Goal: Task Accomplishment & Management: Use online tool/utility

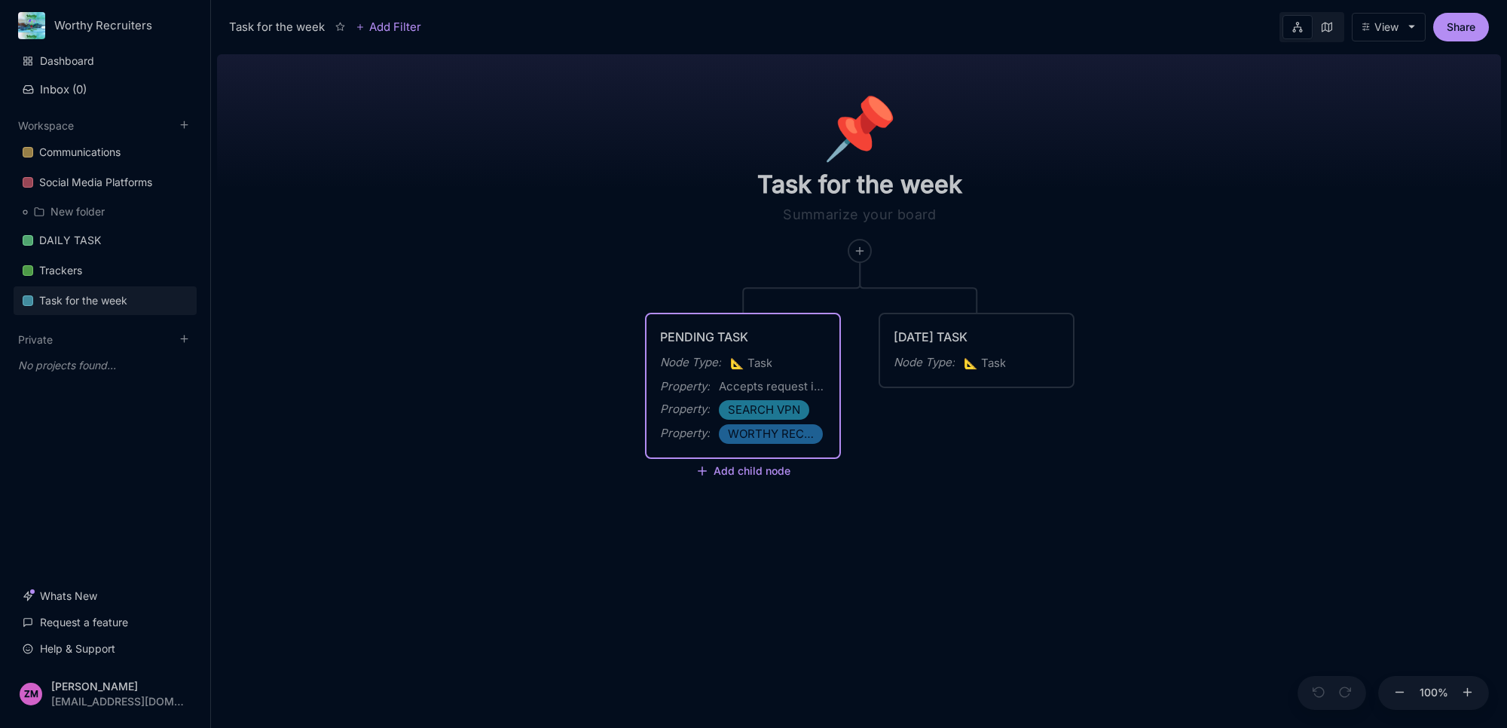
click at [562, 448] on div "📌 Task for the week PENDING TASK Node Type : 📐 Task Property : Accepts request …" at bounding box center [859, 388] width 1284 height 680
click at [105, 151] on div "Communications" at bounding box center [79, 152] width 81 height 18
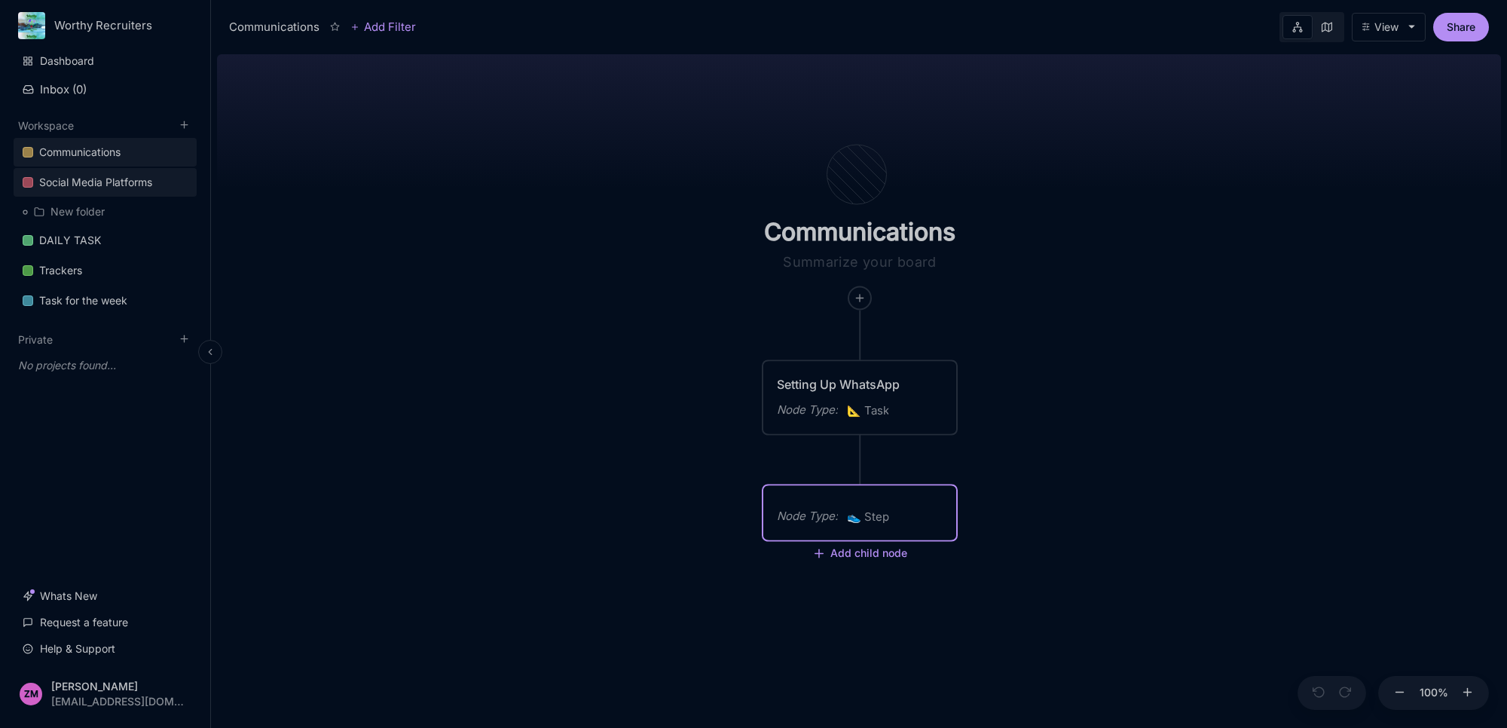
click at [142, 182] on div "Social Media Platforms" at bounding box center [95, 182] width 113 height 18
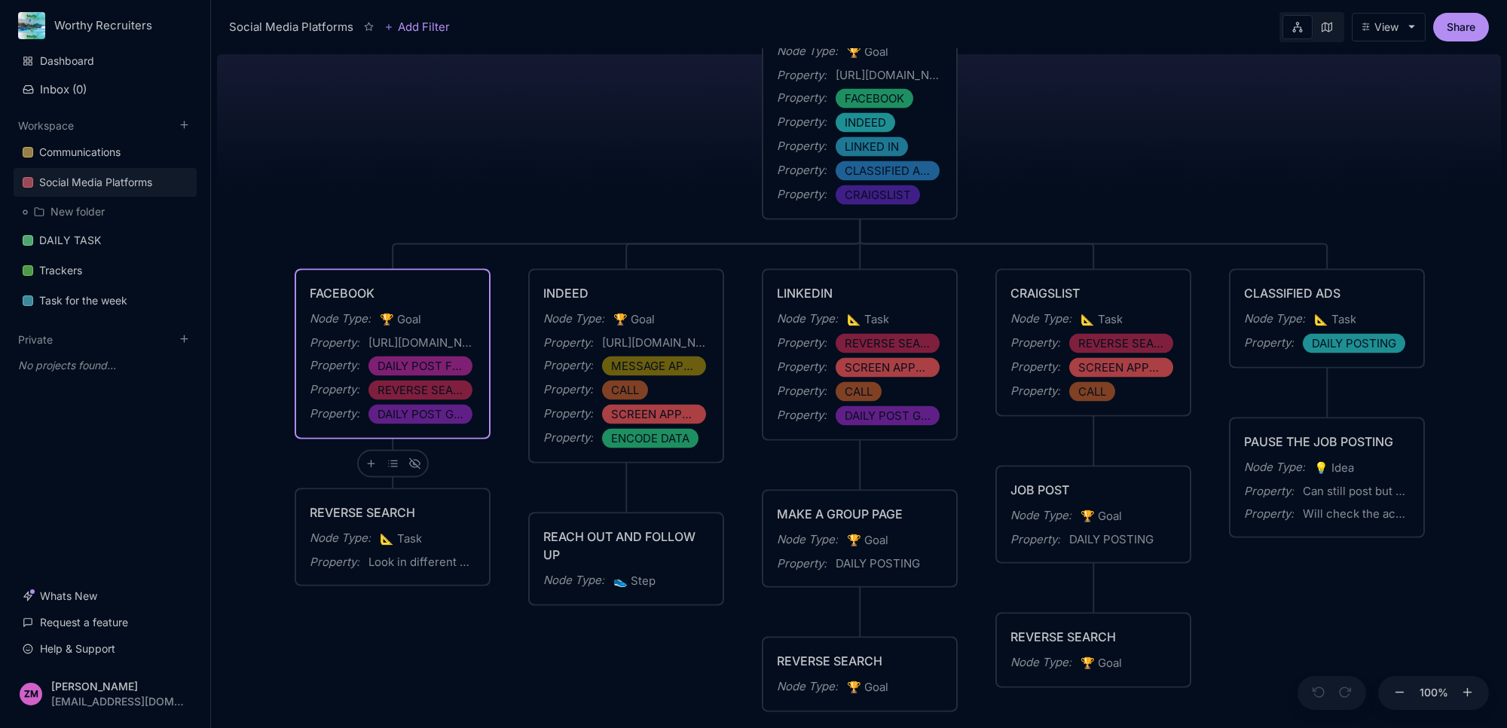
click at [448, 343] on div "[URL][DOMAIN_NAME]" at bounding box center [421, 343] width 107 height 18
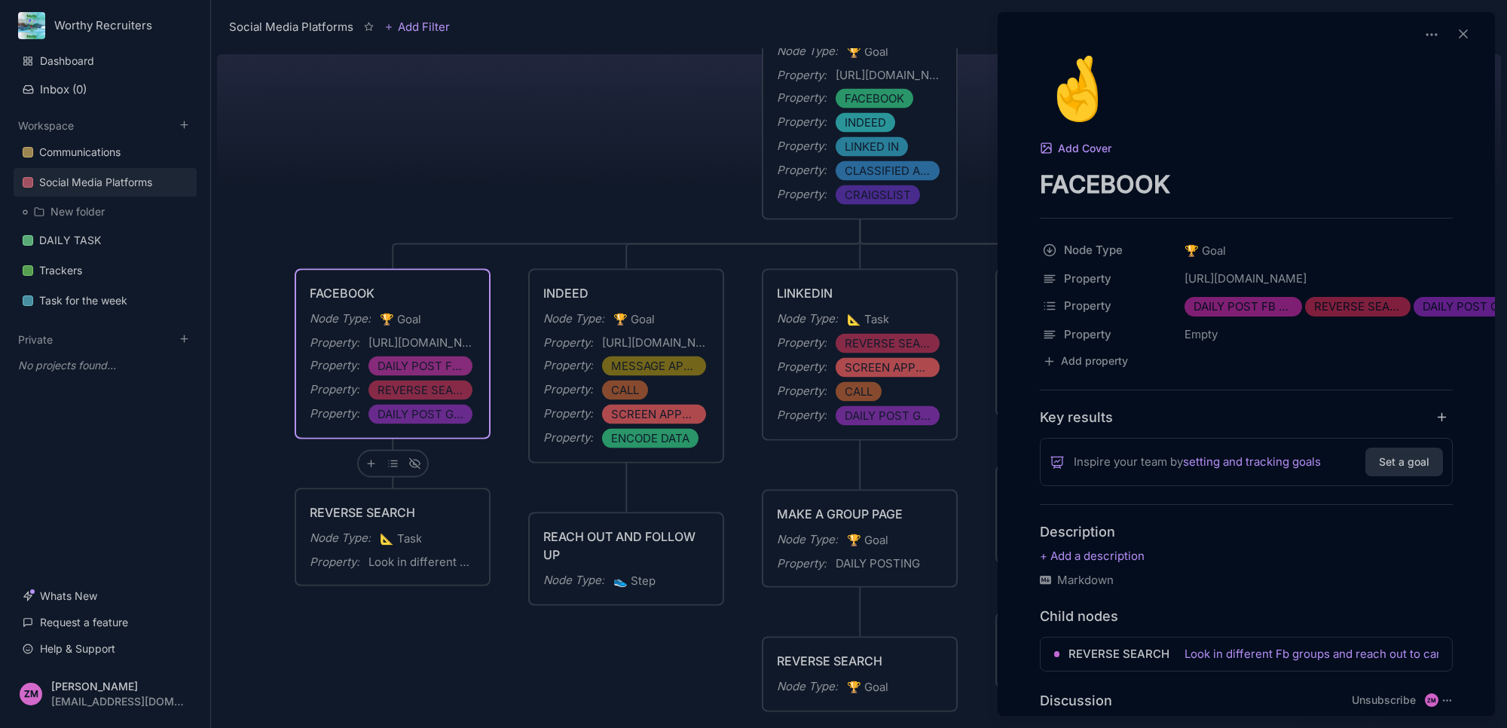
click at [622, 338] on div at bounding box center [753, 364] width 1507 height 728
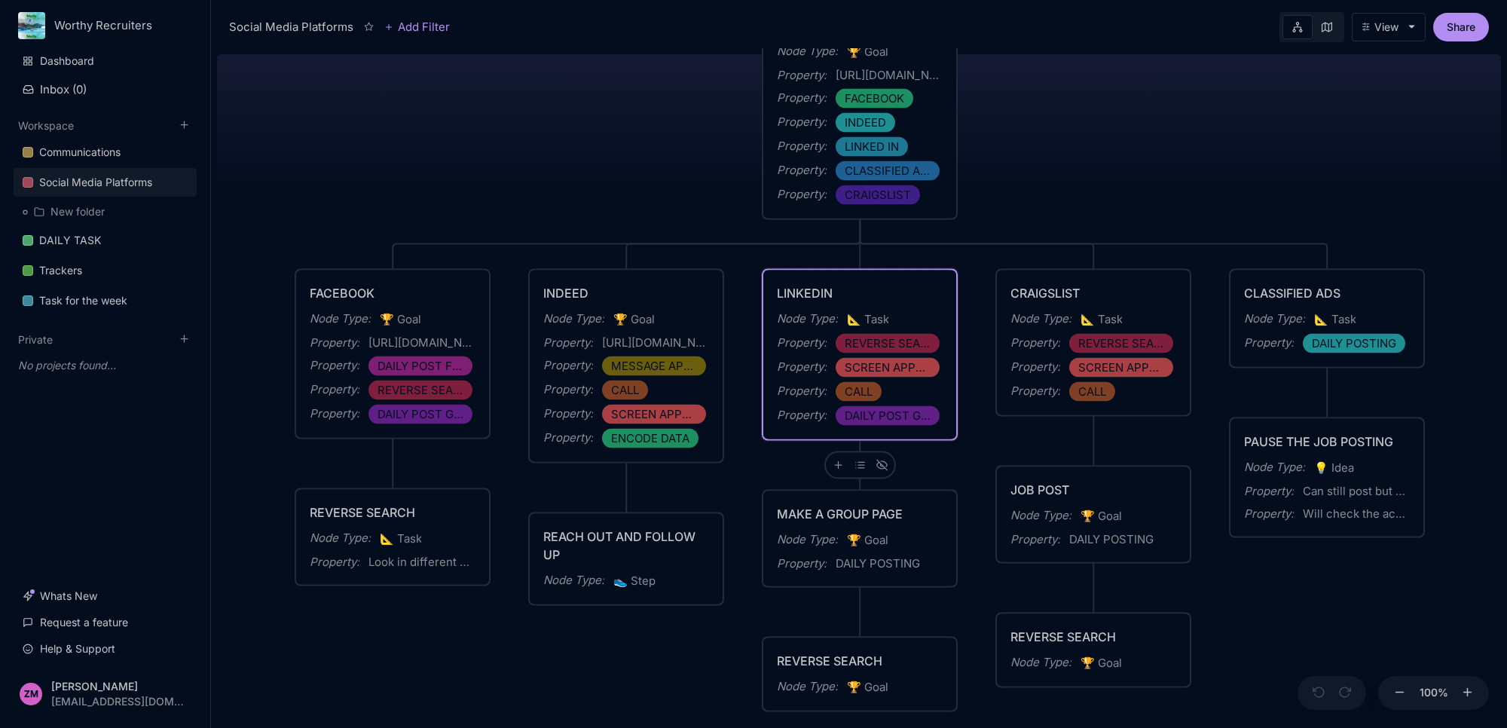
click at [818, 408] on div "Property :" at bounding box center [802, 415] width 50 height 18
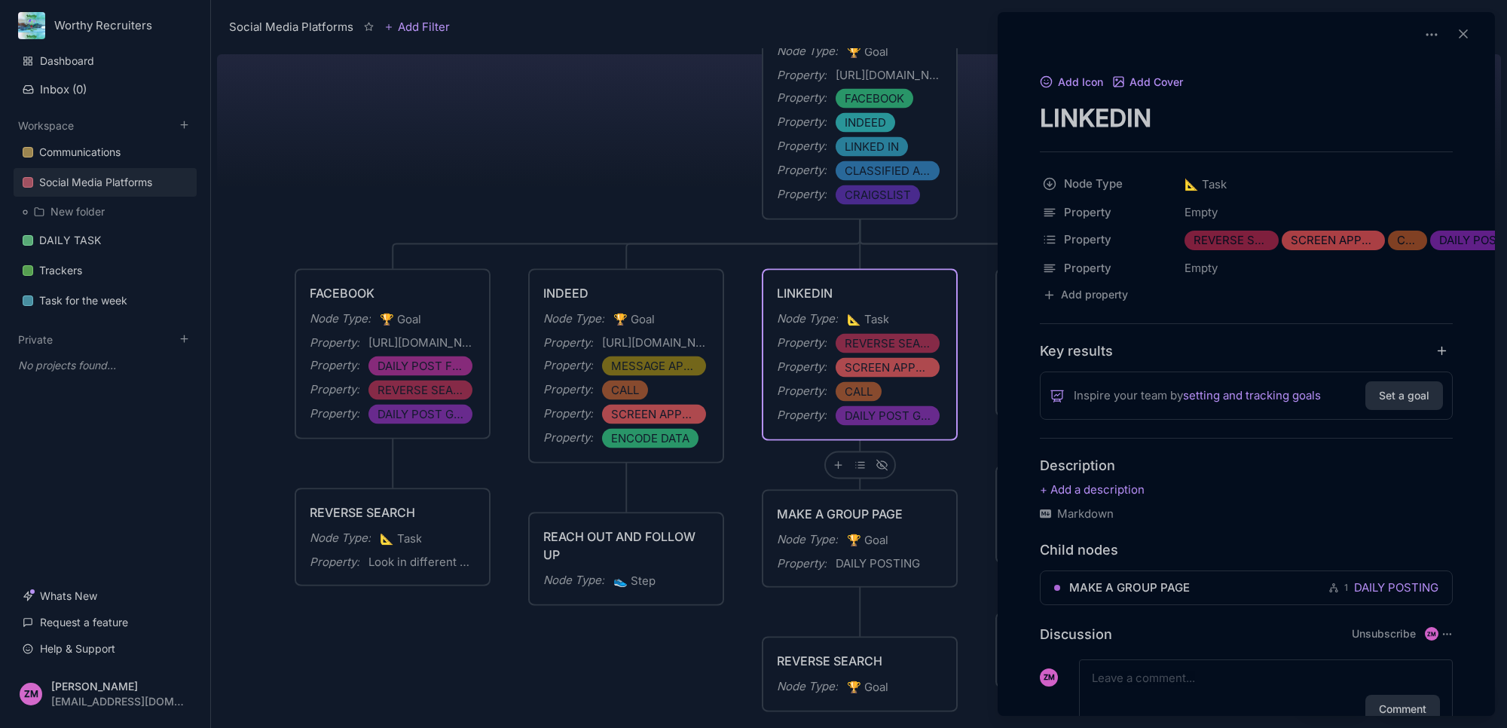
click at [942, 458] on div at bounding box center [753, 364] width 1507 height 728
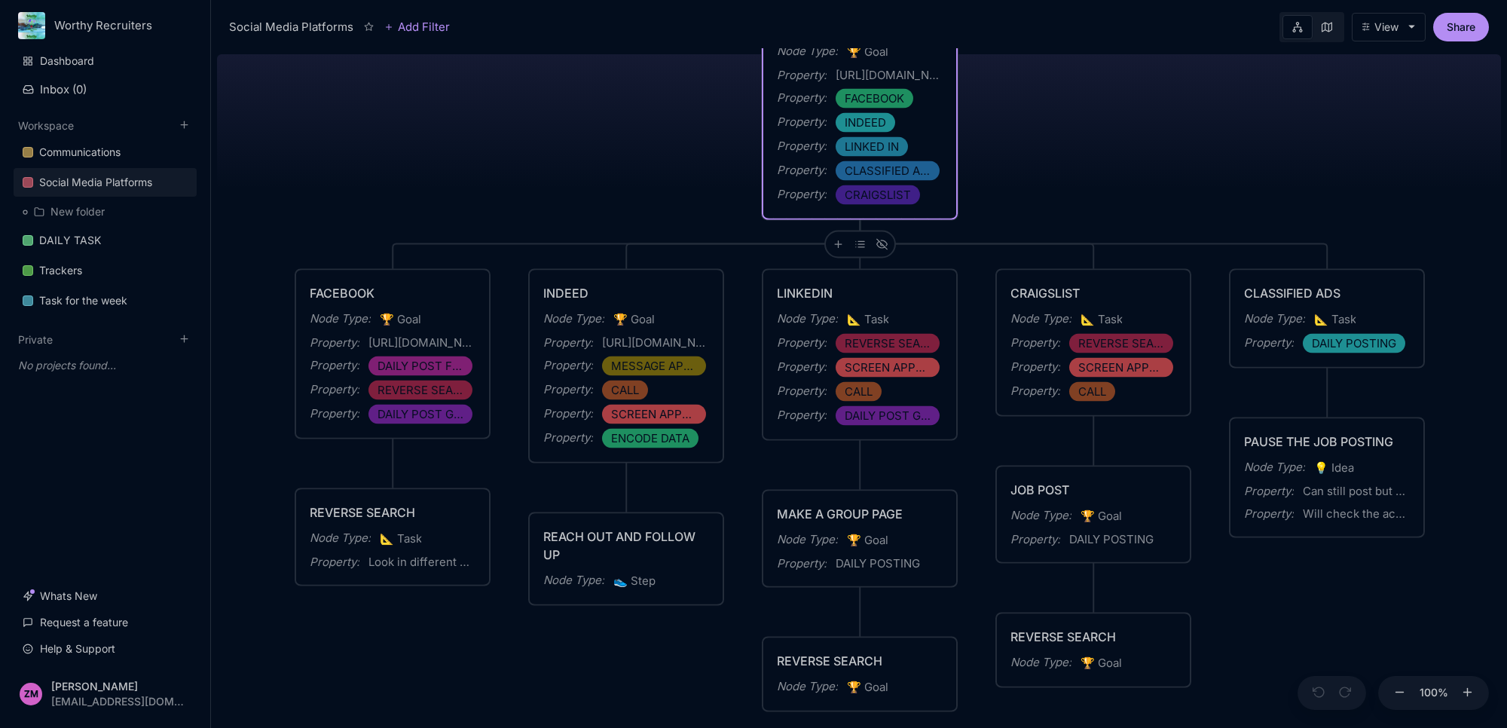
click at [934, 81] on div "[URL][DOMAIN_NAME]" at bounding box center [889, 75] width 107 height 18
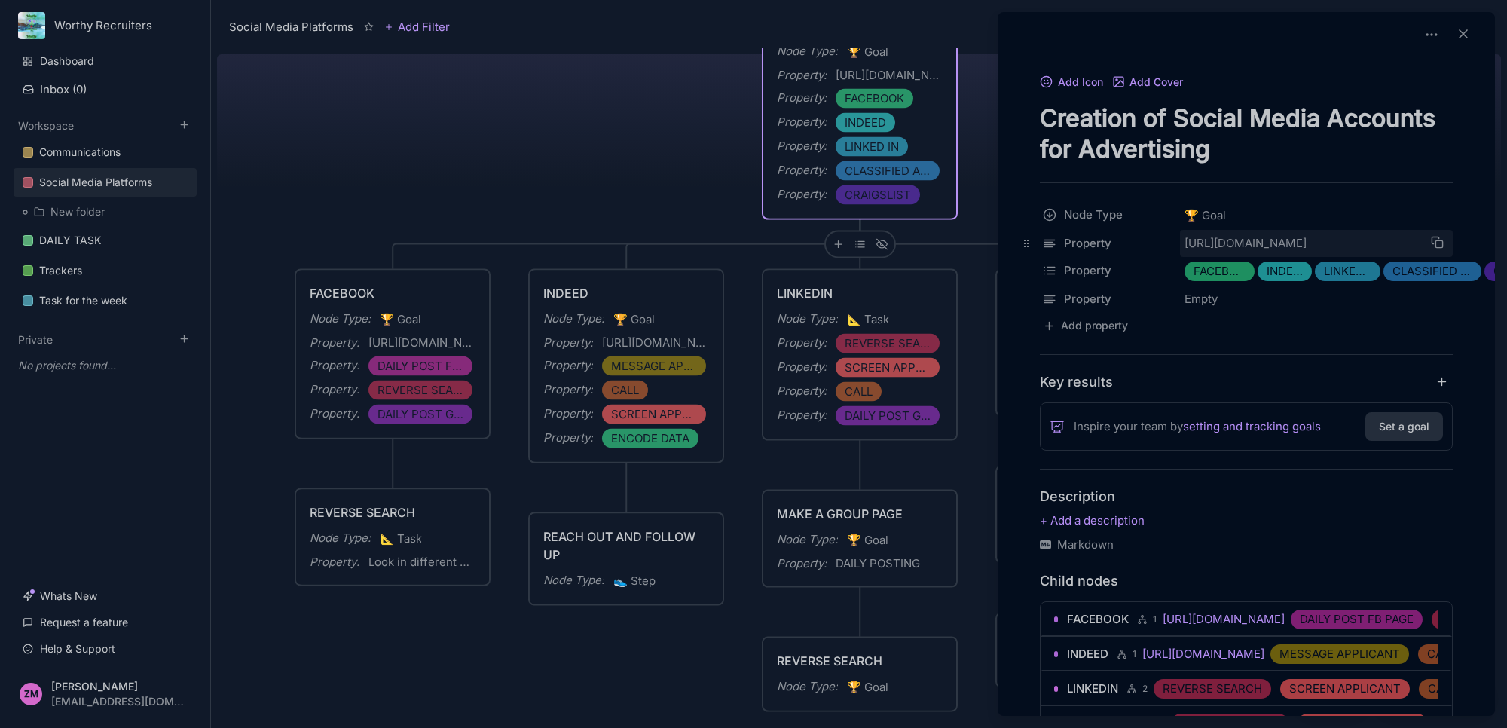
click at [1320, 252] on div "[URL][DOMAIN_NAME]" at bounding box center [1306, 243] width 242 height 18
click at [1313, 247] on div "[URL][DOMAIN_NAME]" at bounding box center [1306, 243] width 242 height 18
click at [1302, 288] on input "[URL][DOMAIN_NAME]" at bounding box center [1339, 280] width 317 height 26
click at [1316, 252] on div "[URL][DOMAIN_NAME]" at bounding box center [1306, 243] width 242 height 18
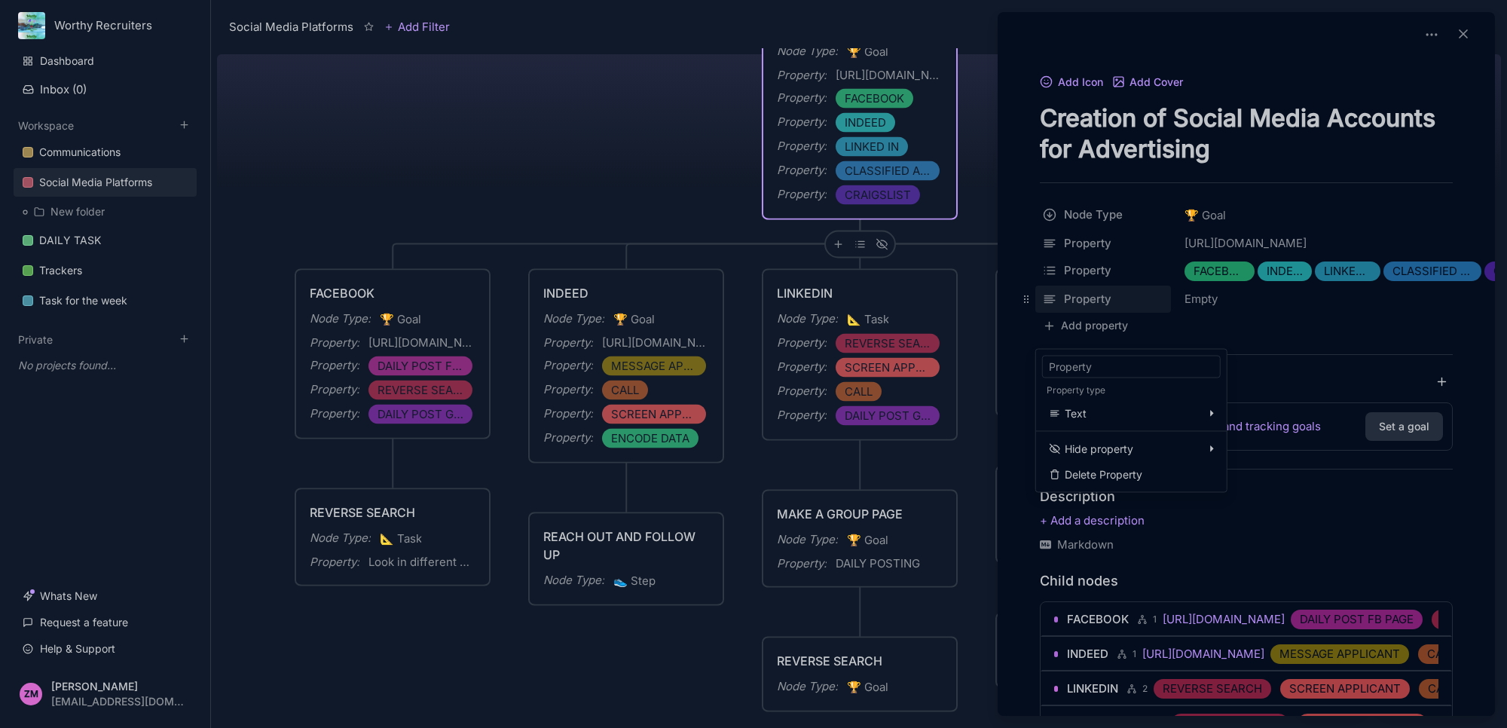
click at [1074, 334] on div "Social Media Platforms Add Filter View Share Social Media Platforms Creation of…" at bounding box center [859, 364] width 1296 height 728
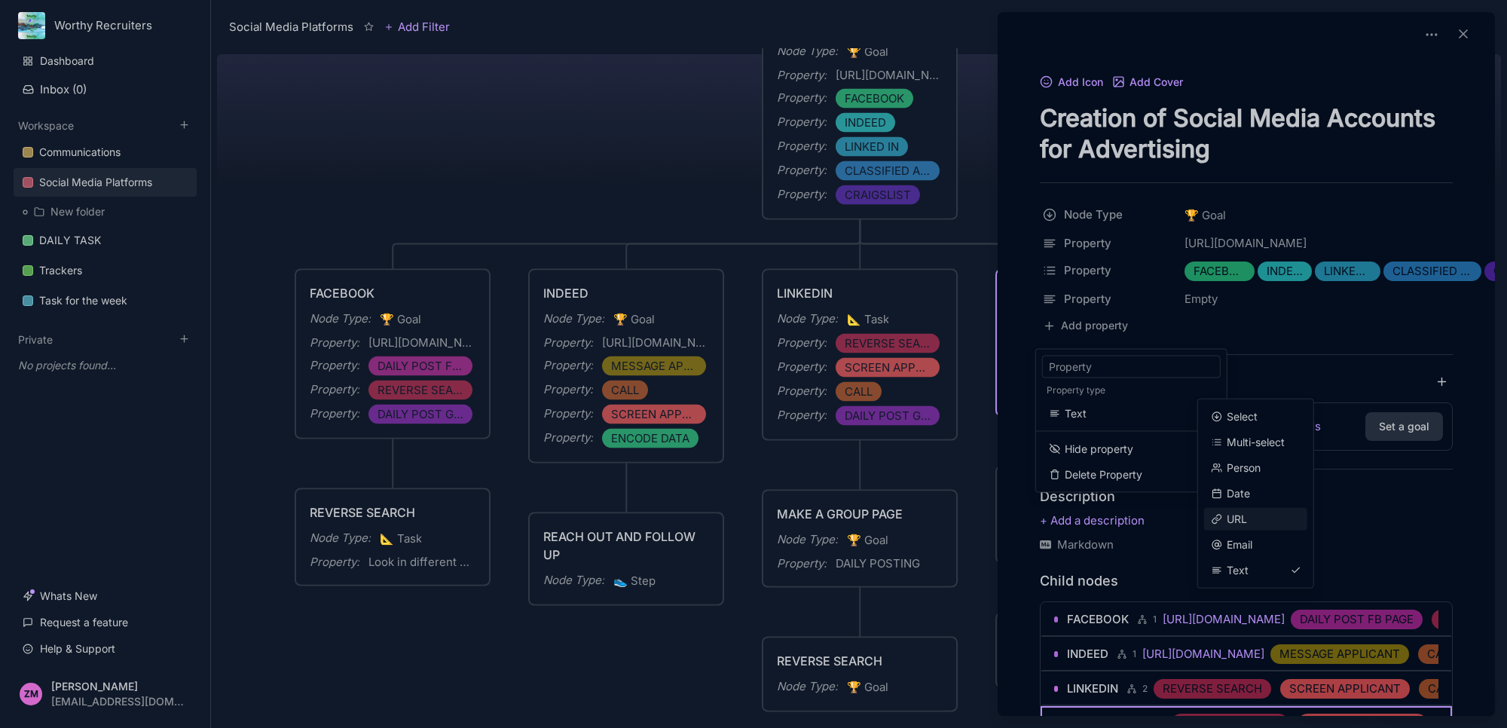
click at [1228, 521] on span "URL" at bounding box center [1237, 519] width 20 height 17
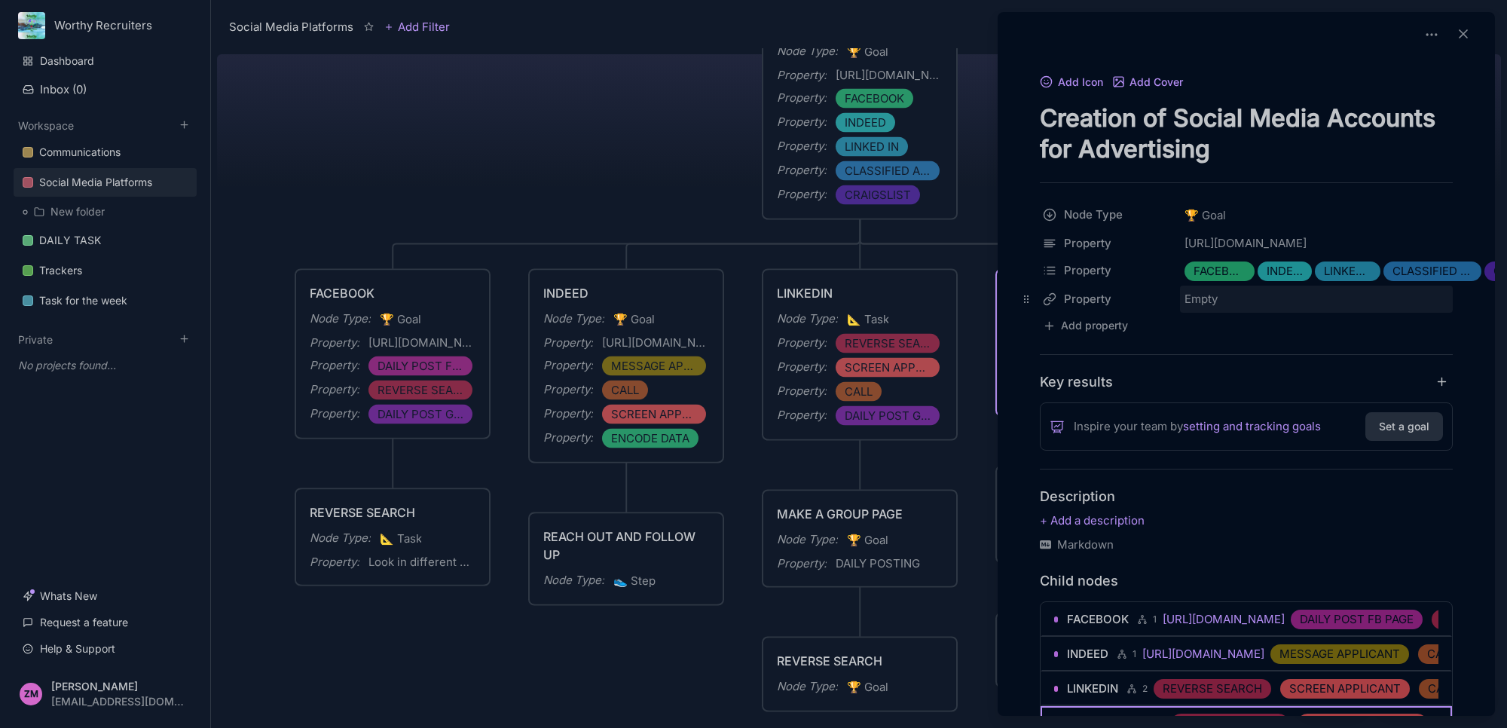
click at [1206, 313] on div "Empty" at bounding box center [1316, 299] width 273 height 27
click at [1211, 338] on input "text" at bounding box center [1314, 335] width 266 height 26
paste input "[URL][DOMAIN_NAME]"
type input "[URL][DOMAIN_NAME]"
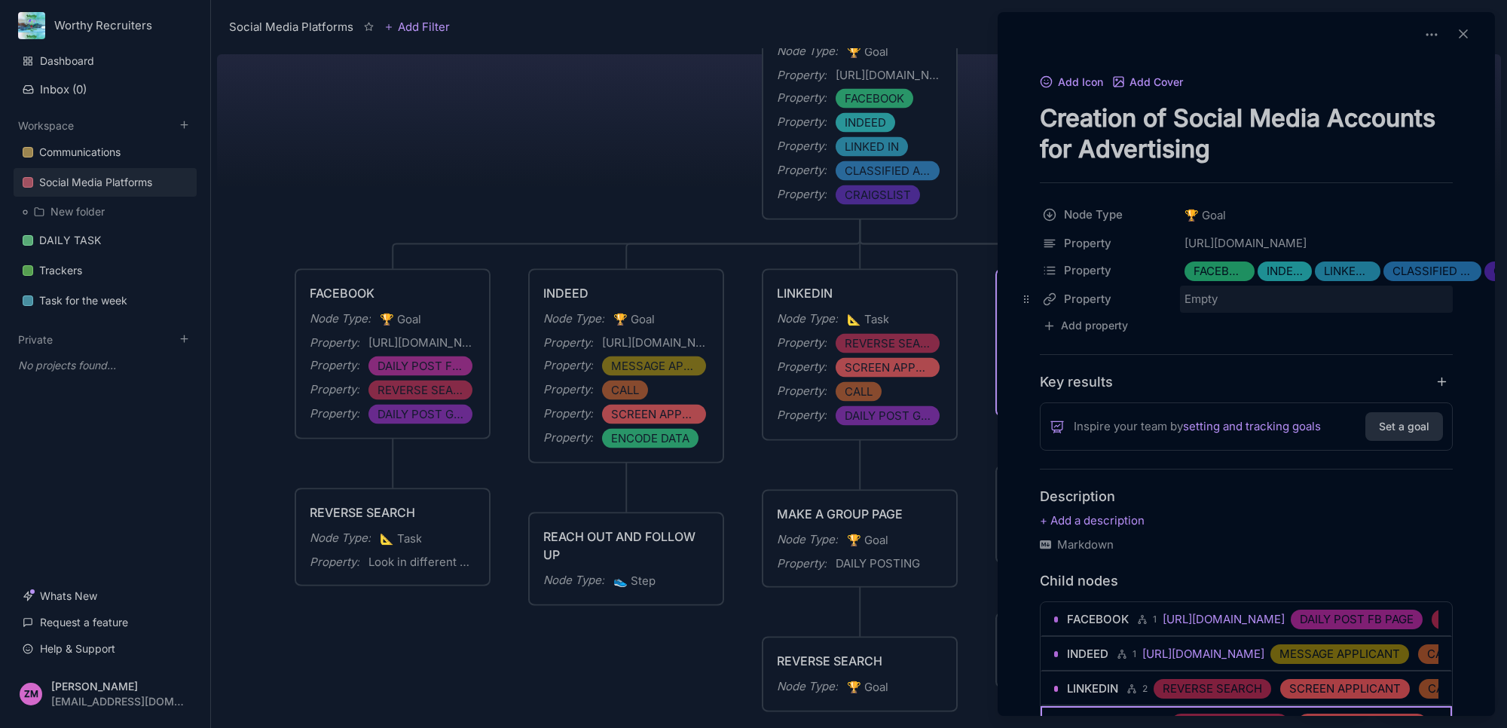
click at [1210, 313] on div "Empty" at bounding box center [1316, 299] width 273 height 27
type input "[URL][DOMAIN_NAME]"
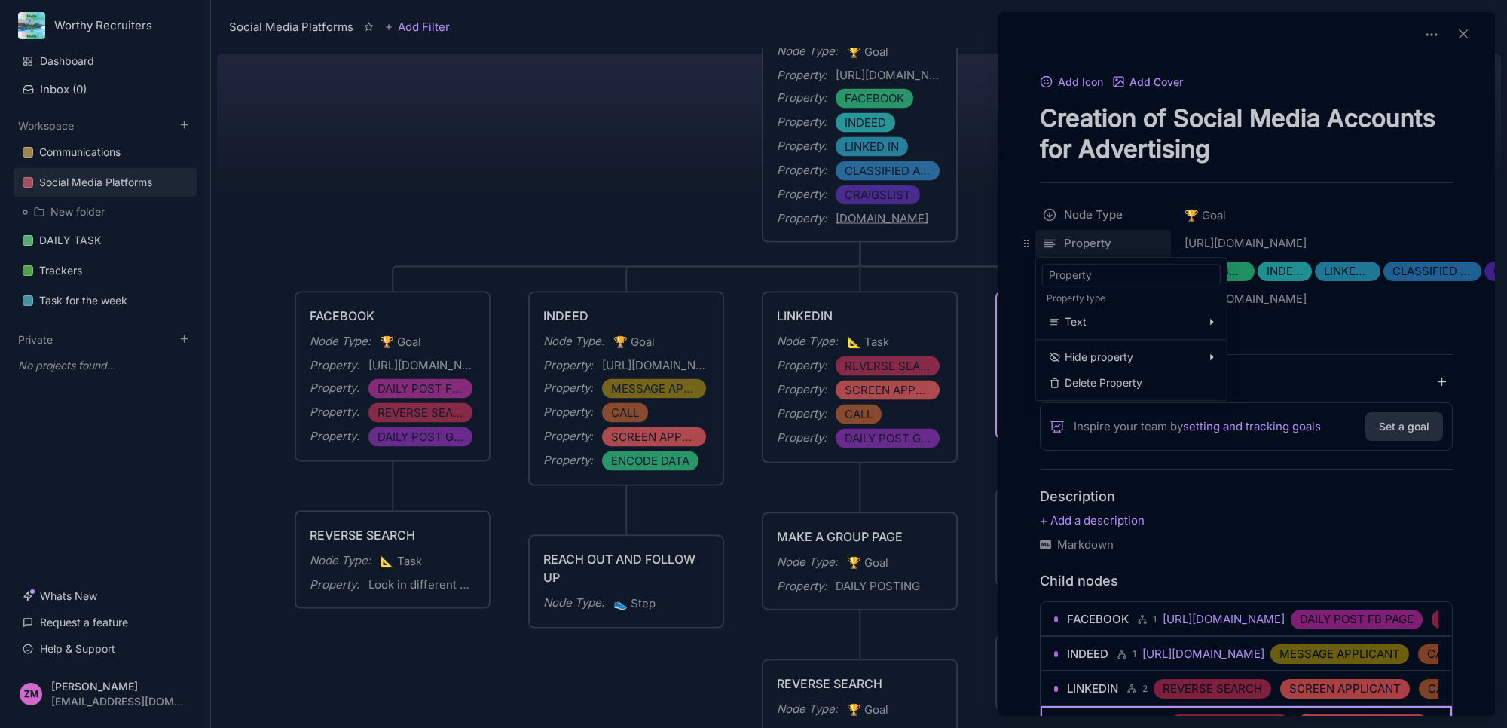
click at [1066, 258] on body "Worthy Recruiters Dashboard Inbox ( 0 ) Workspace Communications Social Media P…" at bounding box center [753, 364] width 1507 height 728
click at [1094, 387] on span "Delete Property" at bounding box center [1104, 382] width 78 height 17
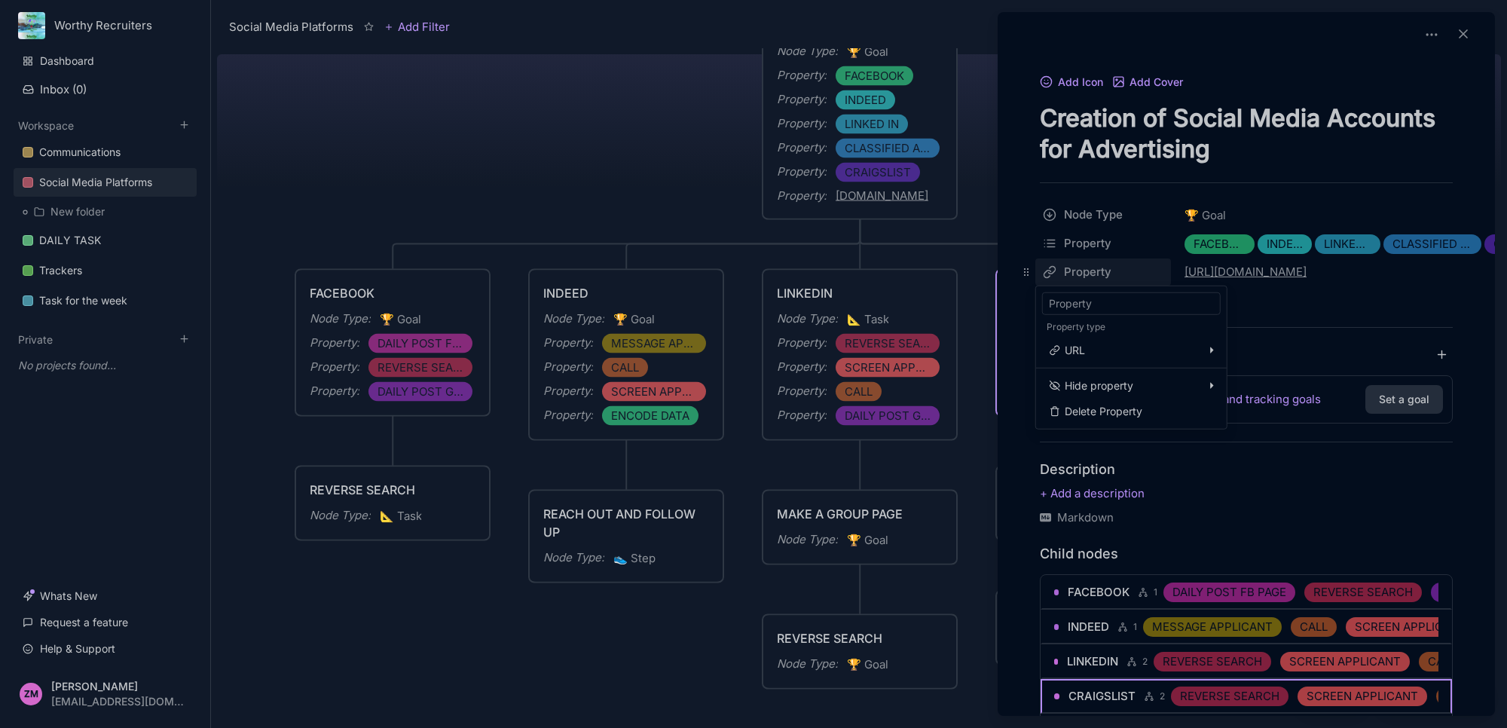
click at [1059, 238] on html "Worthy Recruiters Dashboard Inbox ( 0 ) Workspace Communications Social Media P…" at bounding box center [753, 364] width 1507 height 728
click at [1041, 266] on div "Social Media Platforms Add Filter View Share Social Media Platforms Creation of…" at bounding box center [859, 364] width 1296 height 728
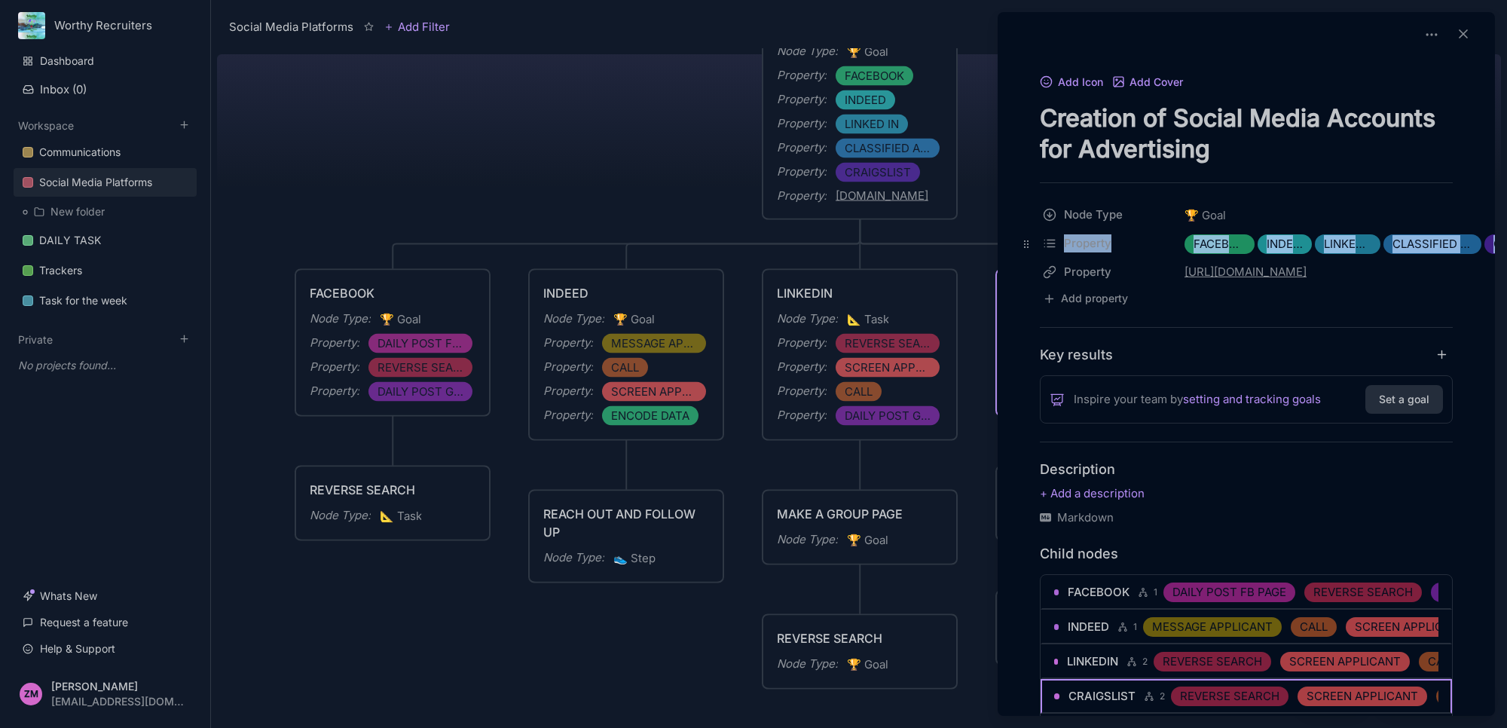
drag, startPoint x: 1027, startPoint y: 264, endPoint x: 1034, endPoint y: 250, distance: 15.2
click at [1040, 250] on div "Node Type 🏆 Goal Property FACEBOOK INDEED LINKED IN CLASSIFIED ADS CRAIGSLIST P…" at bounding box center [1246, 255] width 413 height 108
click at [1033, 268] on div "Property [URL][DOMAIN_NAME]" at bounding box center [1238, 271] width 436 height 27
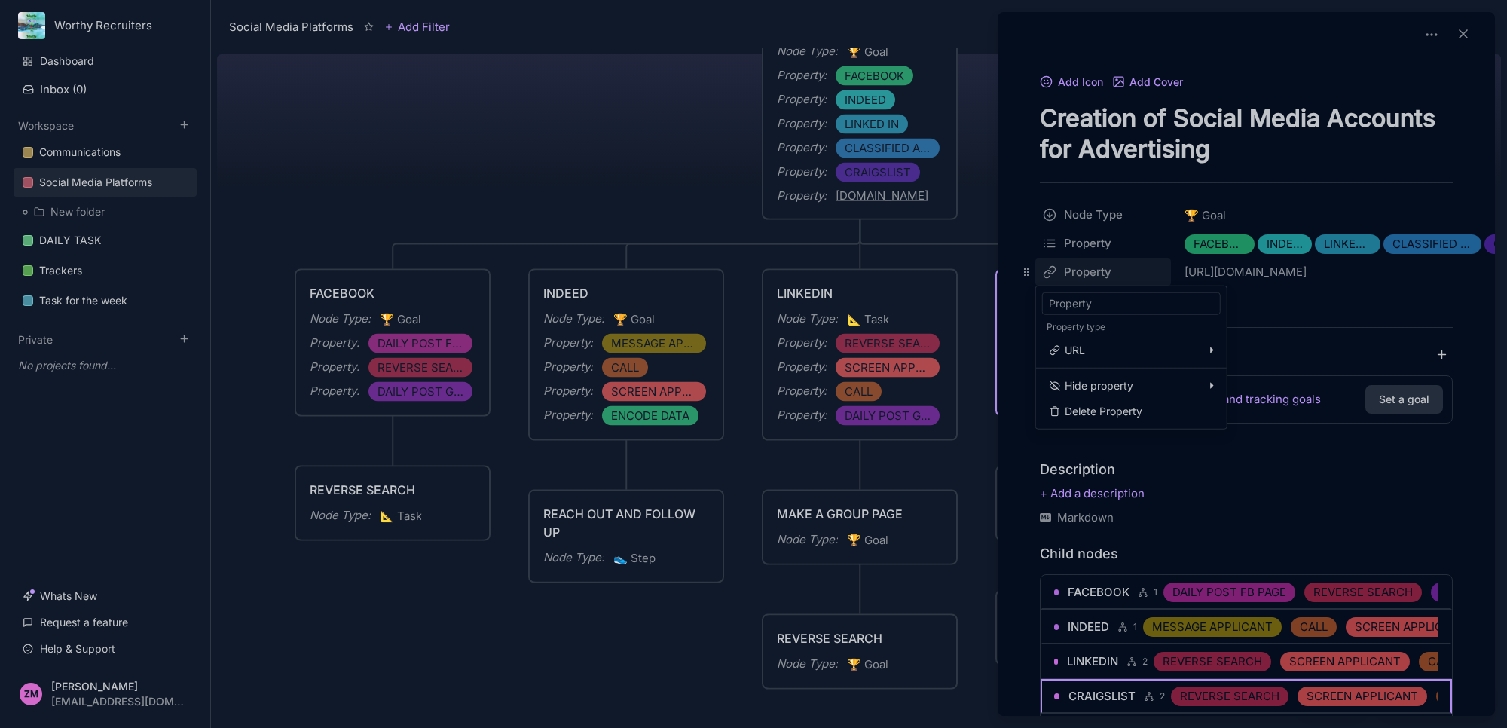
click at [1079, 261] on html "Worthy Recruiters Dashboard Inbox ( 0 ) Workspace Communications Social Media P…" at bounding box center [753, 364] width 1507 height 728
click at [1323, 311] on div "Social Media Platforms Add Filter View Share Social Media Platforms Creation of…" at bounding box center [859, 364] width 1296 height 728
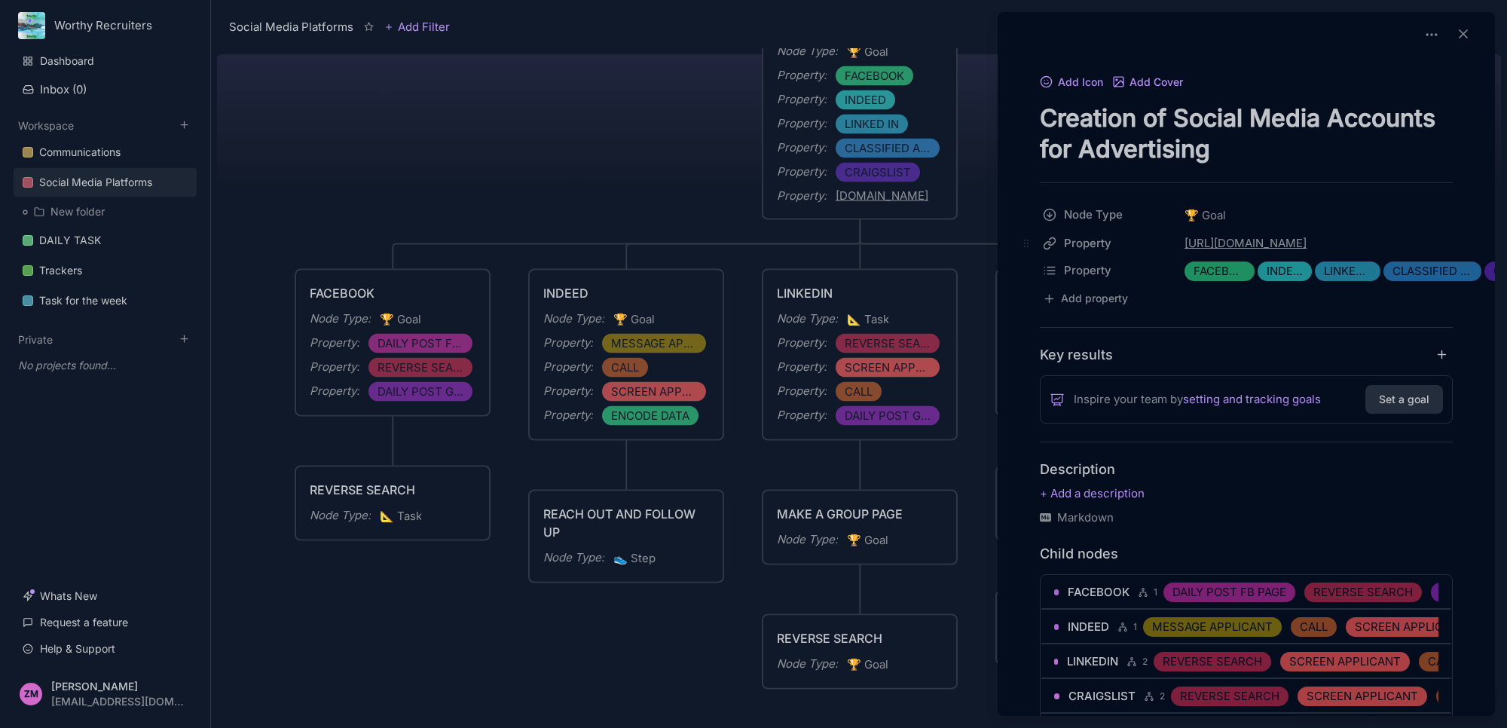
drag, startPoint x: 1026, startPoint y: 267, endPoint x: 1025, endPoint y: 239, distance: 28.6
click at [1025, 239] on body "Worthy Recruiters Dashboard Inbox ( 0 ) Workspace Communications Social Media P…" at bounding box center [753, 364] width 1507 height 728
click at [1228, 343] on div "Add Icon Add Cover Creation of Social Media Accounts for Advertising Node Type …" at bounding box center [1246, 492] width 485 height 841
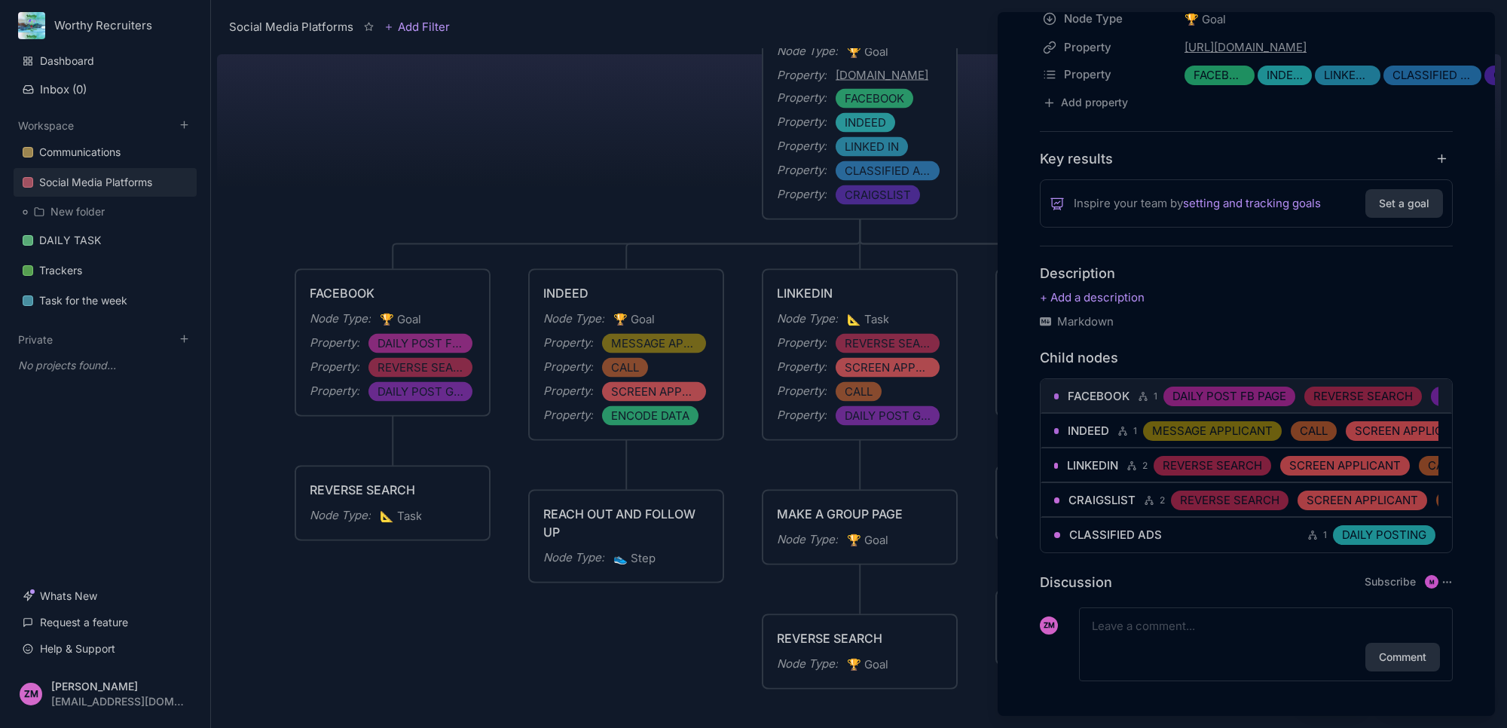
scroll to position [204, 0]
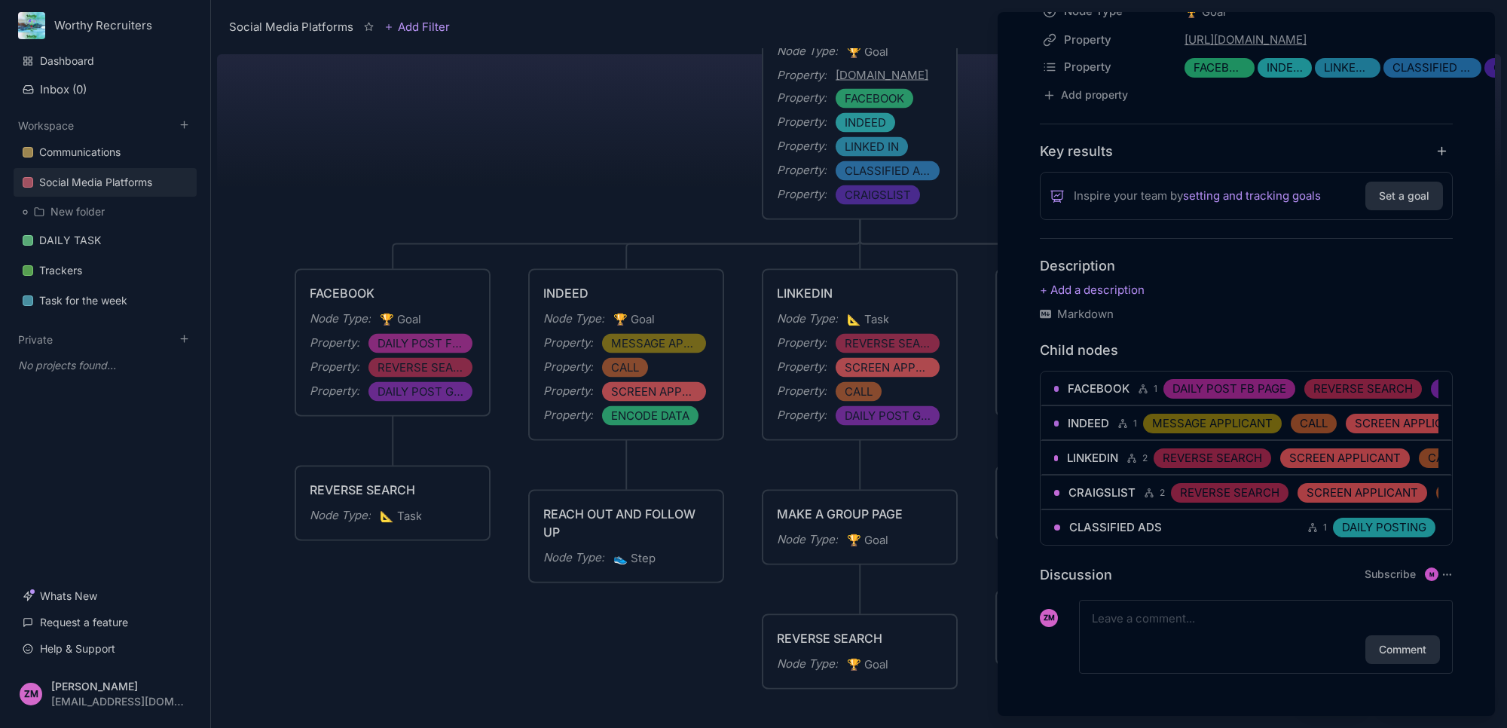
click at [954, 580] on div at bounding box center [753, 364] width 1507 height 728
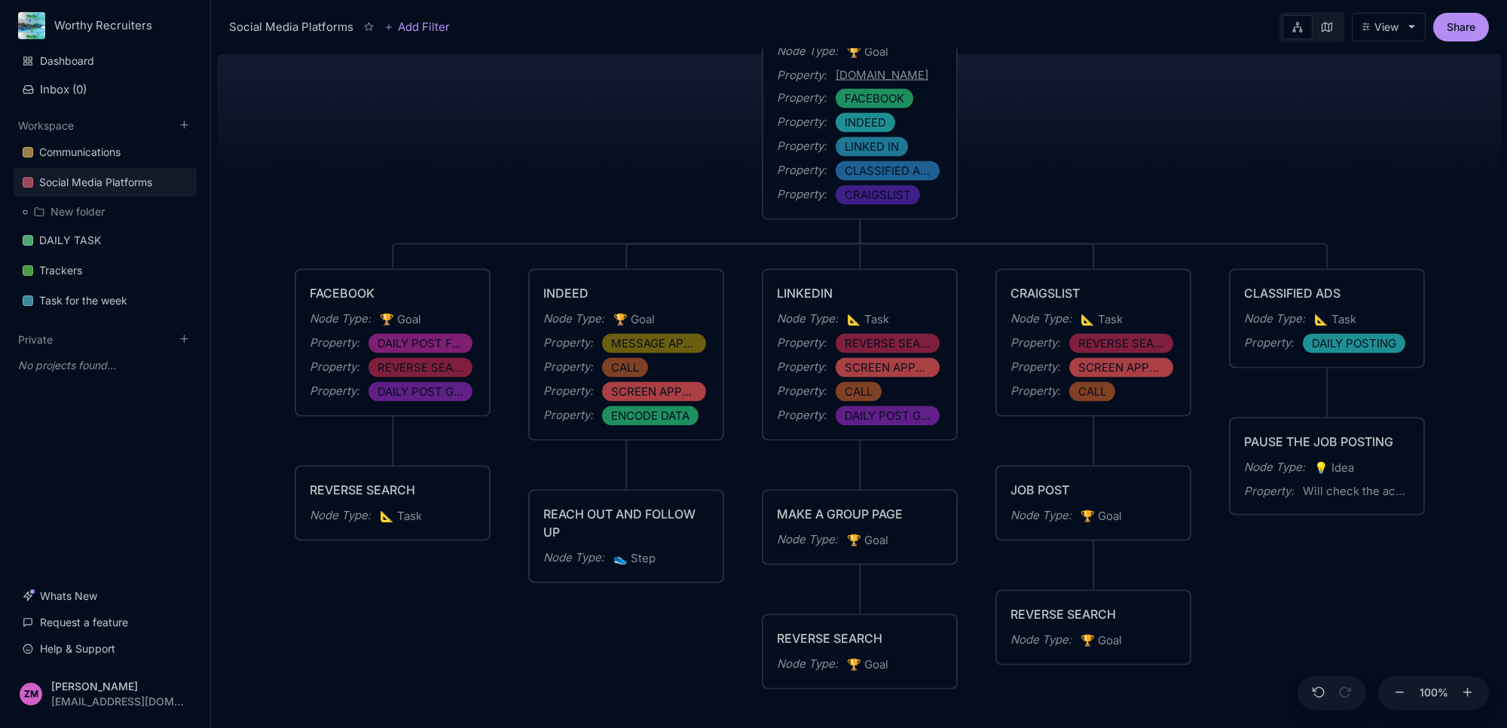
click at [1295, 398] on div "Social Media Platforms Creation of Social Media Accounts for Advertising Node T…" at bounding box center [859, 388] width 1284 height 680
click at [84, 246] on div "DAILY TASK" at bounding box center [70, 240] width 62 height 18
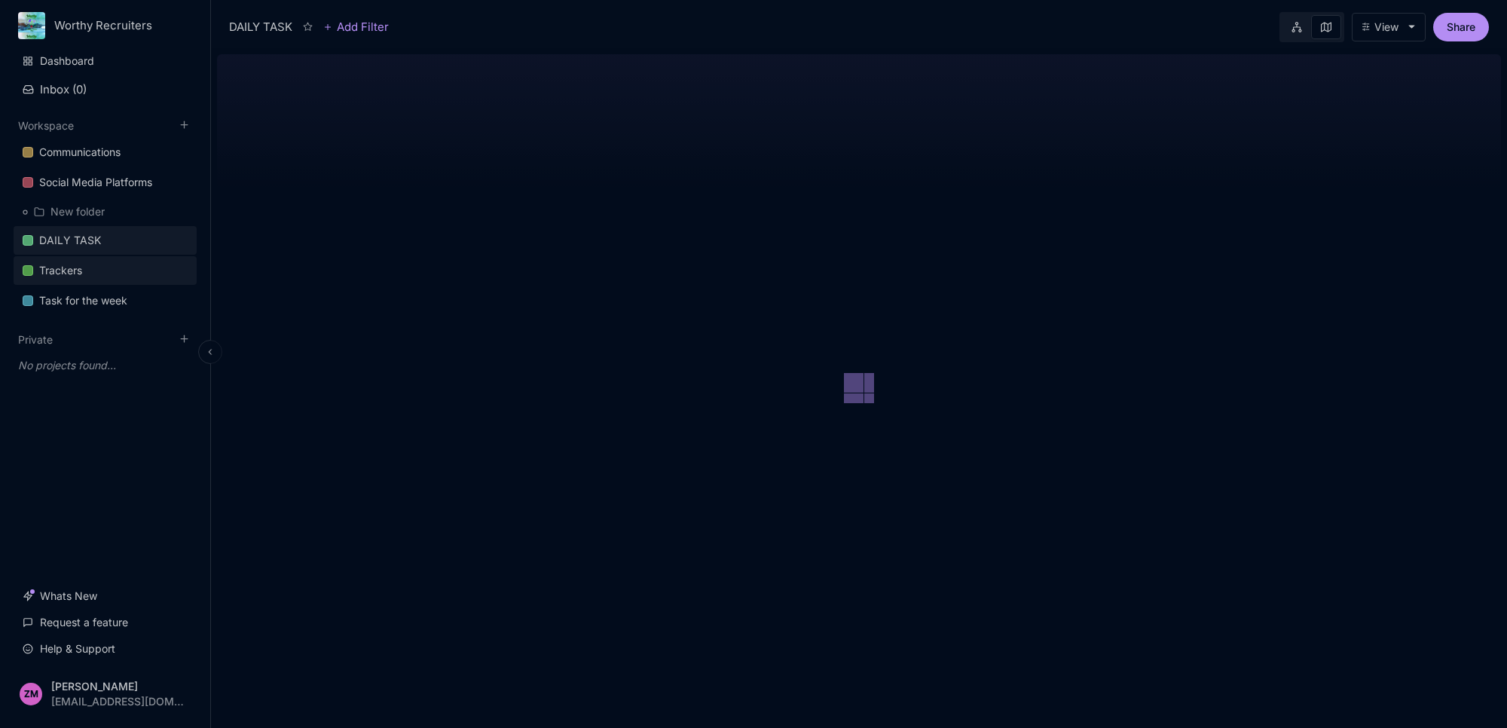
click at [80, 269] on div "Trackers" at bounding box center [60, 270] width 43 height 18
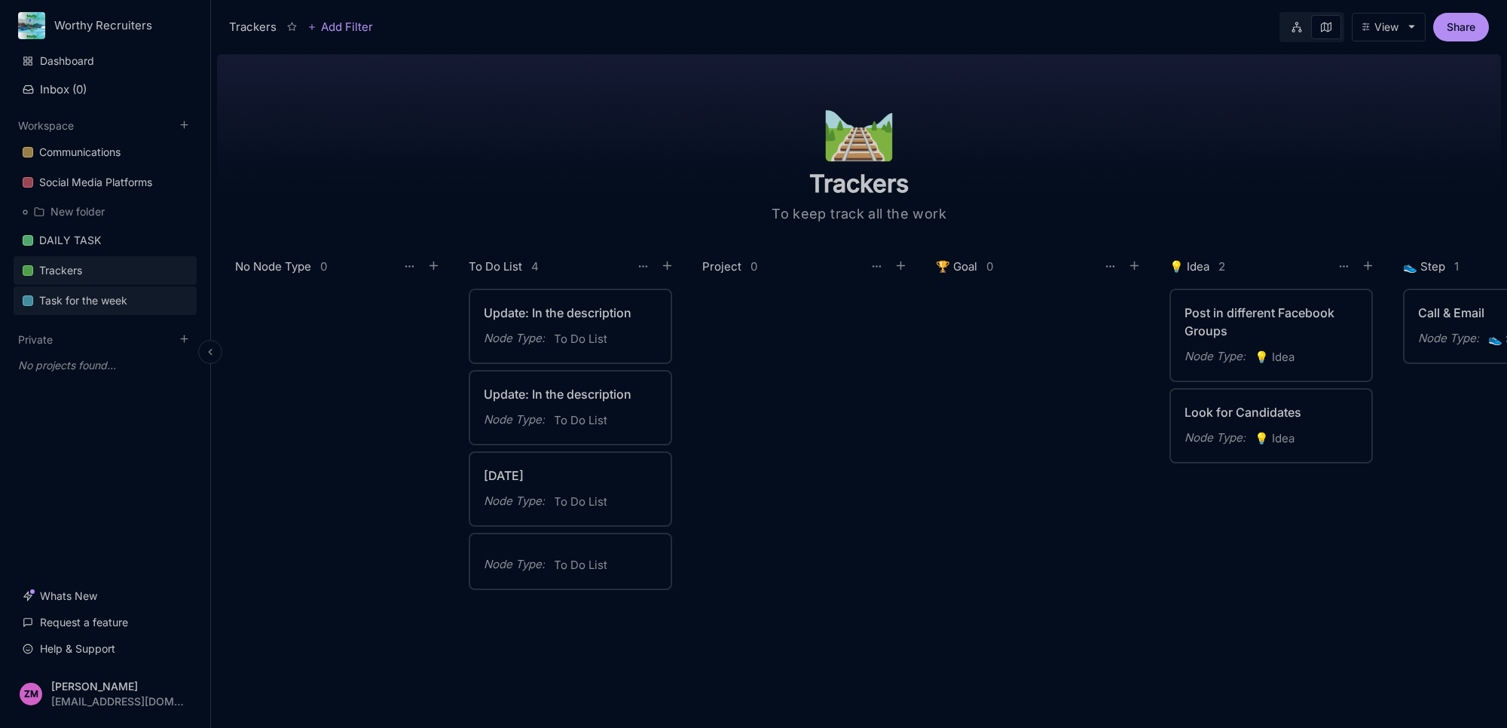
click at [98, 301] on div "Task for the week" at bounding box center [83, 301] width 88 height 18
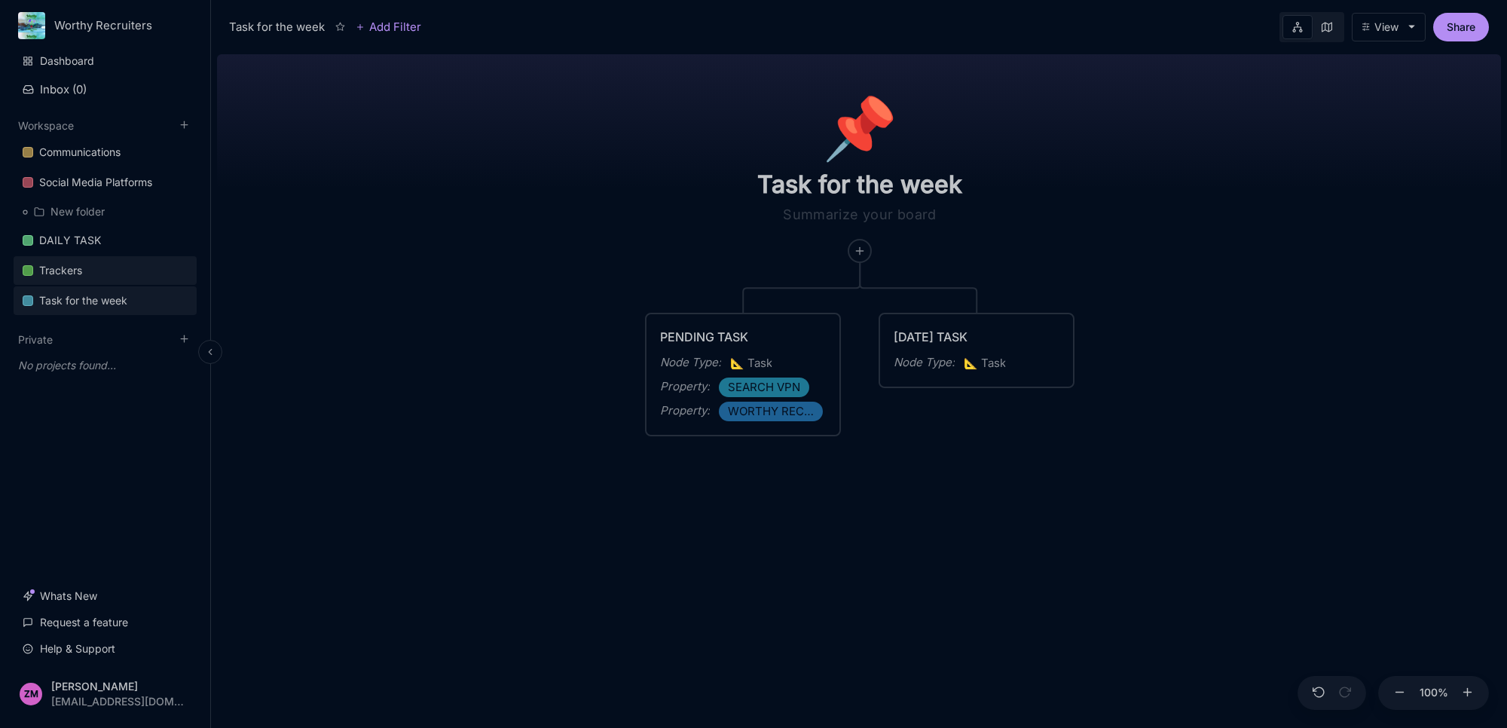
click at [87, 267] on link "Trackers" at bounding box center [105, 270] width 183 height 29
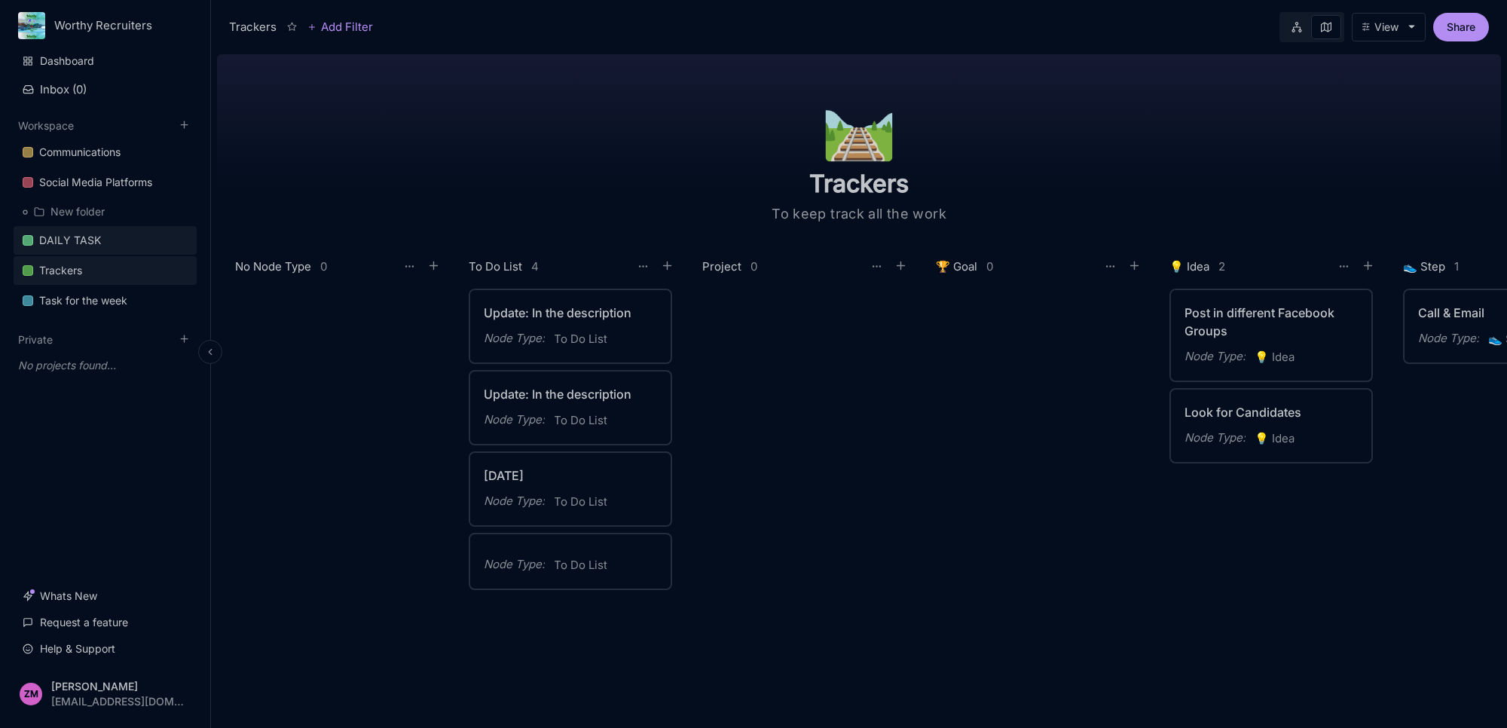
click at [98, 242] on div "DAILY TASK" at bounding box center [70, 240] width 62 height 18
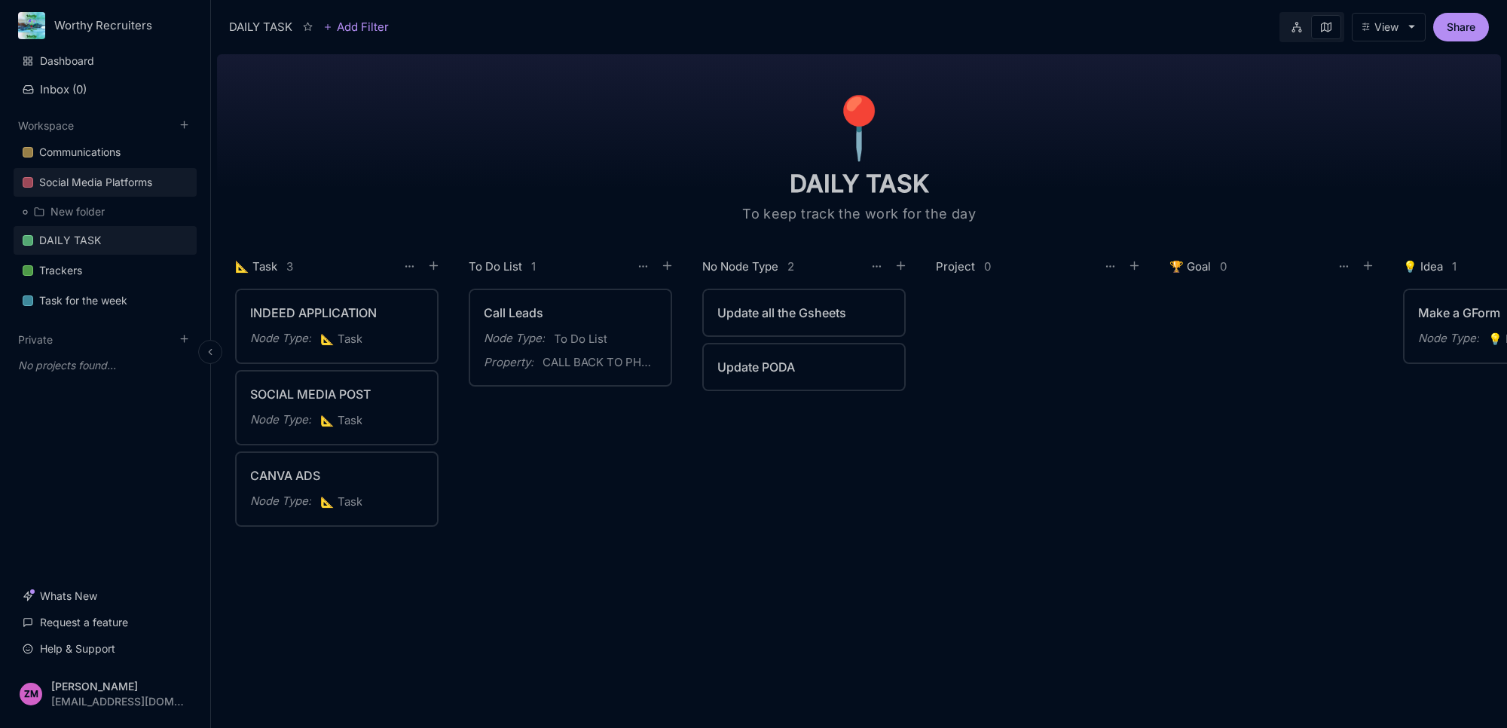
click at [115, 176] on div "Social Media Platforms" at bounding box center [95, 182] width 113 height 18
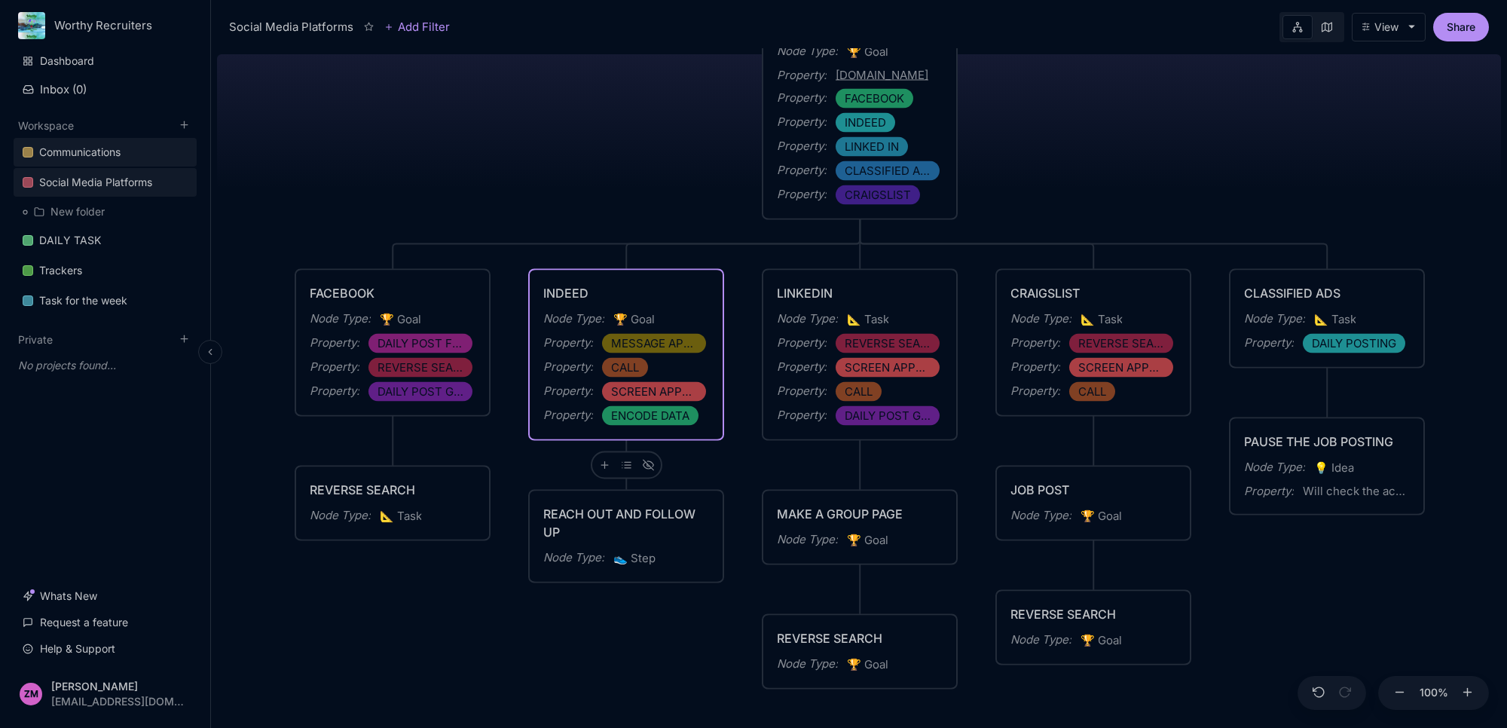
click at [159, 148] on link "Communications" at bounding box center [105, 152] width 183 height 29
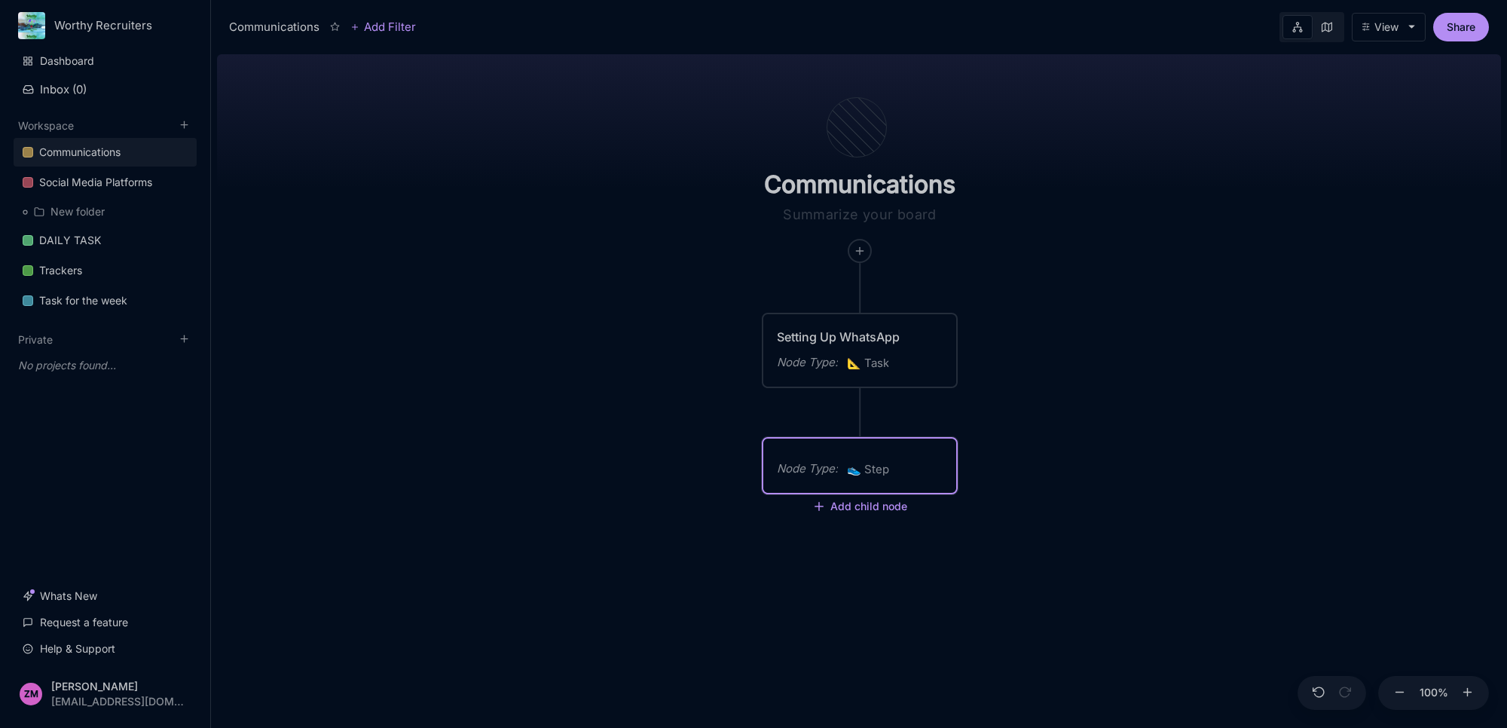
click at [836, 465] on div "Node Type :" at bounding box center [807, 469] width 61 height 18
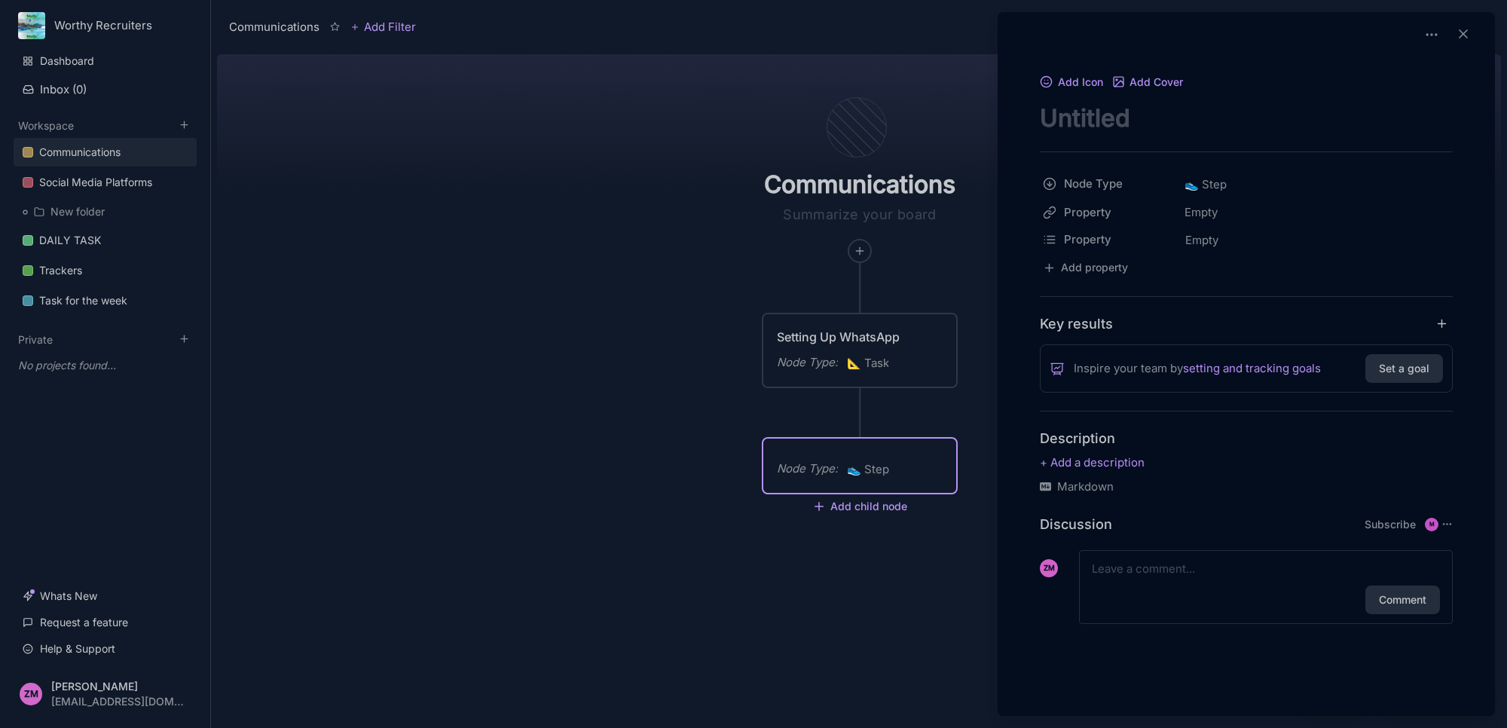
click at [388, 409] on div at bounding box center [753, 364] width 1507 height 728
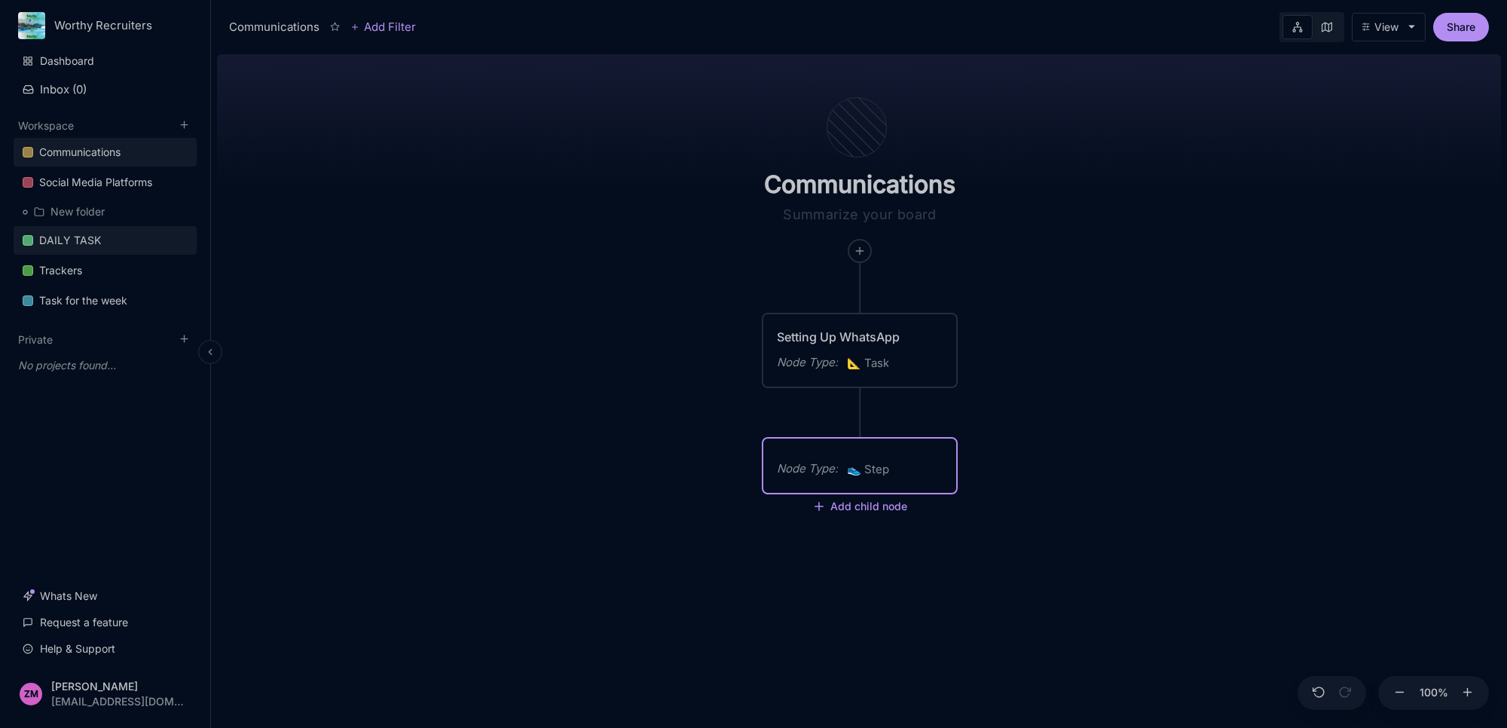
click at [73, 236] on div "DAILY TASK" at bounding box center [70, 240] width 62 height 18
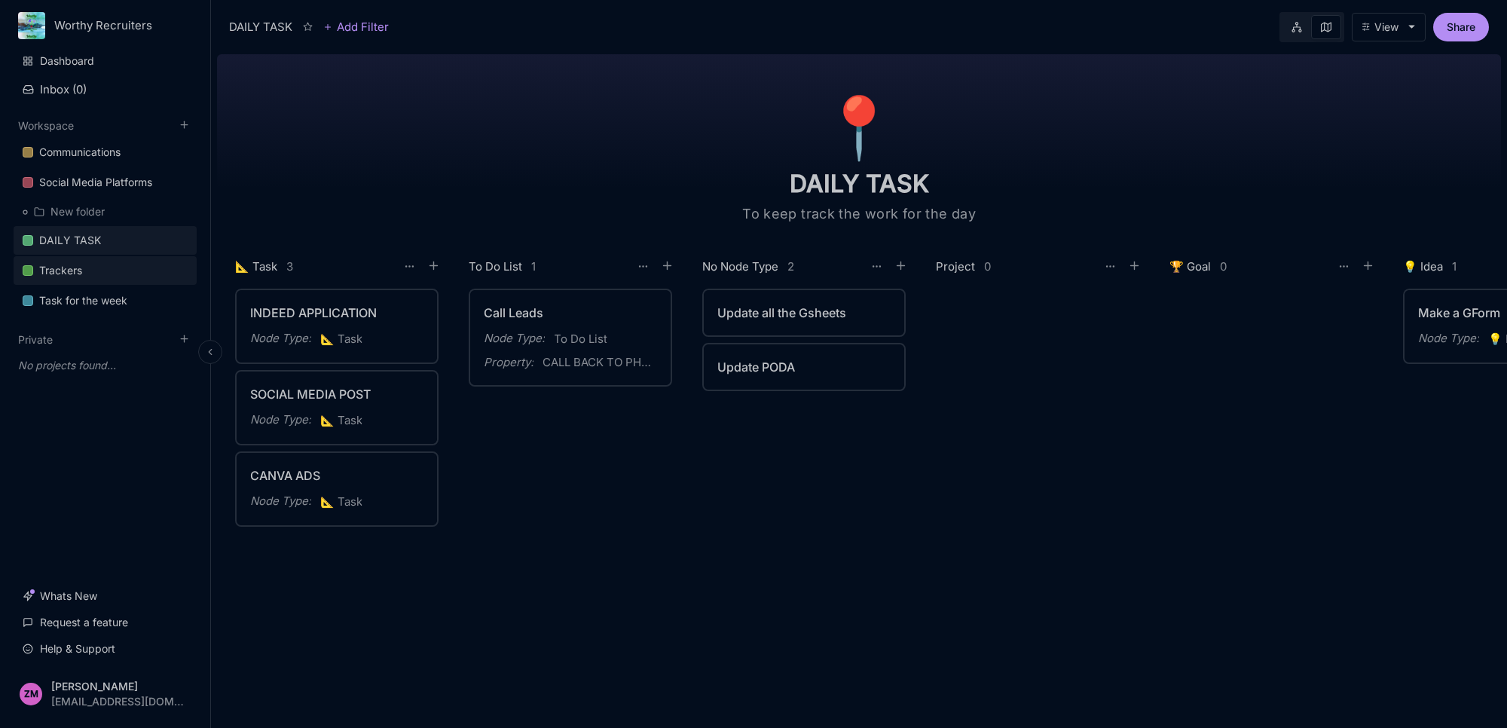
click at [121, 273] on link "Trackers" at bounding box center [105, 270] width 183 height 29
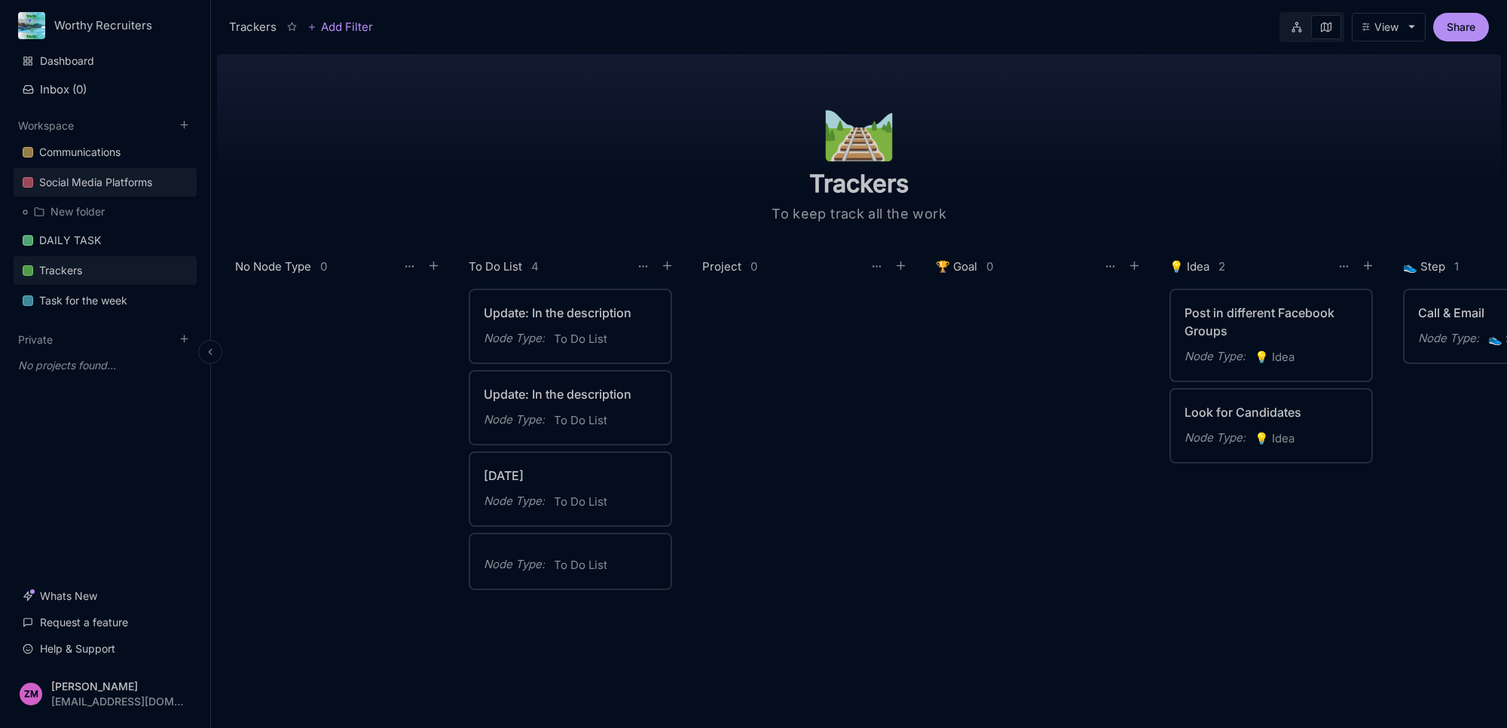
click at [73, 168] on link "Social Media Platforms" at bounding box center [105, 182] width 183 height 29
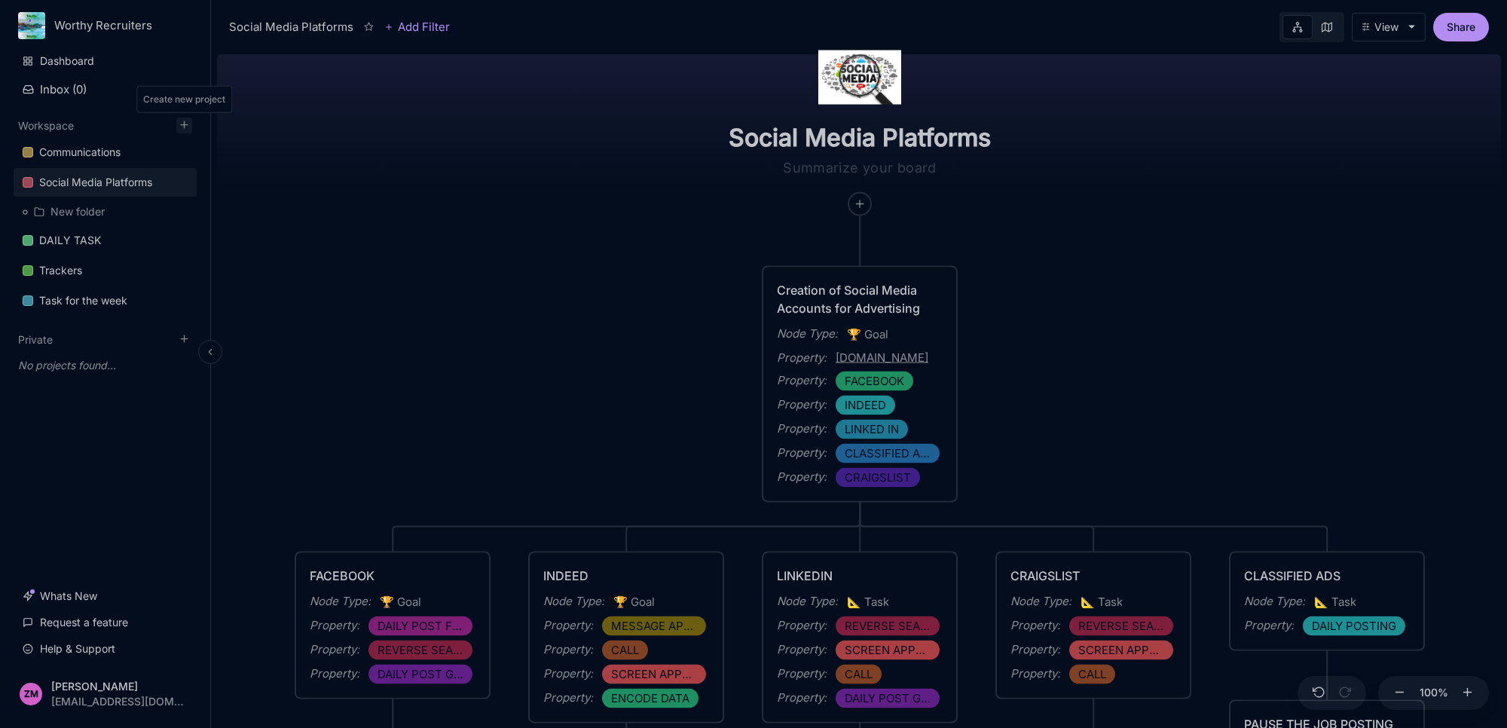
click at [182, 123] on icon at bounding box center [184, 124] width 11 height 11
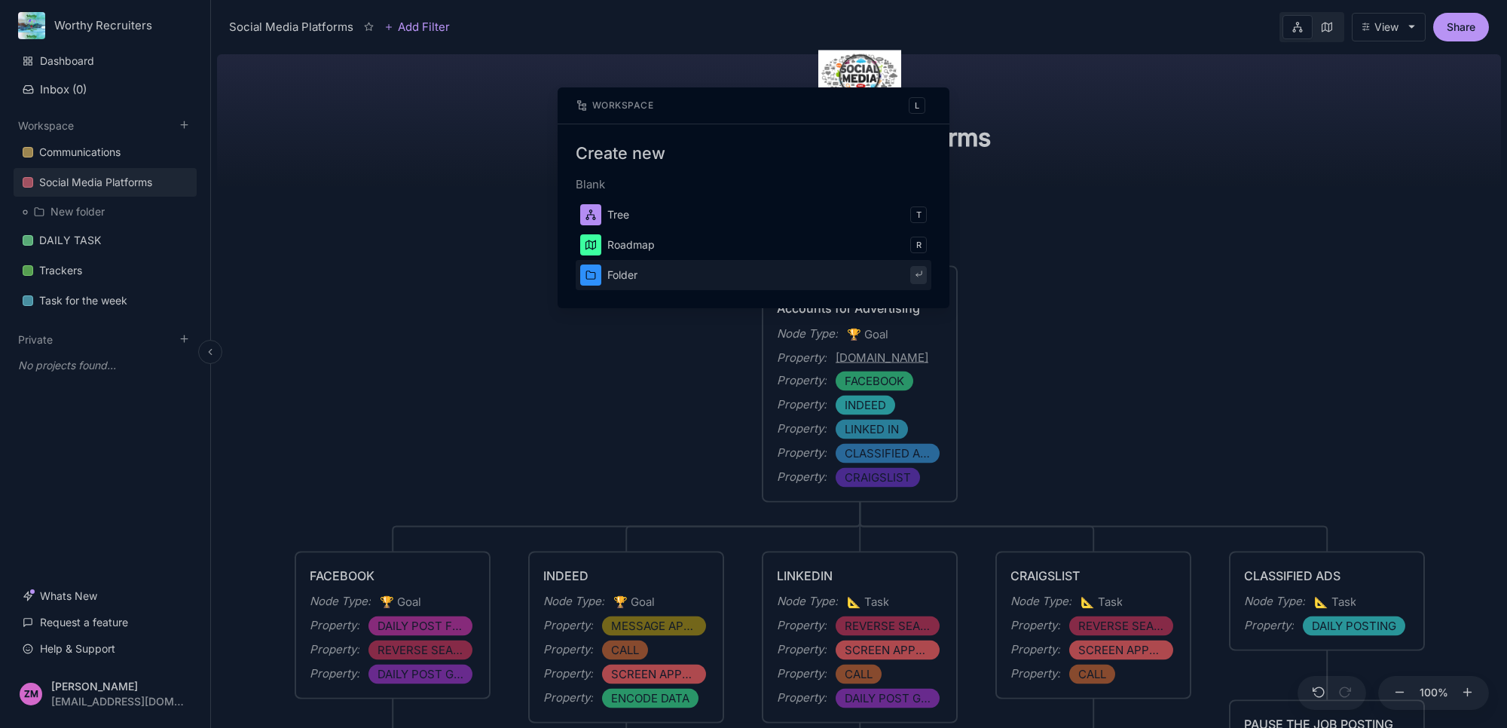
click at [403, 481] on div at bounding box center [753, 364] width 1507 height 728
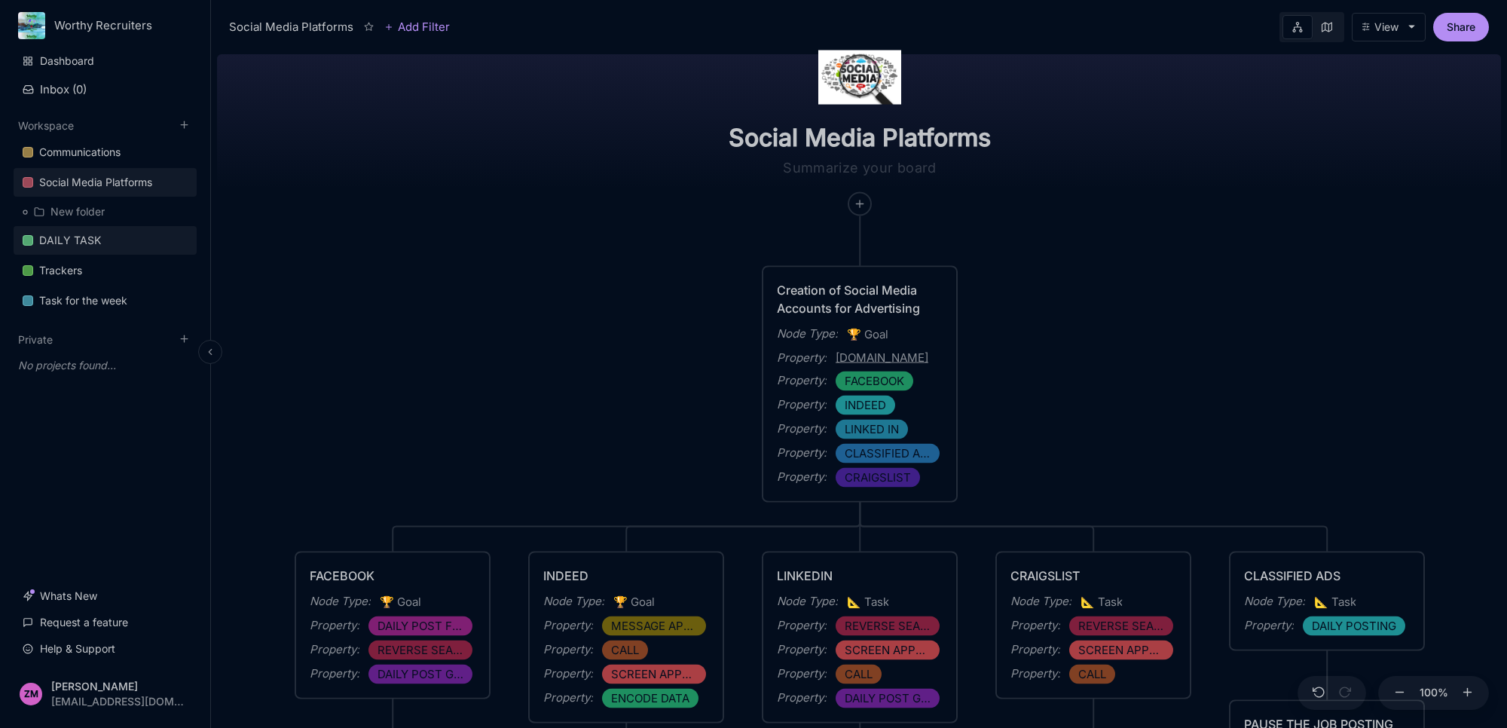
click at [119, 246] on link "DAILY TASK" at bounding box center [105, 240] width 183 height 29
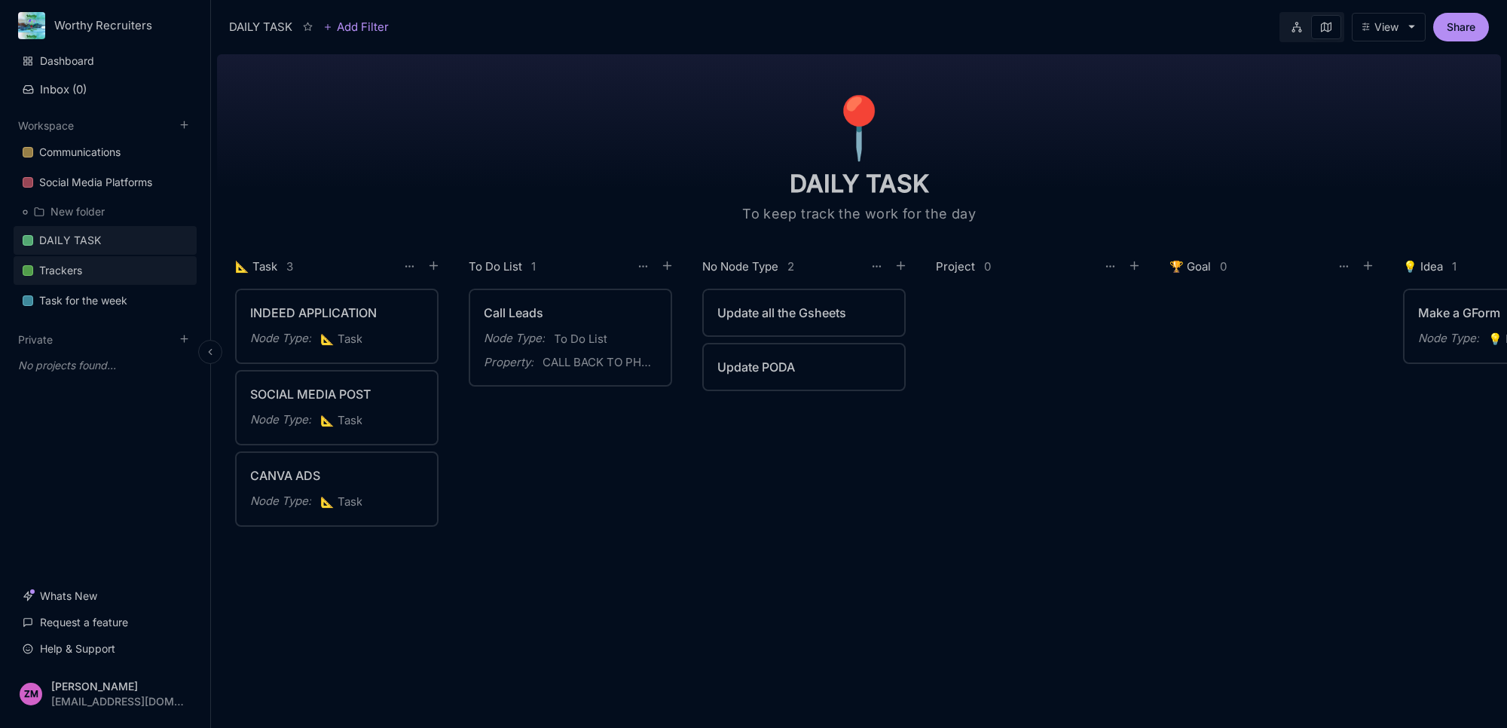
click at [78, 262] on div "Trackers" at bounding box center [60, 270] width 43 height 18
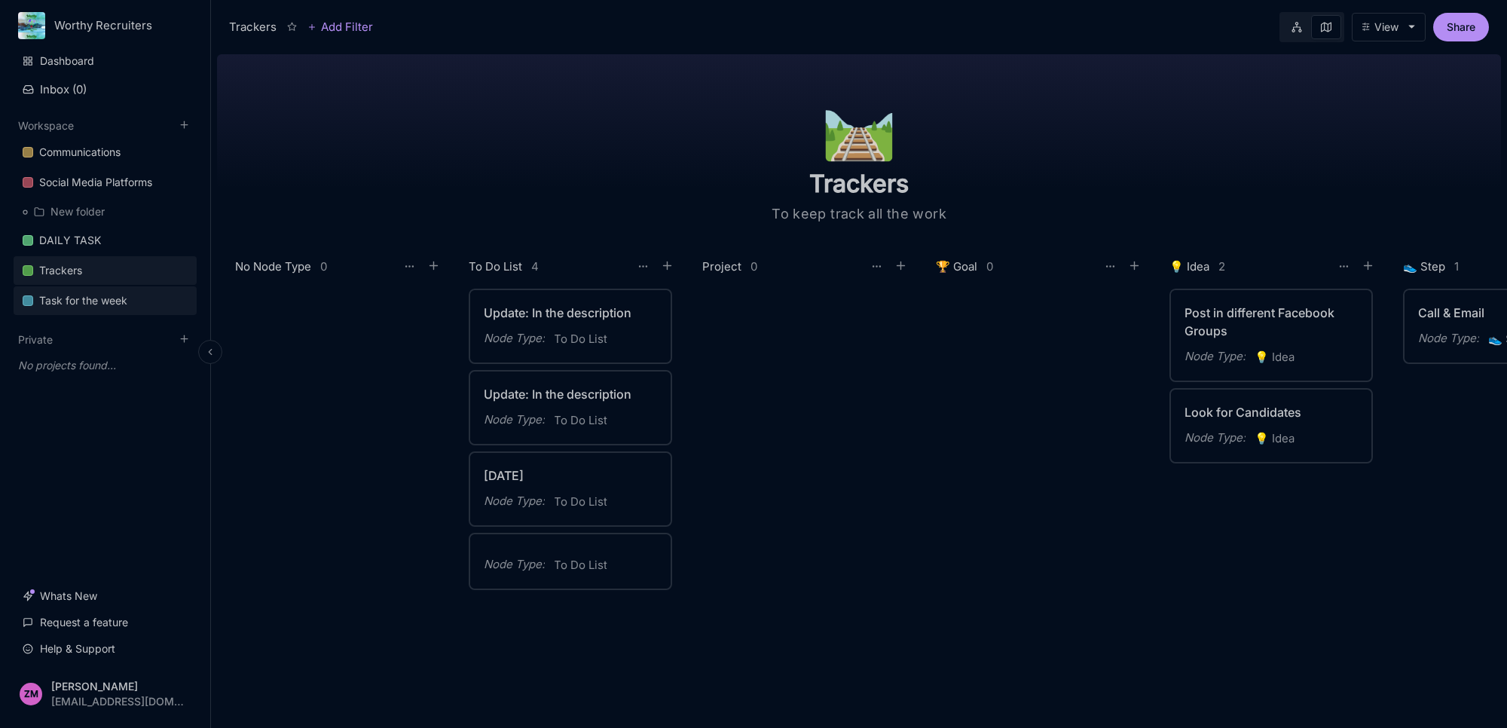
click at [90, 292] on div "Task for the week" at bounding box center [83, 301] width 88 height 18
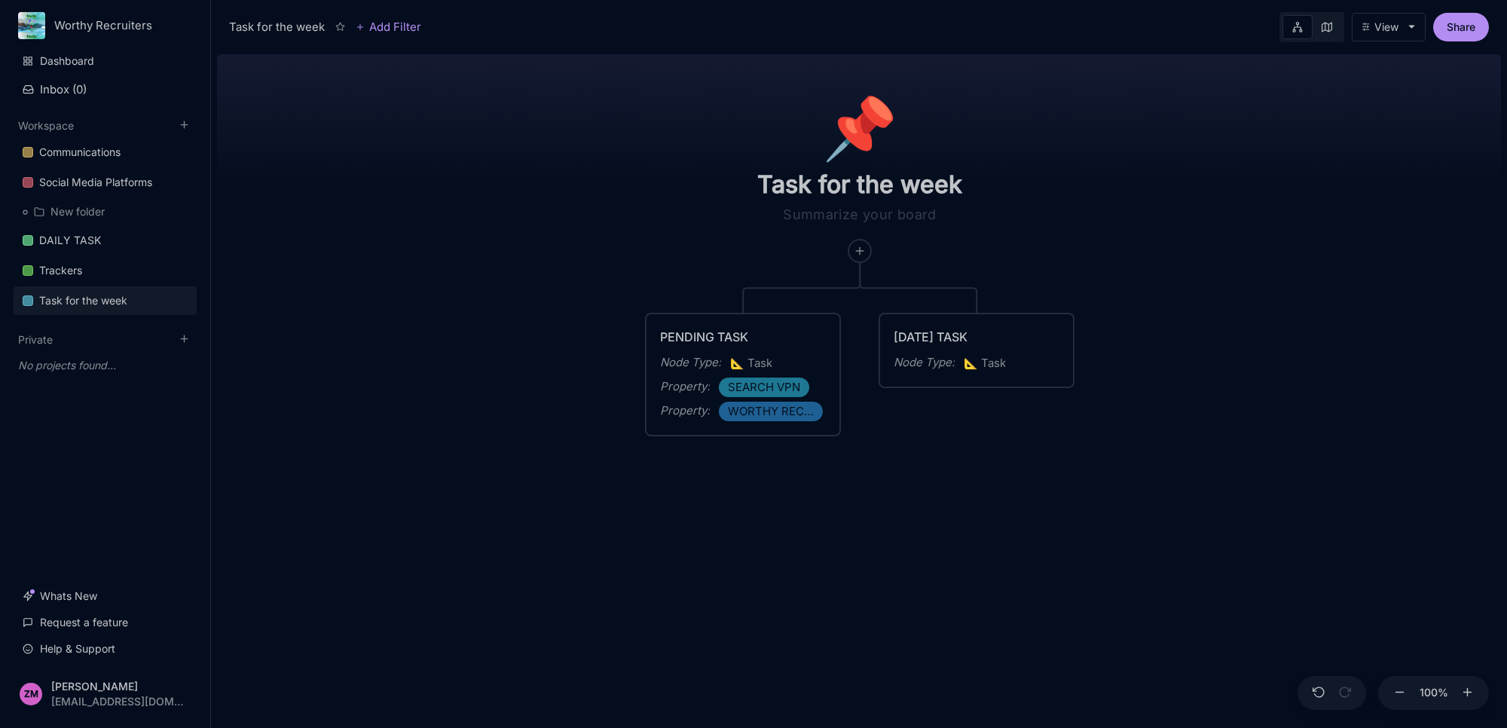
click at [897, 515] on div "📌 Task for the week PENDING TASK Node Type : 📐 Task Property : SEARCH VPN Prope…" at bounding box center [859, 388] width 1284 height 680
click at [944, 400] on button "Add child node" at bounding box center [976, 401] width 95 height 14
drag, startPoint x: 527, startPoint y: 533, endPoint x: 334, endPoint y: 347, distance: 269.1
click at [74, 151] on div "Communications" at bounding box center [79, 152] width 81 height 18
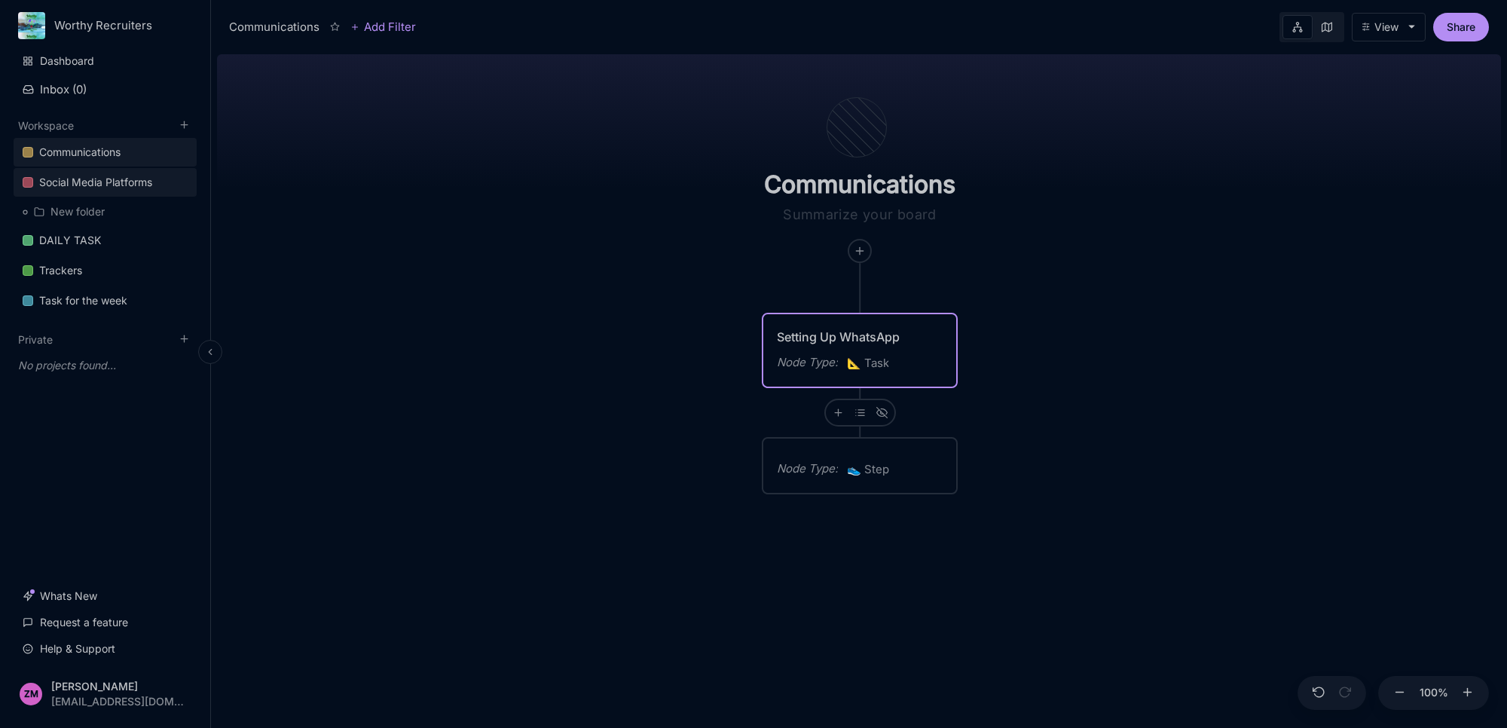
click at [114, 178] on div "Social Media Platforms" at bounding box center [95, 182] width 113 height 18
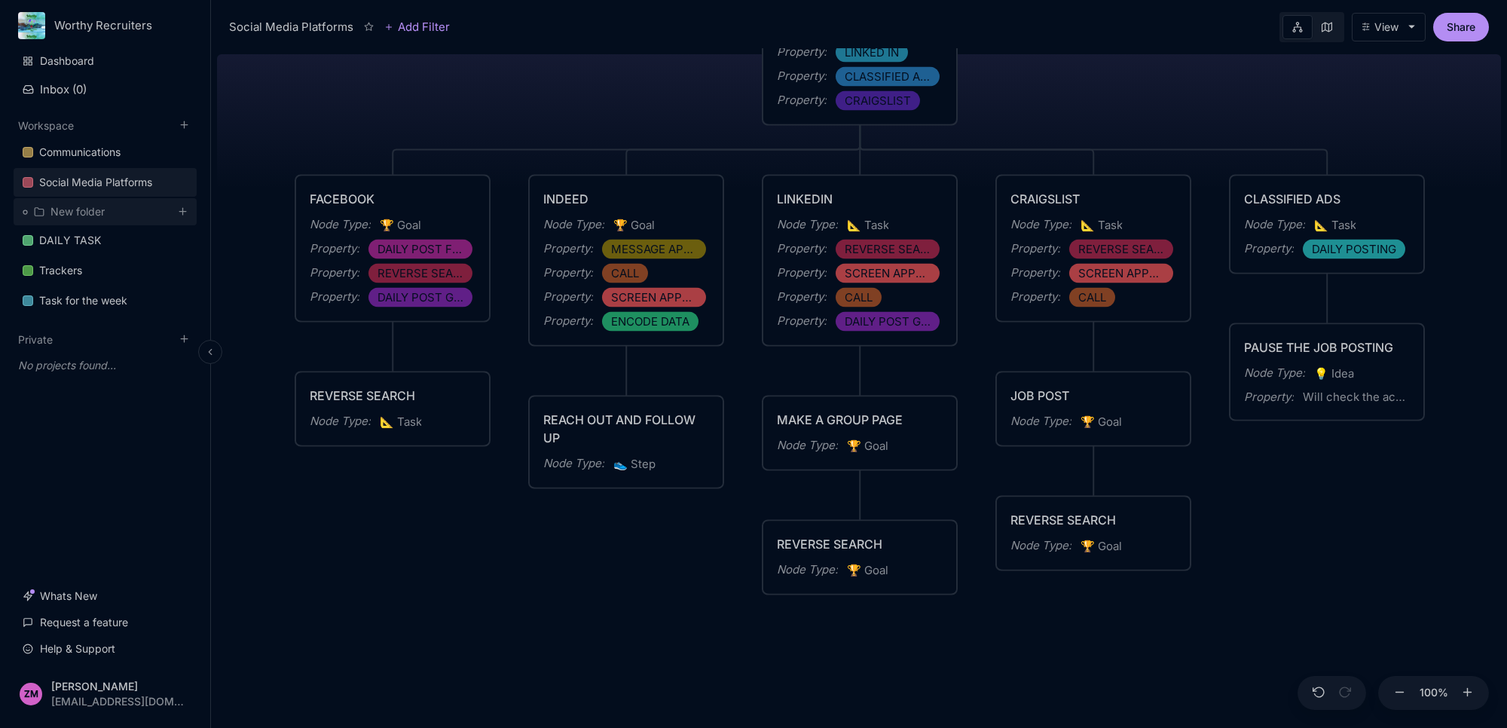
click at [115, 209] on div "New folder" at bounding box center [105, 211] width 183 height 27
click at [185, 211] on line at bounding box center [182, 211] width 7 height 0
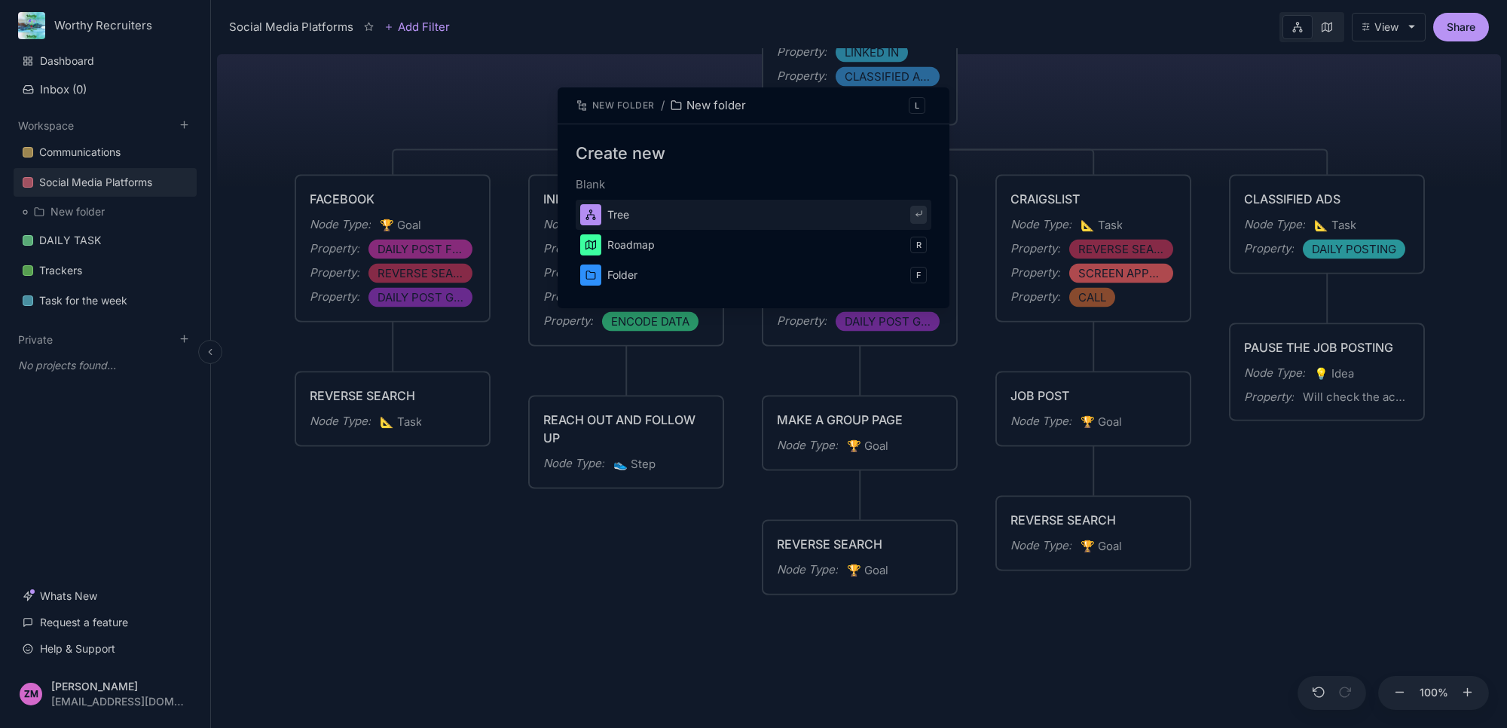
click at [821, 220] on button "Tree" at bounding box center [754, 215] width 356 height 30
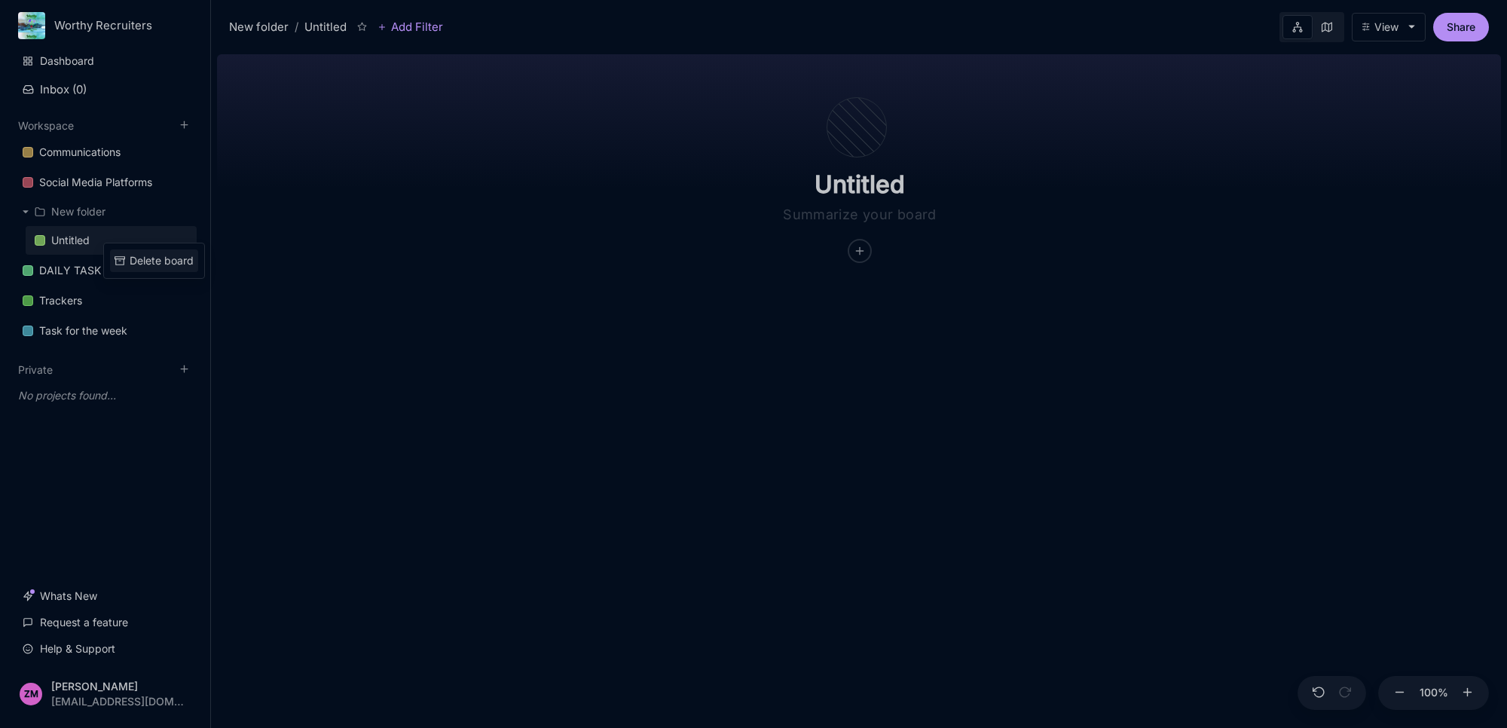
click at [133, 253] on div "Delete board" at bounding box center [162, 260] width 64 height 17
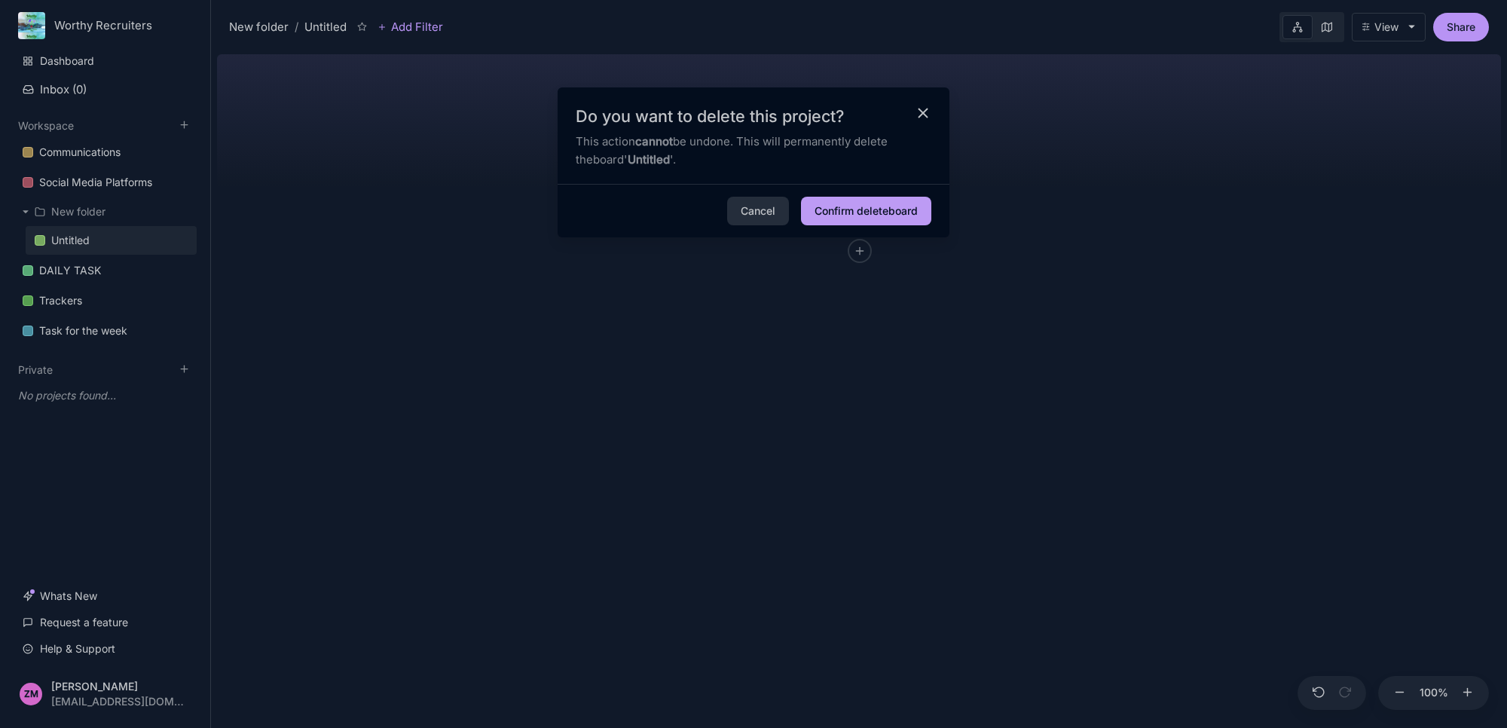
click at [878, 212] on button "Confirm delete board" at bounding box center [866, 211] width 130 height 29
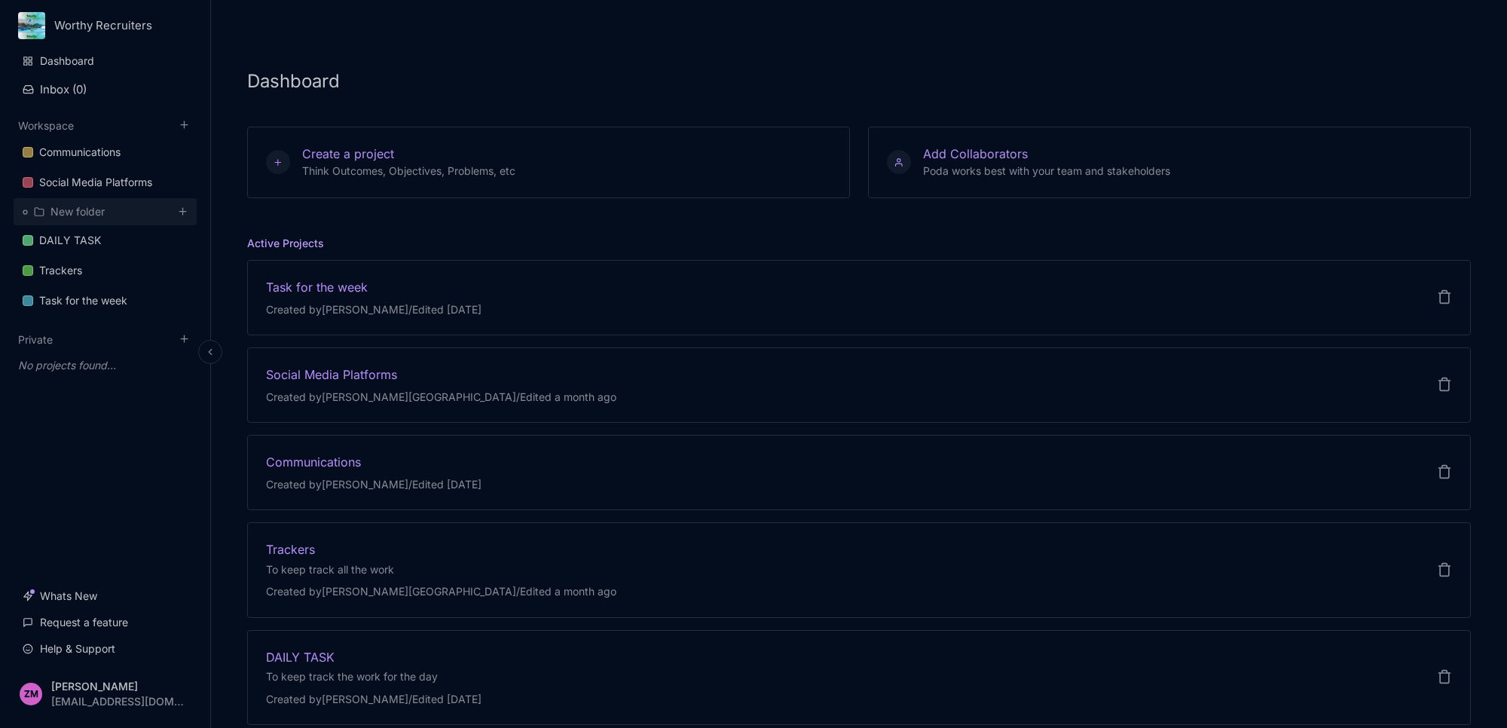
click at [102, 207] on div "New folder" at bounding box center [77, 212] width 54 height 18
click at [130, 168] on link "Social Media Platforms" at bounding box center [105, 182] width 183 height 29
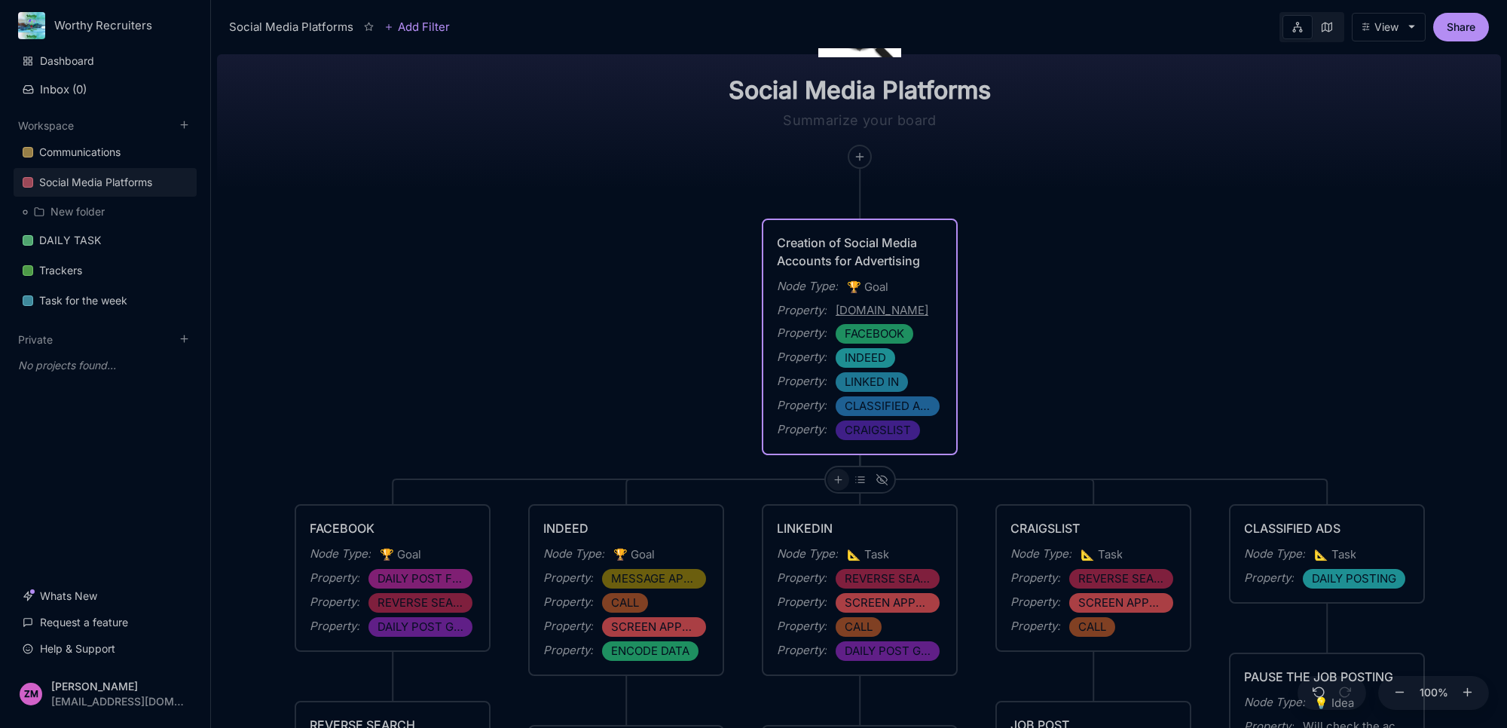
click at [837, 485] on div at bounding box center [838, 480] width 22 height 22
click at [852, 699] on span "Edit Node Type" at bounding box center [845, 705] width 74 height 18
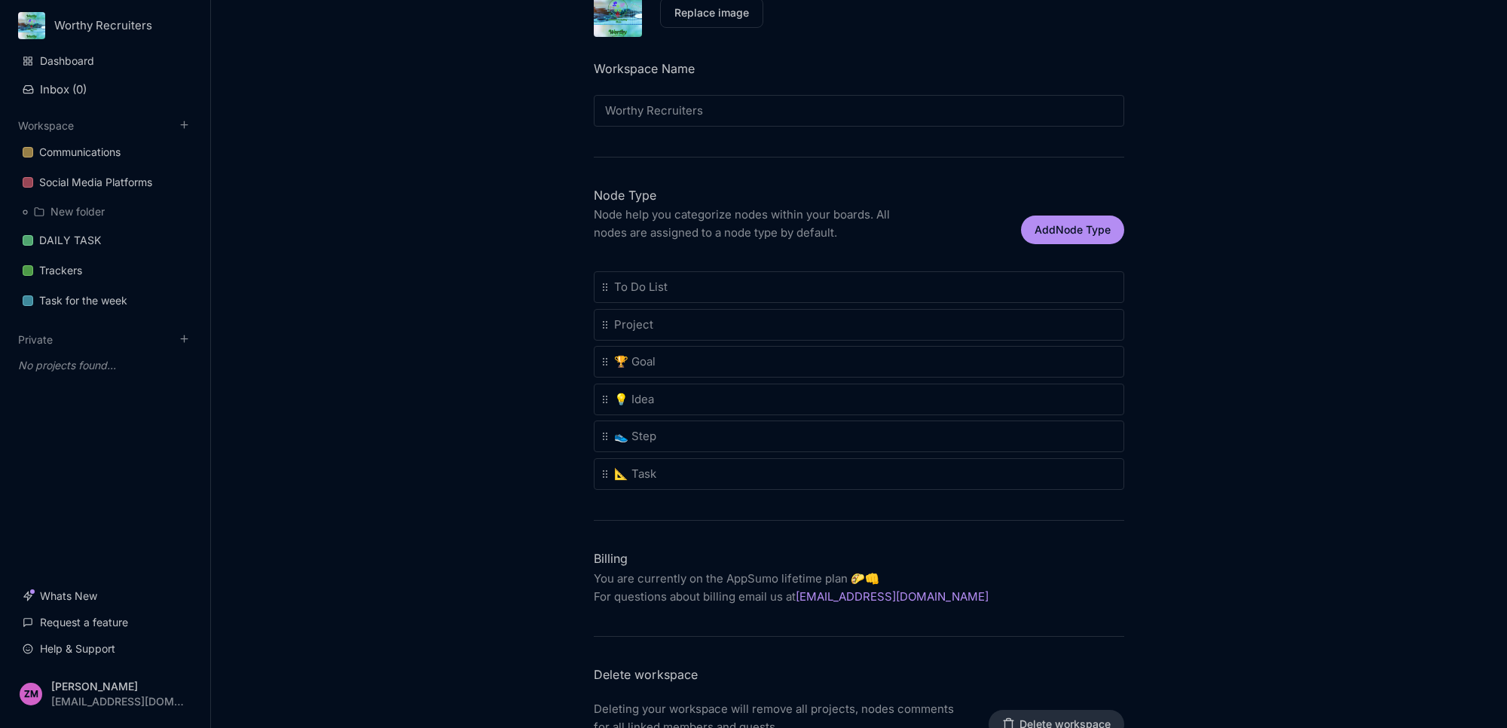
scroll to position [188, 0]
click at [362, 472] on div "Workspace settings Logo Update your company logo (ideally 64px x 64px). Replace…" at bounding box center [859, 364] width 1296 height 728
click at [107, 177] on div "Social Media Platforms" at bounding box center [95, 182] width 113 height 18
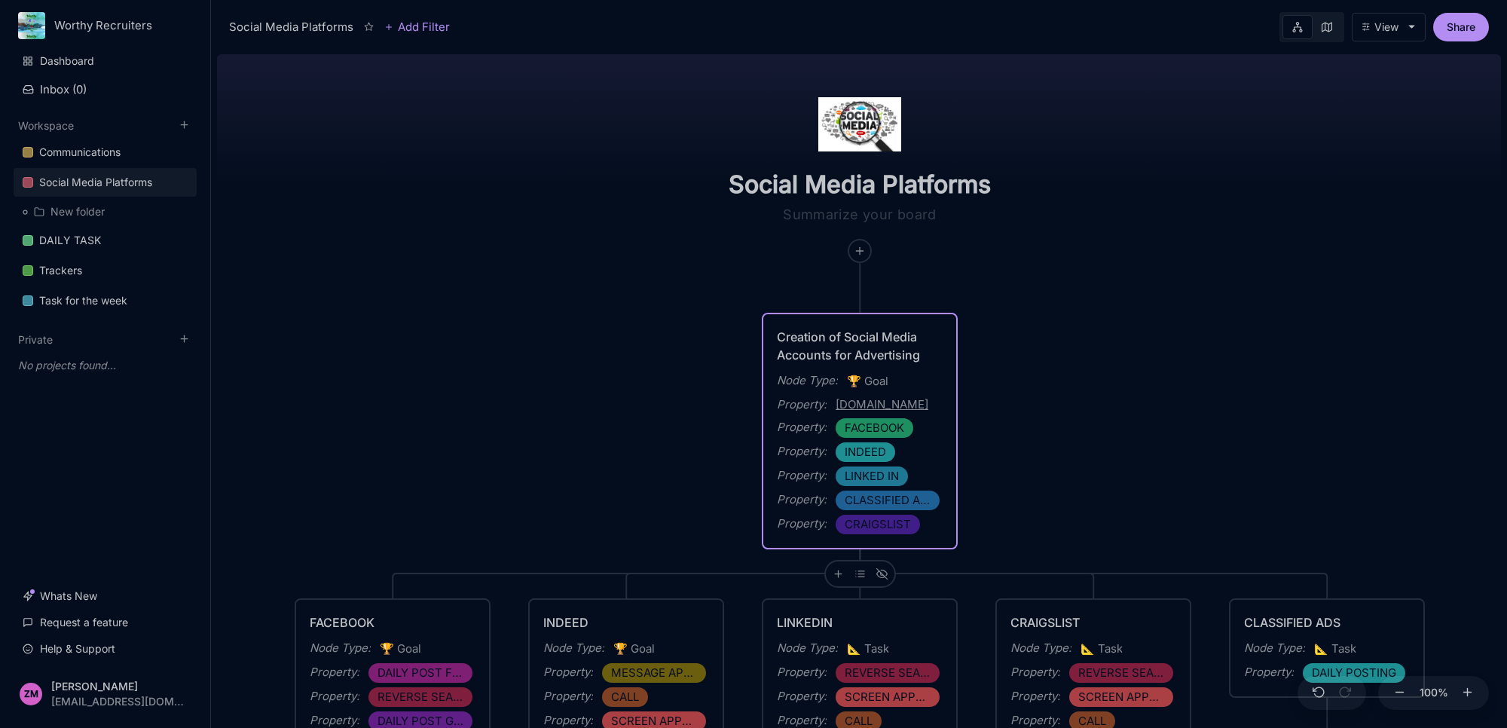
click at [860, 260] on div at bounding box center [859, 260] width 5 height 5
click at [860, 250] on icon at bounding box center [860, 251] width 12 height 12
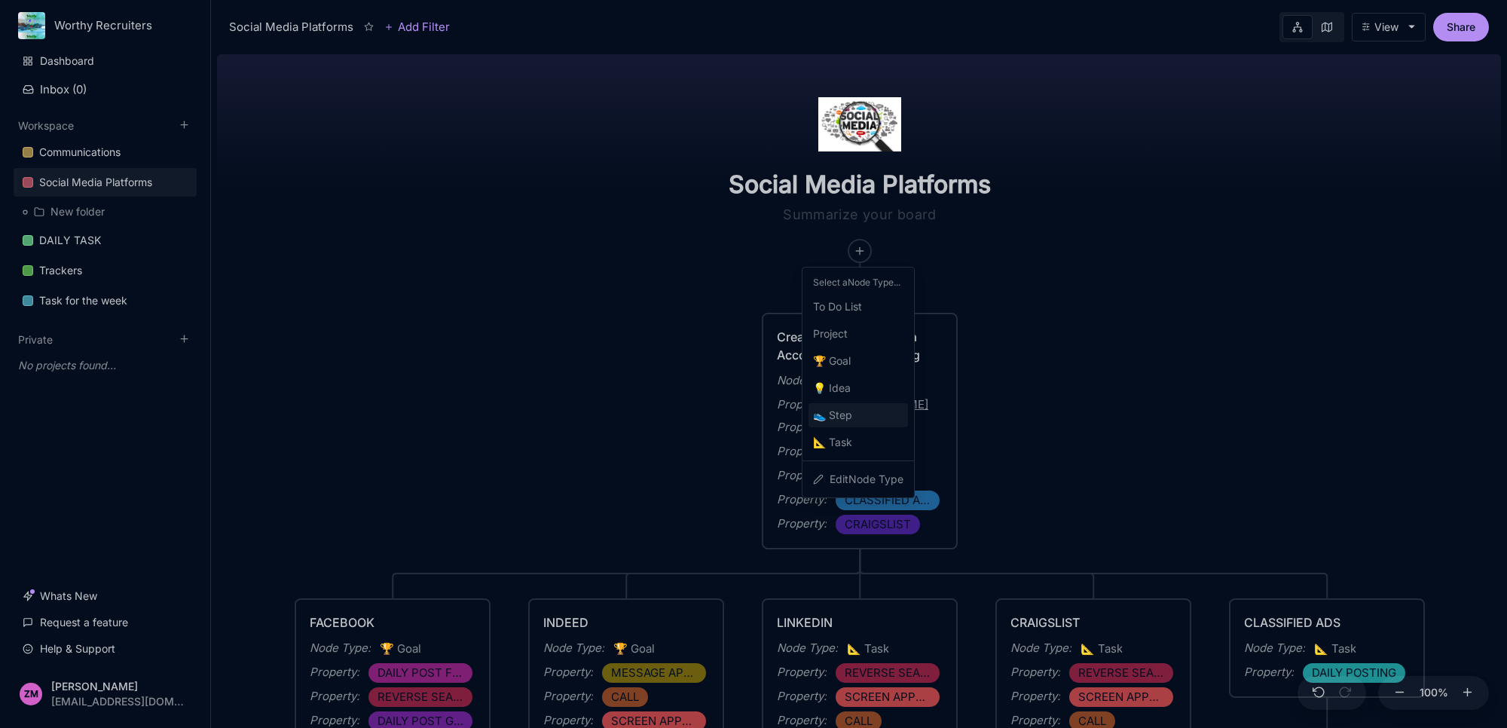
click at [852, 408] on span "👟 Step" at bounding box center [832, 415] width 39 height 18
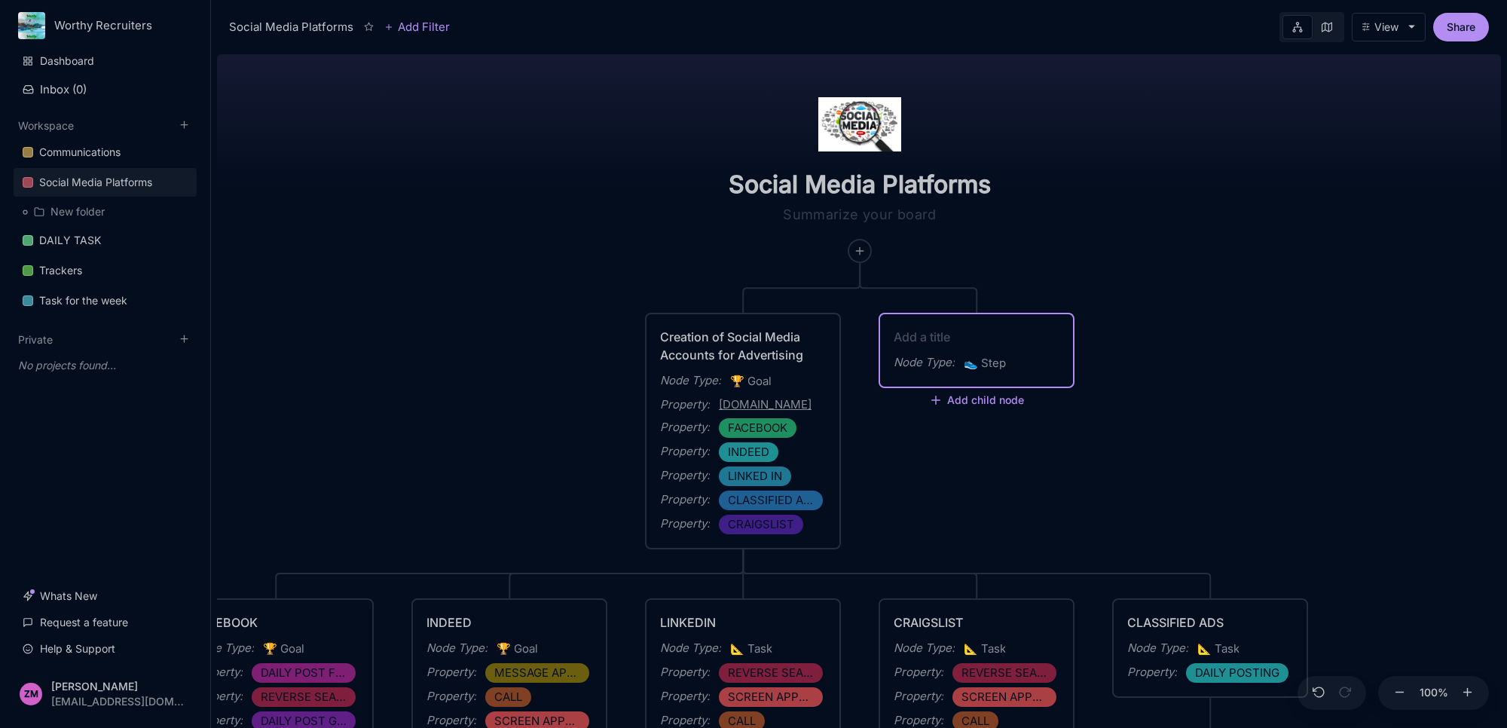
click at [946, 336] on textarea at bounding box center [977, 337] width 166 height 18
type textarea "S"
type textarea "GSHEETS SUMMARY"
click at [1022, 359] on div "Node Type : 👟 Step" at bounding box center [977, 363] width 166 height 20
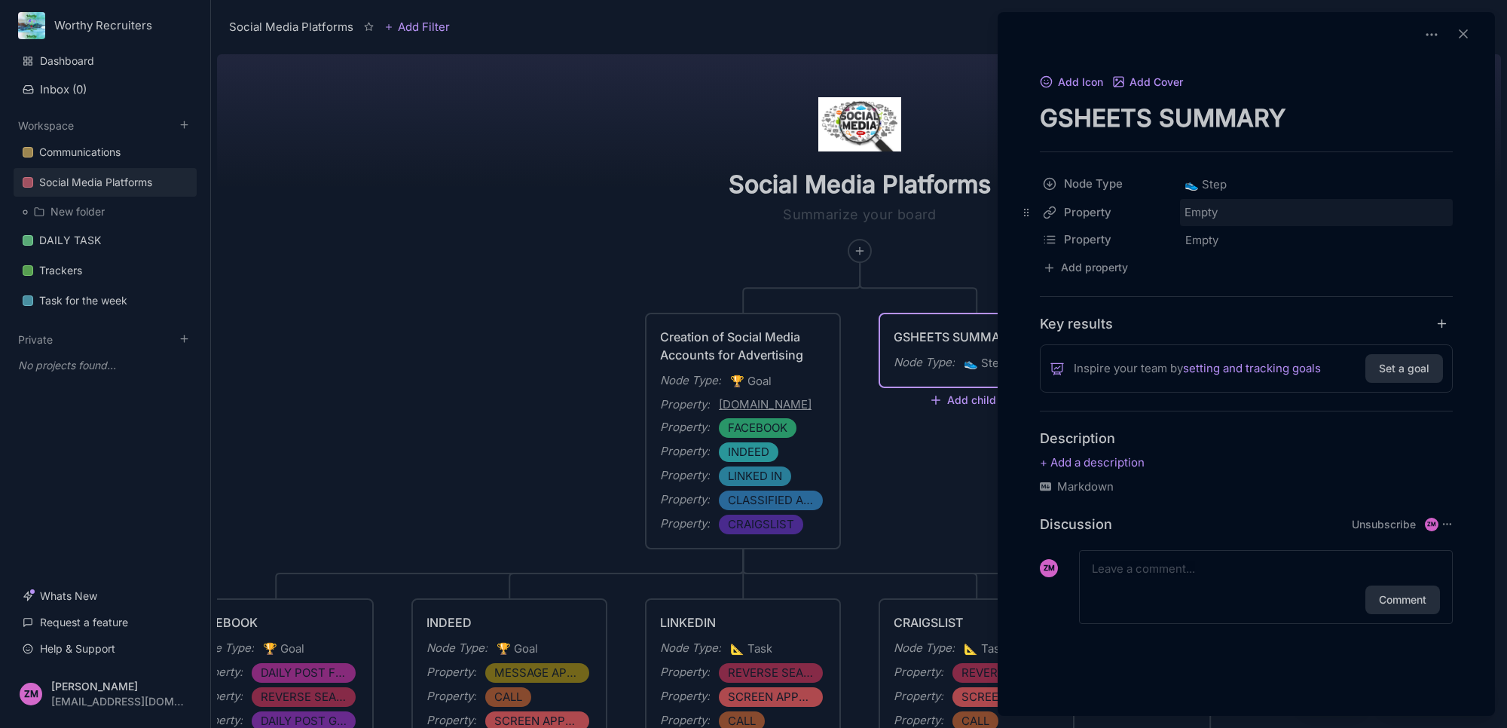
click at [1185, 211] on div "Empty" at bounding box center [1316, 212] width 273 height 27
paste input "[URL][DOMAIN_NAME]"
type input "[URL][DOMAIN_NAME]"
click at [1056, 234] on html "Worthy Recruiters Dashboard Inbox ( 0 ) Workspace Communications Social Media P…" at bounding box center [753, 364] width 1507 height 728
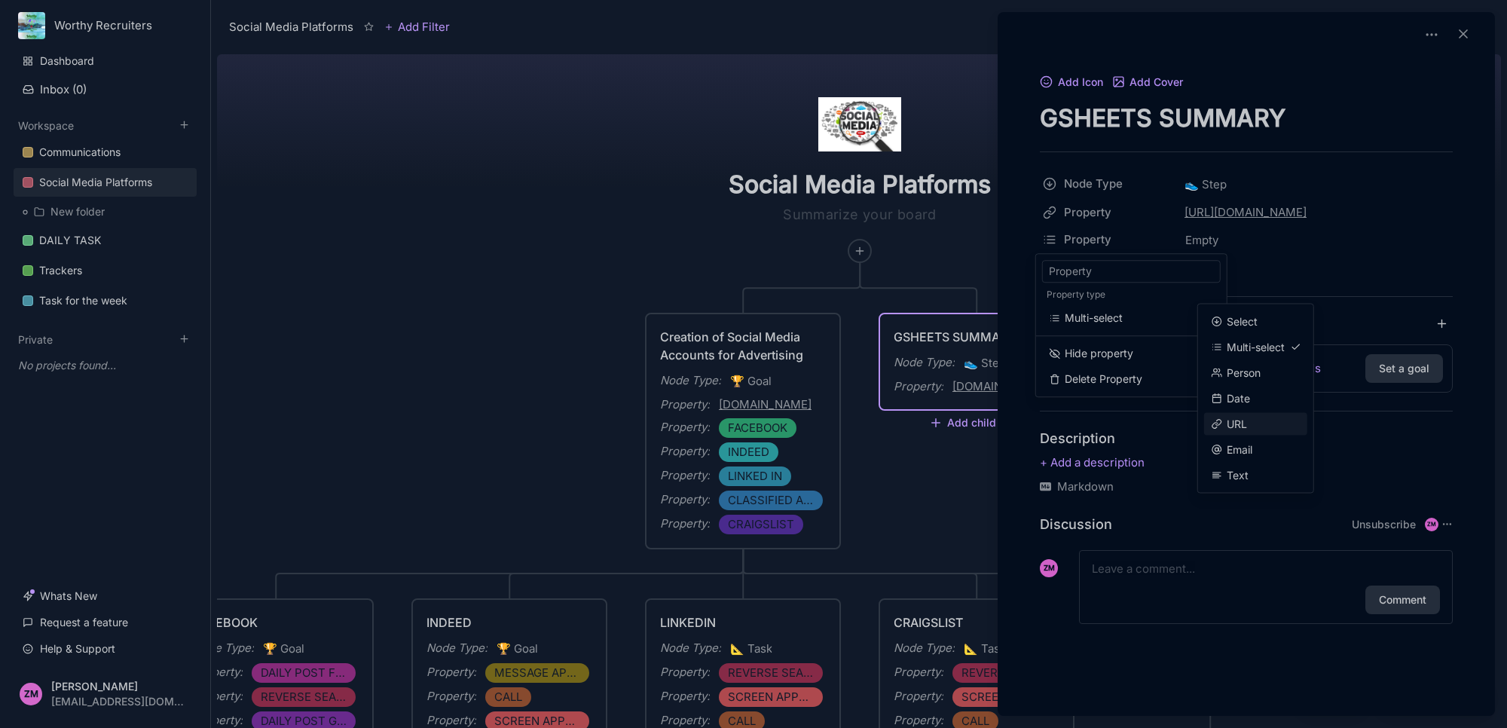
click at [1236, 420] on span "URL" at bounding box center [1237, 424] width 20 height 17
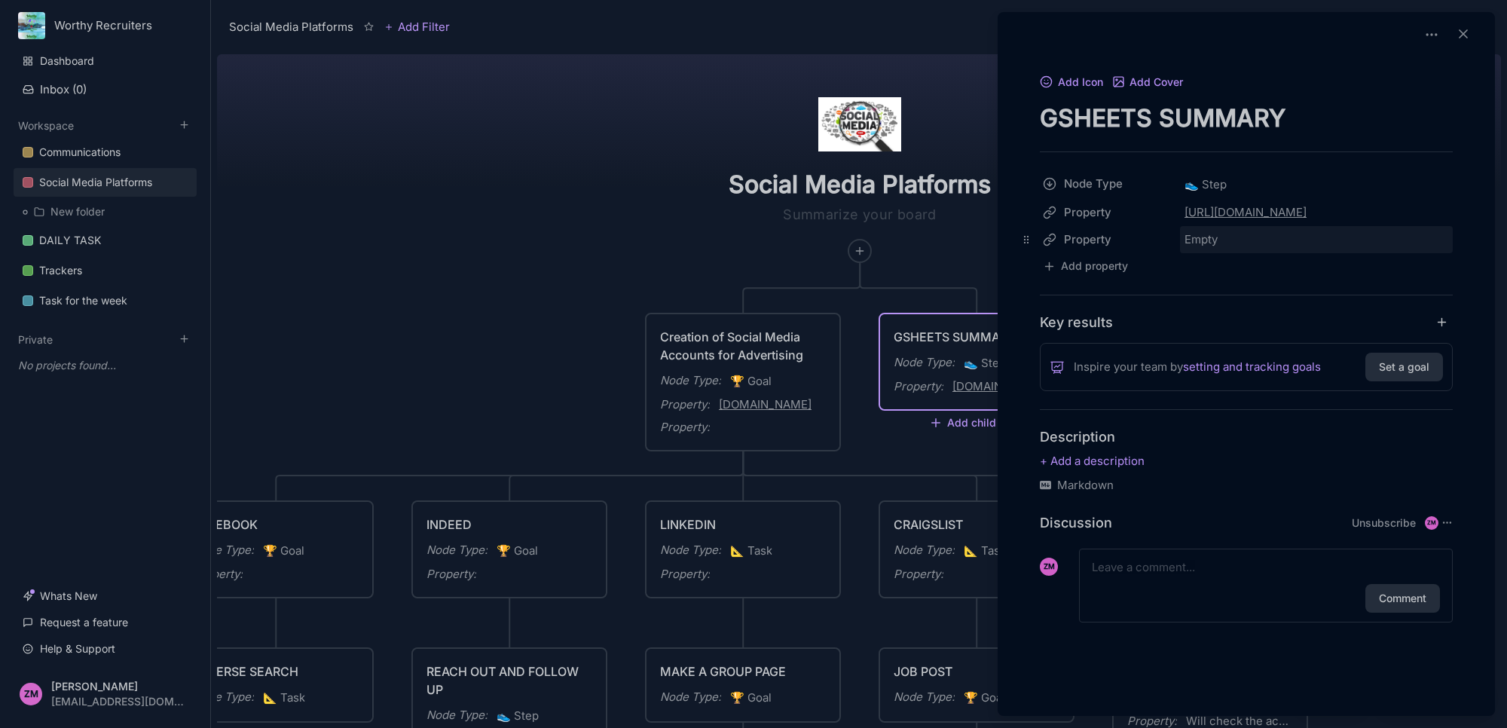
click at [1207, 235] on div "Empty" at bounding box center [1316, 239] width 273 height 27
click at [1244, 241] on input "text" at bounding box center [1316, 240] width 271 height 26
paste input "[URL][DOMAIN_NAME]"
type input "[URL][DOMAIN_NAME]"
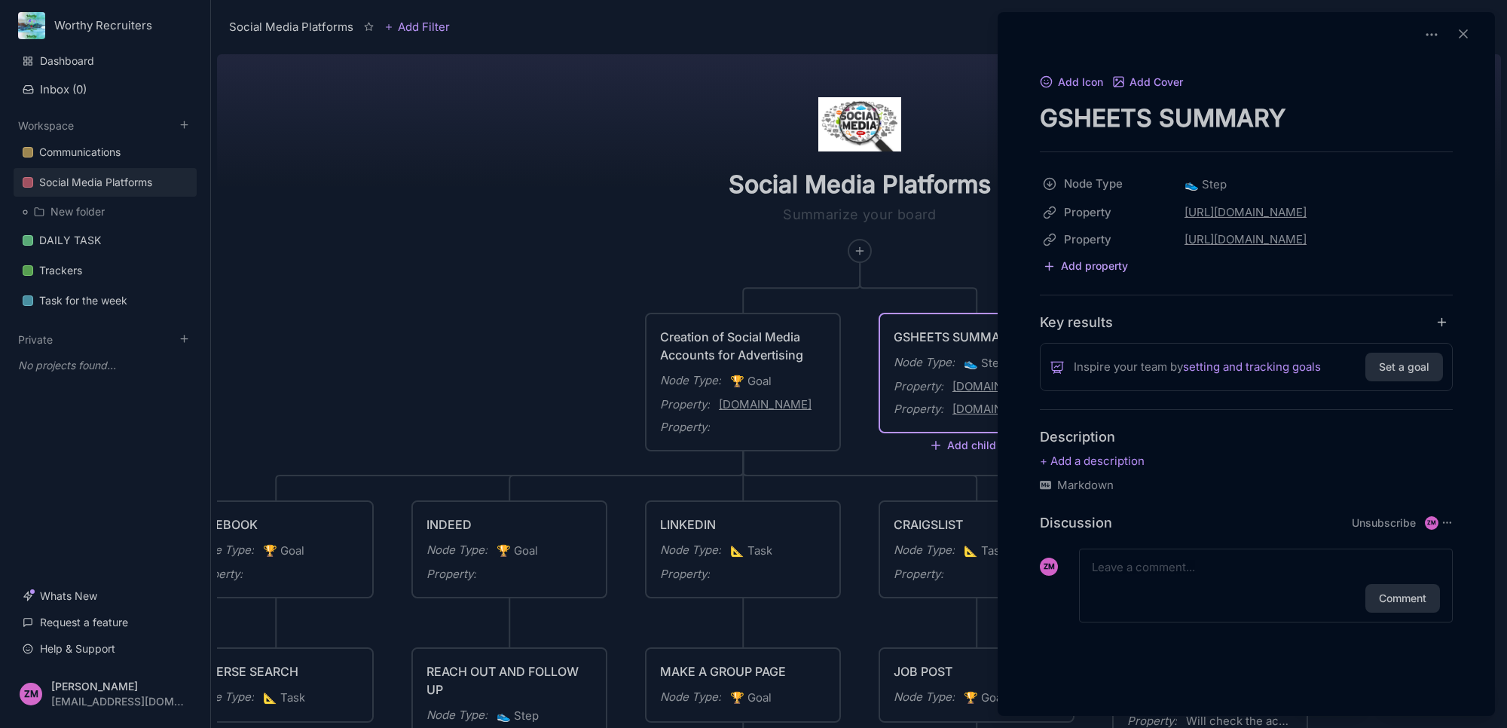
click at [1101, 265] on button "Add property" at bounding box center [1085, 266] width 91 height 20
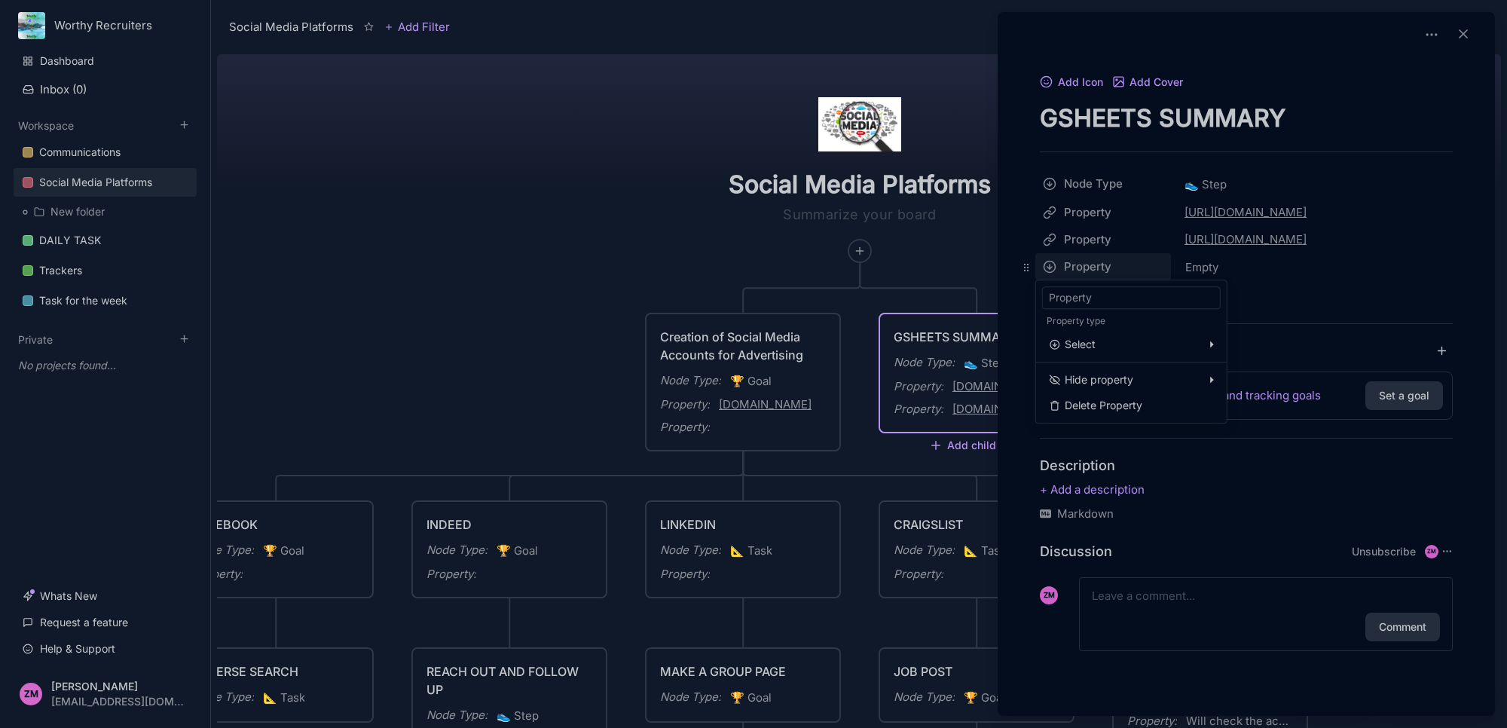
click at [1053, 261] on html "Worthy Recruiters Dashboard Inbox ( 0 ) Workspace Communications Social Media P…" at bounding box center [753, 364] width 1507 height 728
click at [1240, 495] on span "Text" at bounding box center [1238, 502] width 22 height 17
click at [1045, 200] on html "Worthy Recruiters Dashboard Inbox ( 0 ) Workspace Communications Social Media P…" at bounding box center [753, 364] width 1507 height 728
click at [1233, 286] on html "Worthy Recruiters Dashboard Inbox ( 0 ) Workspace Communications Social Media P…" at bounding box center [753, 364] width 1507 height 728
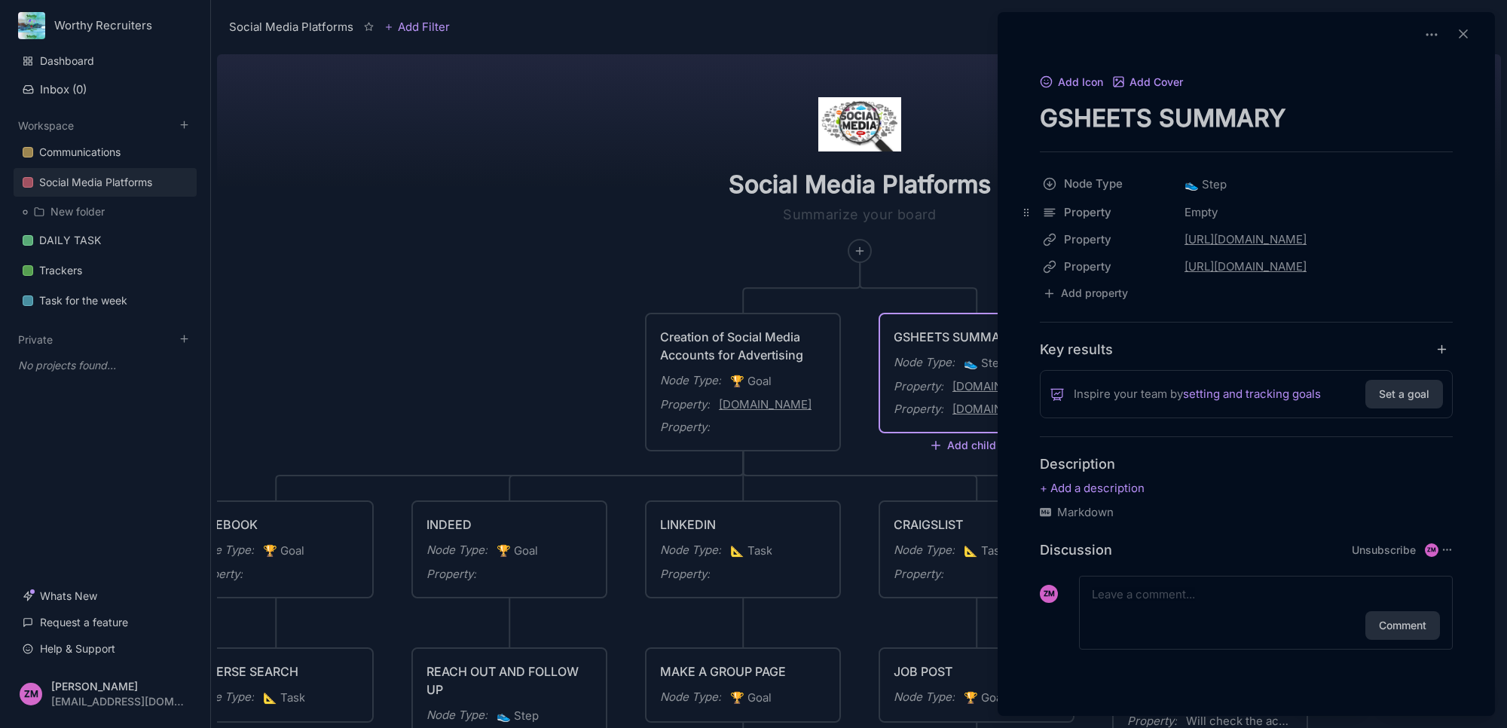
drag, startPoint x: 1026, startPoint y: 266, endPoint x: 1030, endPoint y: 205, distance: 61.2
click at [1030, 205] on body "Worthy Recruiters Dashboard Inbox ( 0 ) Workspace Communications Social Media P…" at bounding box center [753, 364] width 1507 height 728
click at [1222, 201] on div "Empty" at bounding box center [1316, 212] width 273 height 27
type input "ALL DATA ABOUT TRUCK DRIVER"
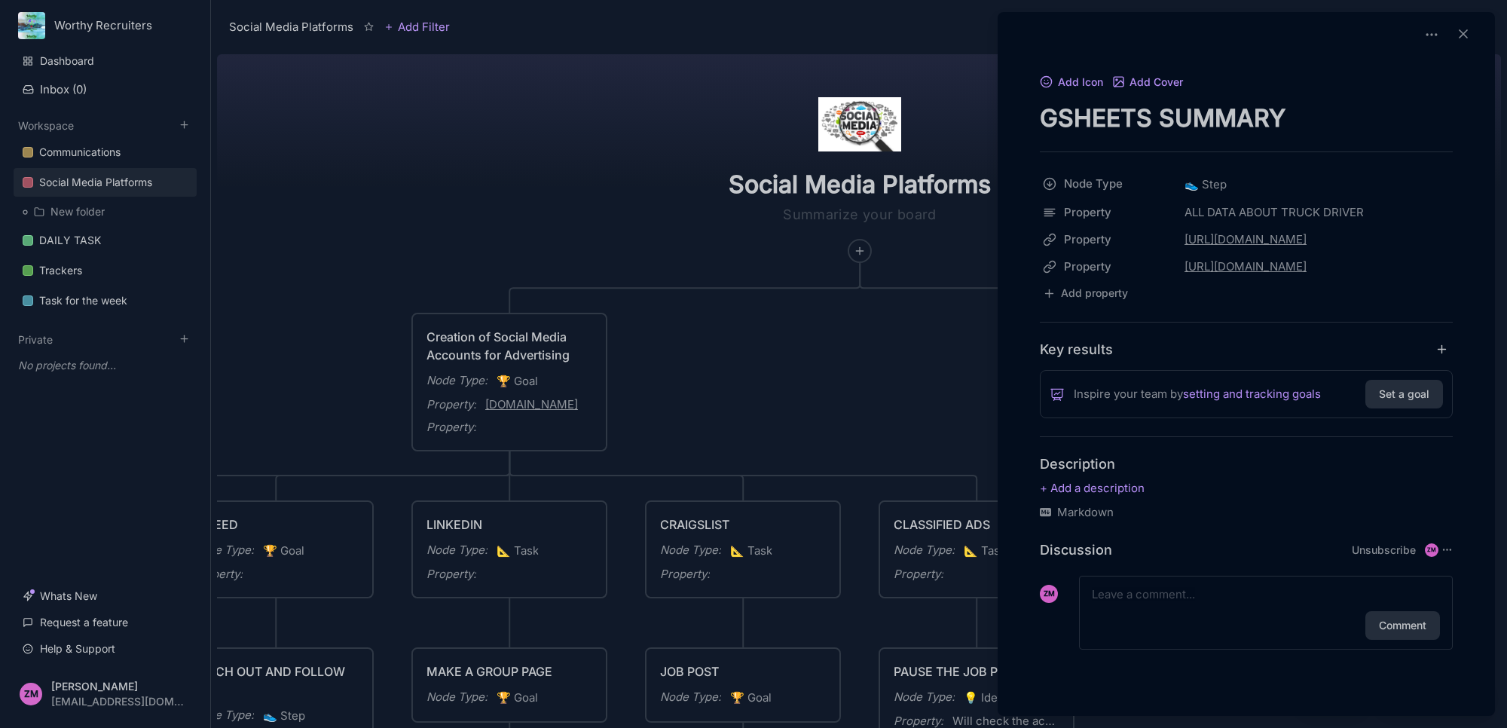
click at [746, 362] on div at bounding box center [753, 364] width 1507 height 728
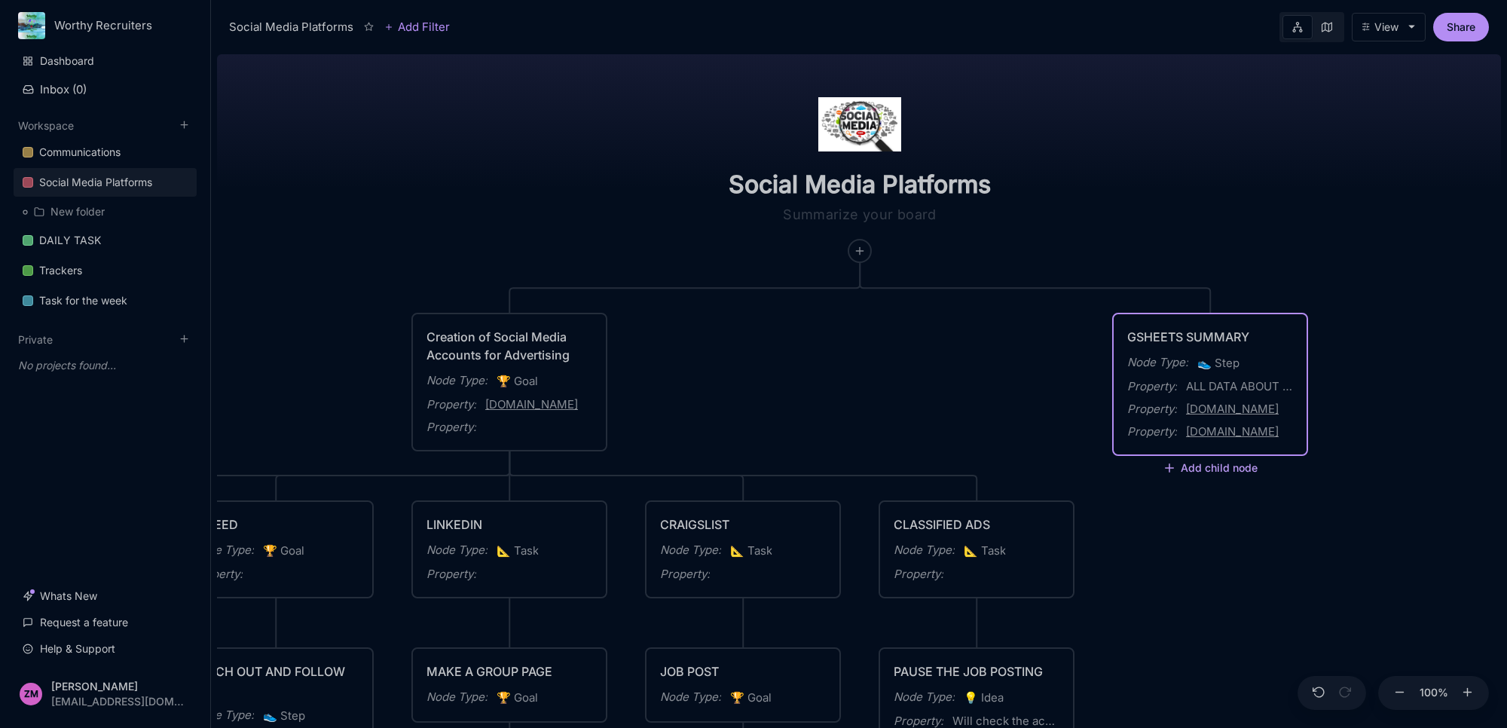
click at [1226, 466] on button "Add child node" at bounding box center [1210, 469] width 95 height 14
click at [1173, 462] on icon at bounding box center [1170, 468] width 14 height 14
click at [1188, 650] on span "📐 Task" at bounding box center [1182, 654] width 39 height 18
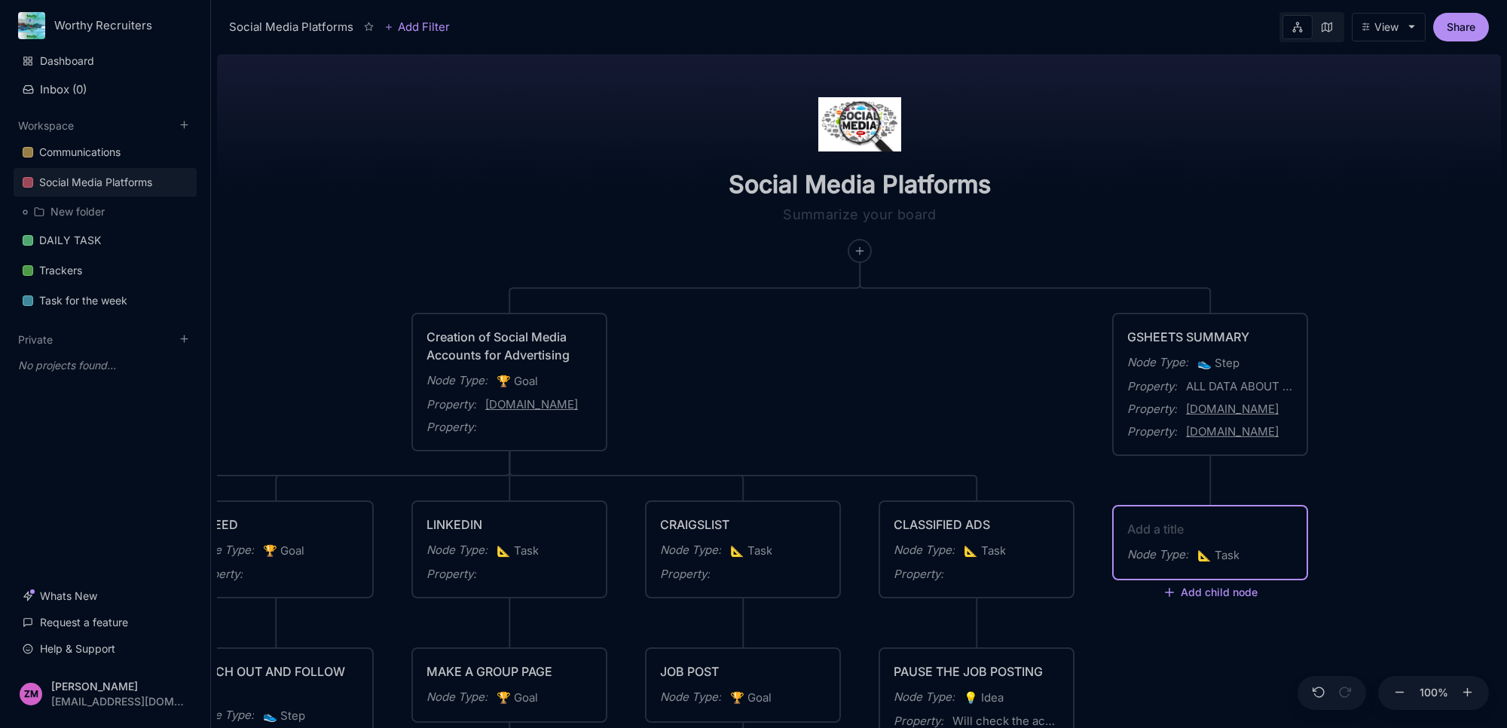
click at [496, 428] on div "Property :" at bounding box center [509, 427] width 166 height 18
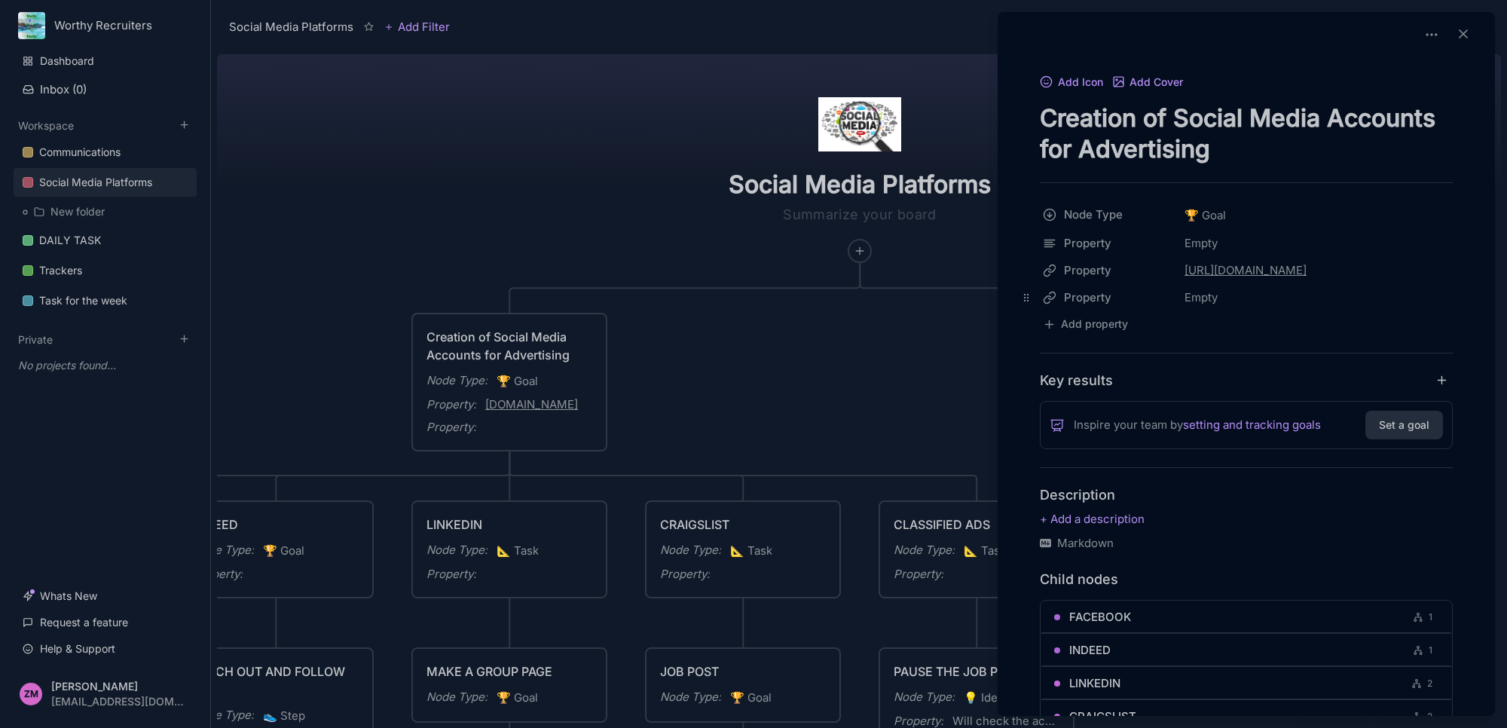
click at [1027, 299] on icon at bounding box center [1026, 298] width 12 height 12
click at [1025, 298] on icon at bounding box center [1026, 298] width 5 height 8
drag, startPoint x: 1025, startPoint y: 298, endPoint x: 1405, endPoint y: 326, distance: 381.6
click at [1405, 326] on div "Add property" at bounding box center [1246, 324] width 413 height 20
click at [1104, 298] on html "Worthy Recruiters Dashboard Inbox ( 0 ) Workspace Communications Social Media P…" at bounding box center [753, 364] width 1507 height 728
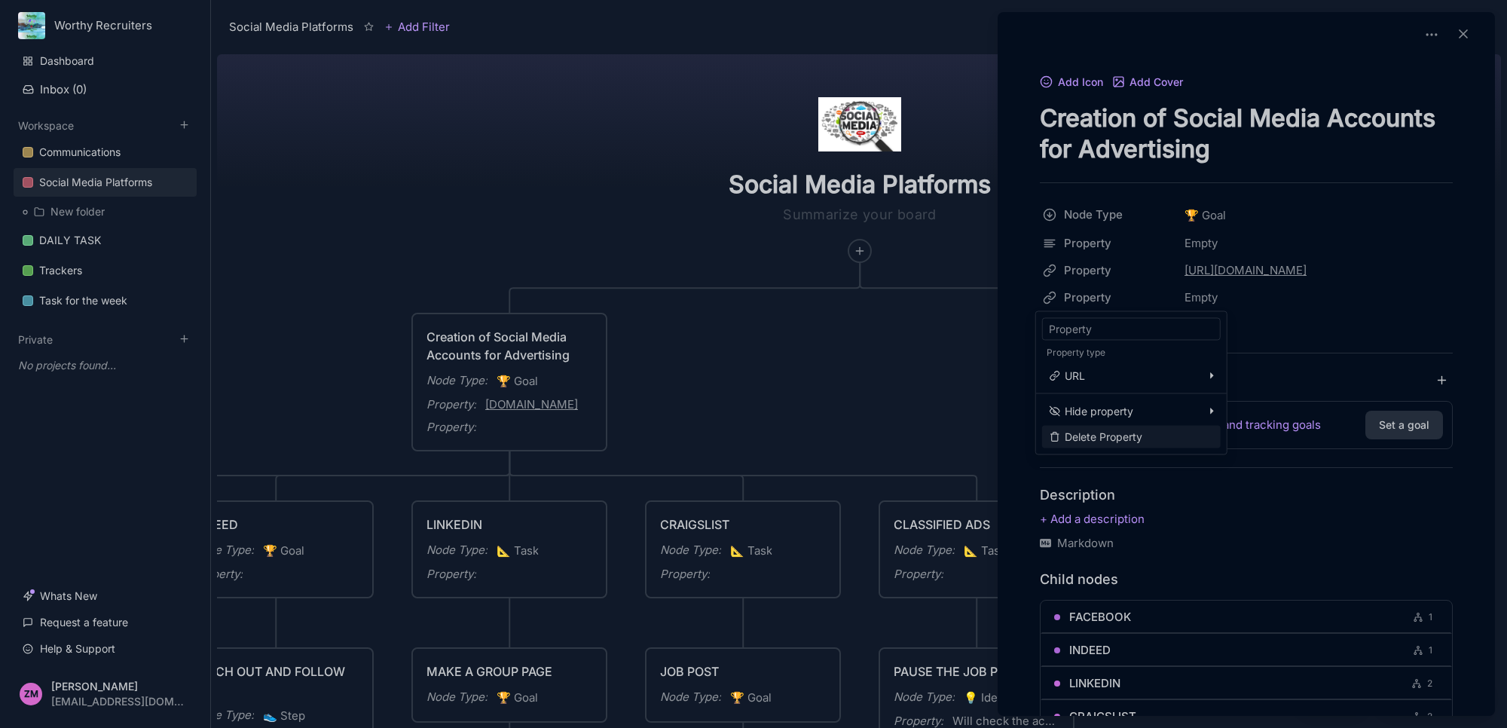
click at [1116, 442] on span "Delete Property" at bounding box center [1104, 437] width 78 height 17
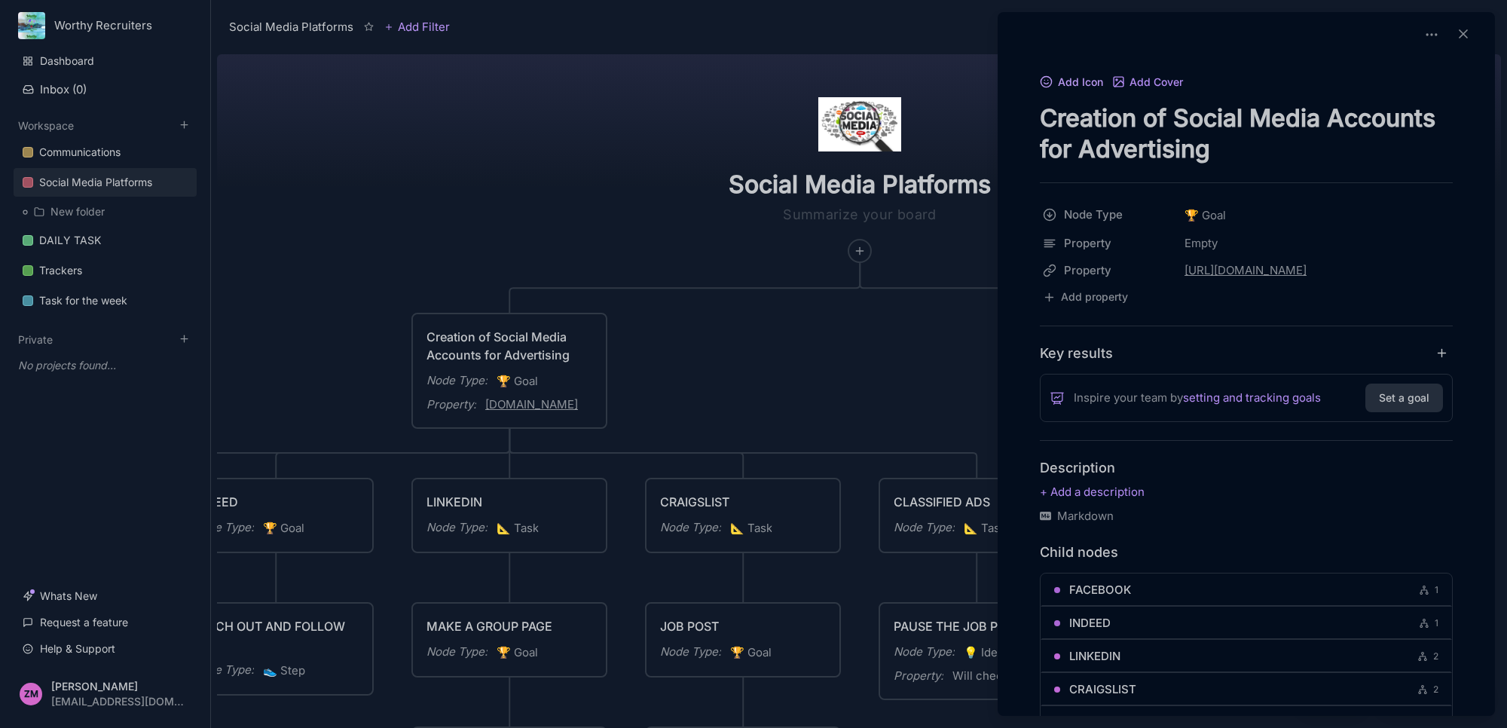
click at [1049, 80] on icon at bounding box center [1047, 82] width 14 height 14
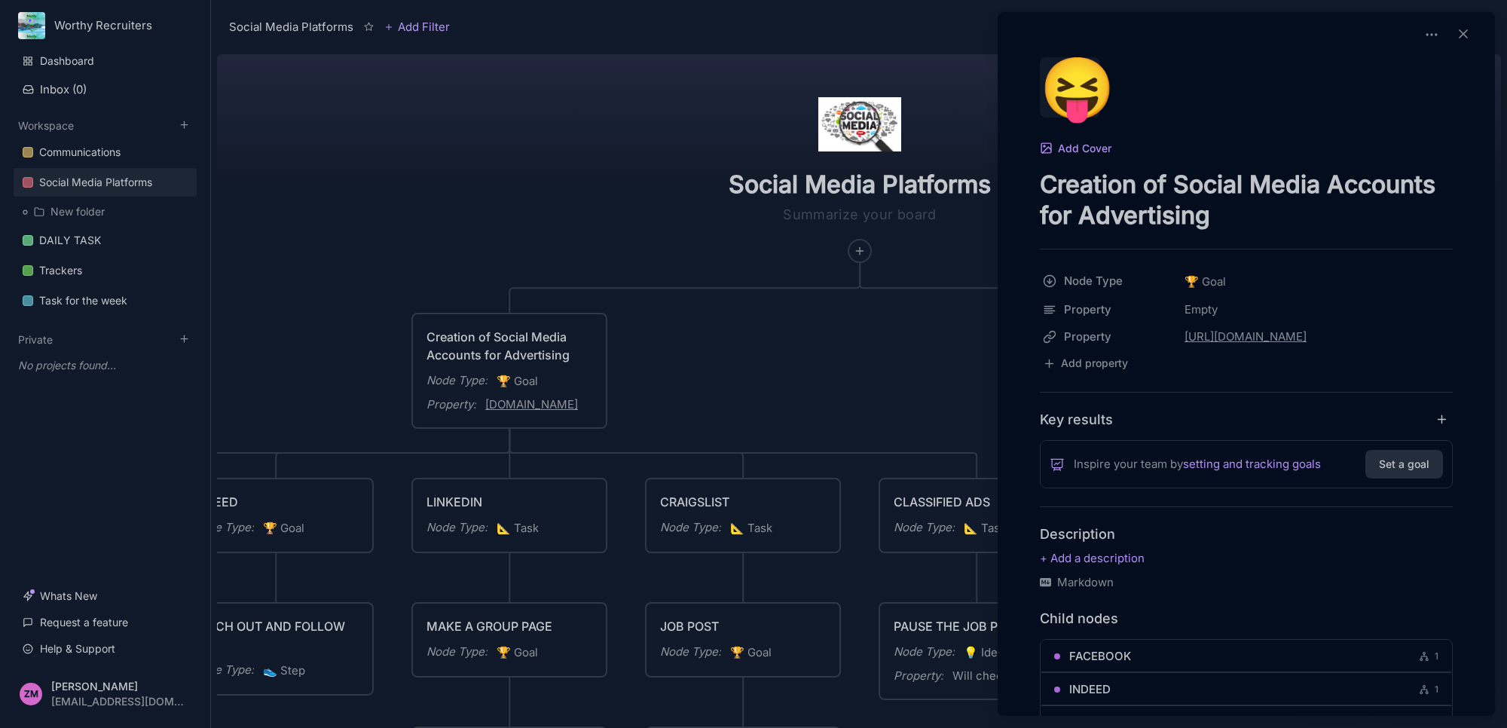
click at [1091, 102] on div "😝" at bounding box center [1070, 87] width 60 height 60
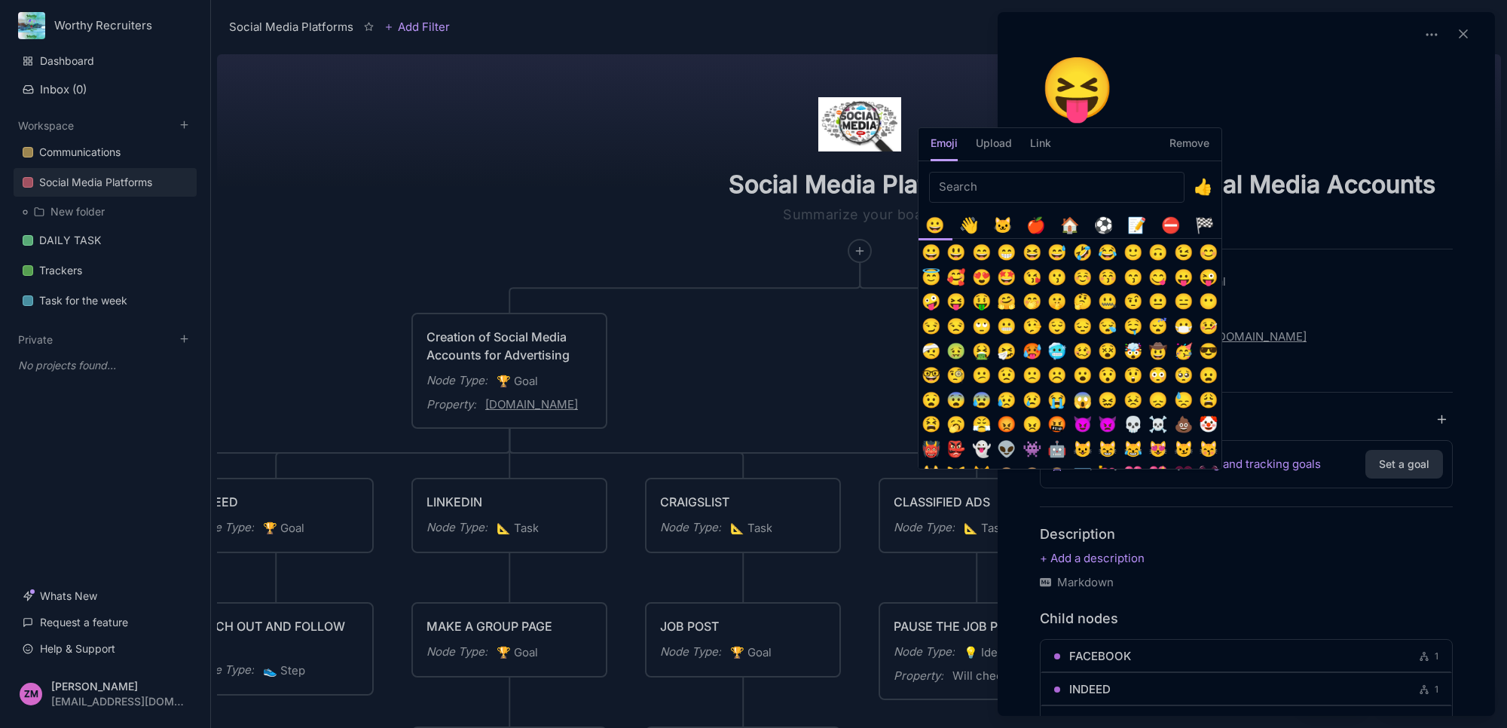
drag, startPoint x: 1053, startPoint y: 187, endPoint x: 1052, endPoint y: 194, distance: 7.6
click at [1052, 194] on input "Emoji picker" at bounding box center [1056, 187] width 255 height 31
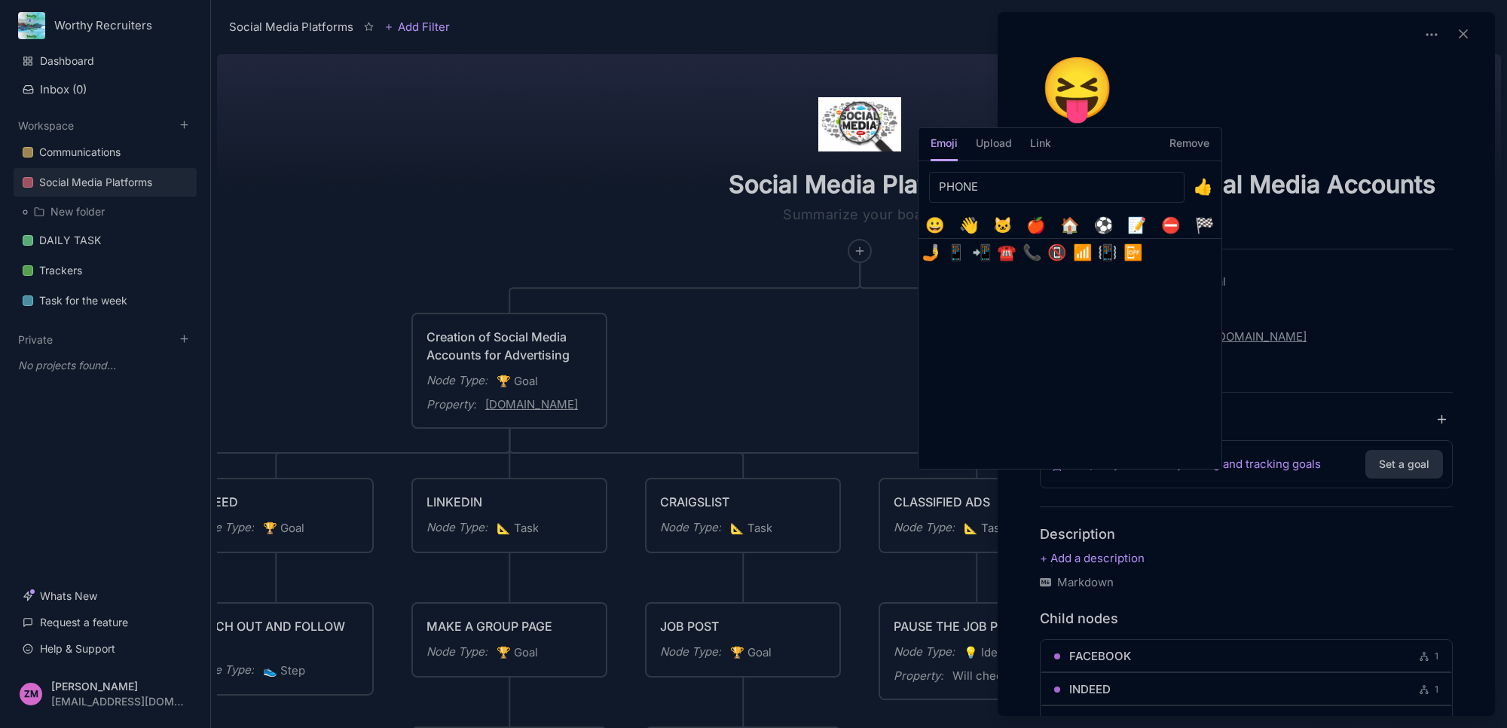
type input "PHONE"
click at [959, 256] on button "📱" at bounding box center [956, 252] width 25 height 25
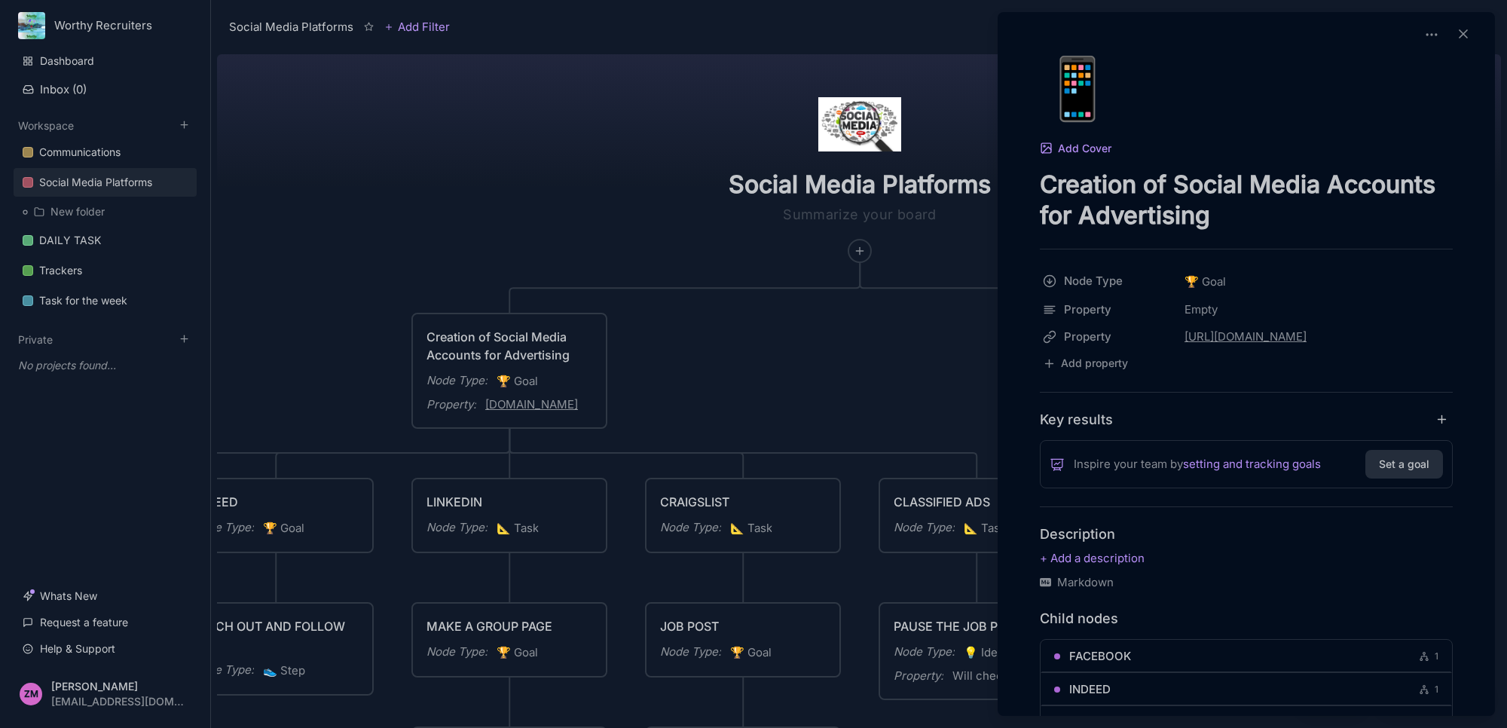
click at [859, 341] on div at bounding box center [753, 364] width 1507 height 728
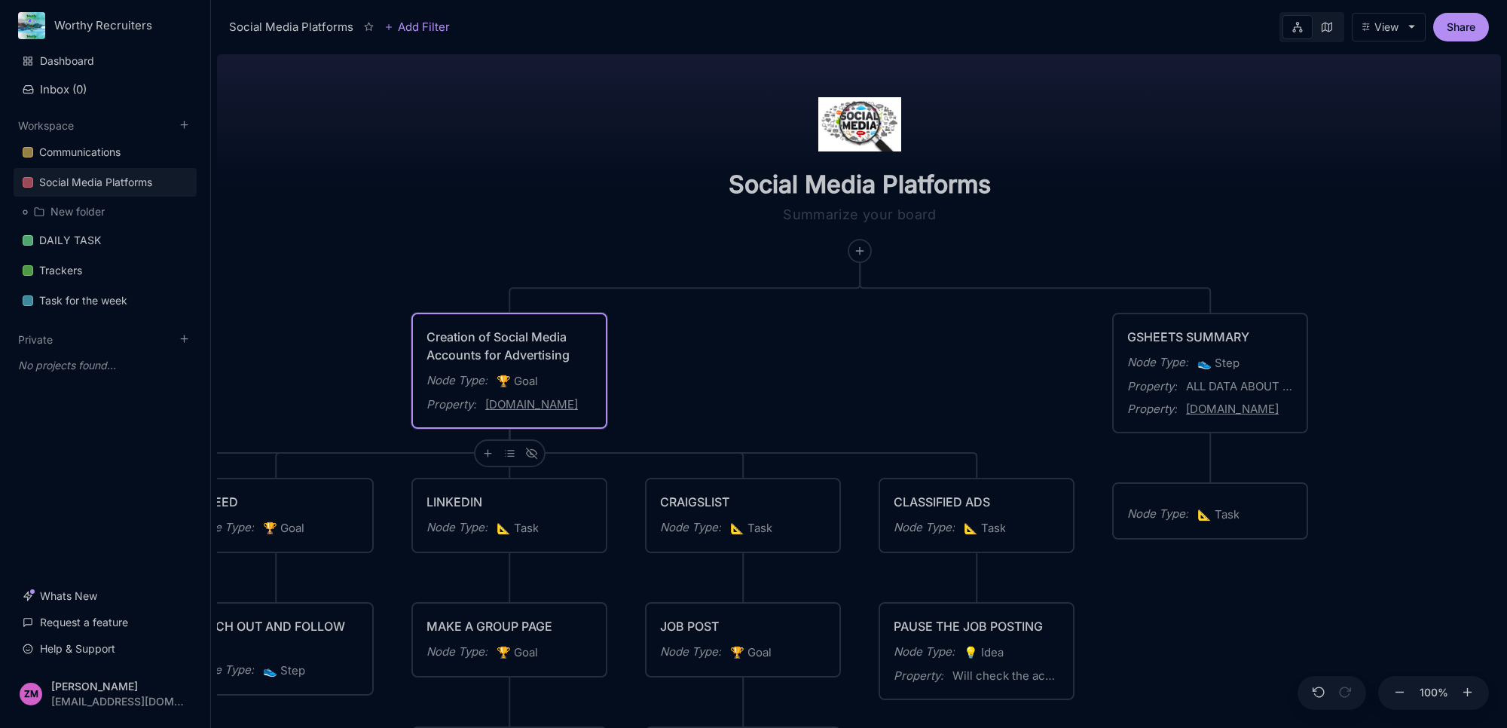
click at [540, 354] on div "Creation of Social Media Accounts for Advertising" at bounding box center [509, 346] width 166 height 36
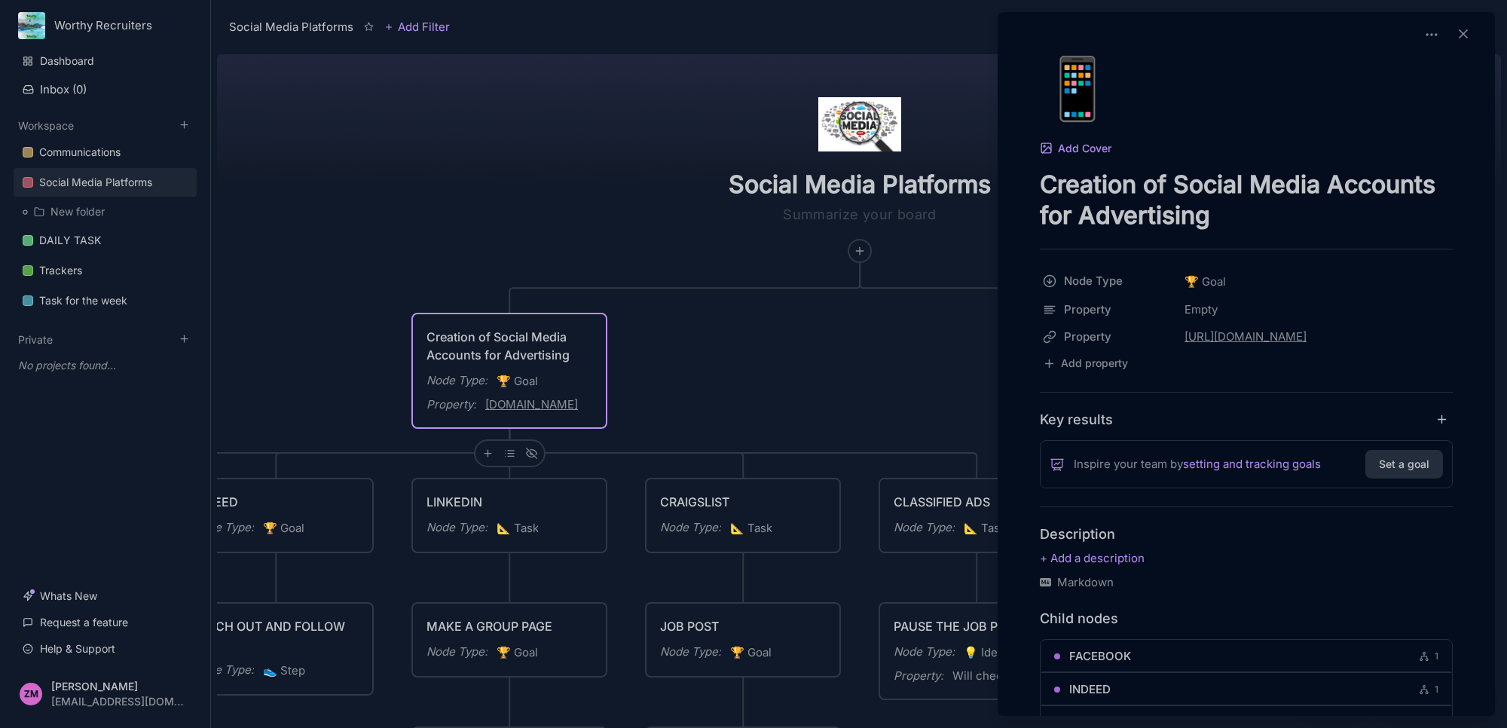
drag, startPoint x: 724, startPoint y: 347, endPoint x: 912, endPoint y: 352, distance: 187.7
click at [725, 347] on div at bounding box center [753, 364] width 1507 height 728
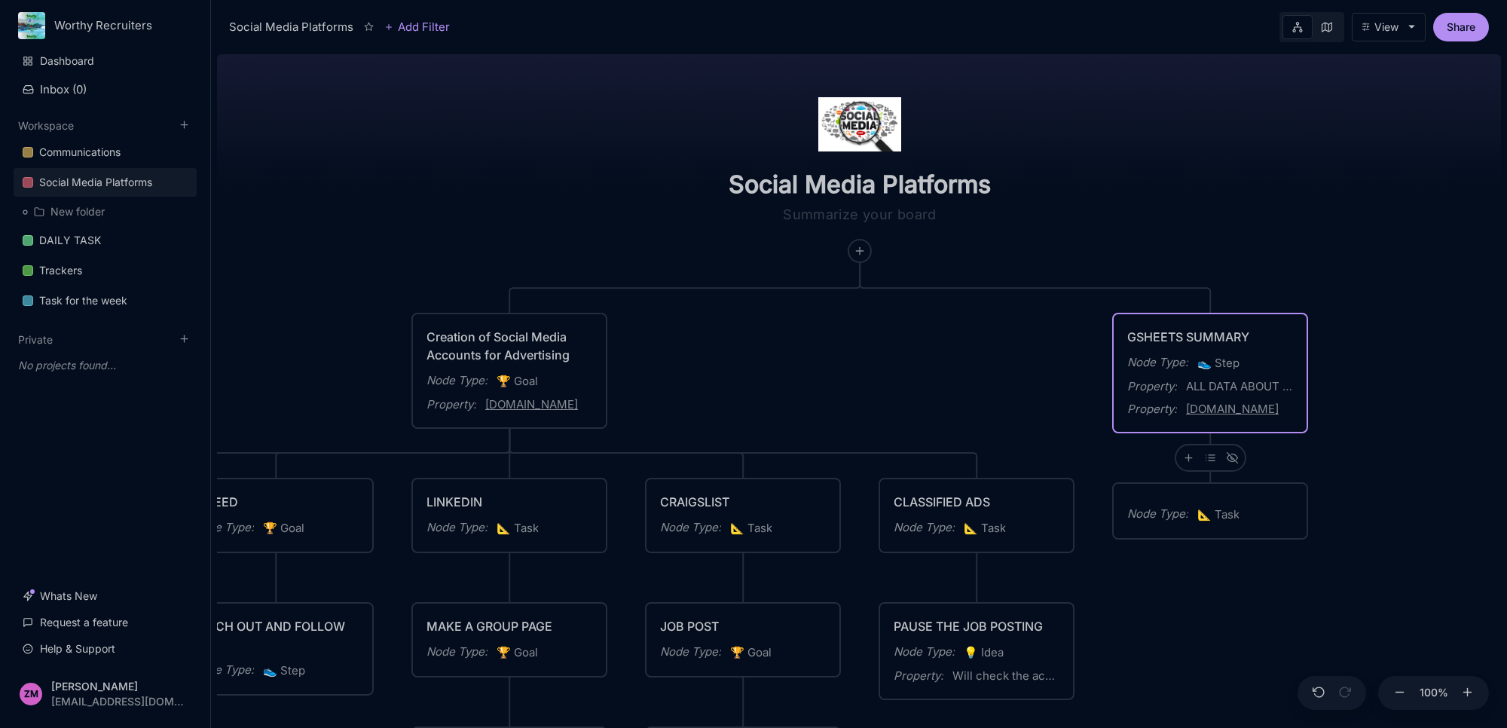
click at [1230, 338] on div "GSHEETS SUMMARY" at bounding box center [1210, 337] width 166 height 18
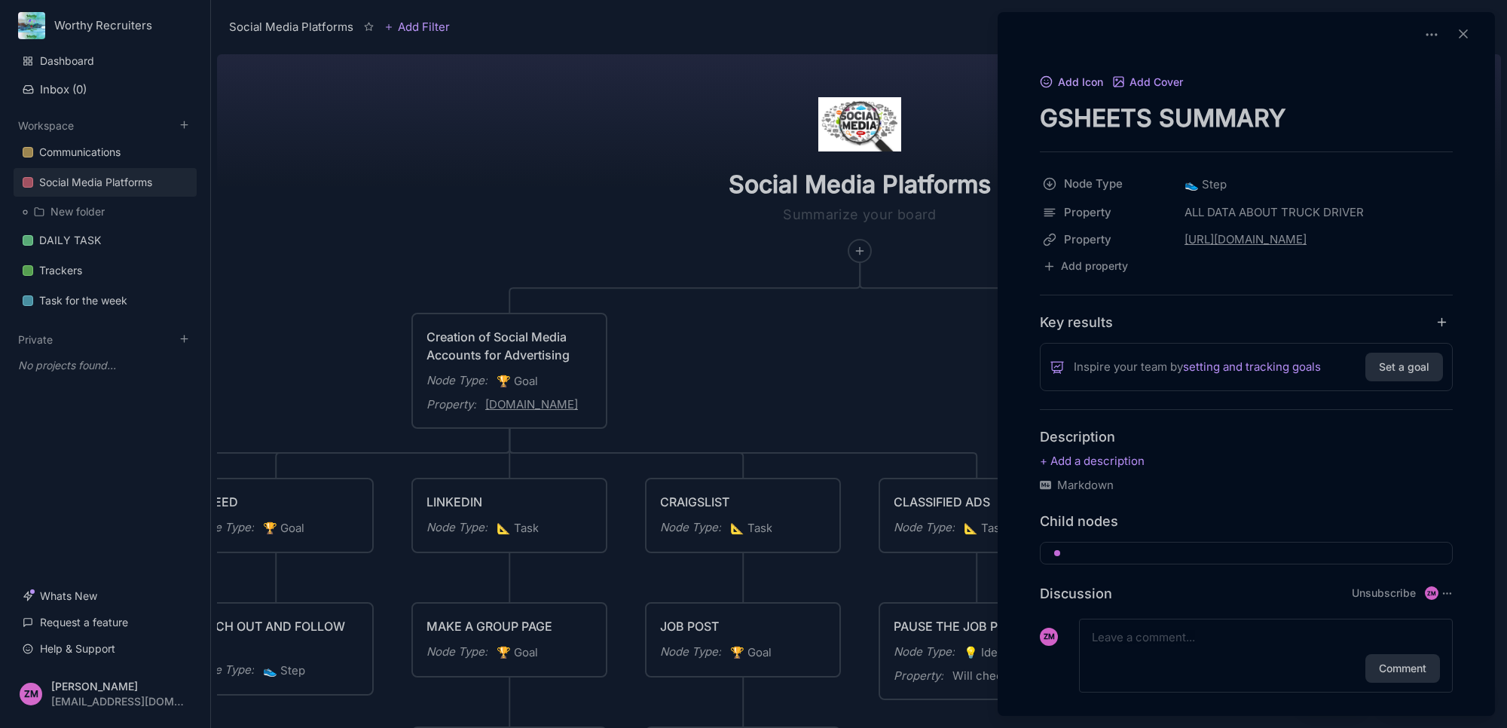
click at [1090, 81] on button "Add Icon" at bounding box center [1071, 83] width 63 height 14
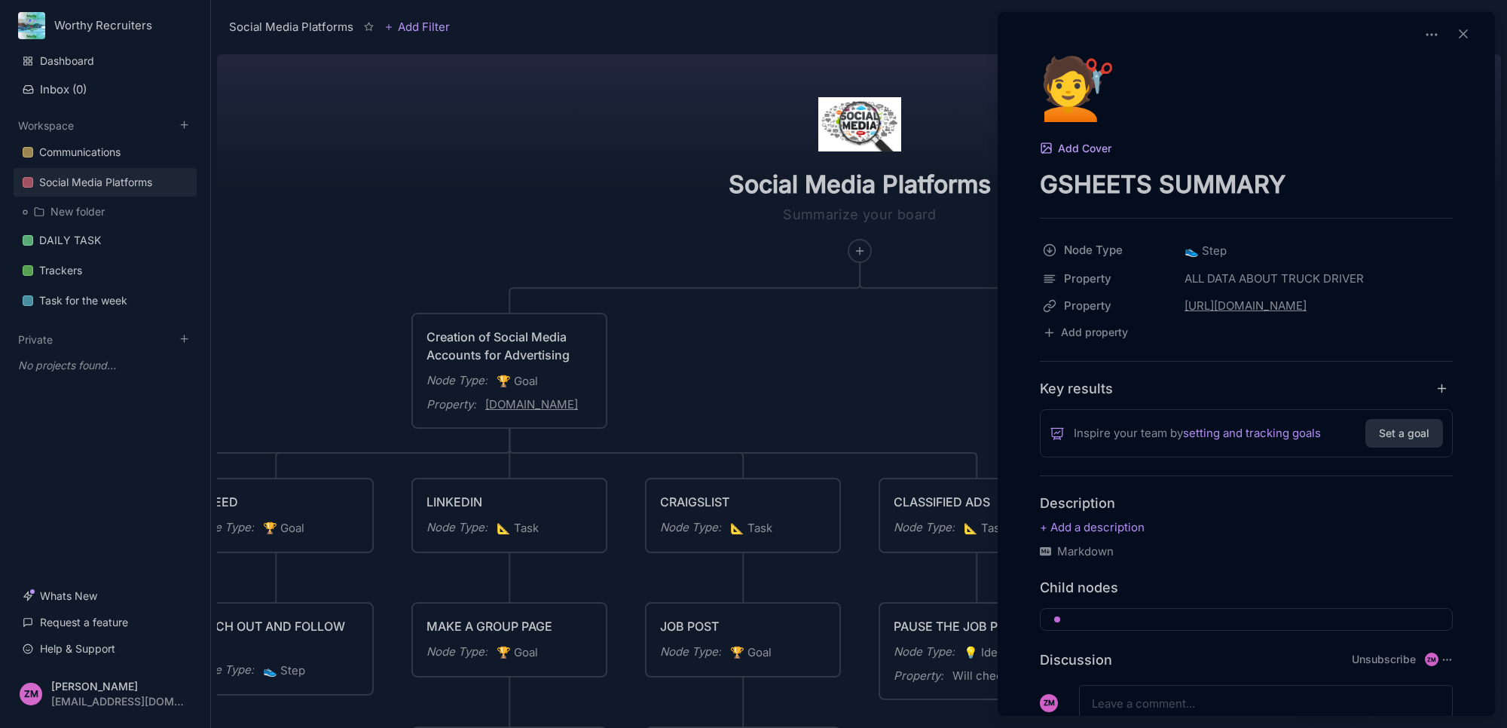
drag, startPoint x: 1090, startPoint y: 145, endPoint x: 1160, endPoint y: 96, distance: 85.5
click at [1160, 96] on div "💇 Add Cover GSHEETS SUMMARY Node Type 👟 Step Property ALL DATA ABOUT TRUCK DRIV…" at bounding box center [1246, 426] width 485 height 738
click at [1083, 84] on div "💇" at bounding box center [1070, 87] width 60 height 60
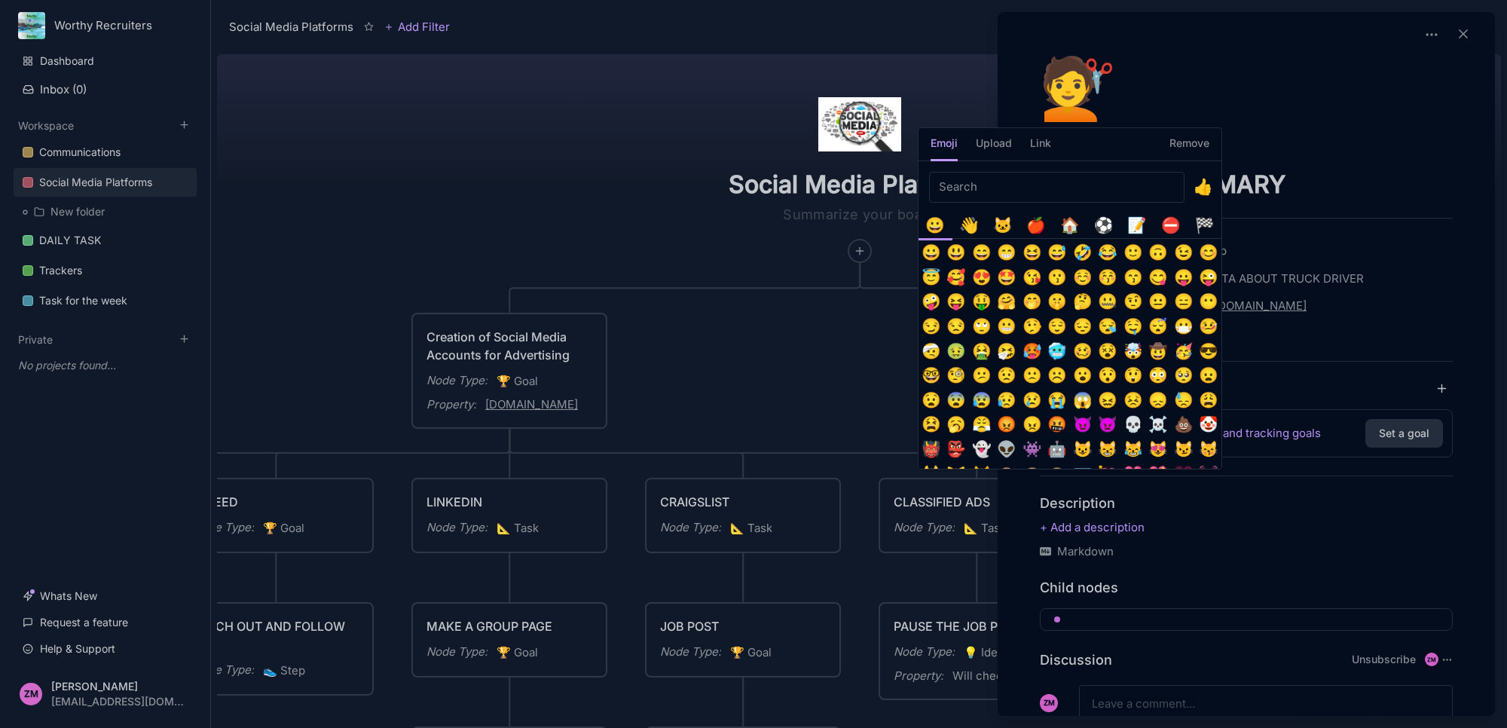
click at [1004, 186] on input "Emoji picker" at bounding box center [1056, 187] width 255 height 31
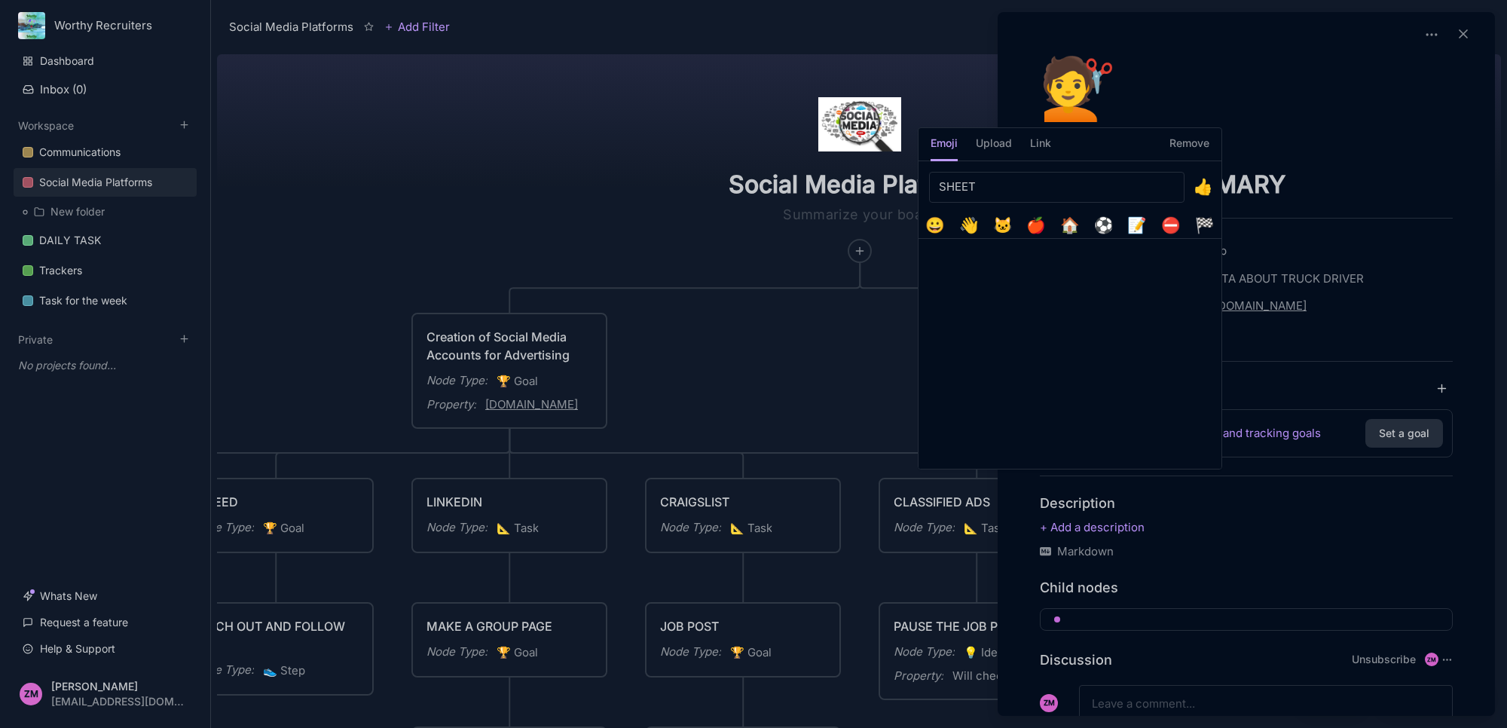
type input "SHEET"
click at [1139, 226] on div "📝" at bounding box center [1137, 224] width 25 height 25
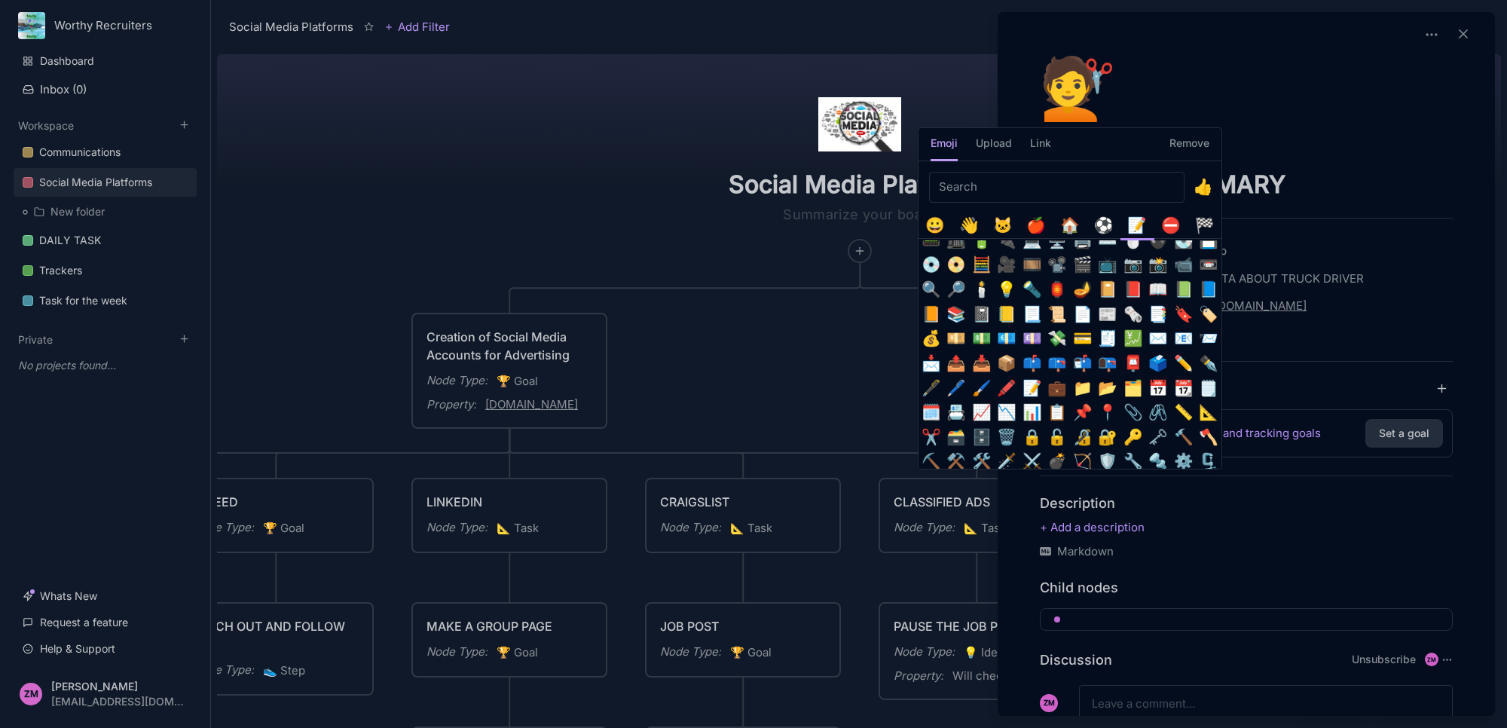
scroll to position [188, 0]
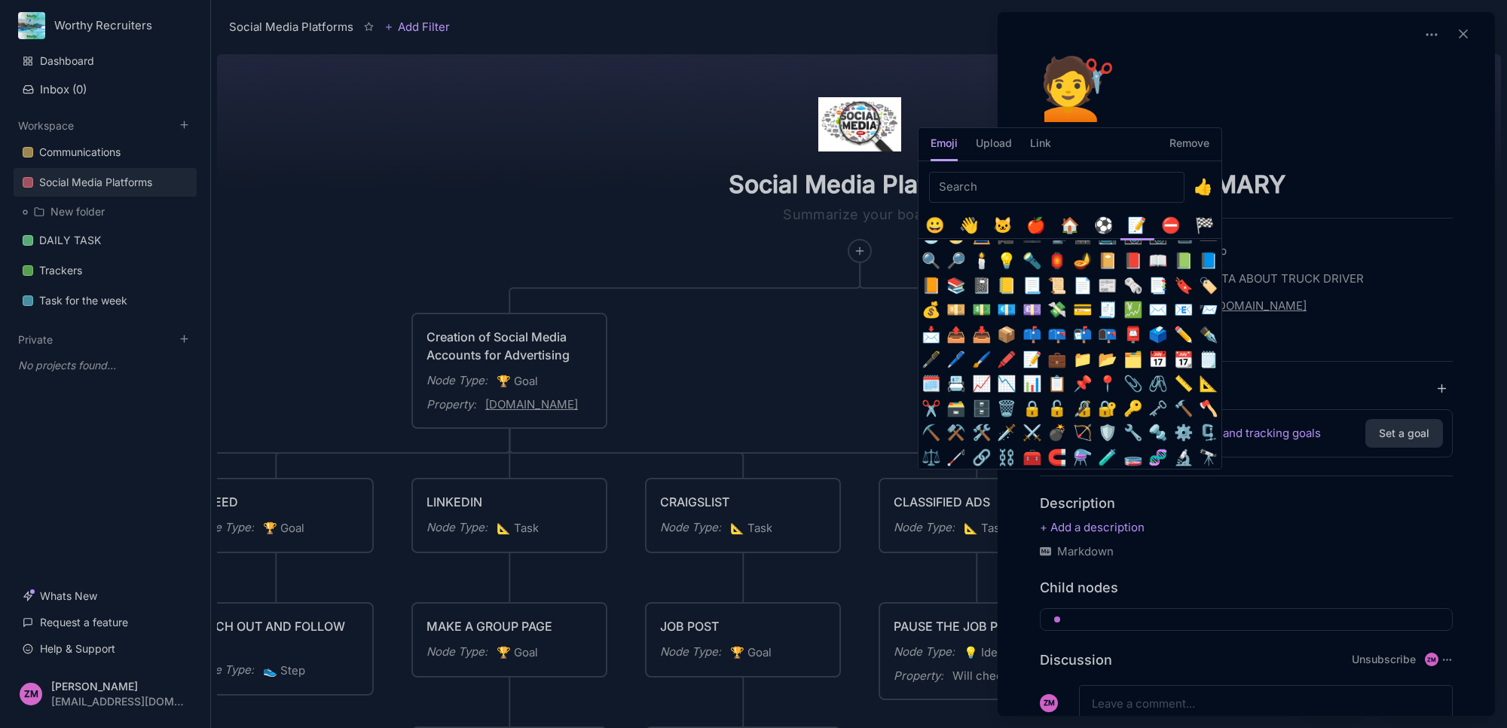
click at [1029, 383] on button "📊" at bounding box center [1031, 383] width 25 height 25
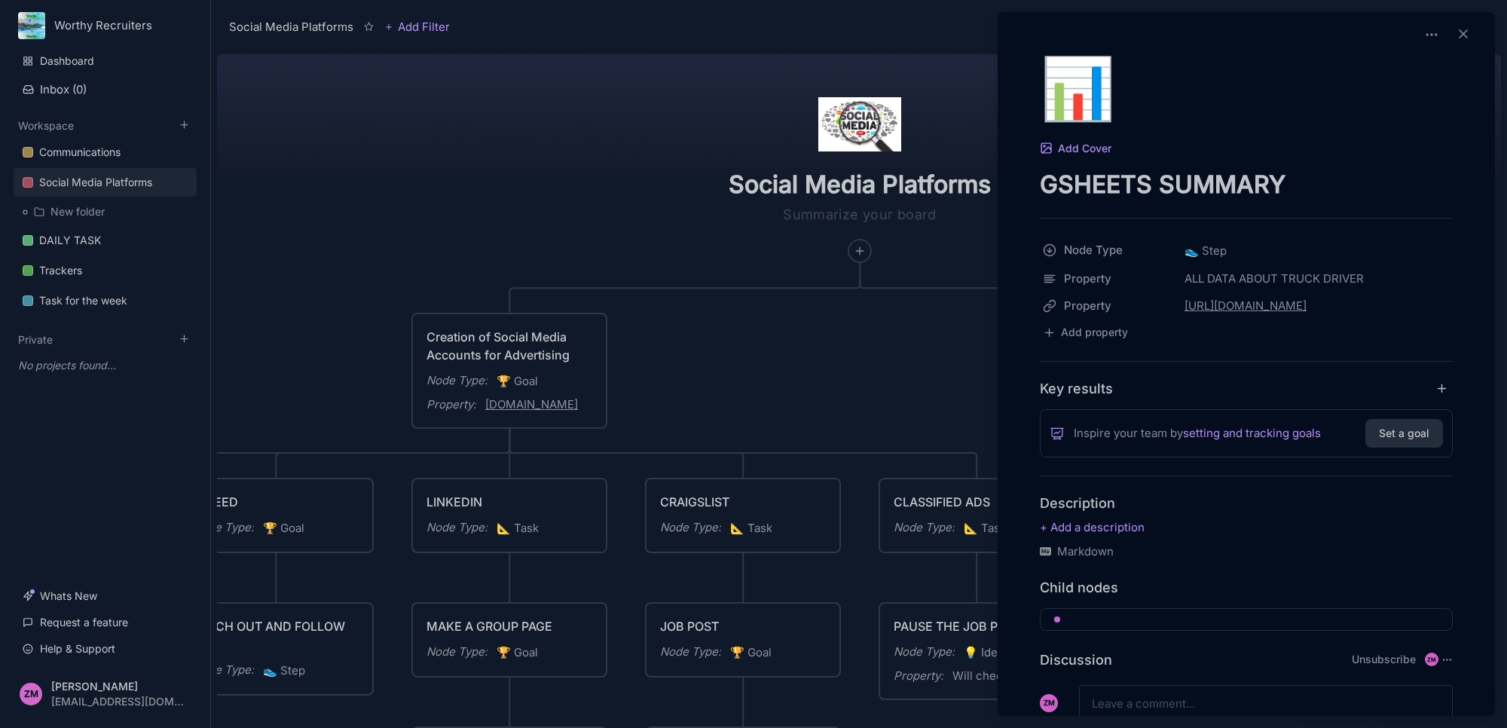
click at [919, 353] on div at bounding box center [753, 364] width 1507 height 728
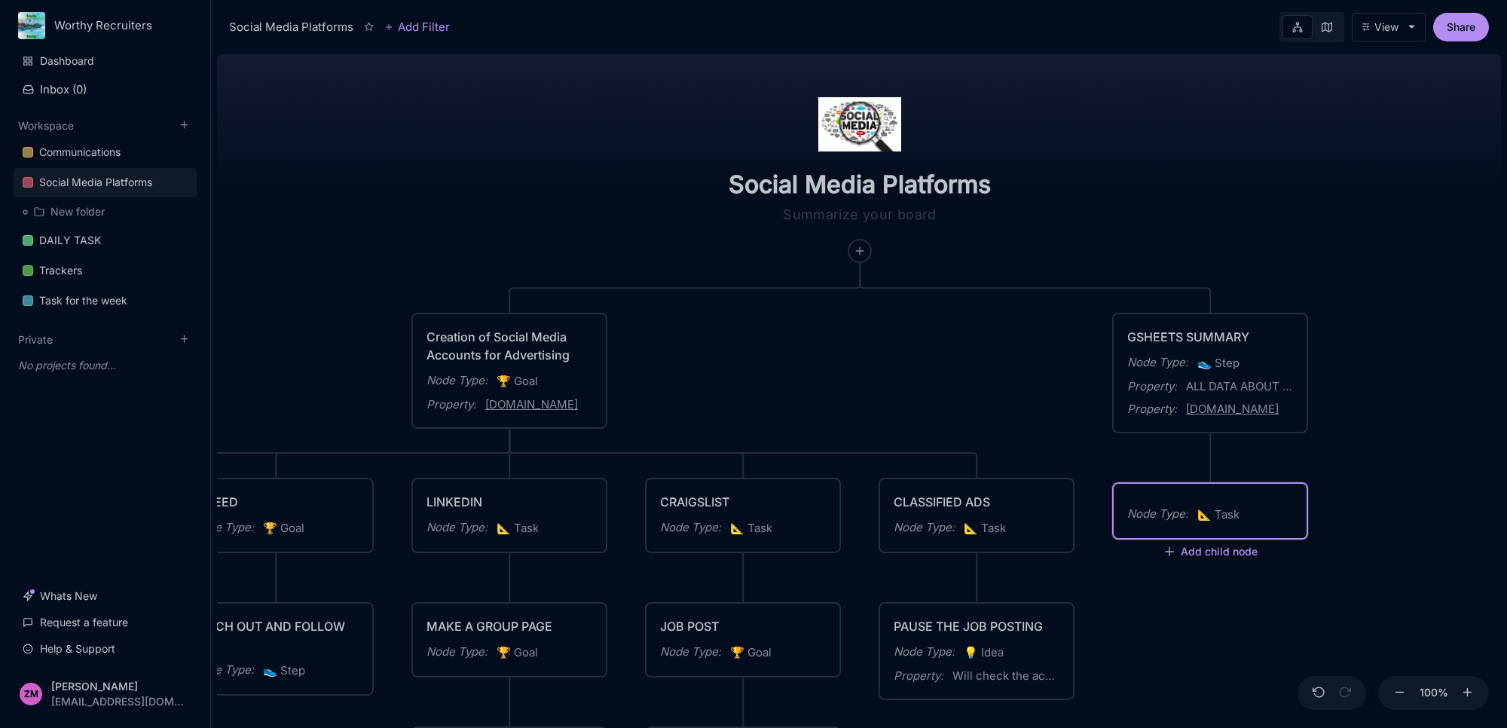
click at [1223, 511] on span "📐 Task" at bounding box center [1218, 515] width 42 height 18
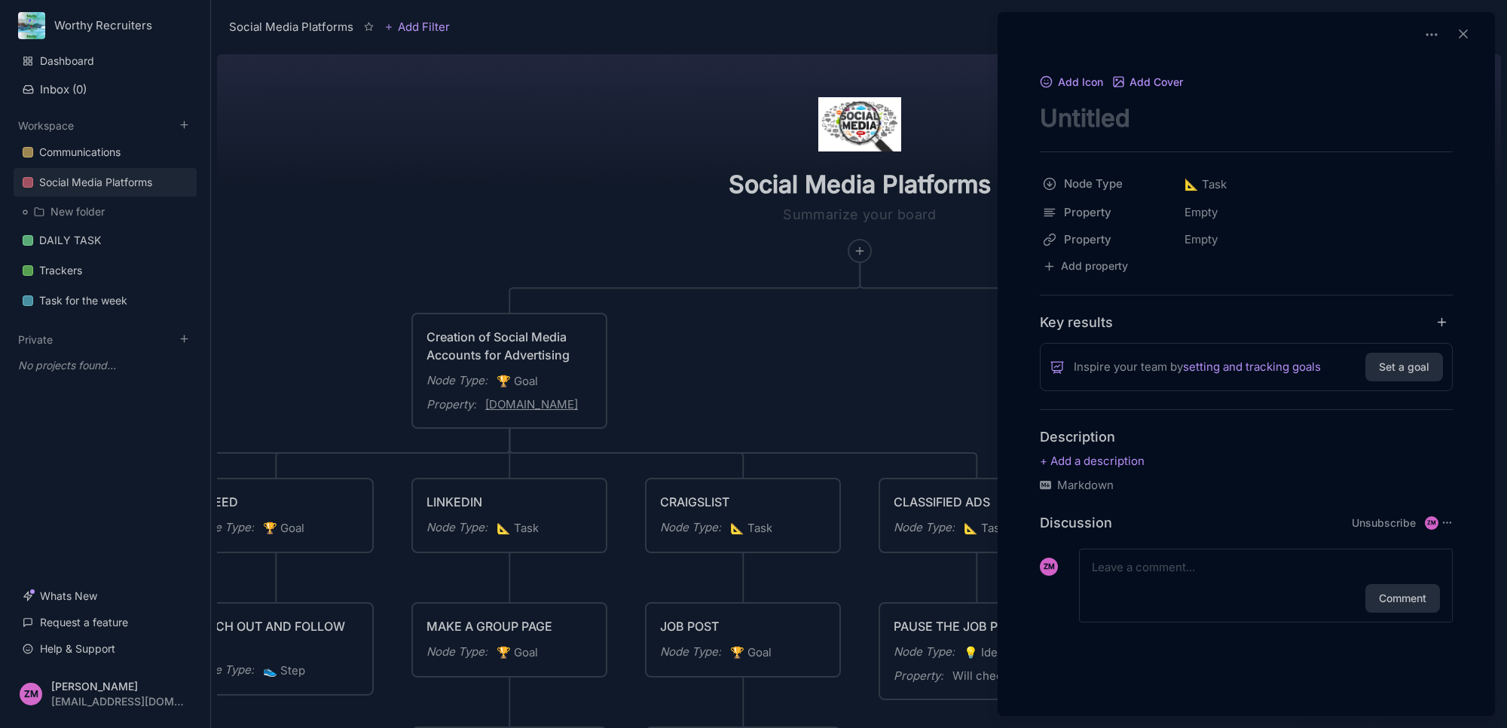
click at [1123, 123] on textarea "node title" at bounding box center [1246, 117] width 413 height 31
type textarea "TRUCK DRIVER TRACKER"
click at [1253, 441] on h4 "Description" at bounding box center [1246, 436] width 413 height 17
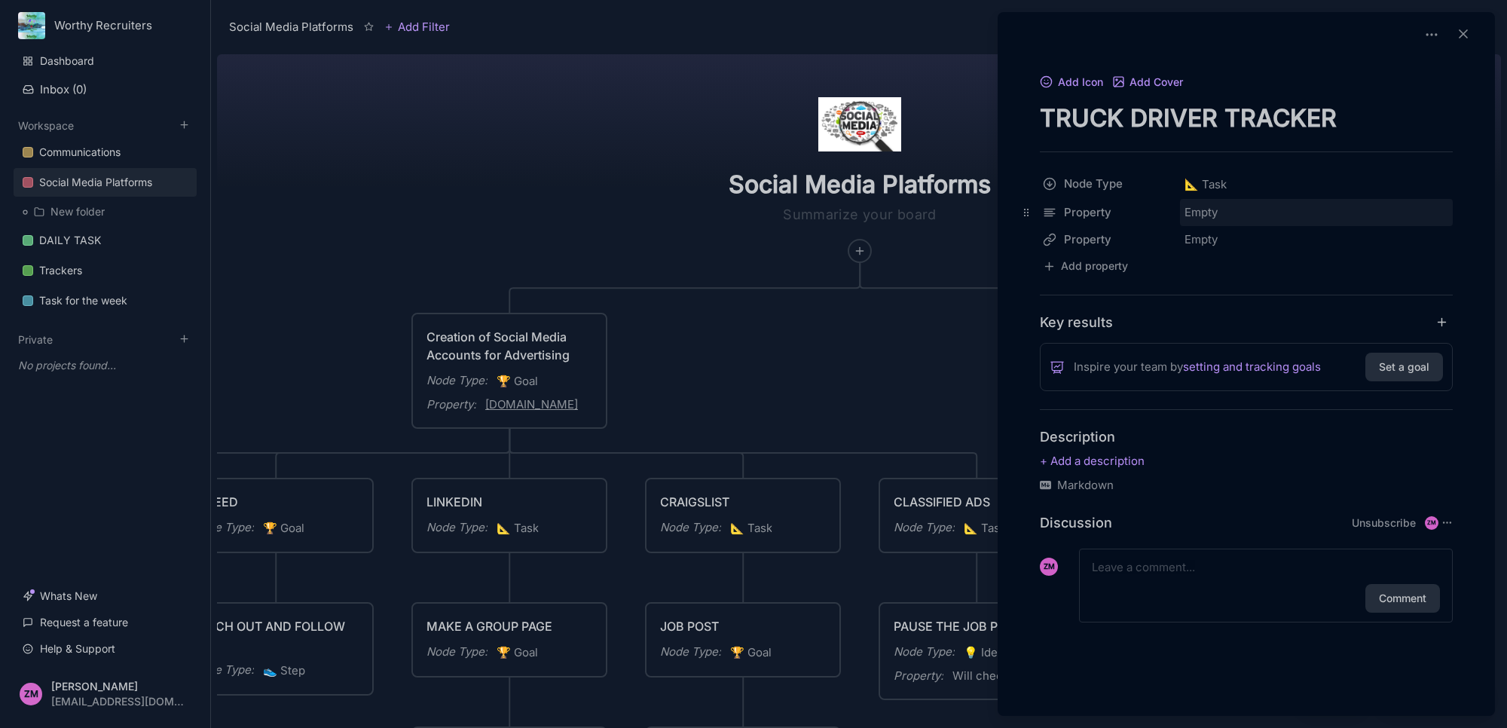
click at [1206, 212] on div "Empty" at bounding box center [1316, 212] width 273 height 27
type input "UPDATE EVERY DAY"
click at [849, 367] on div at bounding box center [753, 364] width 1507 height 728
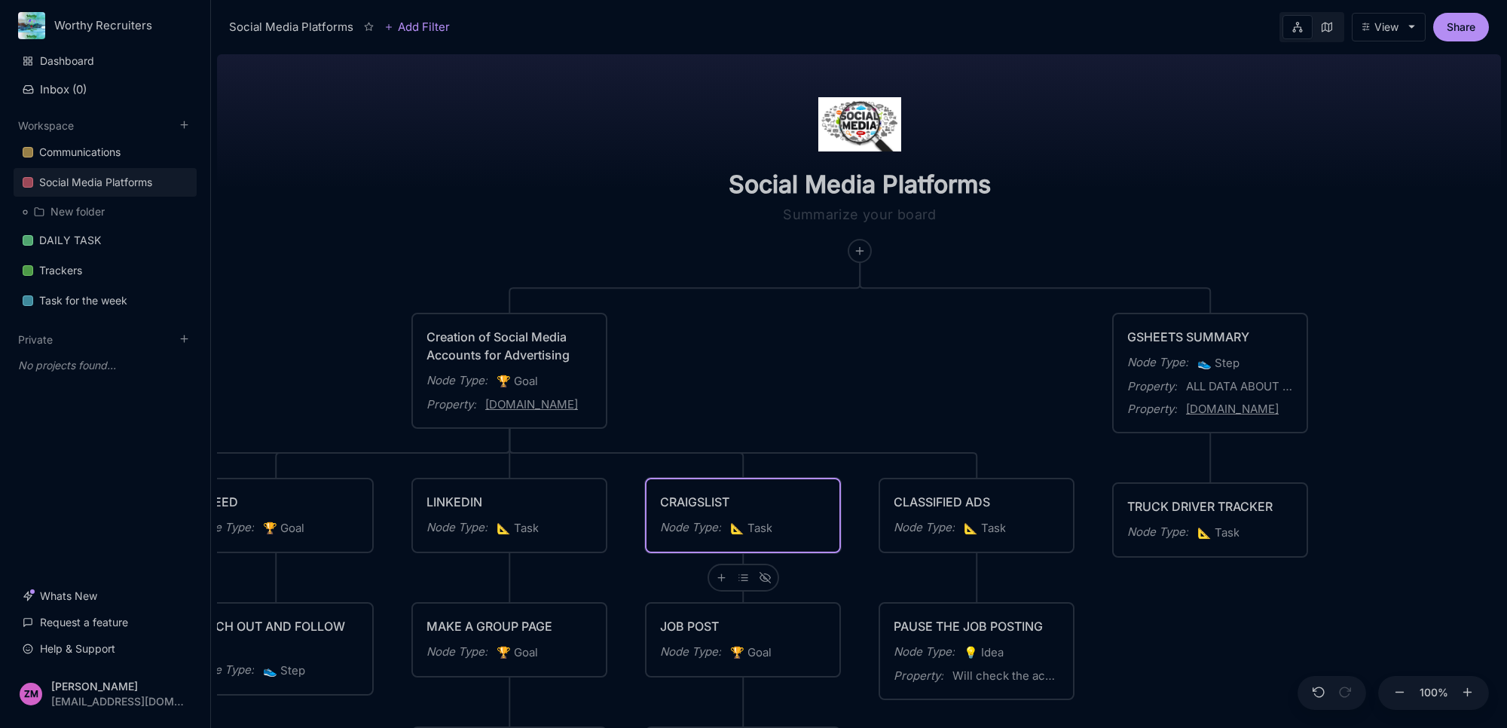
click at [778, 532] on div "Node Type : 📐 Task" at bounding box center [743, 528] width 166 height 20
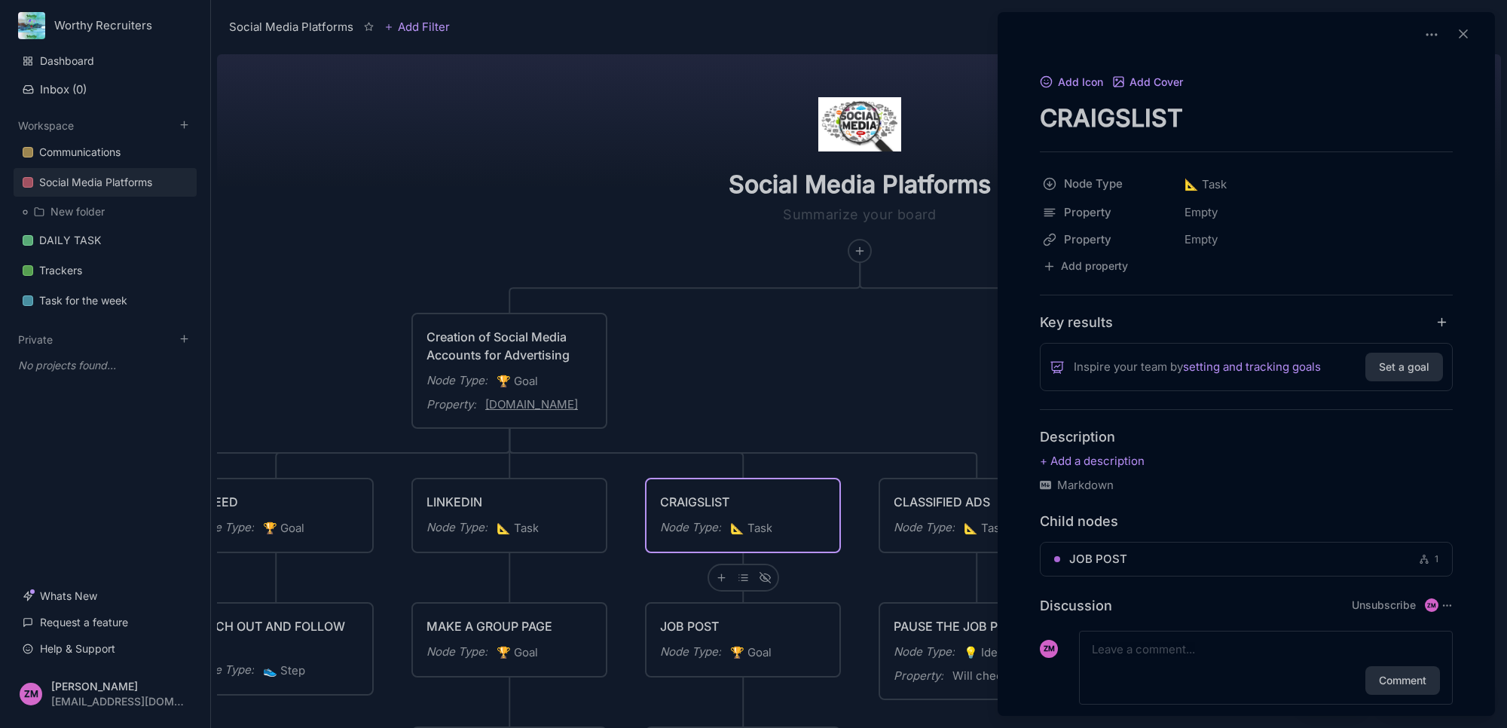
click at [807, 387] on div at bounding box center [753, 364] width 1507 height 728
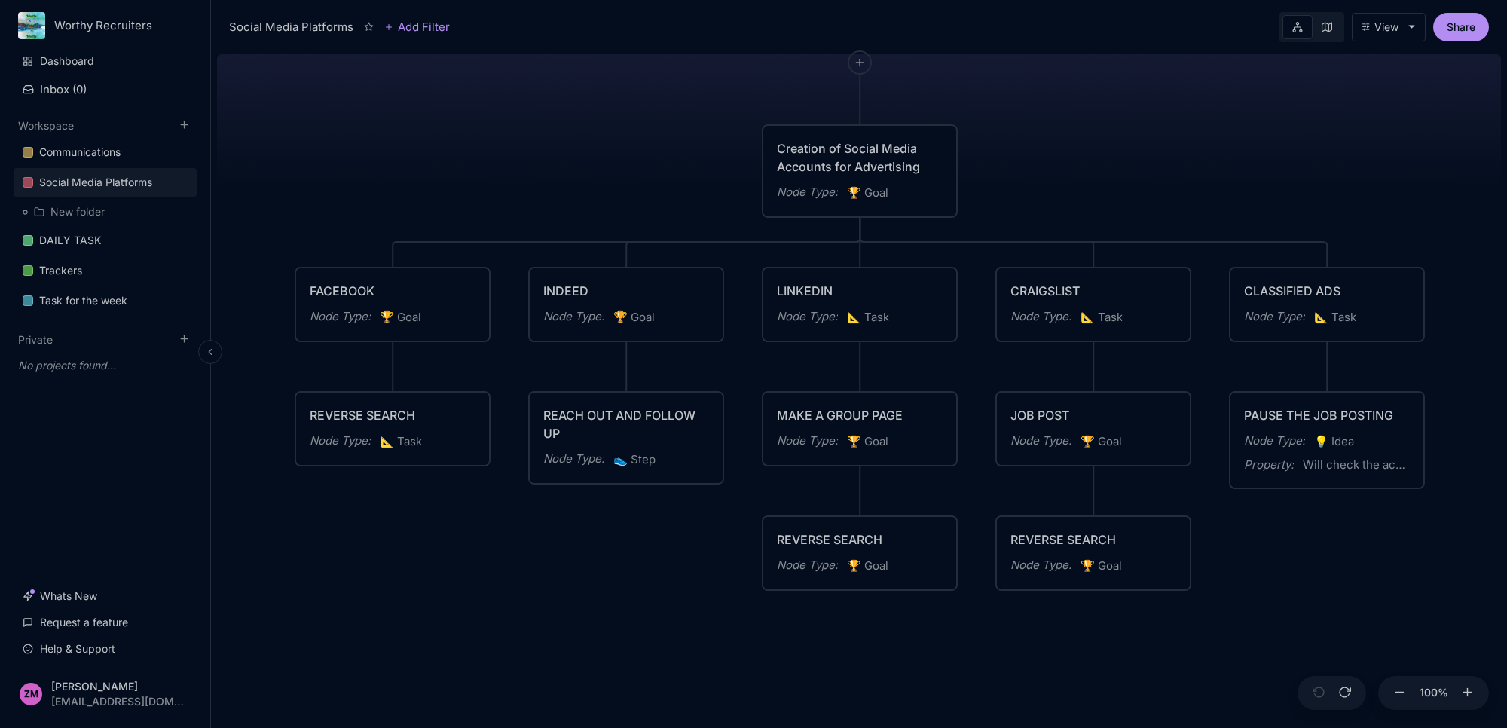
click at [114, 175] on div "Social Media Platforms" at bounding box center [95, 182] width 113 height 18
click at [615, 148] on div "Social Media Platforms Creation of Social Media Accounts for Advertising Node T…" at bounding box center [859, 388] width 1284 height 680
click at [1276, 90] on div "Social Media Platforms Creation of Social Media Accounts for Advertising Node T…" at bounding box center [859, 388] width 1284 height 680
click at [1413, 27] on icon at bounding box center [1412, 27] width 8 height 8
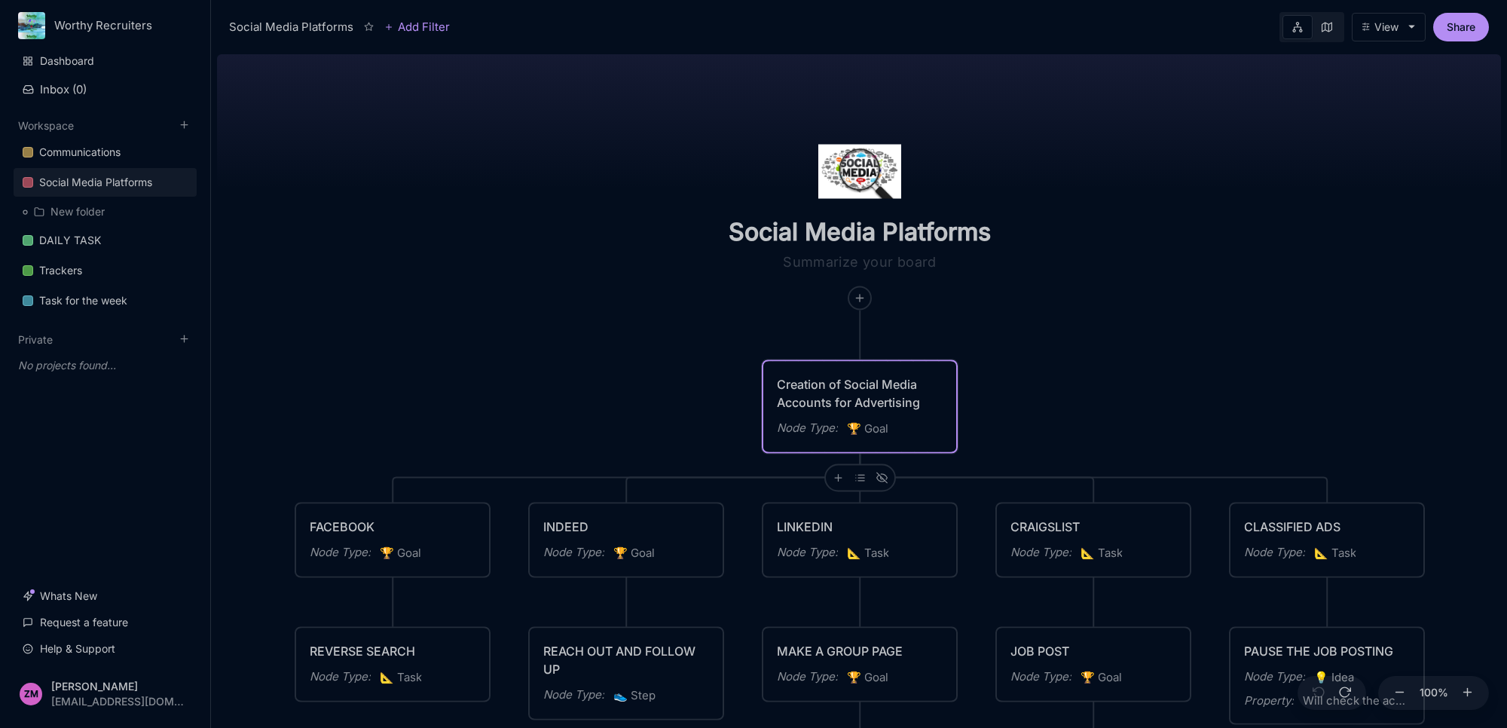
click at [888, 434] on span "🏆 Goal" at bounding box center [867, 429] width 41 height 18
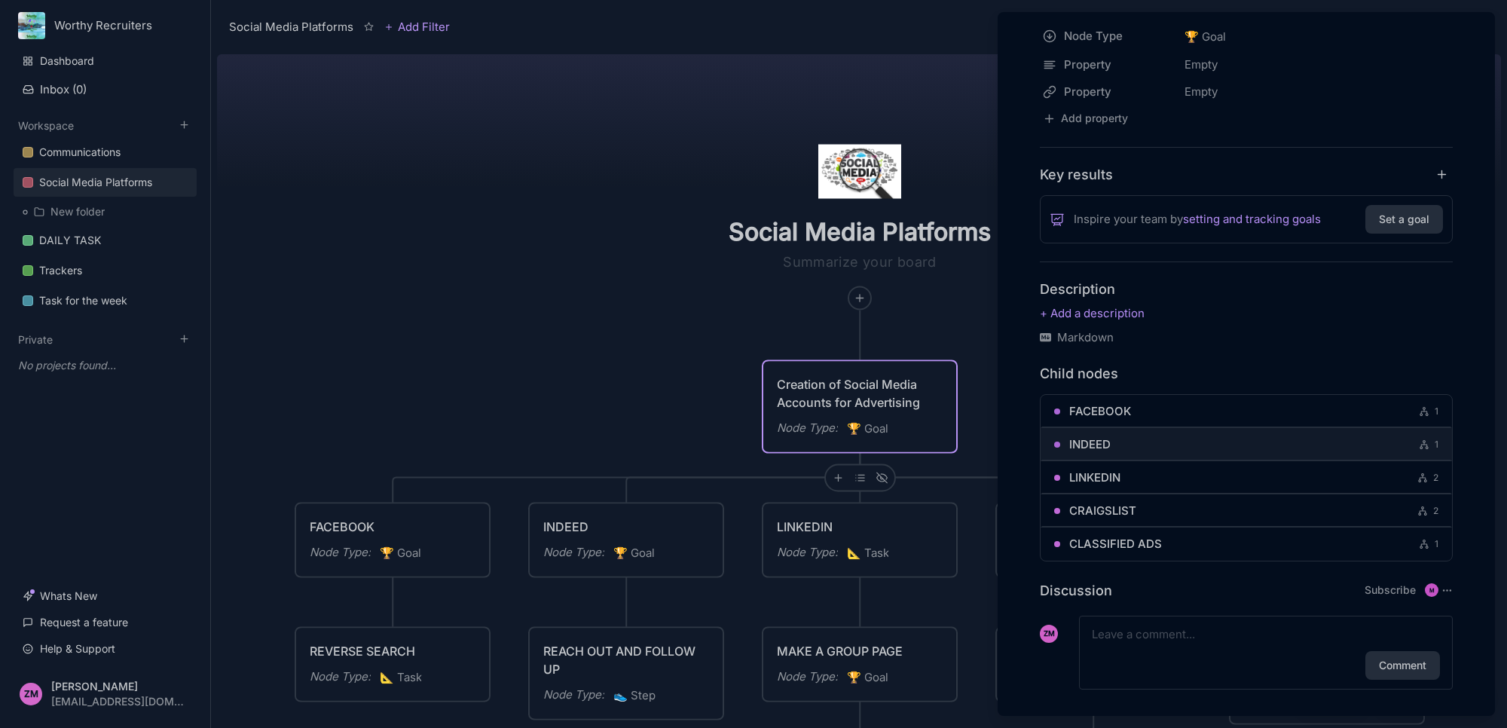
scroll to position [189, 0]
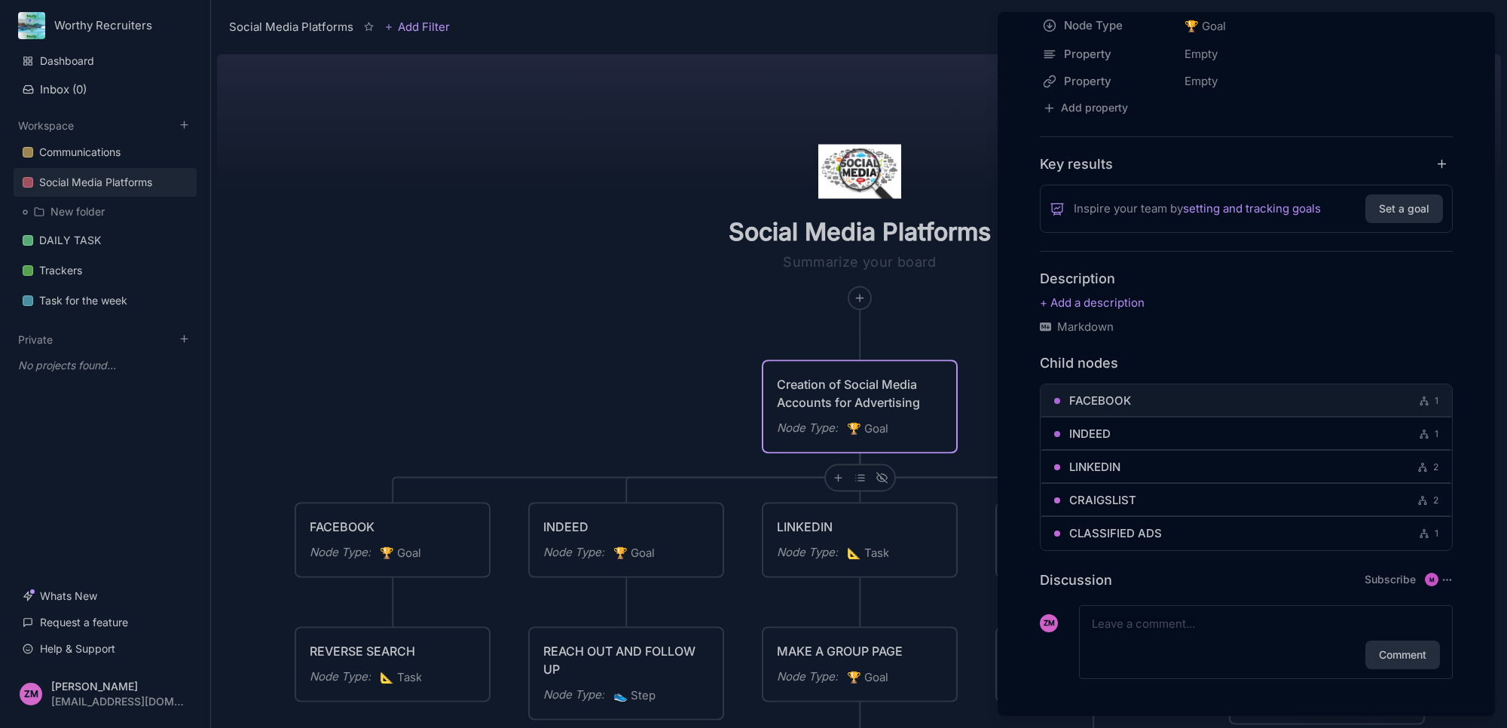
click at [1224, 399] on link "FACEBOOK 1" at bounding box center [1253, 401] width 369 height 18
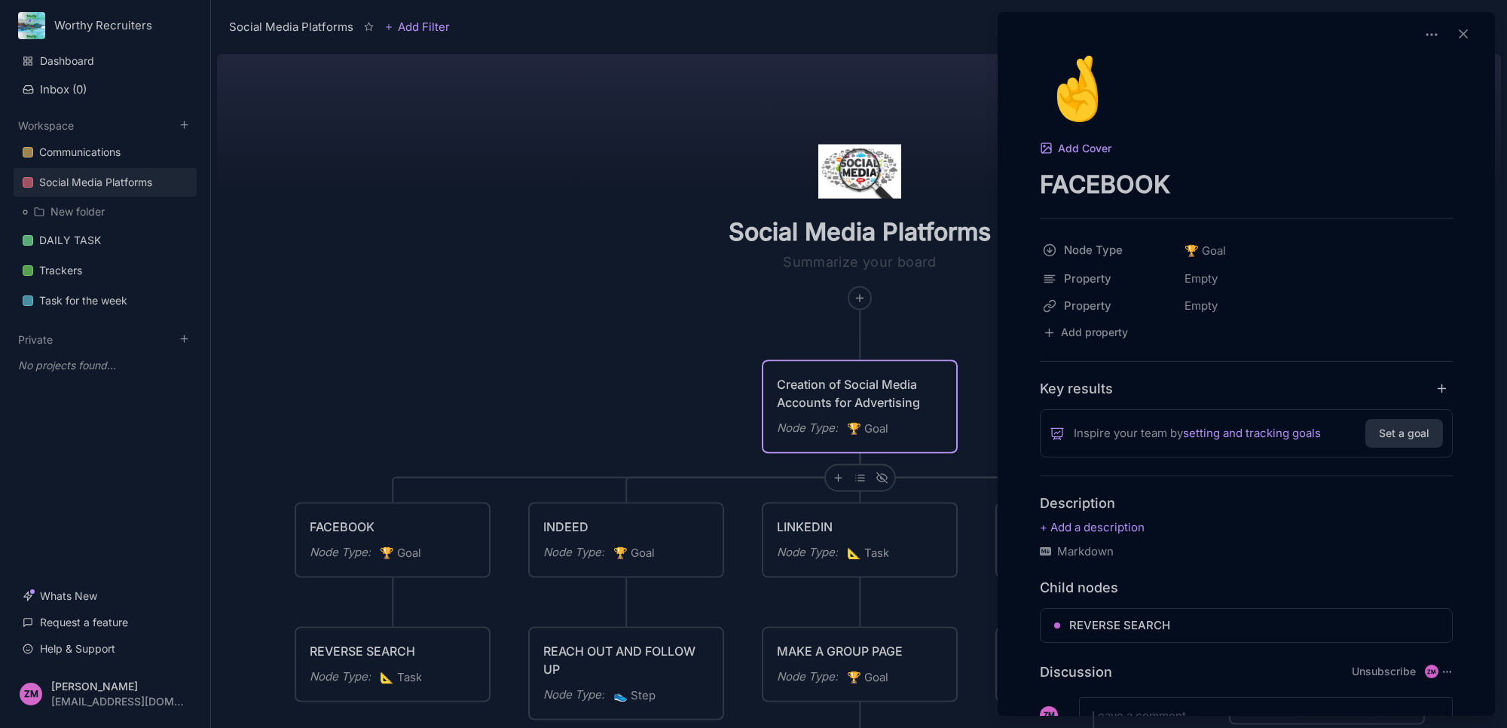
click at [935, 411] on div at bounding box center [753, 364] width 1507 height 728
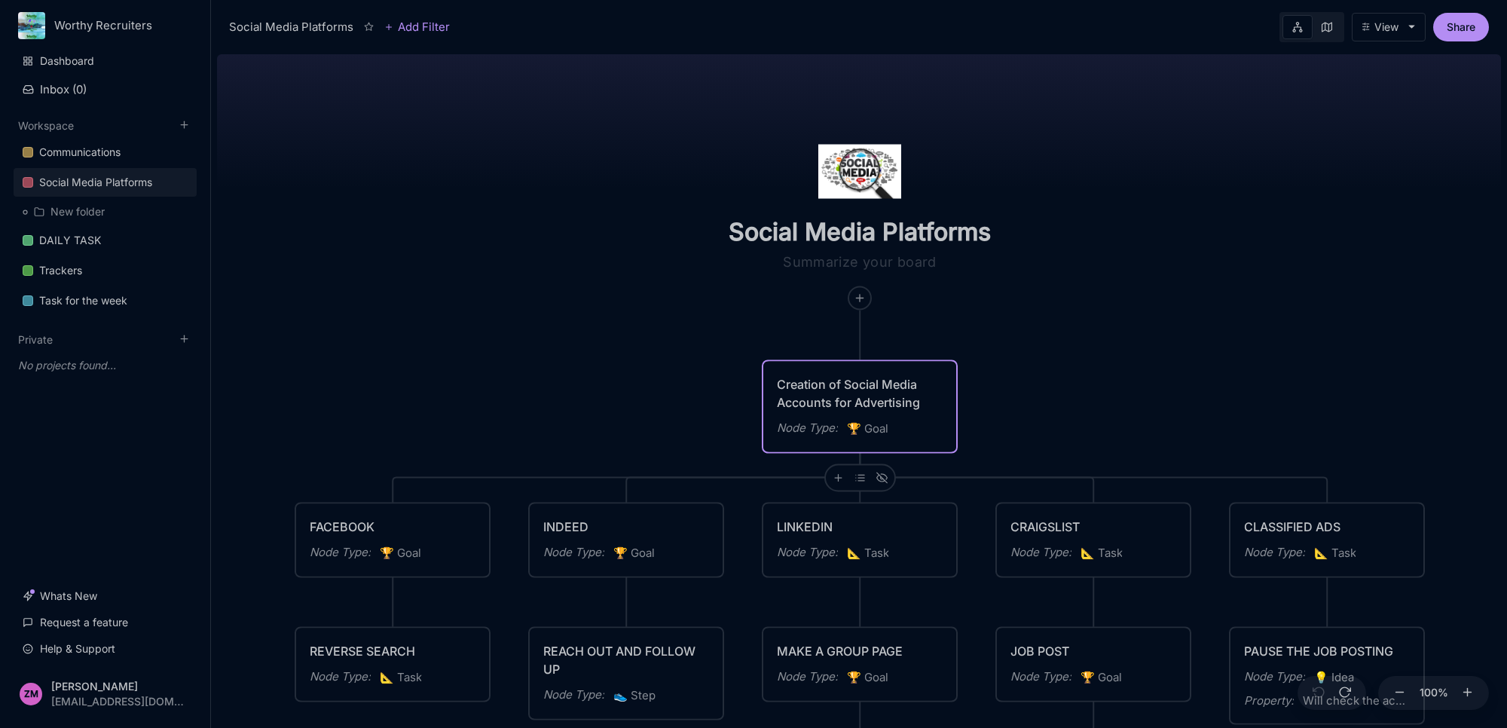
click at [935, 411] on div "Creation of Social Media Accounts for Advertising" at bounding box center [860, 393] width 166 height 36
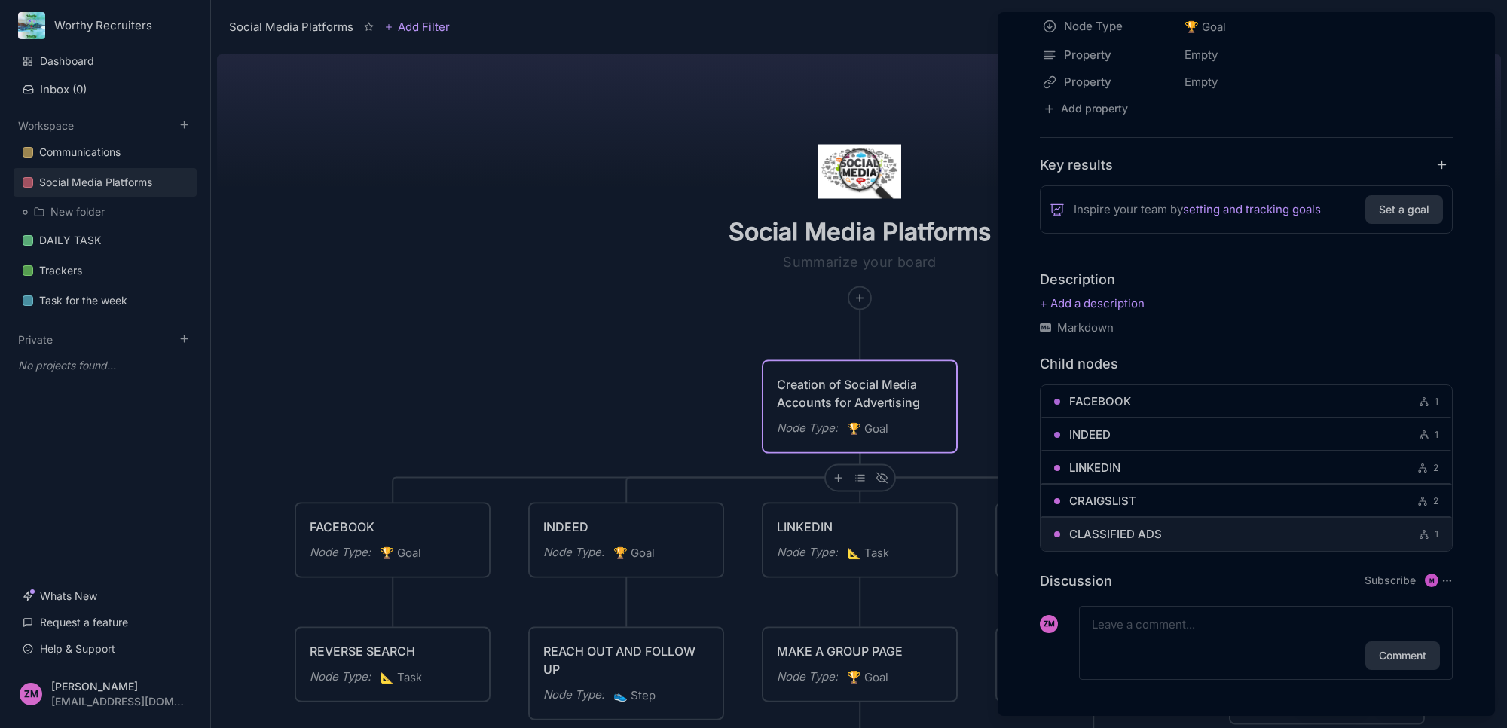
scroll to position [189, 0]
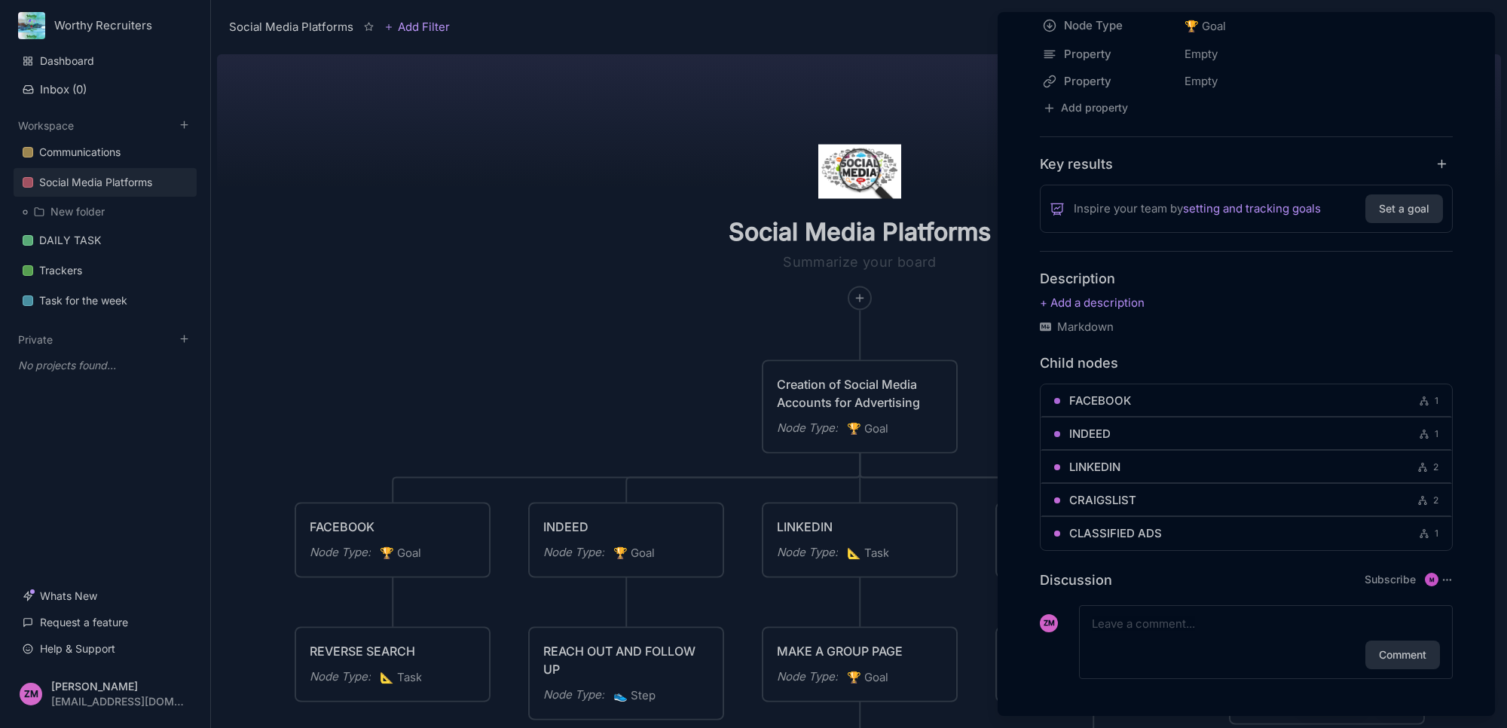
drag, startPoint x: 456, startPoint y: 385, endPoint x: 429, endPoint y: 416, distance: 40.6
click at [454, 385] on div at bounding box center [753, 364] width 1507 height 728
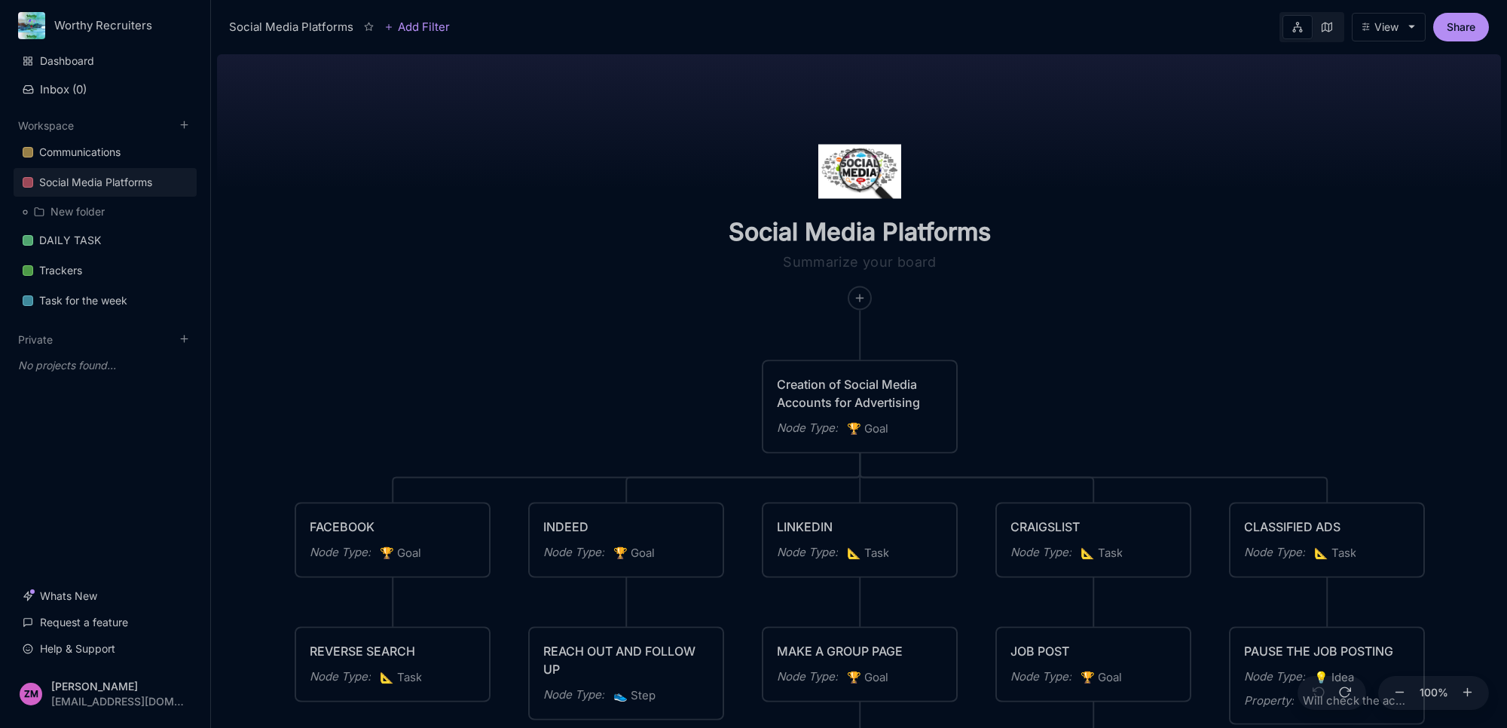
click at [429, 520] on div "FACEBOOK" at bounding box center [393, 527] width 166 height 18
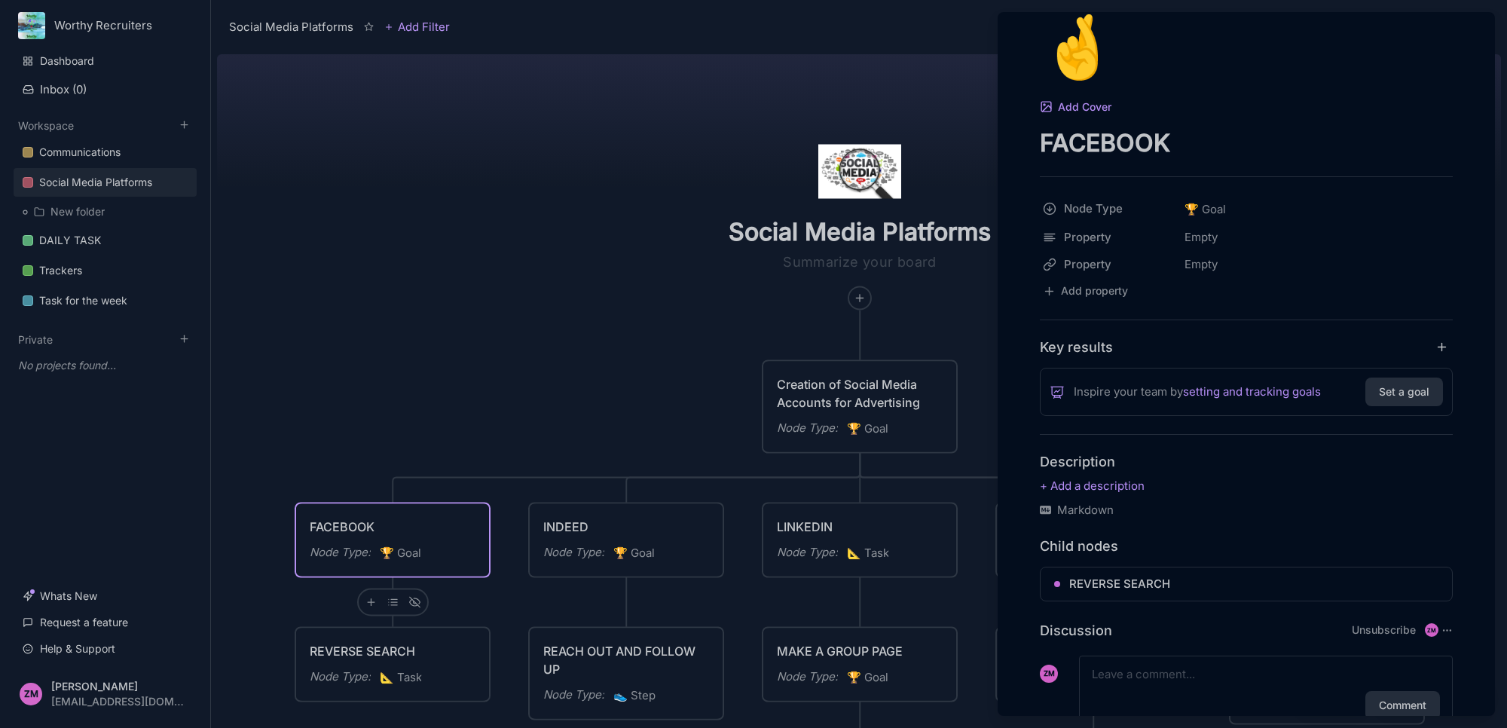
scroll to position [96, 0]
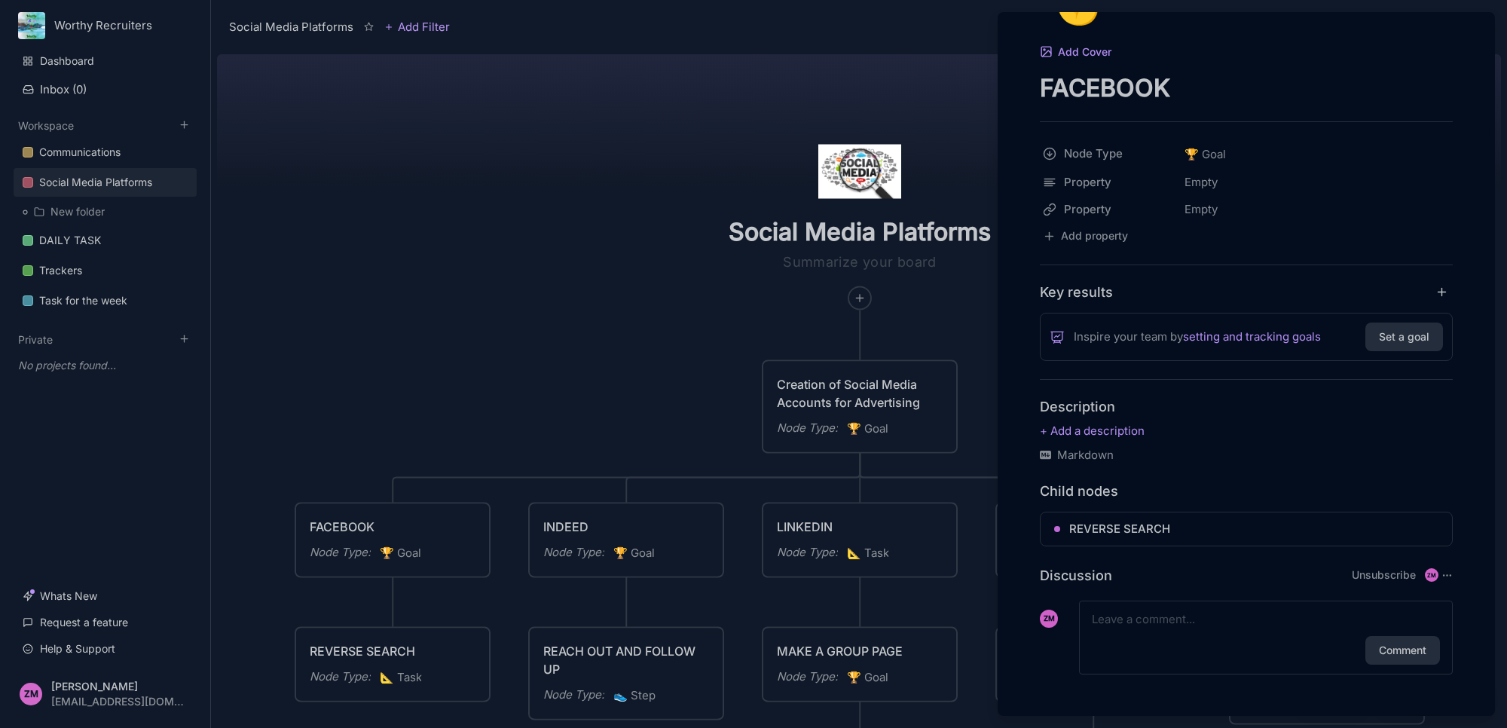
click at [677, 374] on div at bounding box center [753, 364] width 1507 height 728
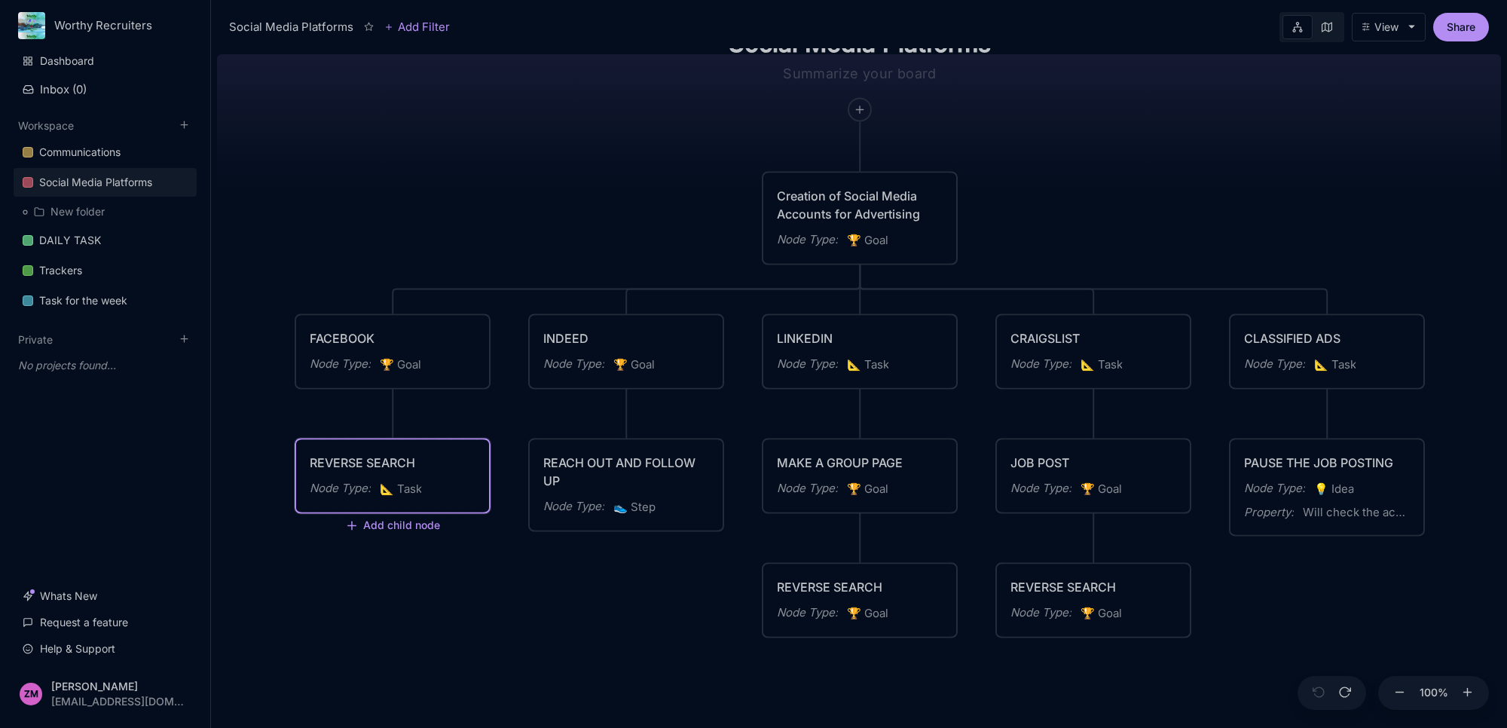
click at [411, 484] on span "📐 Task" at bounding box center [401, 489] width 42 height 18
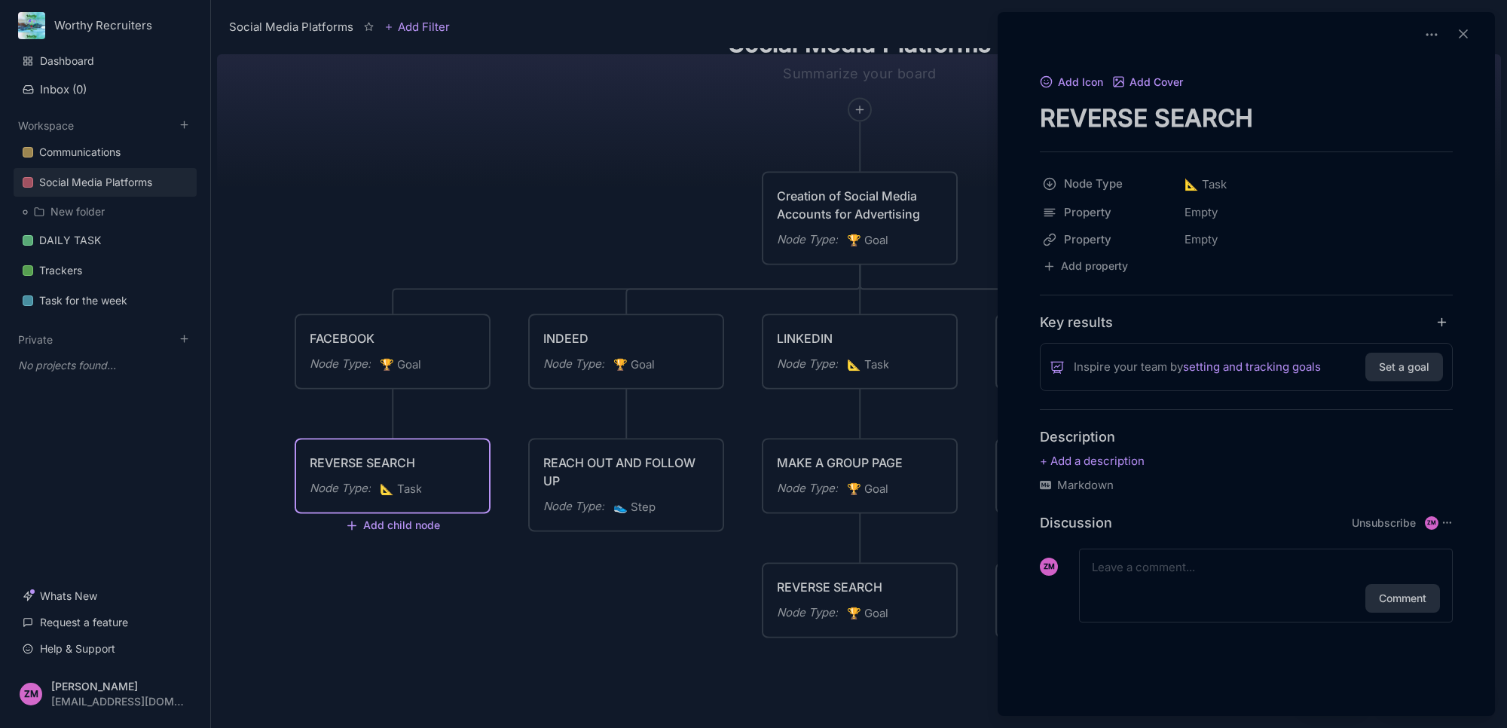
click at [465, 363] on div at bounding box center [753, 364] width 1507 height 728
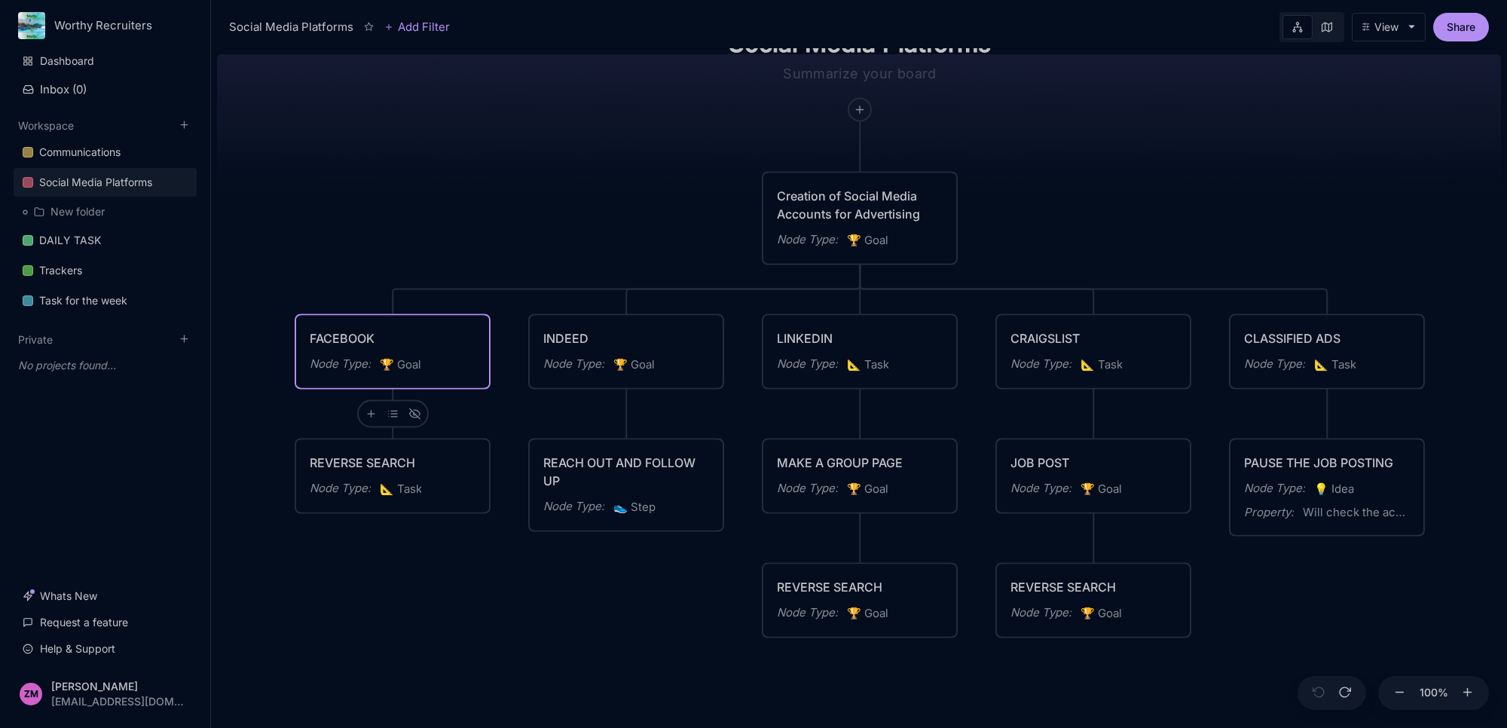
click at [1331, 26] on link at bounding box center [1327, 27] width 29 height 24
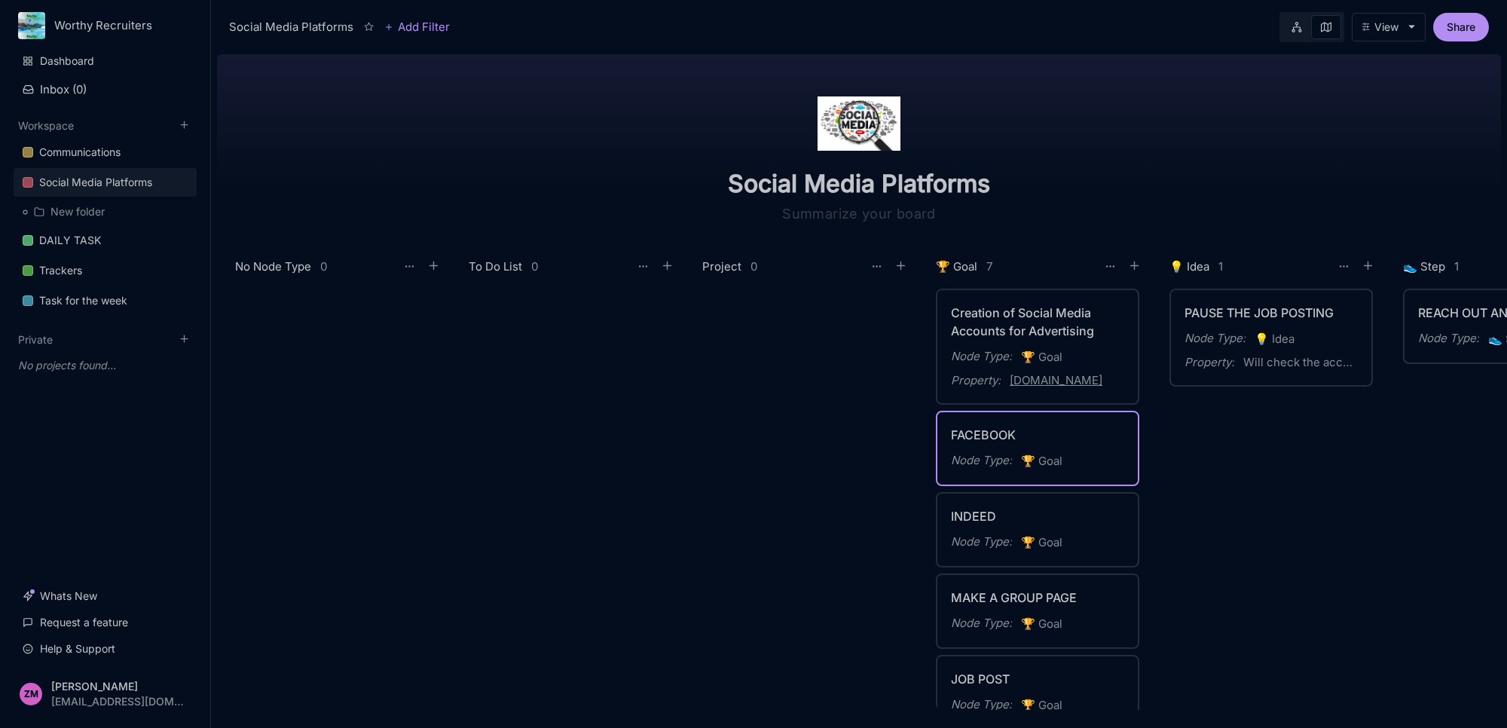
click at [1297, 25] on icon at bounding box center [1297, 27] width 11 height 11
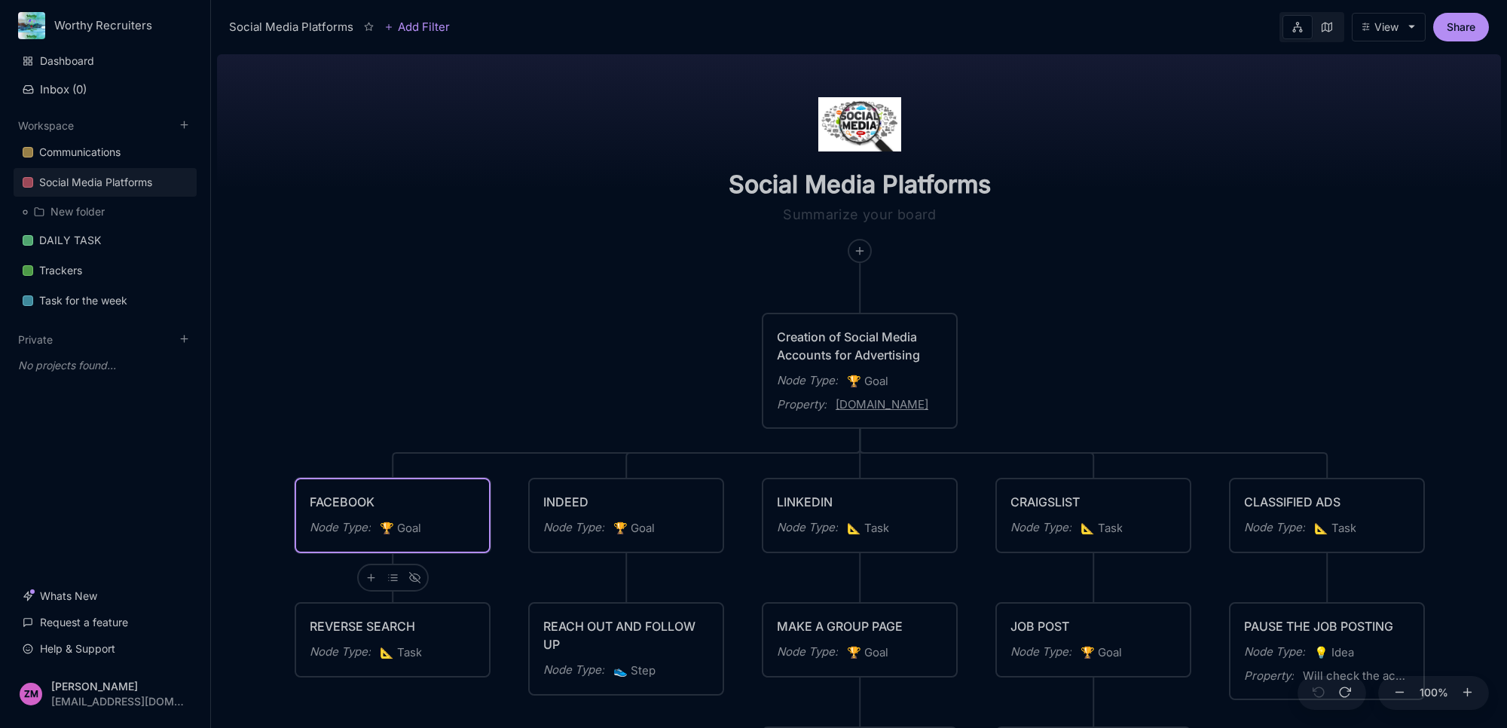
click at [445, 501] on div "FACEBOOK" at bounding box center [393, 502] width 166 height 18
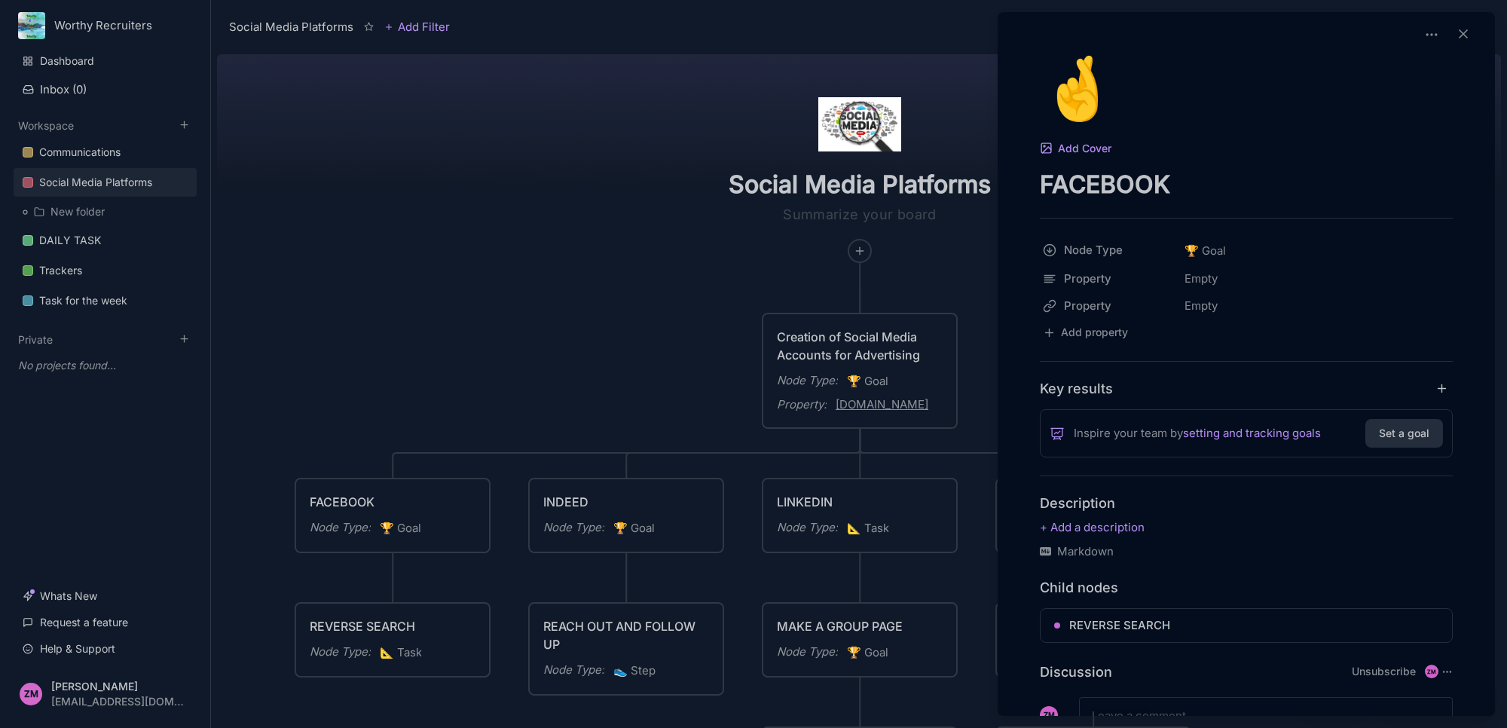
click at [958, 374] on div at bounding box center [753, 364] width 1507 height 728
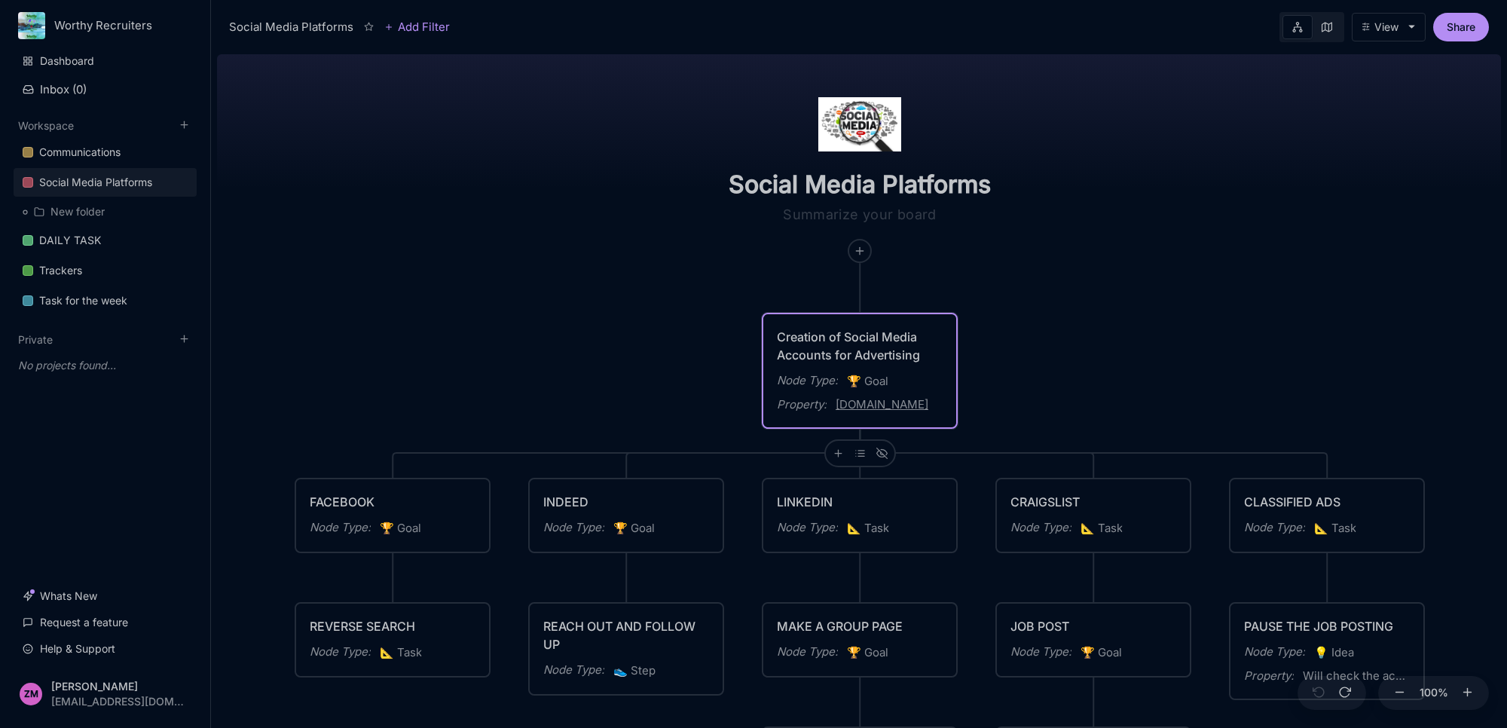
click at [923, 384] on div "Node Type : 🏆 Goal" at bounding box center [860, 381] width 166 height 20
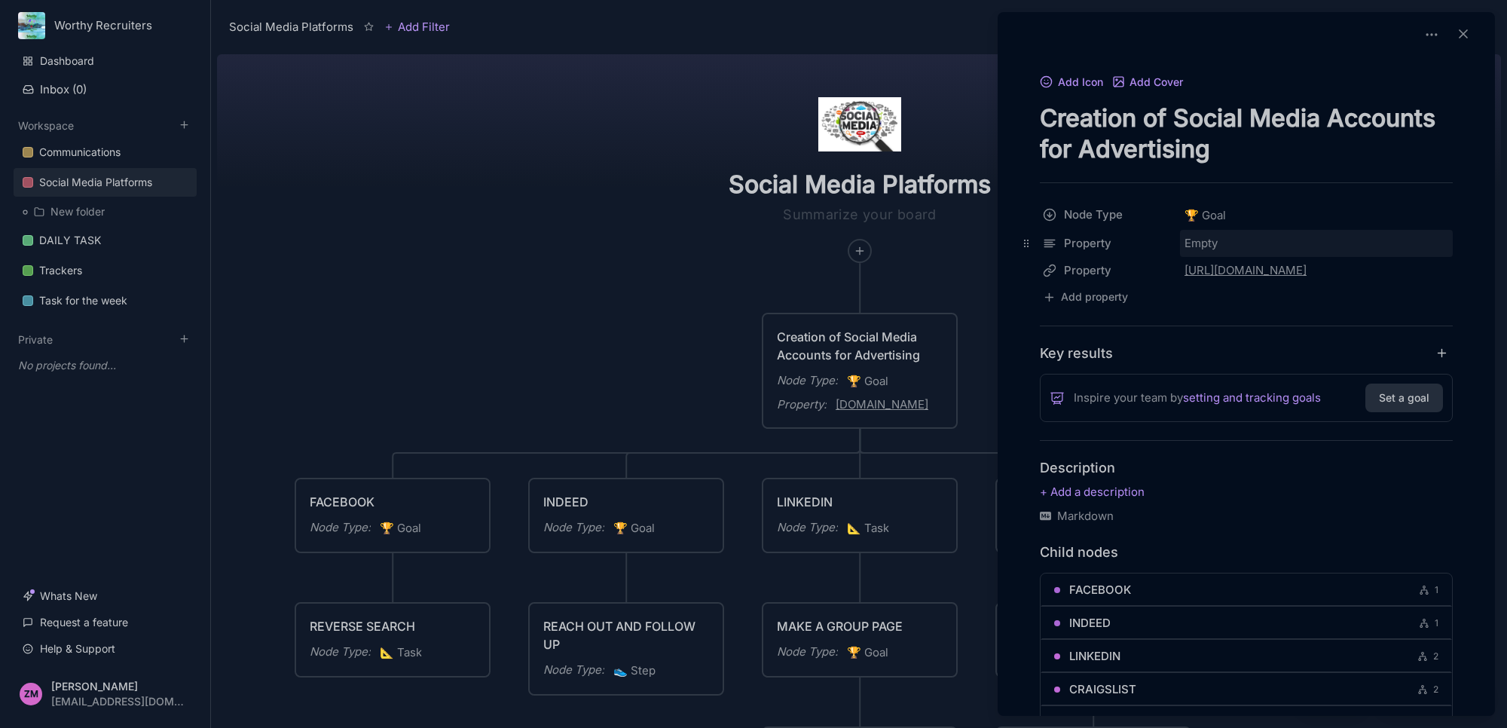
click at [1218, 237] on div "Empty" at bounding box center [1316, 243] width 273 height 27
type input "This is our job boards"
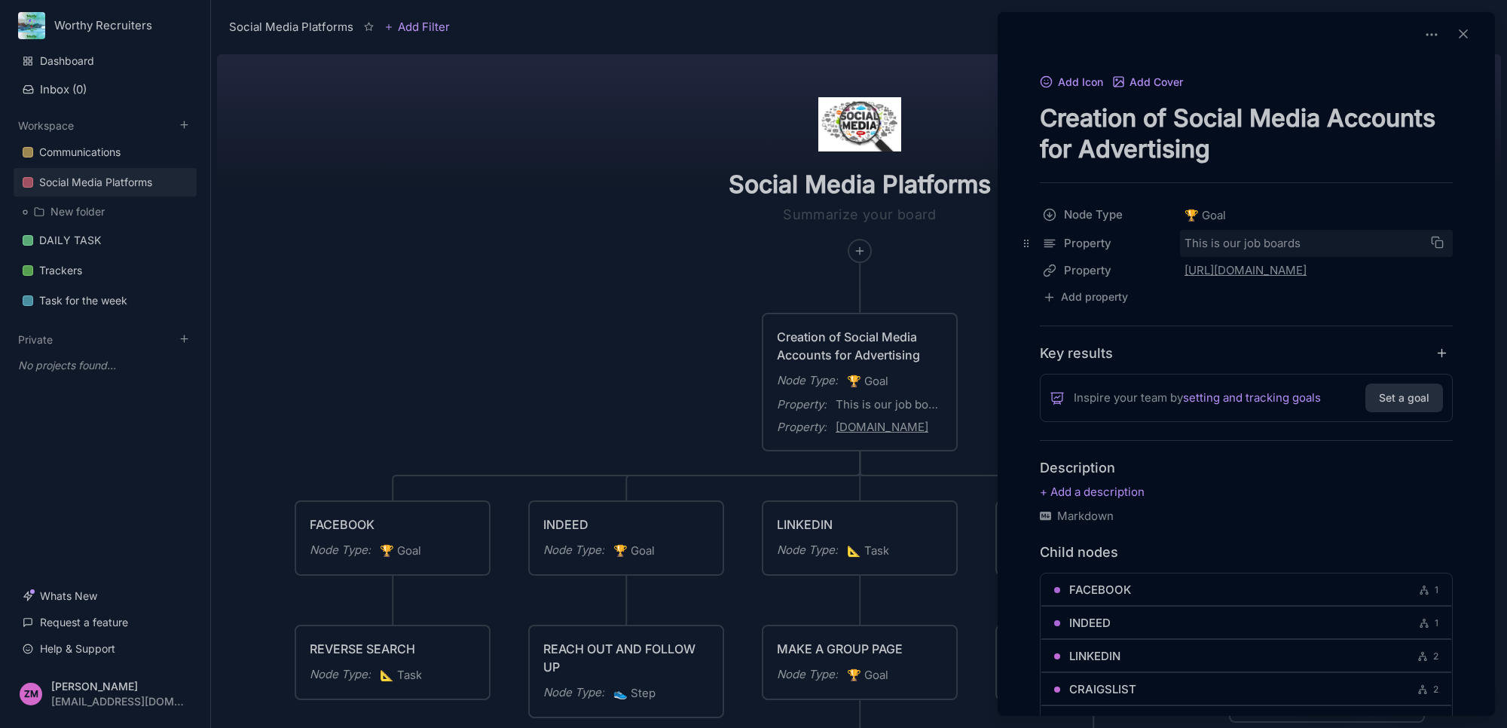
click at [1234, 243] on div "This is our job boards" at bounding box center [1306, 243] width 242 height 18
click at [1234, 243] on input "This is our job boards" at bounding box center [1314, 244] width 266 height 26
type input "O"
type input "JOB BOARDS"
click at [1090, 296] on button "Add property" at bounding box center [1085, 297] width 91 height 20
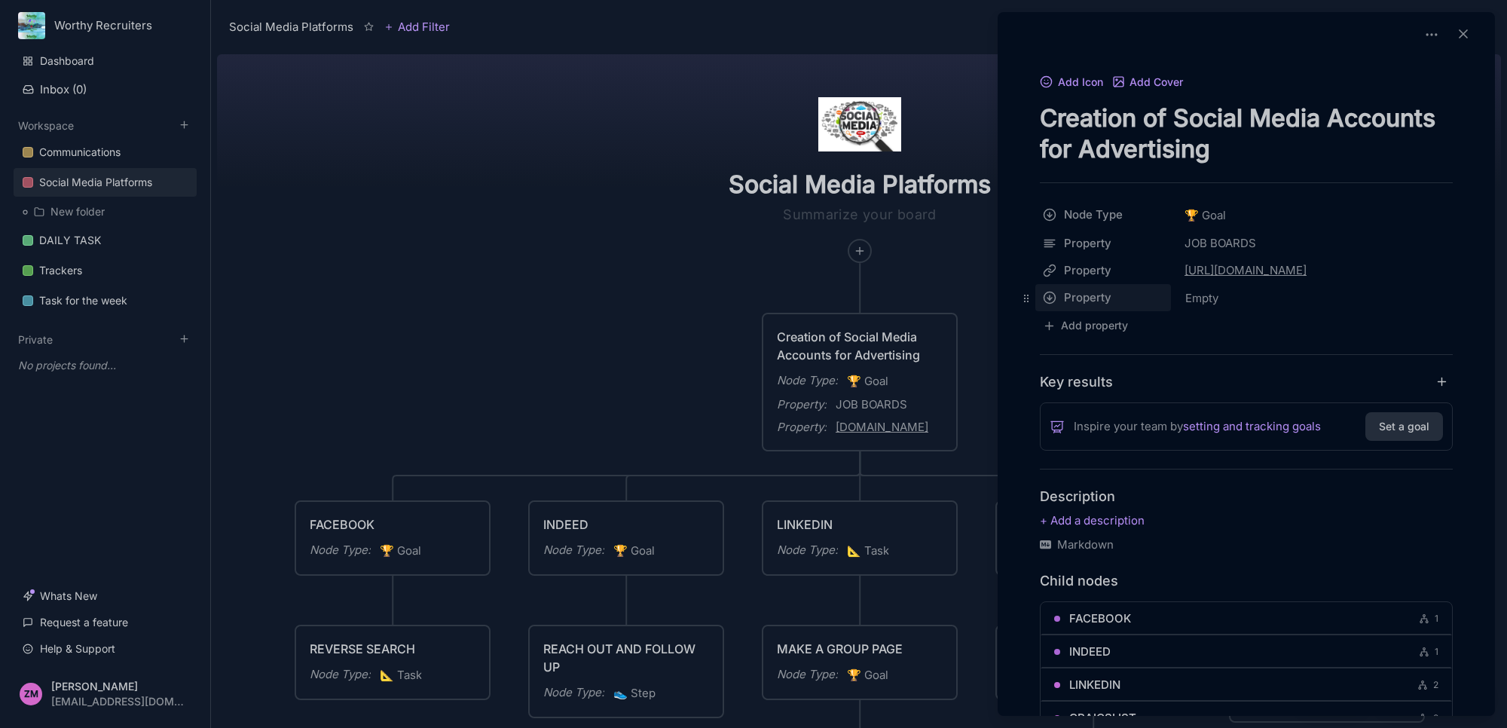
click at [1052, 298] on html "Worthy Recruiters Dashboard Inbox ( 0 ) Workspace Communications Social Media P…" at bounding box center [753, 364] width 1507 height 728
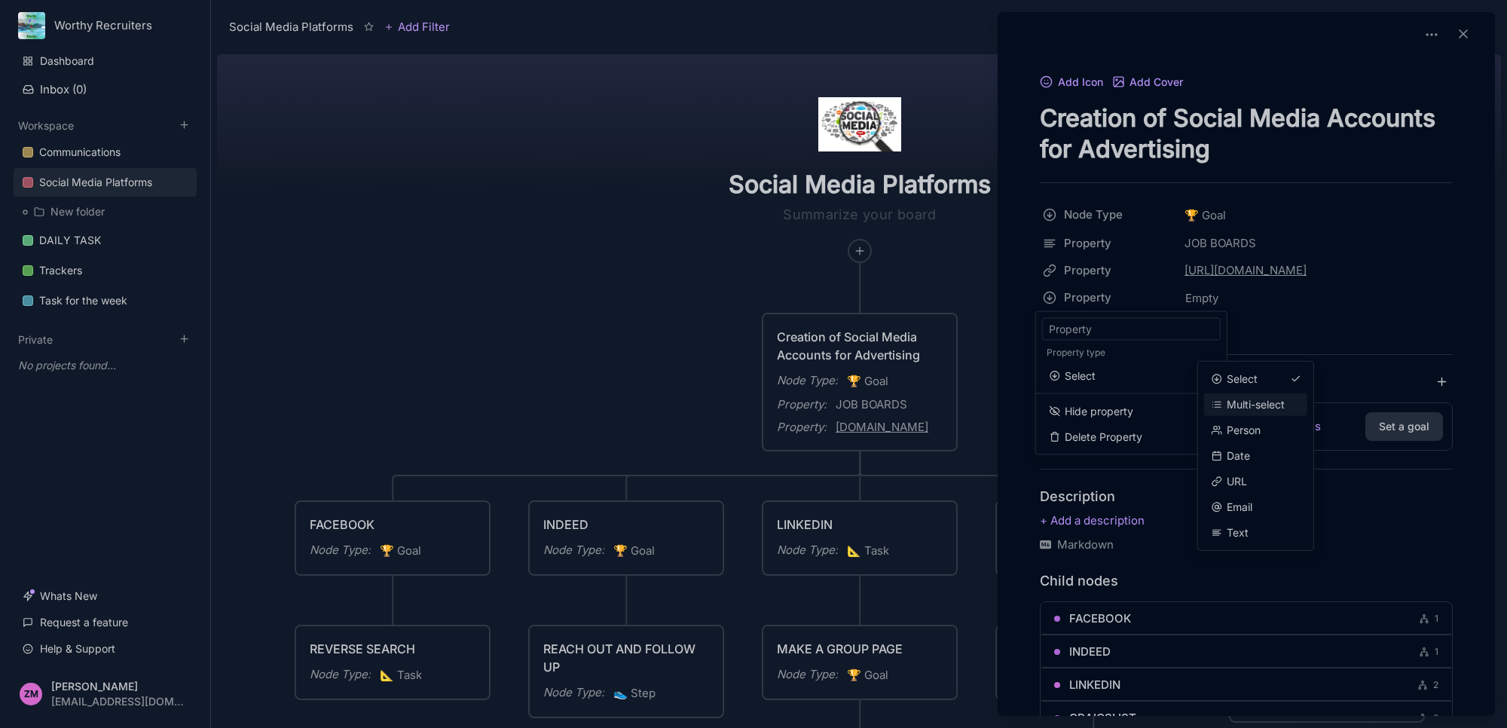
click at [1230, 403] on span "Multi-select" at bounding box center [1256, 404] width 58 height 17
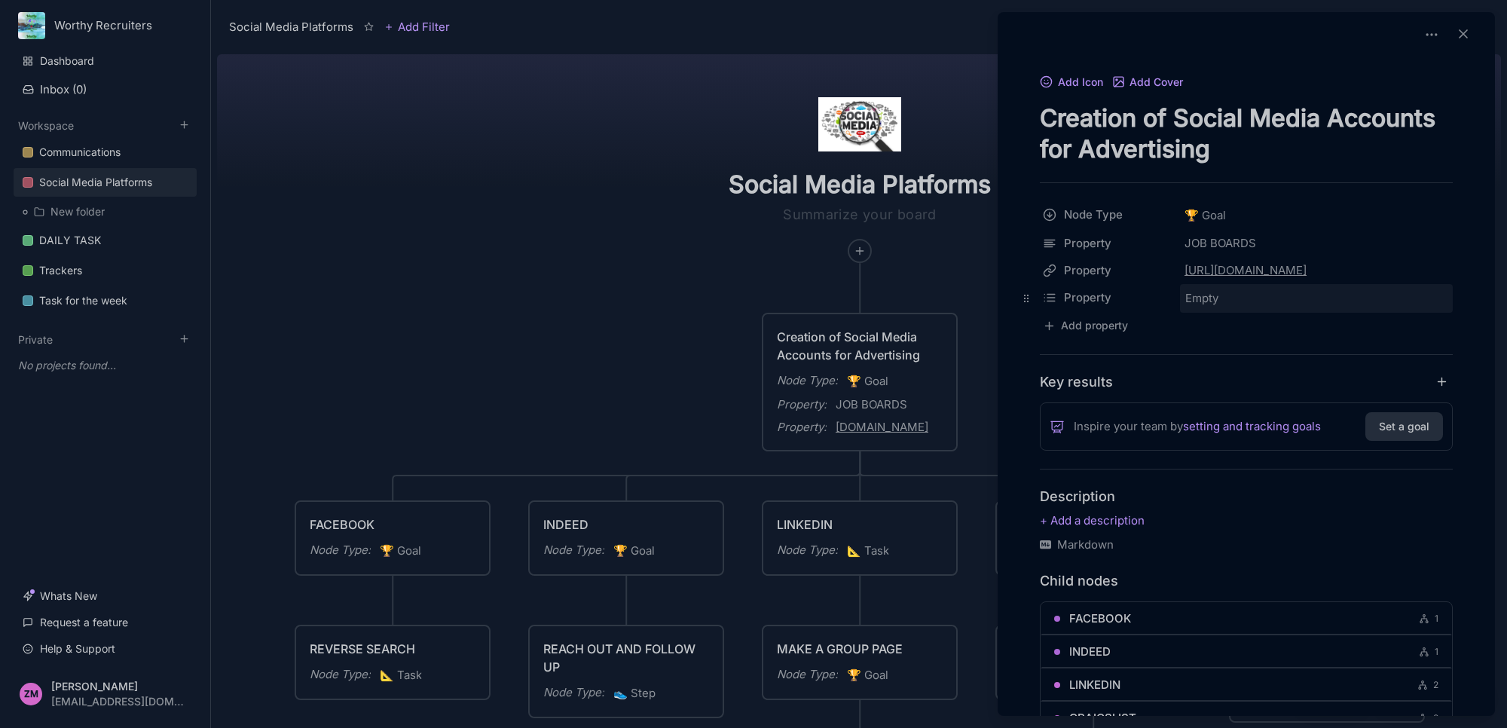
click at [1187, 295] on span "Empty" at bounding box center [1202, 299] width 35 height 20
type input "FACEBOOK"
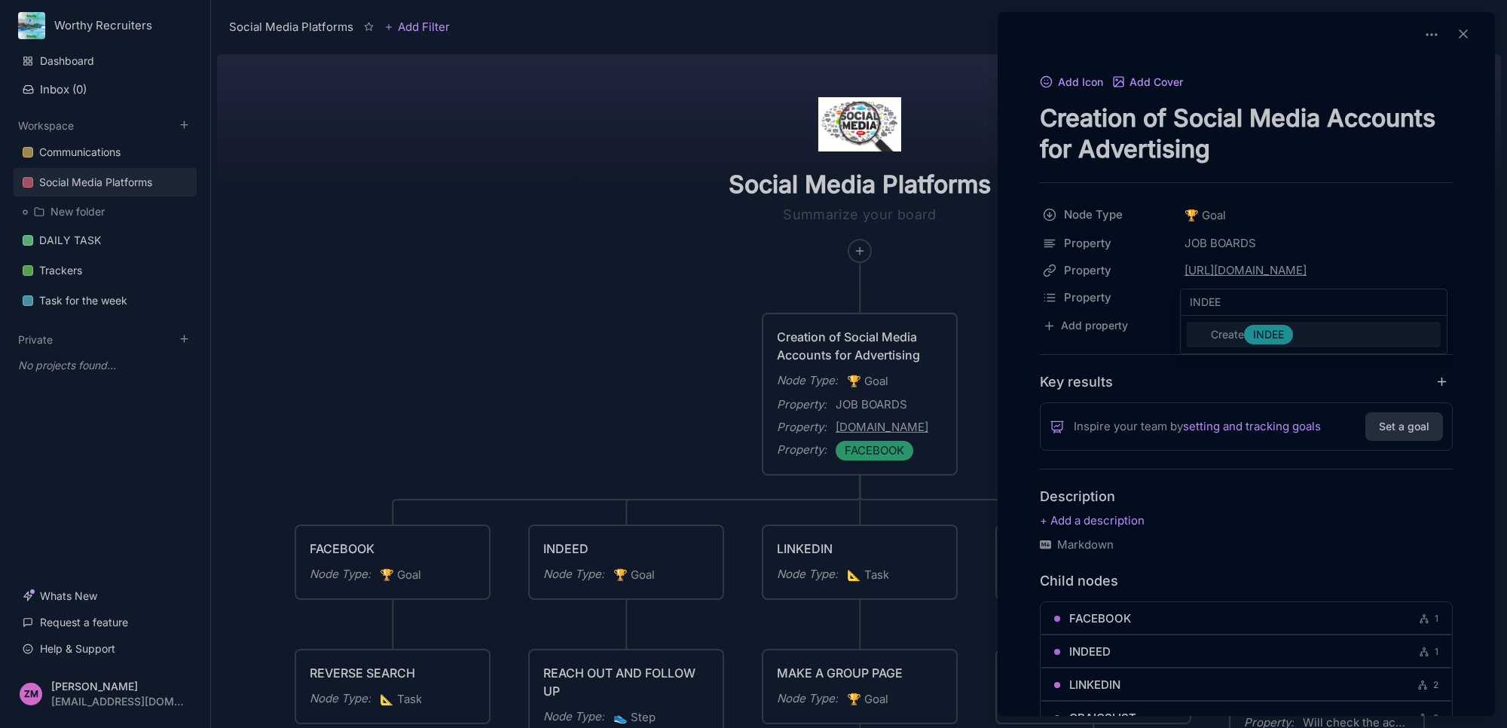
type input "INDEED"
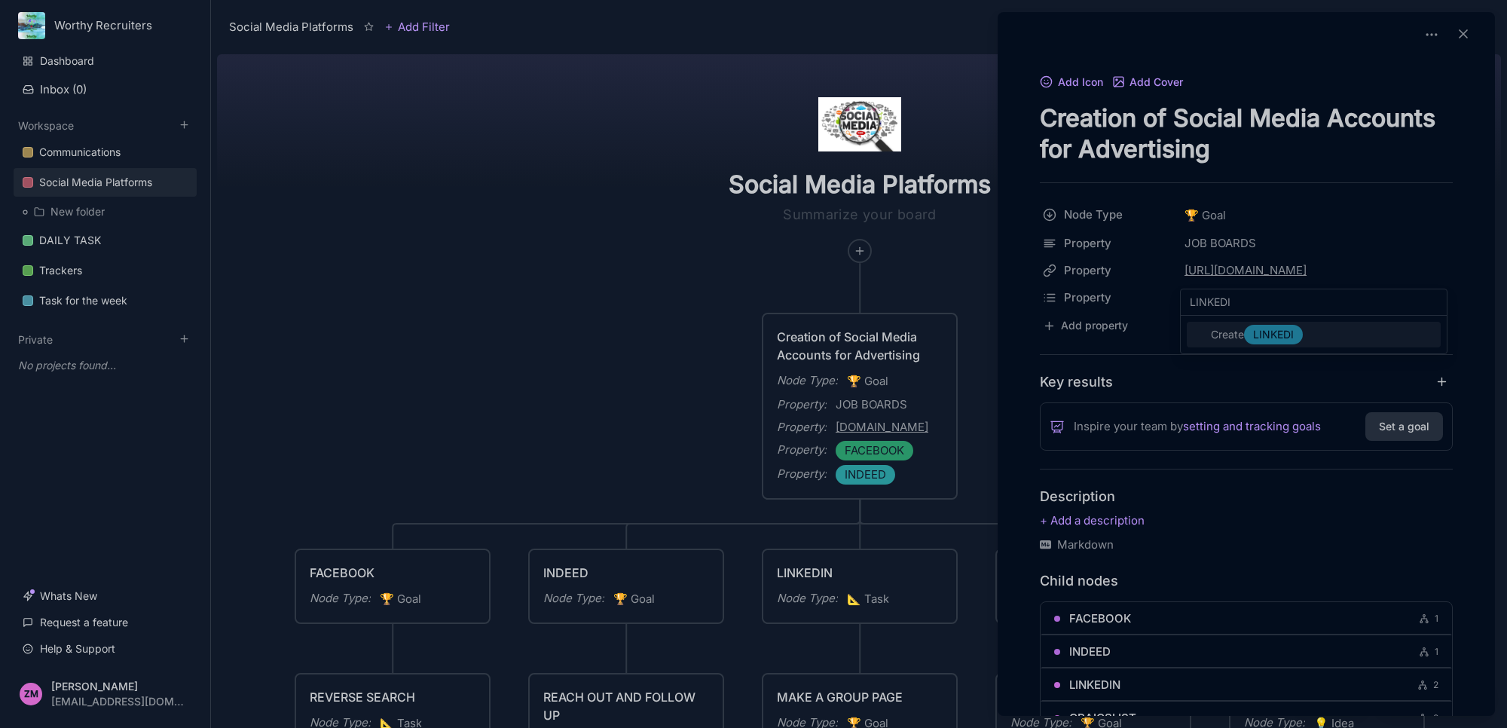
type input "LINKEDIN"
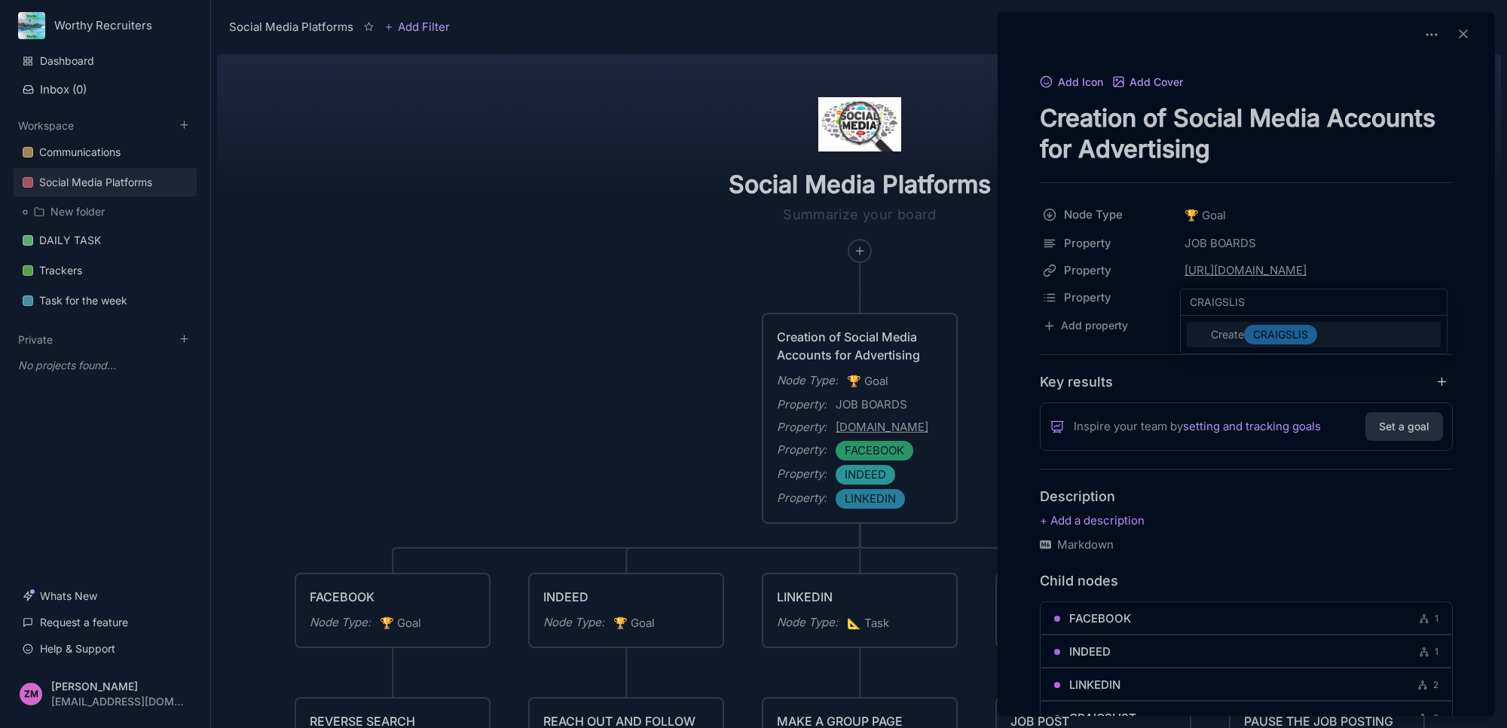
type input "CRAIGSLIST"
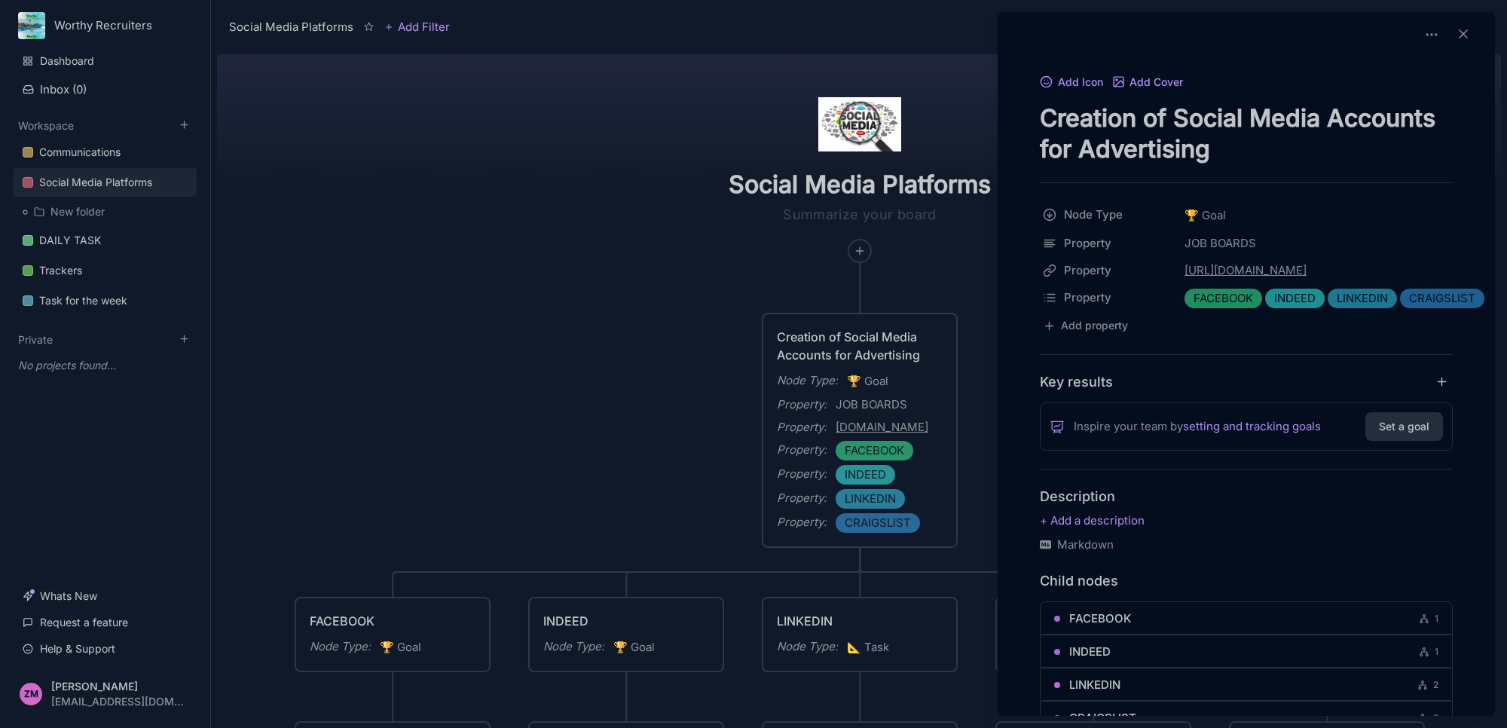
click at [995, 418] on div at bounding box center [753, 364] width 1507 height 728
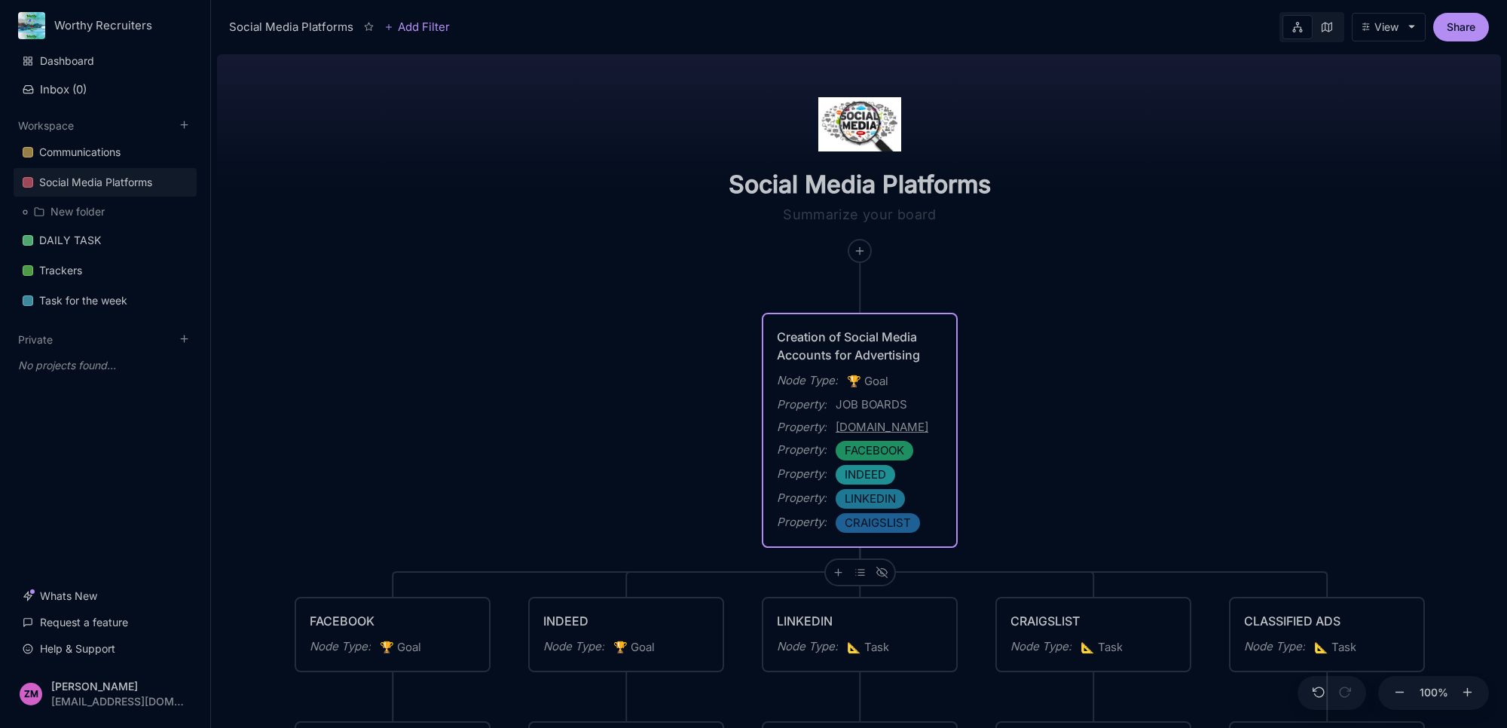
click at [912, 503] on div "Property : LINKEDIN" at bounding box center [860, 499] width 166 height 20
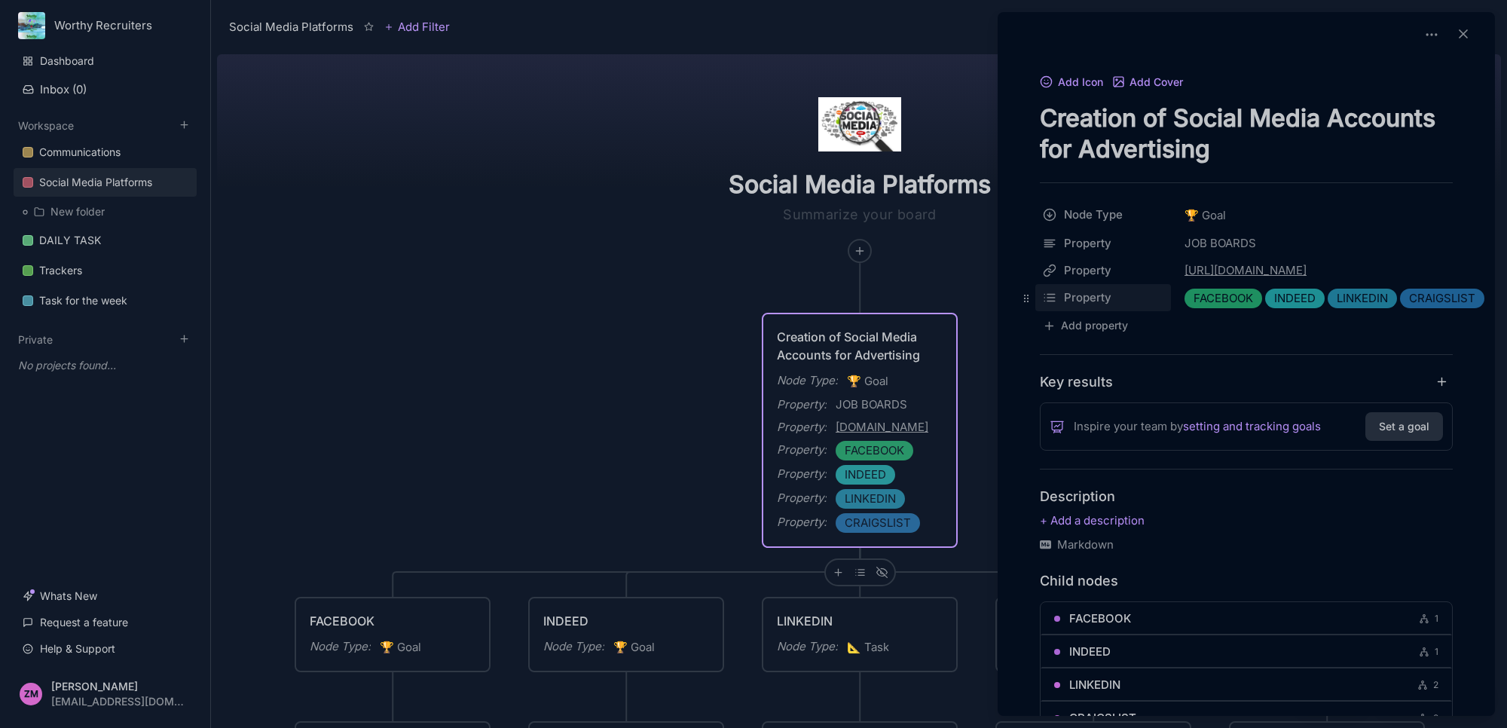
click at [1135, 296] on html "Worthy Recruiters Dashboard Inbox ( 0 ) Workspace Communications Social Media P…" at bounding box center [753, 364] width 1507 height 728
click at [1240, 295] on html "Worthy Recruiters Dashboard Inbox ( 0 ) Workspace Communications Social Media P…" at bounding box center [753, 364] width 1507 height 728
click at [1247, 305] on span "FACEBOOK" at bounding box center [1224, 298] width 60 height 18
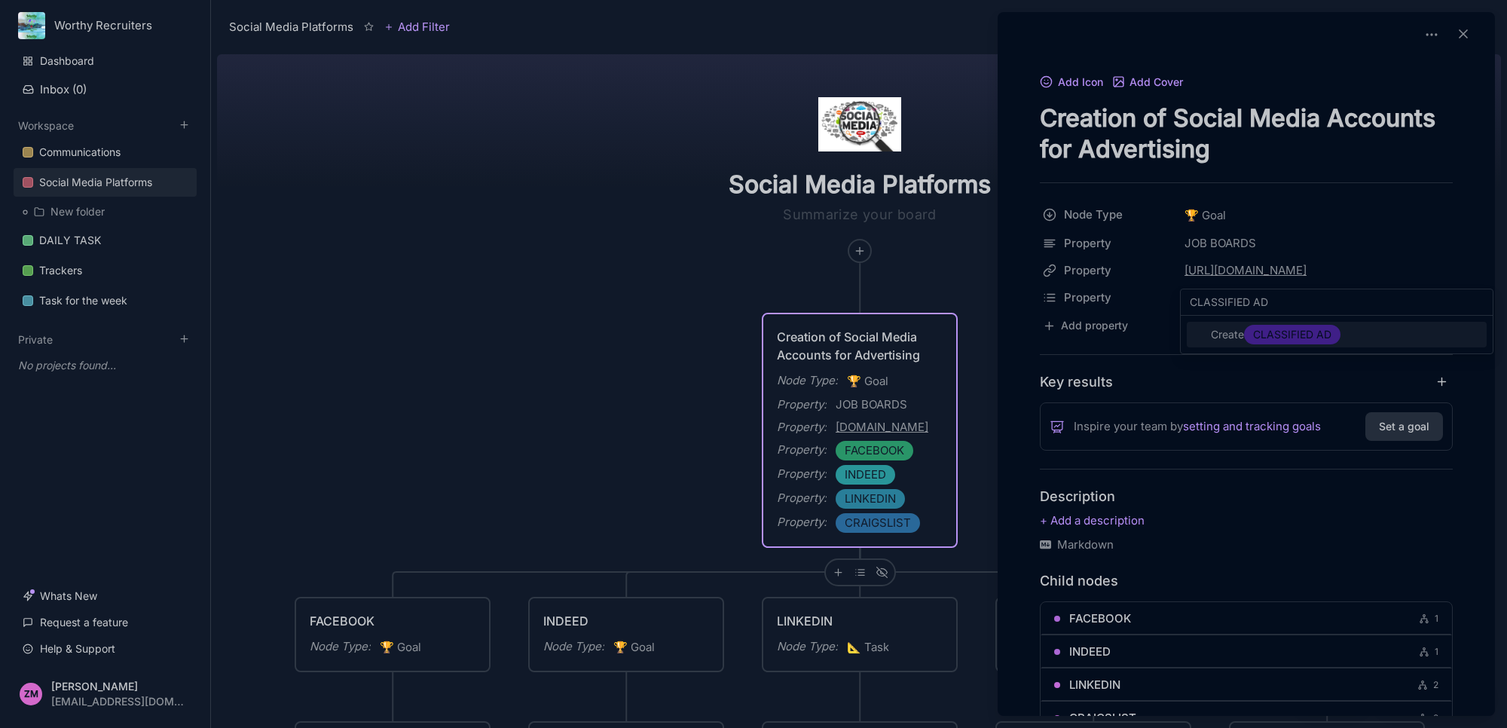
type input "CLASSIFIED ADS"
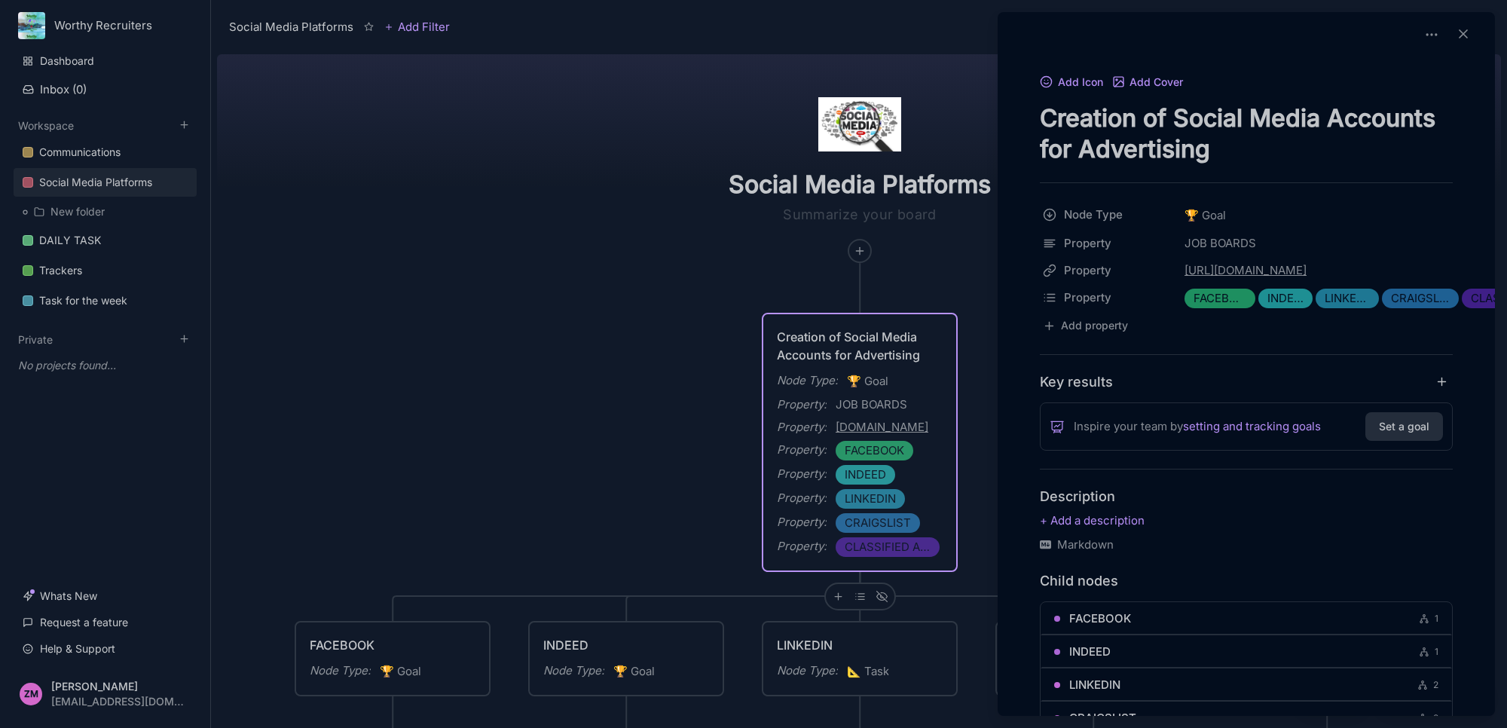
click at [929, 283] on div at bounding box center [753, 364] width 1507 height 728
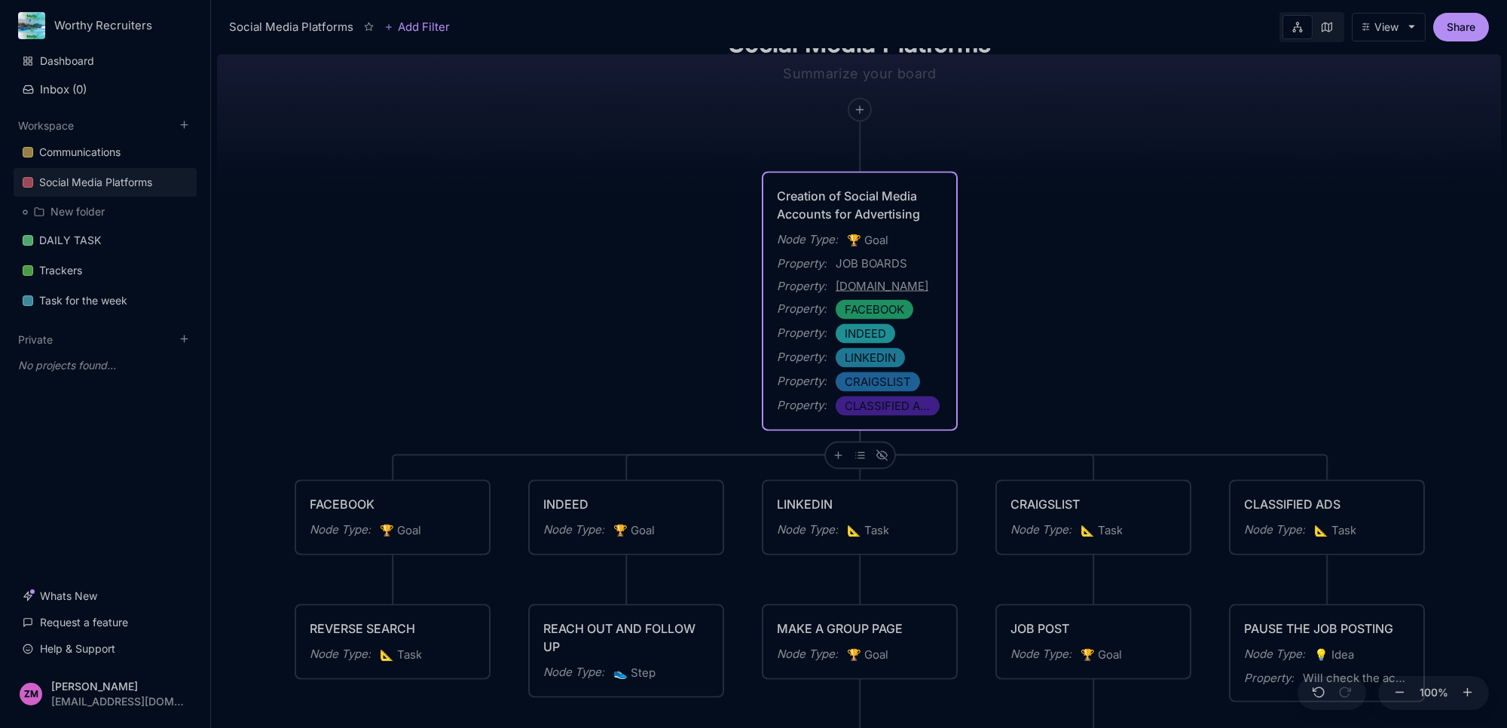
click at [901, 283] on link "[DOMAIN_NAME]" at bounding box center [882, 286] width 93 height 18
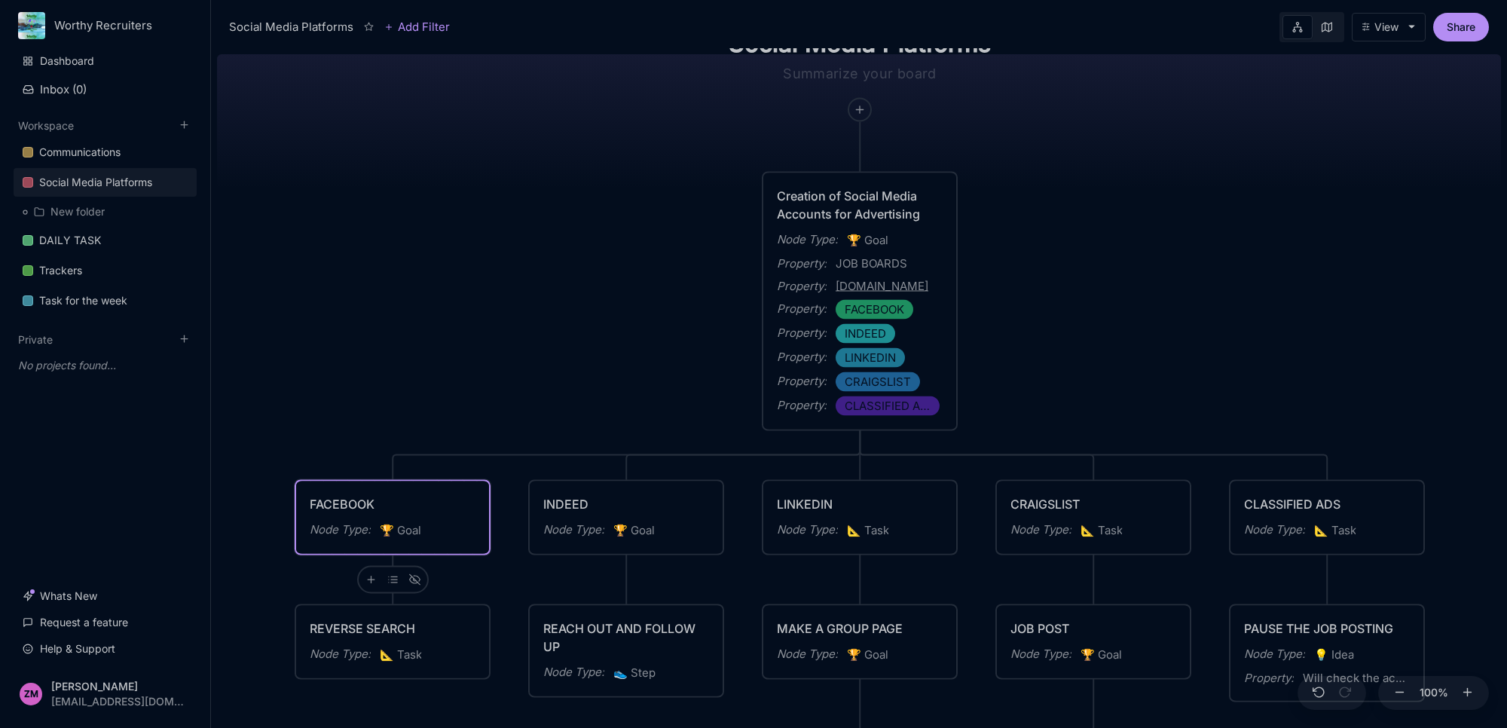
click at [446, 530] on div "Node Type : 🏆 Goal" at bounding box center [393, 531] width 166 height 20
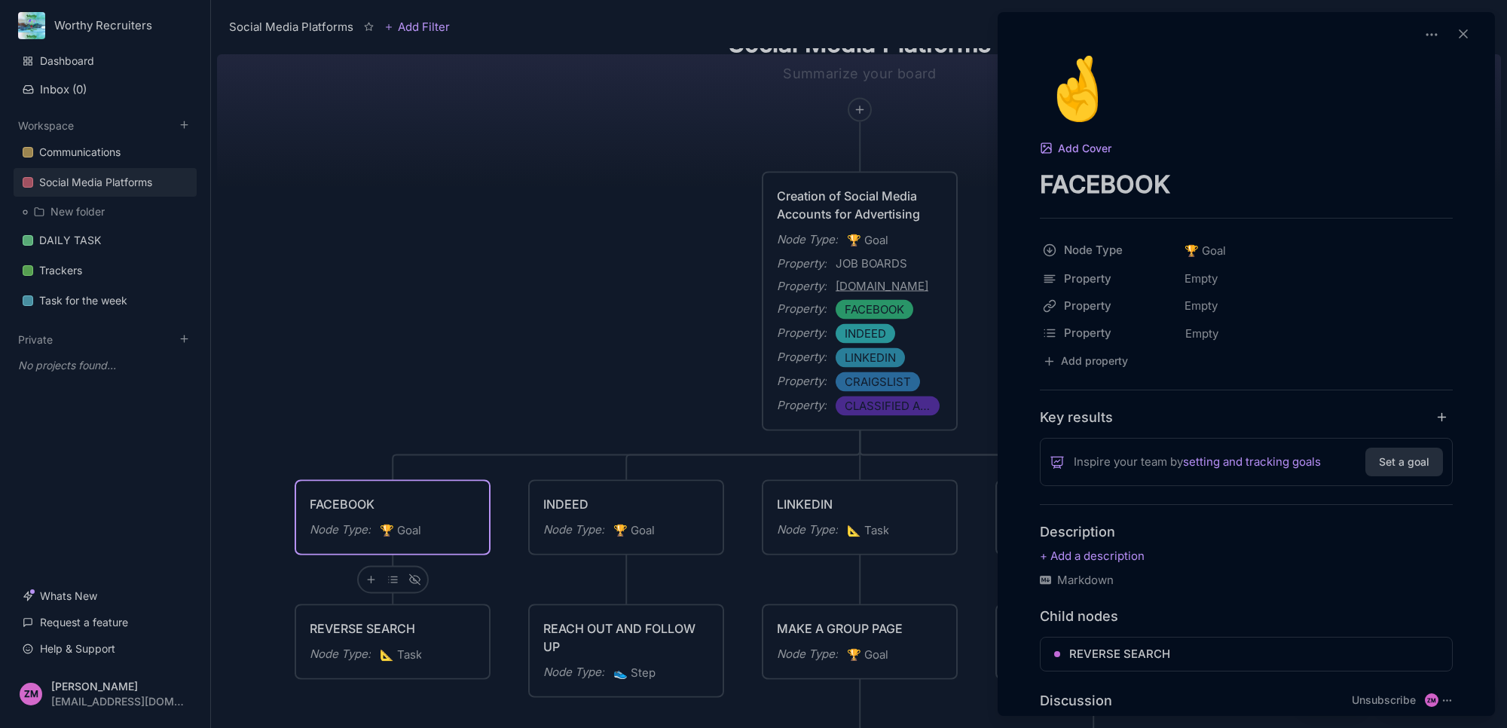
click at [662, 516] on div at bounding box center [753, 364] width 1507 height 728
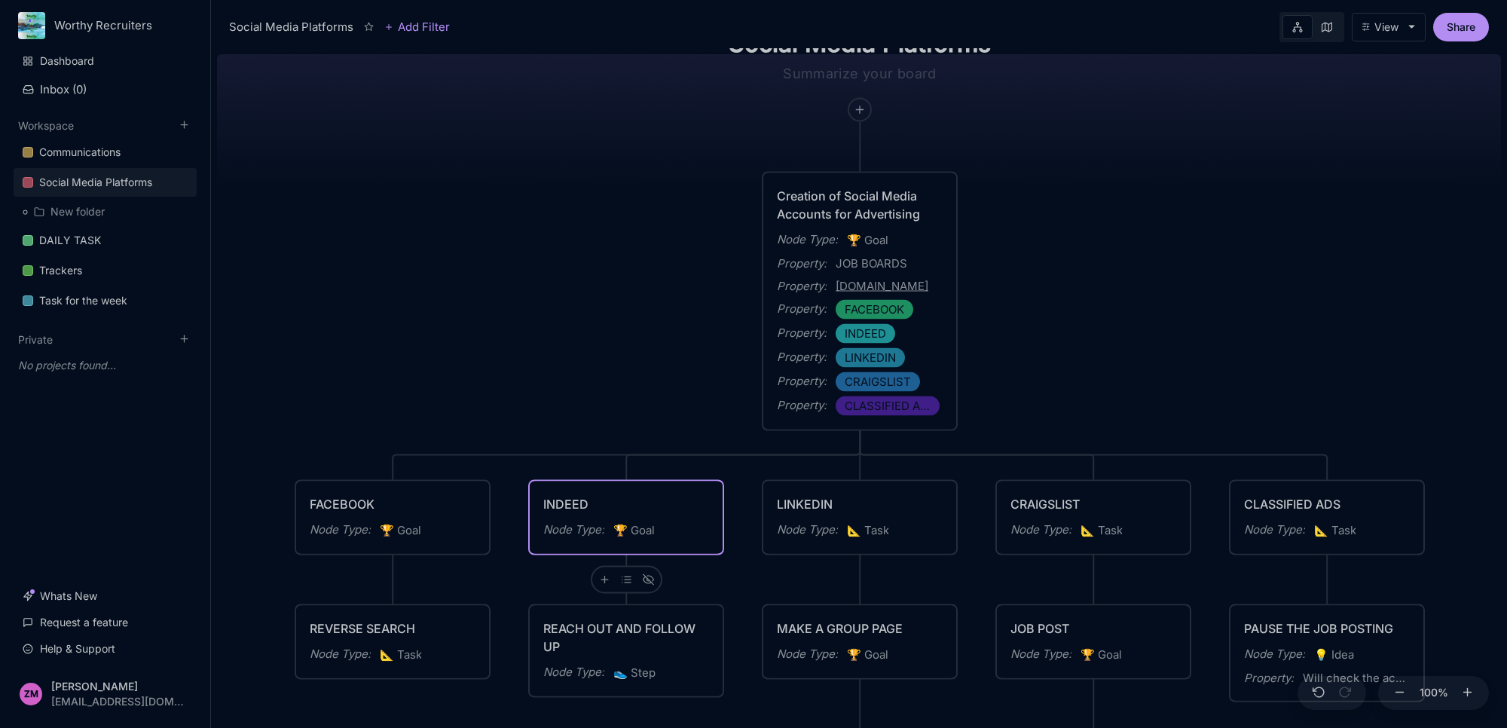
click at [689, 518] on div "INDEED Node Type : 🏆 Goal" at bounding box center [626, 517] width 166 height 45
click at [691, 527] on div "Node Type : 🏆 Goal" at bounding box center [626, 531] width 166 height 20
click at [652, 522] on span "🏆 Goal" at bounding box center [633, 530] width 41 height 18
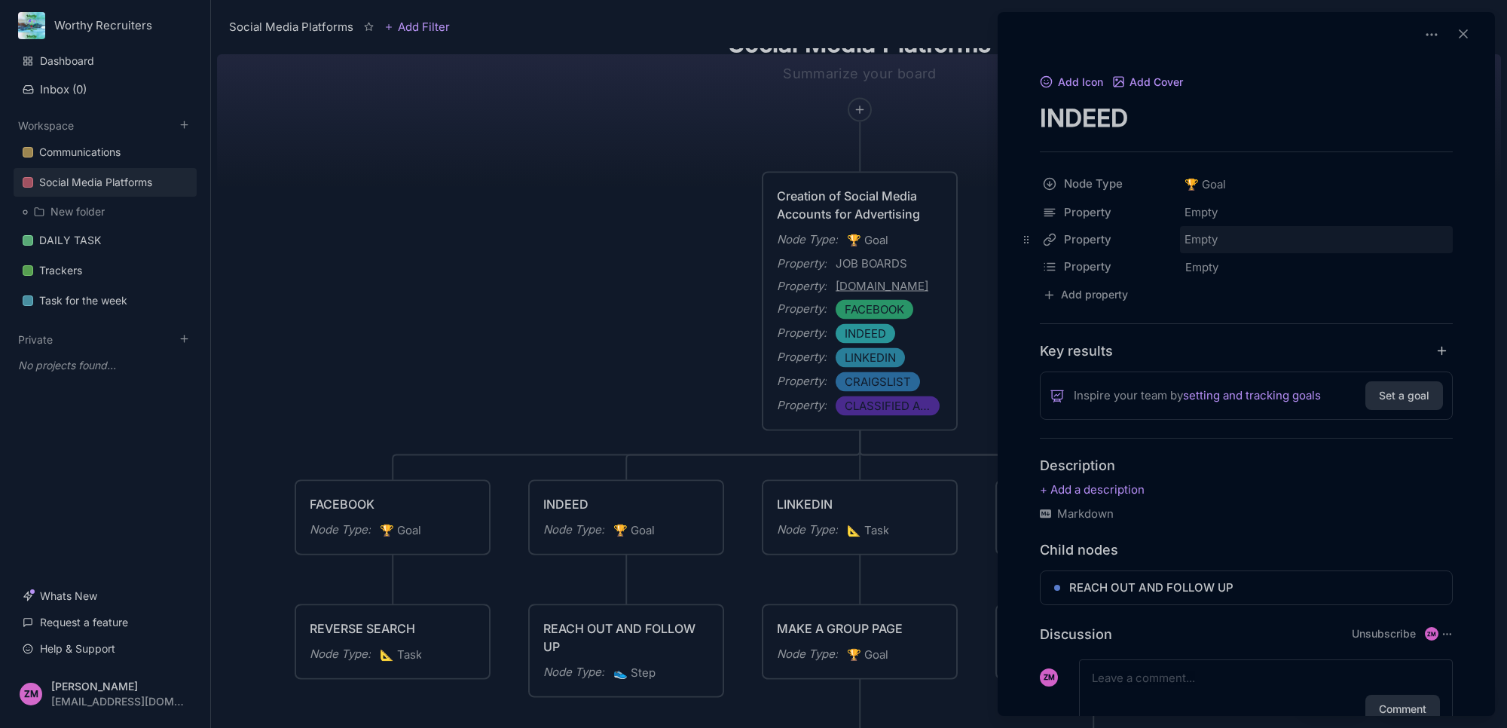
click at [1194, 241] on div "Empty" at bounding box center [1316, 239] width 273 height 27
type input "[URL][DOMAIN_NAME]"
click at [1339, 241] on link "[URL][DOMAIN_NAME]" at bounding box center [1294, 240] width 219 height 18
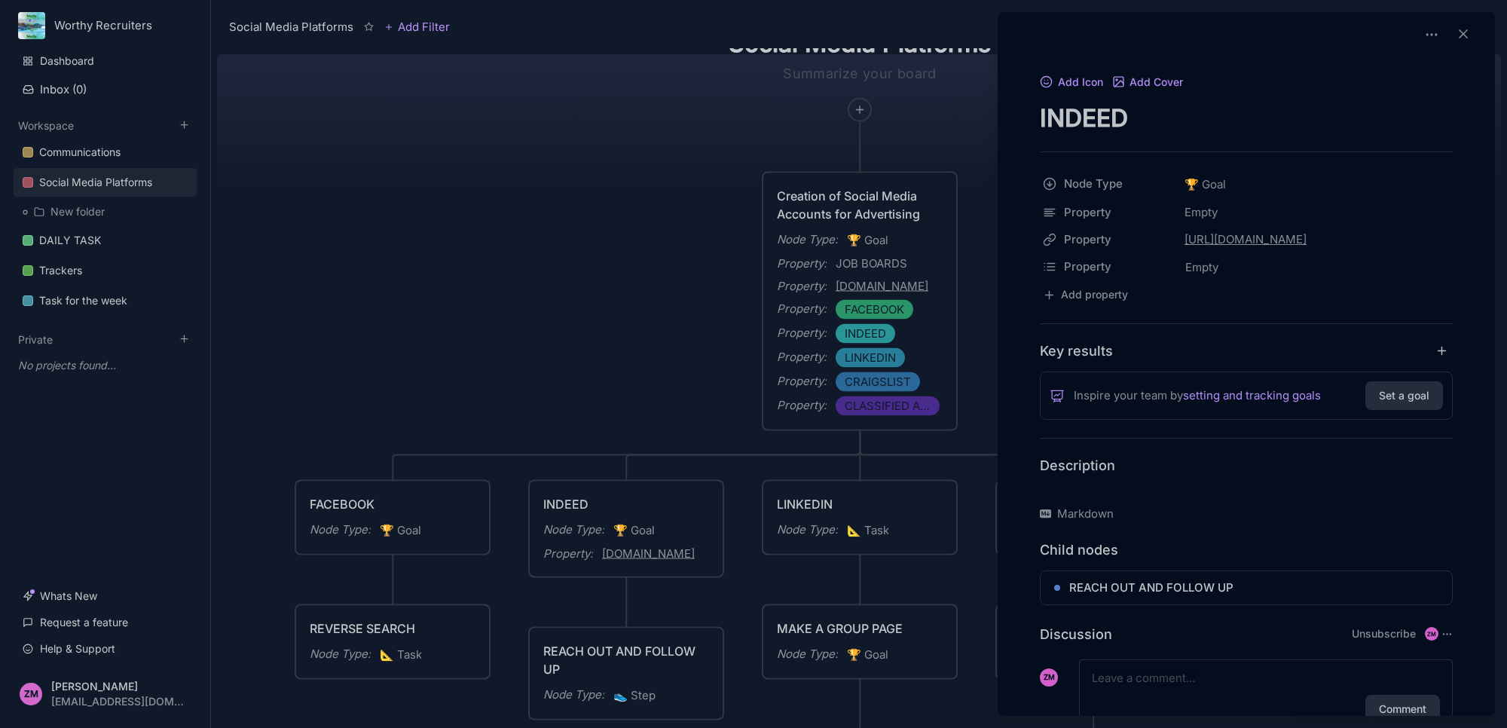
click at [1135, 494] on p at bounding box center [1246, 490] width 413 height 18
click at [1193, 506] on div "Markdown" at bounding box center [1246, 514] width 413 height 18
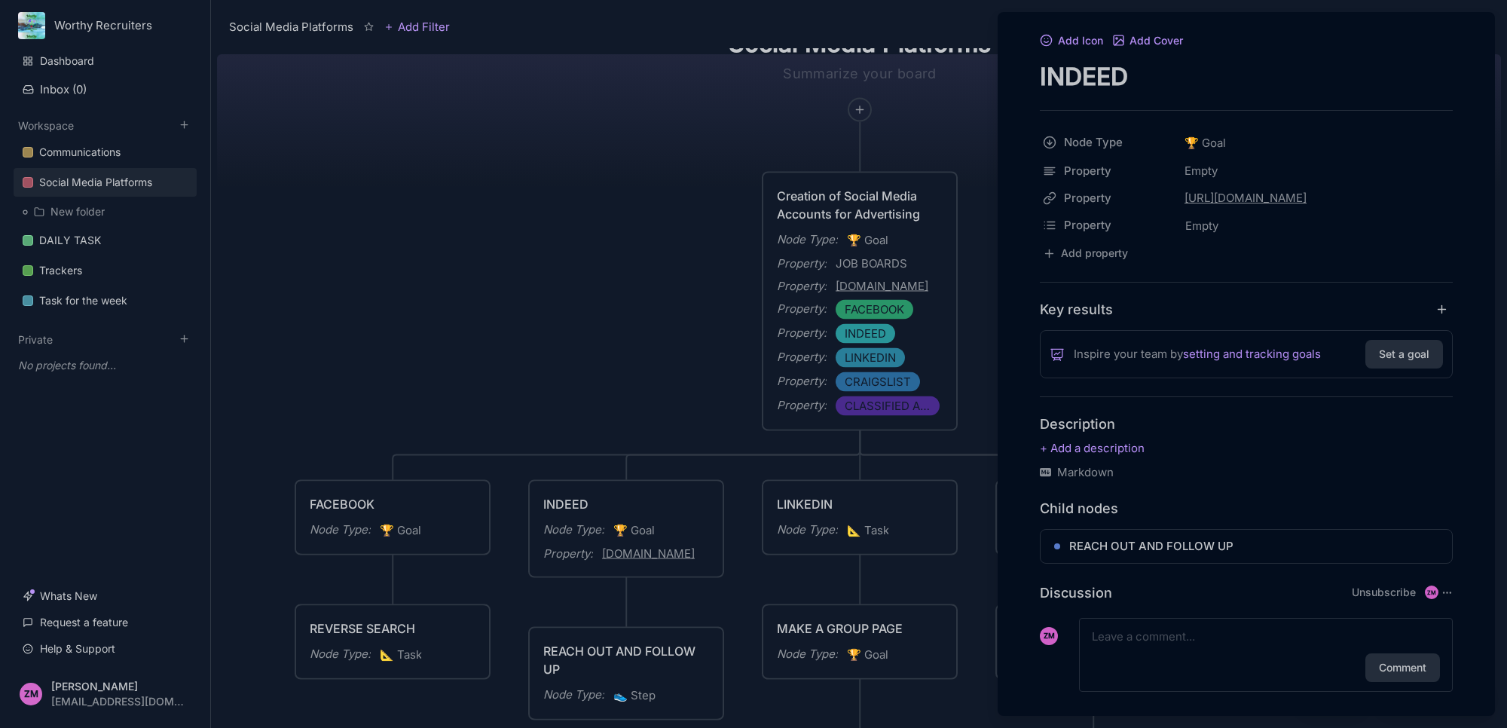
scroll to position [59, 0]
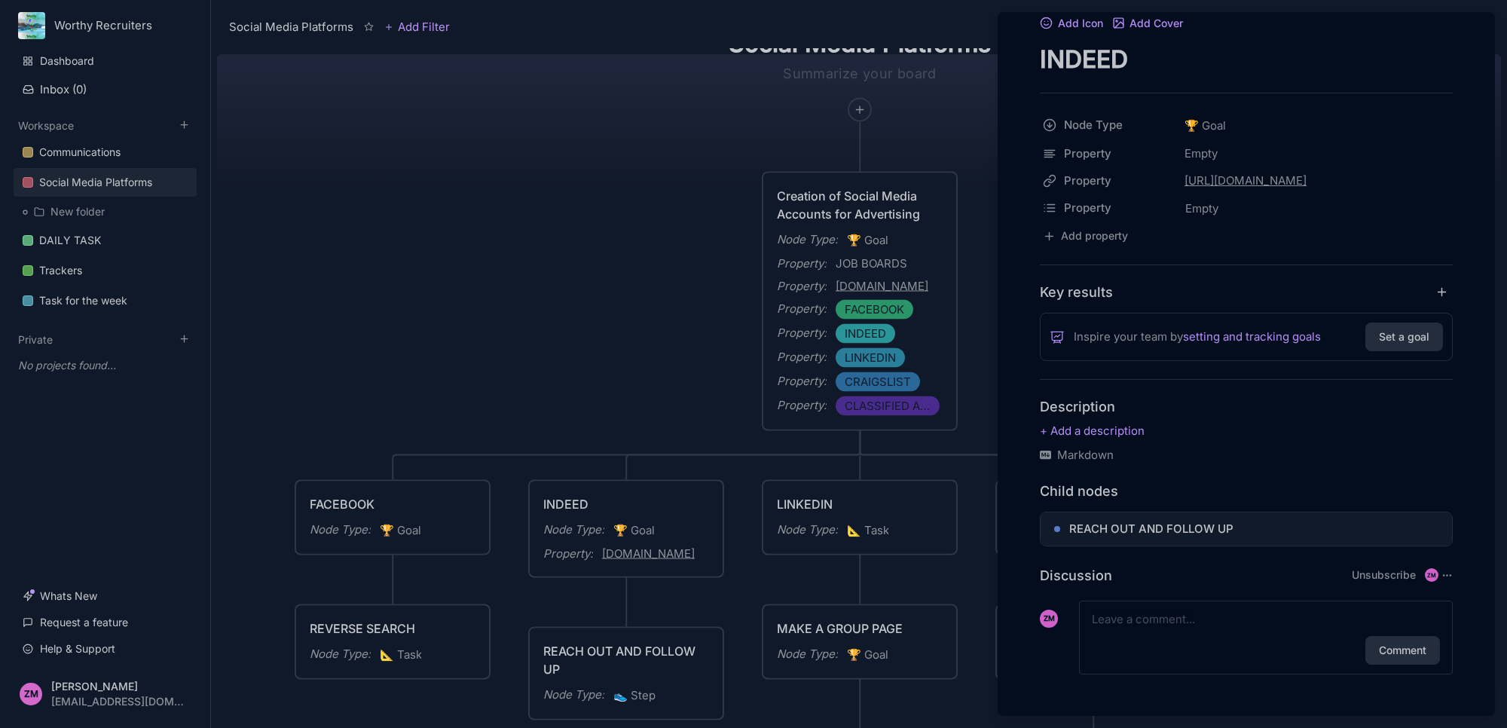
click at [1211, 529] on span "REACH OUT AND FOLLOW UP" at bounding box center [1151, 529] width 164 height 18
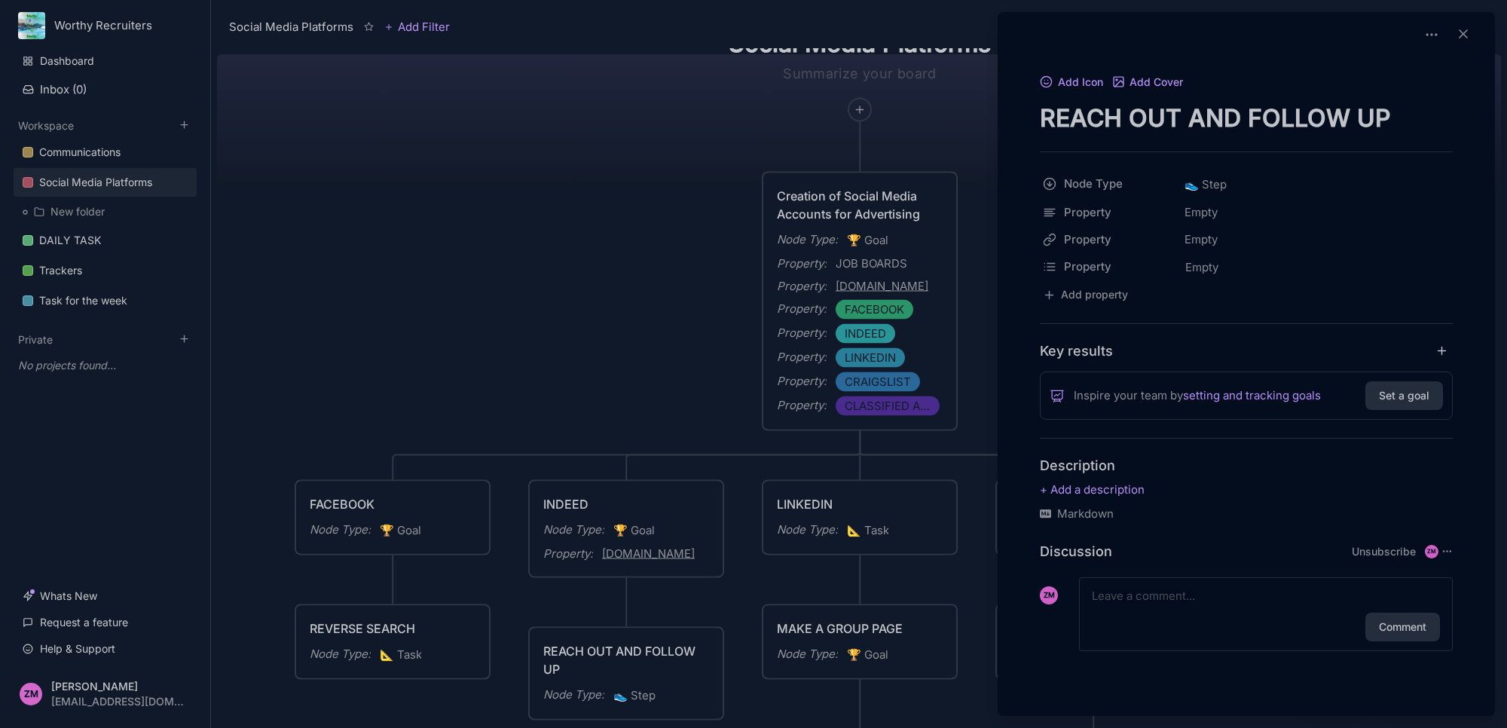
click at [639, 511] on div at bounding box center [753, 364] width 1507 height 728
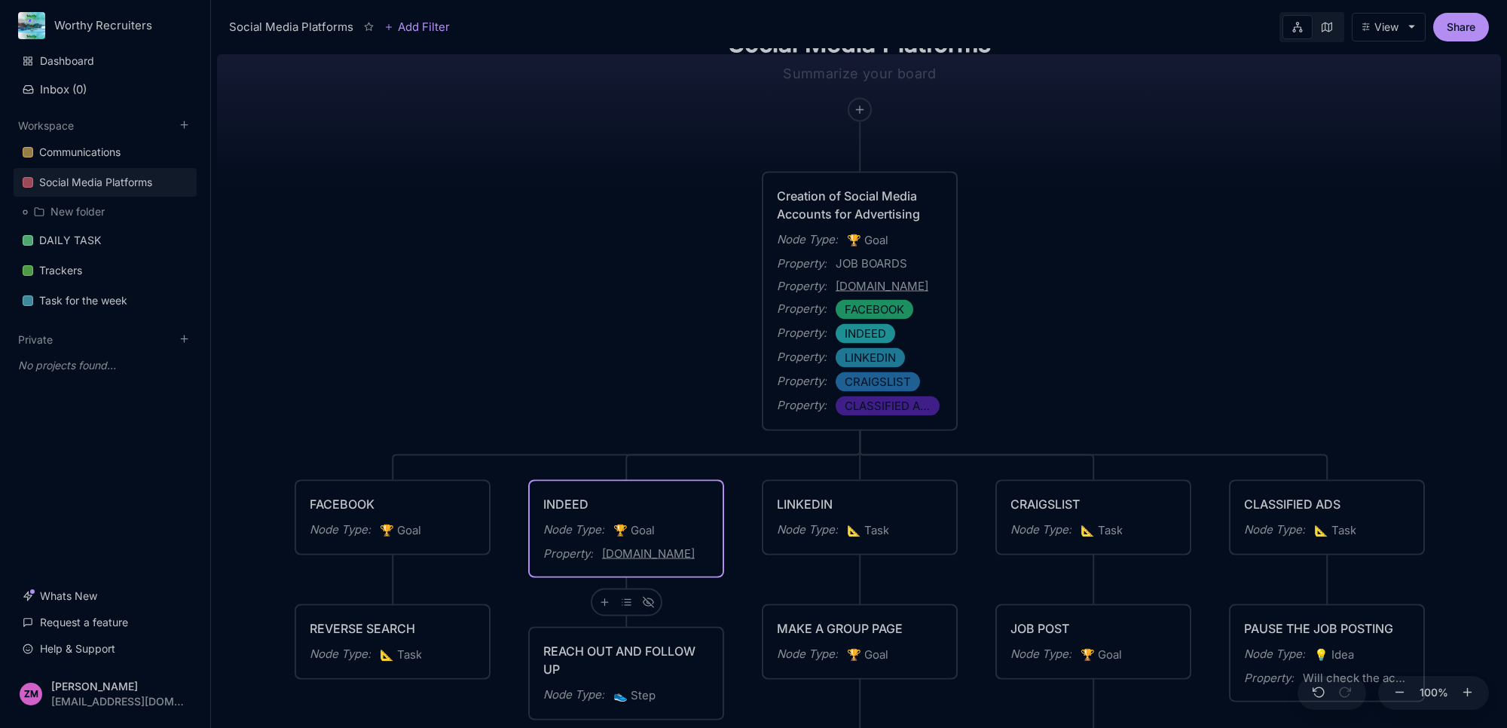
click at [441, 524] on div "Node Type : 🏆 Goal" at bounding box center [393, 531] width 166 height 20
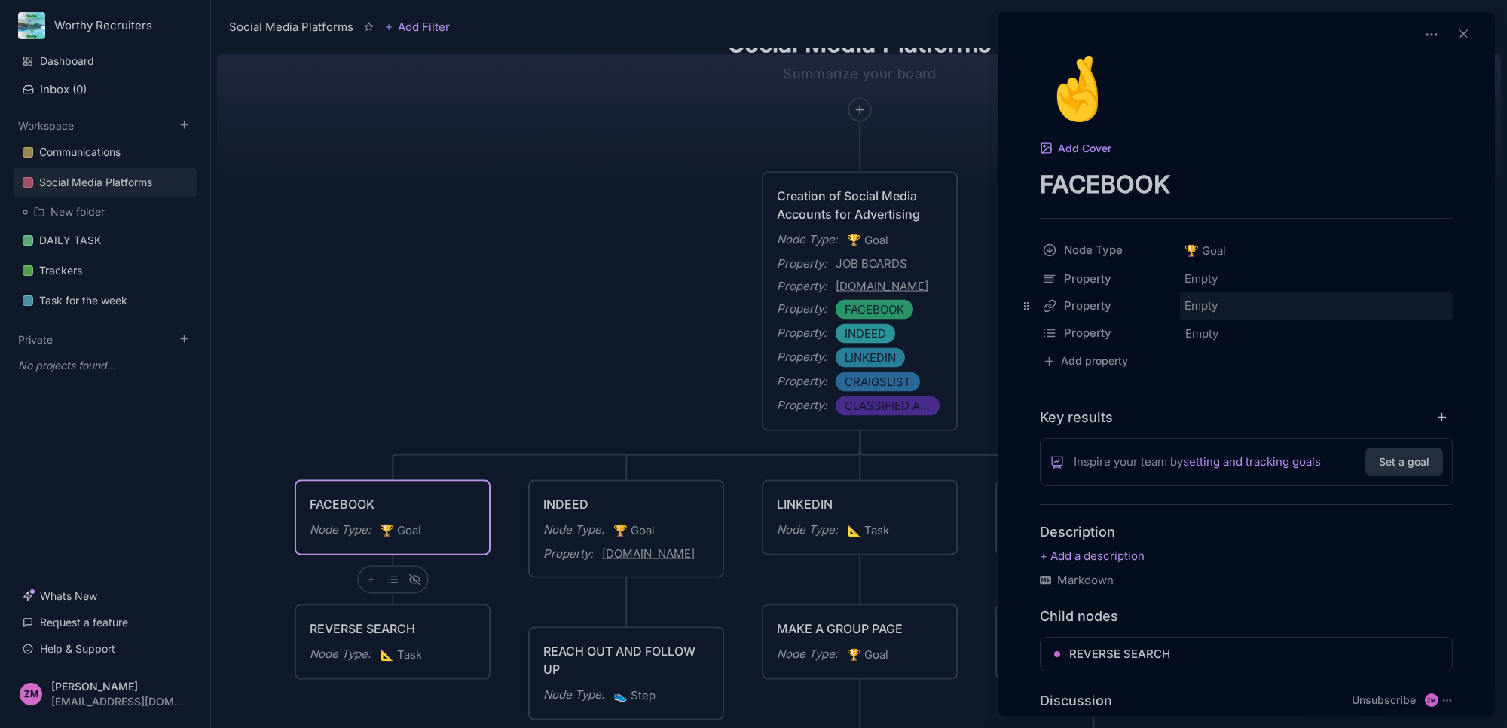
click at [1200, 298] on div "Empty" at bounding box center [1316, 305] width 273 height 27
type input "[URL][DOMAIN_NAME]"
click at [1285, 303] on div "Empty" at bounding box center [1316, 305] width 273 height 27
type input "[URL][DOMAIN_NAME]"
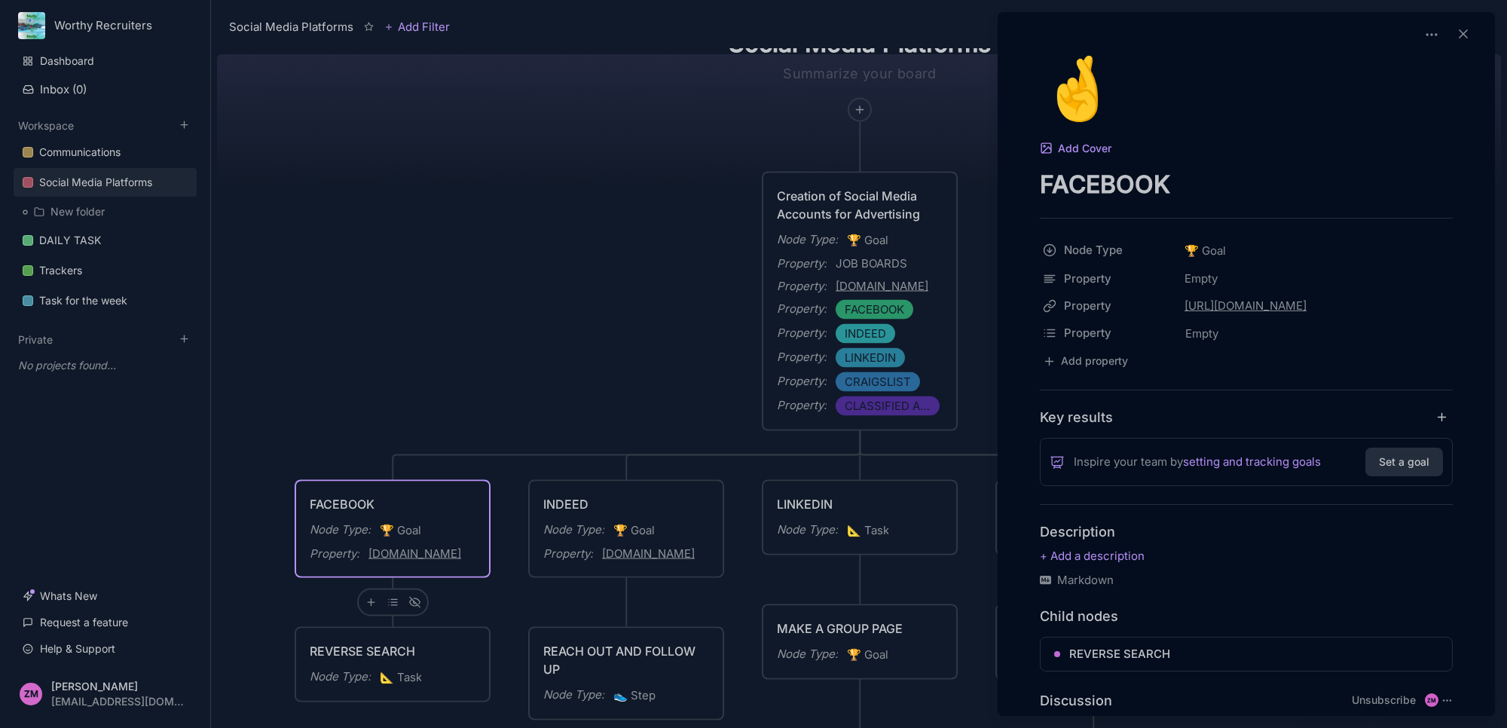
click at [497, 388] on div at bounding box center [753, 364] width 1507 height 728
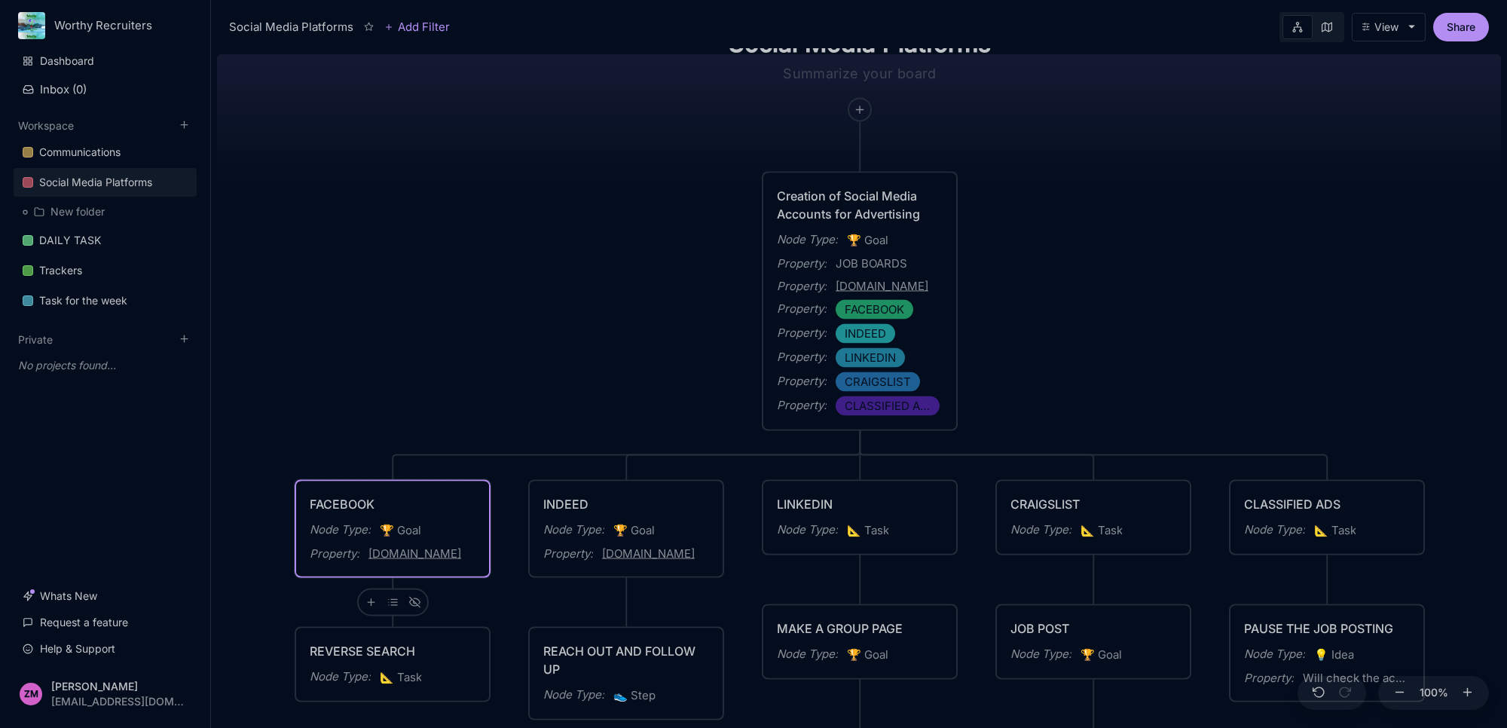
click at [438, 555] on link "[DOMAIN_NAME]" at bounding box center [414, 554] width 93 height 18
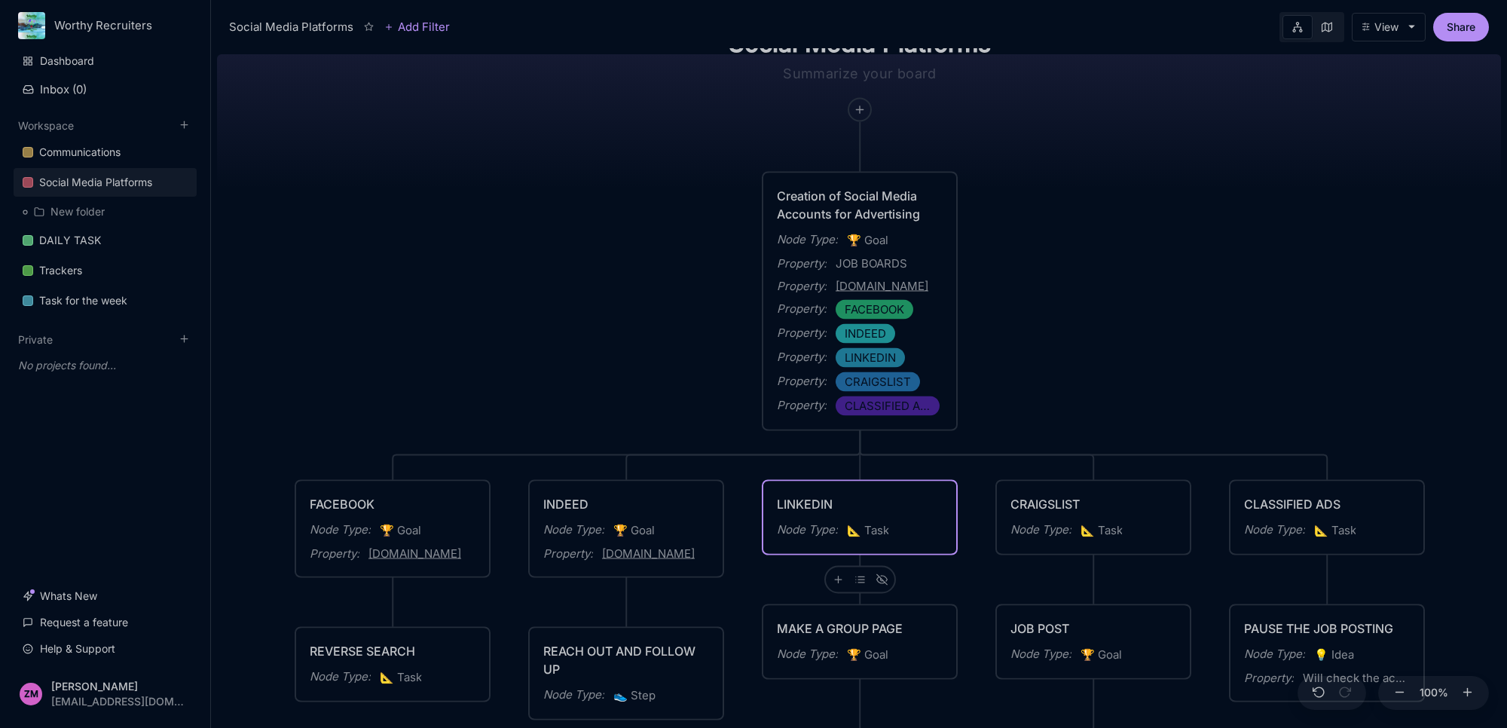
click at [1038, 141] on div "Social Media Platforms Creation of Social Media Accounts for Advertising Node T…" at bounding box center [859, 388] width 1284 height 680
click at [1041, 164] on div "Social Media Platforms Creation of Social Media Accounts for Advertising Node T…" at bounding box center [859, 388] width 1284 height 680
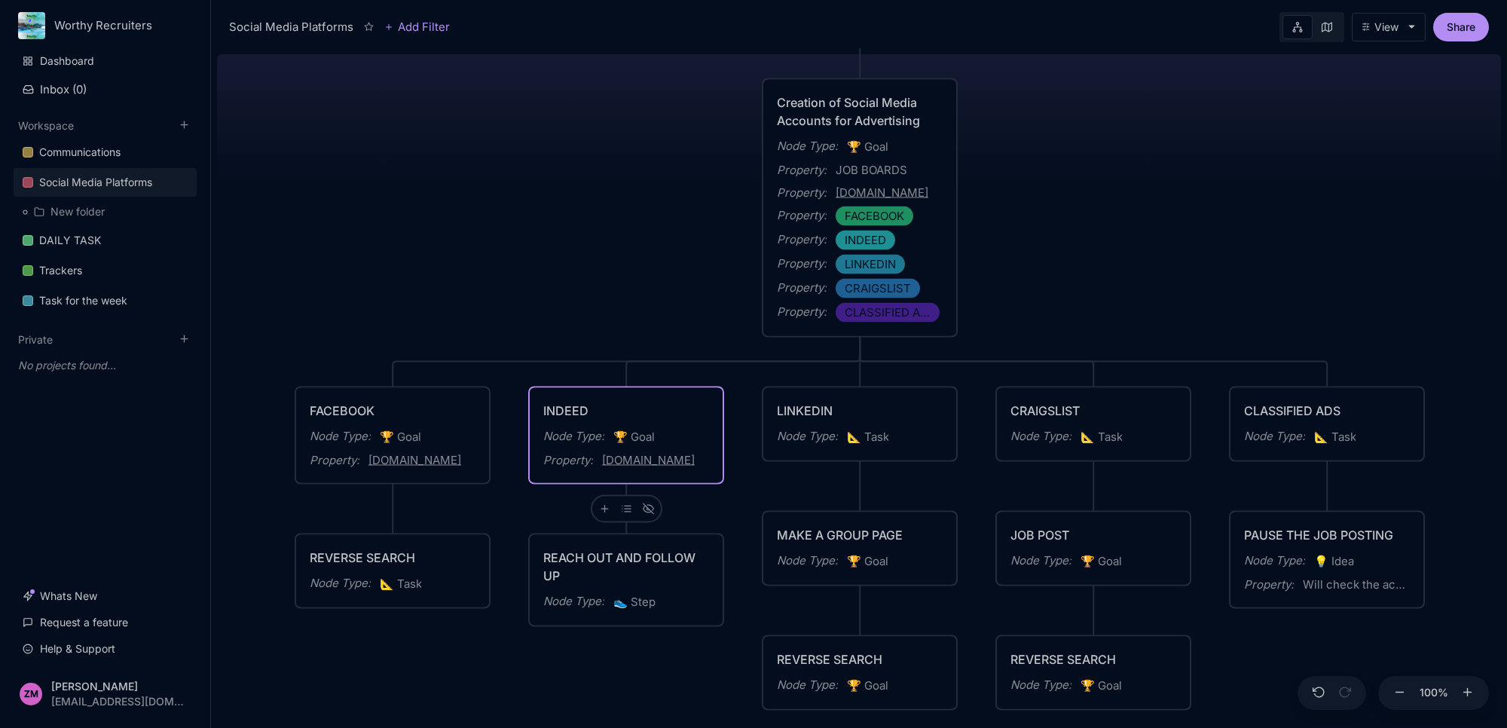
click at [558, 283] on div "Social Media Platforms Creation of Social Media Accounts for Advertising Node T…" at bounding box center [859, 388] width 1284 height 680
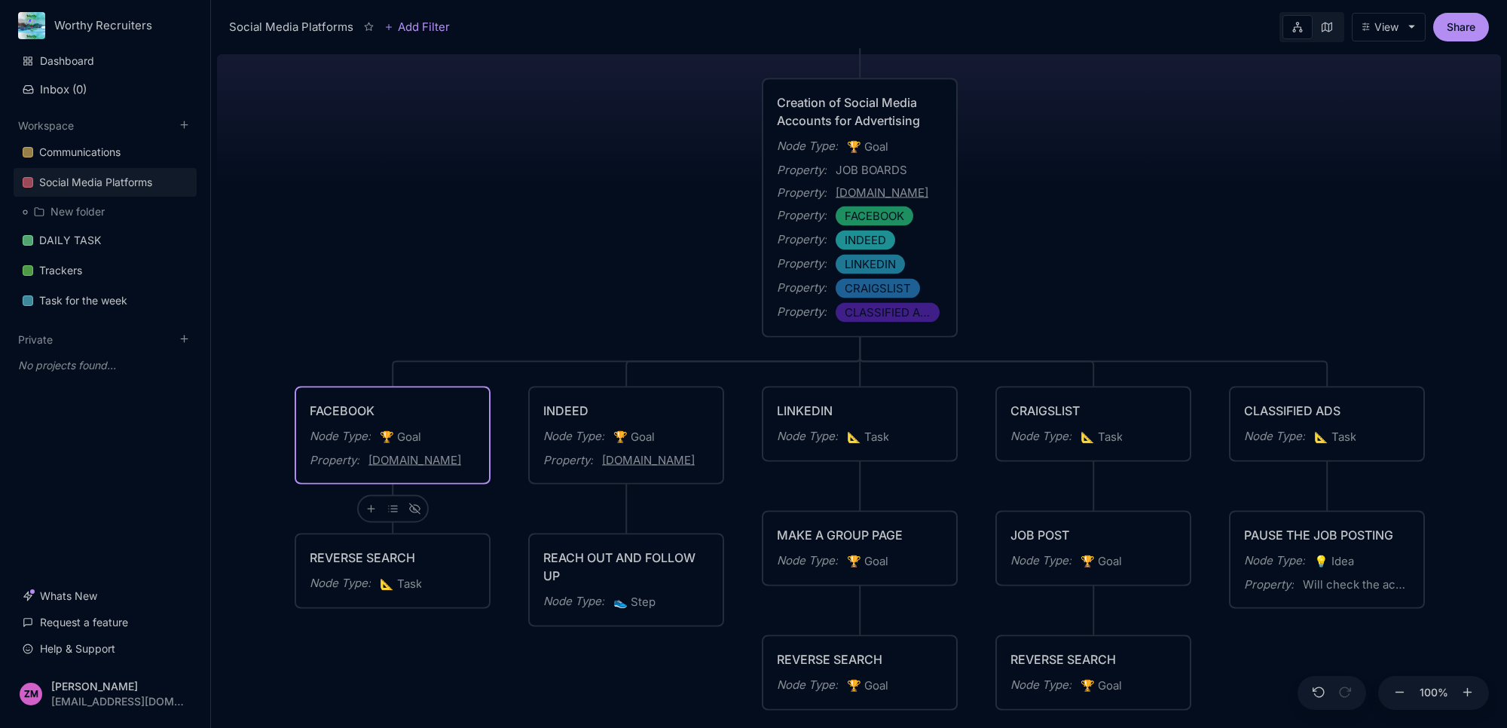
click at [454, 465] on div "Property : [DOMAIN_NAME]" at bounding box center [393, 460] width 166 height 18
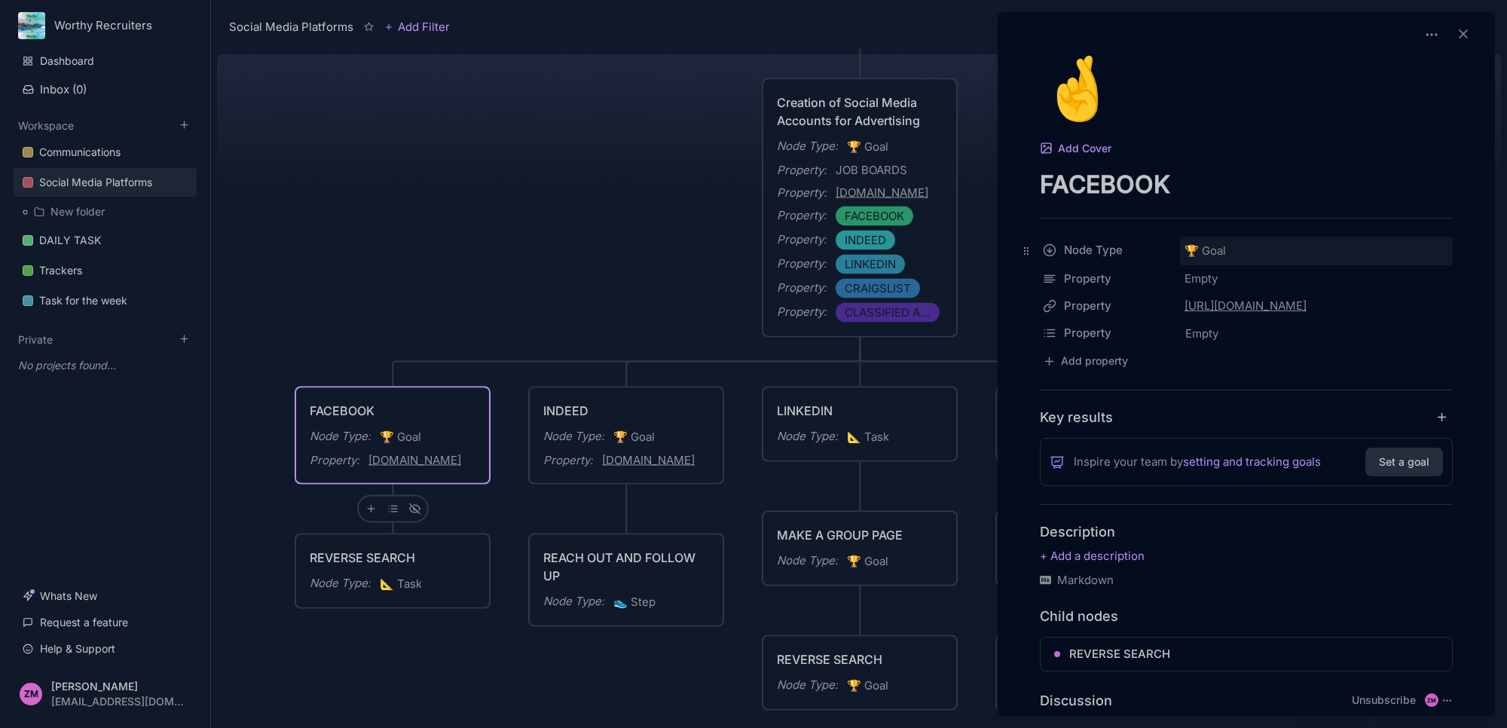
click at [1233, 249] on div "🏆 Goal" at bounding box center [1316, 251] width 273 height 29
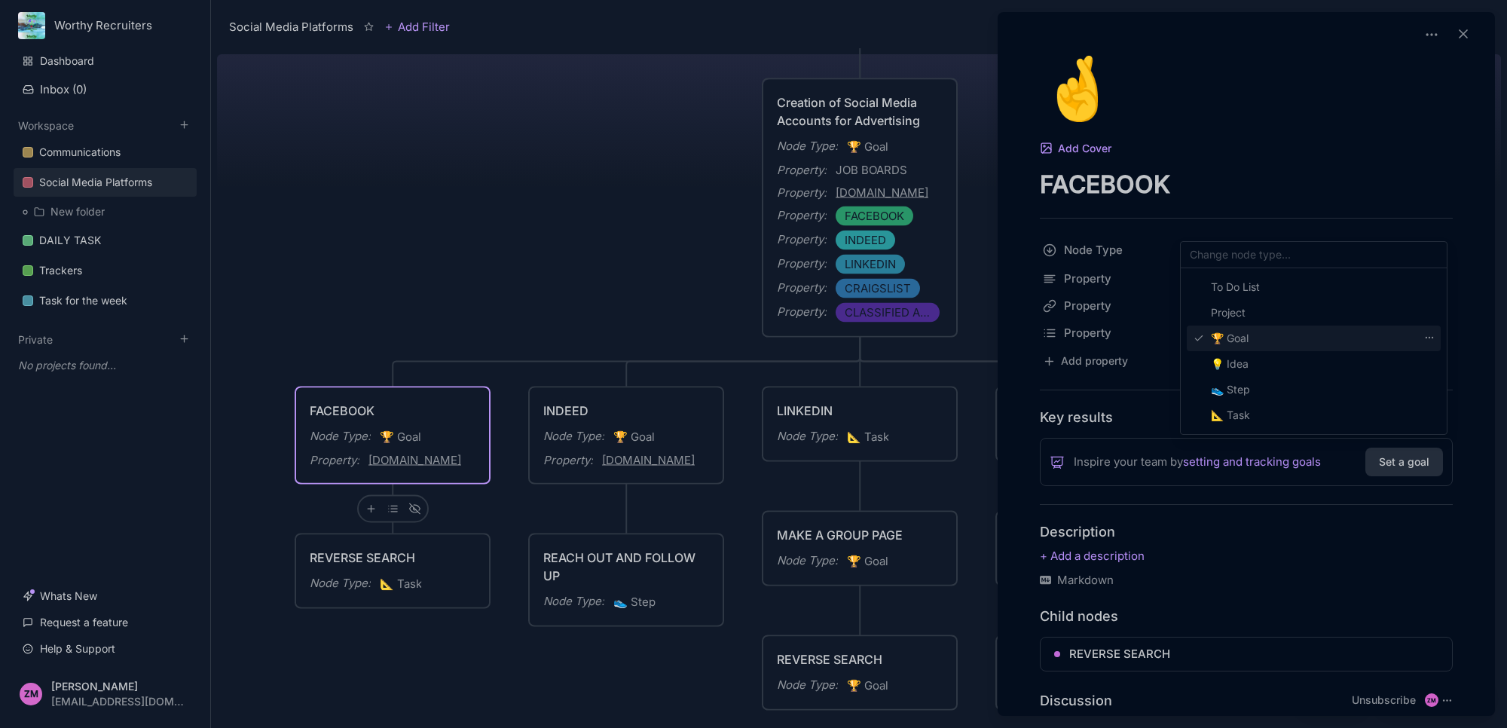
click at [1249, 334] on span "🏆 Goal" at bounding box center [1230, 338] width 38 height 18
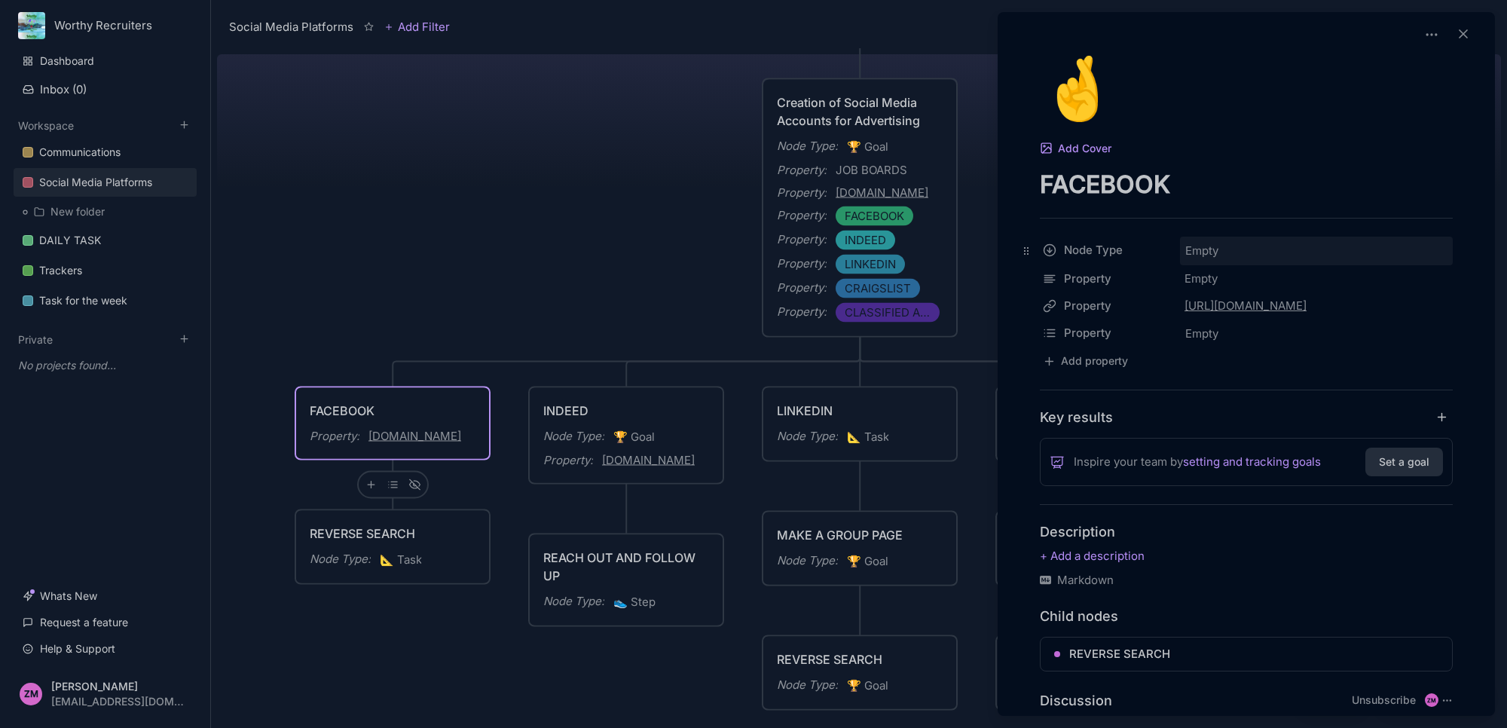
click at [1253, 249] on div "Empty" at bounding box center [1317, 251] width 264 height 20
click at [1246, 332] on span "🏆 Goal" at bounding box center [1230, 338] width 38 height 18
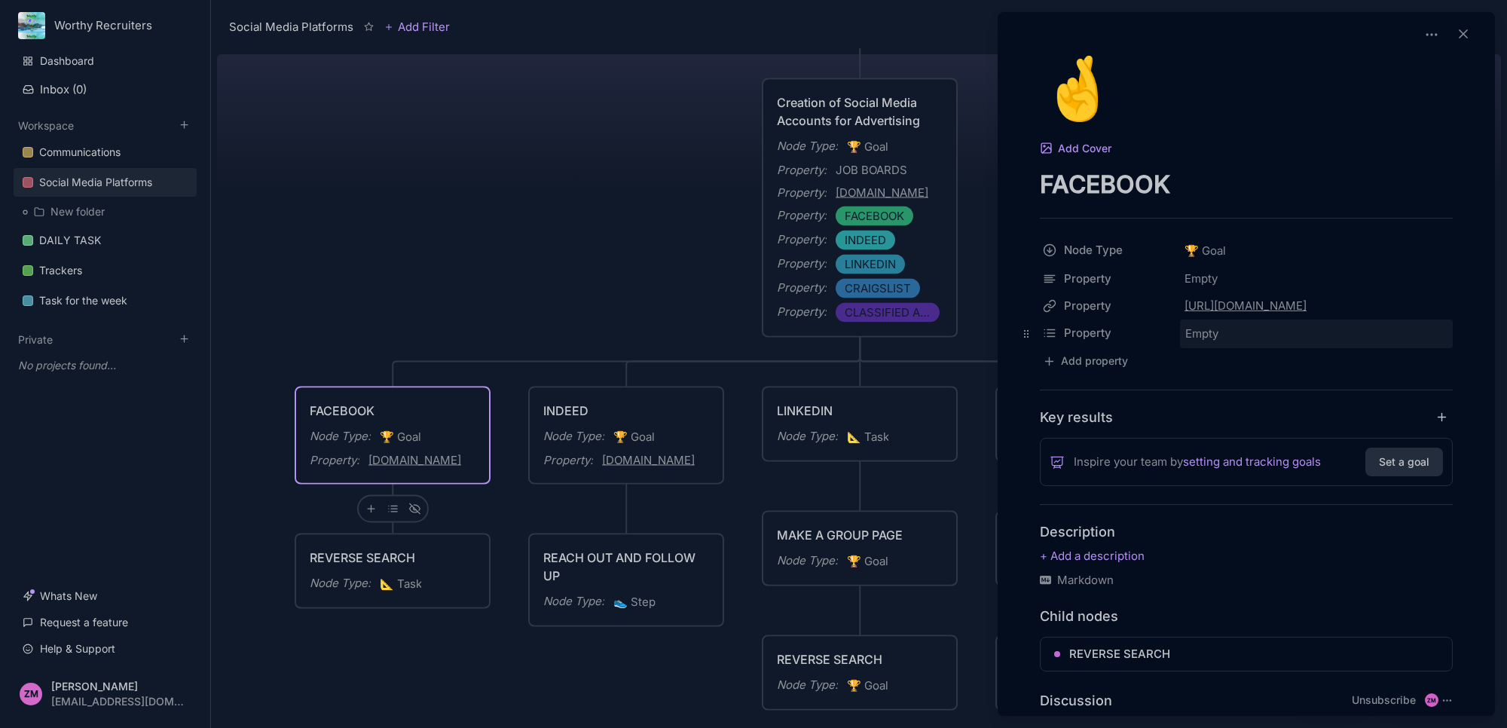
click at [1203, 333] on span "Empty" at bounding box center [1202, 334] width 35 height 20
type input "D"
type input "JOB POST"
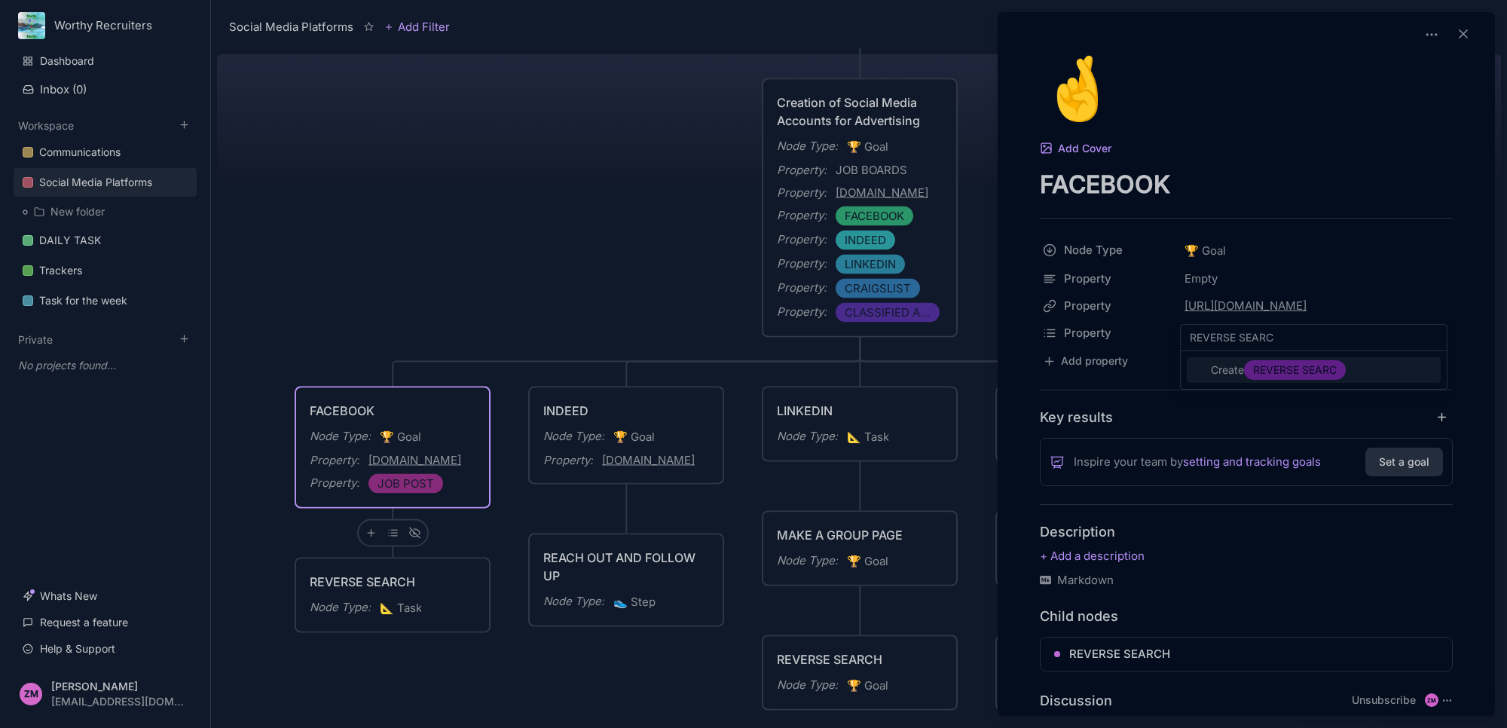
type input "REVERSE SEARCH"
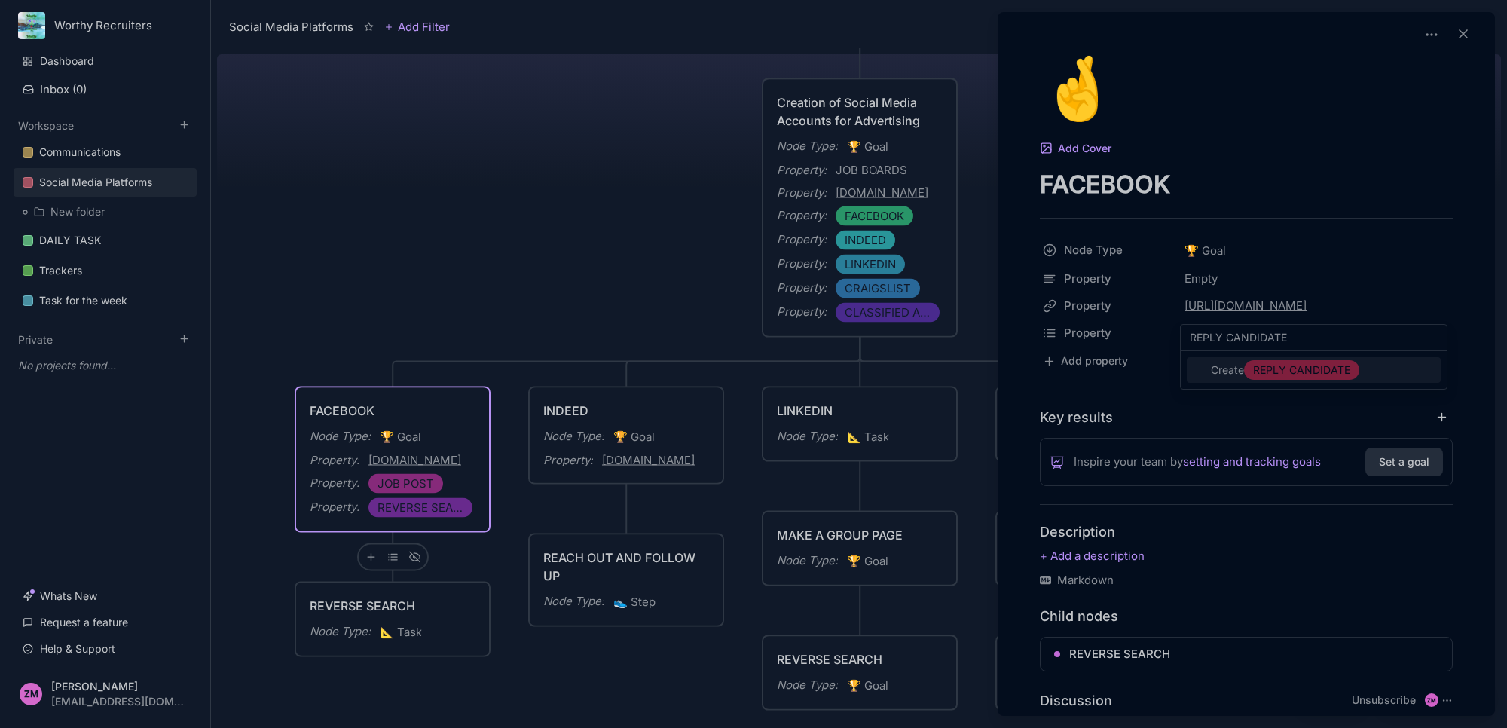
type input "REPLY CANDIDATES"
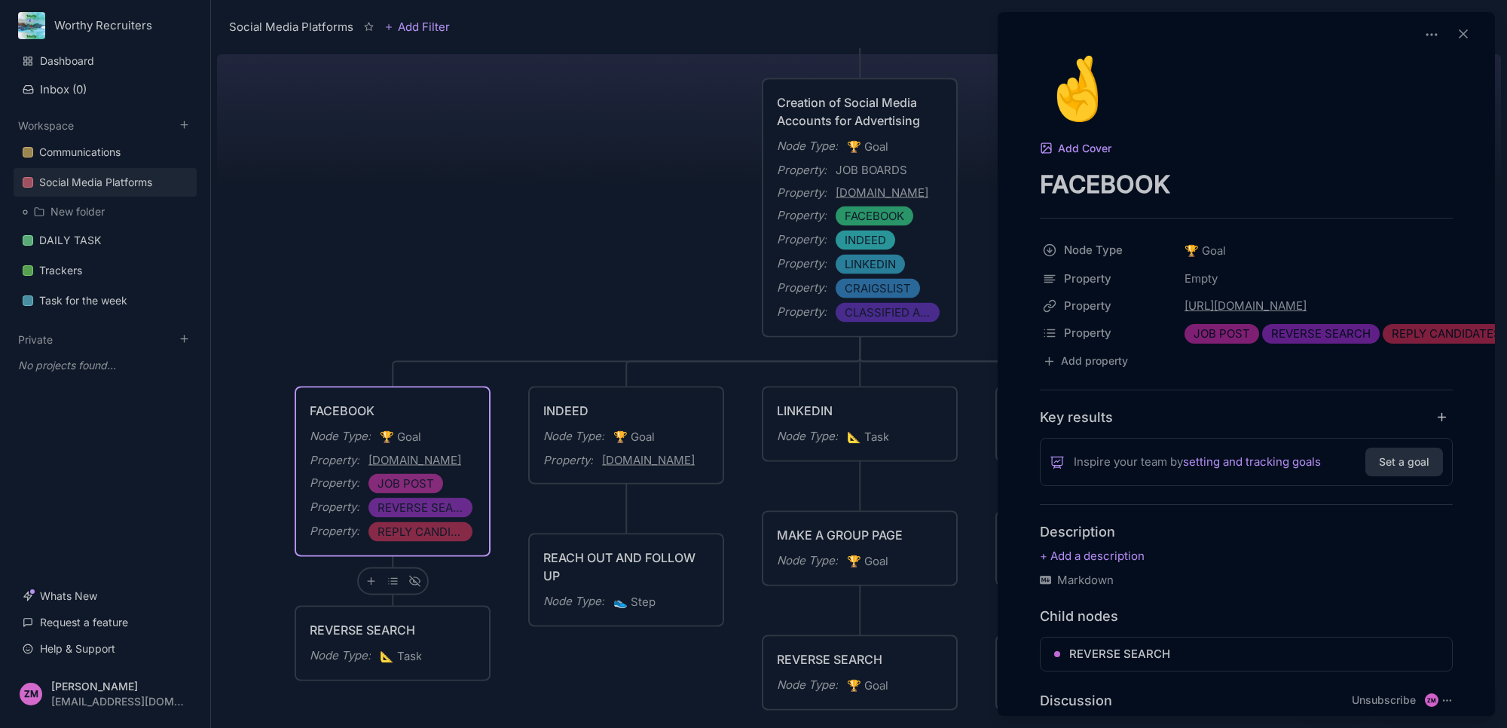
click at [675, 424] on div at bounding box center [753, 364] width 1507 height 728
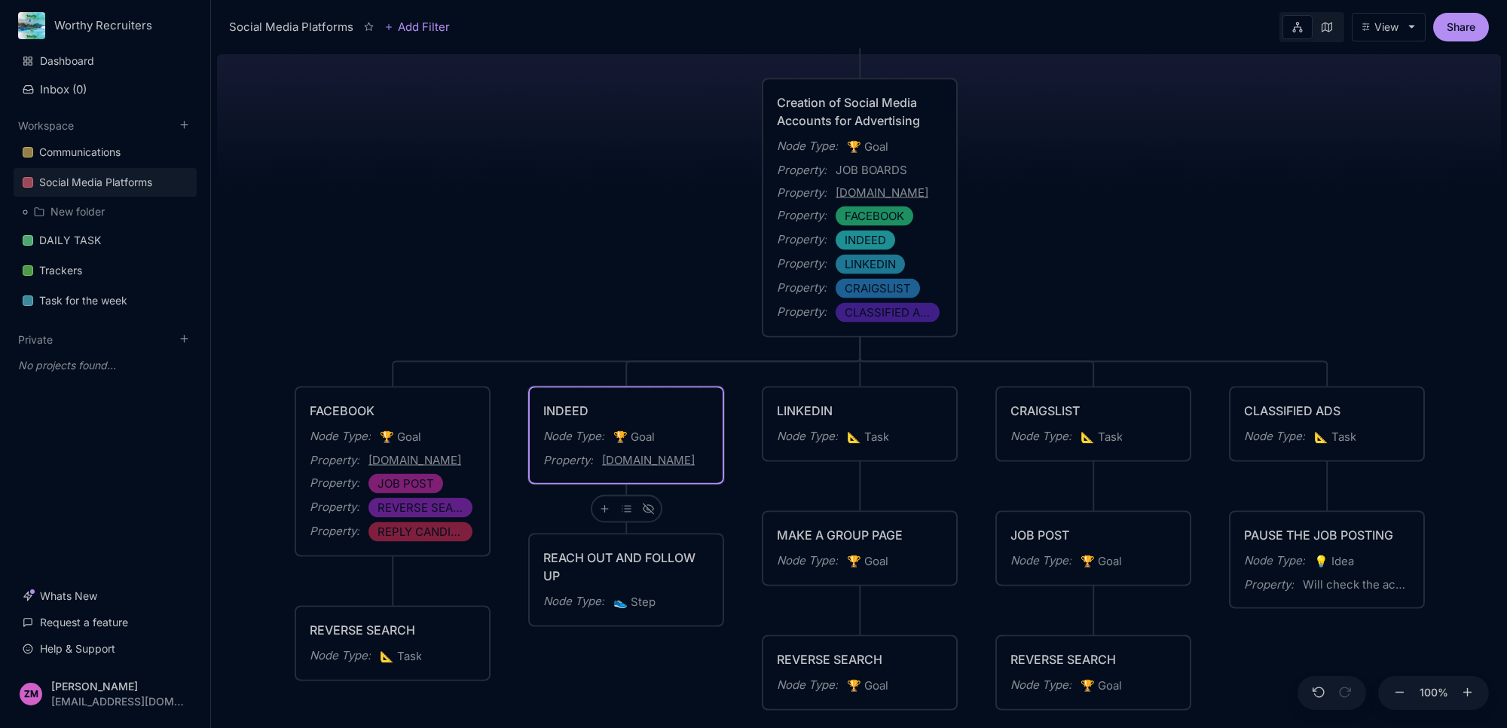
click at [680, 424] on div "INDEED Node Type : 🏆 Goal Property : [DOMAIN_NAME]" at bounding box center [626, 436] width 166 height 68
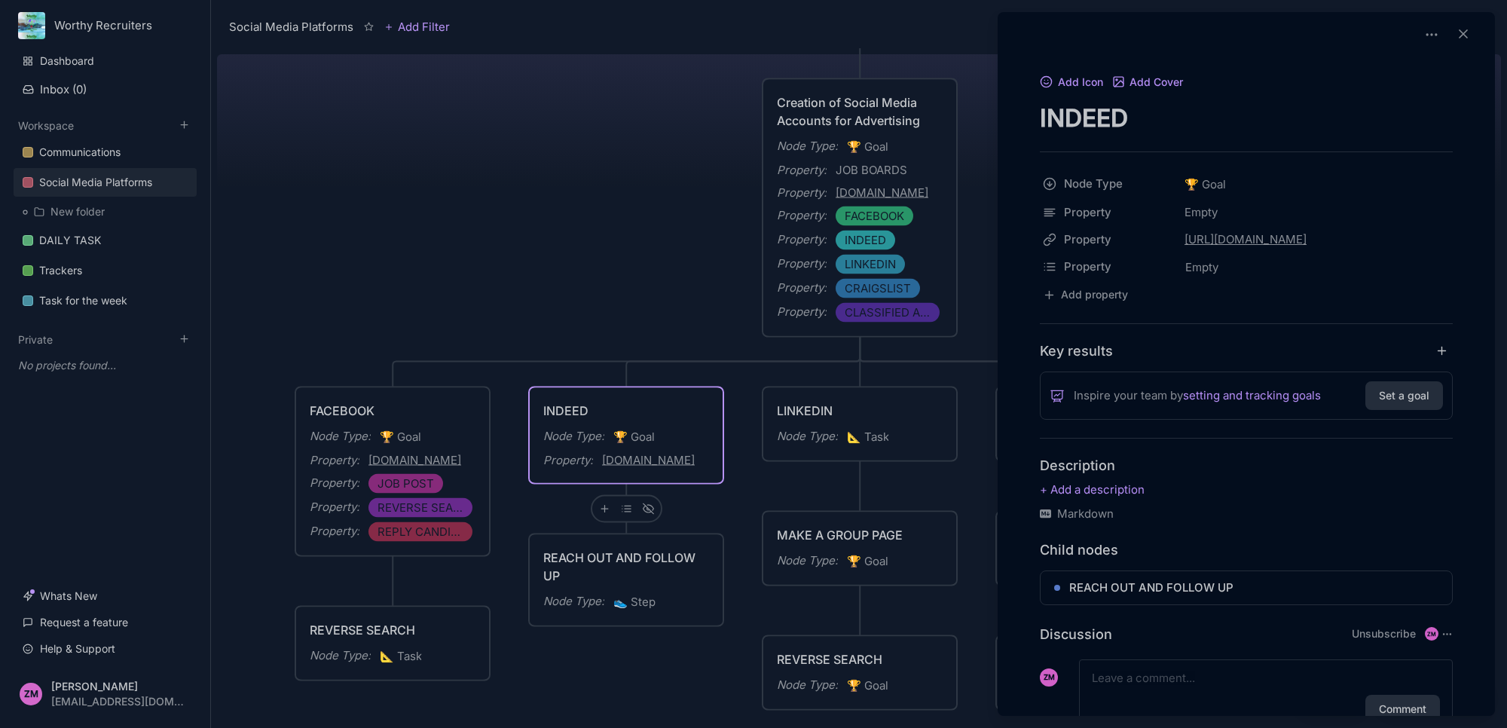
click at [442, 419] on div at bounding box center [753, 364] width 1507 height 728
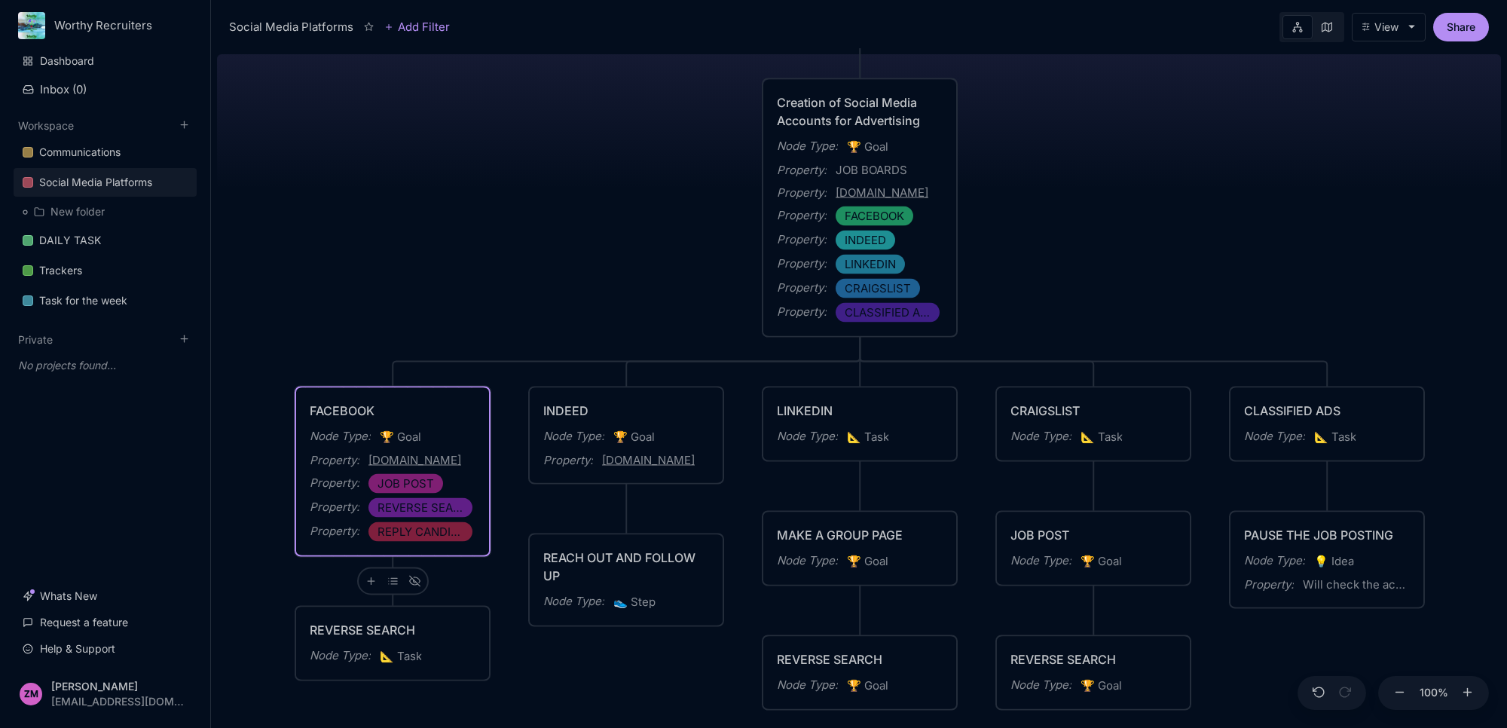
click at [442, 485] on div "Property : JOB POST" at bounding box center [393, 484] width 166 height 20
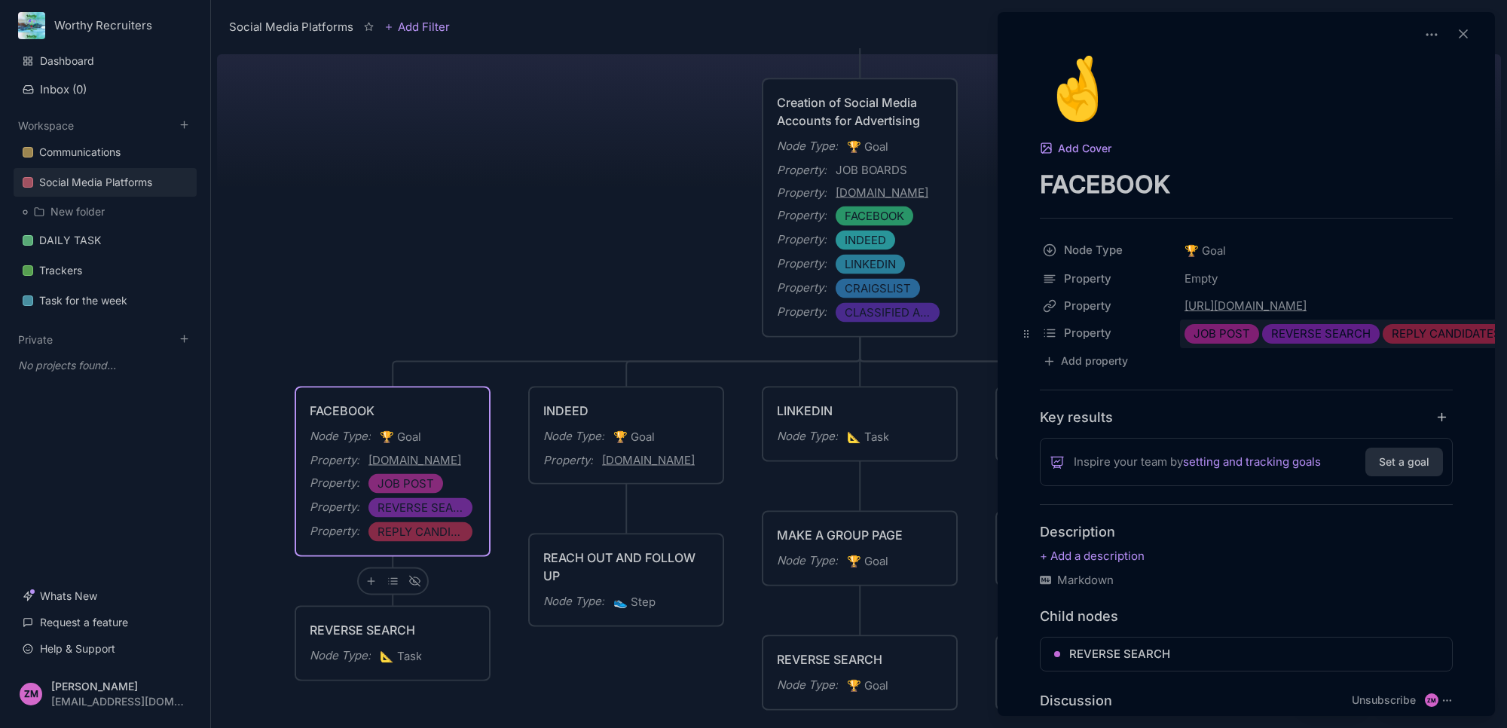
click at [1202, 338] on span "JOB POST" at bounding box center [1222, 334] width 57 height 18
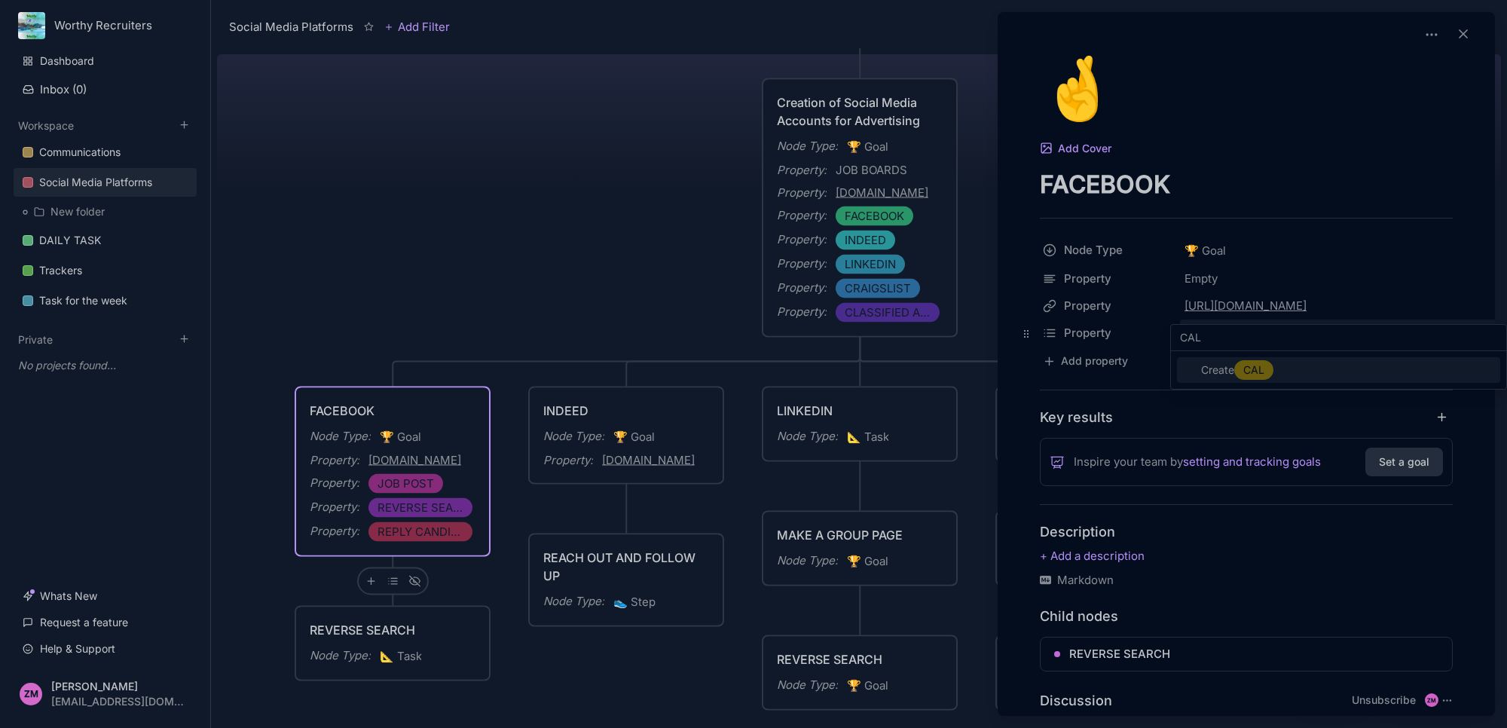
type input "CALL"
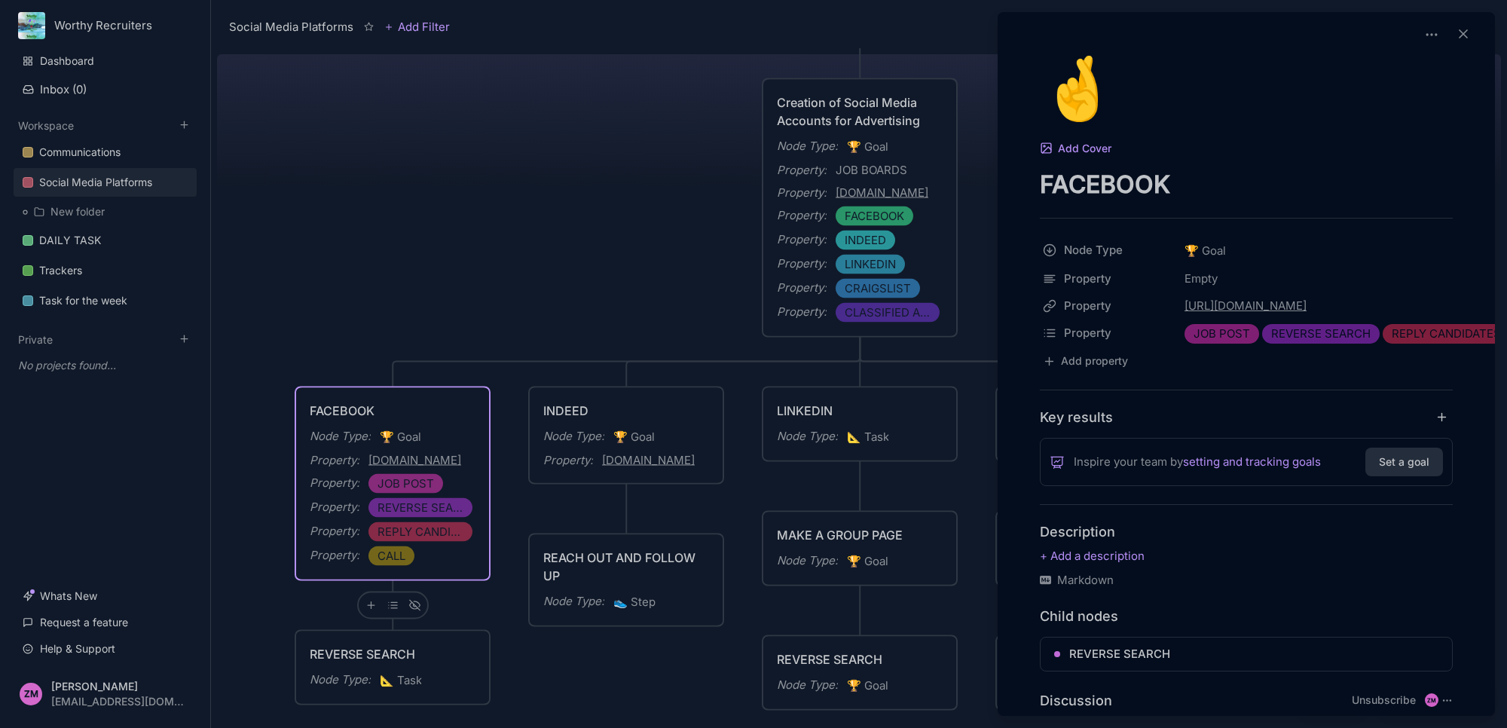
click at [699, 424] on div at bounding box center [753, 364] width 1507 height 728
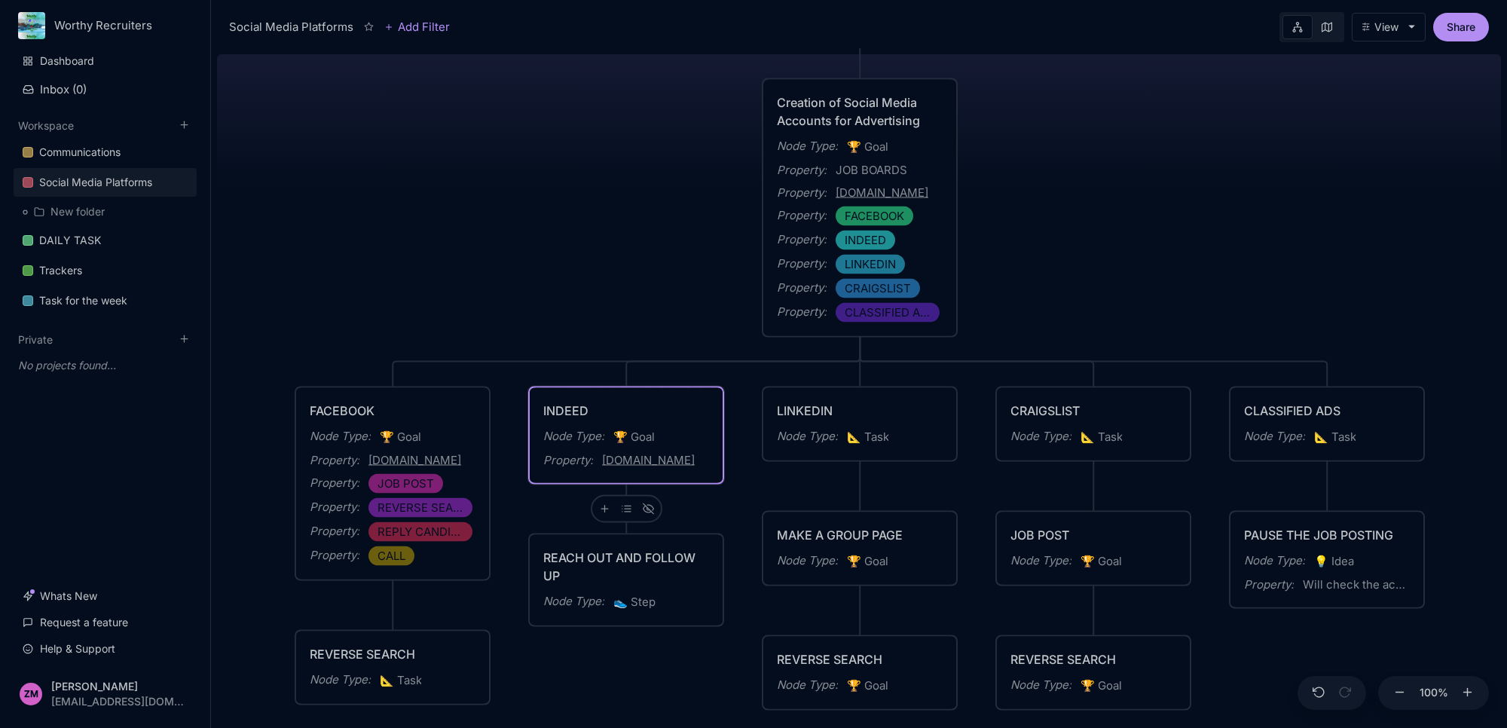
click at [699, 424] on div "INDEED Node Type : 🏆 Goal Property : [DOMAIN_NAME]" at bounding box center [626, 436] width 166 height 68
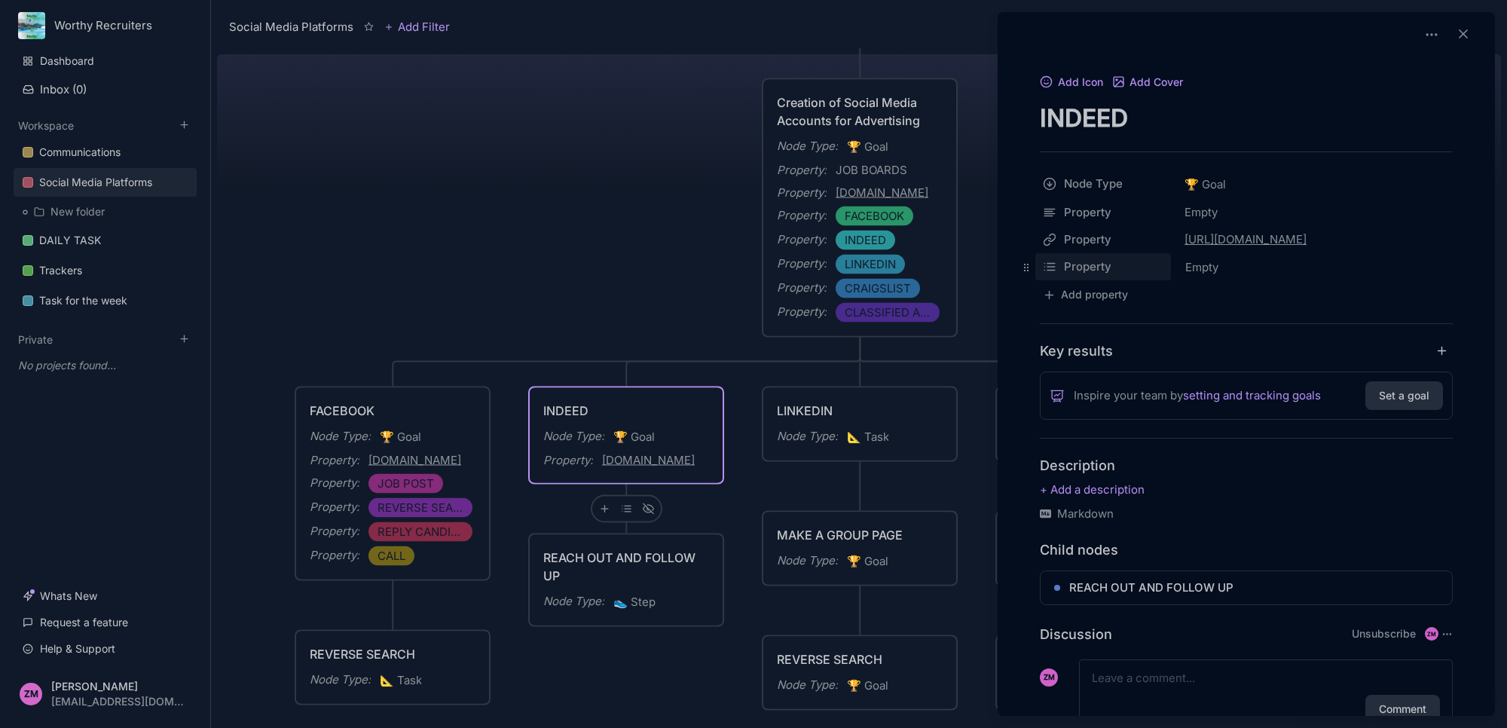
click at [1169, 264] on html "Worthy Recruiters Dashboard Inbox ( 0 ) Workspace Communications Social Media P…" at bounding box center [753, 364] width 1507 height 728
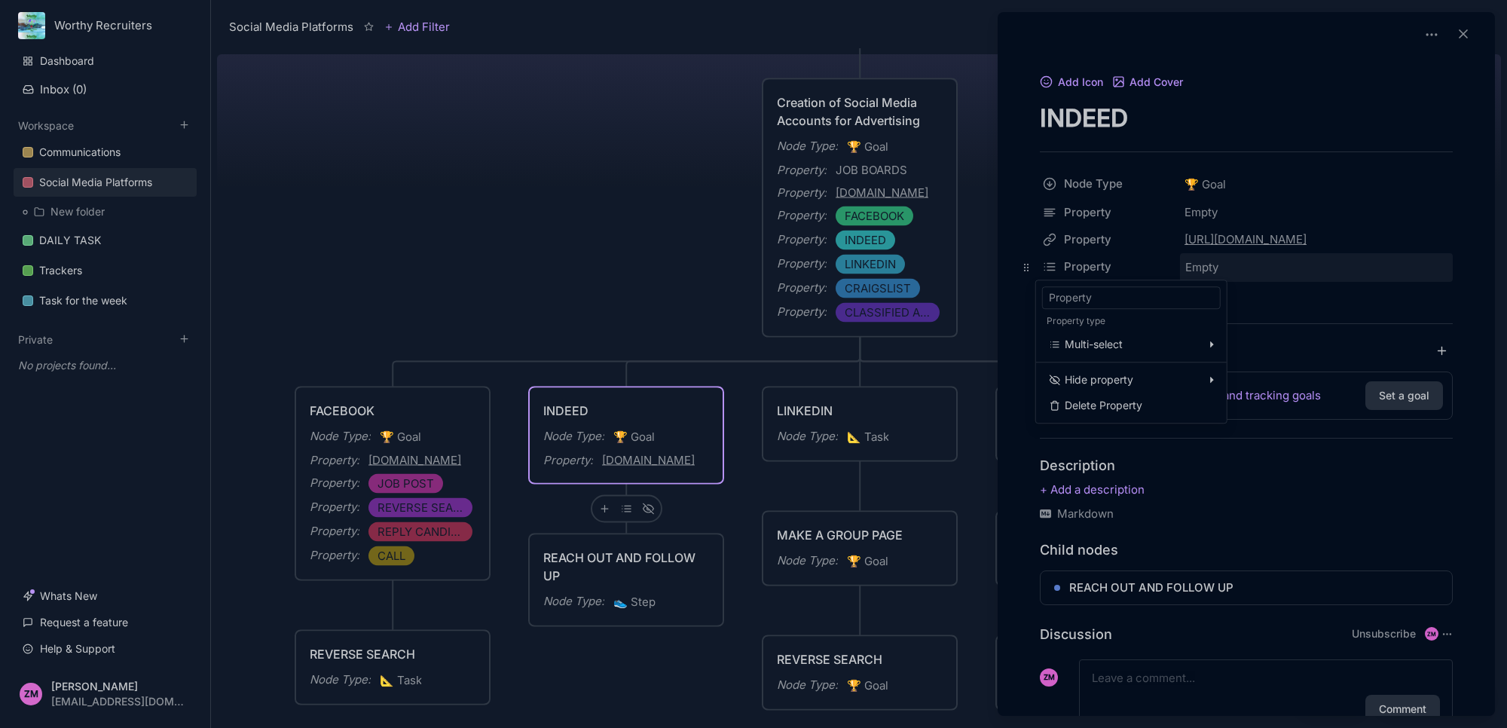
click at [1195, 260] on html "Worthy Recruiters Dashboard Inbox ( 0 ) Workspace Communications Social Media P…" at bounding box center [753, 364] width 1507 height 728
click at [1195, 260] on span "Empty" at bounding box center [1202, 268] width 35 height 20
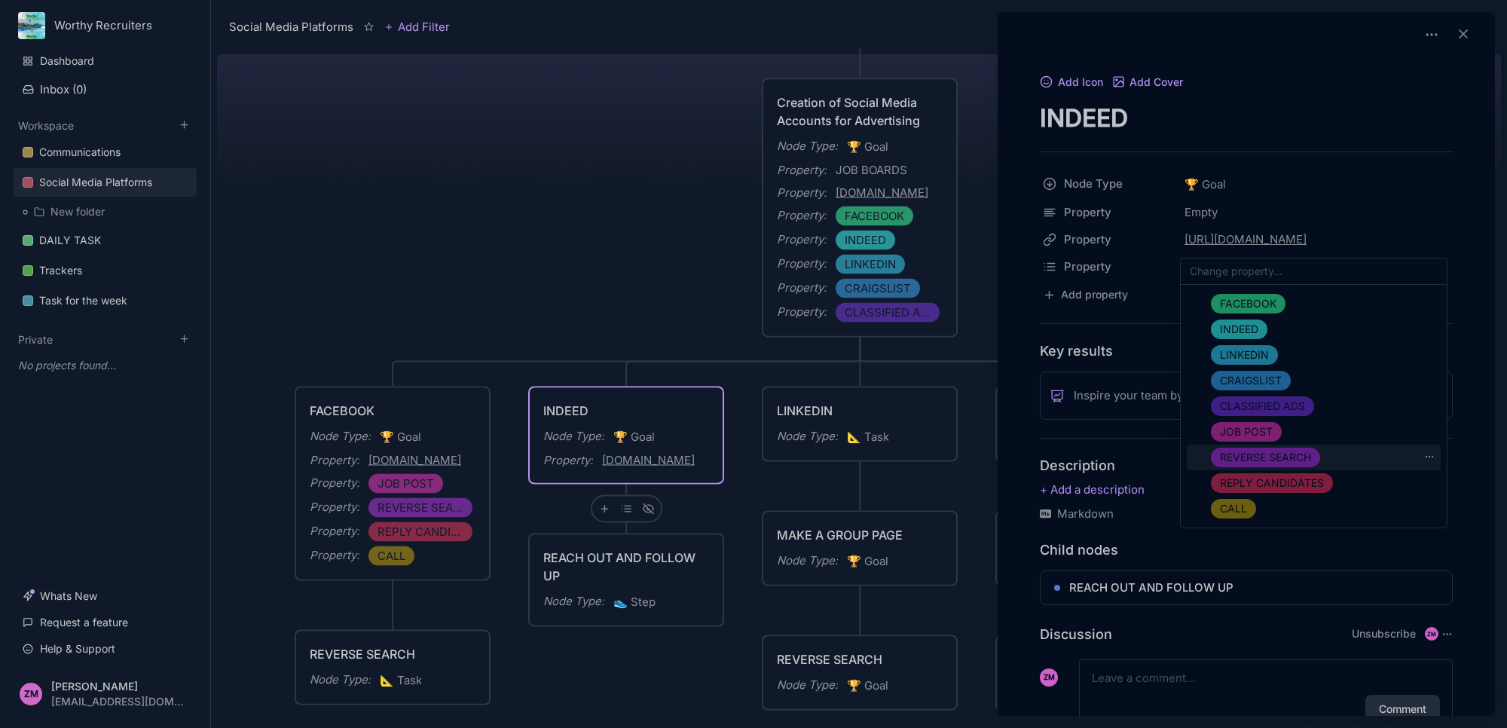
click at [1257, 452] on span "REVERSE SEARCH" at bounding box center [1265, 457] width 91 height 18
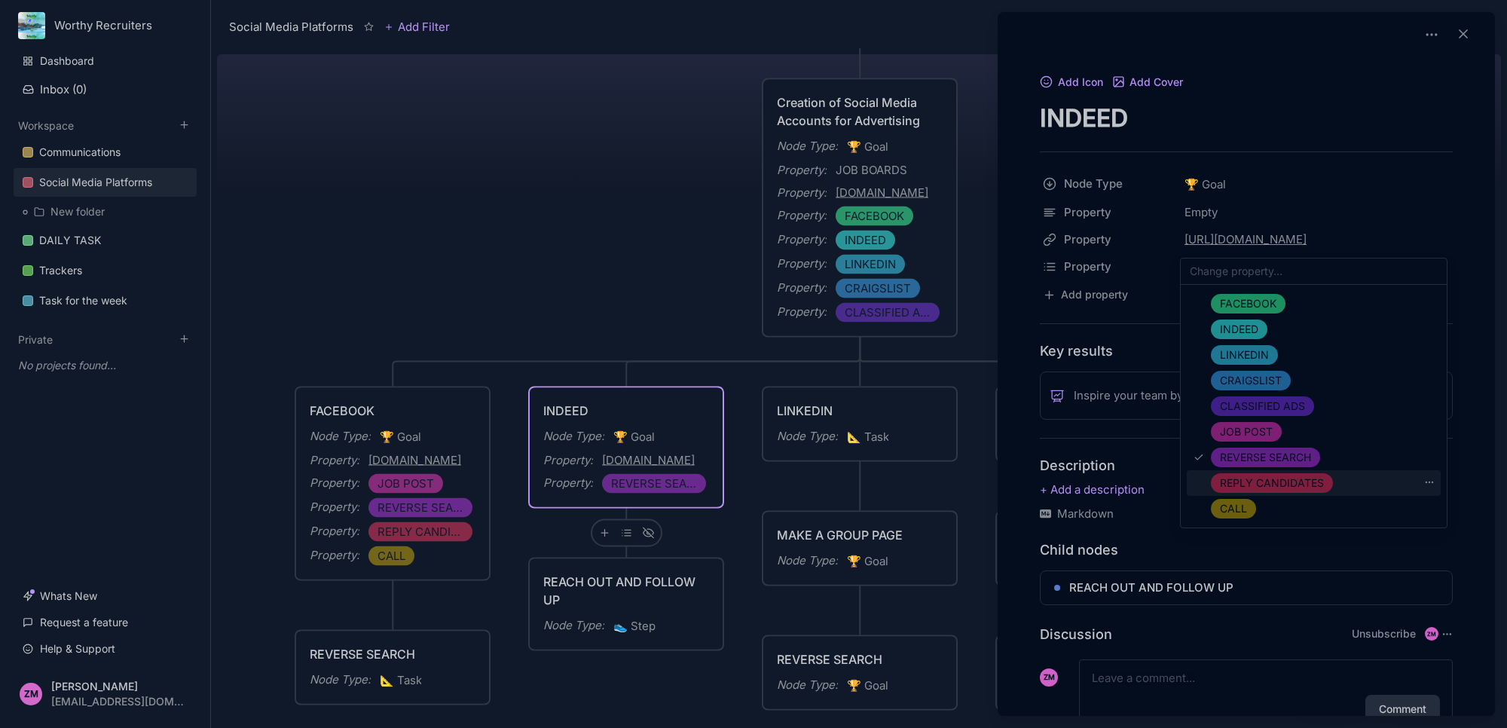
click at [1257, 476] on span "REPLY CANDIDATES" at bounding box center [1272, 483] width 104 height 18
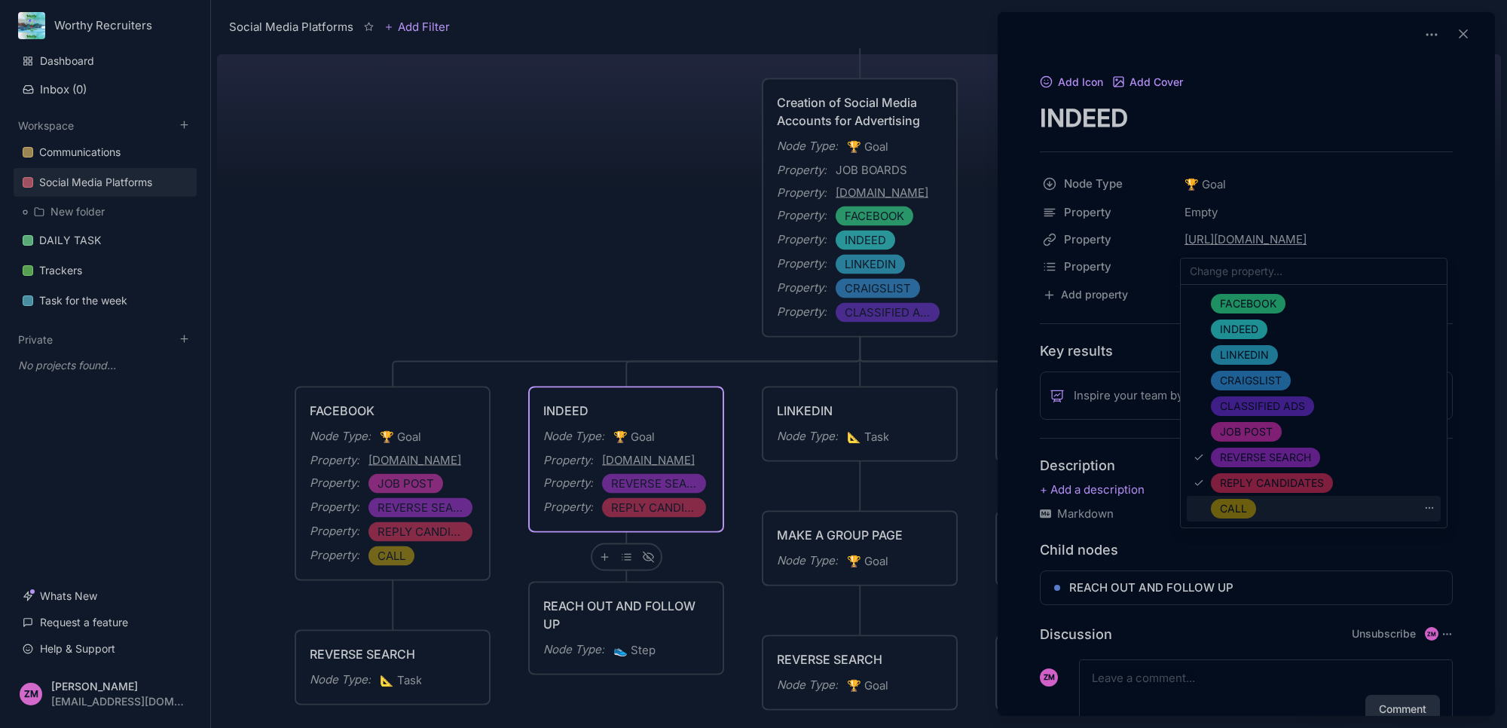
click at [1244, 509] on span "CALL" at bounding box center [1233, 509] width 27 height 18
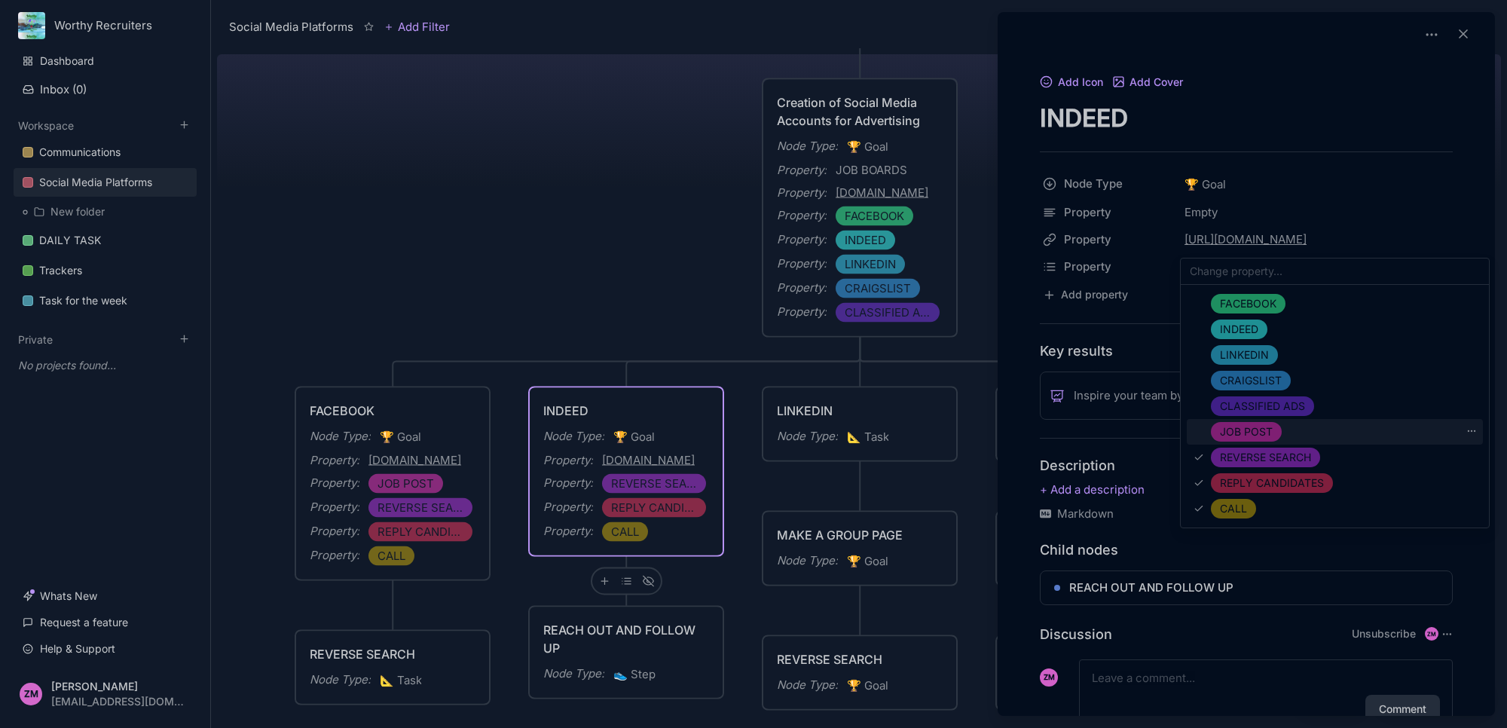
click at [1259, 427] on span "JOB POST" at bounding box center [1246, 432] width 53 height 18
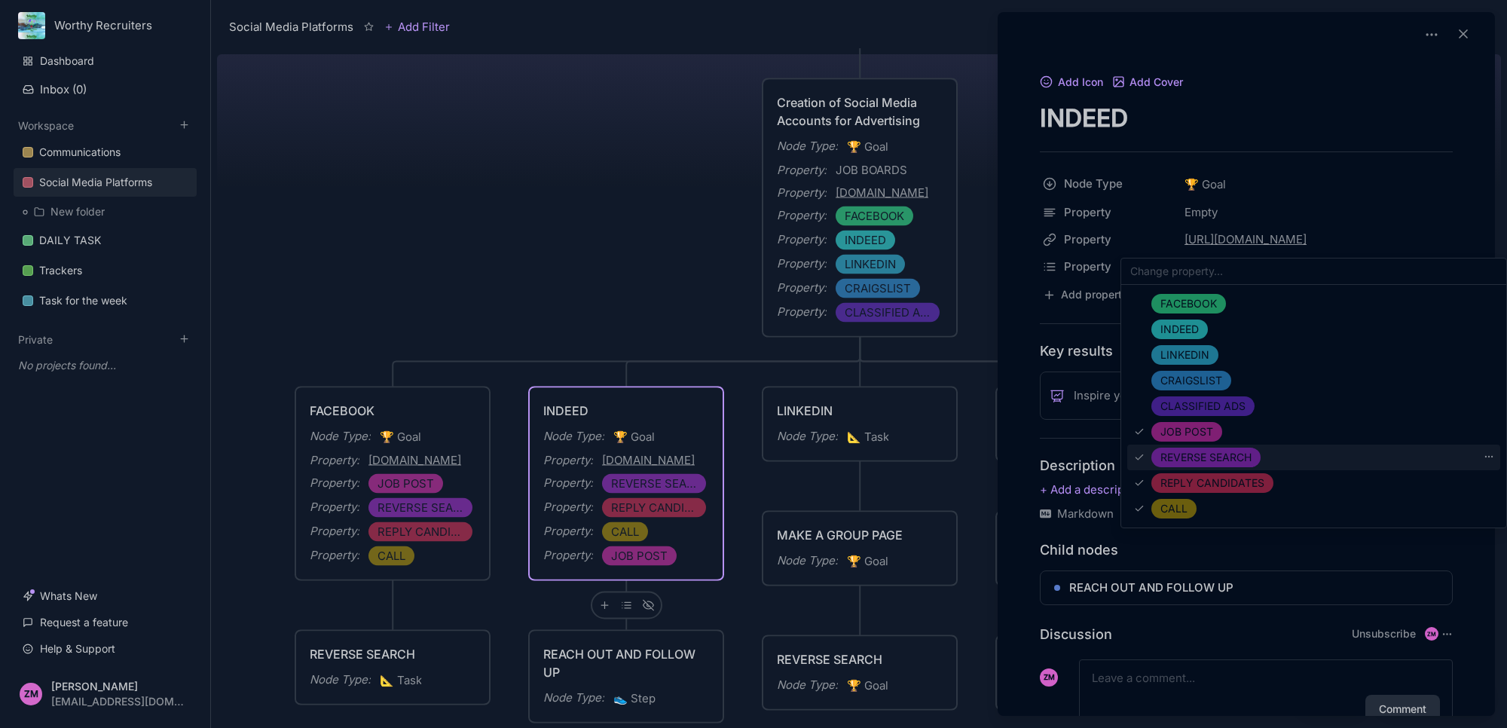
click at [1255, 449] on div "REVERSE SEARCH" at bounding box center [1205, 458] width 109 height 20
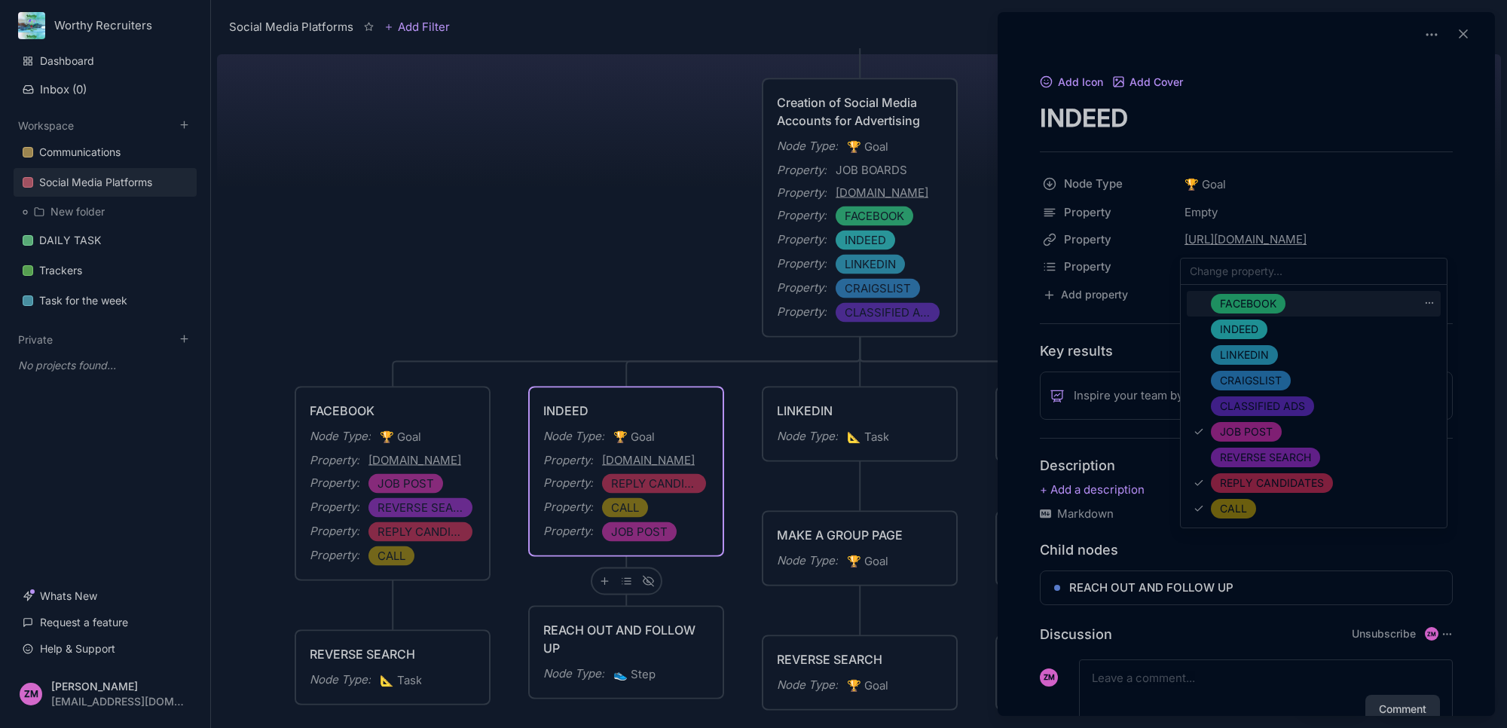
click at [1267, 270] on input "text" at bounding box center [1314, 271] width 266 height 26
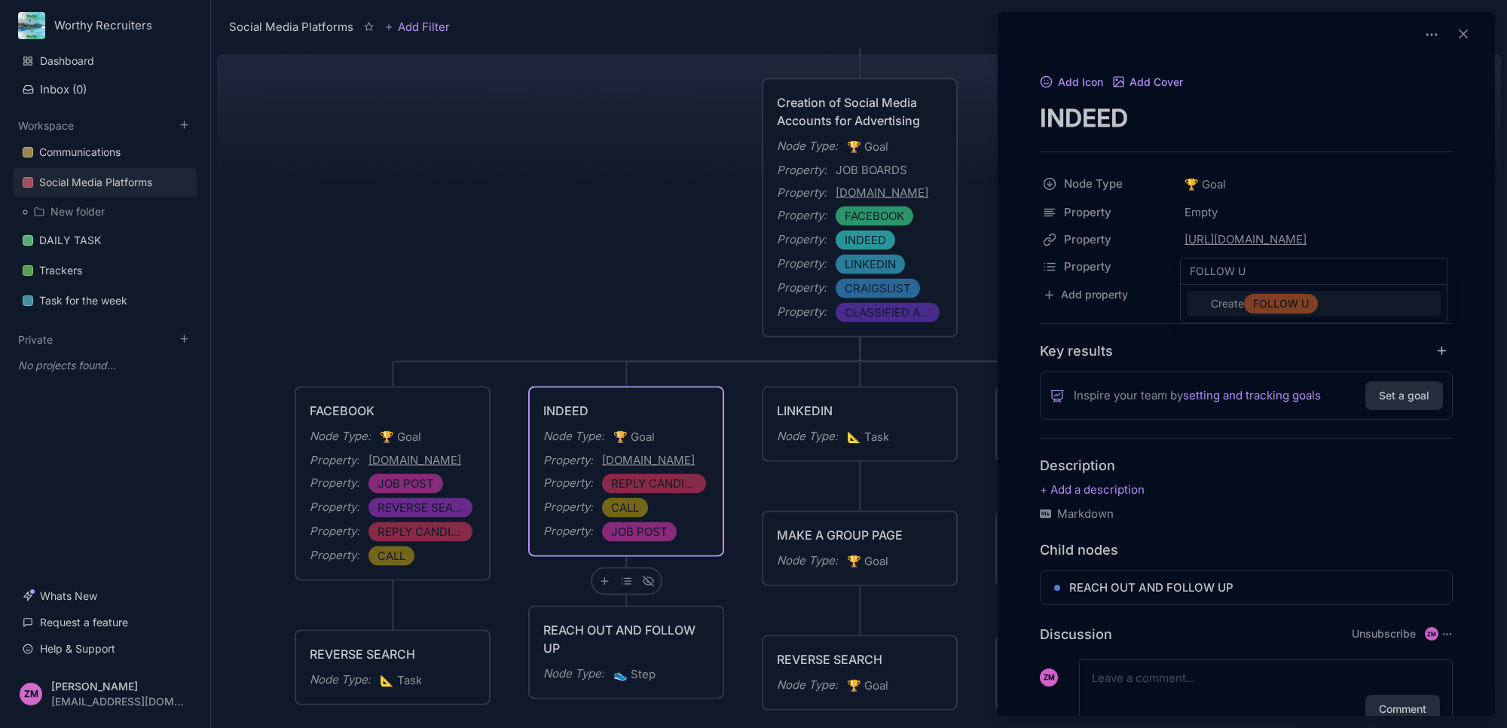
type input "FOLLOW UP"
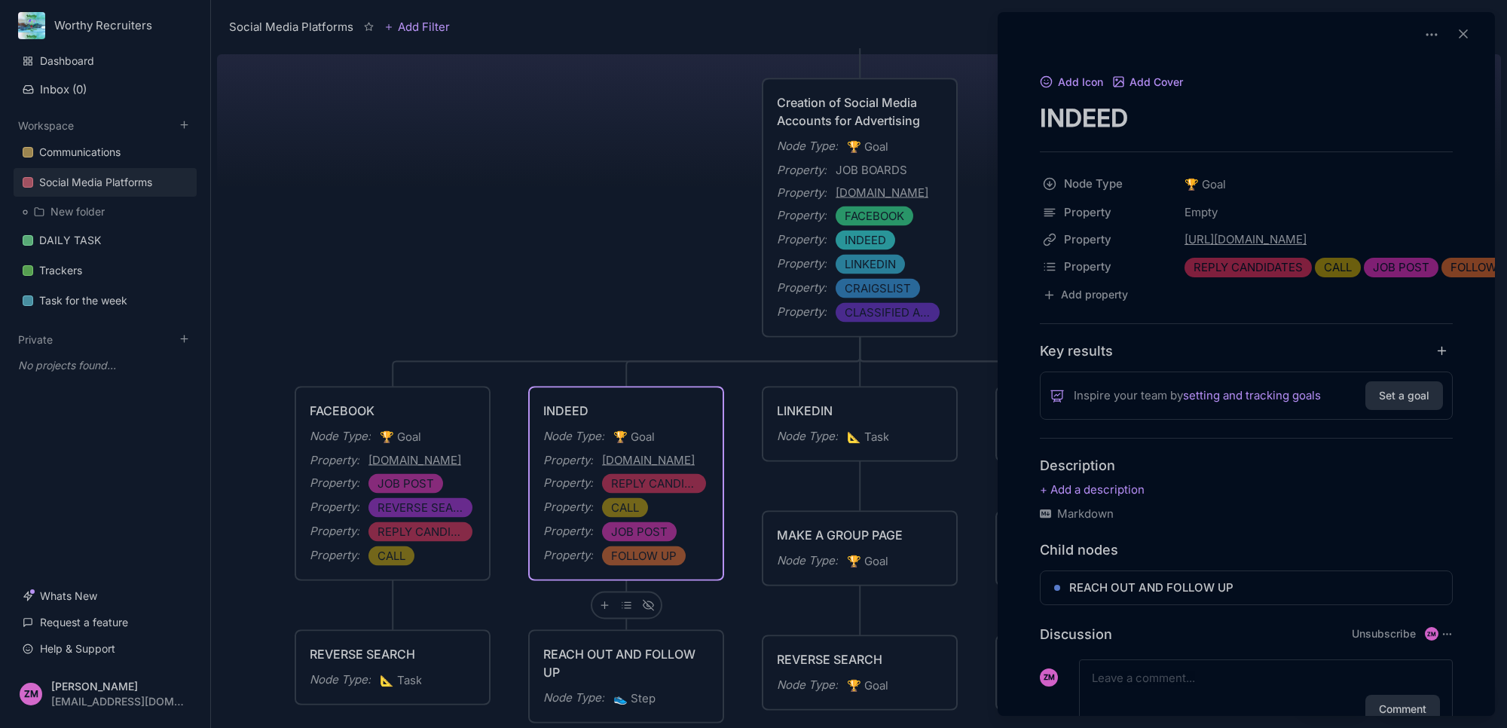
click at [929, 436] on div at bounding box center [753, 364] width 1507 height 728
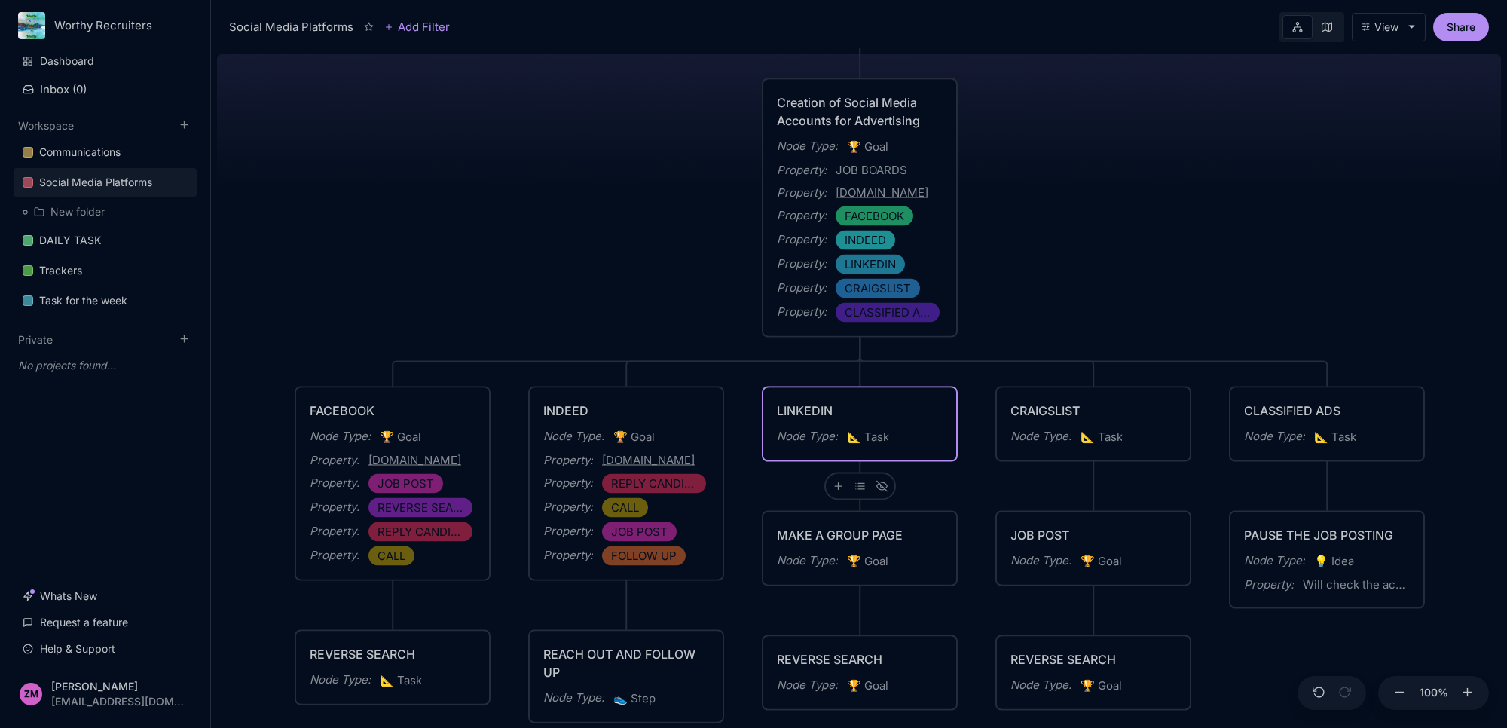
click at [928, 436] on div "Node Type : 📐 Task" at bounding box center [860, 437] width 166 height 20
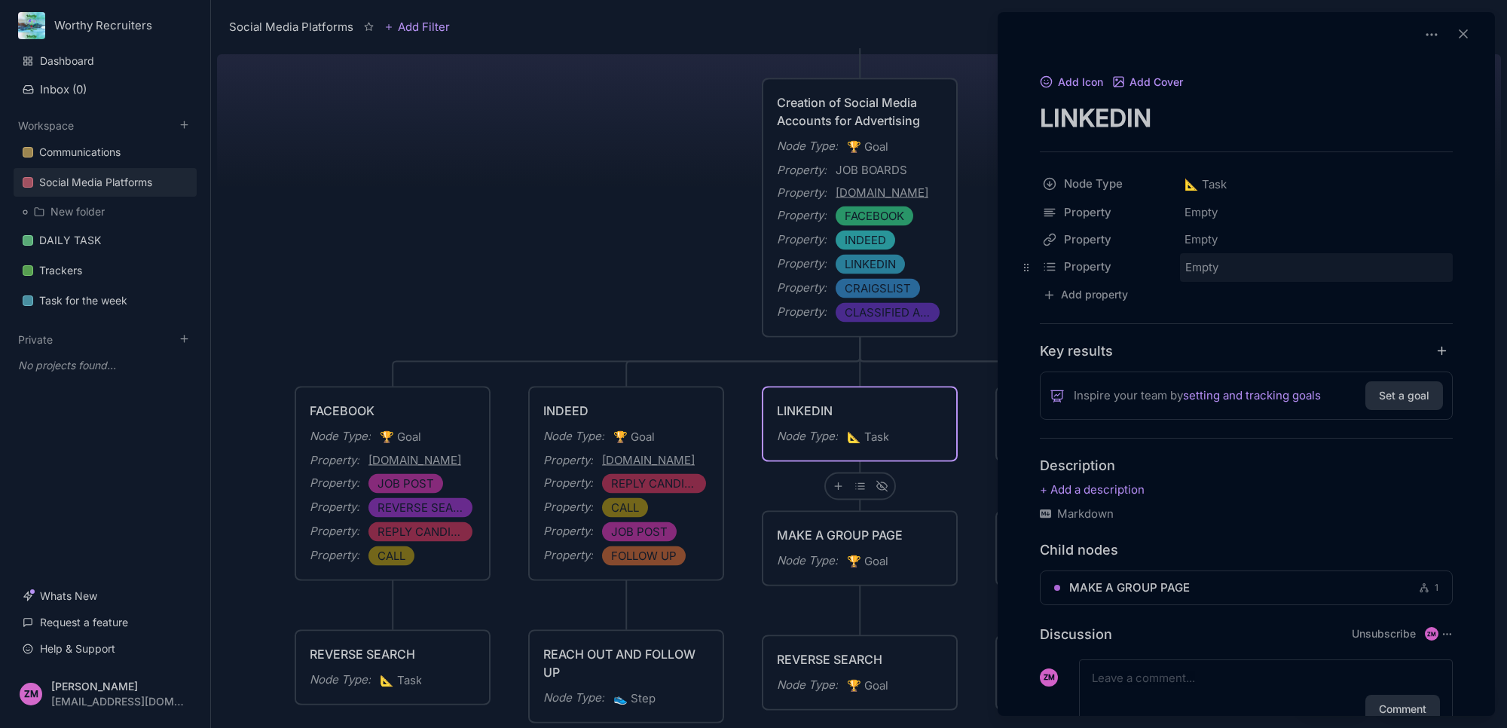
click at [1191, 264] on span "Empty" at bounding box center [1202, 268] width 35 height 20
drag, startPoint x: 1025, startPoint y: 265, endPoint x: 1037, endPoint y: 206, distance: 60.7
click at [1037, 206] on body "Worthy Recruiters Dashboard Inbox ( 0 ) Workspace Communications Social Media P…" at bounding box center [753, 364] width 1507 height 728
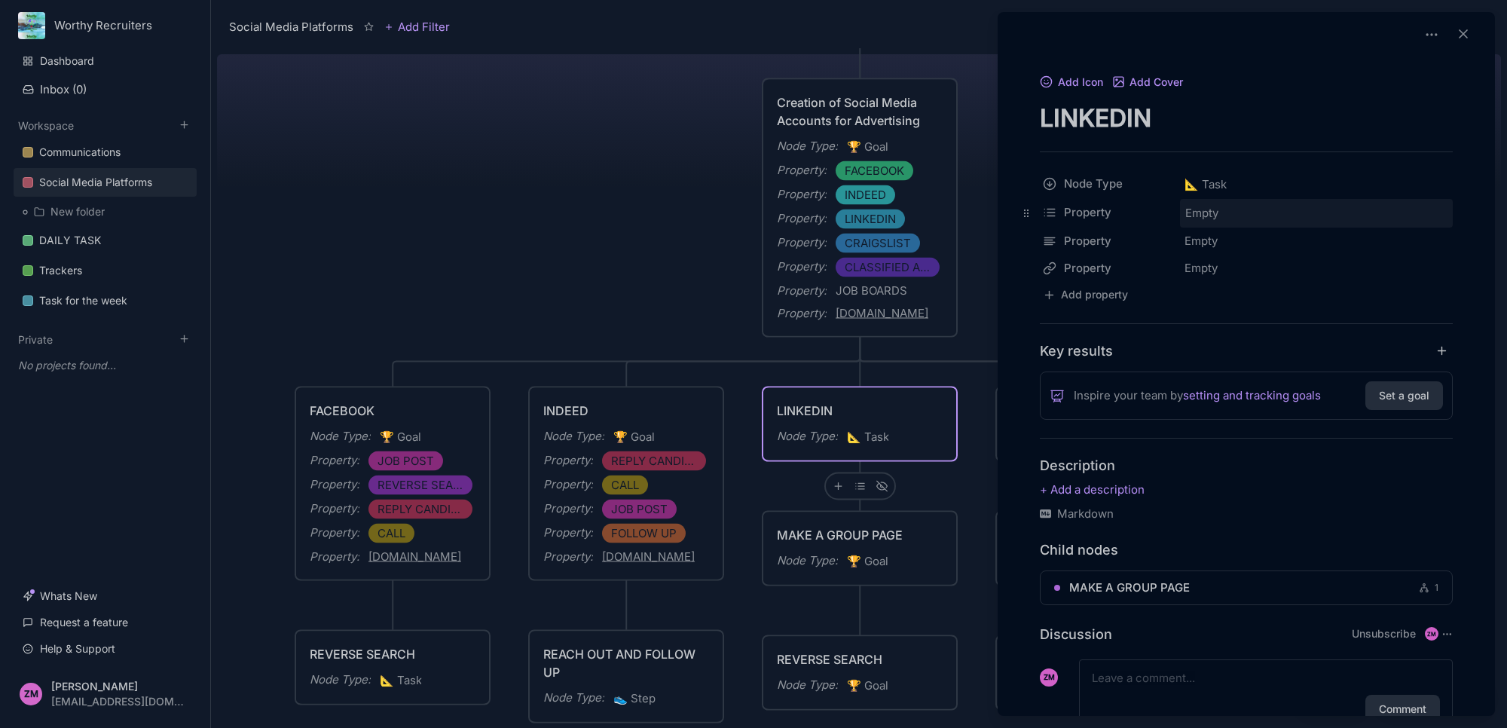
click at [1207, 204] on span "Empty" at bounding box center [1202, 213] width 35 height 20
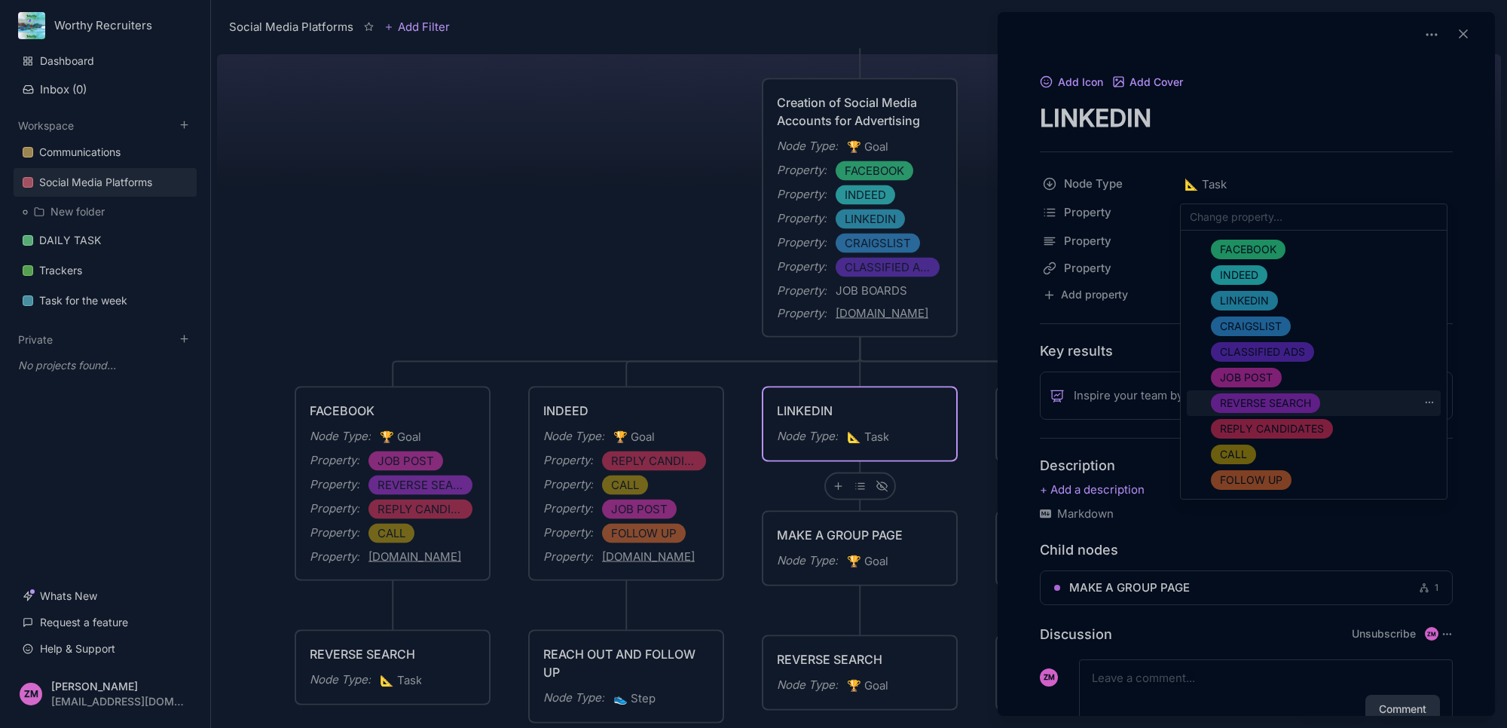
click at [1252, 399] on span "REVERSE SEARCH" at bounding box center [1265, 403] width 91 height 18
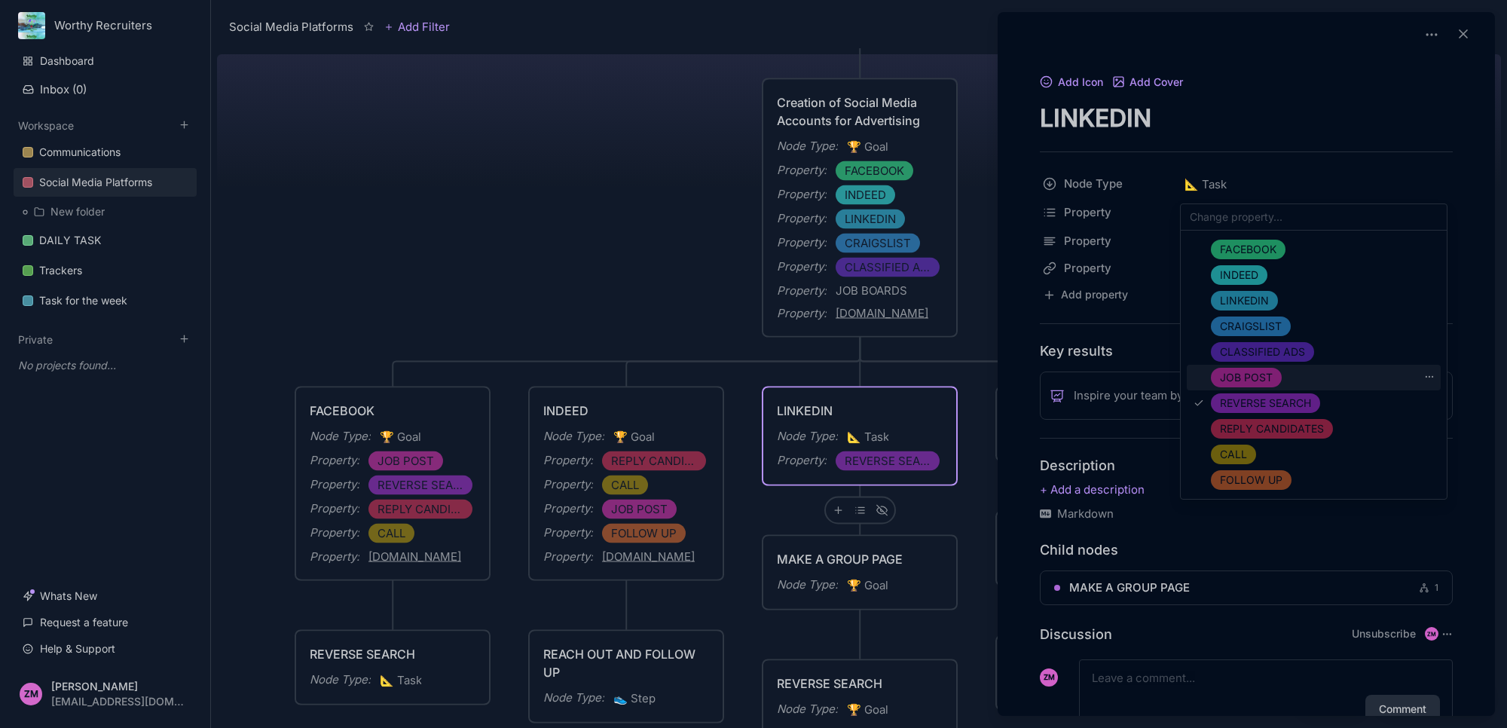
click at [1252, 371] on span "JOB POST" at bounding box center [1246, 377] width 53 height 18
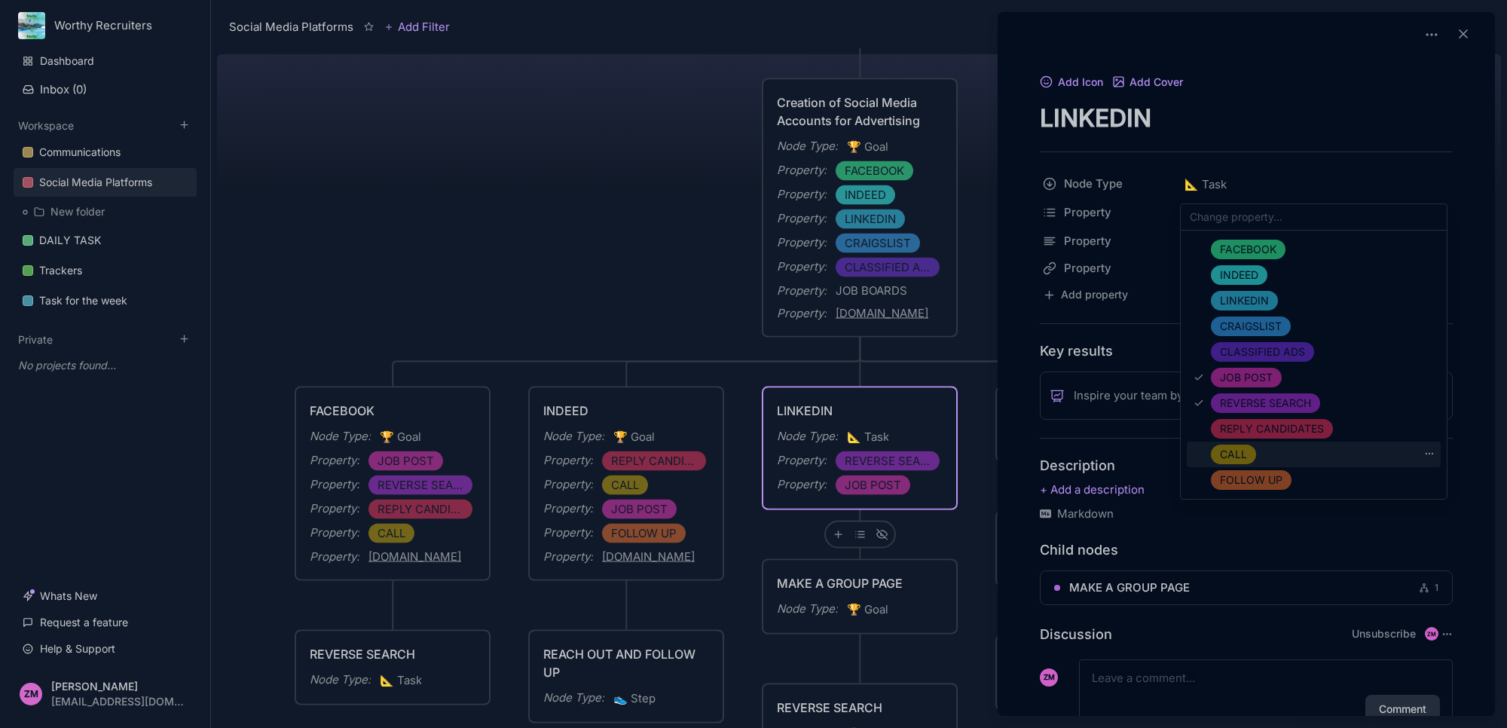
click at [1238, 457] on span "CALL" at bounding box center [1233, 454] width 27 height 18
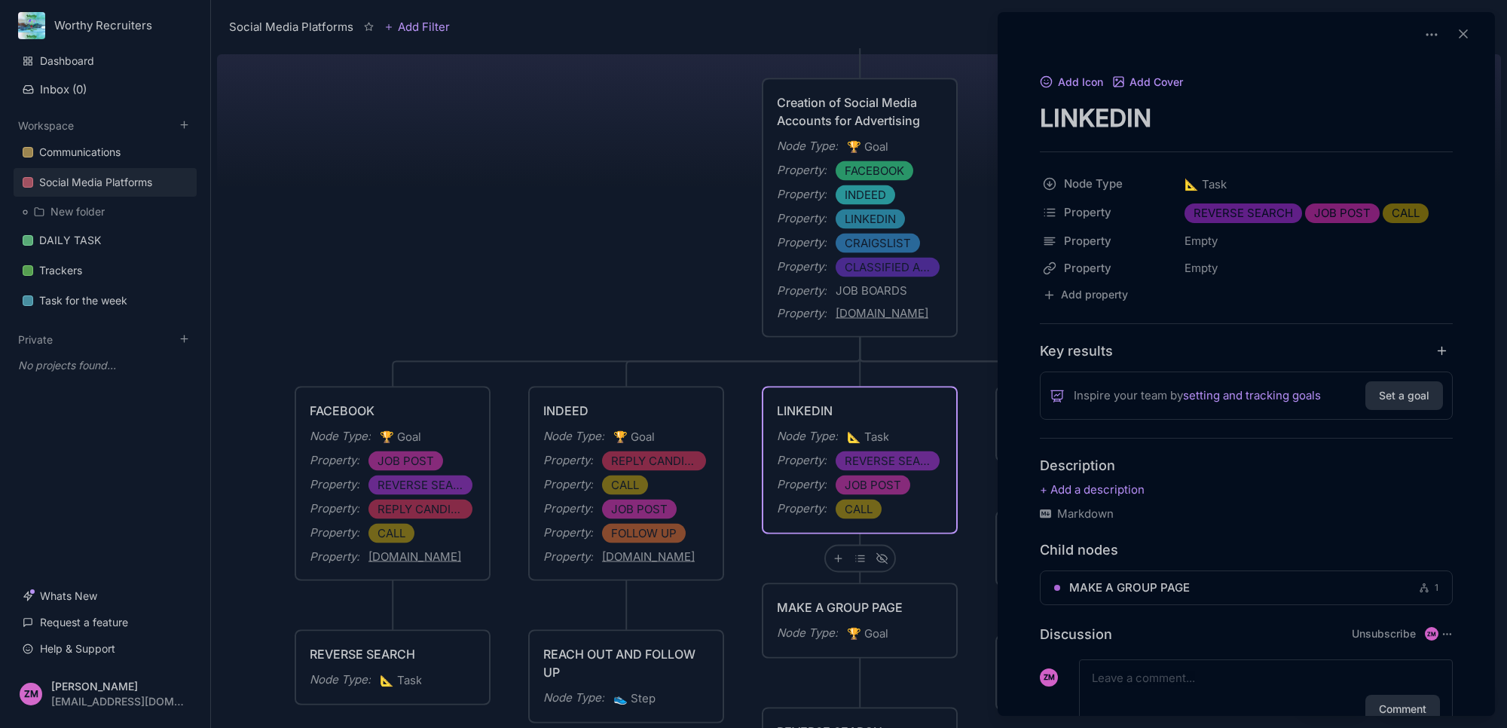
click at [946, 556] on div at bounding box center [753, 364] width 1507 height 728
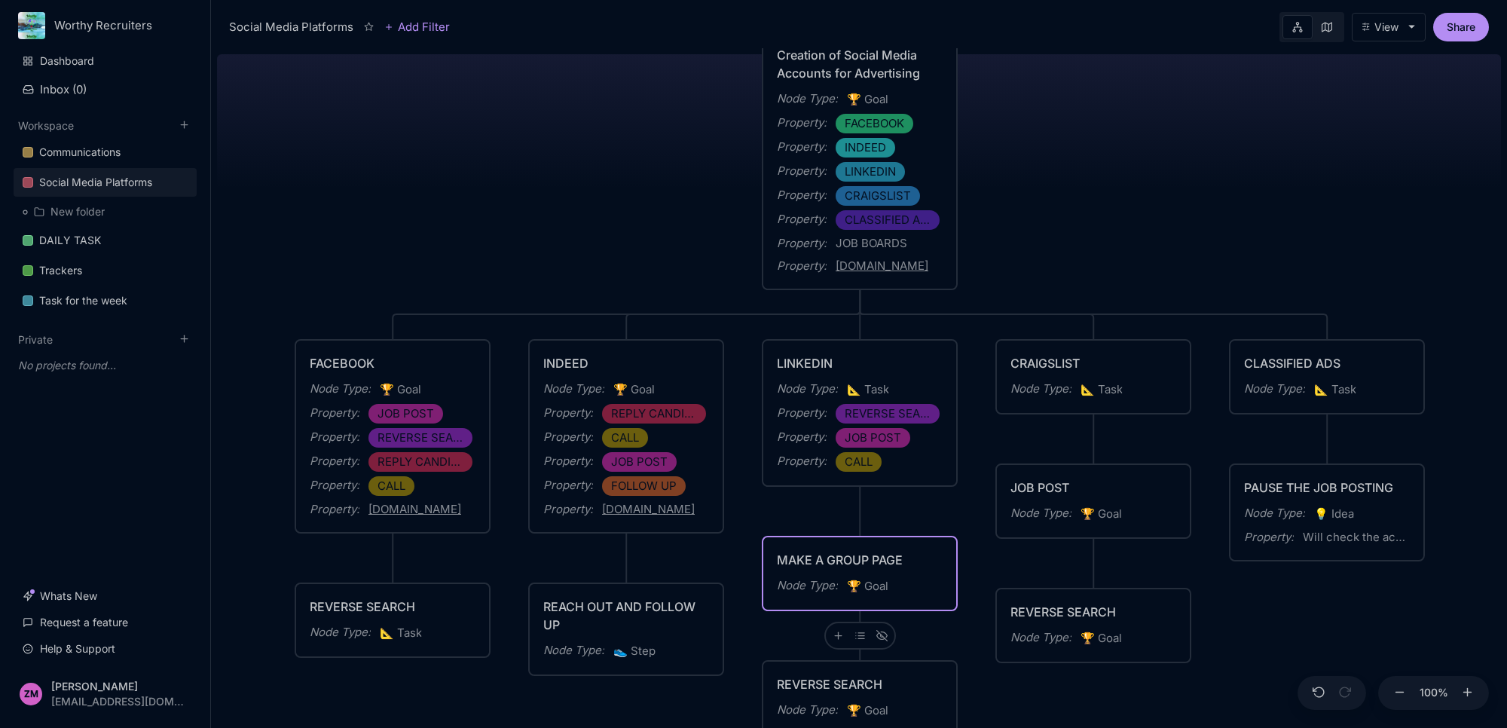
click at [932, 564] on div "MAKE A GROUP PAGE" at bounding box center [860, 560] width 166 height 18
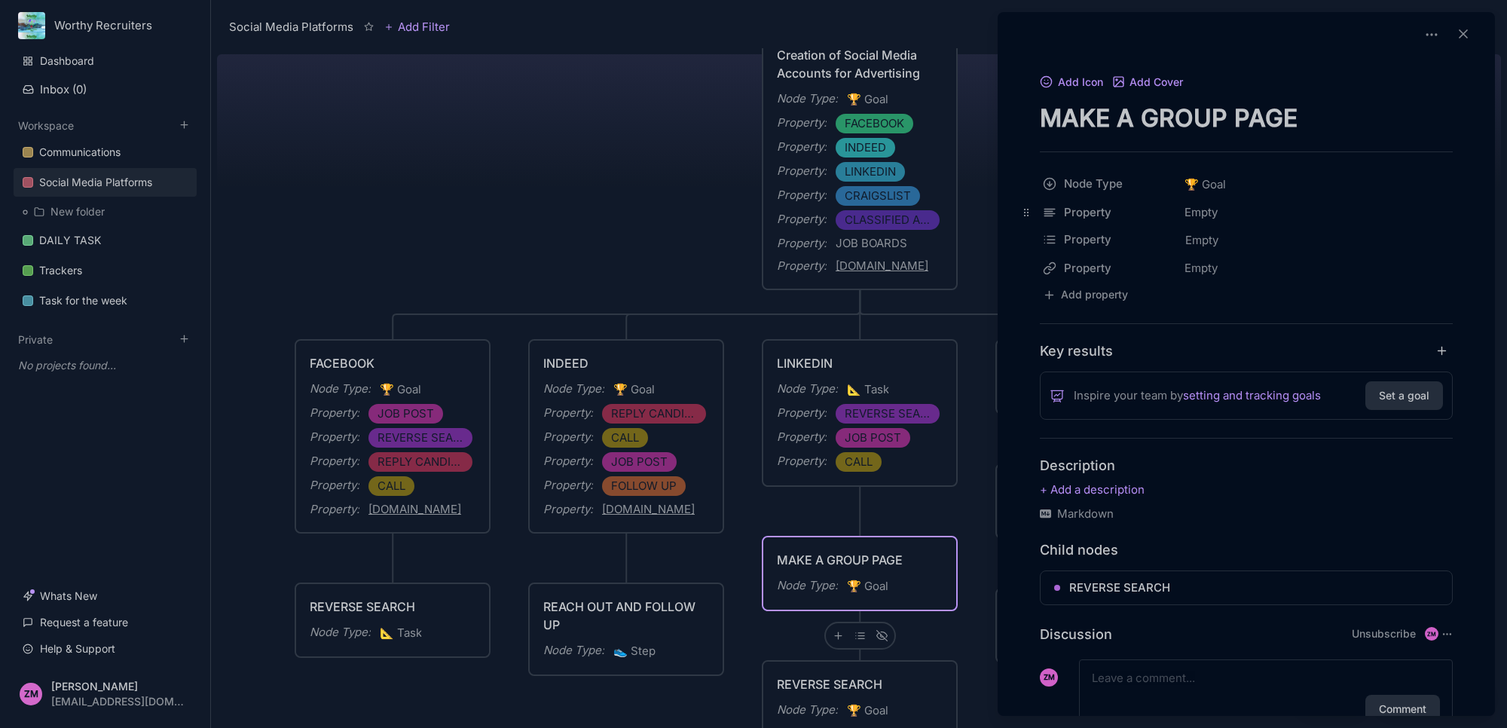
drag, startPoint x: 1026, startPoint y: 241, endPoint x: 1033, endPoint y: 209, distance: 33.3
click at [1033, 209] on body "Worthy Recruiters Dashboard Inbox ( 0 ) Workspace Communications Social Media P…" at bounding box center [753, 364] width 1507 height 728
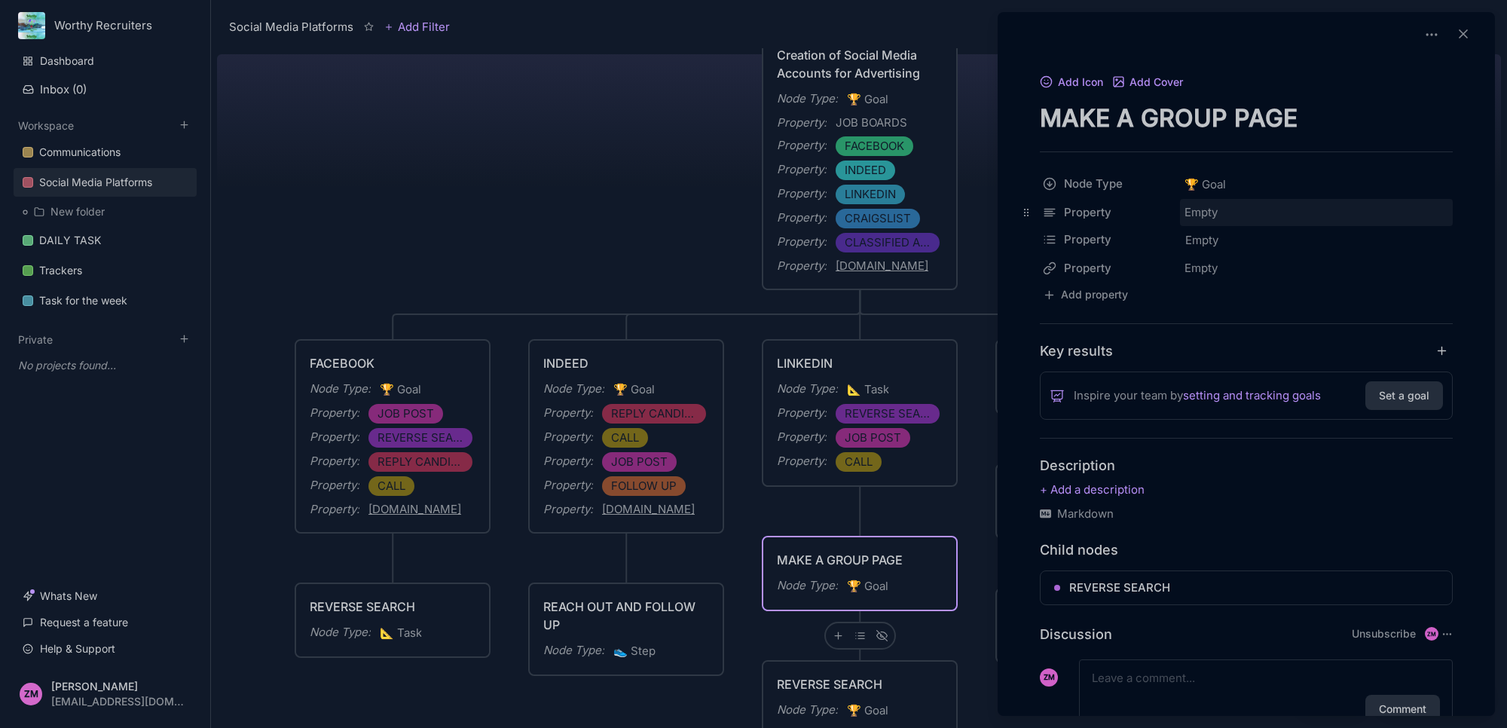
click at [1204, 209] on div "Empty" at bounding box center [1316, 212] width 273 height 27
type input "DONE"
click at [1233, 212] on div "DONE" at bounding box center [1306, 212] width 242 height 18
click at [1233, 212] on input "DONE" at bounding box center [1314, 213] width 266 height 26
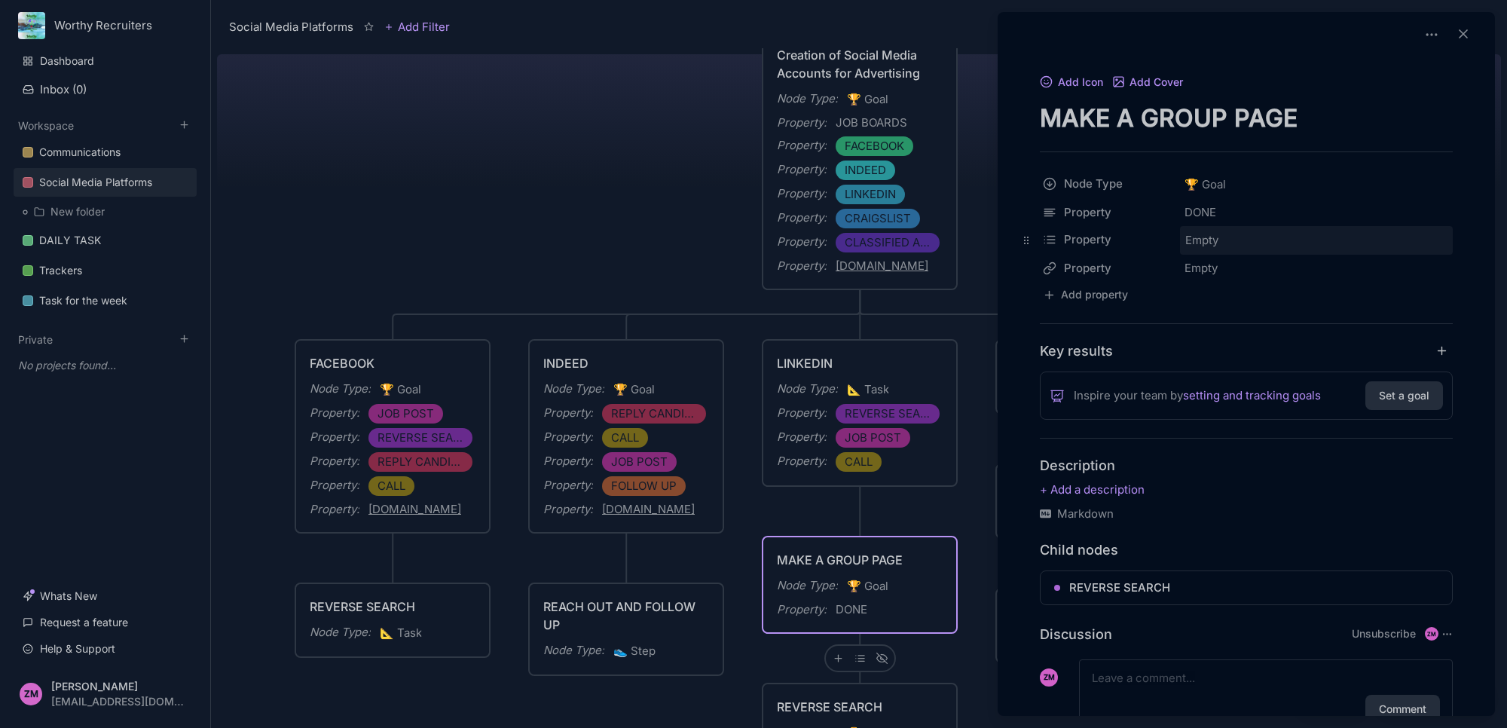
click at [1240, 239] on div "Empty" at bounding box center [1317, 241] width 264 height 20
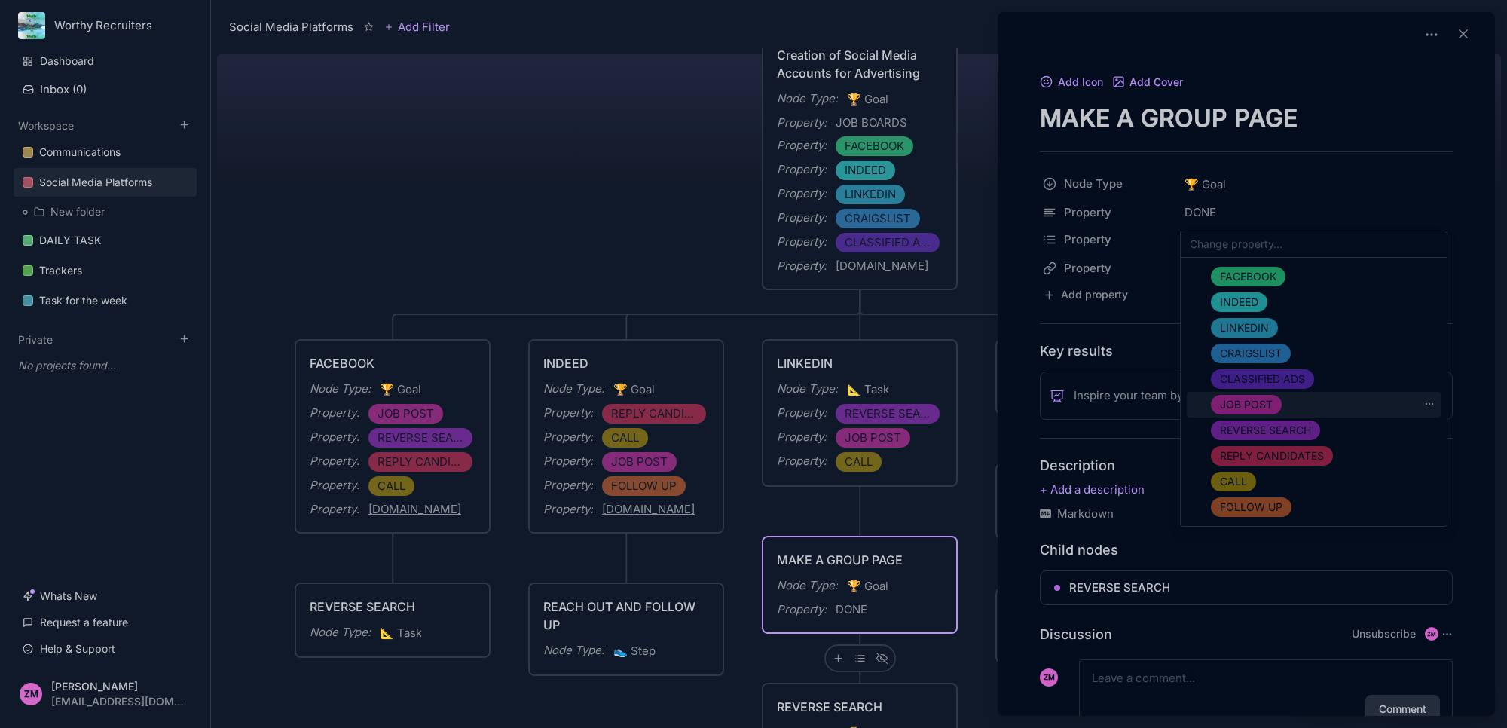
click at [1268, 396] on span "JOB POST" at bounding box center [1246, 405] width 53 height 18
click at [1261, 454] on span "REPLY CANDIDATES" at bounding box center [1272, 456] width 104 height 18
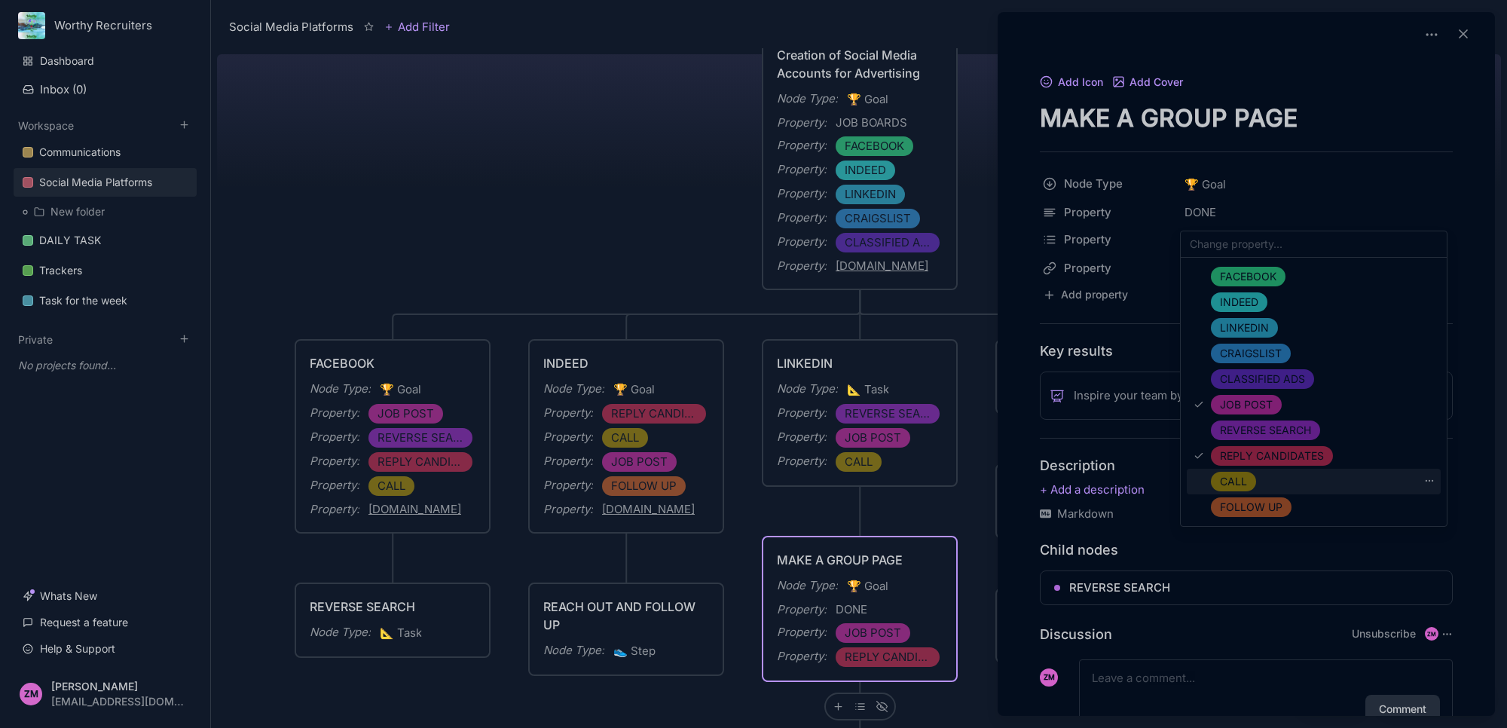
click at [1243, 478] on span "CALL" at bounding box center [1233, 481] width 27 height 18
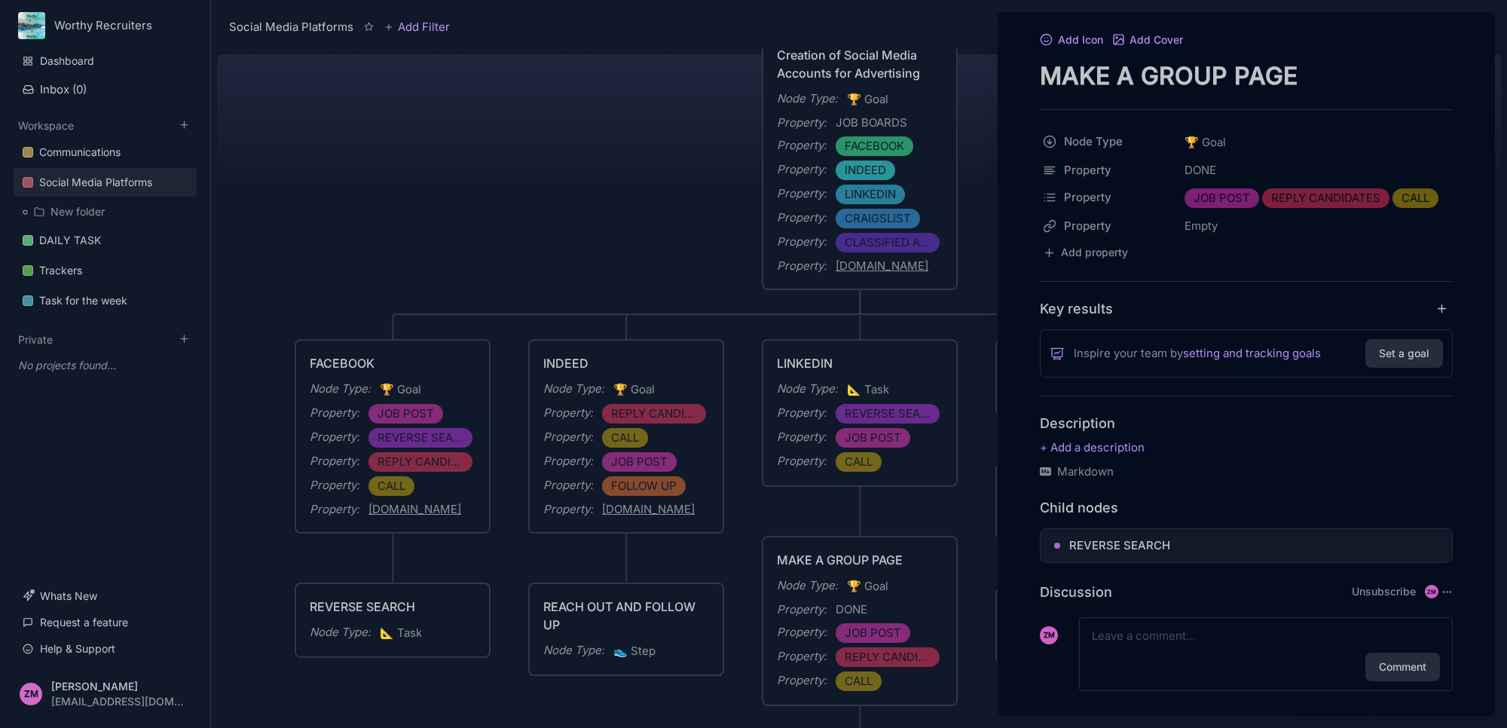
scroll to position [59, 0]
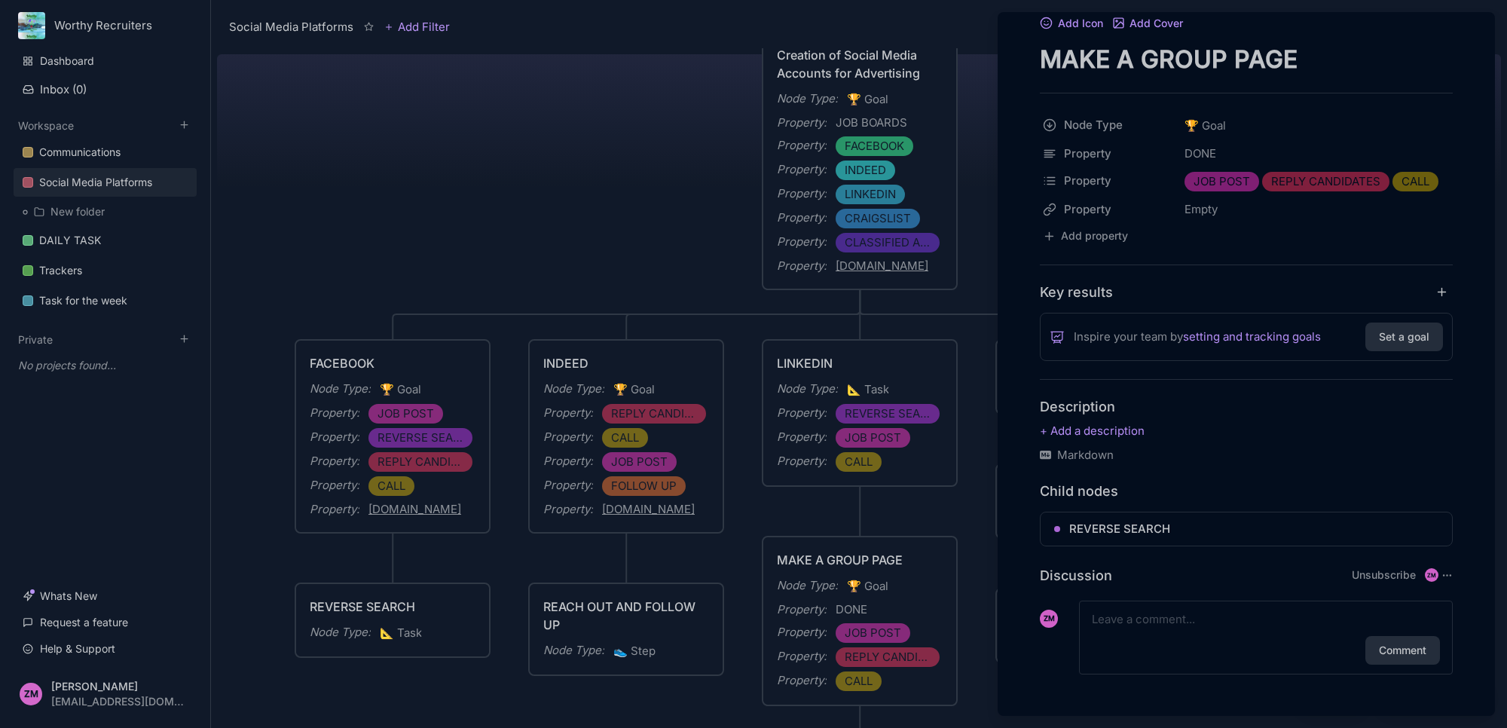
click at [970, 603] on div at bounding box center [753, 364] width 1507 height 728
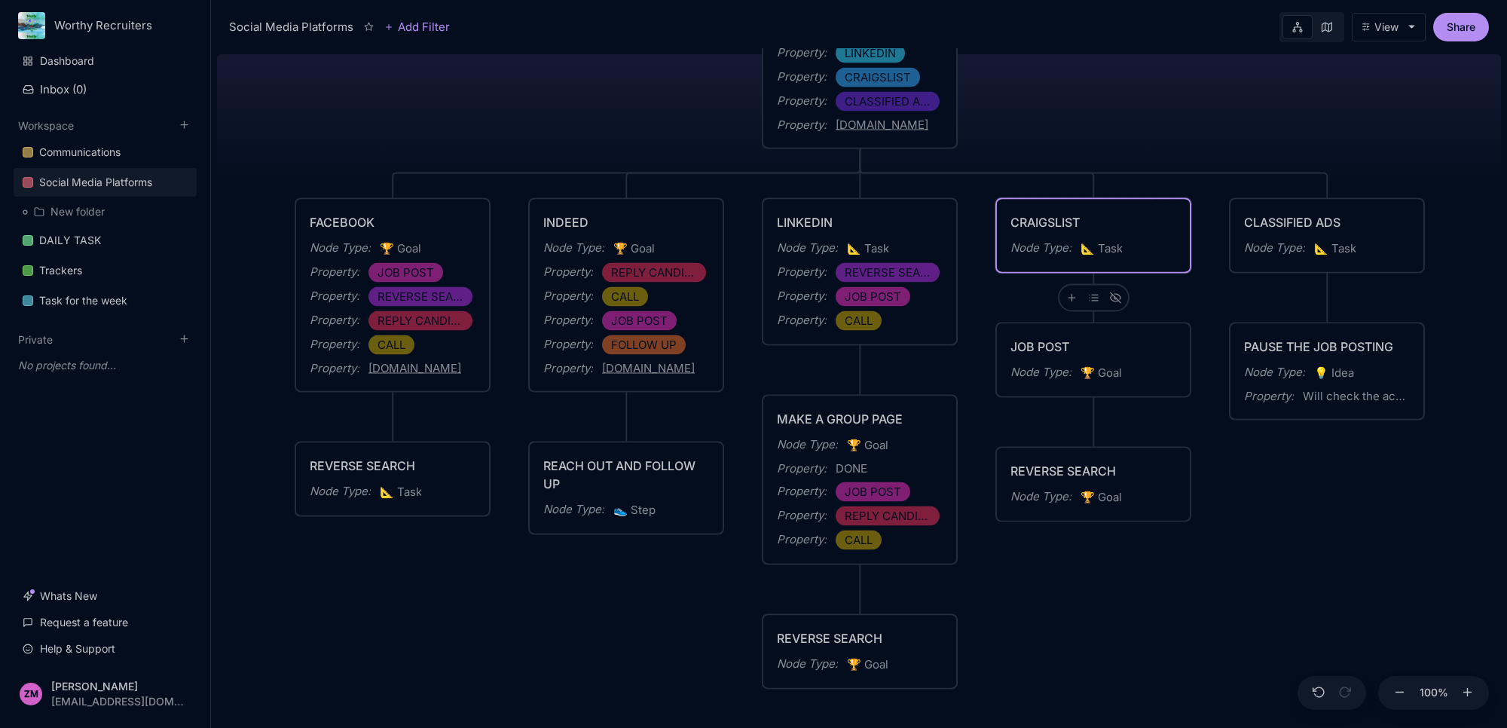
click at [1150, 228] on div "CRAIGSLIST" at bounding box center [1093, 222] width 166 height 18
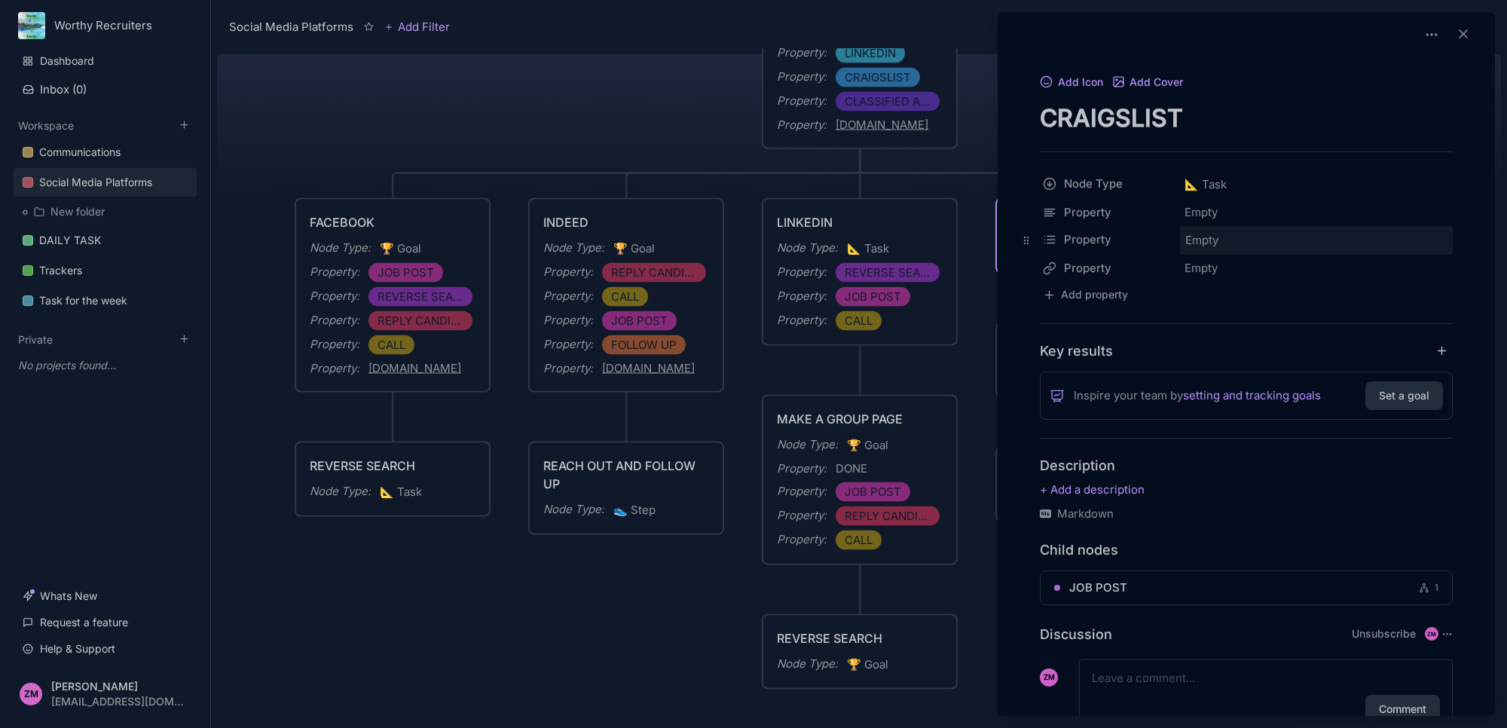
click at [1212, 238] on span "Empty" at bounding box center [1202, 241] width 35 height 20
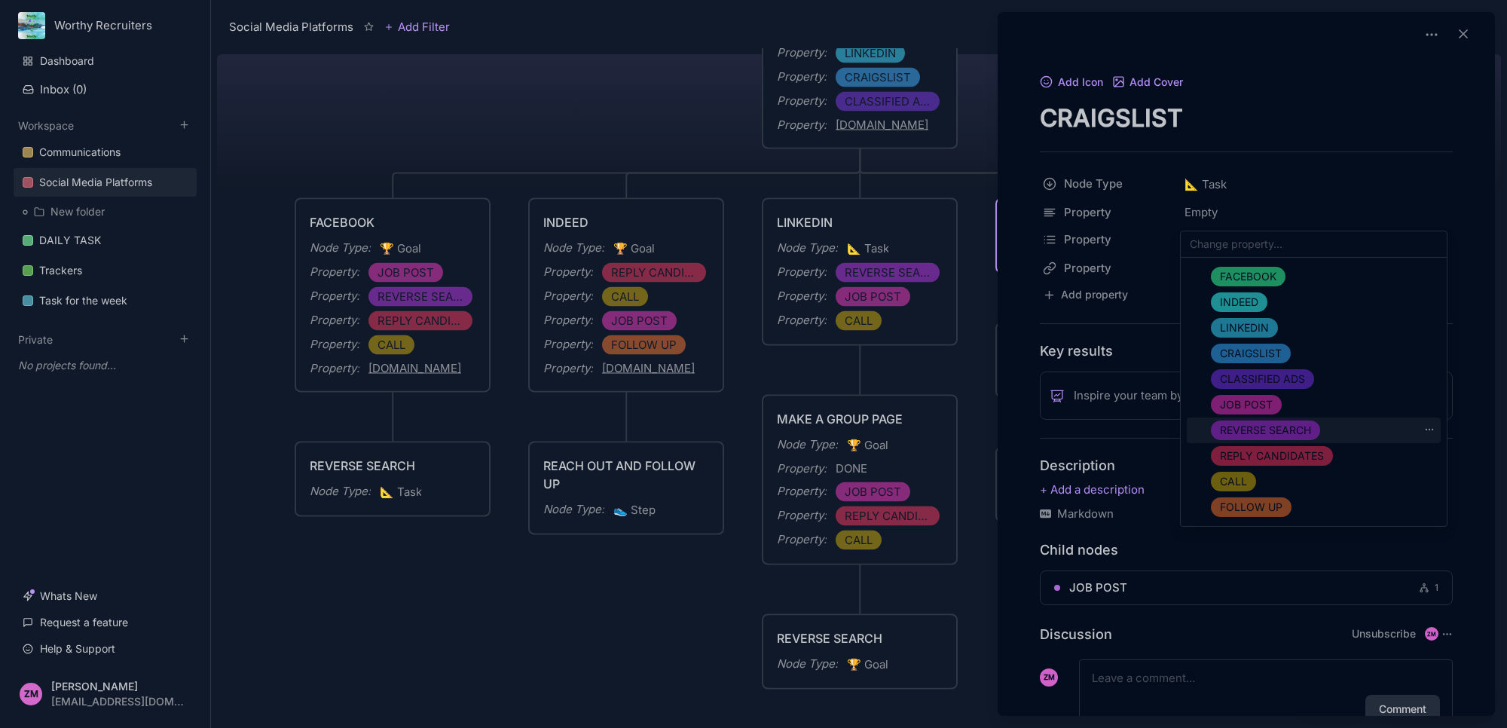
click at [1240, 418] on div "REVERSE SEARCH" at bounding box center [1314, 430] width 254 height 26
click at [1241, 475] on span "CALL" at bounding box center [1233, 481] width 27 height 18
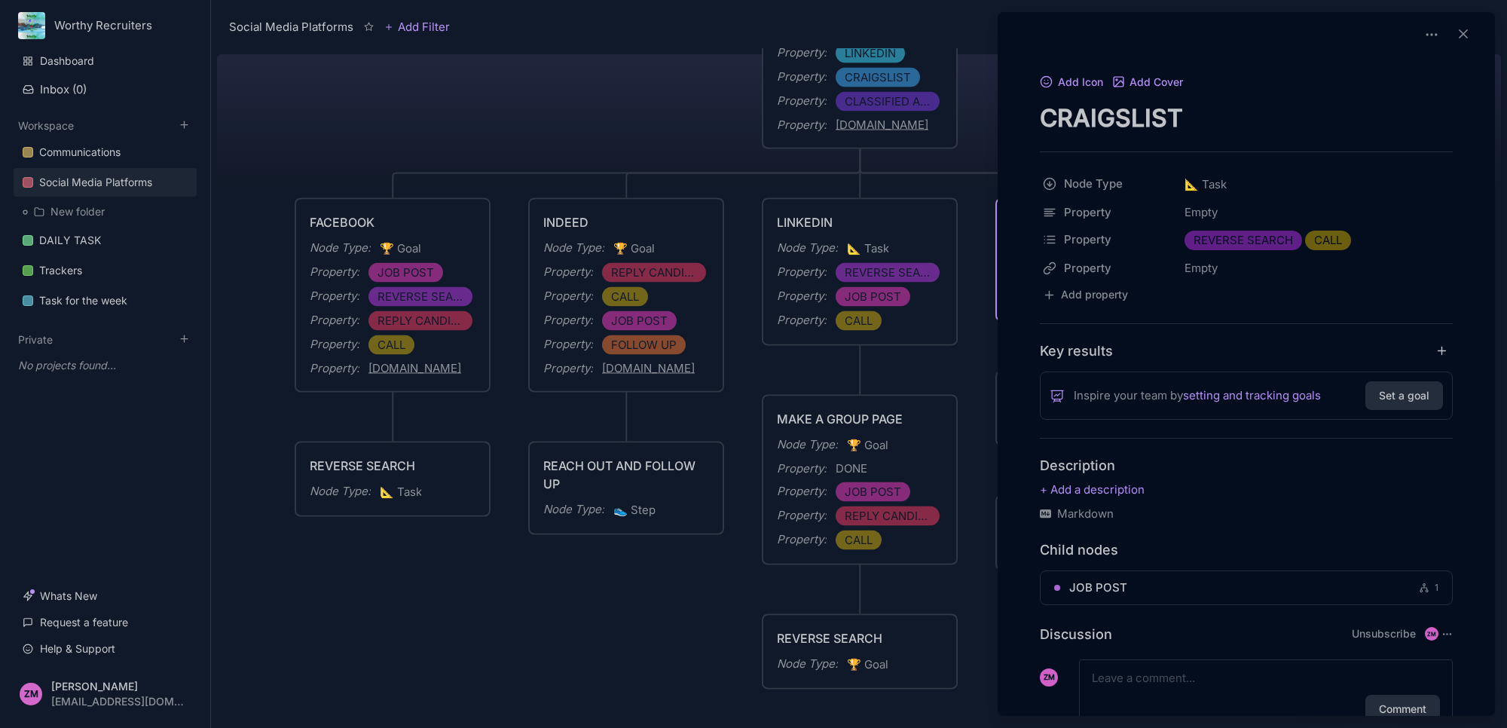
click at [947, 370] on div at bounding box center [753, 364] width 1507 height 728
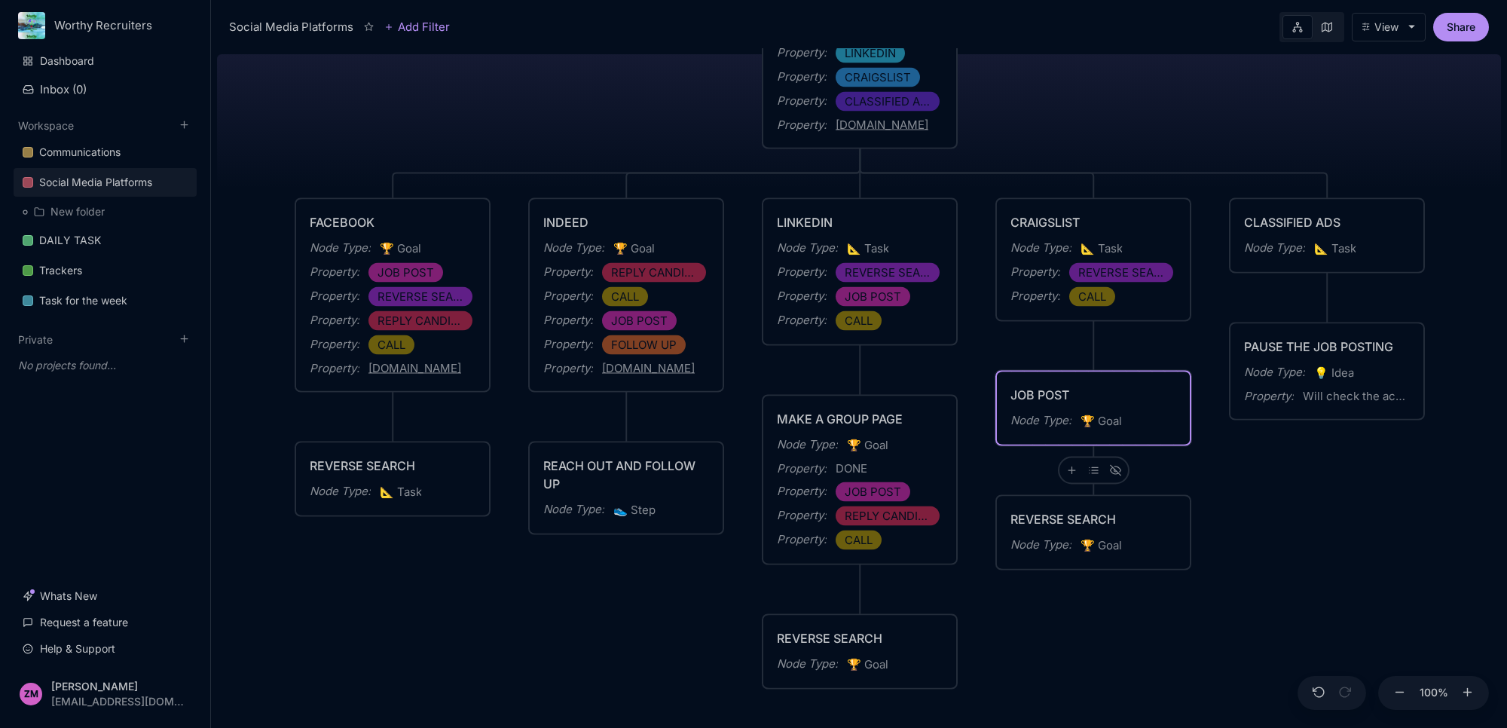
click at [1136, 422] on div "Node Type : 🏆 Goal" at bounding box center [1093, 421] width 166 height 20
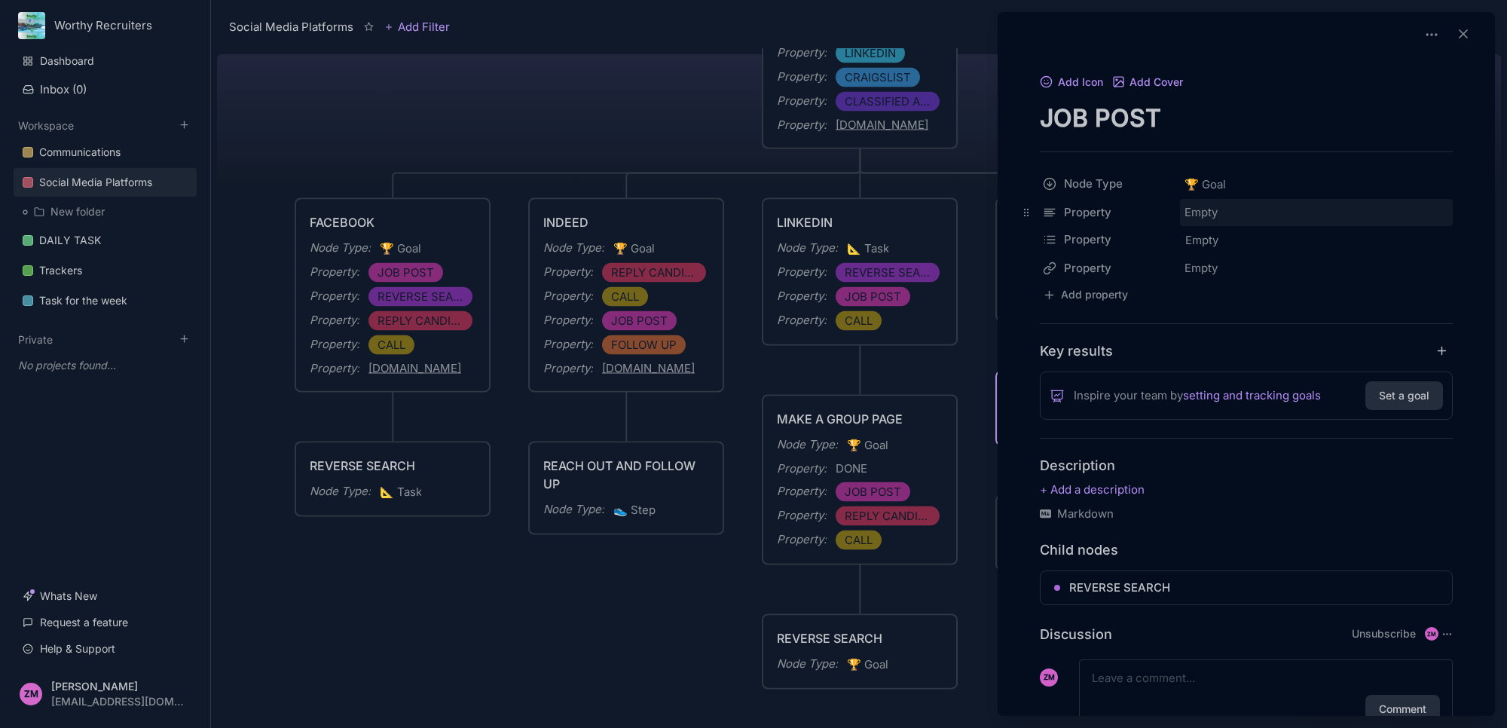
click at [1203, 212] on div "Empty" at bounding box center [1316, 212] width 273 height 27
type input "PENDING"
click at [977, 375] on div at bounding box center [753, 364] width 1507 height 728
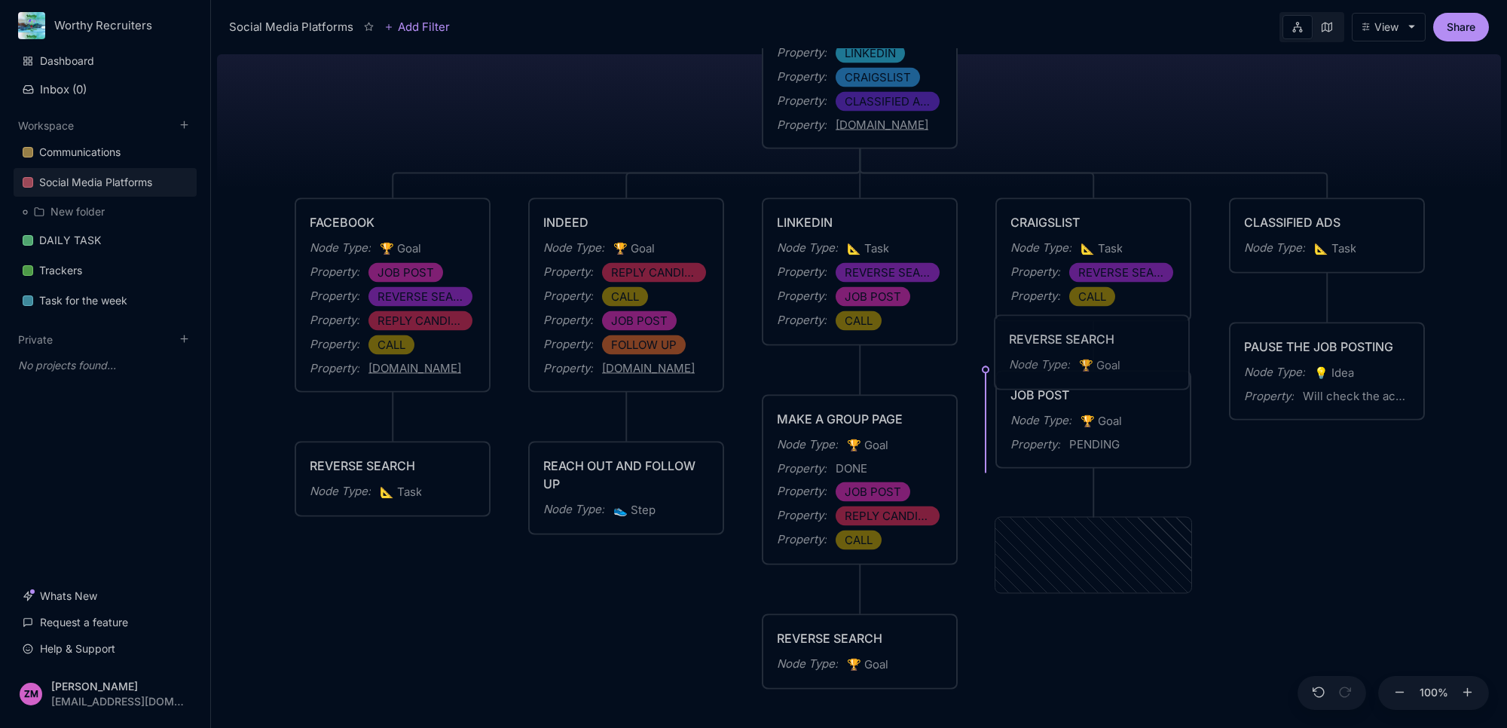
drag, startPoint x: 1115, startPoint y: 532, endPoint x: 1114, endPoint y: 329, distance: 202.7
click at [1114, 330] on div "REVERSE SEARCH" at bounding box center [1092, 339] width 166 height 18
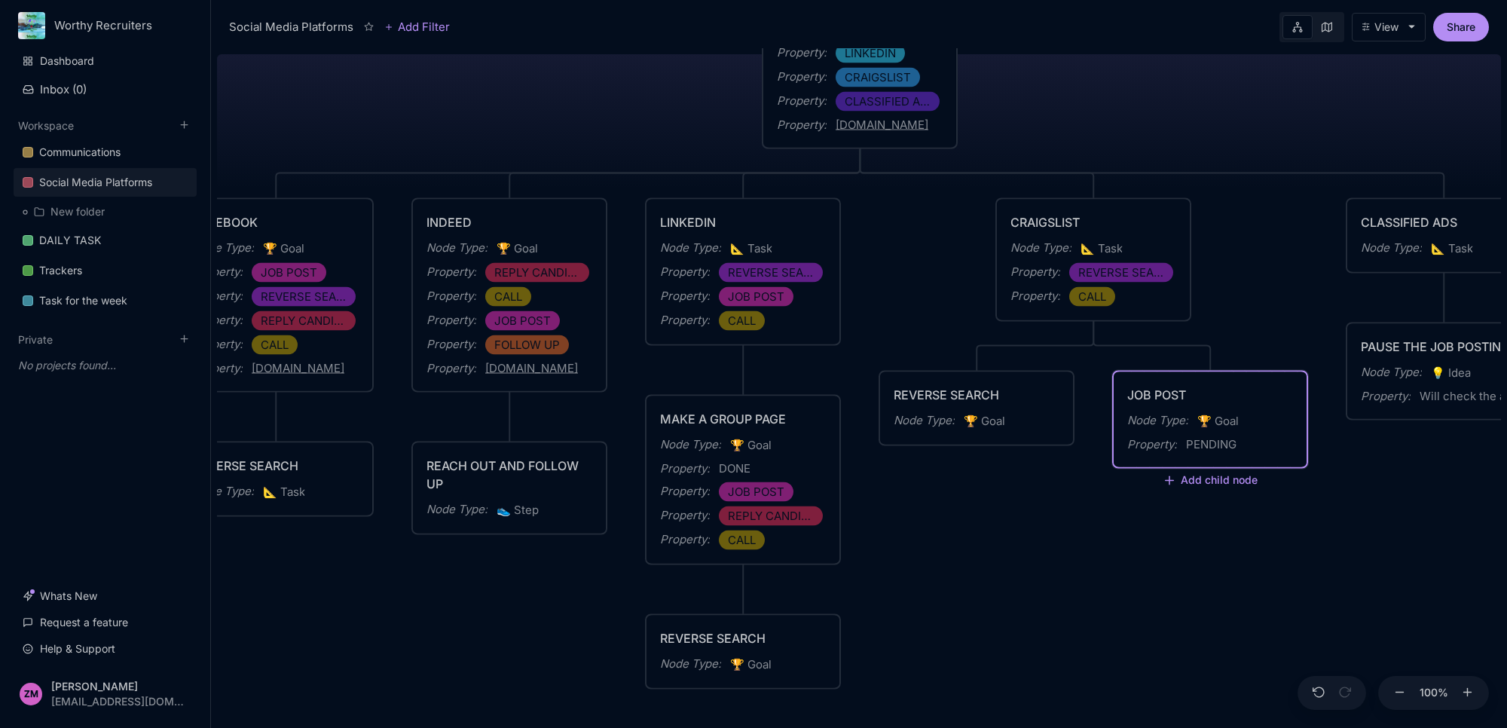
click at [1194, 426] on div "Node Type : 🏆 Goal" at bounding box center [1210, 421] width 166 height 20
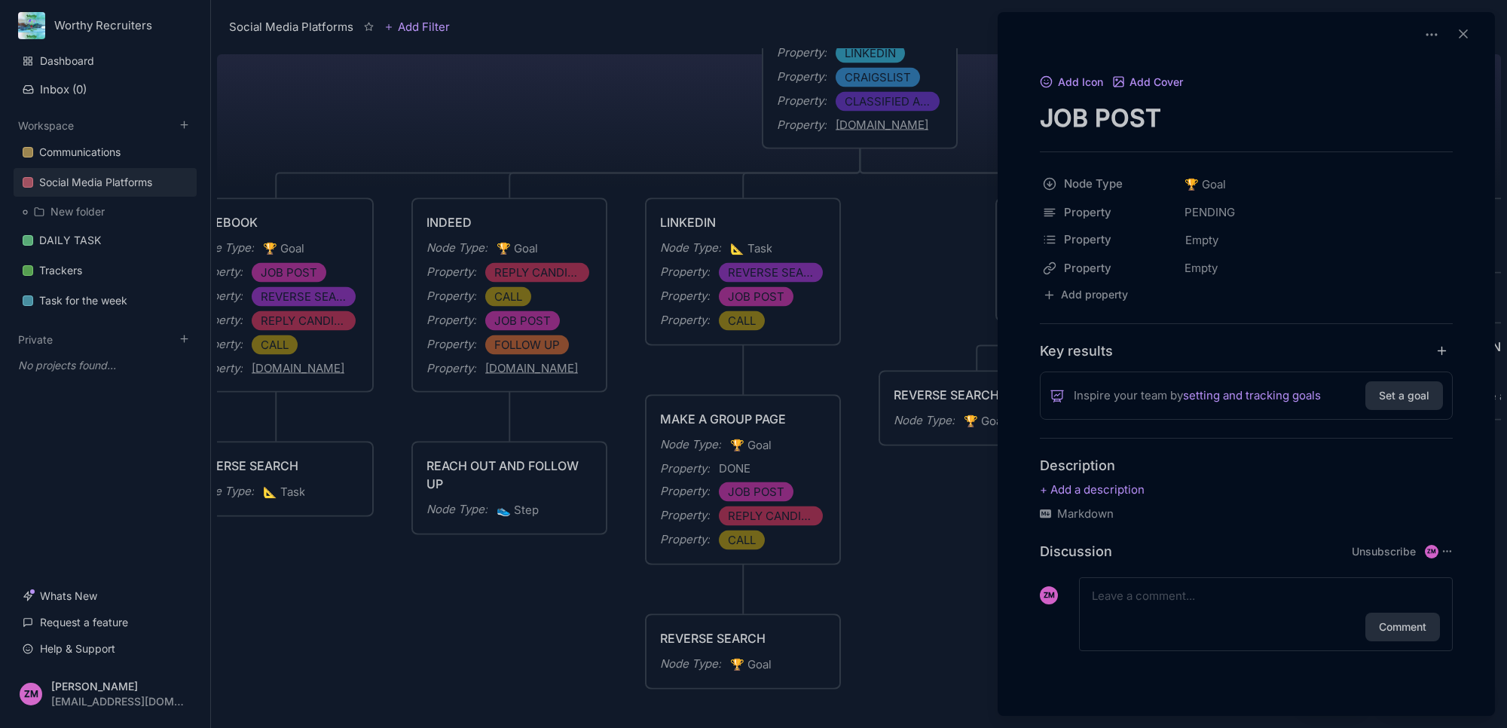
click at [888, 487] on div at bounding box center [753, 364] width 1507 height 728
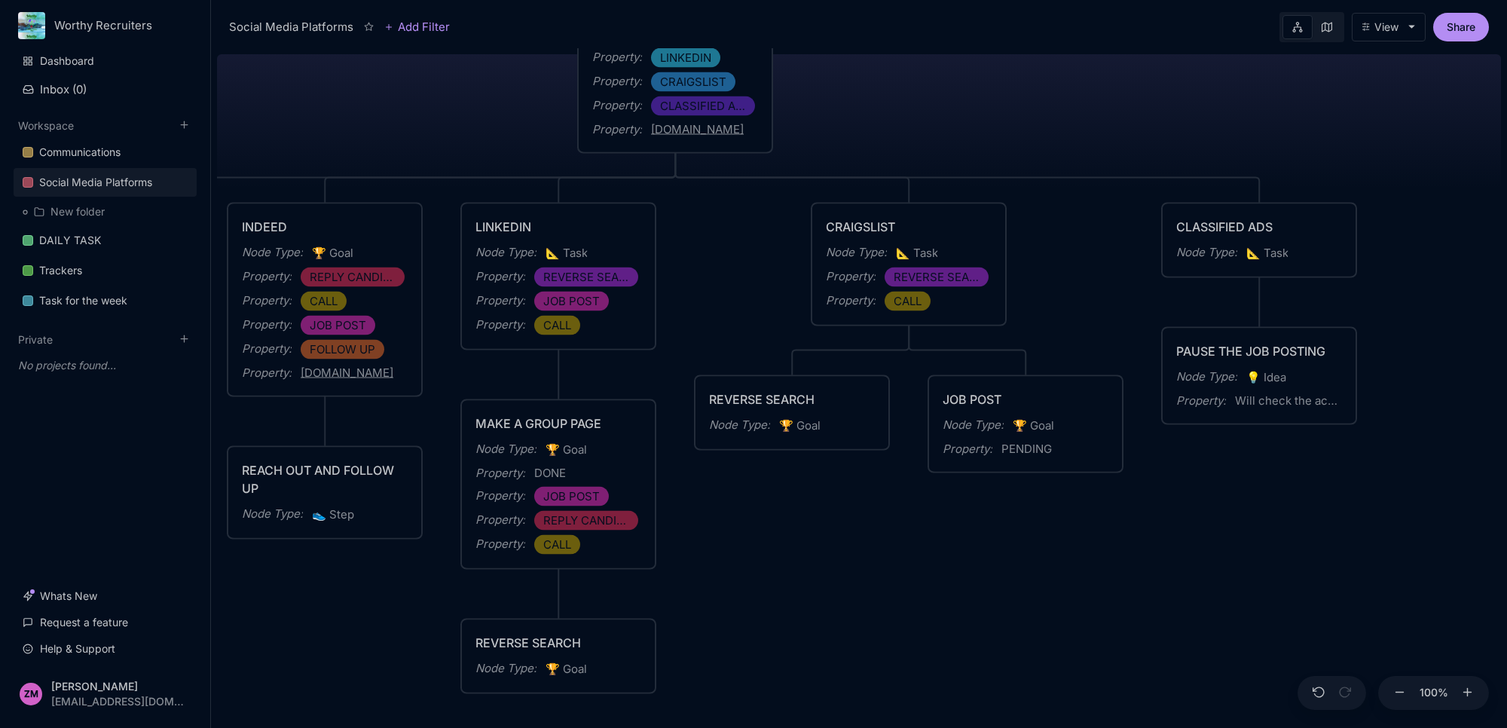
drag, startPoint x: 1166, startPoint y: 506, endPoint x: 982, endPoint y: 497, distance: 184.1
click at [981, 509] on div "Social Media Platforms Creation of Social Media Accounts for Advertising Node T…" at bounding box center [859, 388] width 1284 height 680
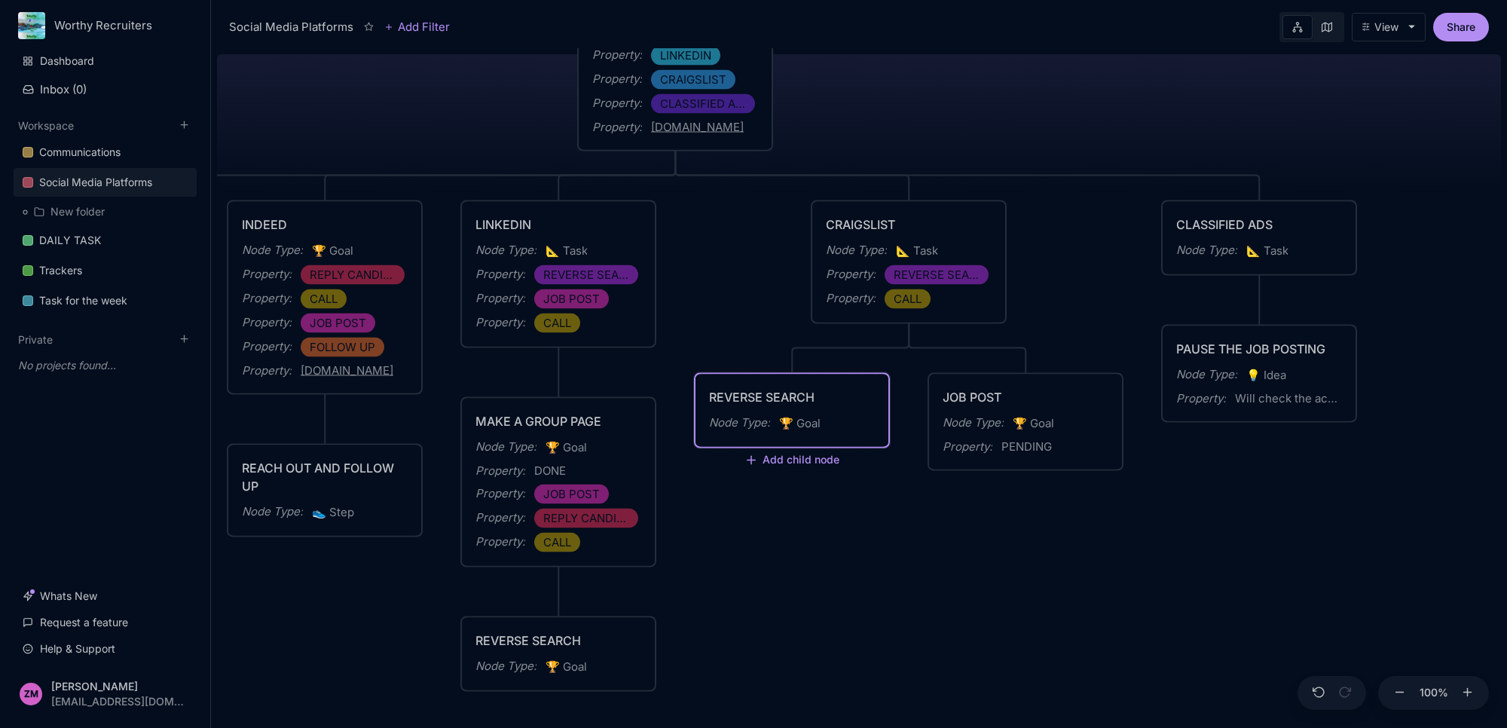
click at [827, 403] on div "REVERSE SEARCH" at bounding box center [792, 397] width 166 height 18
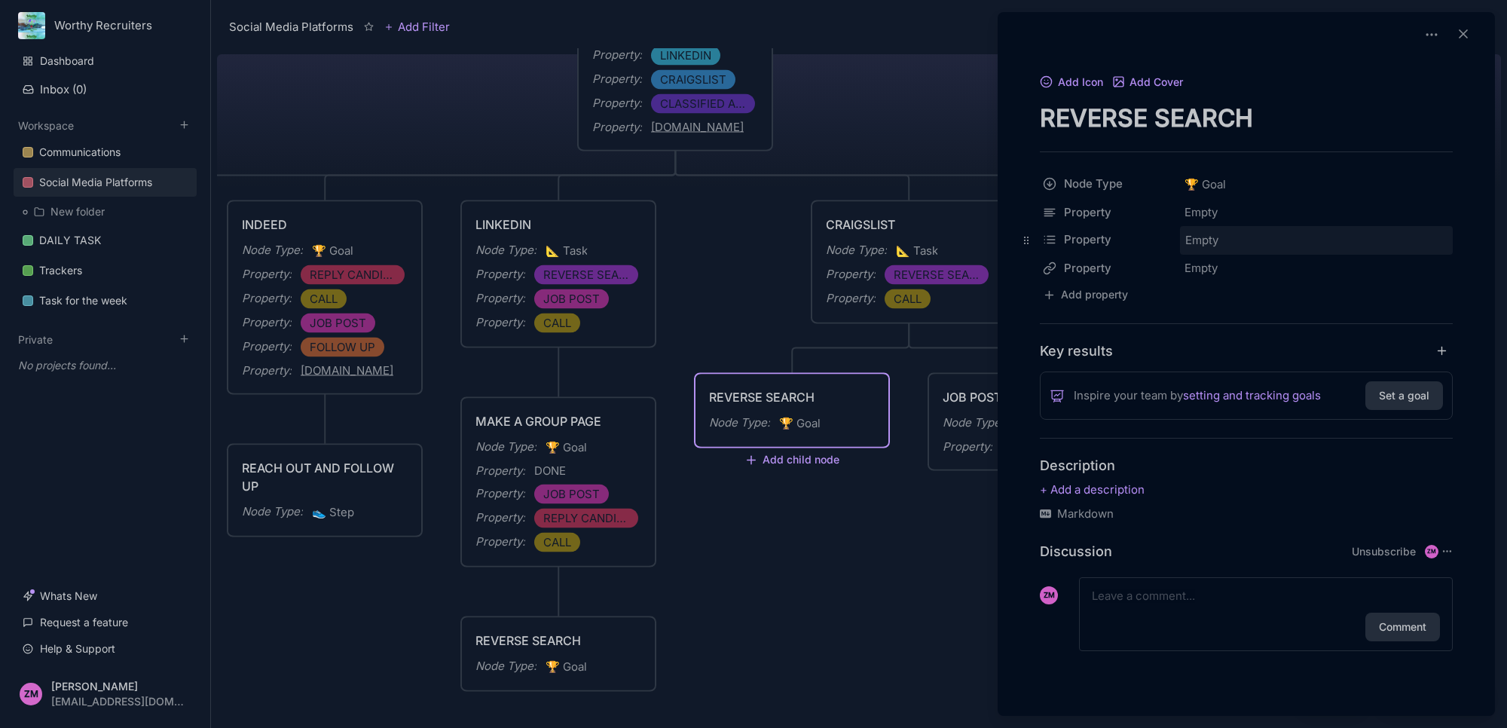
click at [1200, 232] on span "Empty" at bounding box center [1202, 241] width 35 height 20
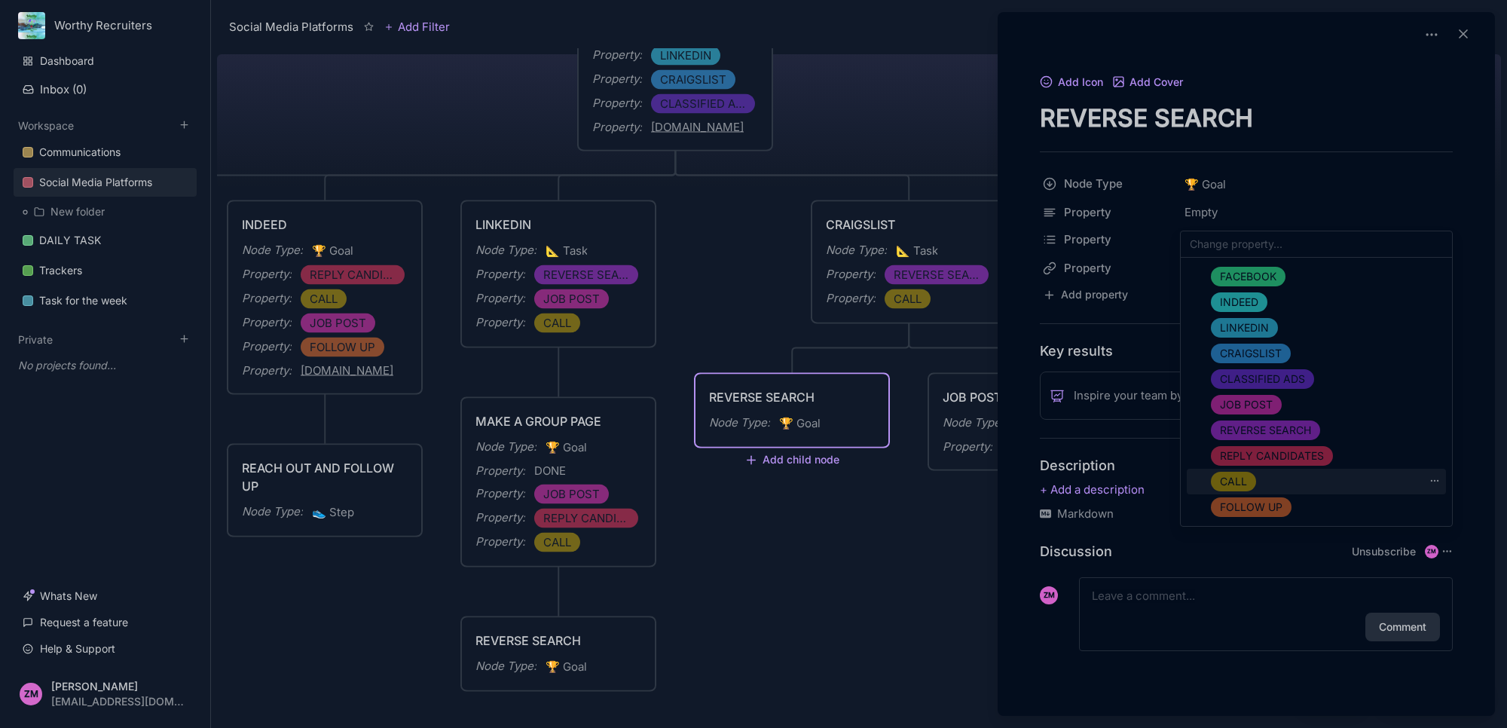
click at [1242, 476] on span "CALL" at bounding box center [1233, 481] width 27 height 18
drag, startPoint x: 1238, startPoint y: 422, endPoint x: 1249, endPoint y: 423, distance: 11.3
click at [1240, 422] on span "REVERSE SEARCH" at bounding box center [1265, 430] width 91 height 18
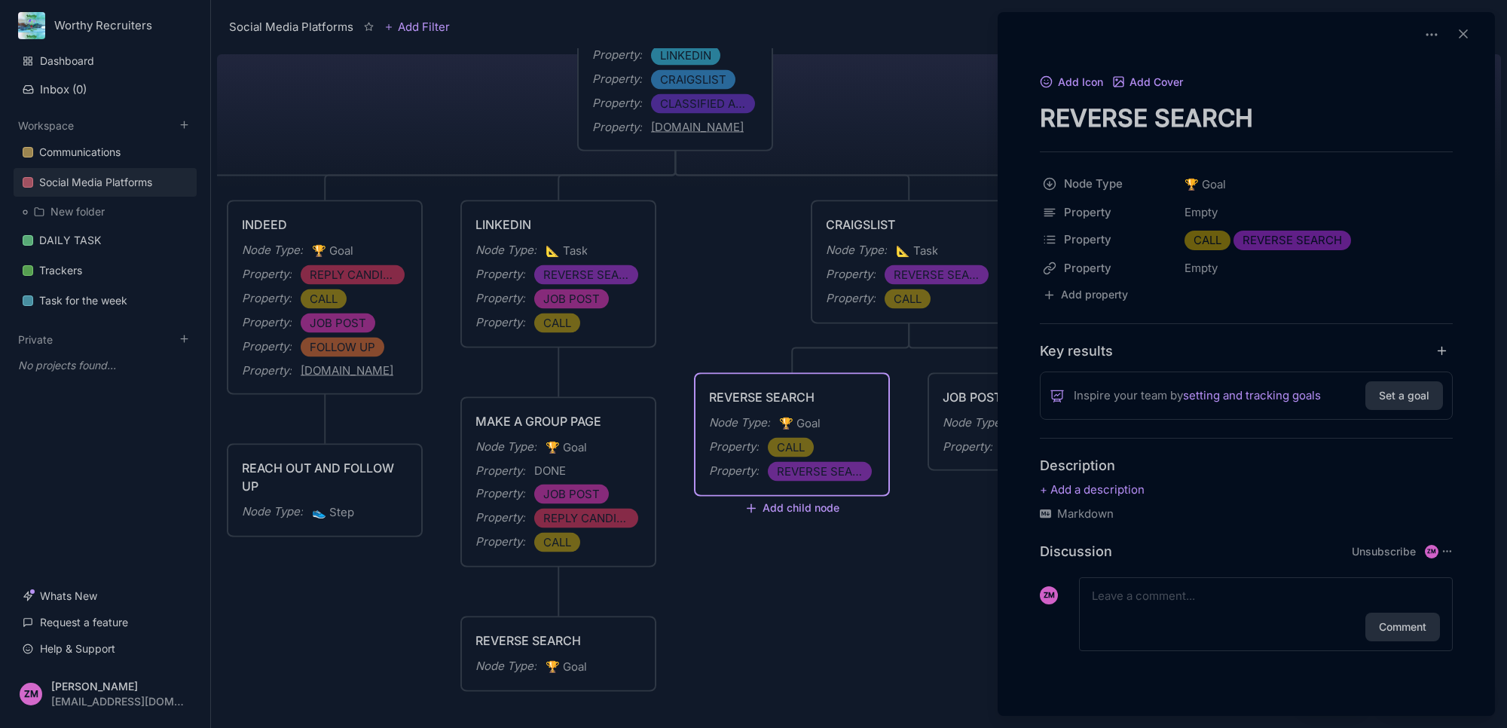
click at [905, 539] on div at bounding box center [753, 364] width 1507 height 728
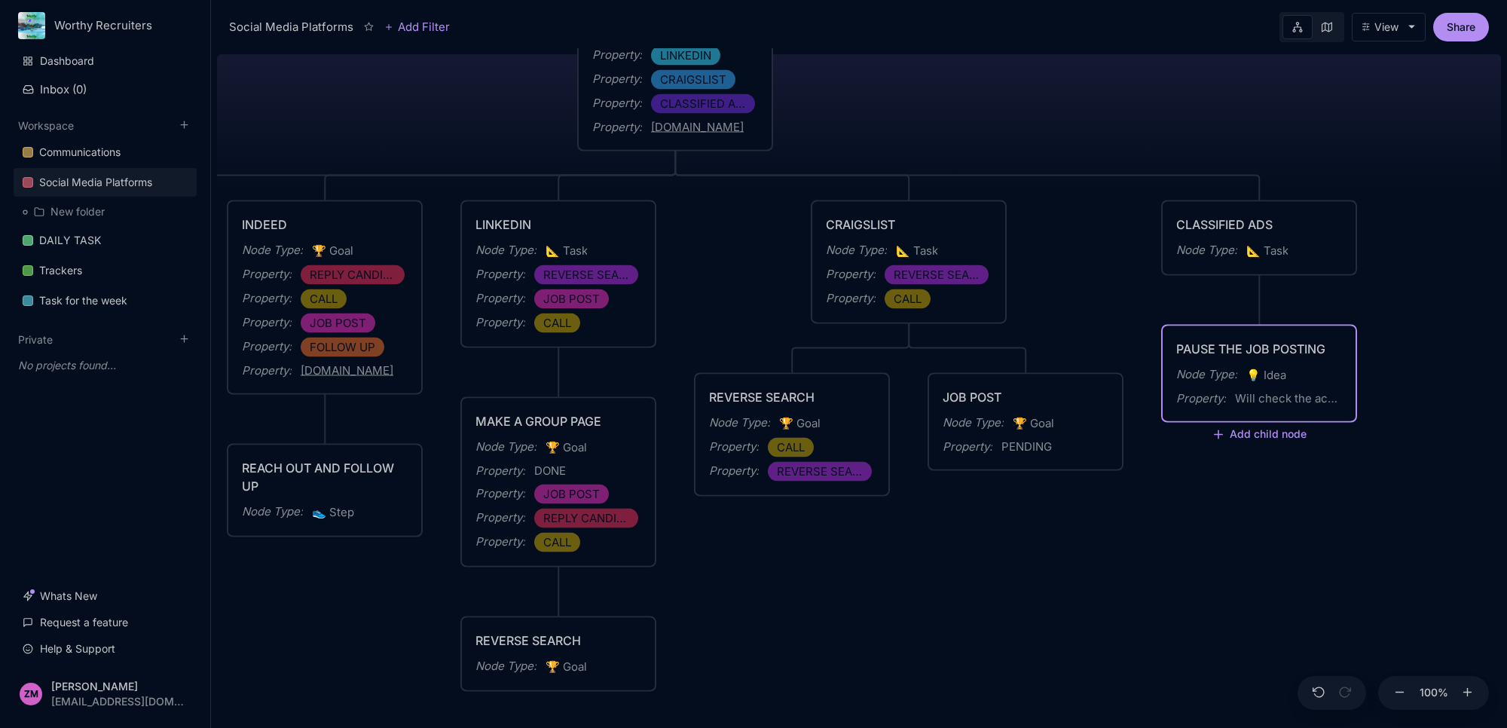
click at [1267, 390] on div "Will check the account later" at bounding box center [1288, 399] width 107 height 18
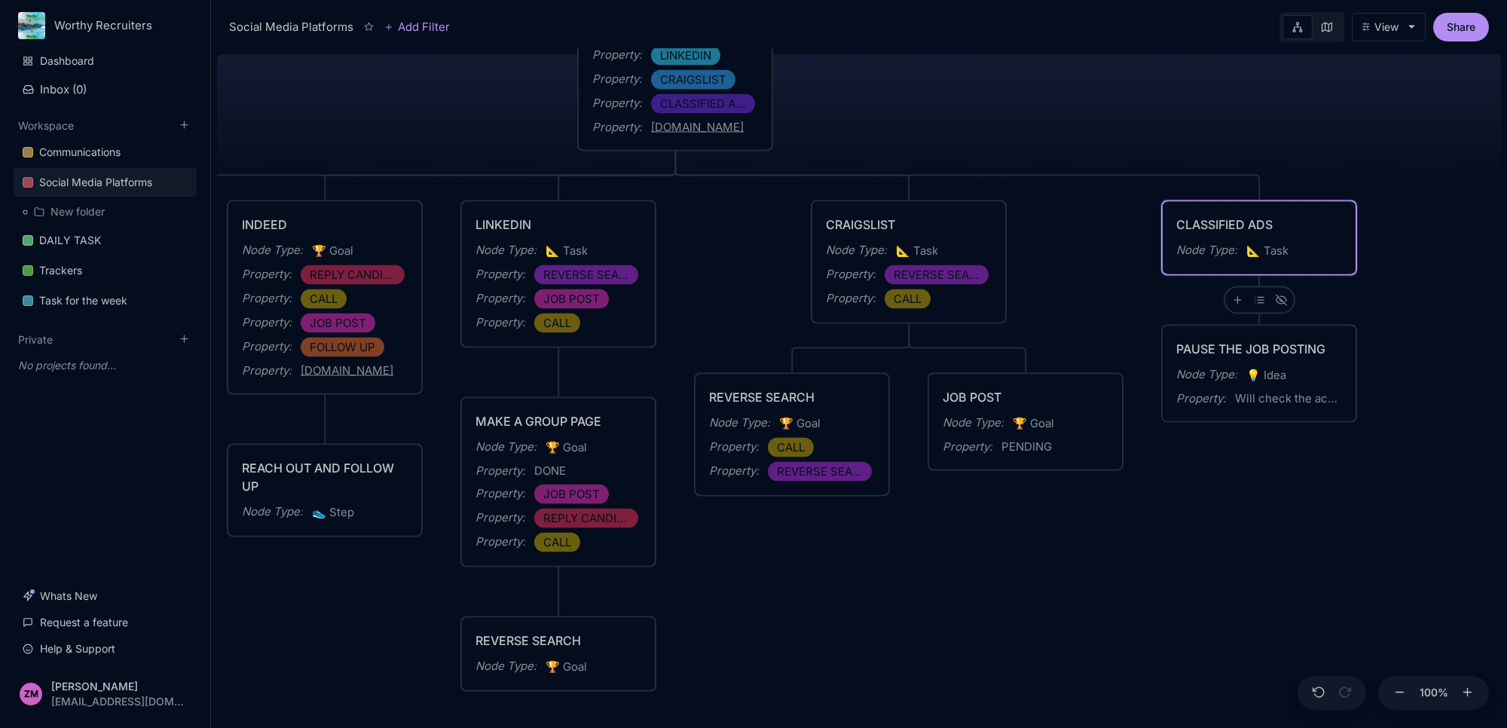
click at [1242, 246] on div "Node Type : 📐 Task" at bounding box center [1259, 251] width 166 height 20
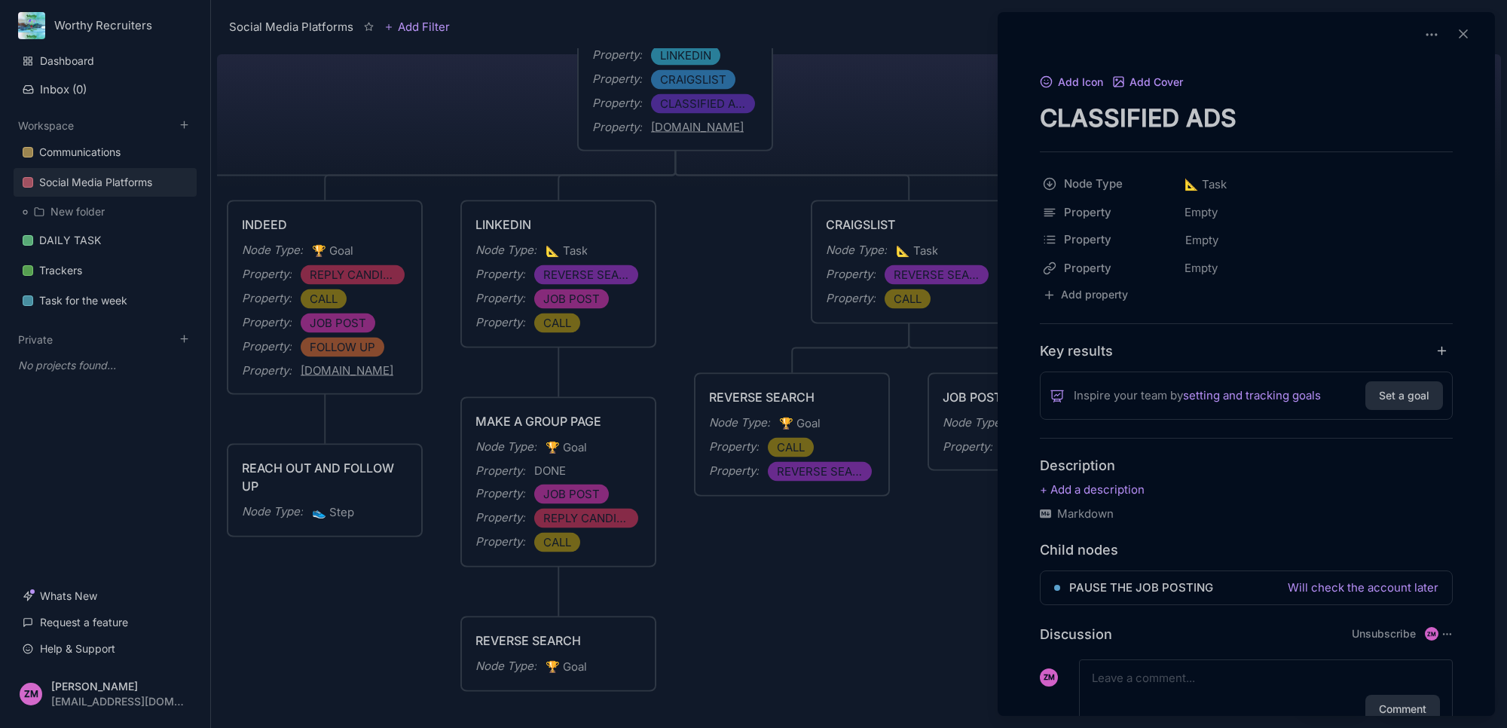
click at [737, 208] on div at bounding box center [753, 364] width 1507 height 728
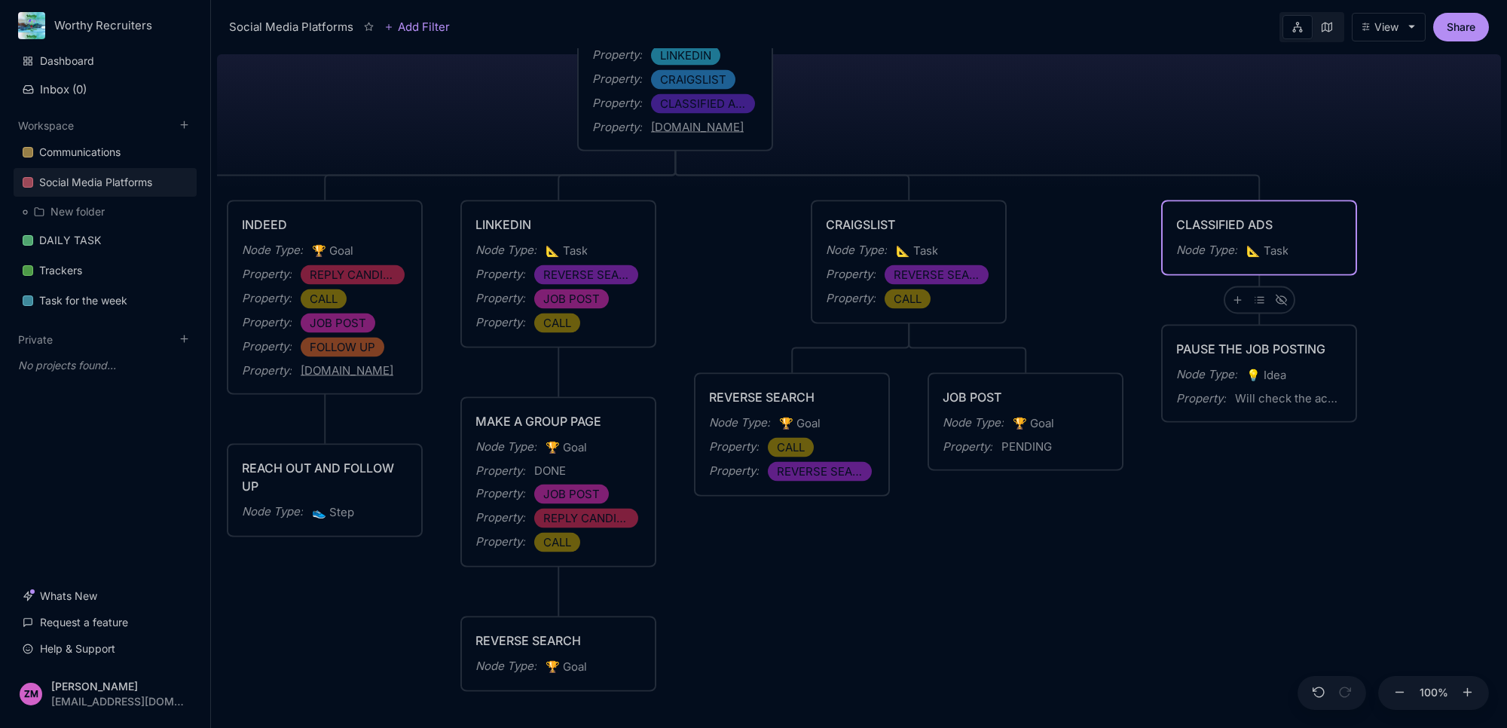
click at [742, 100] on span "CLASSIFIED ADS" at bounding box center [703, 104] width 86 height 18
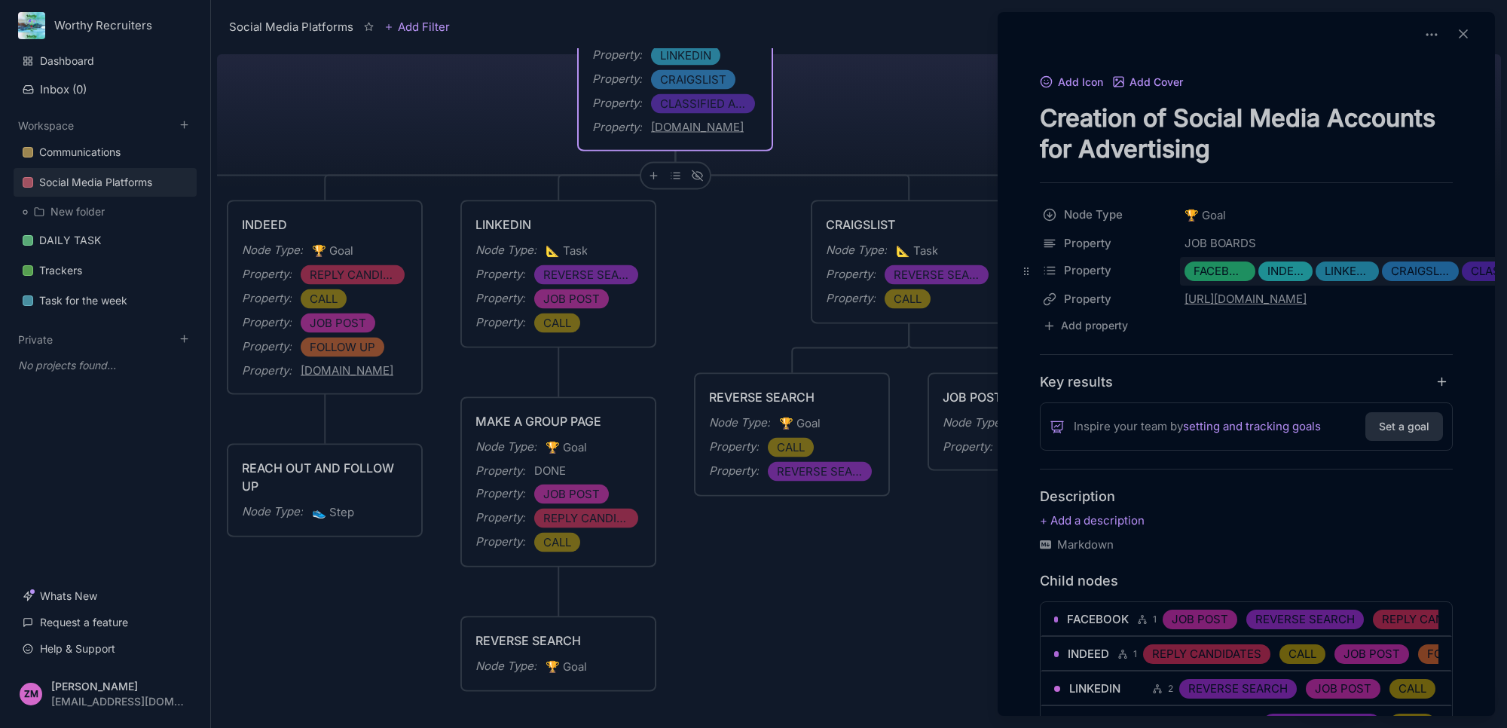
click at [1478, 277] on span "CLASSIFIED ADS" at bounding box center [1511, 271] width 81 height 18
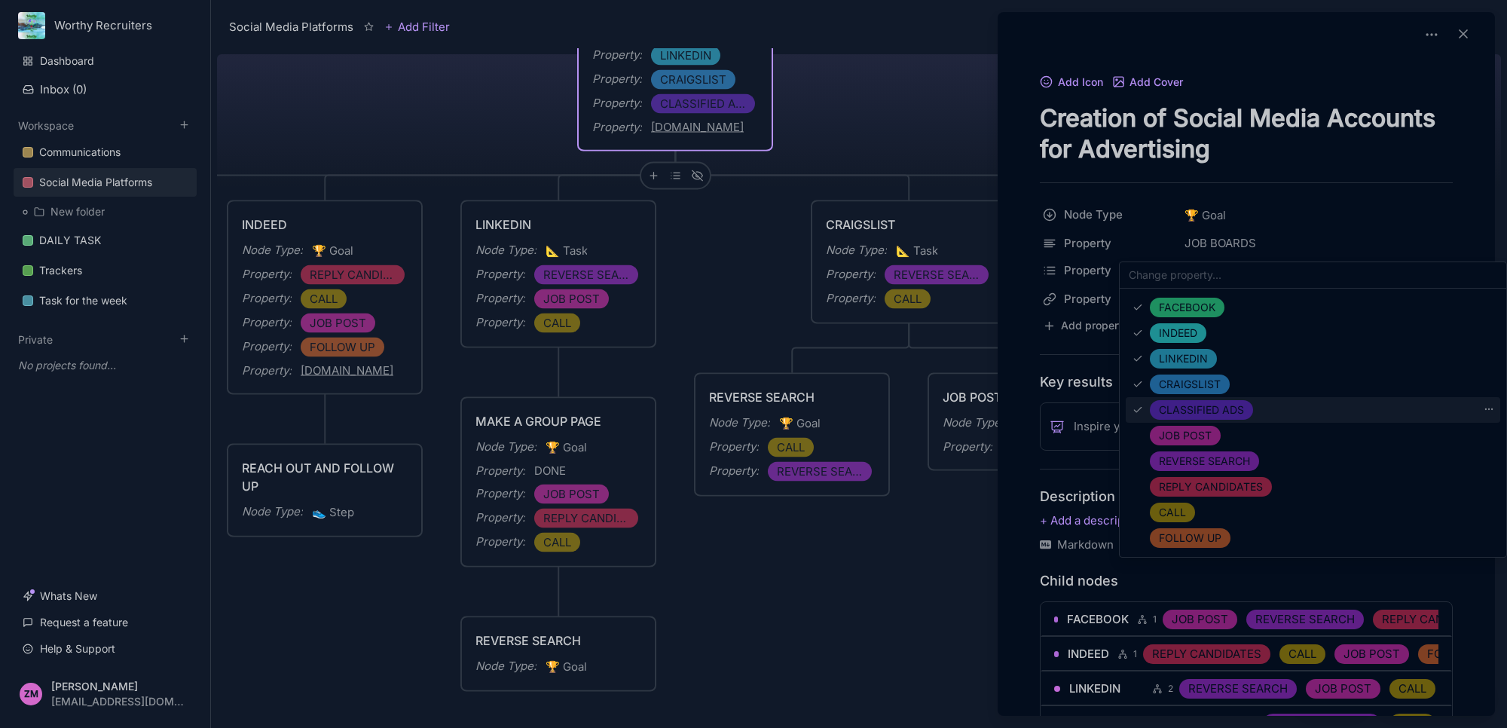
click at [1252, 411] on div "CLASSIFIED ADS" at bounding box center [1201, 410] width 103 height 20
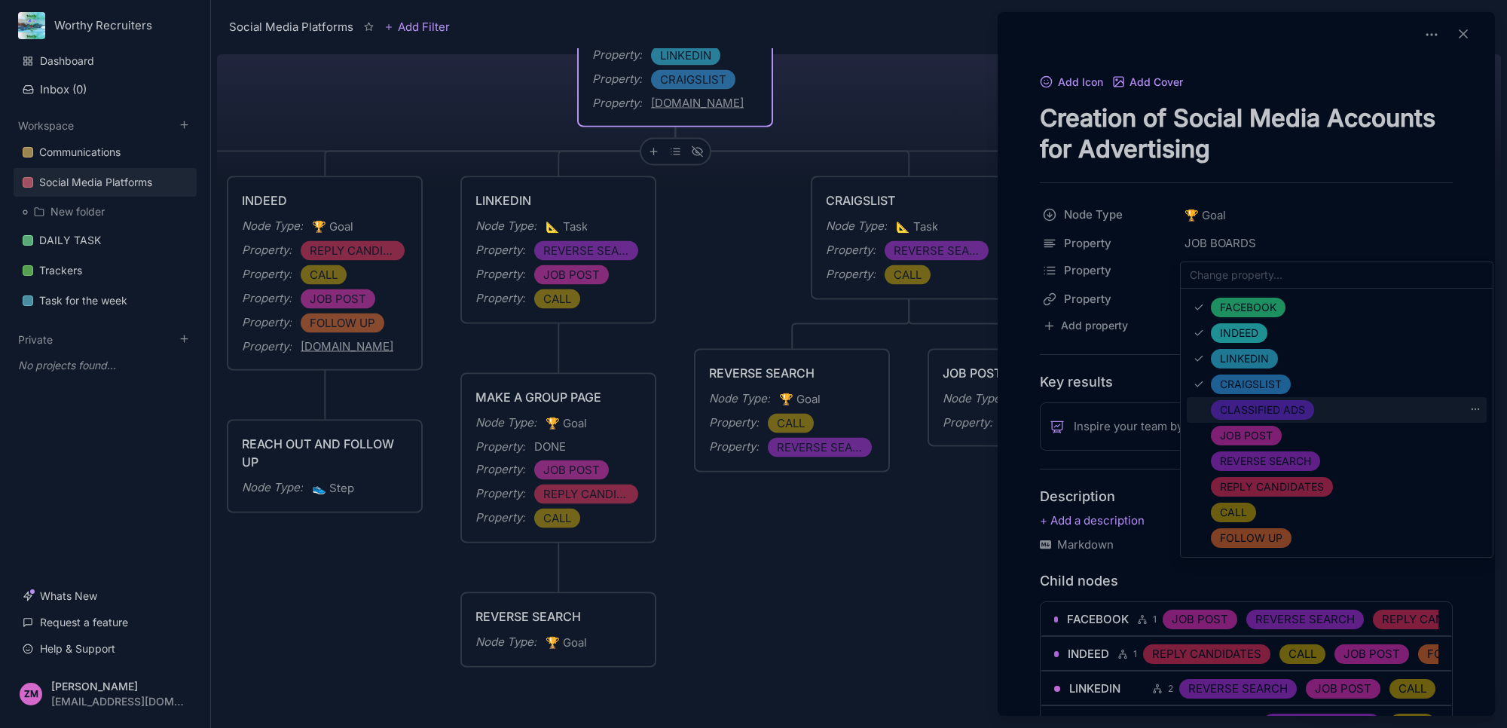
click at [1481, 411] on div "CLASSIFIED ADS" at bounding box center [1337, 410] width 300 height 26
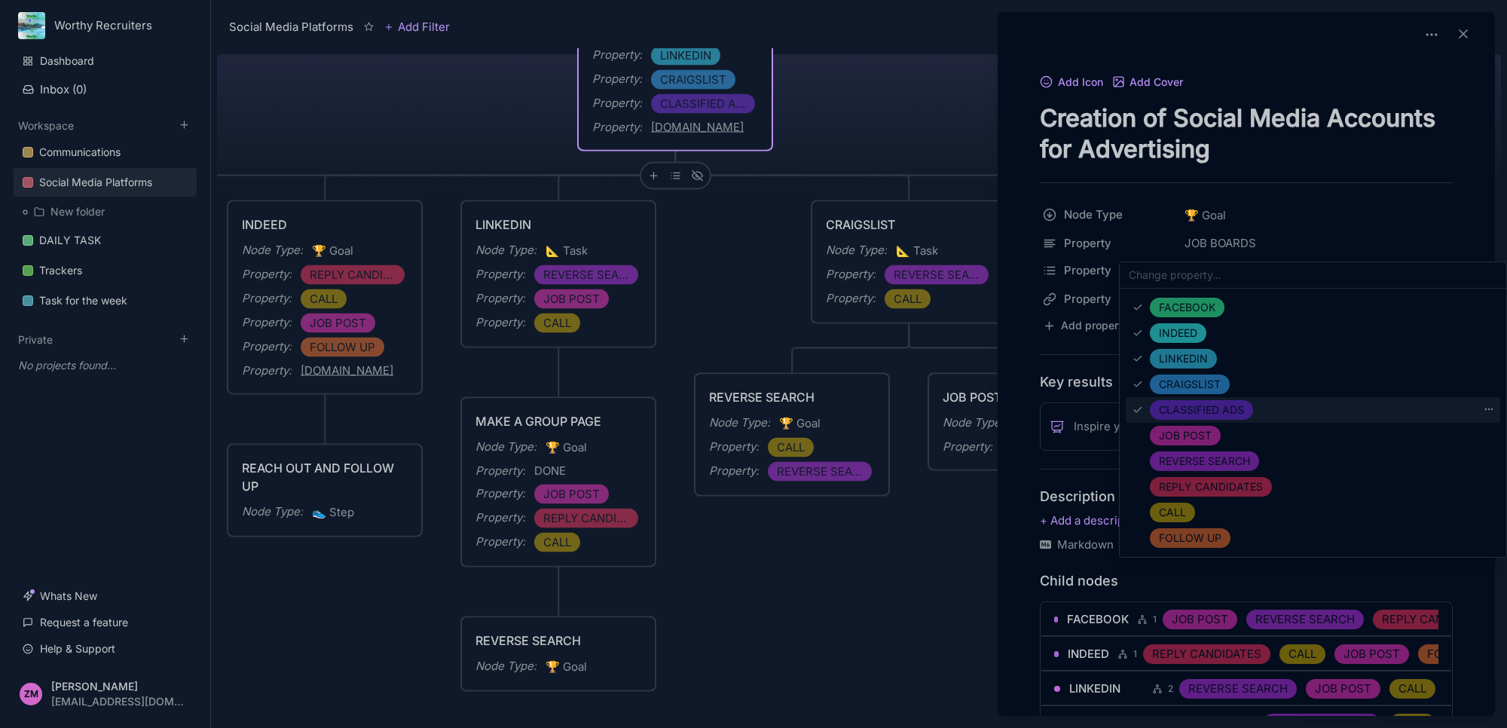
click at [1490, 408] on icon at bounding box center [1489, 409] width 11 height 11
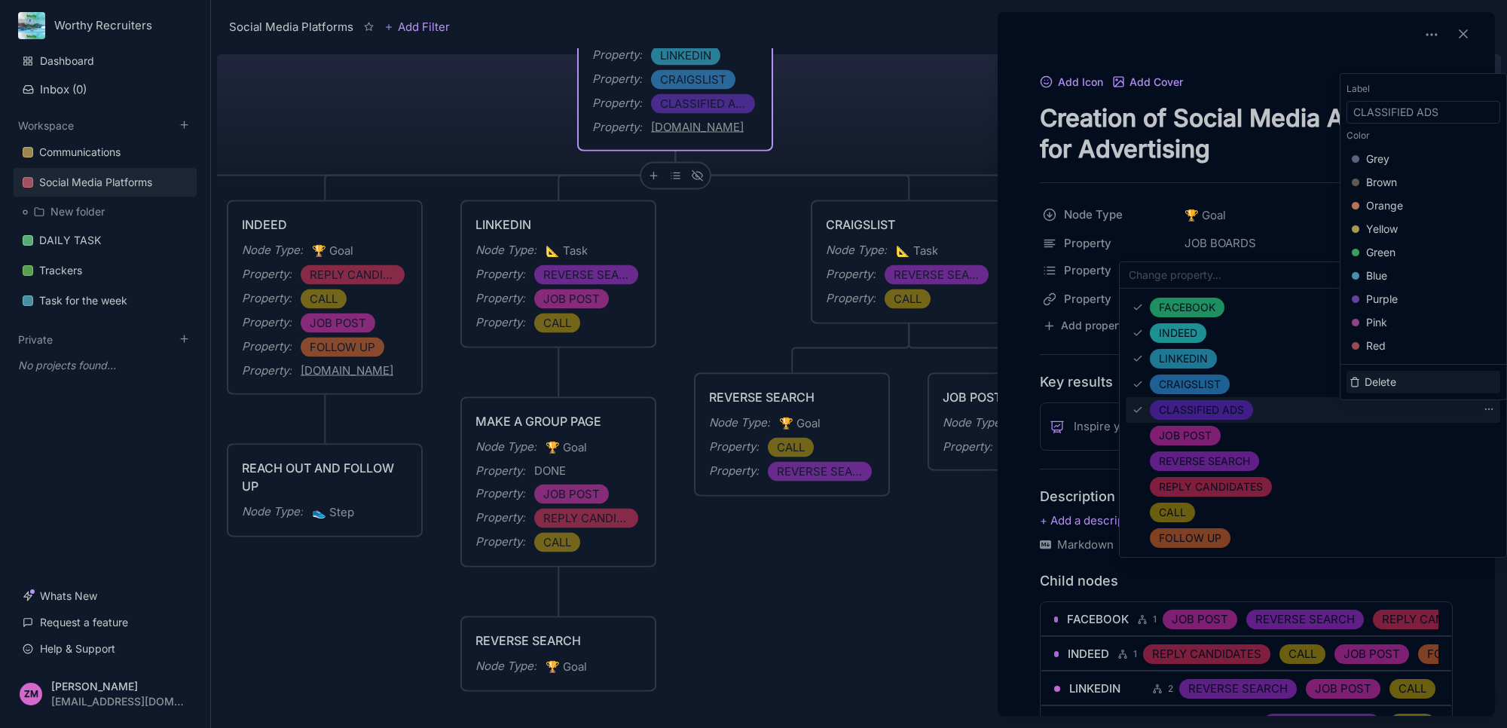
click at [1449, 387] on span "Delete" at bounding box center [1423, 382] width 146 height 17
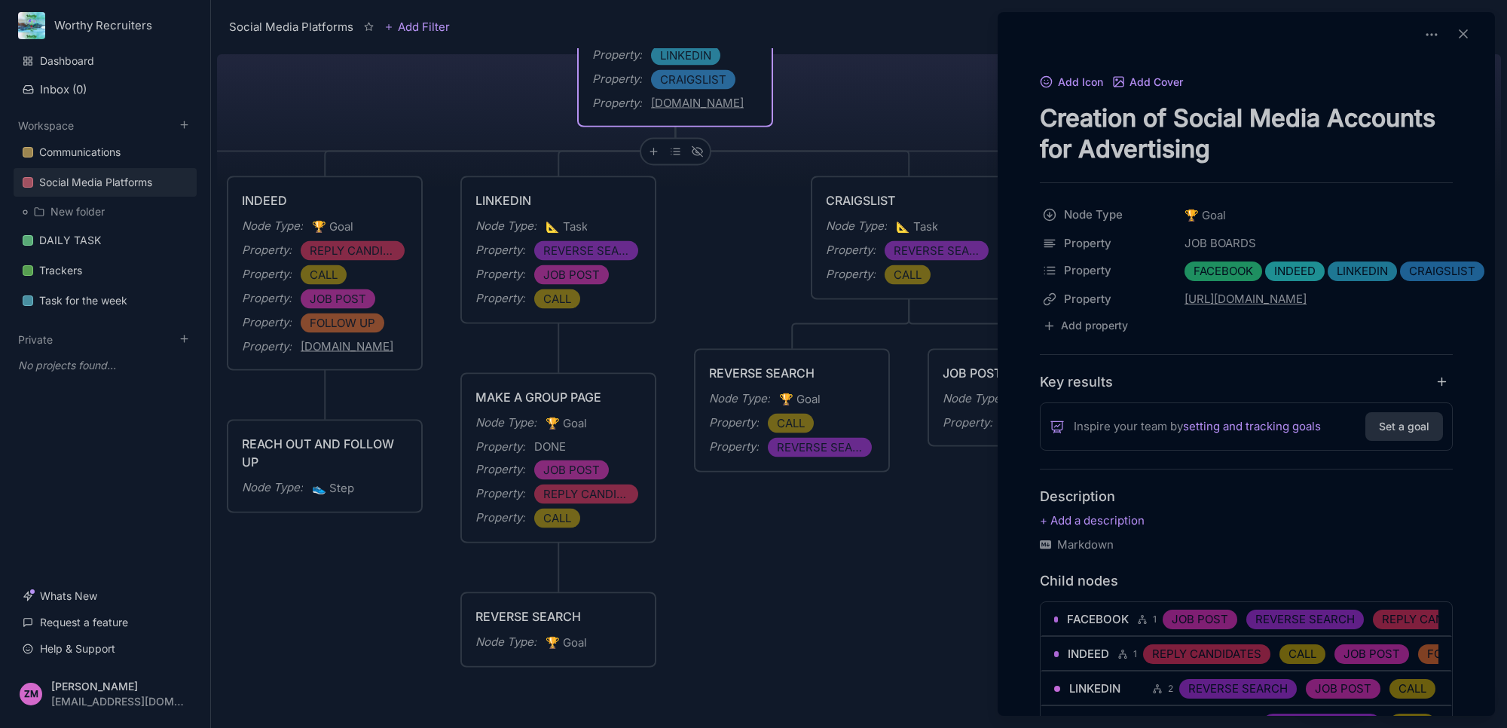
click at [937, 521] on div at bounding box center [753, 364] width 1507 height 728
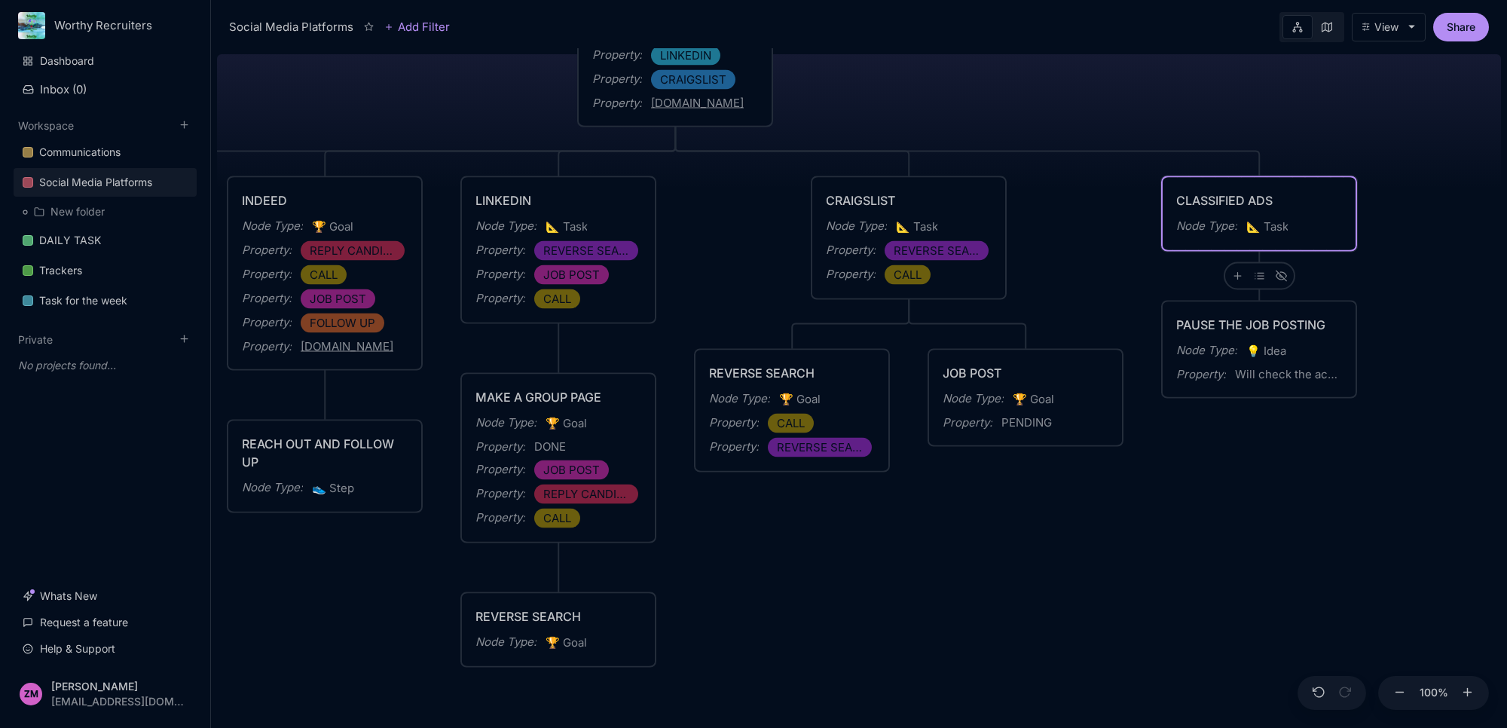
click at [1267, 196] on div "CLASSIFIED ADS" at bounding box center [1259, 200] width 166 height 18
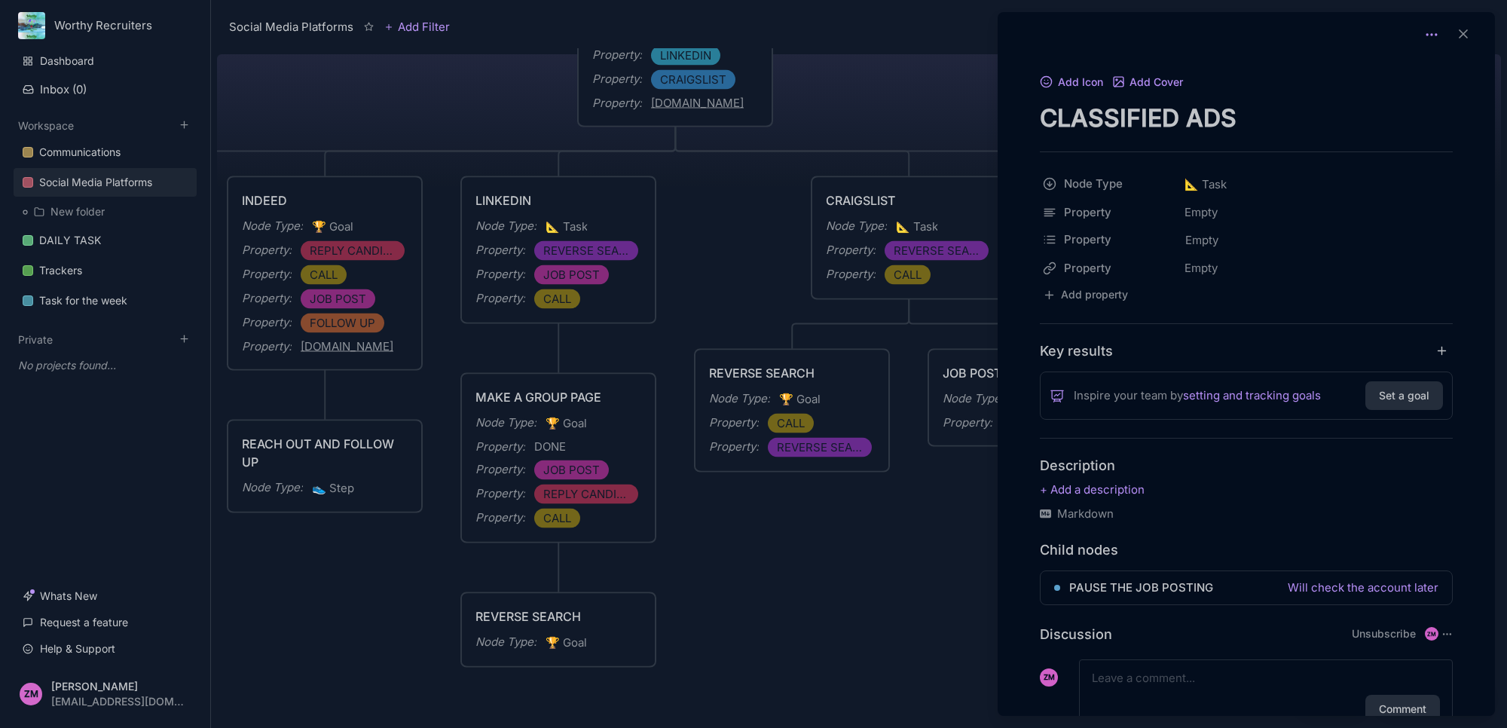
click at [1432, 32] on icon at bounding box center [1431, 34] width 15 height 15
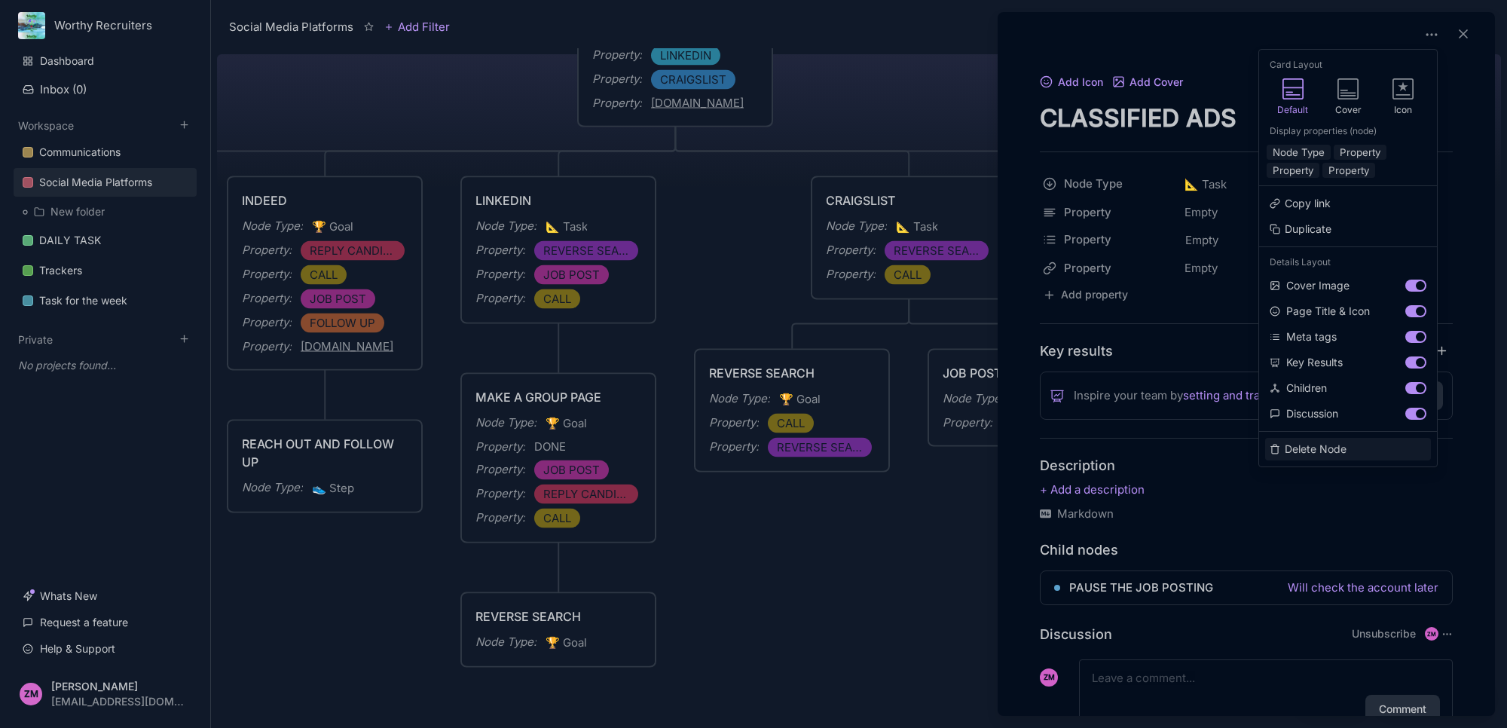
click at [1328, 450] on button "Delete Node" at bounding box center [1348, 449] width 166 height 23
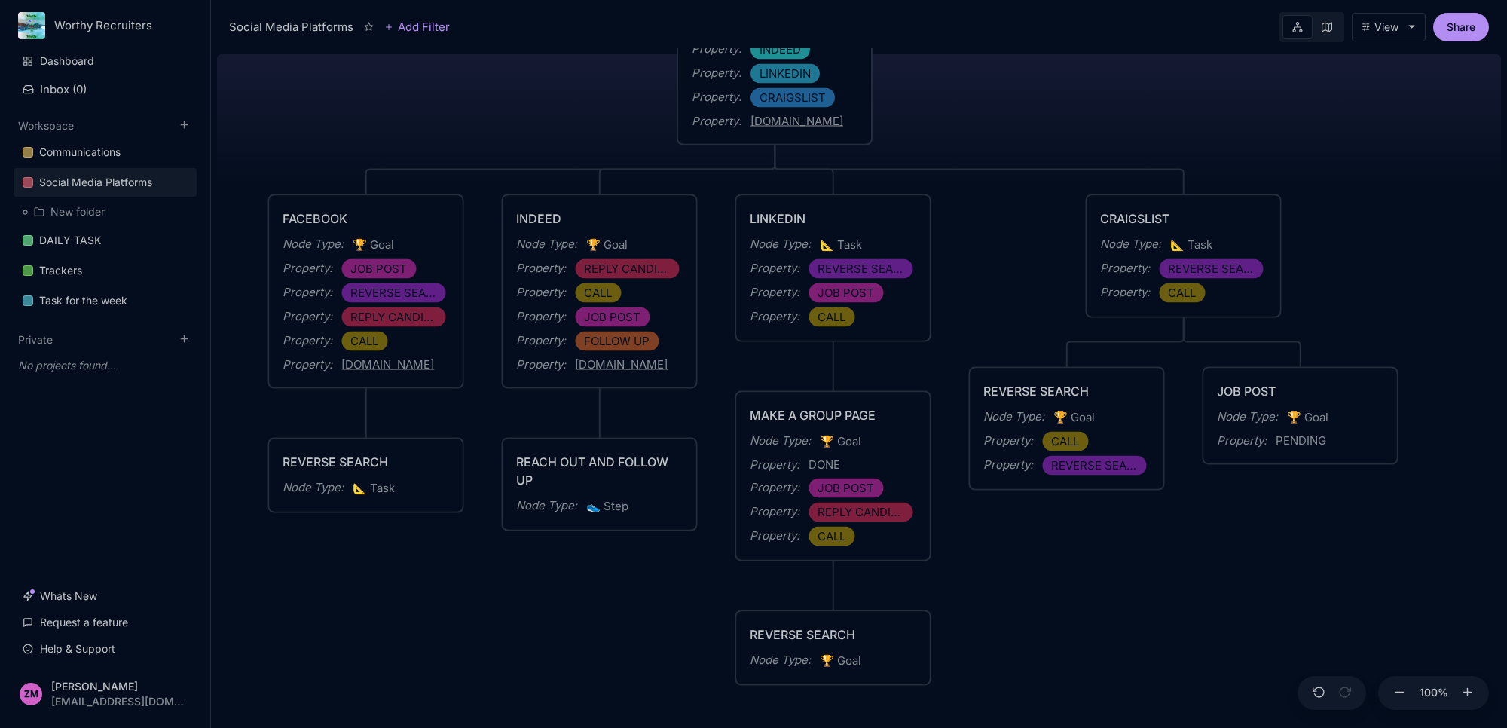
drag, startPoint x: 1074, startPoint y: 638, endPoint x: 1031, endPoint y: 663, distance: 50.3
click at [1067, 686] on div "Social Media Platforms Creation of Social Media Accounts for Advertising Node T…" at bounding box center [859, 388] width 1284 height 680
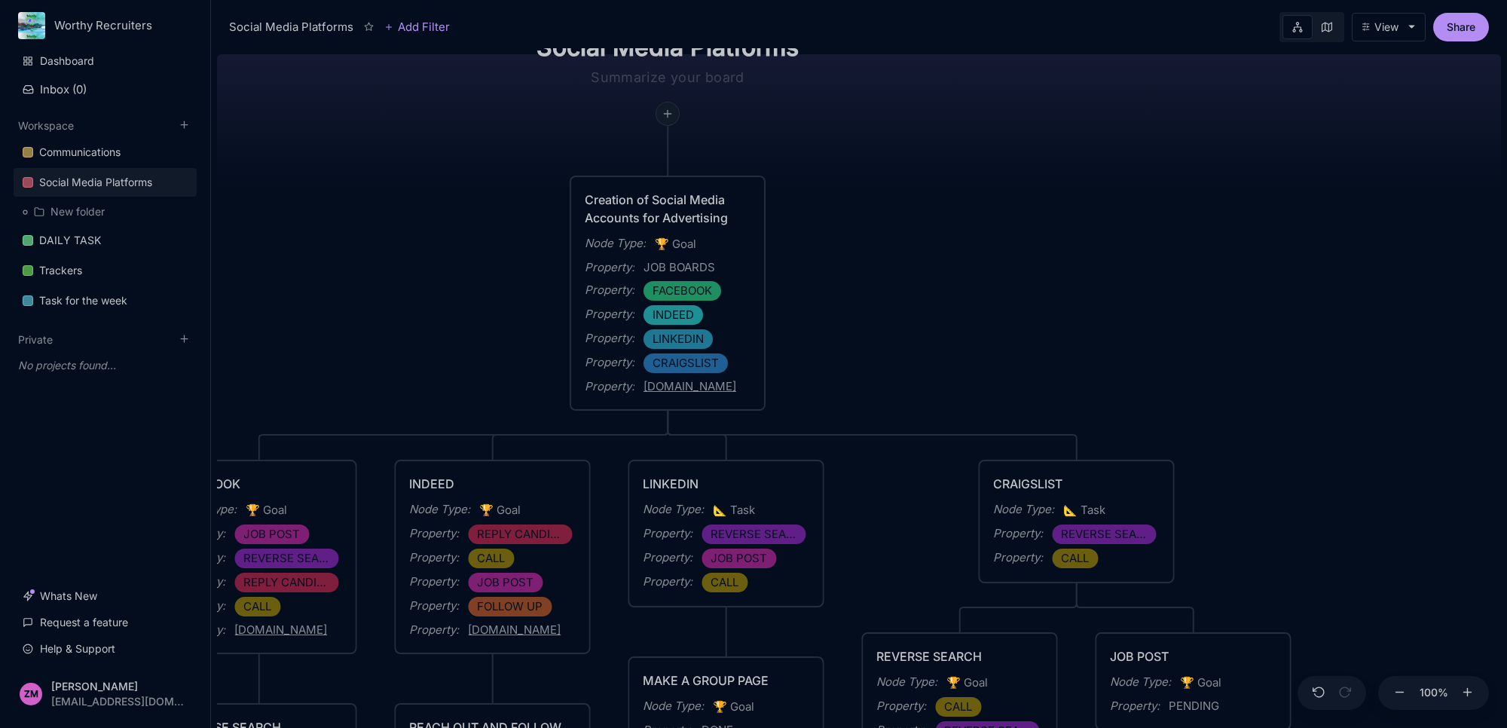
click at [672, 118] on icon at bounding box center [668, 114] width 12 height 12
click at [675, 266] on div "👟 Step" at bounding box center [665, 278] width 99 height 24
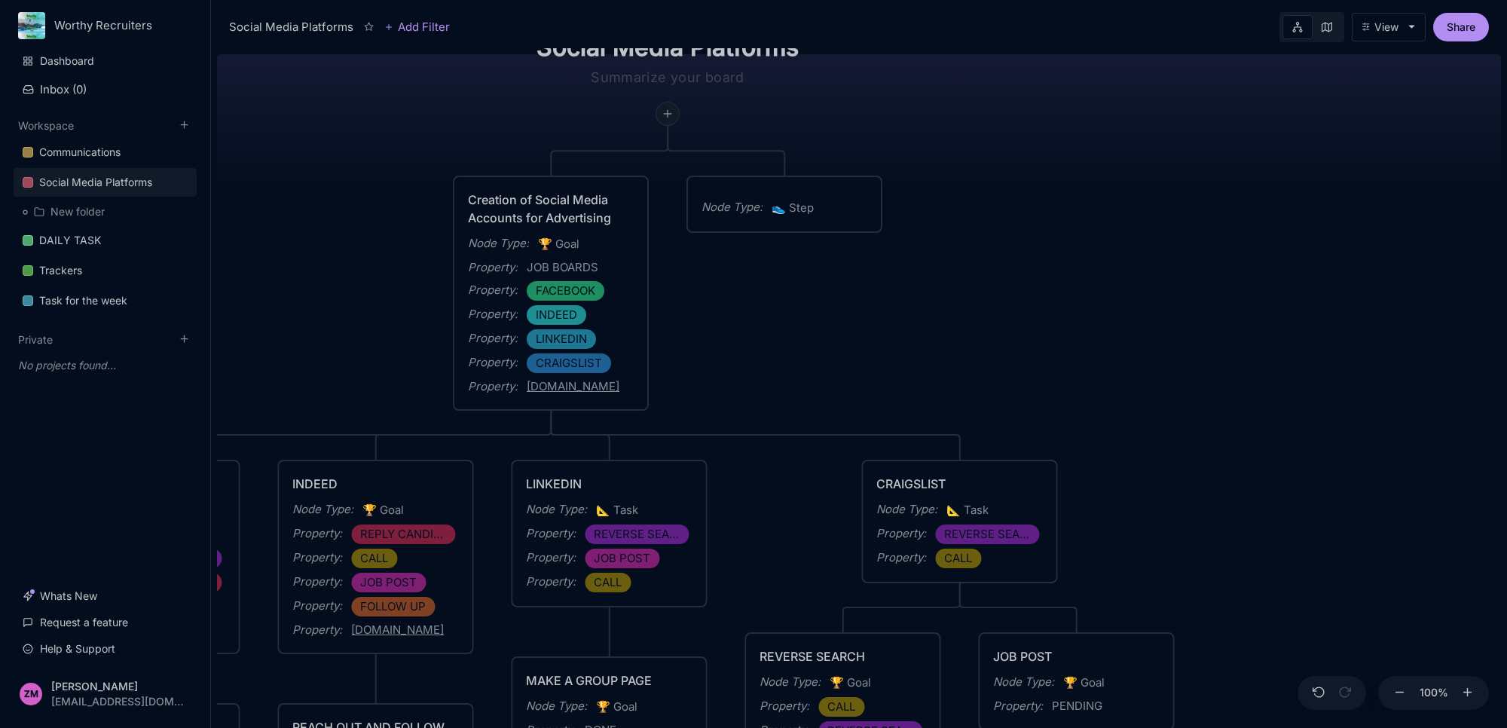
click at [662, 115] on icon at bounding box center [668, 114] width 12 height 12
click at [661, 166] on span "To Do List" at bounding box center [645, 169] width 49 height 18
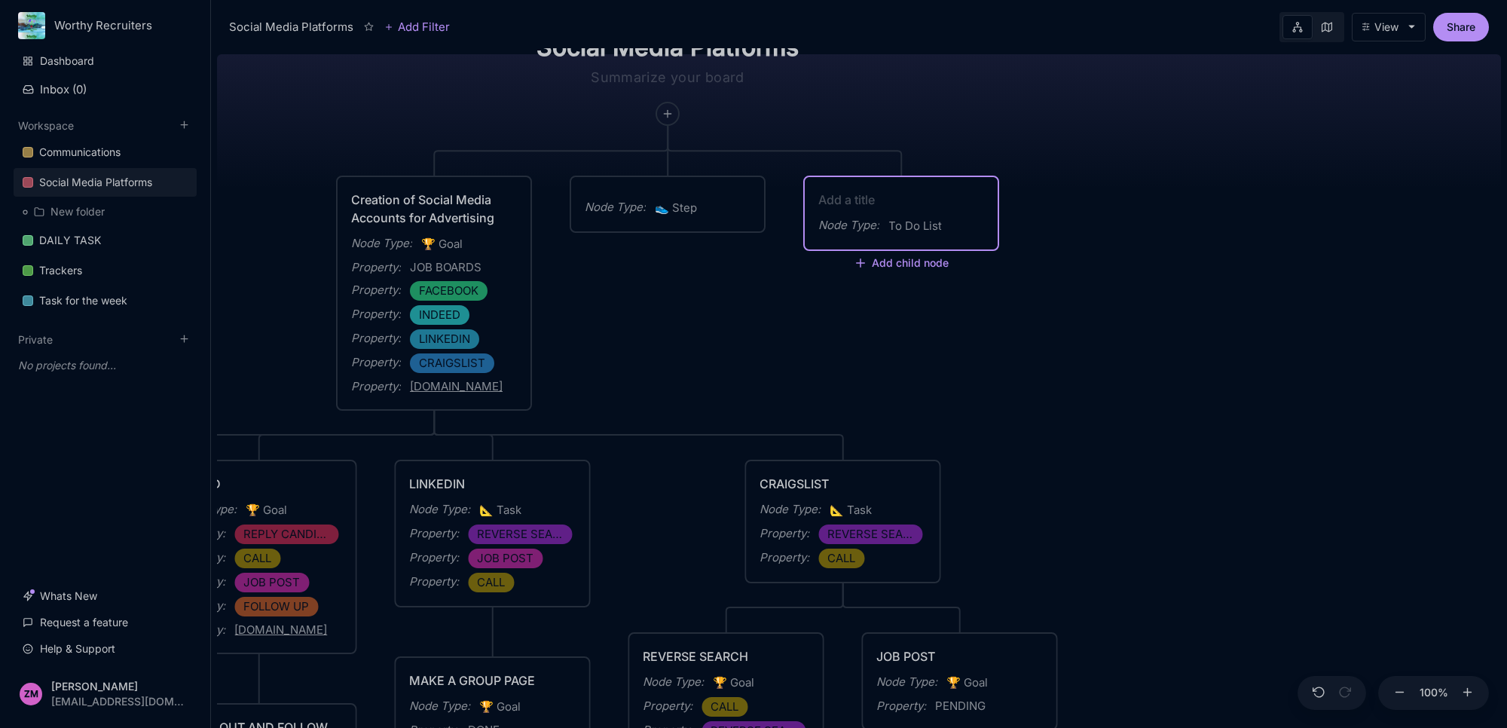
click at [680, 204] on span "👟 Step" at bounding box center [676, 208] width 42 height 18
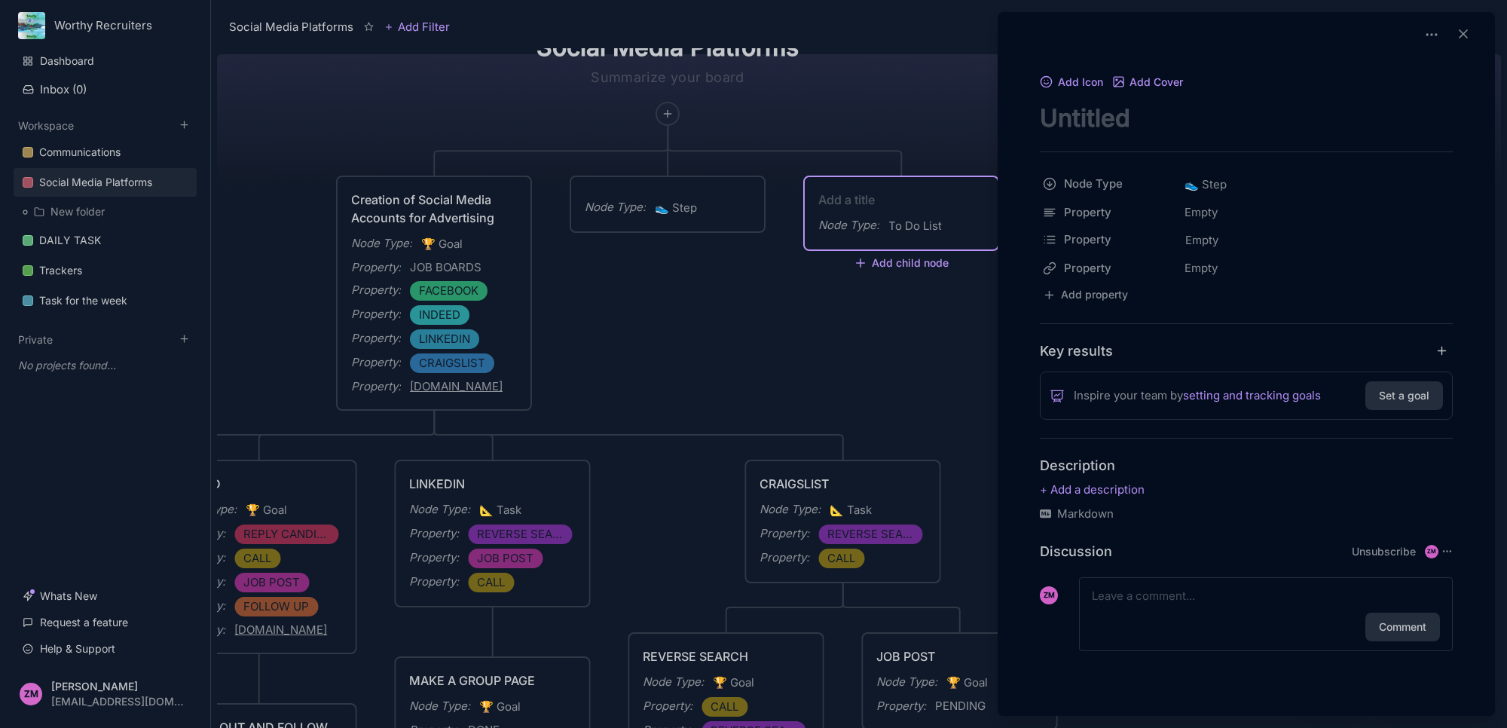
click at [1420, 27] on div at bounding box center [1432, 34] width 24 height 21
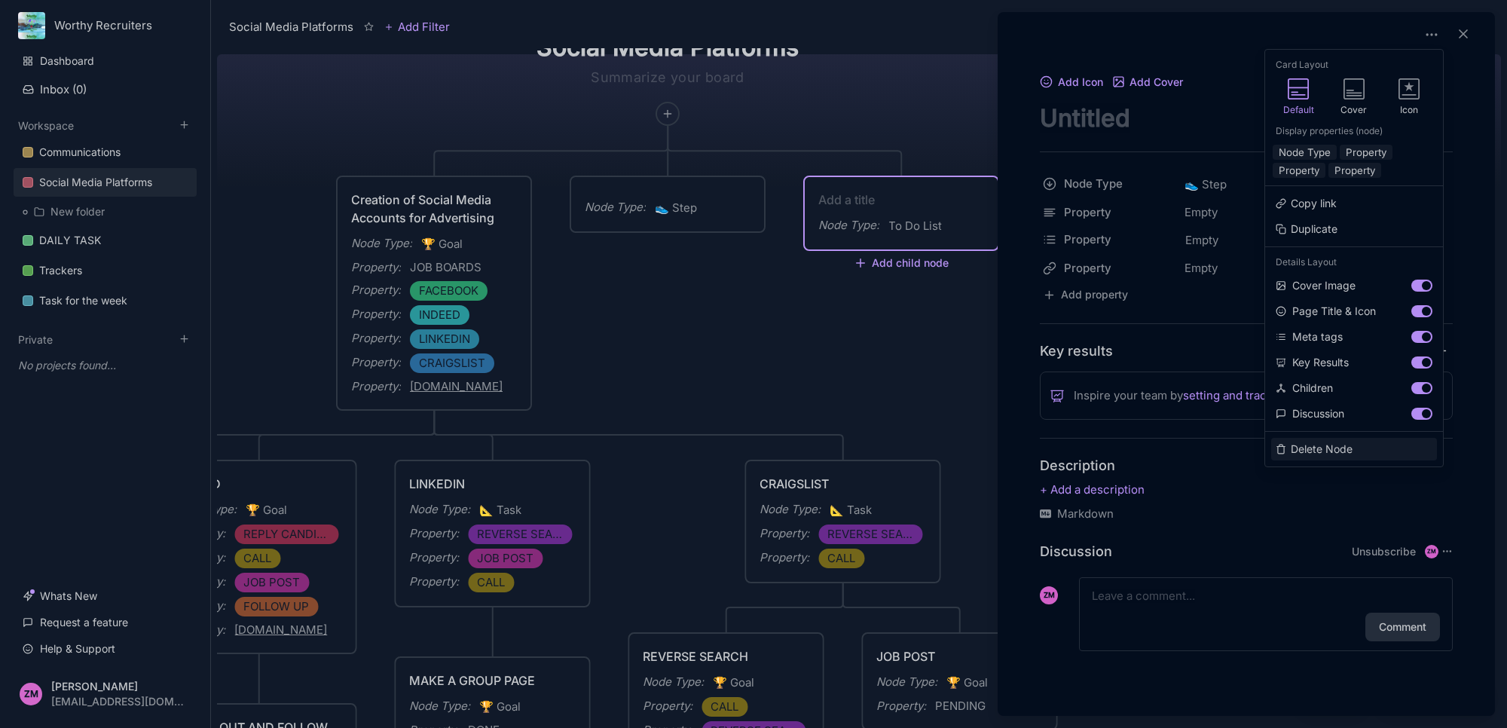
click at [1327, 445] on button "Delete Node" at bounding box center [1354, 449] width 166 height 23
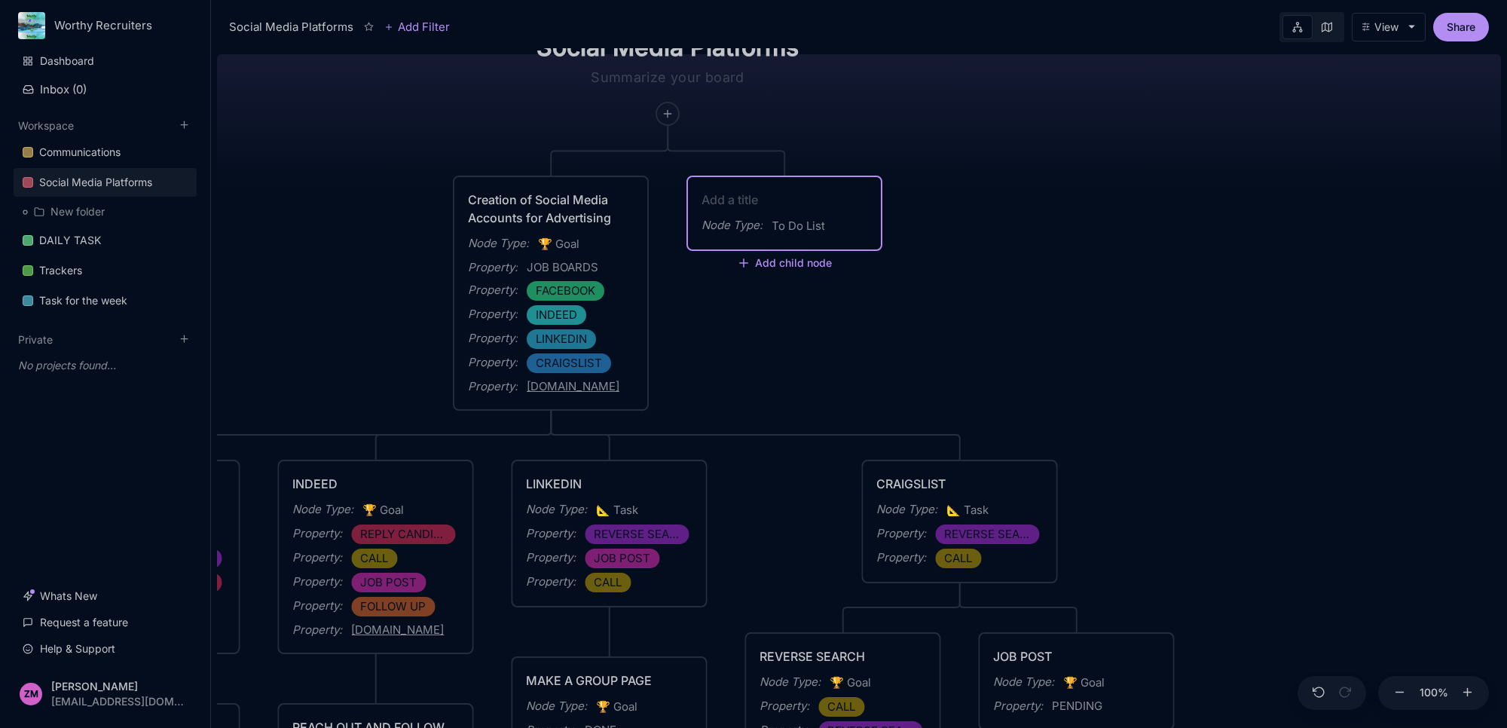
click at [787, 198] on textarea at bounding box center [785, 200] width 166 height 18
type textarea "GSHEET SUMMARY"
click at [805, 222] on span "To Do List" at bounding box center [798, 226] width 53 height 18
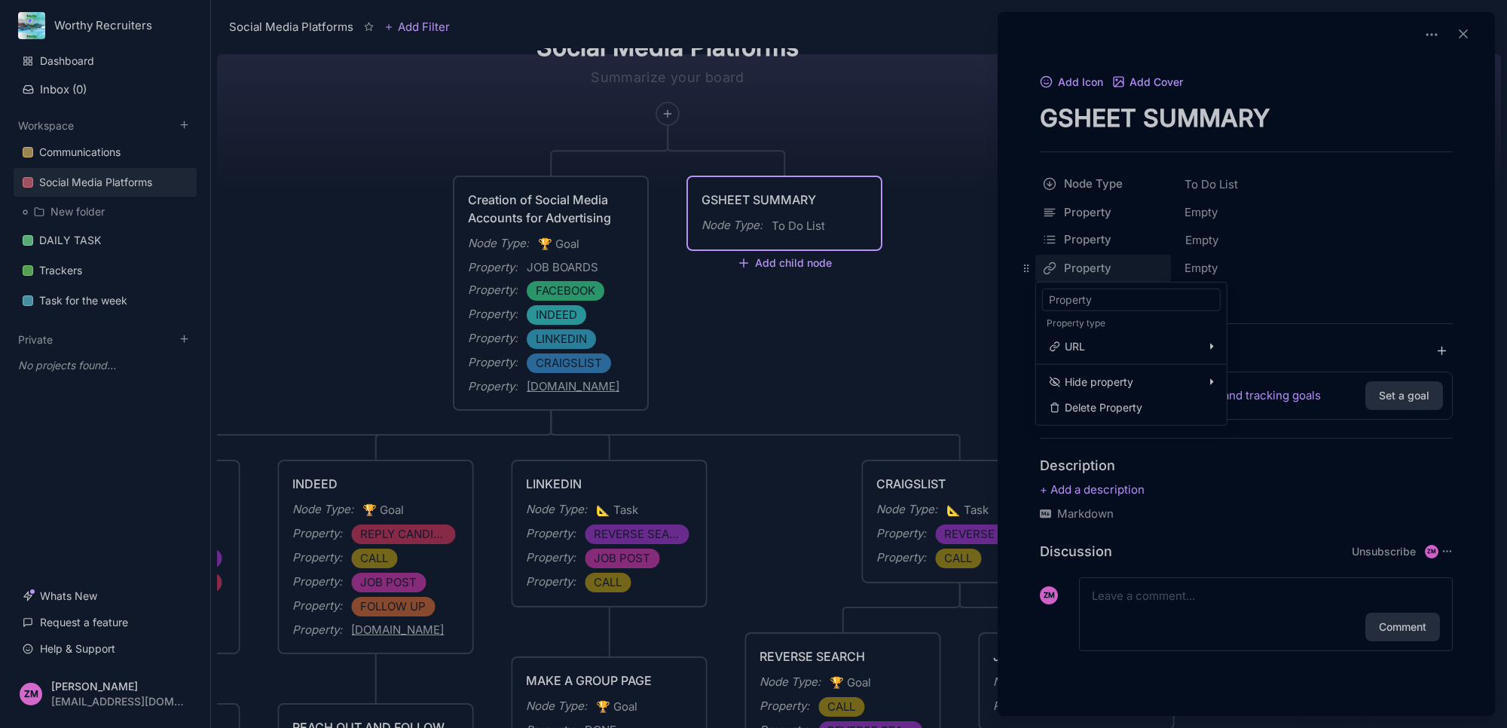
click at [1044, 219] on html "Worthy Recruiters Dashboard Inbox ( 0 ) Workspace Communications Social Media P…" at bounding box center [753, 364] width 1507 height 728
click at [1313, 283] on html "Worthy Recruiters Dashboard Inbox ( 0 ) Workspace Communications Social Media P…" at bounding box center [753, 364] width 1507 height 728
drag, startPoint x: 1027, startPoint y: 267, endPoint x: 1032, endPoint y: 211, distance: 56.8
click at [1032, 207] on body "Worthy Recruiters Dashboard Inbox ( 0 ) Workspace Communications Social Media P…" at bounding box center [753, 364] width 1507 height 728
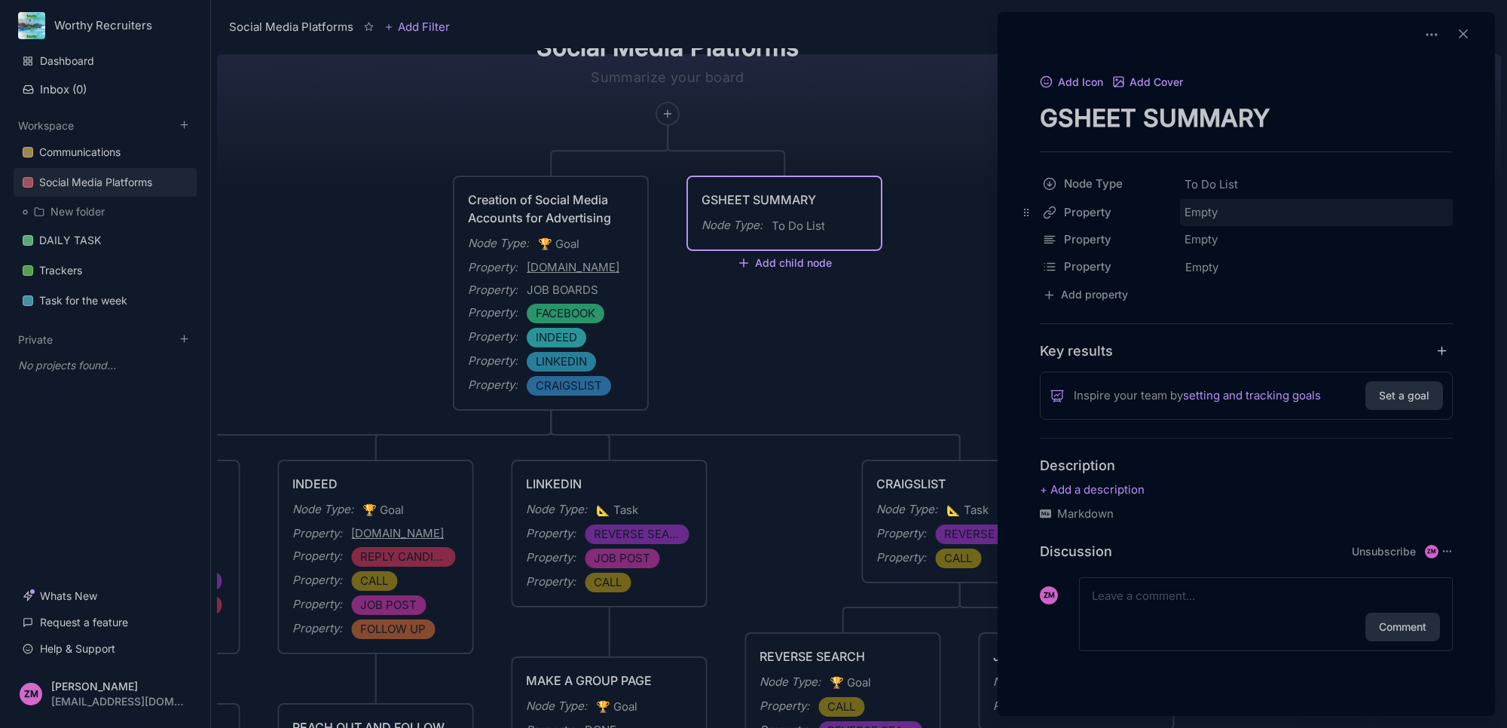
click at [1200, 212] on div "Empty" at bounding box center [1316, 212] width 273 height 27
paste input "[URL][DOMAIN_NAME]"
type input "[URL][DOMAIN_NAME]"
click at [1047, 235] on html "Worthy Recruiters Dashboard Inbox ( 0 ) Workspace Communications Social Media P…" at bounding box center [753, 364] width 1507 height 728
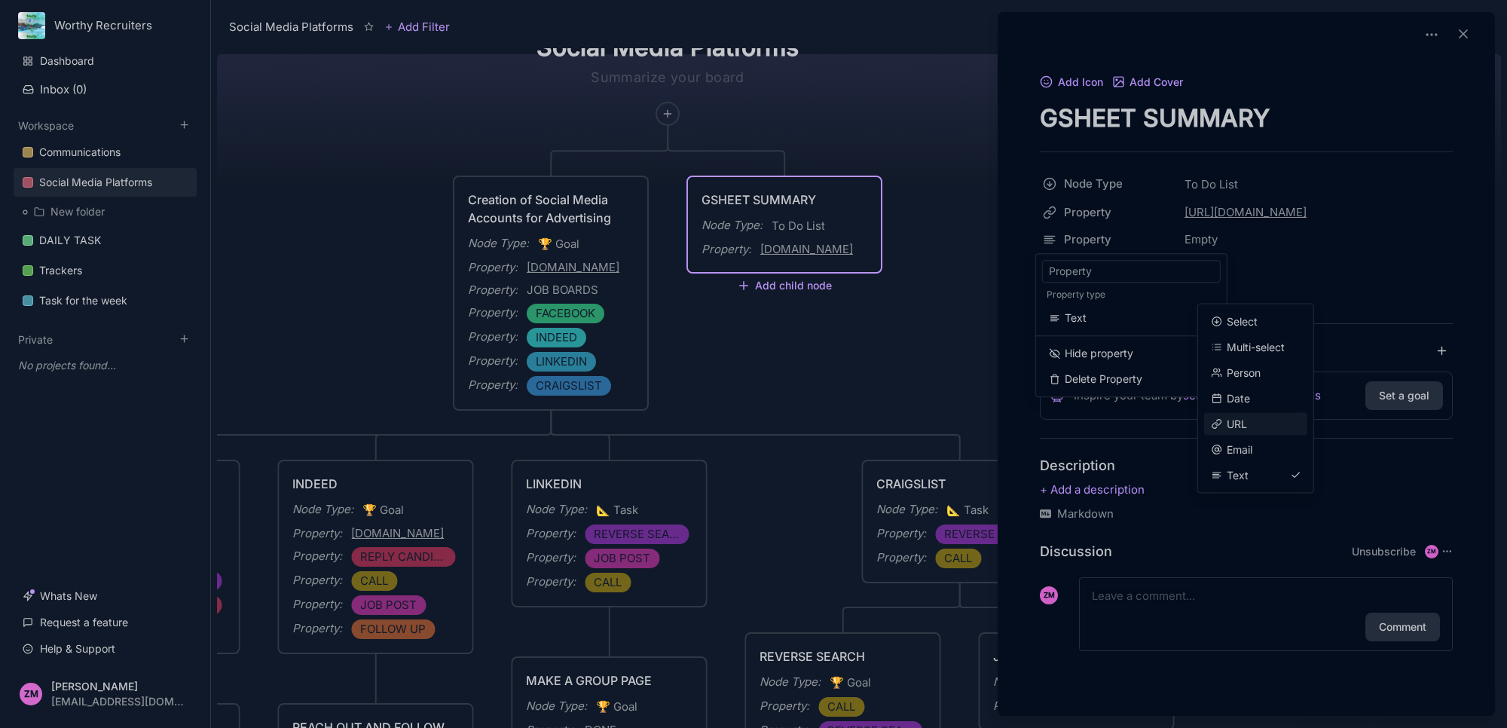
click at [1221, 417] on span "URL" at bounding box center [1257, 424] width 91 height 17
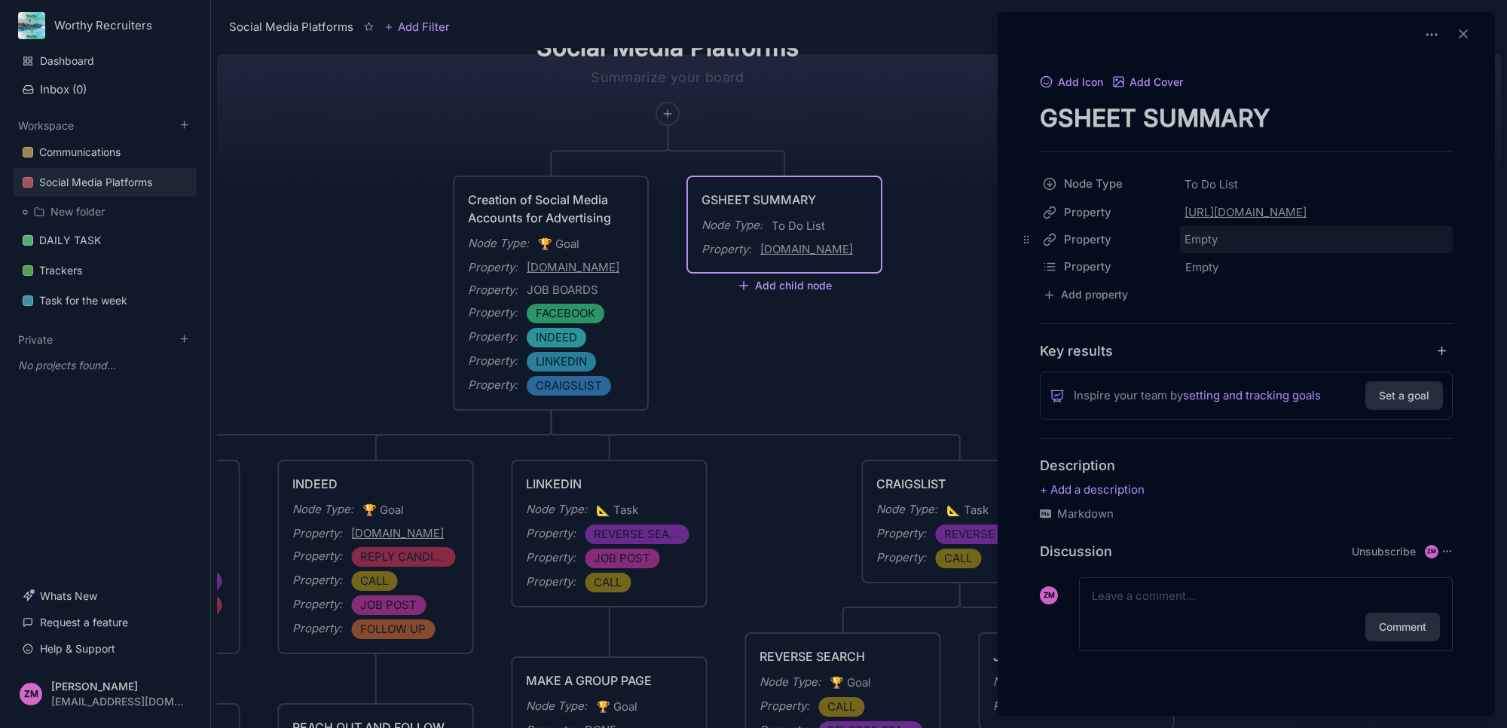
click at [1200, 236] on div "Empty" at bounding box center [1316, 239] width 273 height 27
click at [1262, 246] on input "text" at bounding box center [1316, 240] width 271 height 26
paste input "[URL][DOMAIN_NAME]"
type input "[URL][DOMAIN_NAME]"
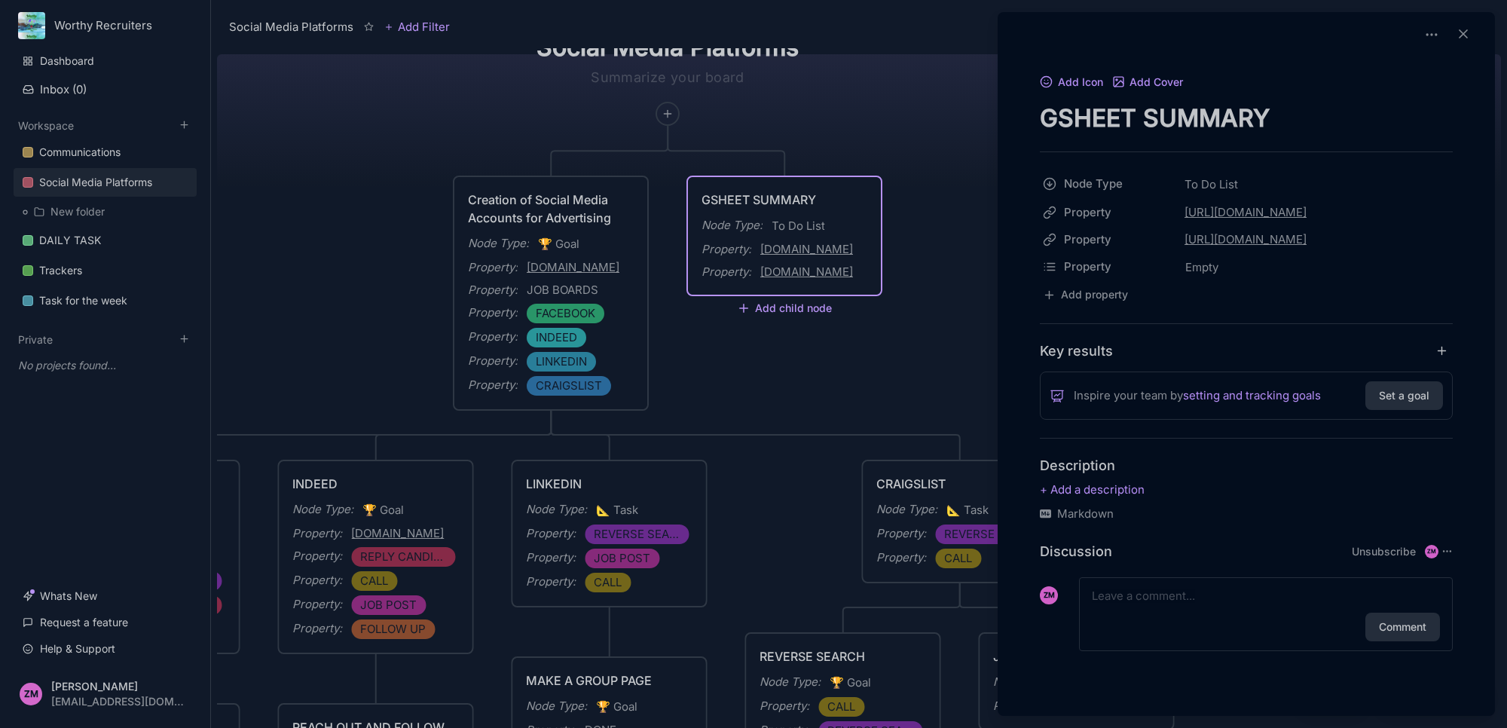
click at [796, 307] on div at bounding box center [753, 364] width 1507 height 728
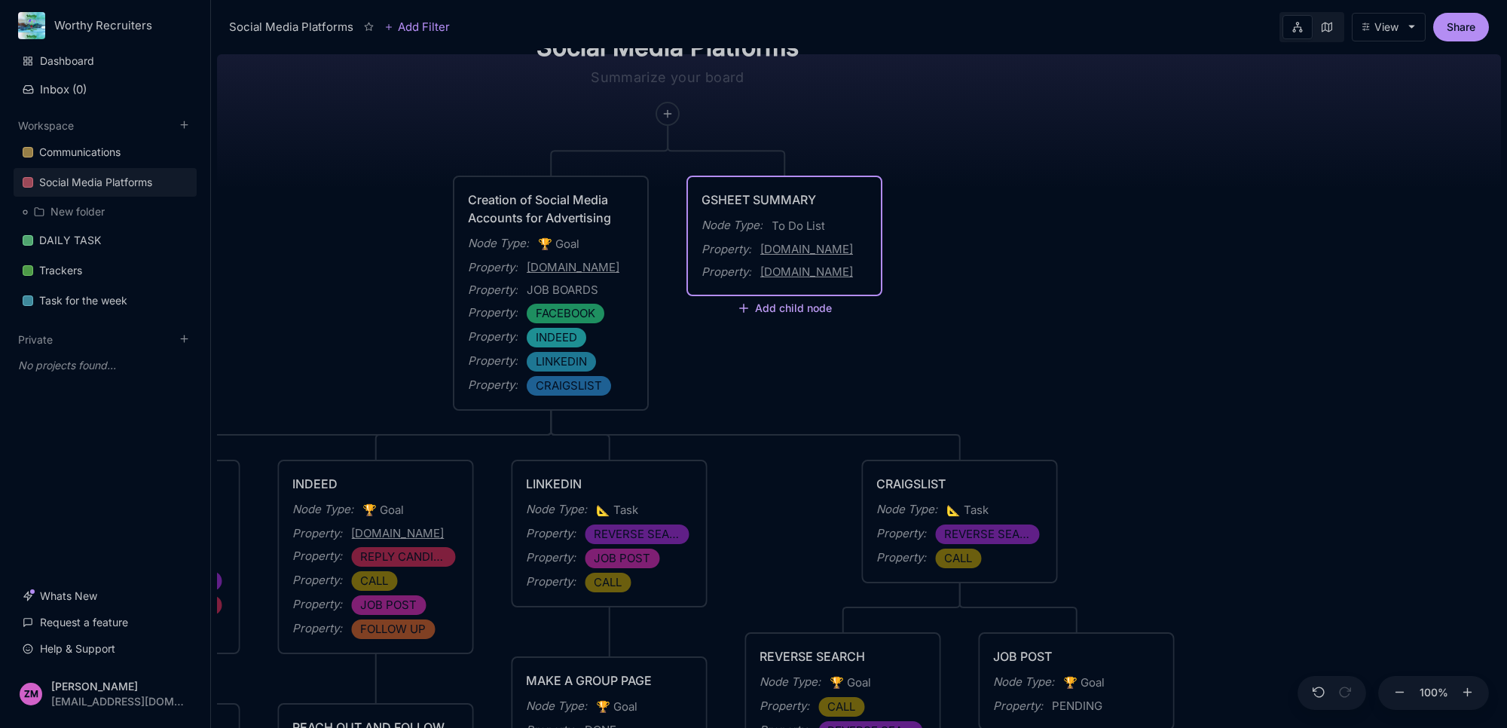
click at [796, 307] on button "Add child node" at bounding box center [784, 309] width 94 height 14
click at [792, 488] on div "📐 Task" at bounding box center [782, 494] width 99 height 24
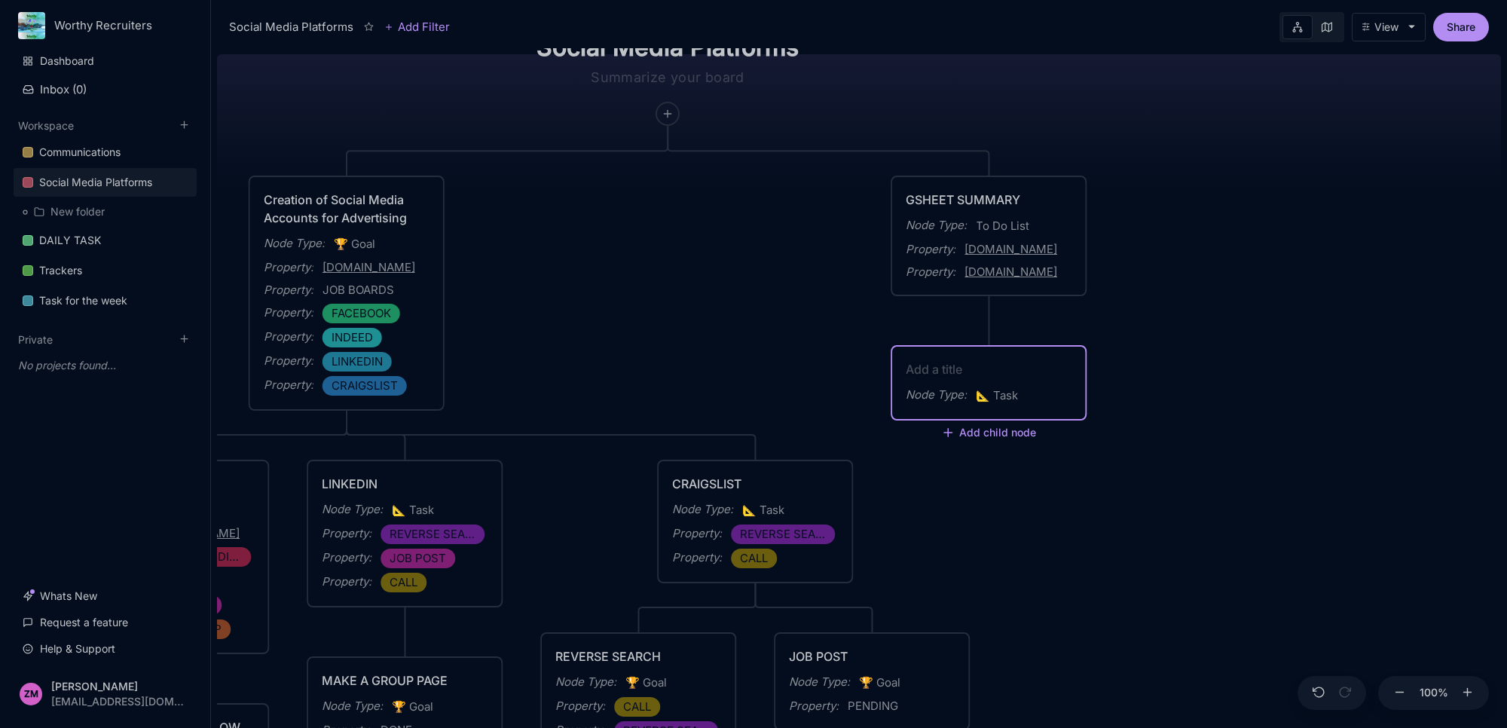
click at [969, 370] on textarea at bounding box center [989, 369] width 166 height 18
type textarea "TRUCK DRIVER TRACKER"
click at [1036, 393] on div "Node Type : 📐 Task" at bounding box center [989, 396] width 166 height 20
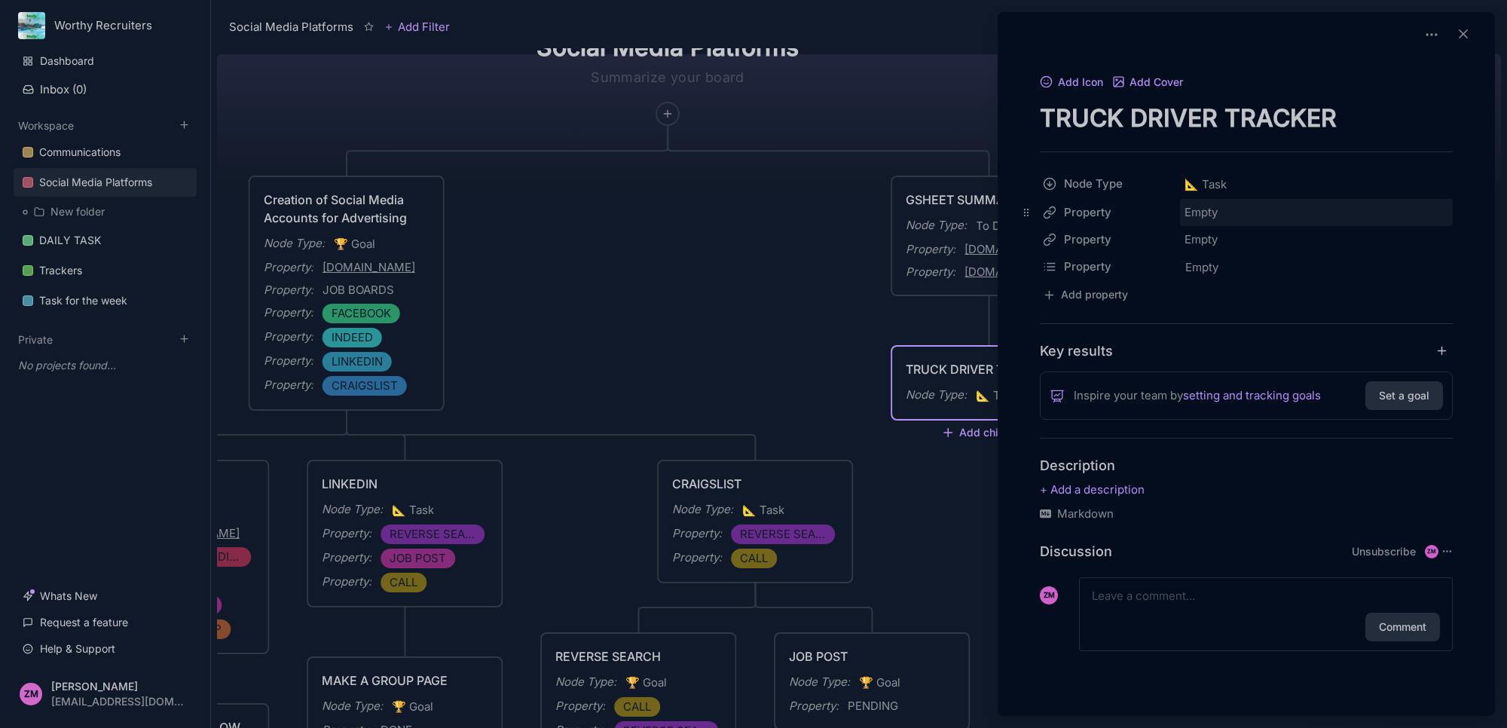
click at [1181, 216] on div "Empty" at bounding box center [1316, 212] width 273 height 27
paste input "[URL][DOMAIN_NAME]"
type input "[URL][DOMAIN_NAME]"
click at [1238, 264] on div "Empty" at bounding box center [1317, 268] width 264 height 20
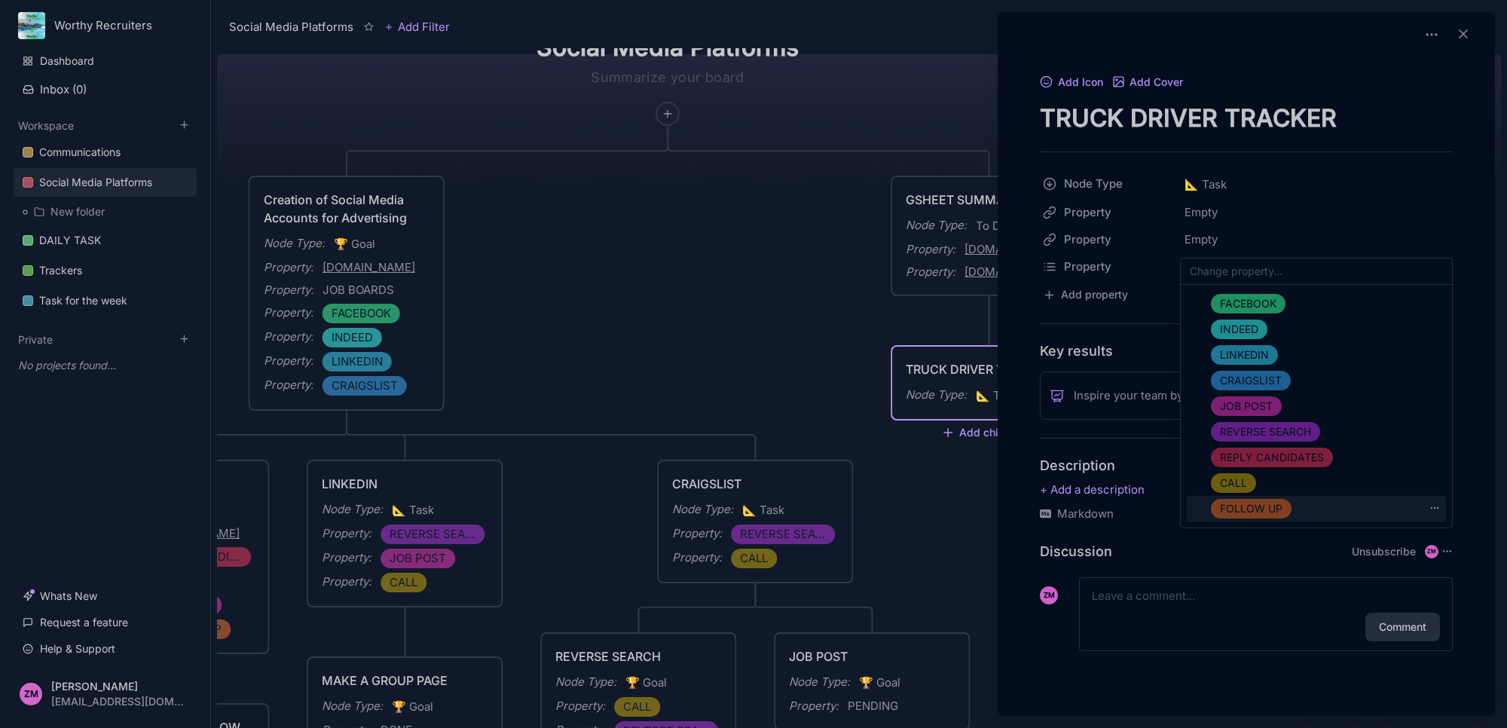
click at [1272, 511] on span "FOLLOW UP" at bounding box center [1251, 509] width 63 height 18
click at [1253, 475] on div "CALL" at bounding box center [1316, 483] width 259 height 26
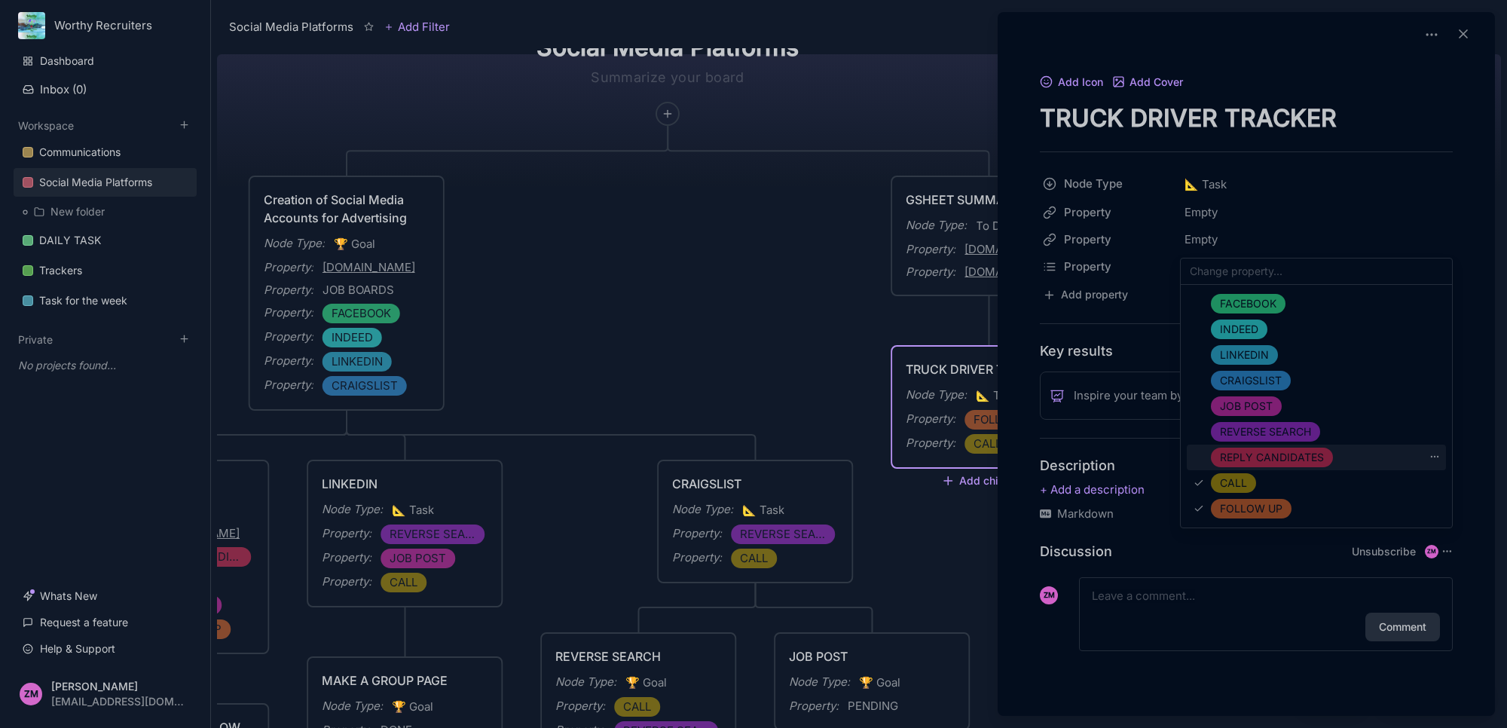
click at [1259, 463] on span "REPLY CANDIDATES" at bounding box center [1272, 457] width 104 height 18
click at [1252, 408] on span "JOB POST" at bounding box center [1246, 406] width 53 height 18
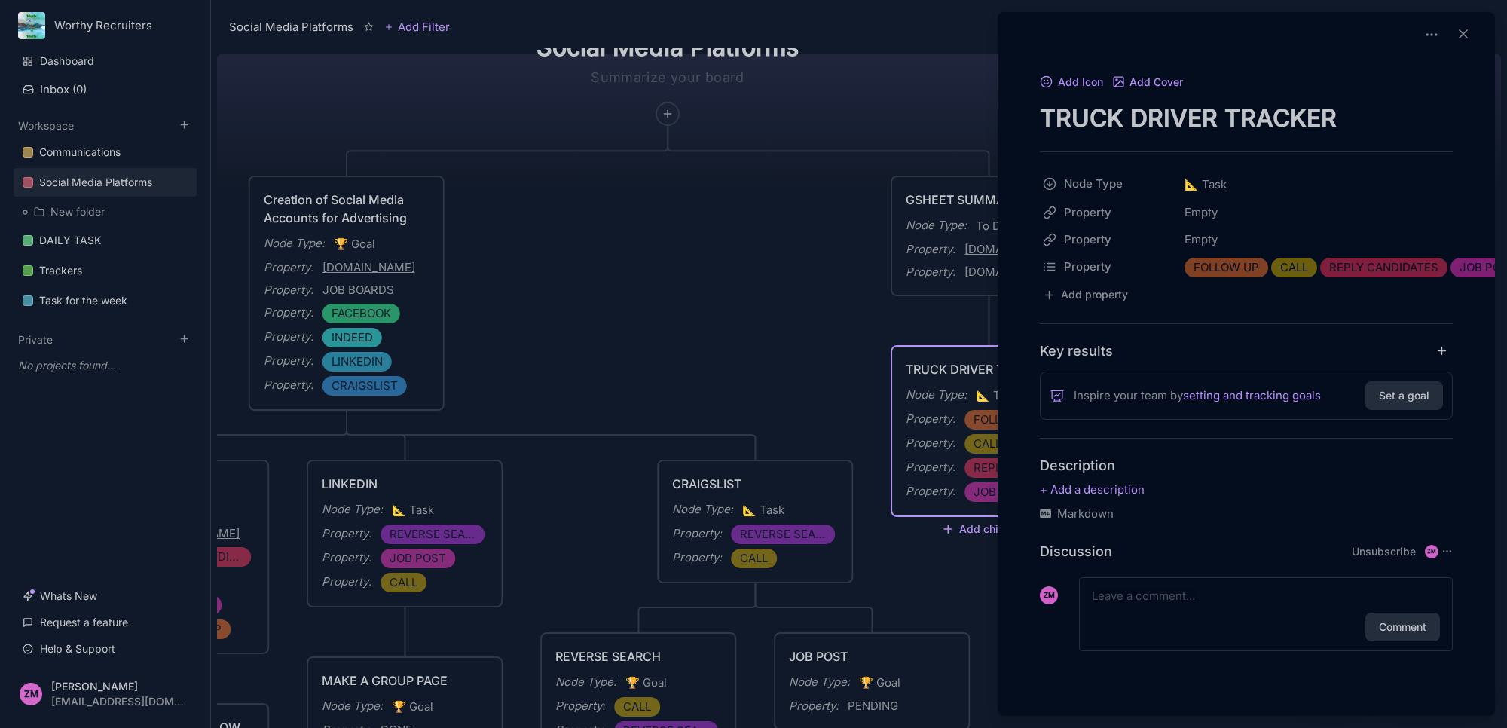
click at [933, 567] on div at bounding box center [753, 364] width 1507 height 728
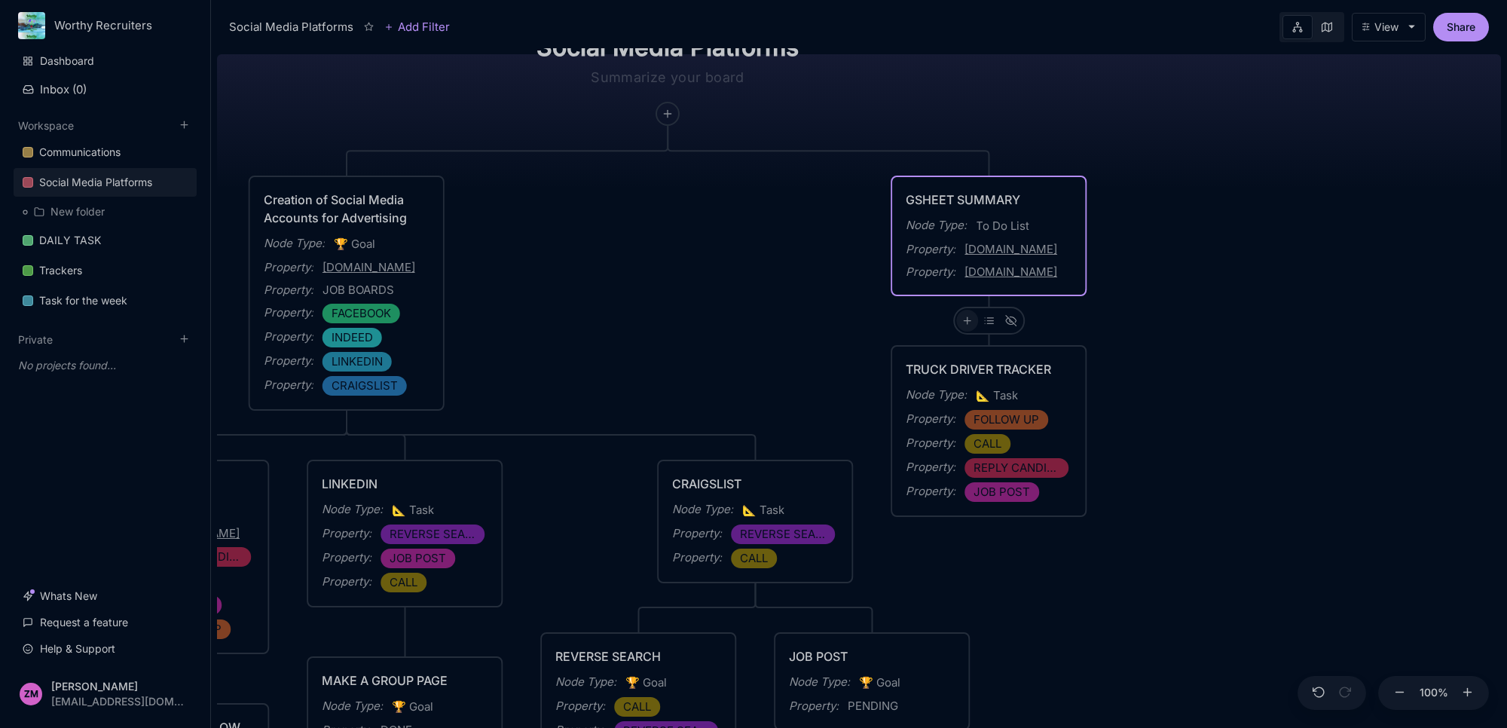
click at [967, 320] on icon at bounding box center [966, 320] width 11 height 11
click at [966, 503] on div "📐 Task" at bounding box center [965, 509] width 99 height 24
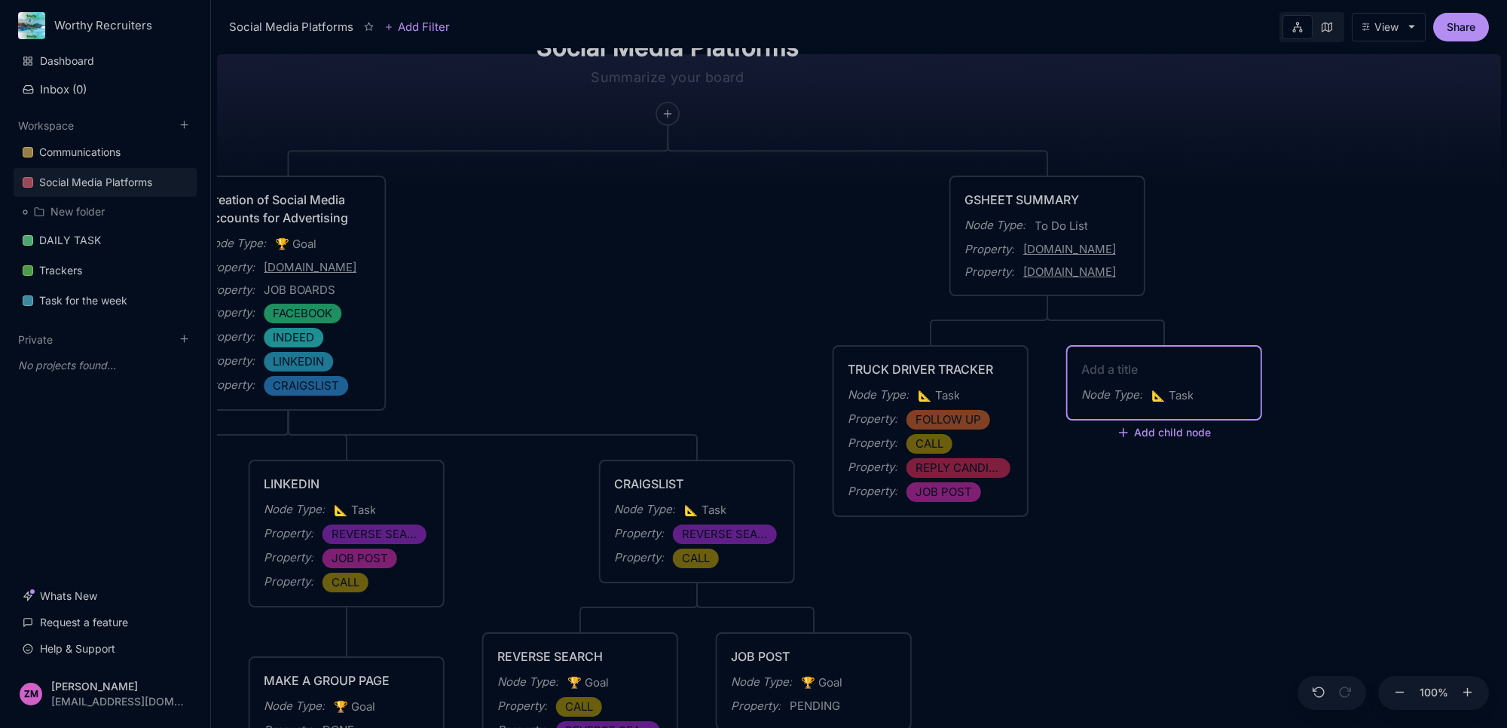
click at [1130, 374] on textarea at bounding box center [1164, 369] width 166 height 18
type textarea "ADS TRACKER"
click at [1221, 396] on div "Node Type : 📐 Task" at bounding box center [1164, 396] width 166 height 20
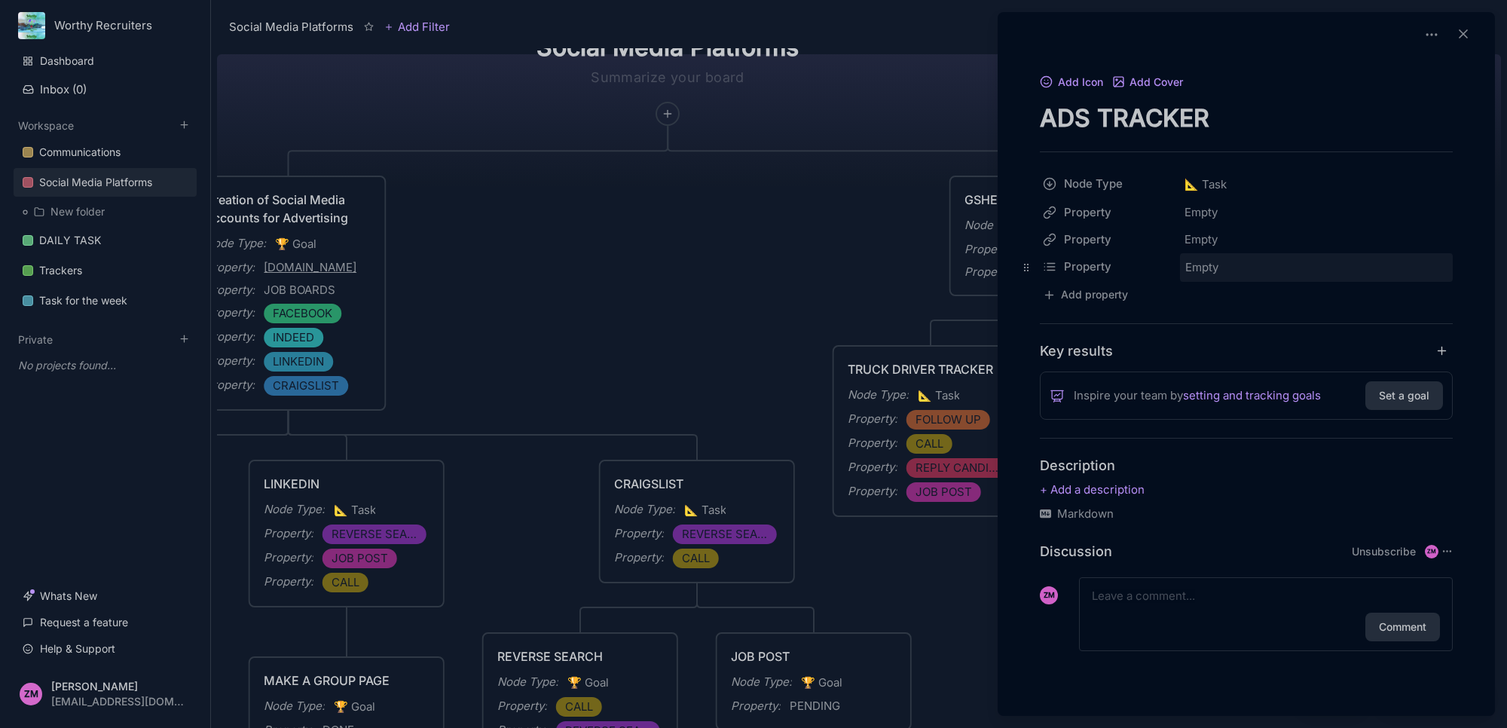
click at [1185, 258] on span "Empty" at bounding box center [1202, 268] width 35 height 20
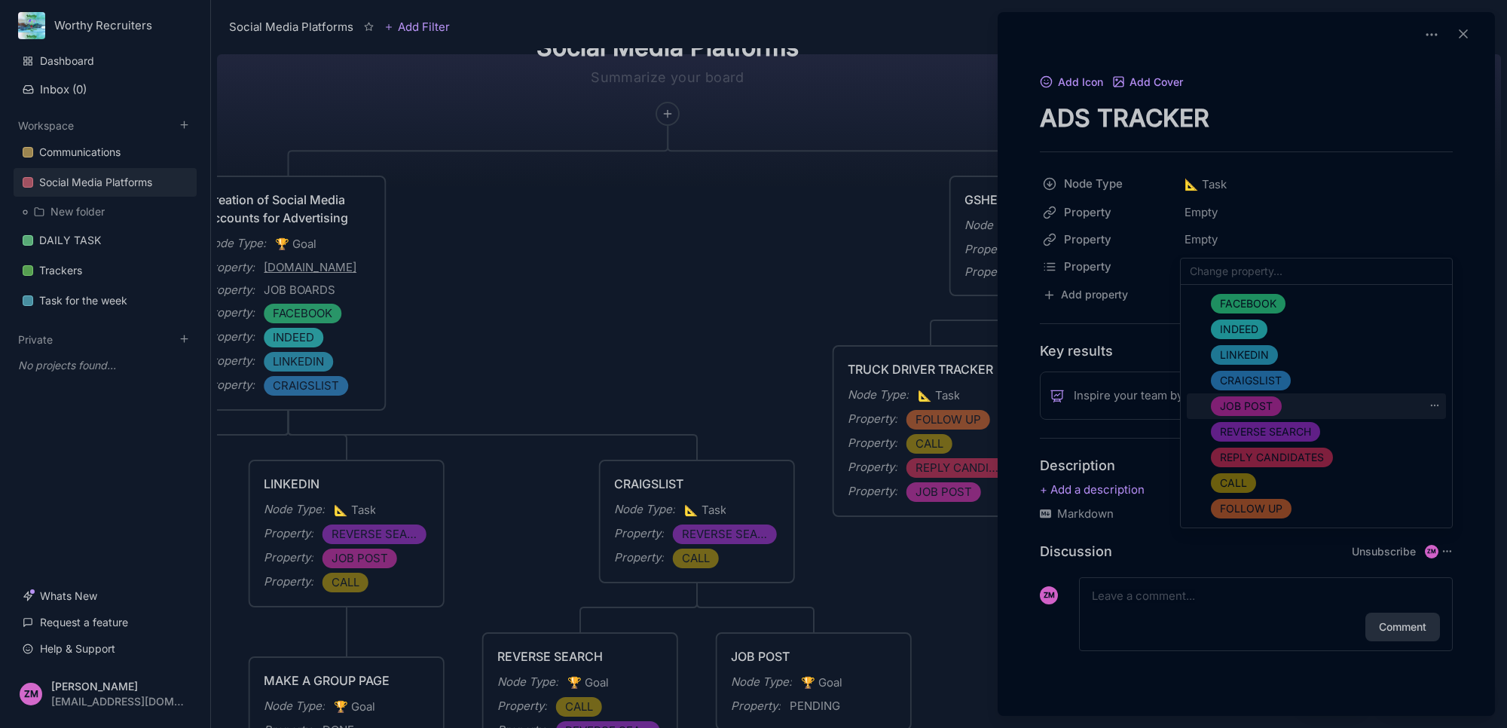
click at [1268, 408] on span "JOB POST" at bounding box center [1246, 406] width 53 height 18
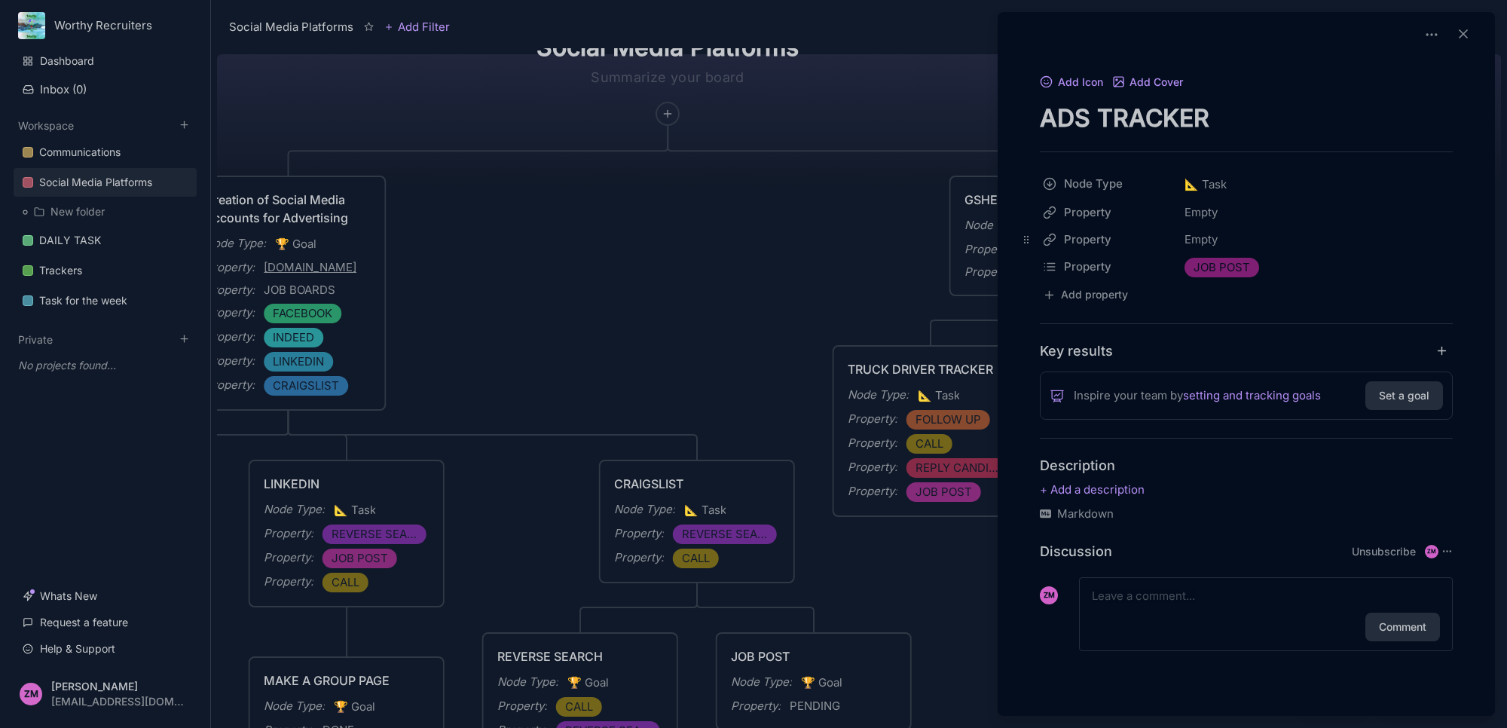
click at [1029, 237] on icon at bounding box center [1026, 240] width 12 height 12
click at [1062, 236] on div "Social Media Platforms Add Filter View Share Social Media Platforms Creation of…" at bounding box center [859, 364] width 1296 height 728
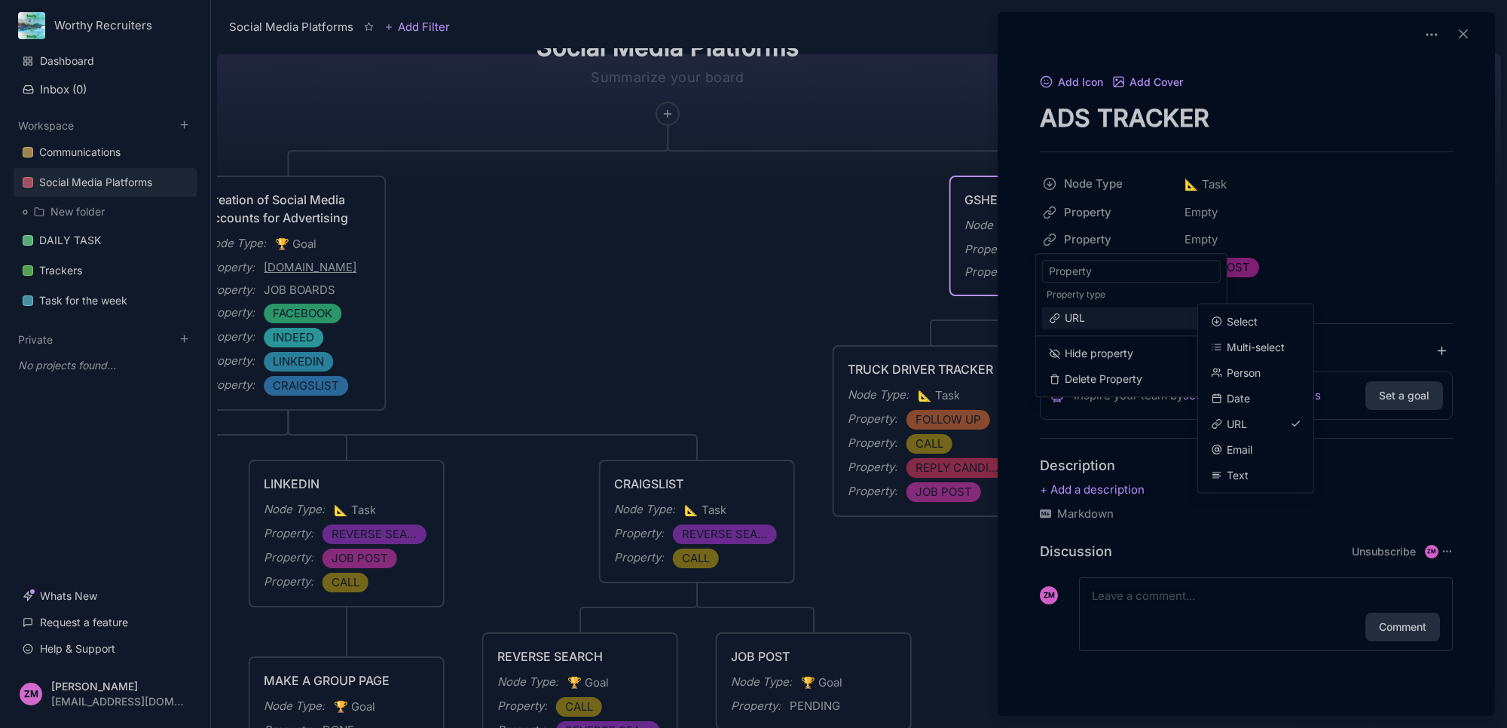
drag, startPoint x: 1168, startPoint y: 320, endPoint x: 1176, endPoint y: 321, distance: 8.3
click at [1169, 320] on span "URL" at bounding box center [1129, 318] width 158 height 17
click at [1243, 341] on span "Multi-select" at bounding box center [1256, 347] width 58 height 17
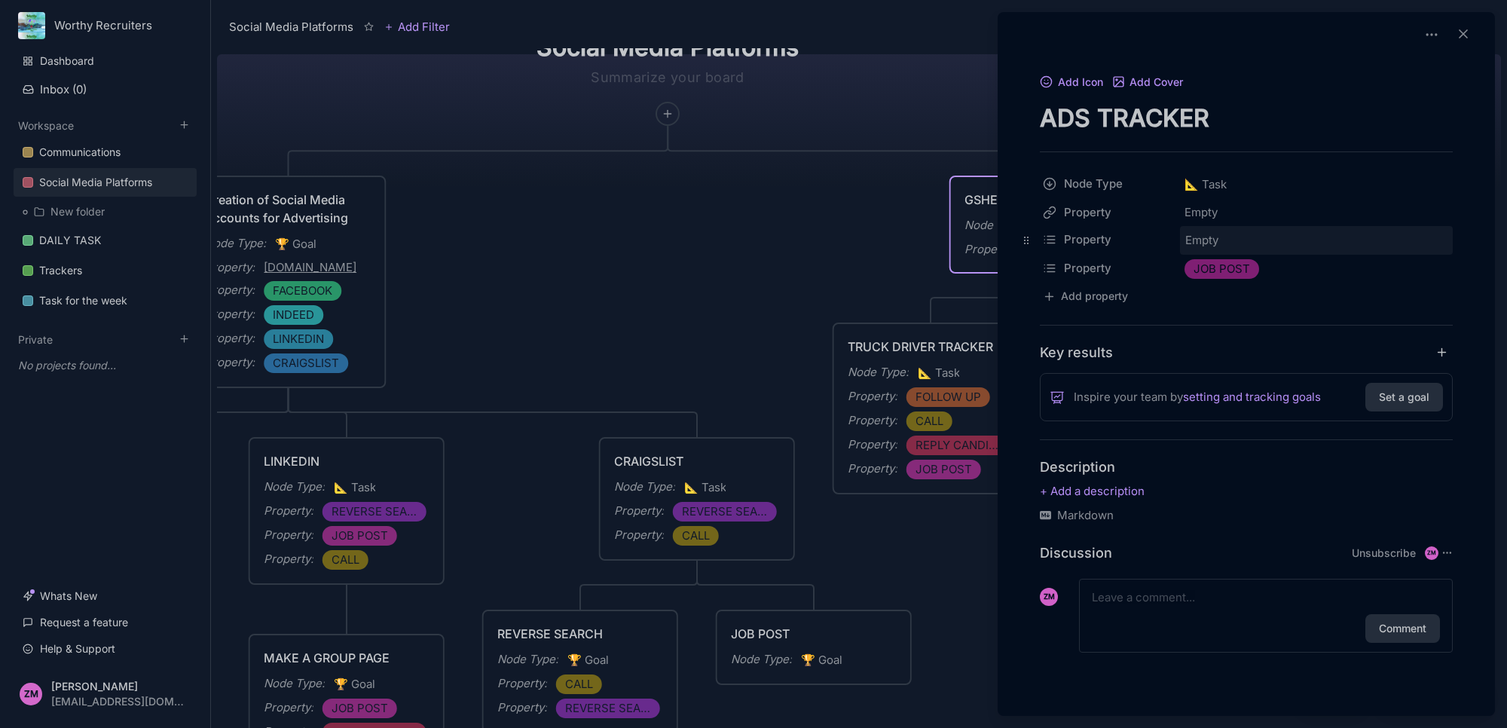
click at [1211, 237] on span "Empty" at bounding box center [1202, 241] width 35 height 20
click at [1275, 246] on input "text" at bounding box center [1316, 244] width 271 height 26
type input "FACEBBOOK"
click at [1279, 271] on span "FACEBBOOK" at bounding box center [1251, 276] width 63 height 18
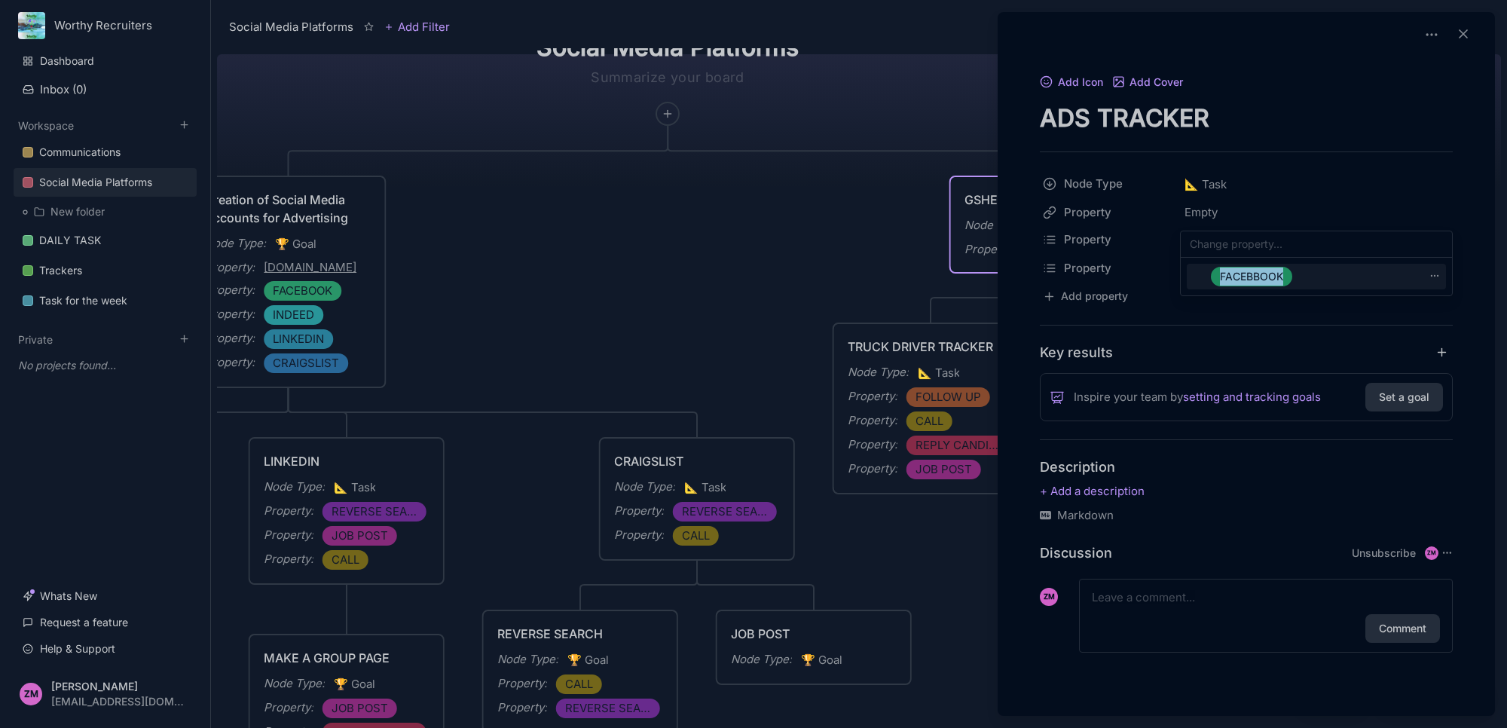
click at [1279, 271] on span "FACEBBOOK" at bounding box center [1251, 276] width 63 height 18
click at [1437, 273] on icon at bounding box center [1434, 276] width 11 height 11
click at [1398, 322] on input "FACEBBOOK" at bounding box center [1424, 324] width 154 height 23
type input "FACEBOOK"
click at [1313, 245] on input "text" at bounding box center [1316, 244] width 271 height 26
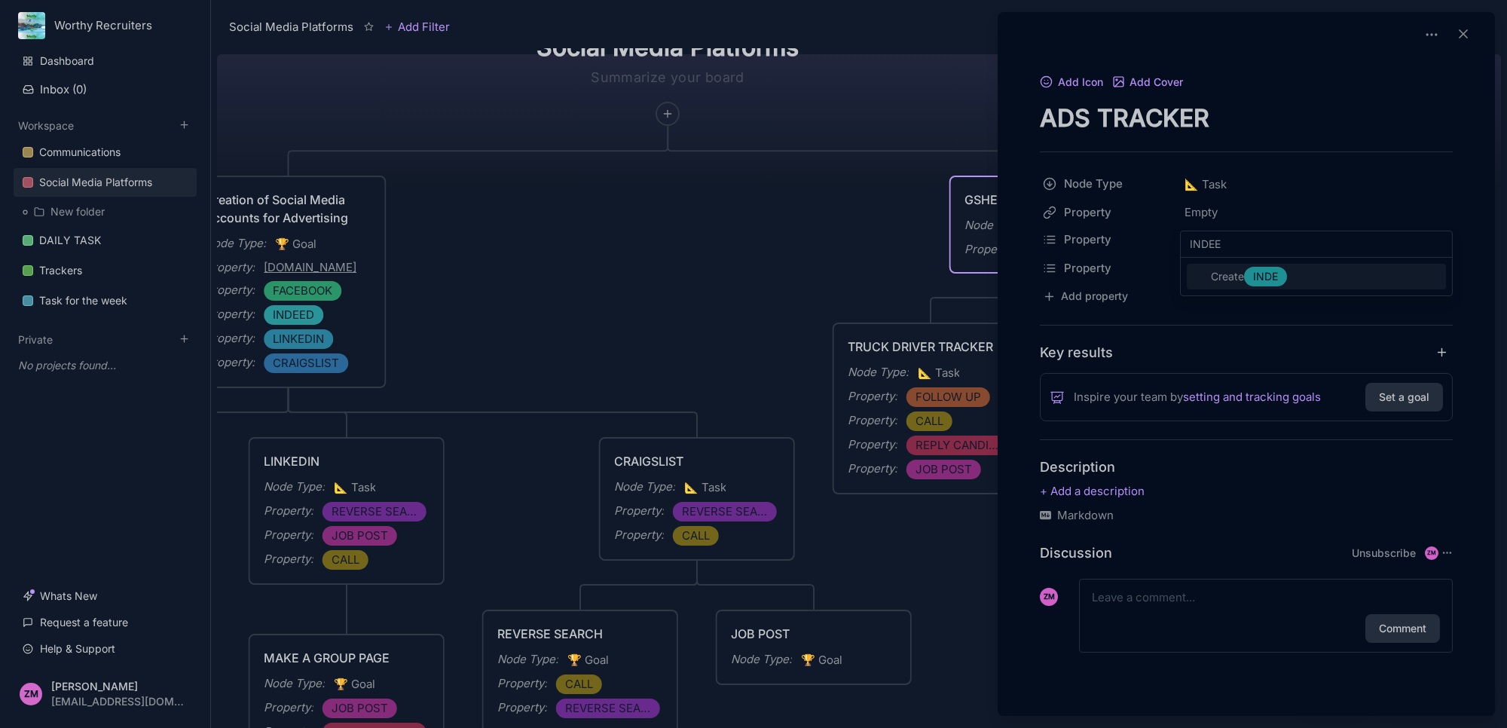
type input "INDEED"
click at [1313, 245] on input "text" at bounding box center [1316, 244] width 271 height 26
click at [1233, 277] on span "FACEBOOK" at bounding box center [1248, 276] width 57 height 18
click at [1246, 246] on input "text" at bounding box center [1316, 244] width 271 height 26
type input "LINKEDIN"
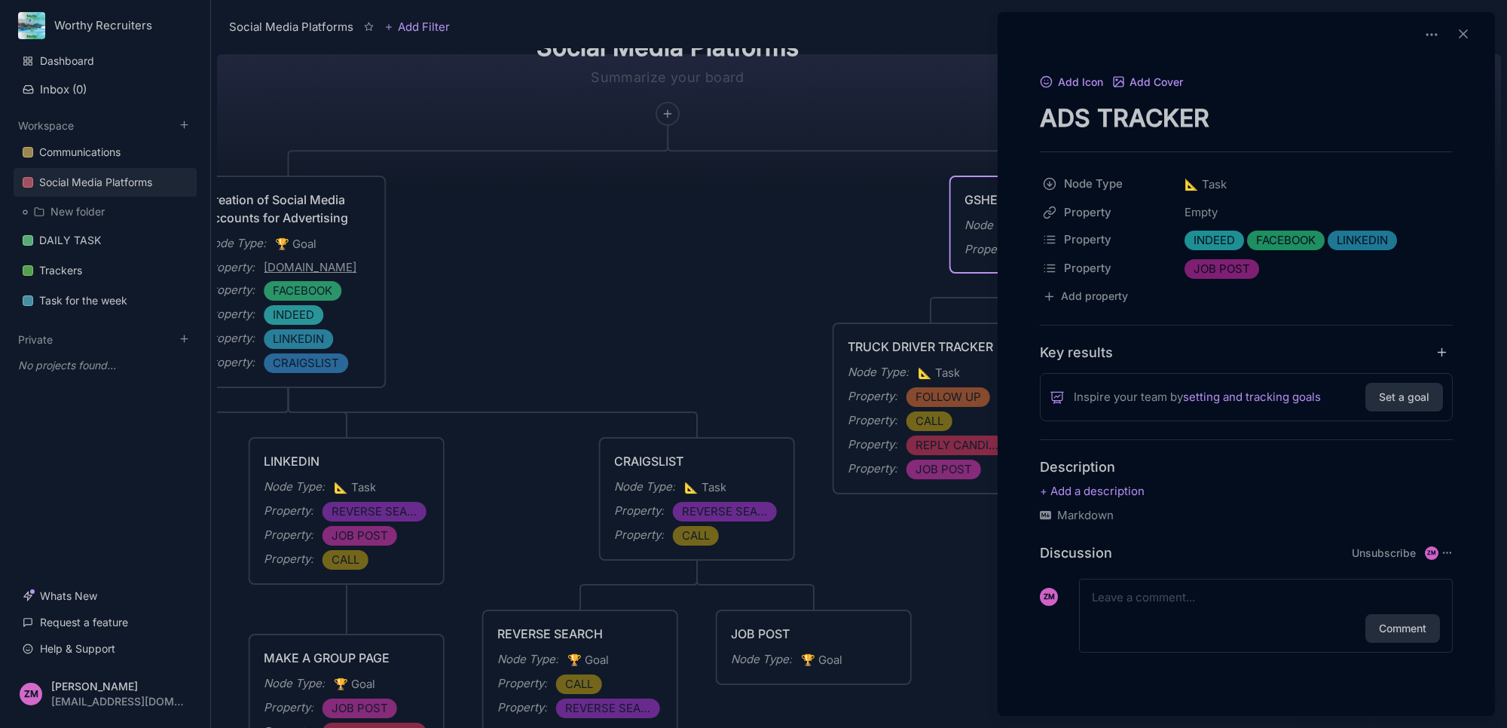
click at [925, 556] on div at bounding box center [753, 364] width 1507 height 728
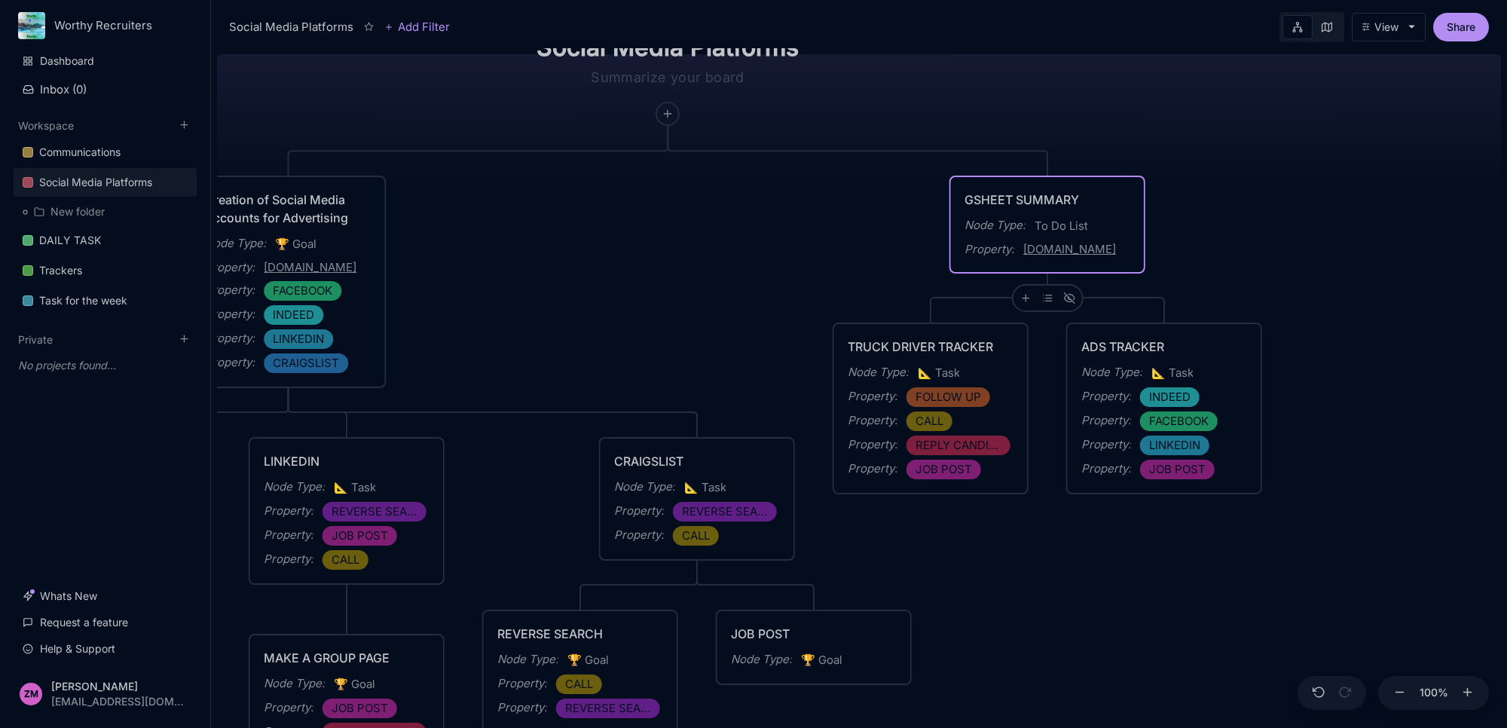
click at [1131, 495] on div "Social Media Platforms Creation of Social Media Accounts for Advertising Node T…" at bounding box center [859, 388] width 1284 height 680
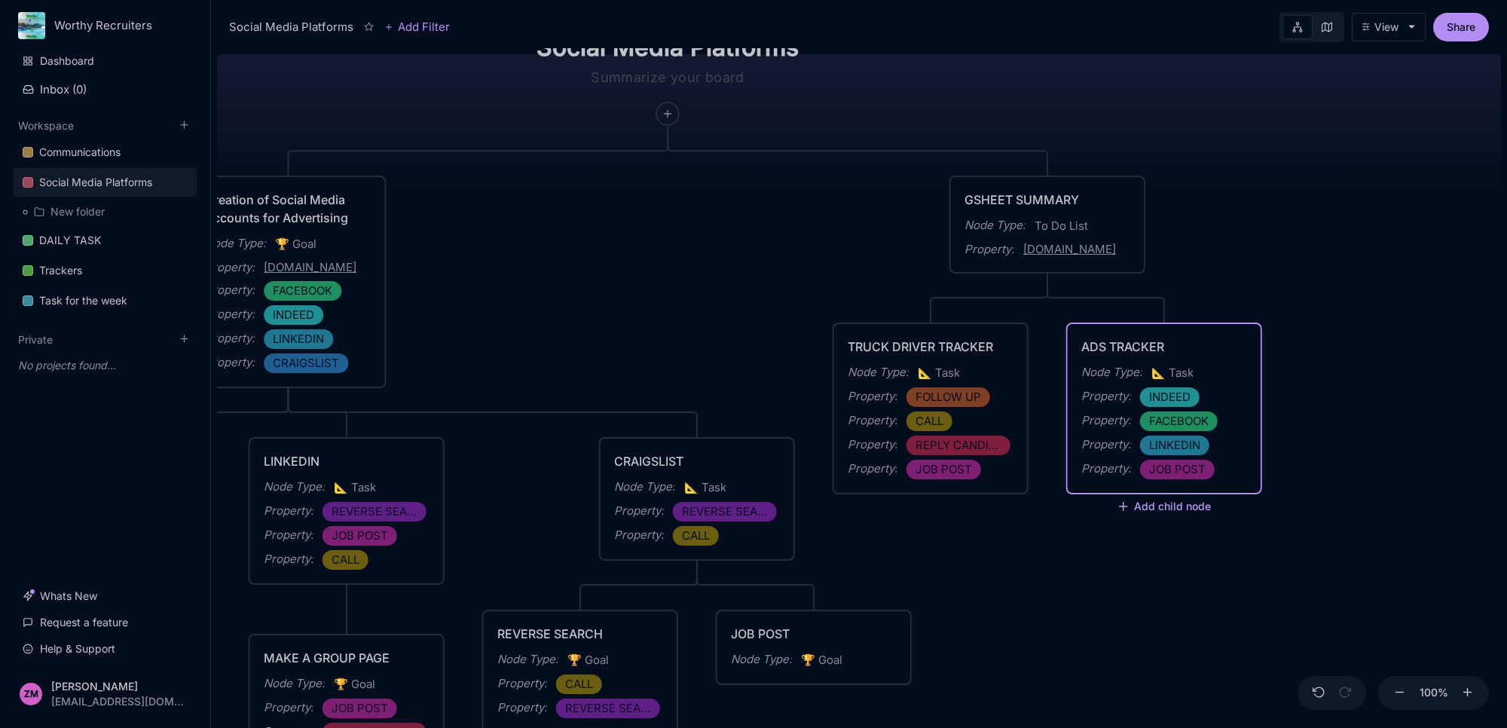
click at [1185, 501] on button "Add child node" at bounding box center [1164, 507] width 95 height 14
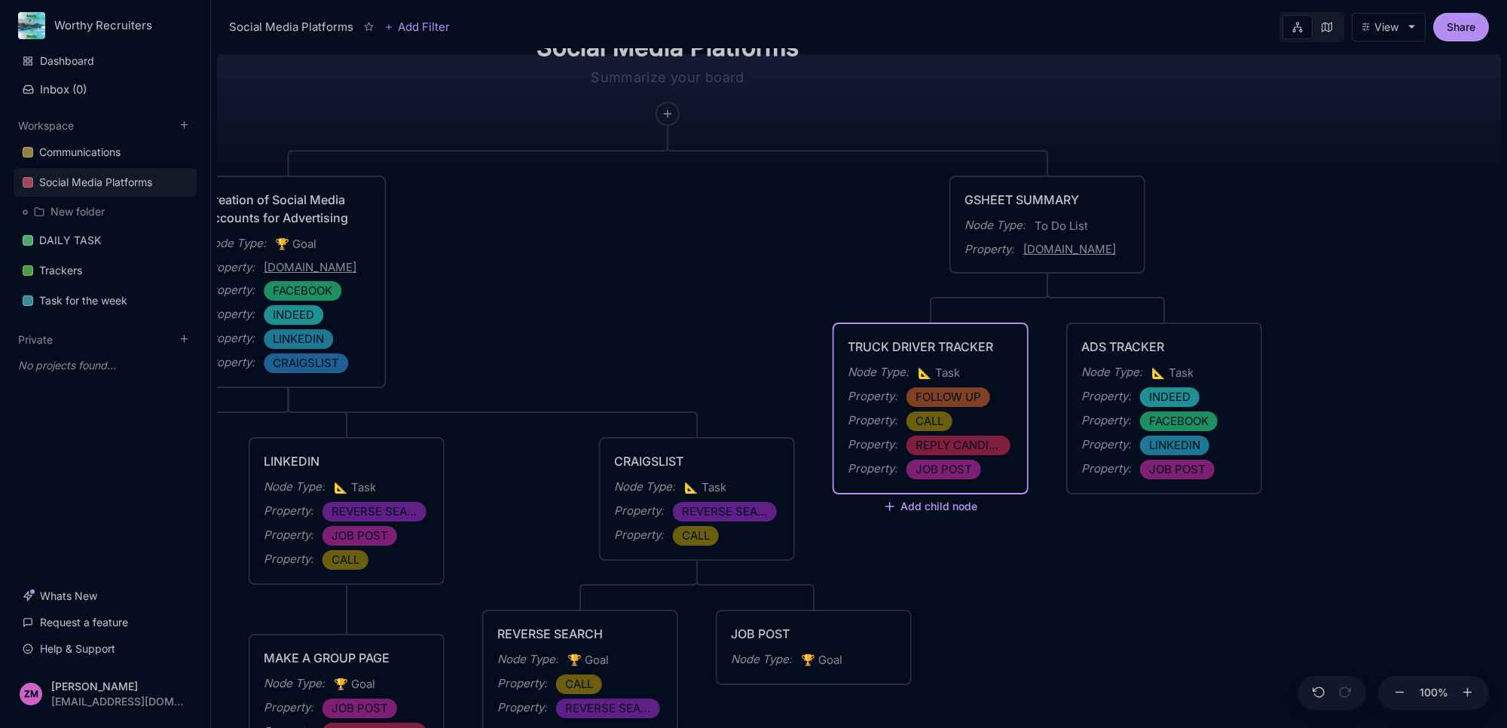
click at [958, 503] on button "Add child node" at bounding box center [930, 507] width 95 height 14
click at [953, 500] on button "Add child node" at bounding box center [930, 507] width 95 height 14
click at [953, 505] on button "Add child node" at bounding box center [930, 507] width 95 height 14
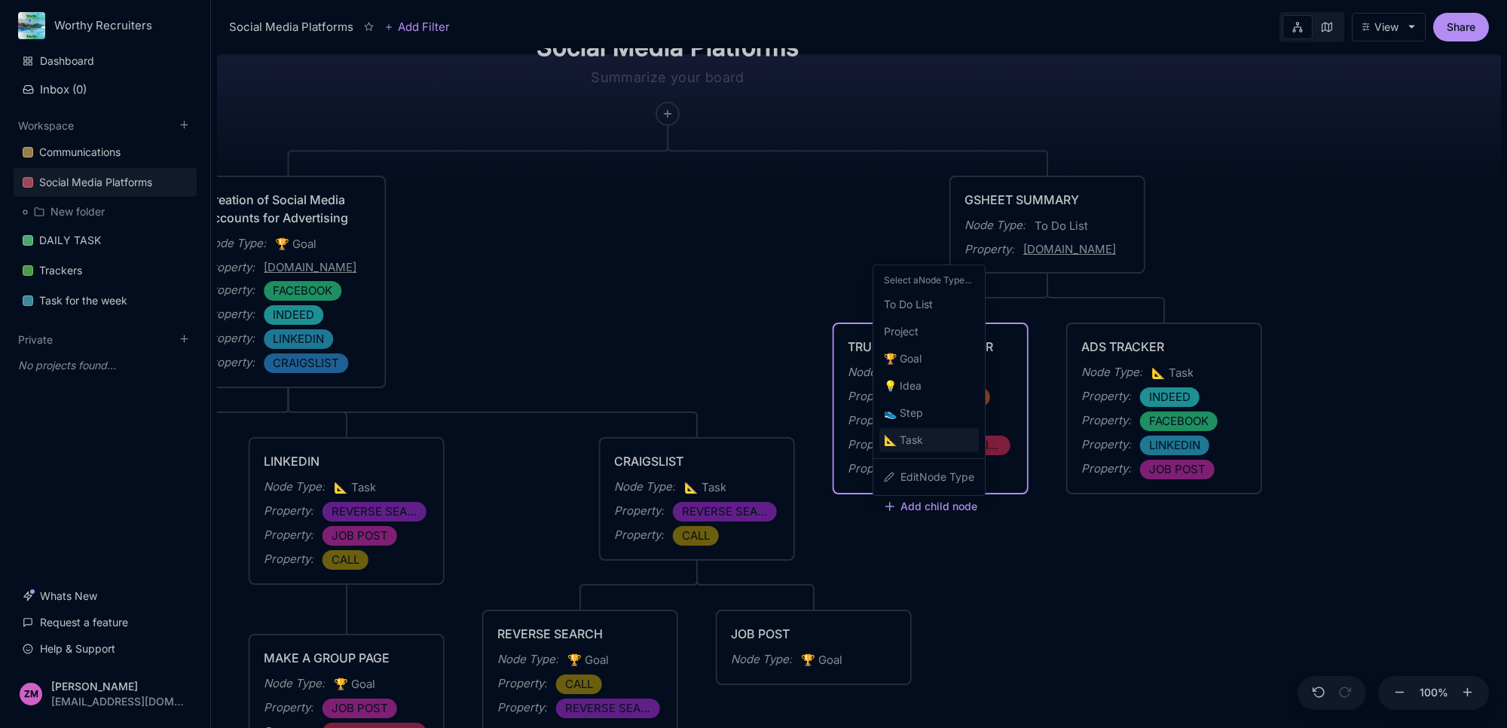
click at [939, 429] on div "📐 Task" at bounding box center [928, 440] width 99 height 24
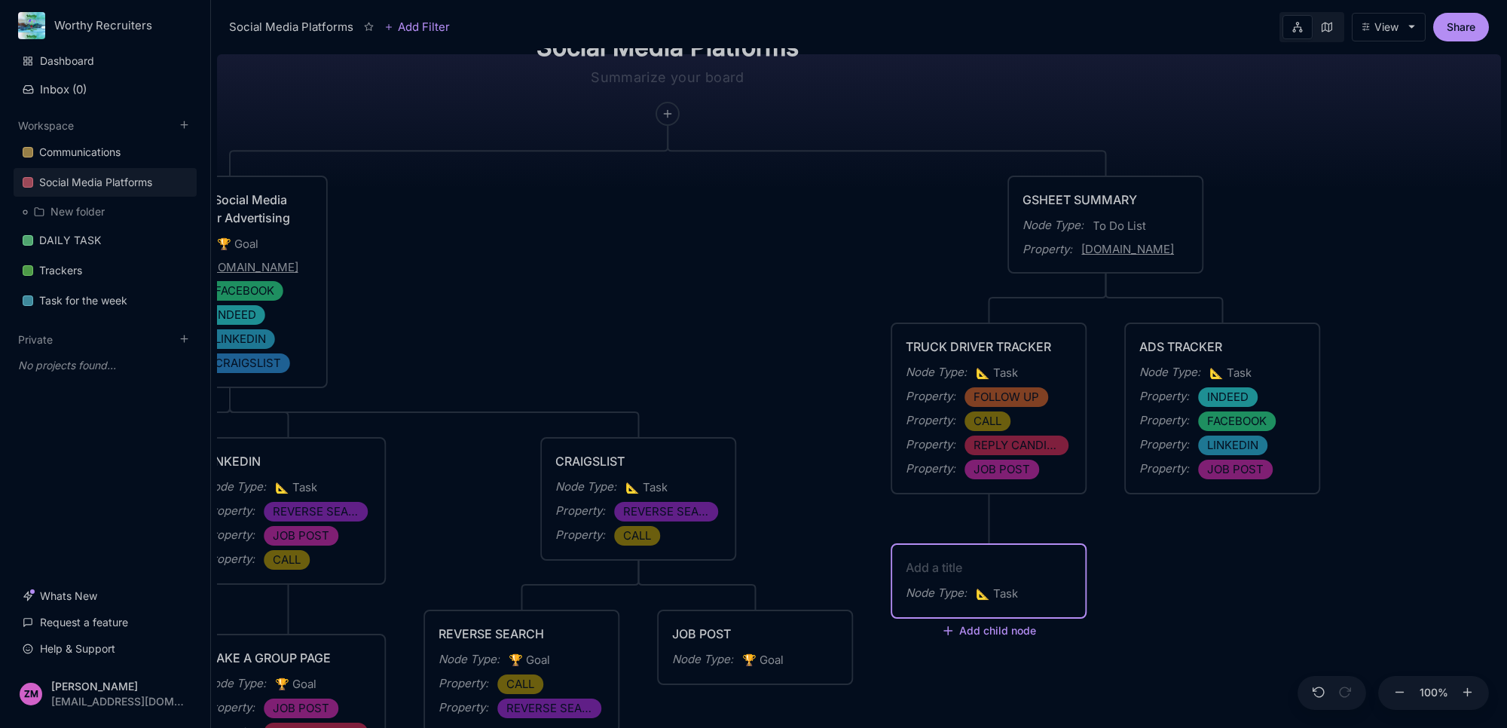
click at [977, 566] on textarea at bounding box center [989, 567] width 166 height 18
type textarea "GFORMS"
click at [1010, 594] on span "📐 Task" at bounding box center [997, 594] width 42 height 18
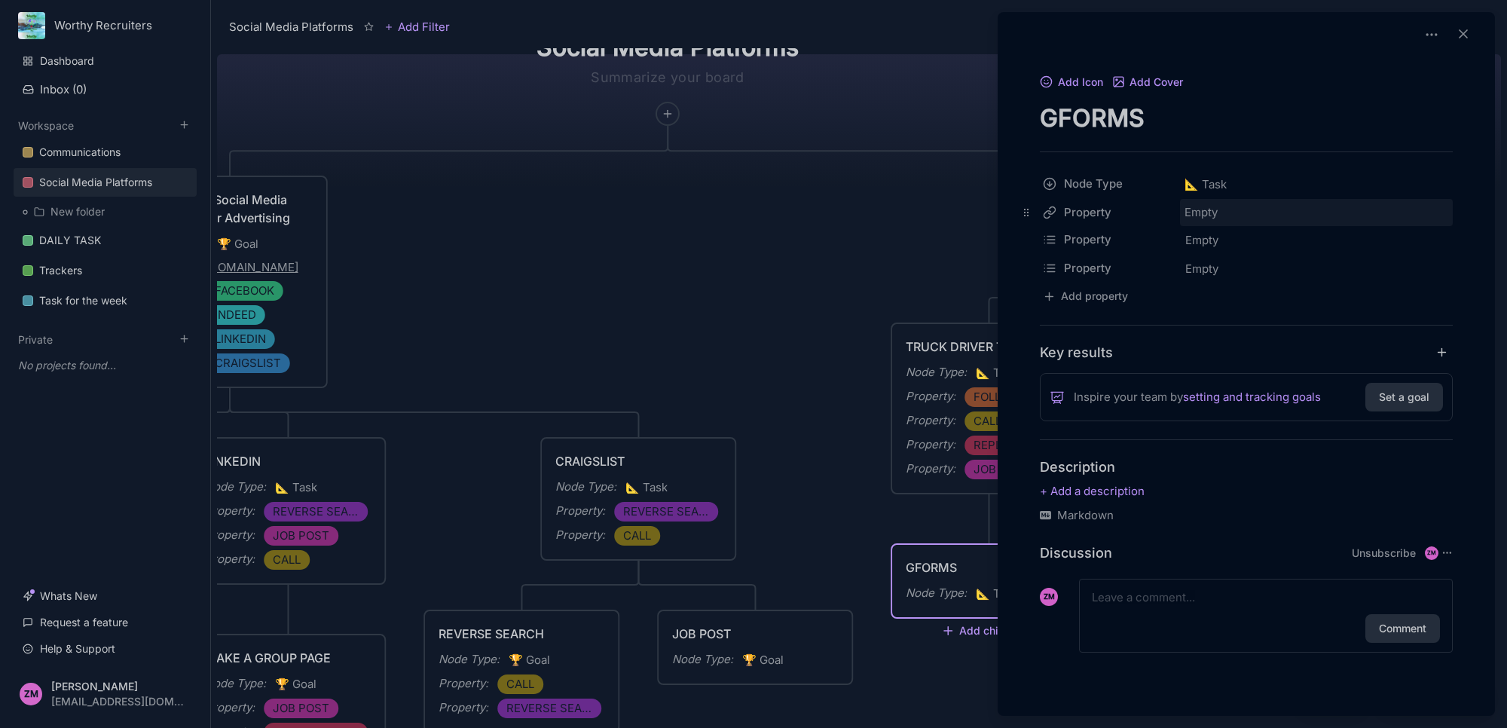
click at [1199, 209] on div "Empty" at bounding box center [1316, 212] width 273 height 27
type input "[URL][DOMAIN_NAME]"
click at [1029, 240] on icon at bounding box center [1026, 240] width 12 height 12
click at [1065, 240] on div "Social Media Platforms Add Filter View Share Social Media Platforms Creation of…" at bounding box center [859, 364] width 1296 height 728
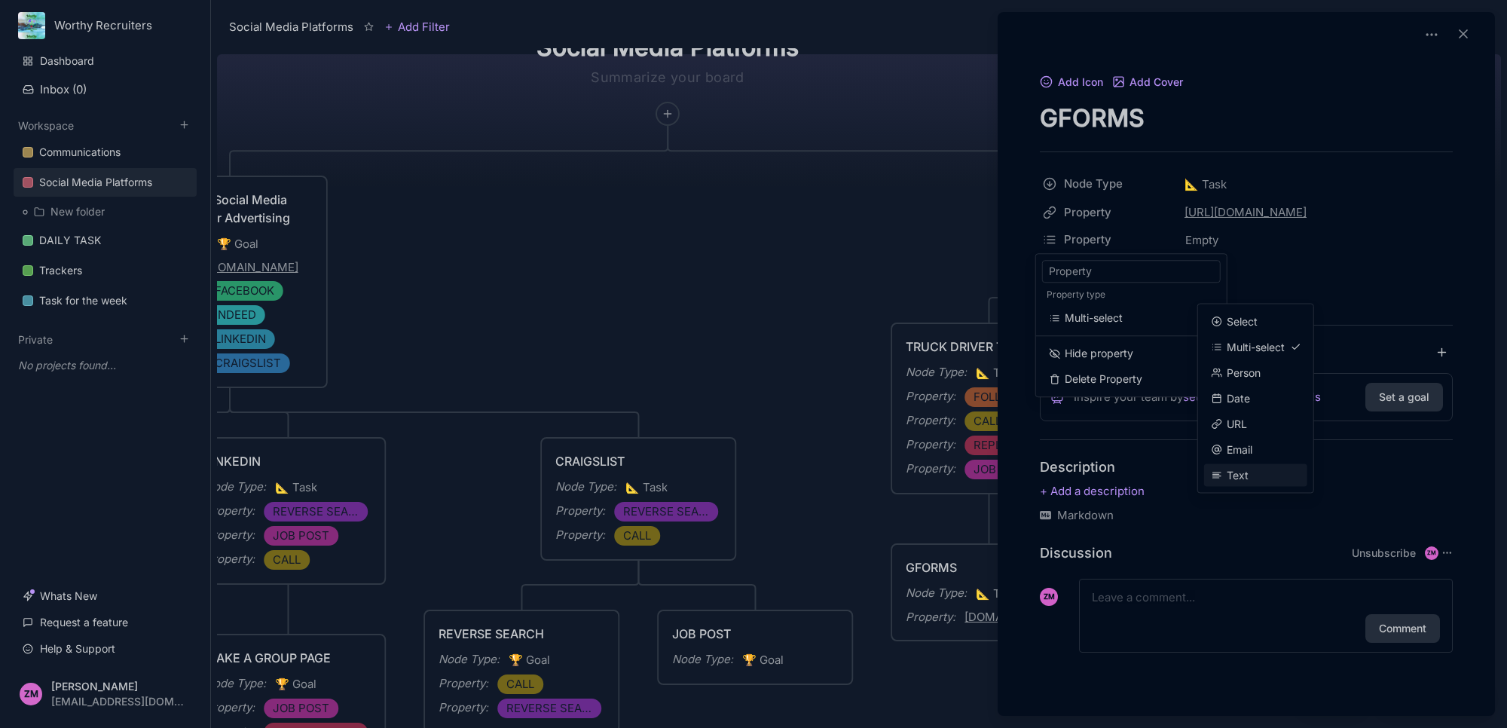
click at [1236, 467] on span "Text" at bounding box center [1238, 475] width 22 height 17
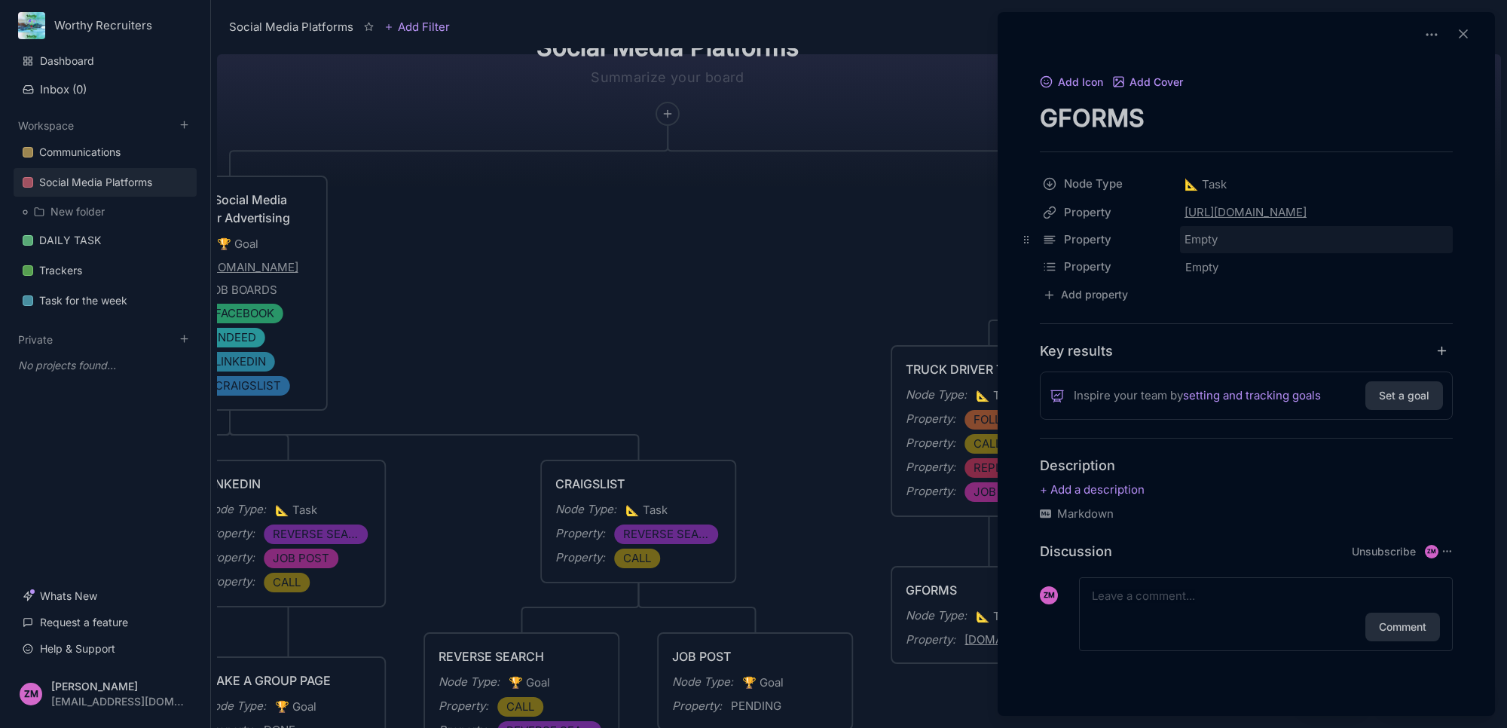
click at [1225, 239] on div "Empty" at bounding box center [1316, 239] width 273 height 27
type input "CHECK DAILY"
click at [1206, 272] on span "Empty" at bounding box center [1202, 268] width 35 height 20
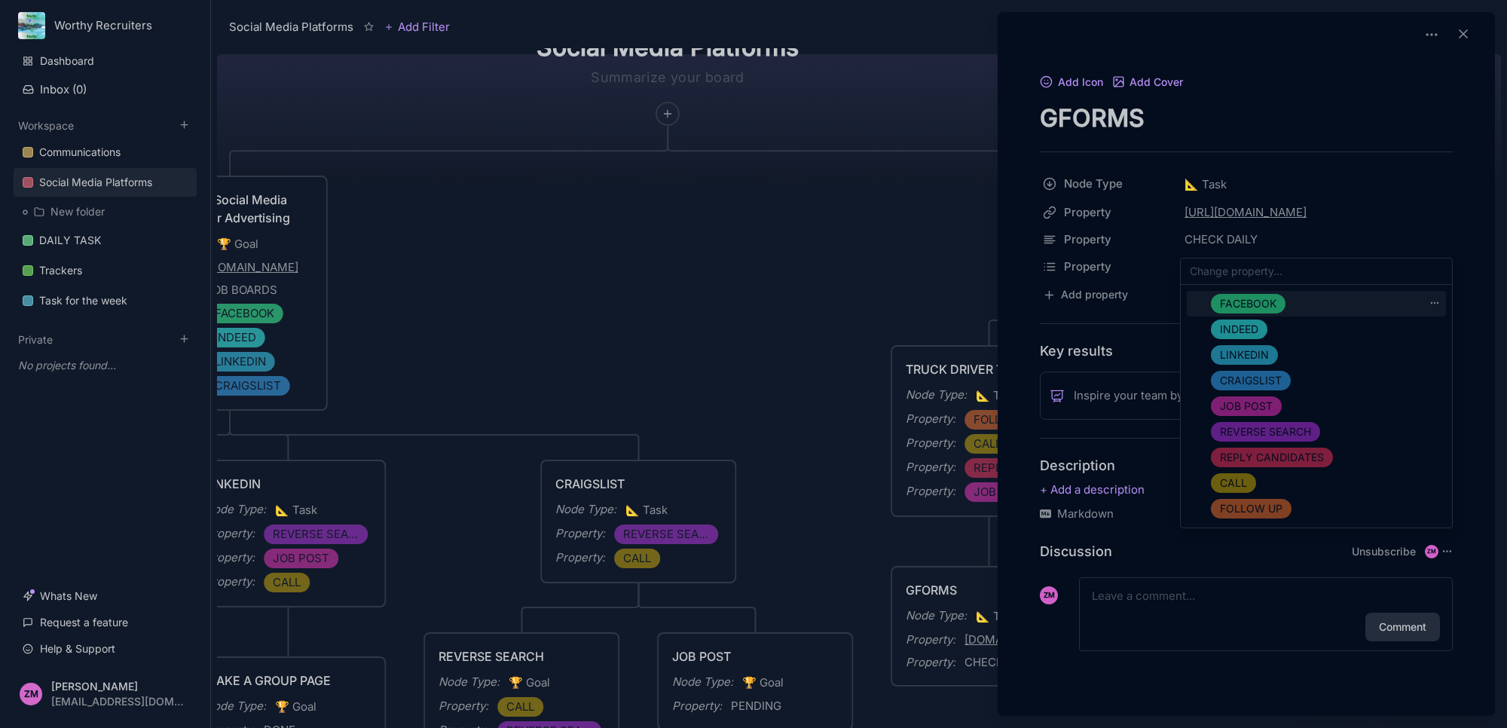
click at [1233, 267] on input "text" at bounding box center [1316, 271] width 271 height 26
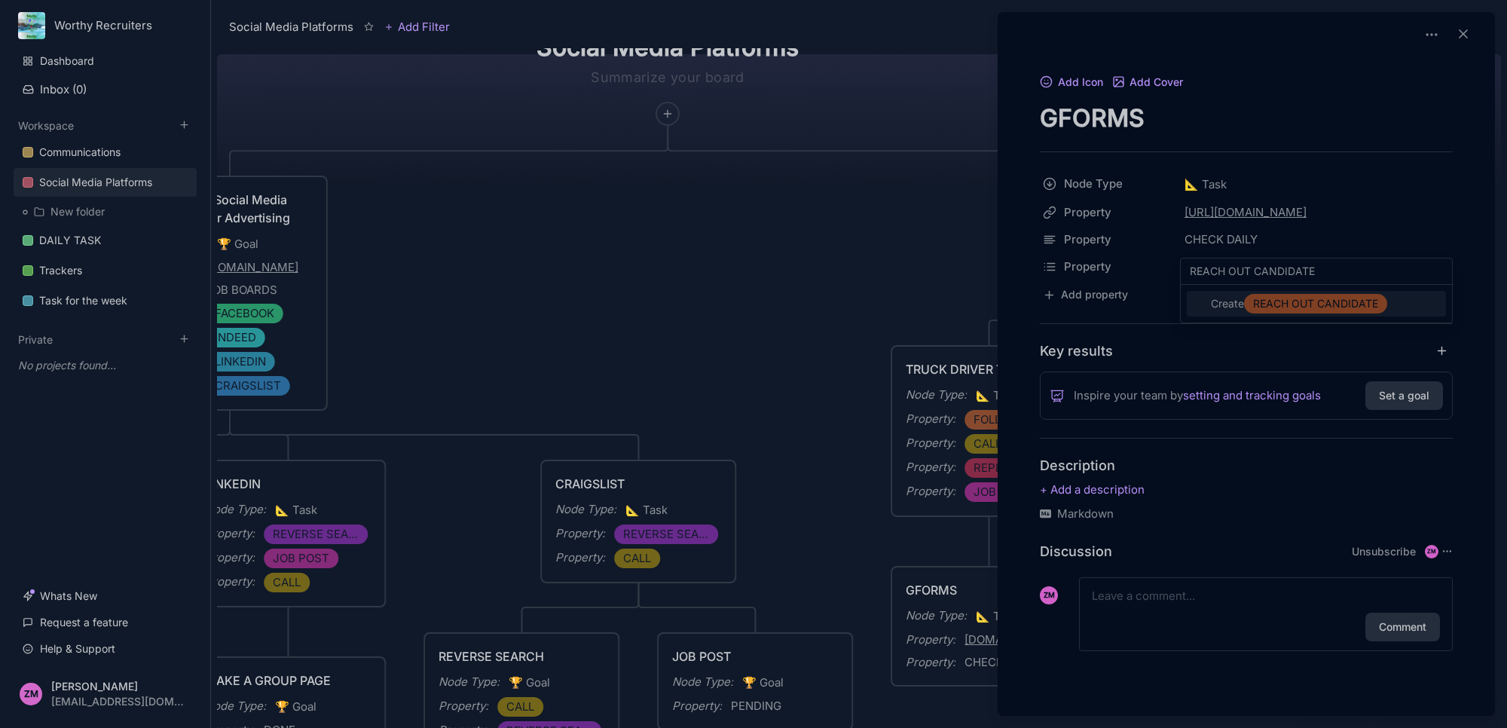
type input "REACH OUT CANDIDATES"
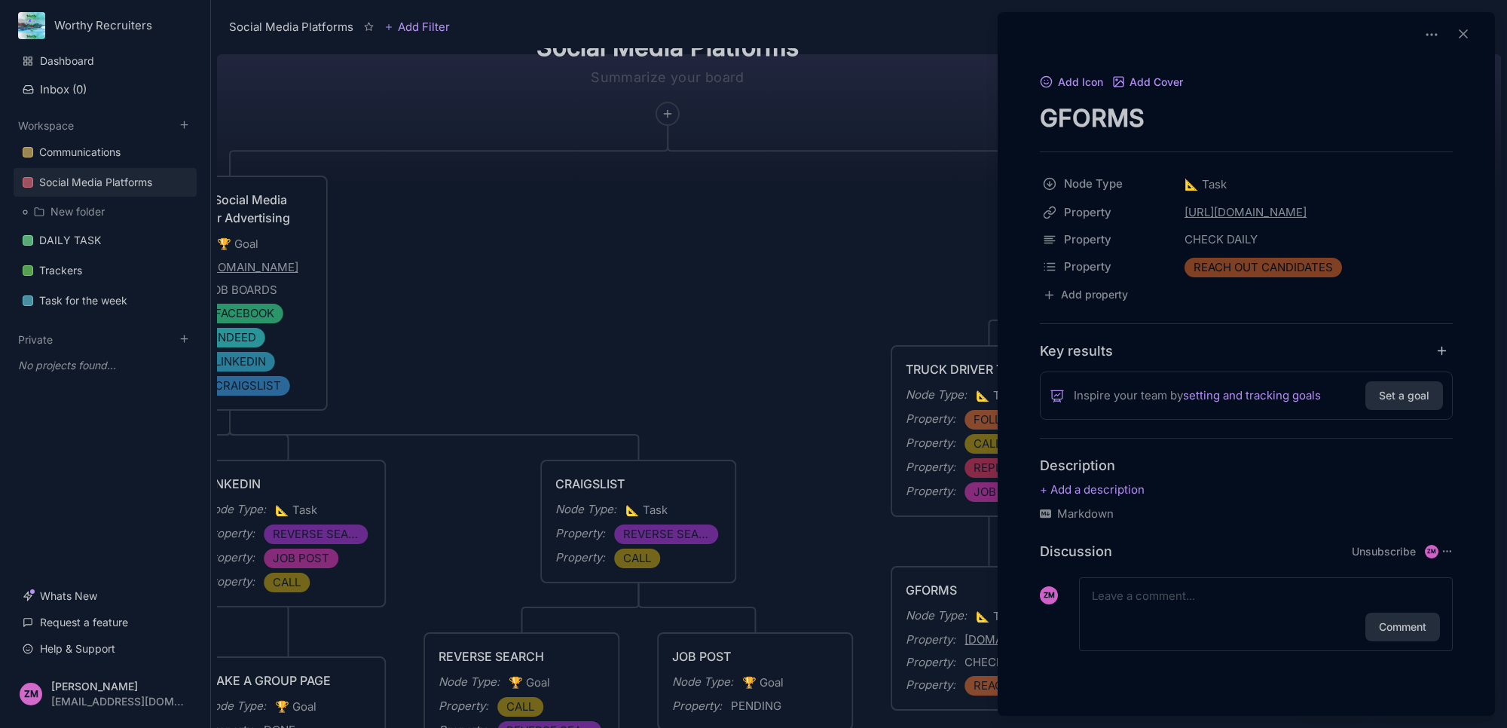
drag, startPoint x: 1470, startPoint y: 298, endPoint x: 1478, endPoint y: 302, distance: 9.4
click at [1365, 268] on div "REACH OUT CANDIDATES" at bounding box center [1316, 267] width 273 height 29
click at [1089, 265] on div "Social Media Platforms Add Filter View Share Social Media Platforms Creation of…" at bounding box center [859, 364] width 1296 height 728
click at [1268, 300] on html "Worthy Recruiters Dashboard Inbox ( 0 ) Workspace Communications Social Media P…" at bounding box center [753, 364] width 1507 height 728
click at [1105, 294] on button "Add property" at bounding box center [1085, 295] width 91 height 20
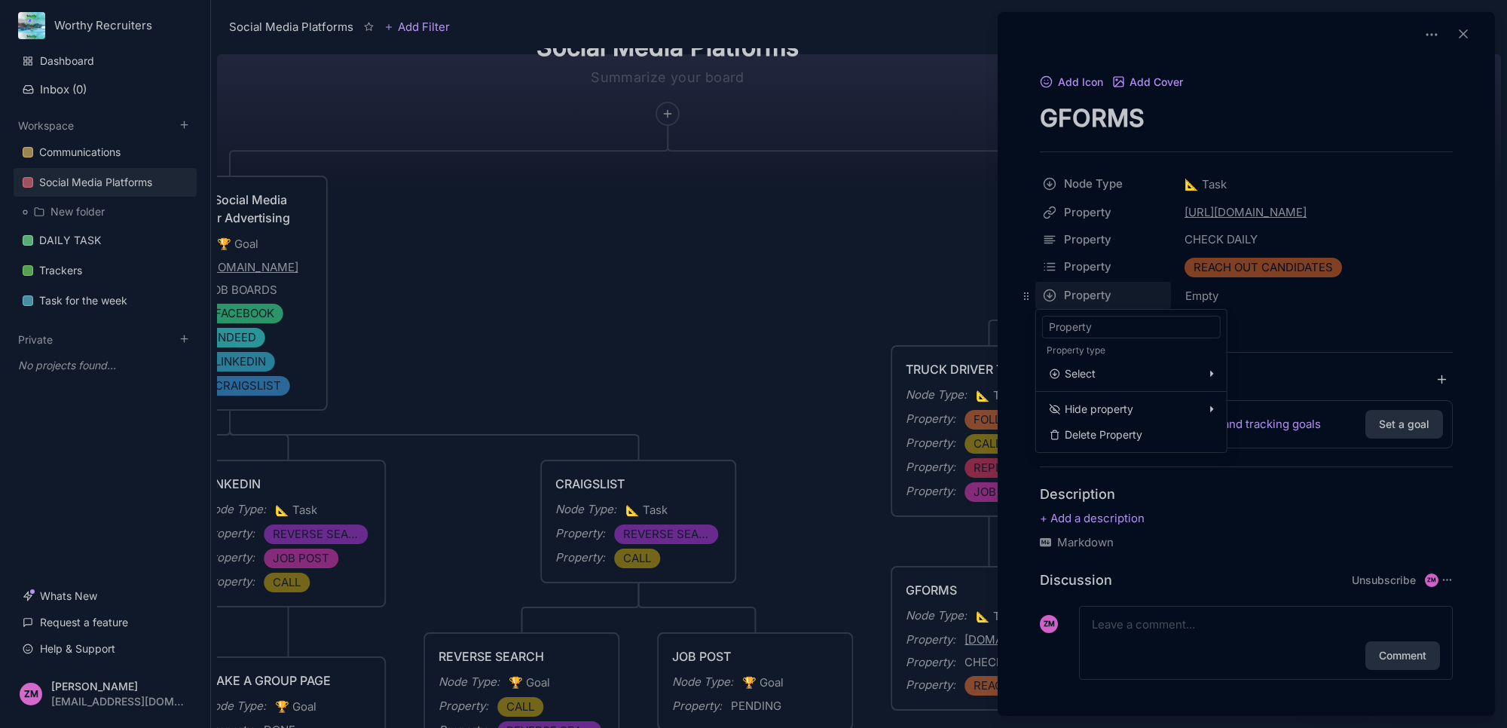
click at [1085, 294] on div "Social Media Platforms Add Filter View Share Social Media Platforms Creation of…" at bounding box center [859, 364] width 1296 height 728
click at [1260, 529] on span "Text" at bounding box center [1257, 530] width 91 height 17
click at [1218, 290] on div "Empty" at bounding box center [1316, 295] width 273 height 27
type input "J"
type input "JOB POST FROM FB & INDEED"
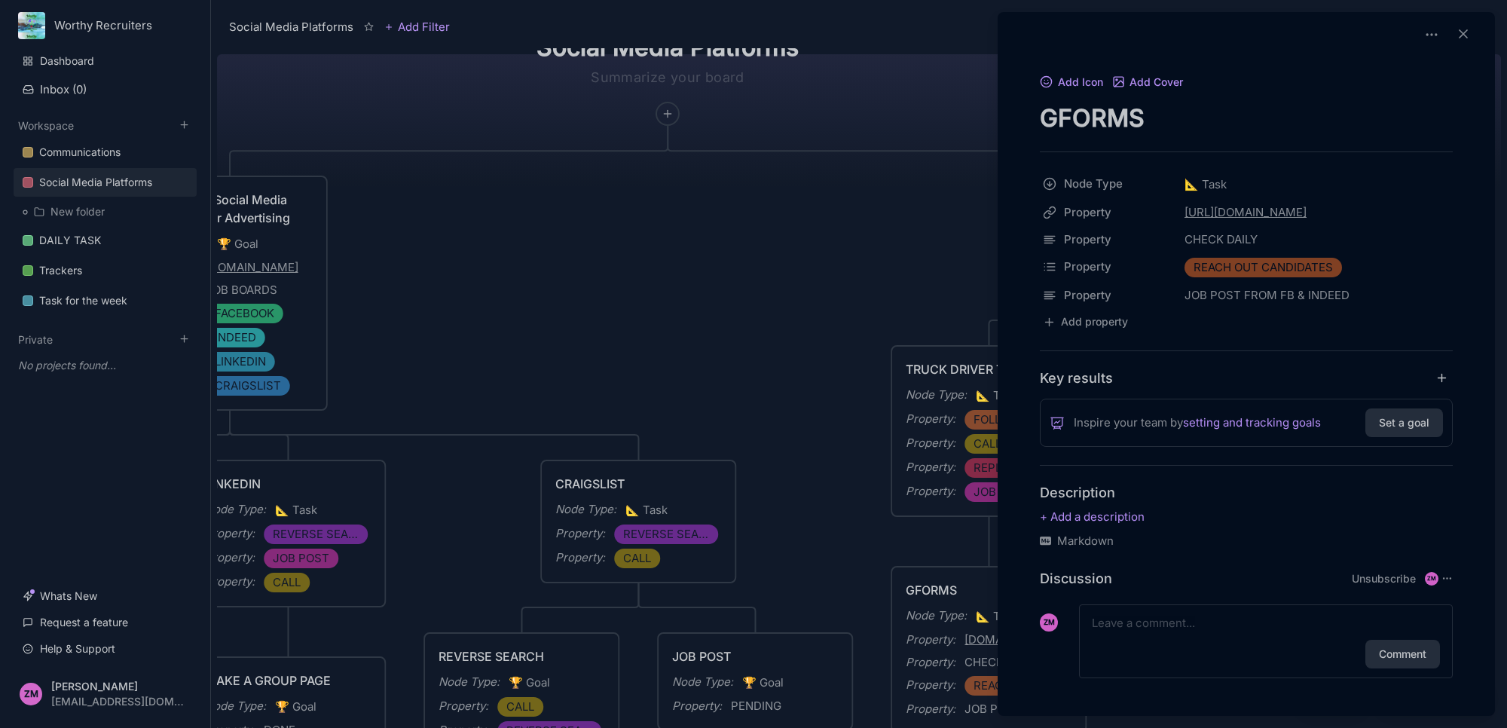
click at [918, 235] on div at bounding box center [753, 364] width 1507 height 728
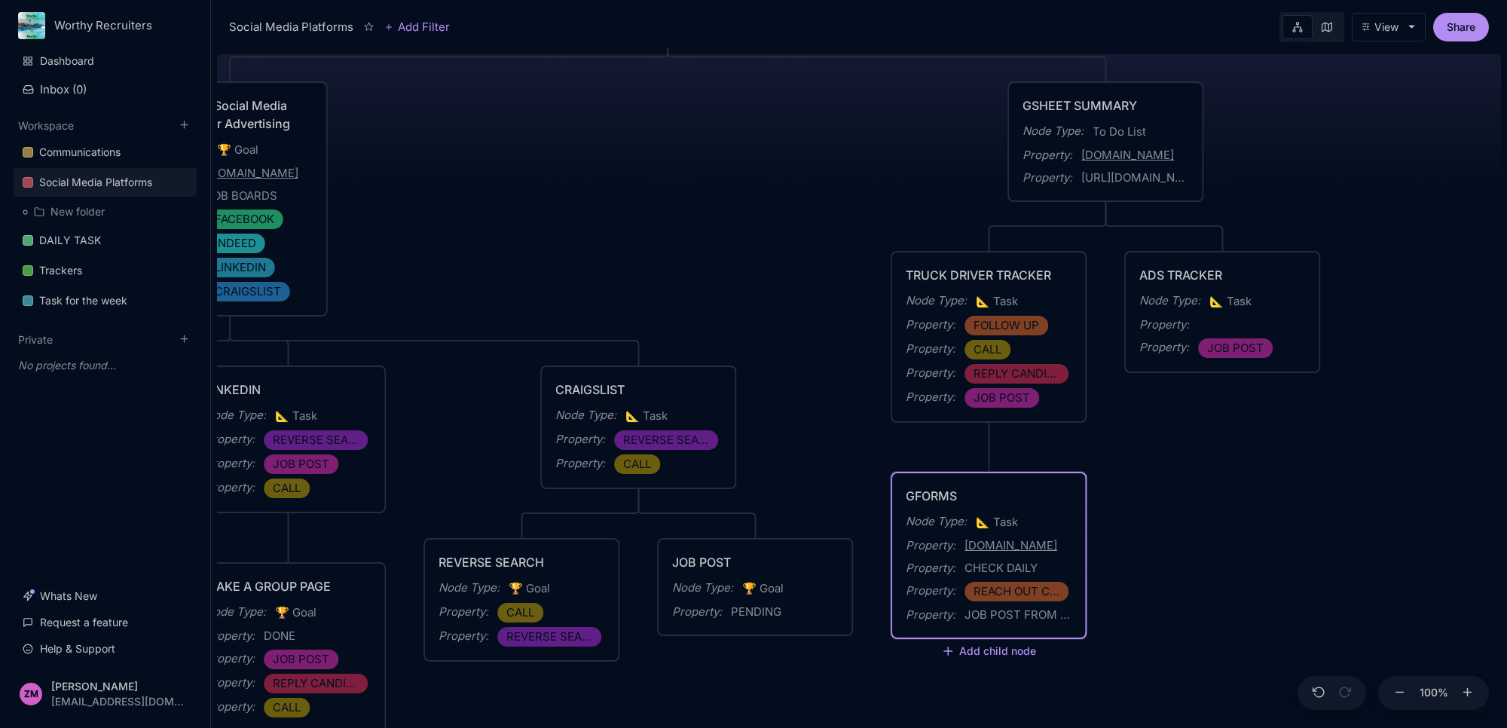
click at [1038, 559] on div "Property : CHECK DAILY" at bounding box center [989, 568] width 166 height 18
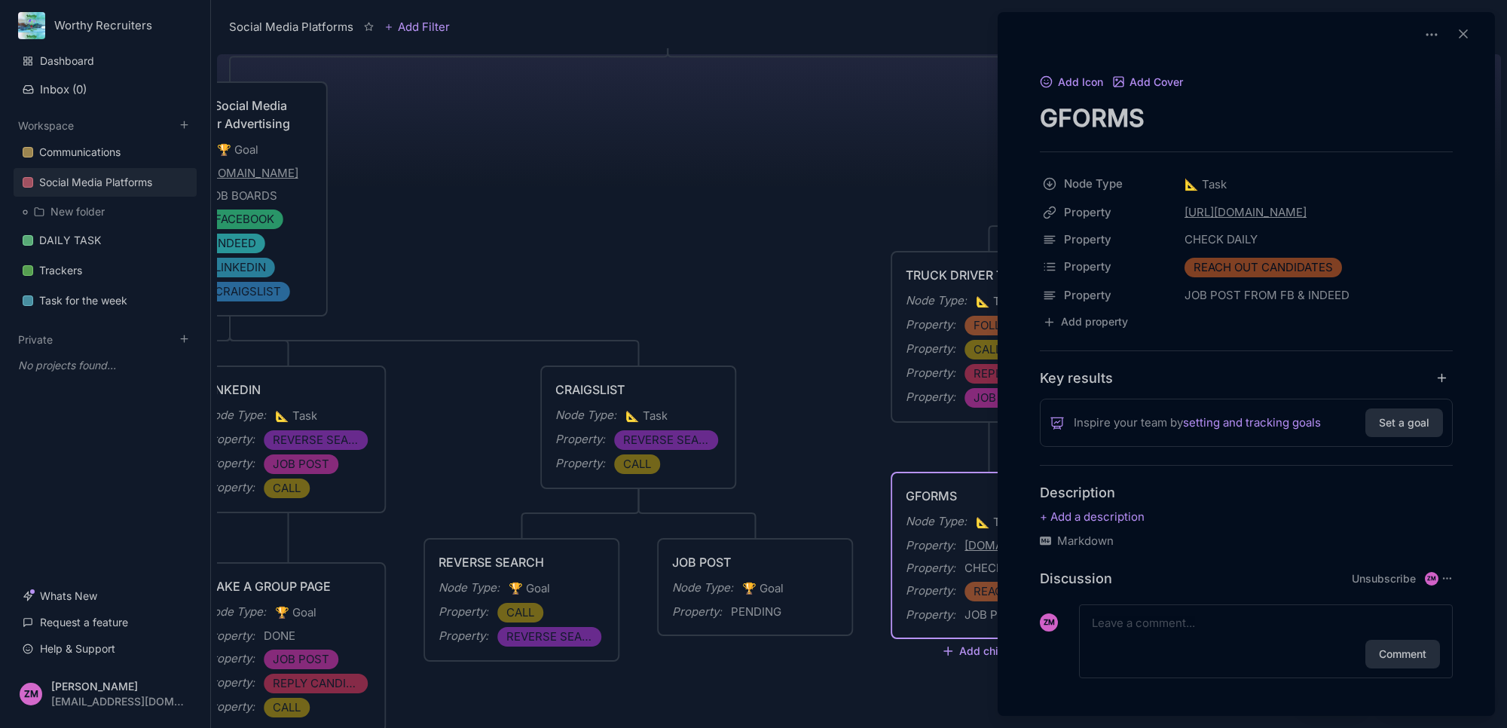
click at [1108, 540] on div "Markdown" at bounding box center [1246, 541] width 413 height 18
click at [1435, 374] on icon "add key result" at bounding box center [1442, 378] width 14 height 14
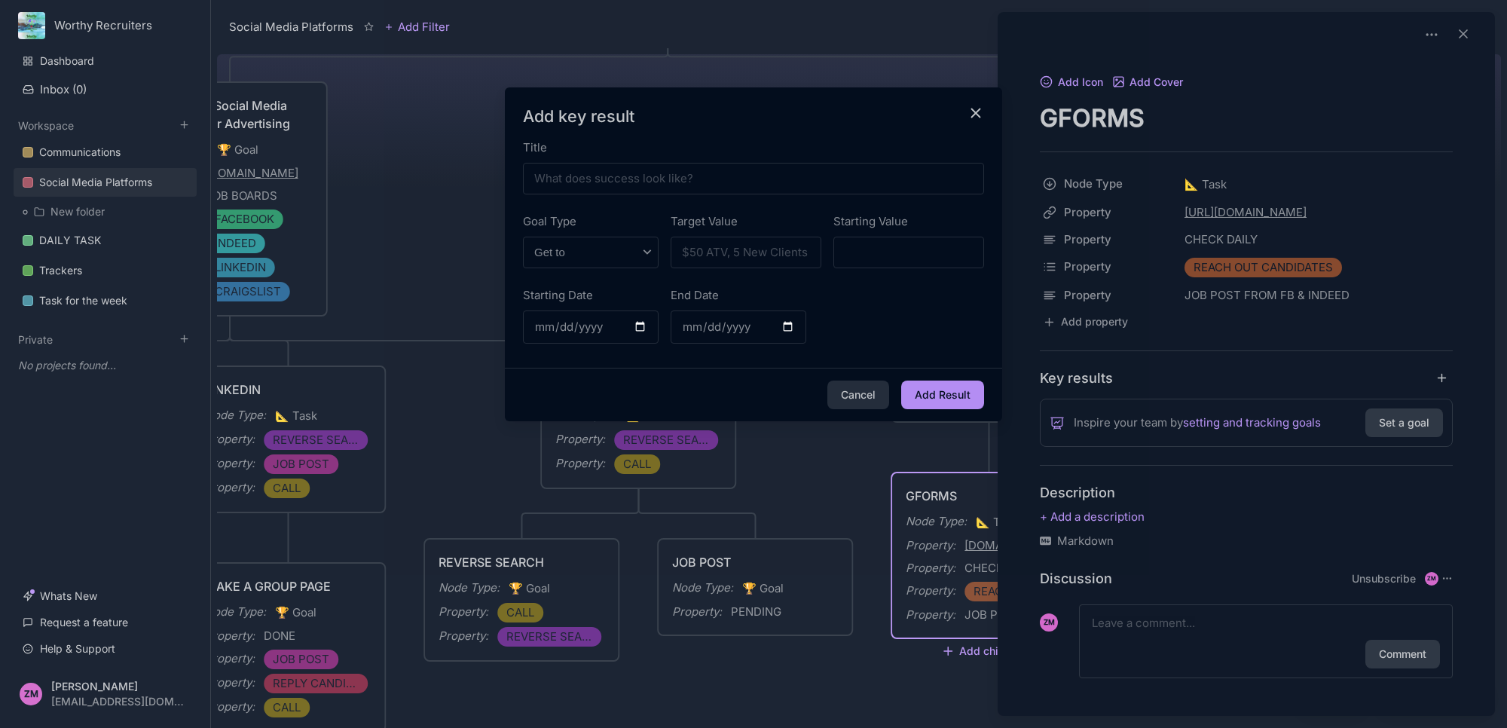
click at [953, 105] on h3 "Add key result" at bounding box center [753, 115] width 461 height 21
drag, startPoint x: 972, startPoint y: 109, endPoint x: 1179, endPoint y: 66, distance: 211.8
click at [972, 108] on icon "close modal" at bounding box center [975, 113] width 17 height 17
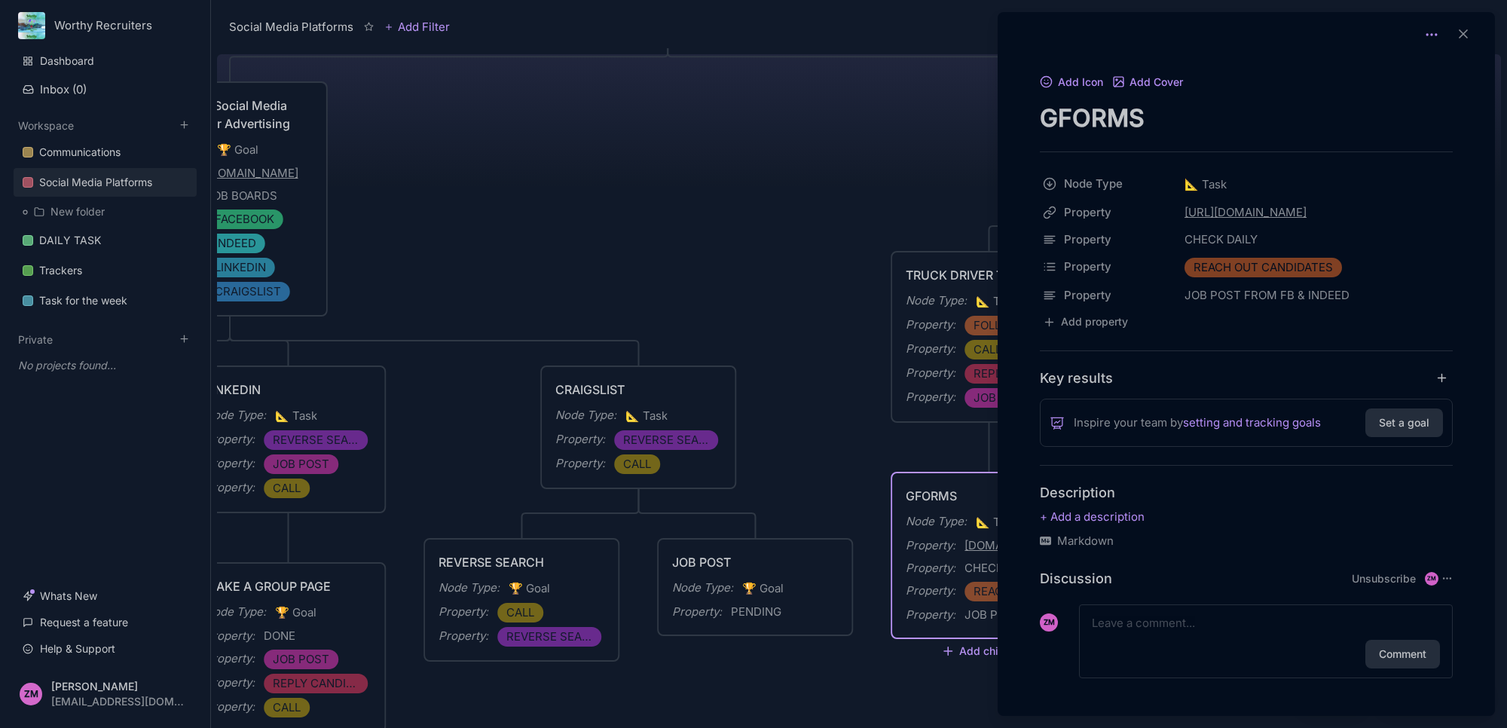
click at [1424, 31] on icon at bounding box center [1431, 34] width 15 height 15
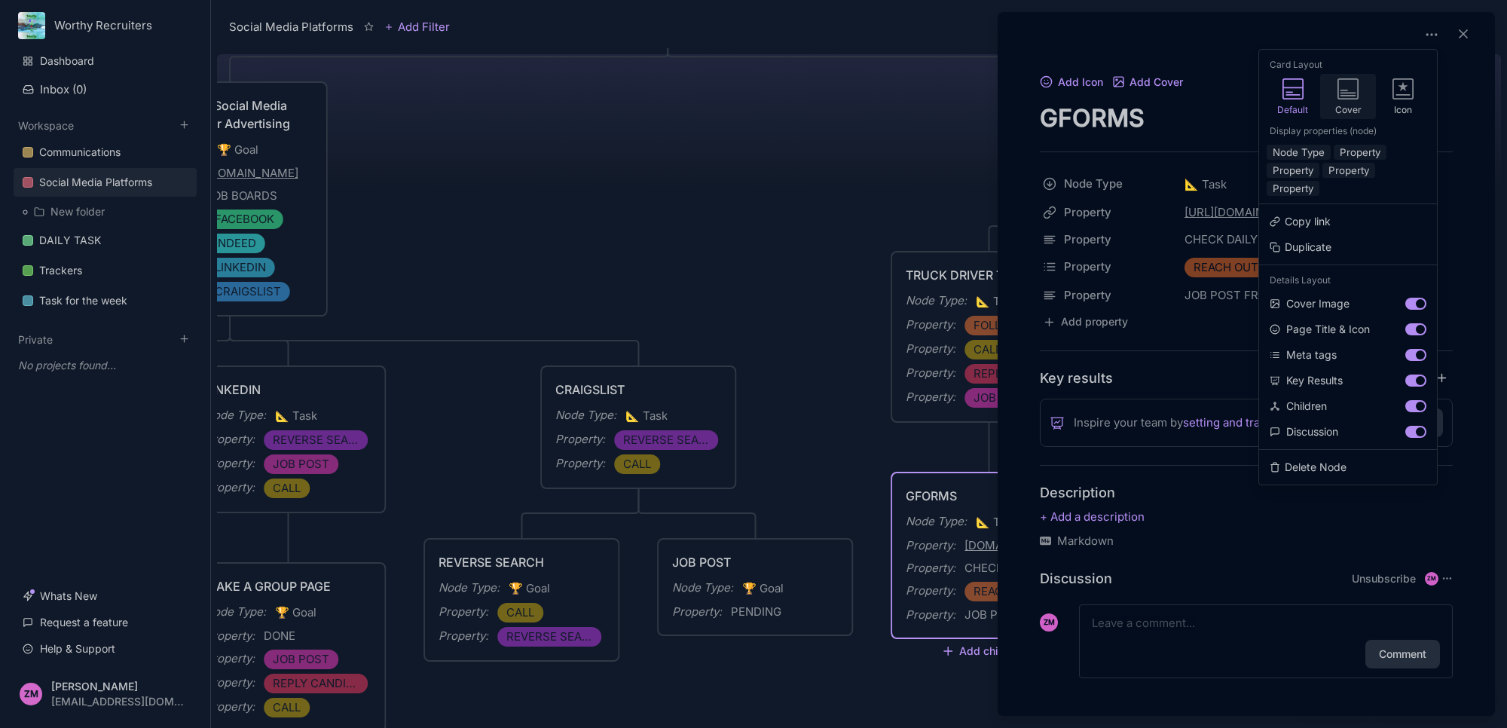
click at [1357, 89] on icon at bounding box center [1347, 88] width 21 height 21
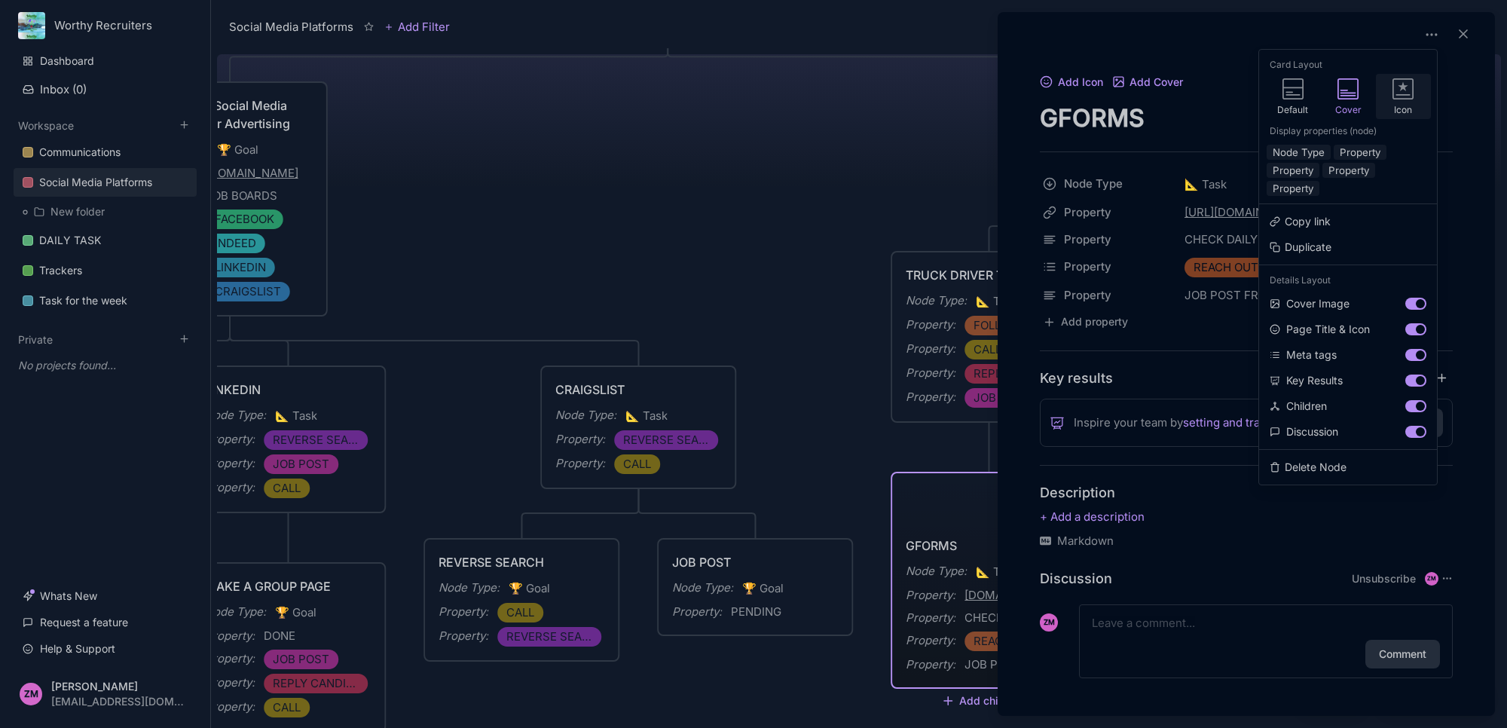
click at [1411, 92] on icon at bounding box center [1402, 88] width 21 height 21
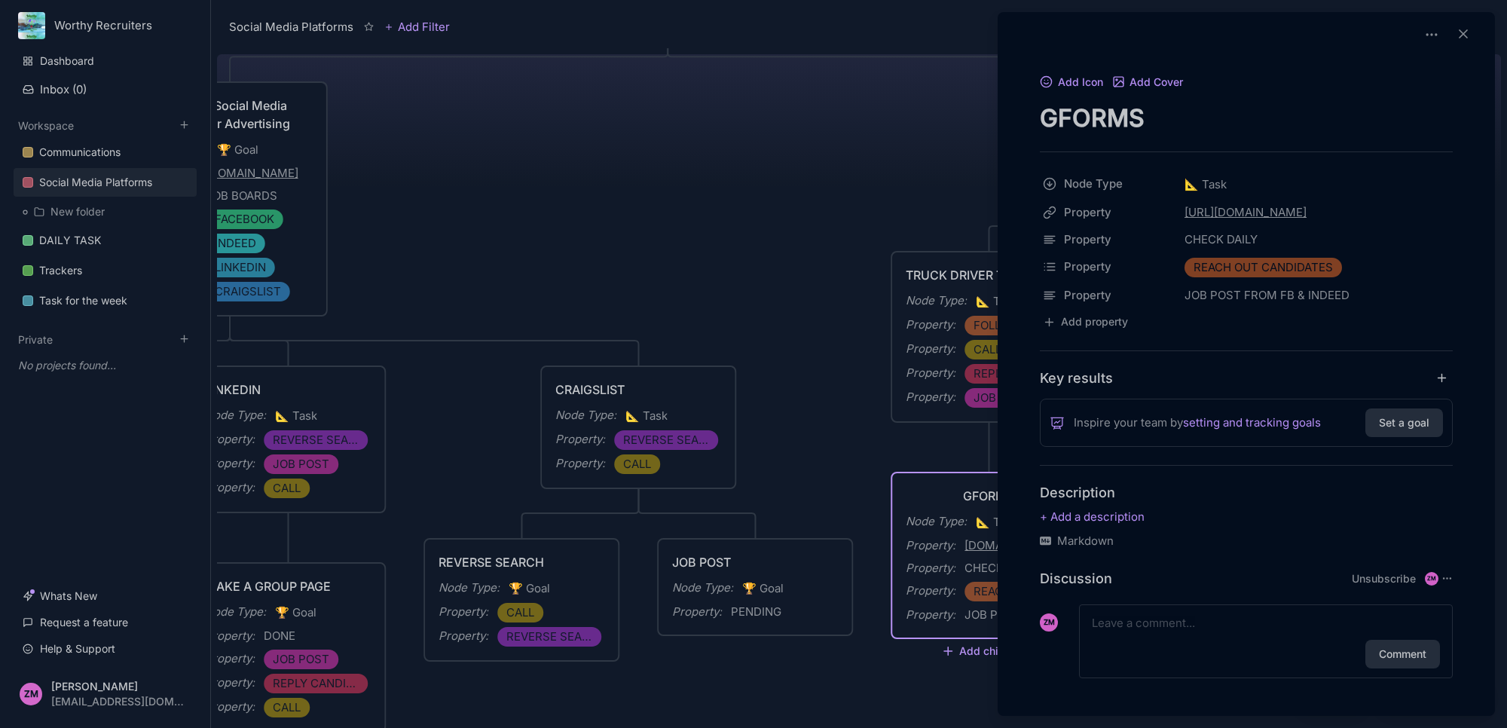
click at [767, 249] on div at bounding box center [753, 364] width 1507 height 728
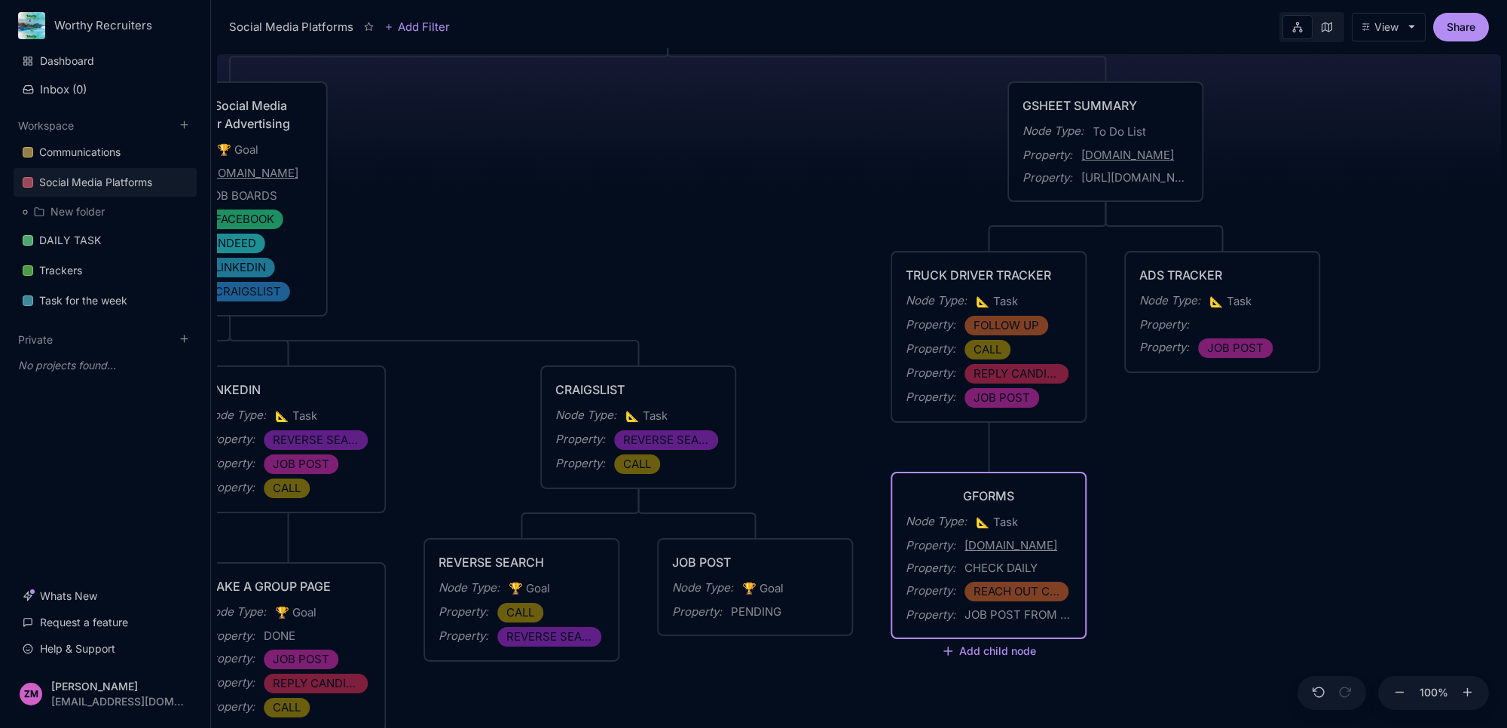
click at [1361, 536] on div "Social Media Platforms Creation of Social Media Accounts for Advertising Node T…" at bounding box center [859, 388] width 1284 height 680
click at [1019, 499] on div "GFORMS" at bounding box center [989, 496] width 166 height 18
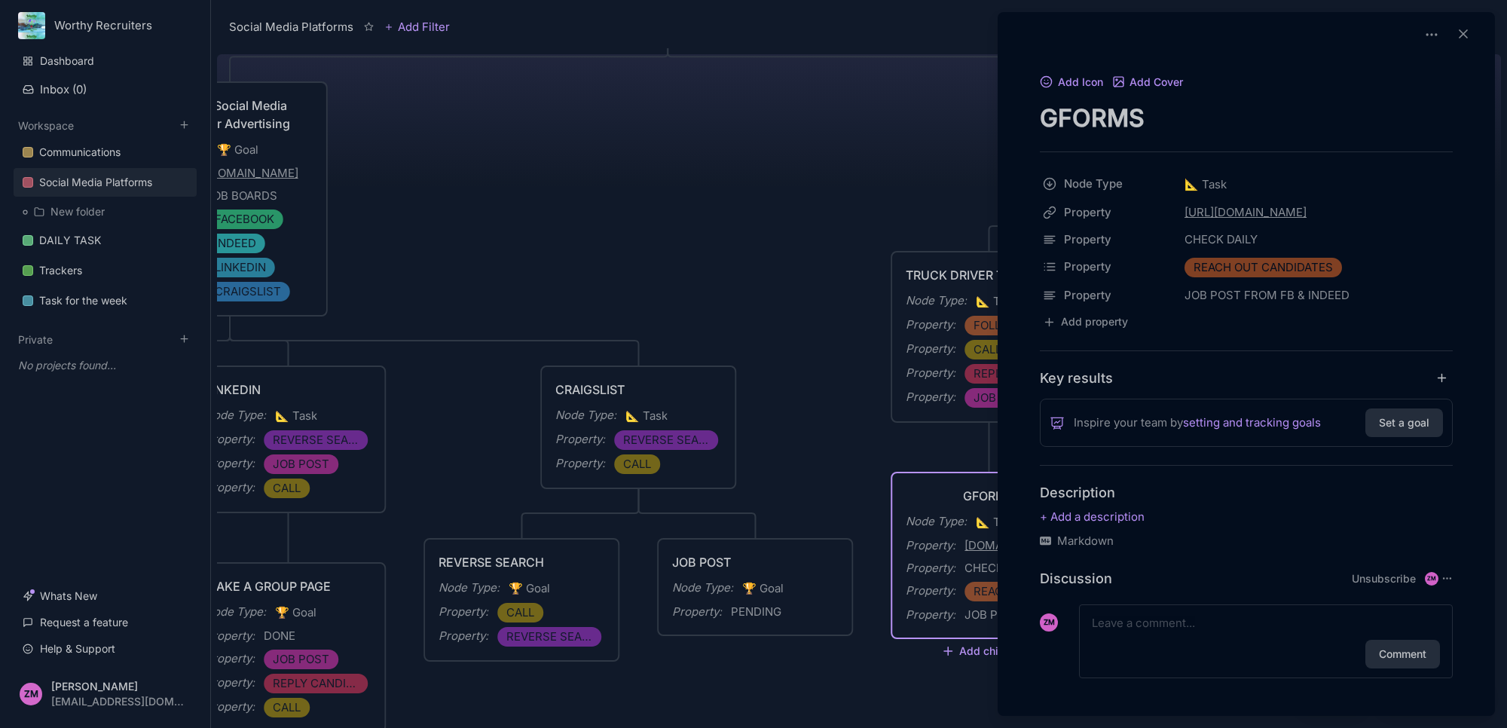
click at [857, 433] on div at bounding box center [753, 364] width 1507 height 728
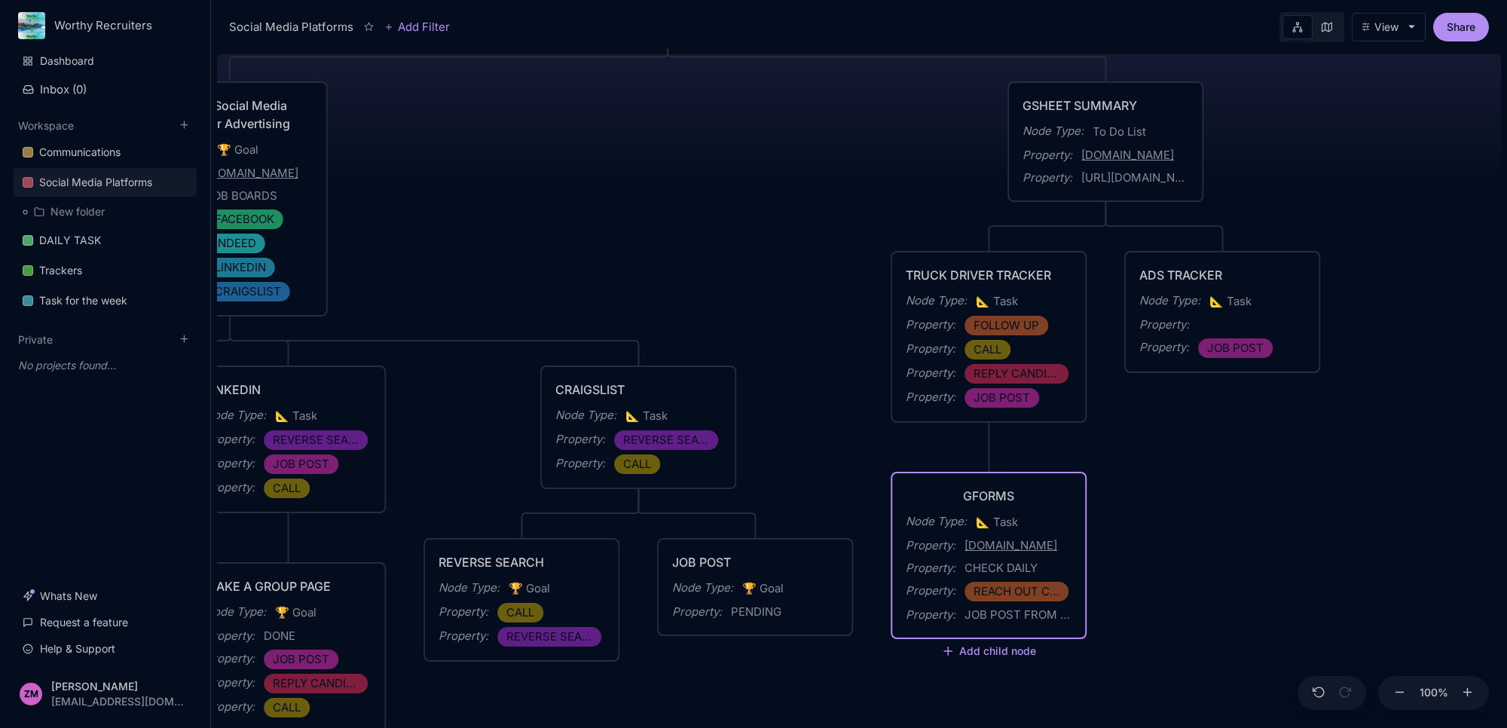
click at [1185, 374] on div "Social Media Platforms Creation of Social Media Accounts for Advertising Node T…" at bounding box center [859, 388] width 1284 height 680
click at [1076, 543] on div "GFORMS Node Type : 📐 Task Property : [DOMAIN_NAME] Property : CHECK DAILY Prope…" at bounding box center [988, 555] width 193 height 164
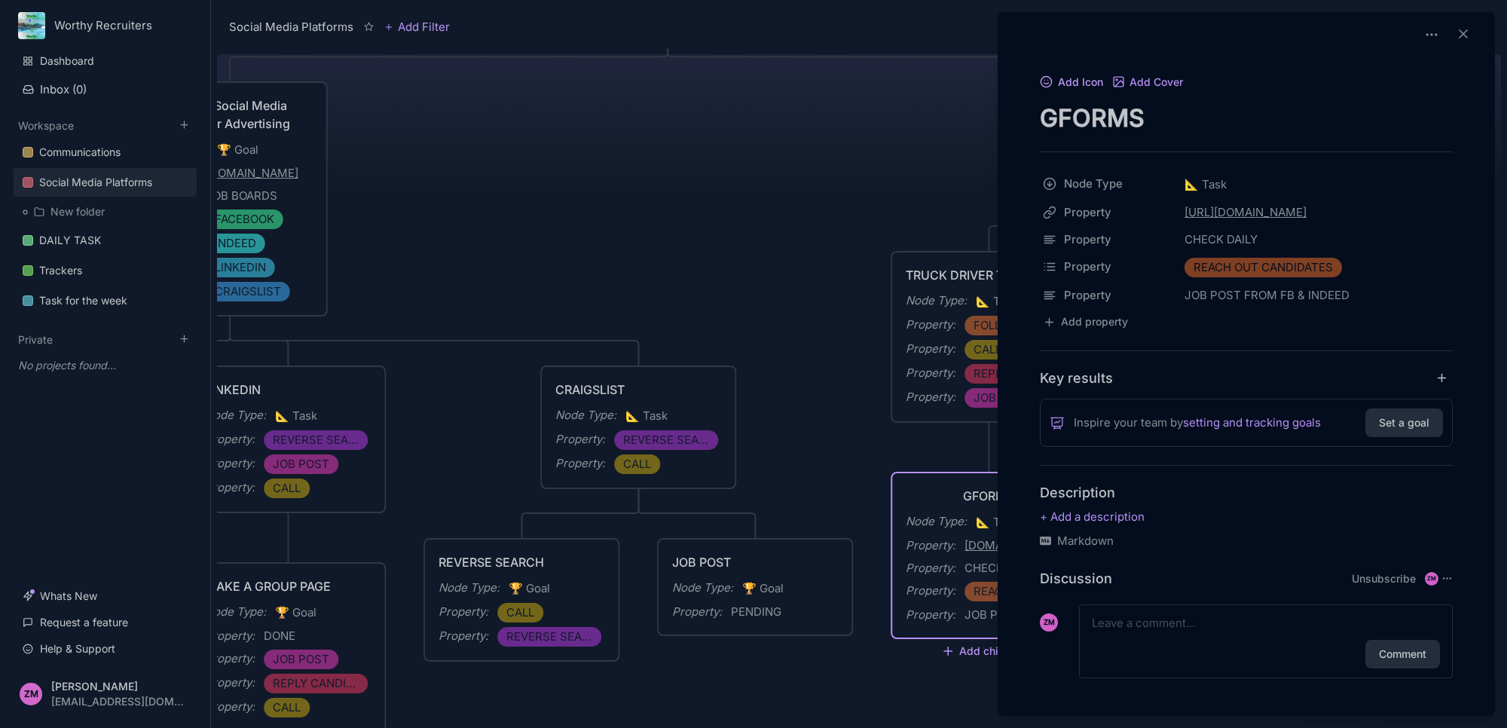
click at [1078, 80] on button "Add Icon" at bounding box center [1071, 83] width 63 height 14
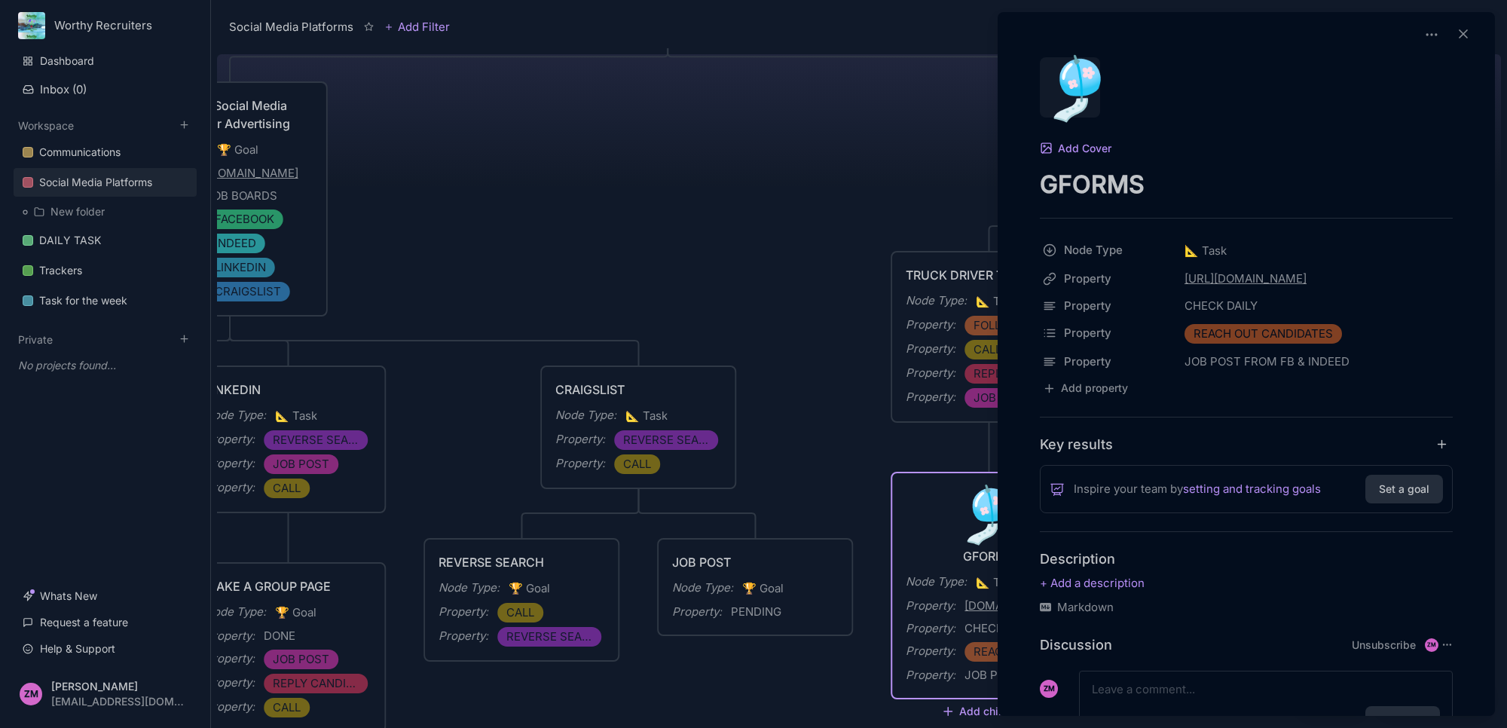
click at [1084, 103] on div "🎐" at bounding box center [1070, 87] width 60 height 60
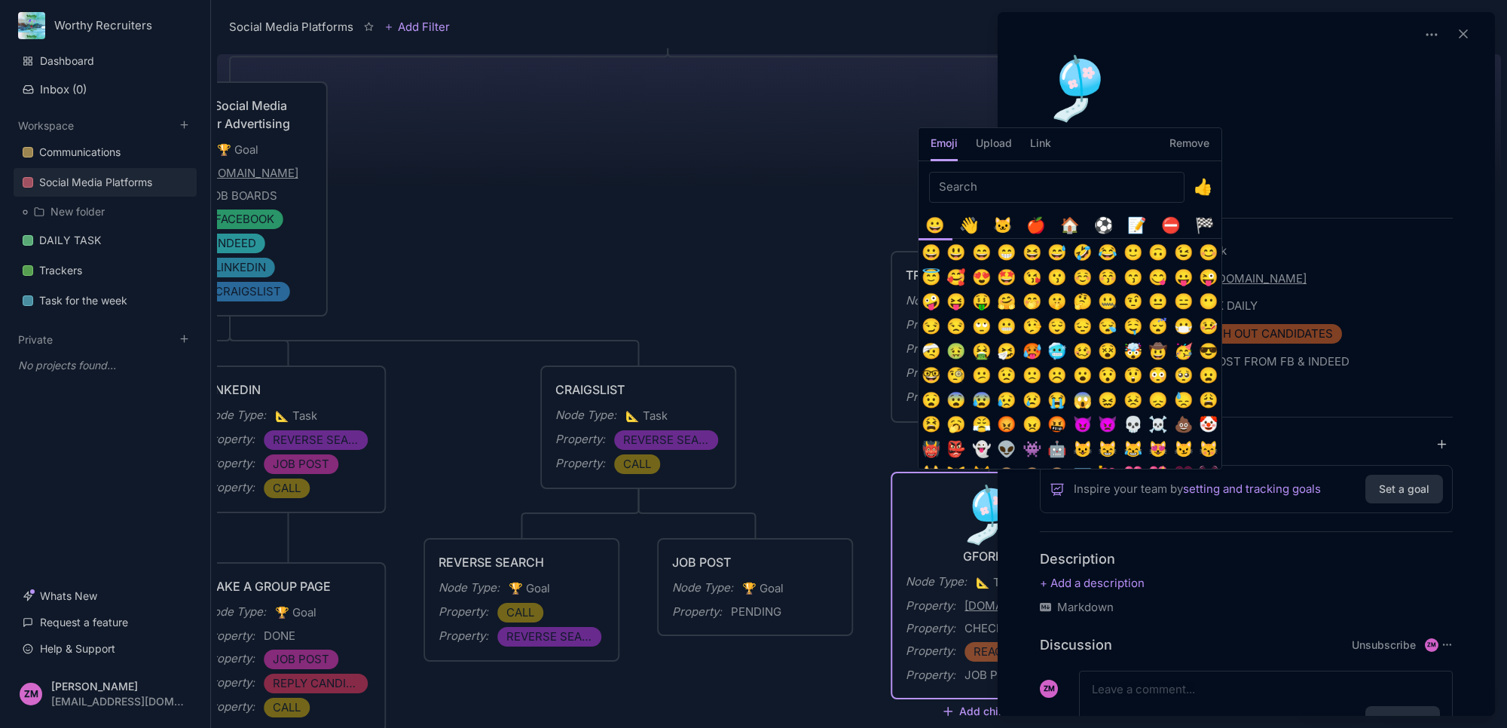
click at [1086, 190] on input "Emoji picker" at bounding box center [1056, 187] width 255 height 31
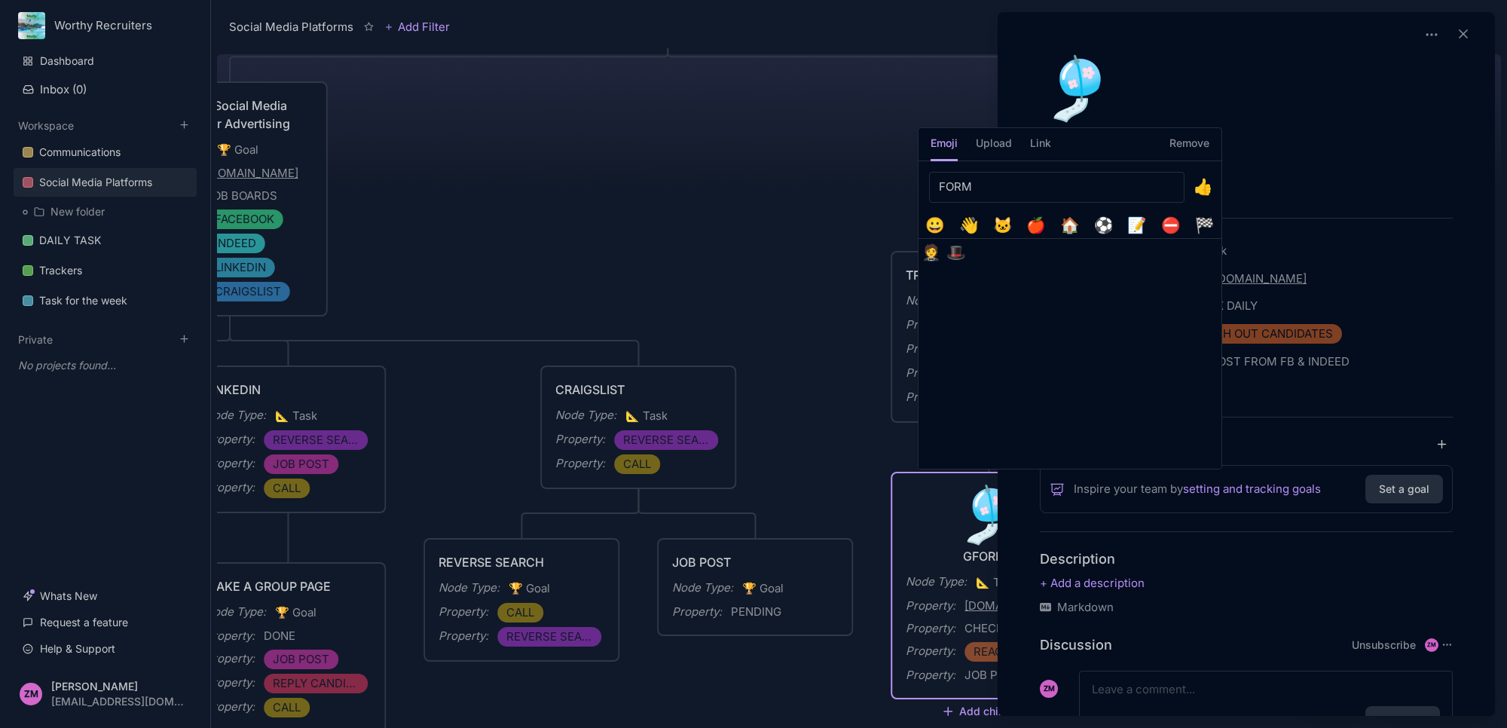
type input "FORM"
click at [1134, 234] on div "📝" at bounding box center [1137, 224] width 25 height 25
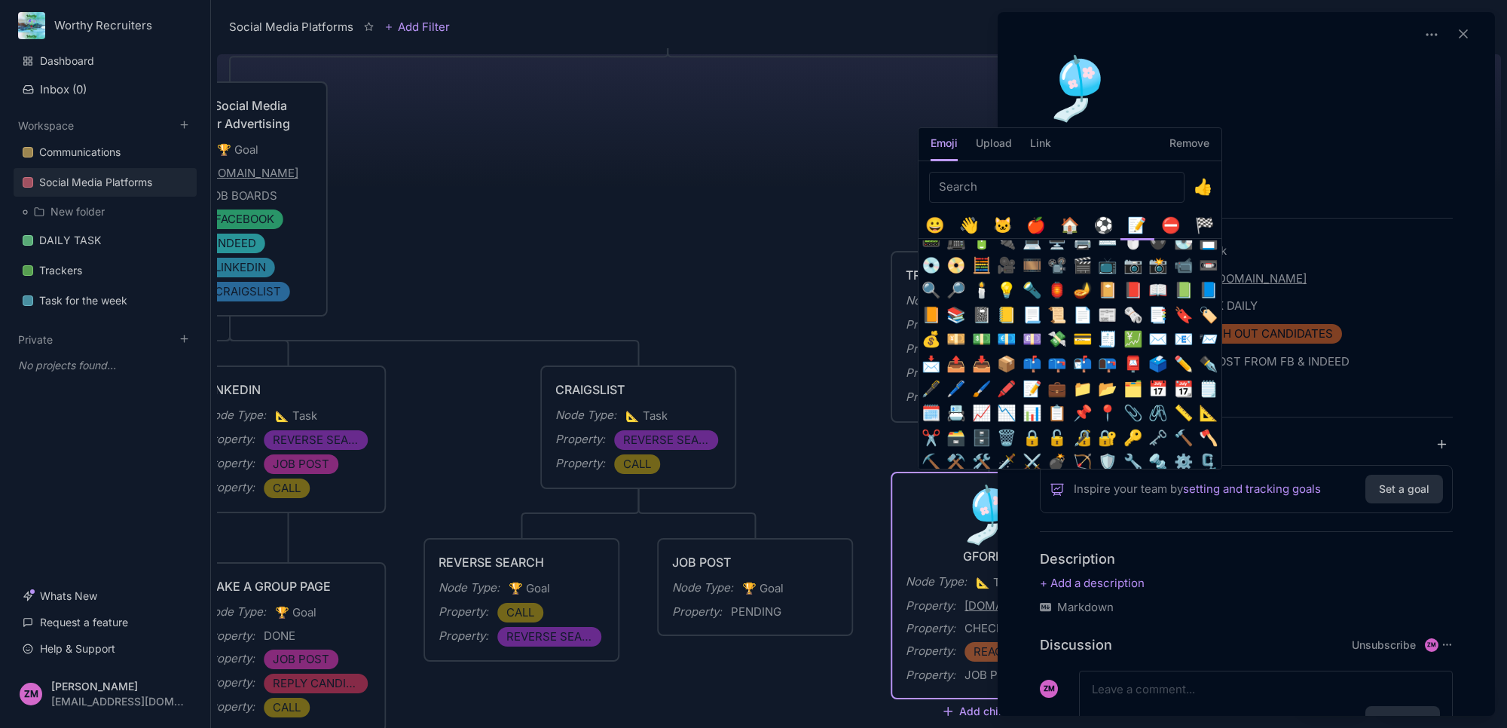
scroll to position [188, 0]
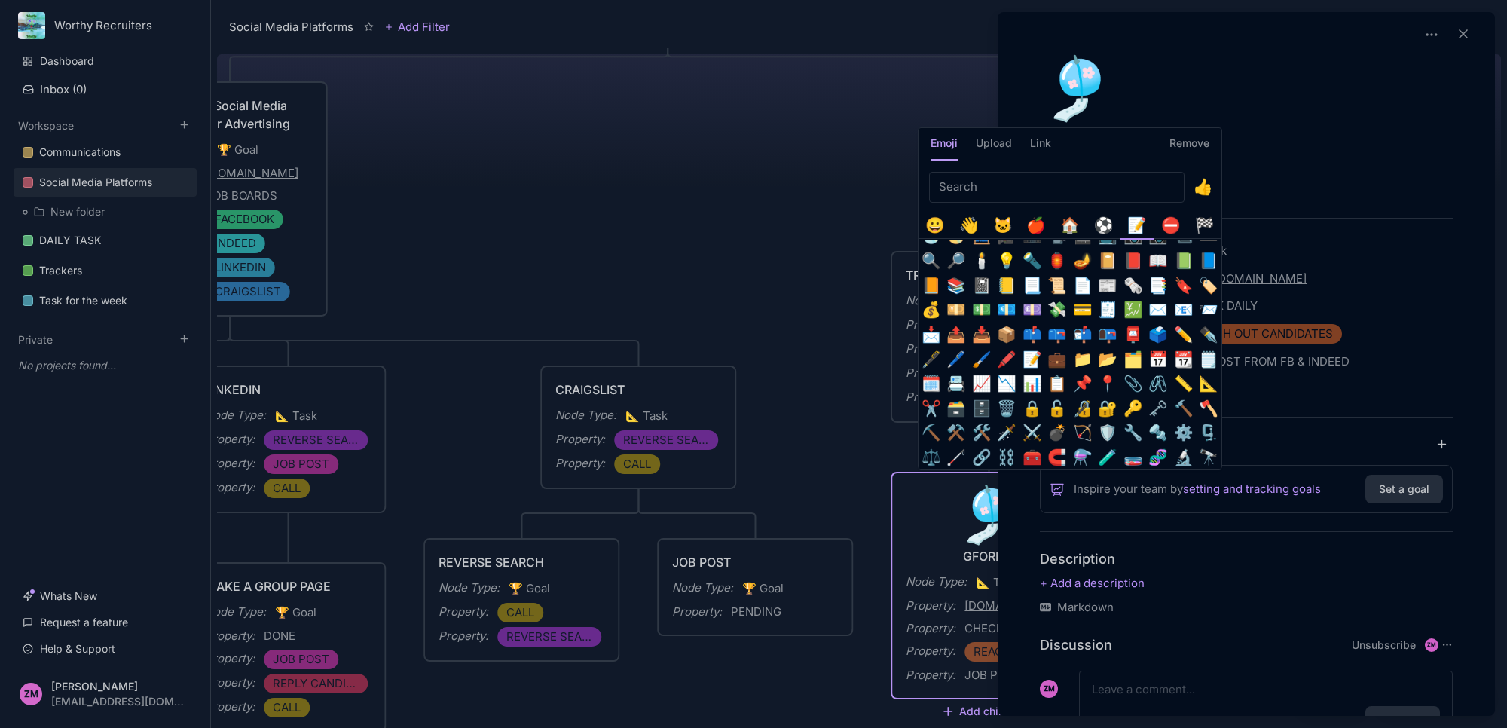
click at [1030, 381] on button "📊" at bounding box center [1031, 383] width 25 height 25
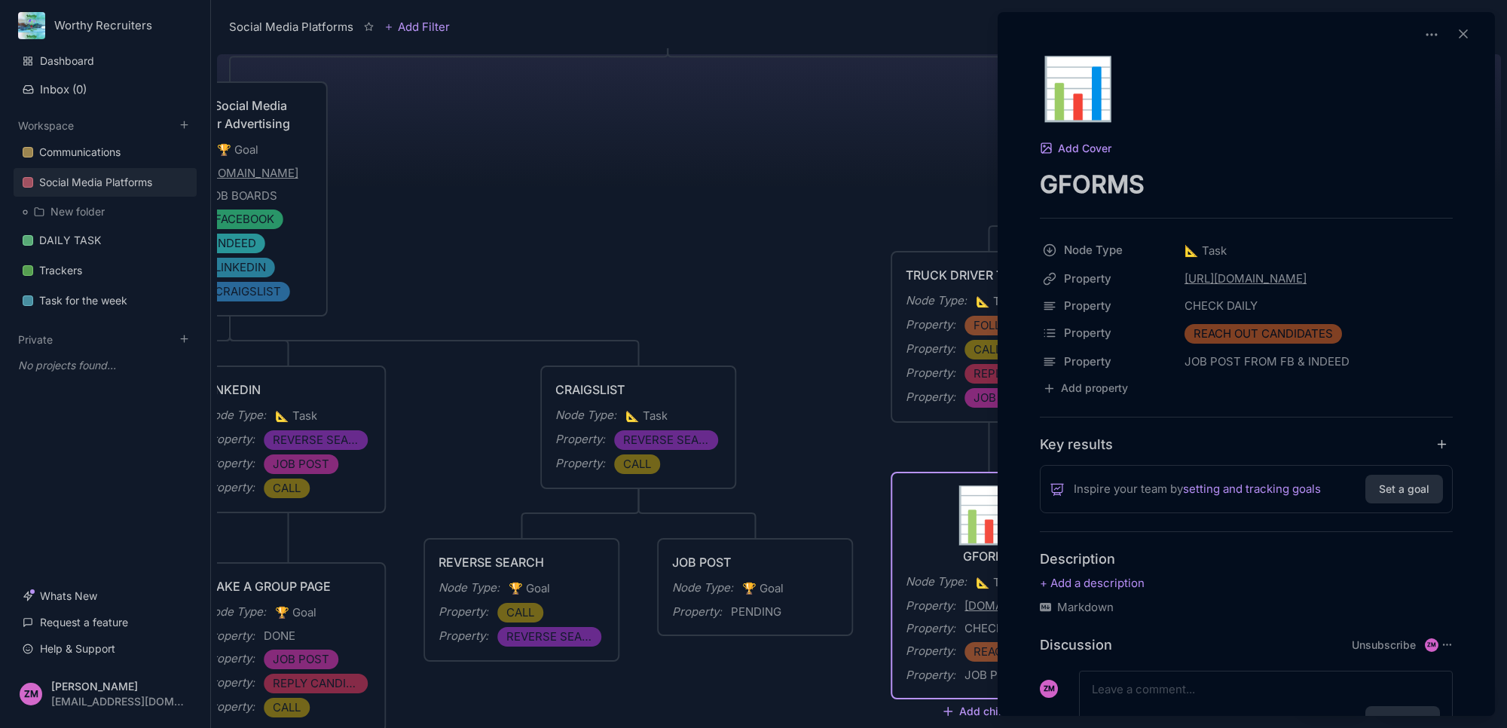
click at [857, 442] on div at bounding box center [753, 364] width 1507 height 728
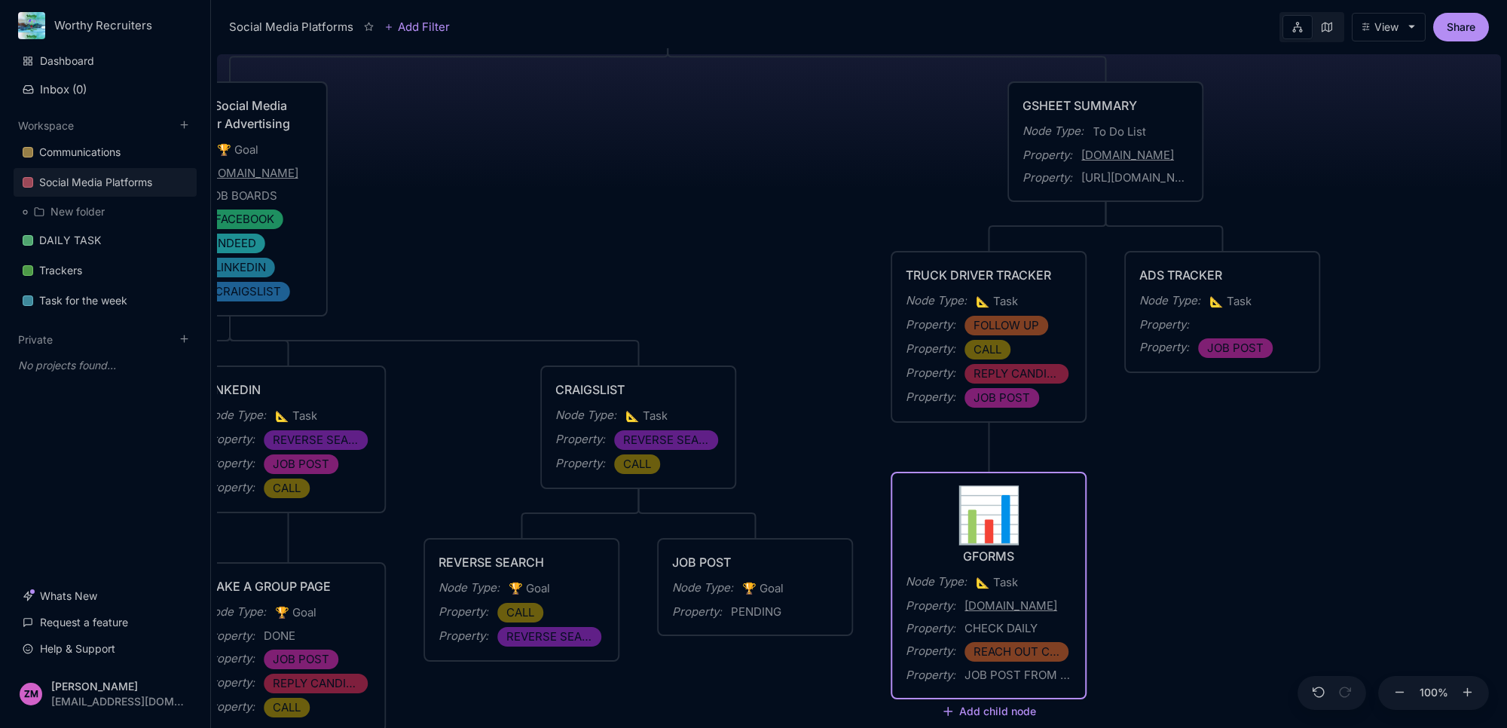
click at [1312, 447] on div "Social Media Platforms Creation of Social Media Accounts for Advertising Node T…" at bounding box center [859, 388] width 1284 height 680
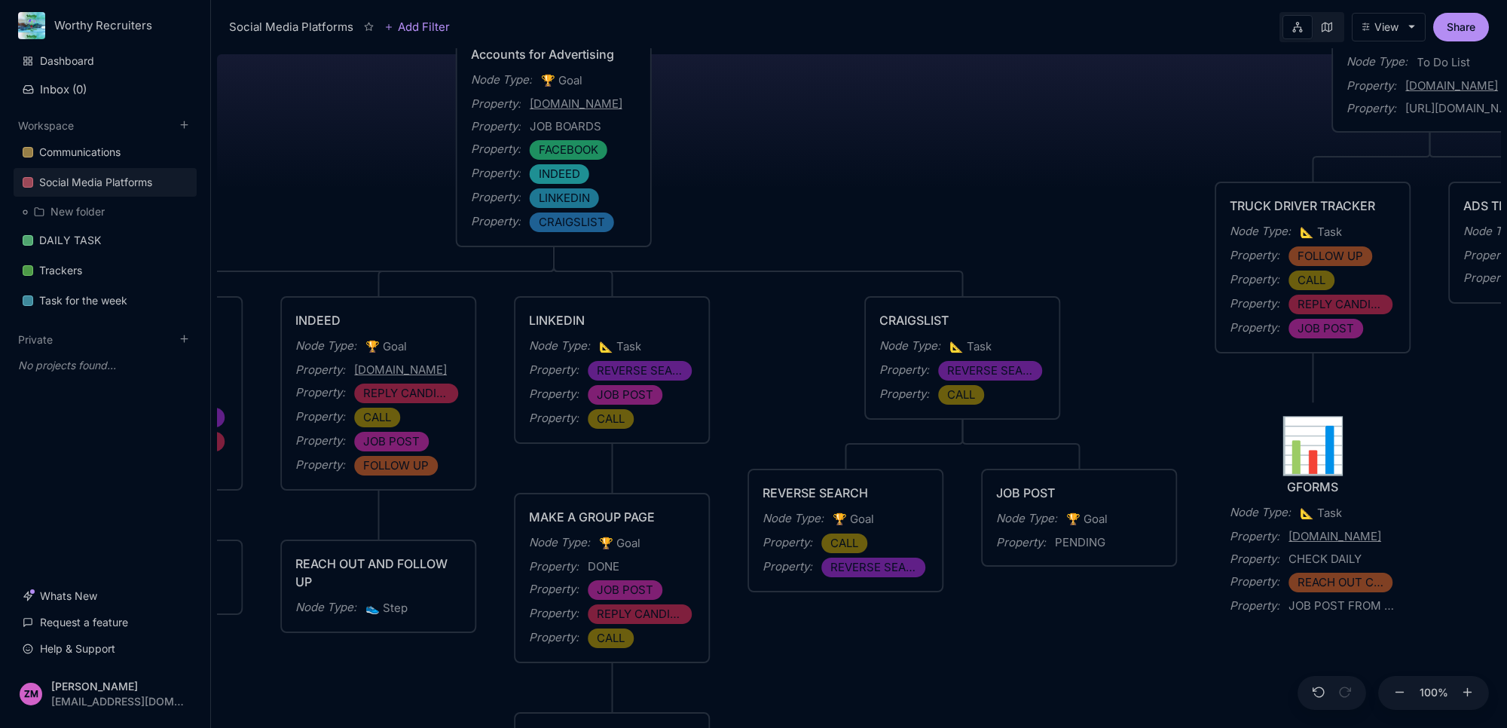
drag, startPoint x: 799, startPoint y: 673, endPoint x: 1142, endPoint y: 597, distance: 350.5
click at [1142, 597] on div "Social Media Platforms Creation of Social Media Accounts for Advertising Node T…" at bounding box center [859, 388] width 1284 height 680
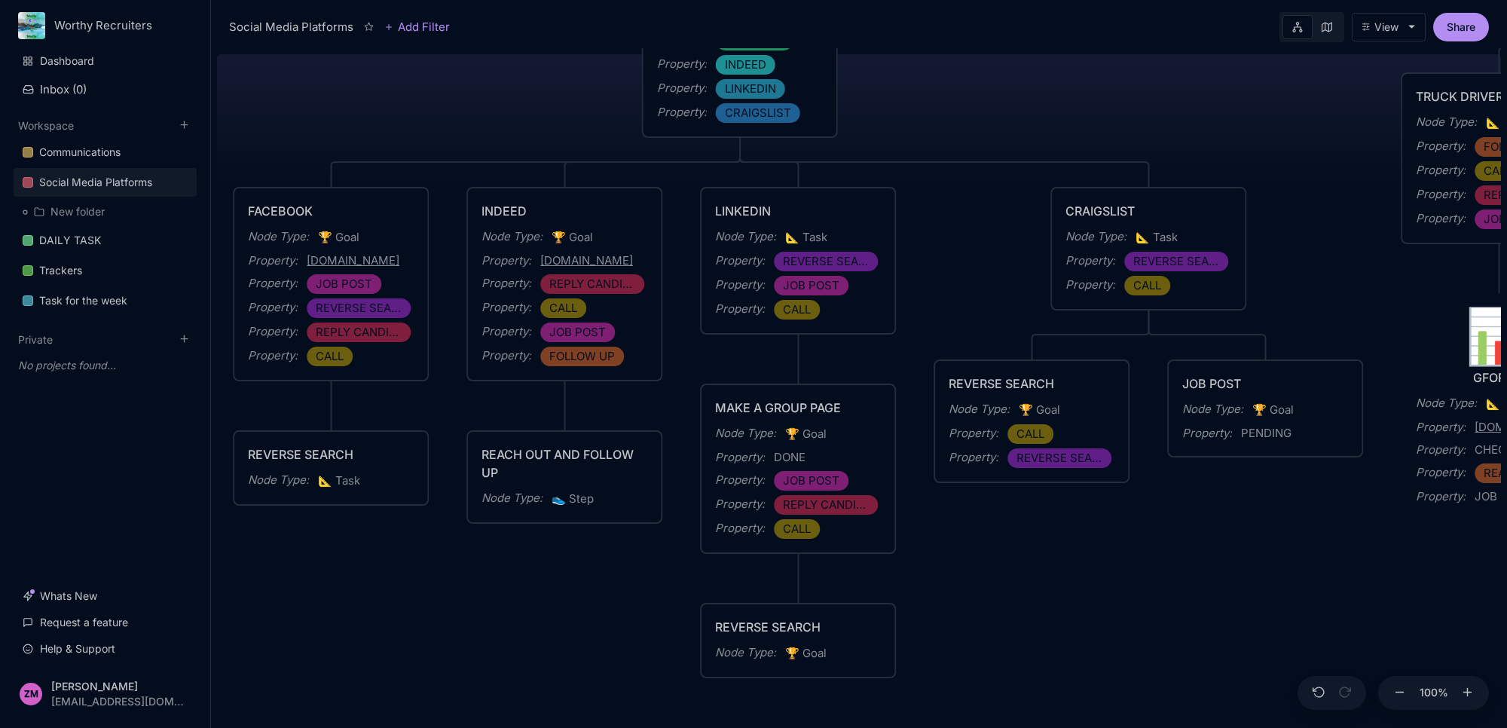
drag, startPoint x: 1102, startPoint y: 647, endPoint x: 1272, endPoint y: 531, distance: 205.0
click at [1272, 537] on div "Social Media Platforms Creation of Social Media Accounts for Advertising Node T…" at bounding box center [859, 388] width 1284 height 680
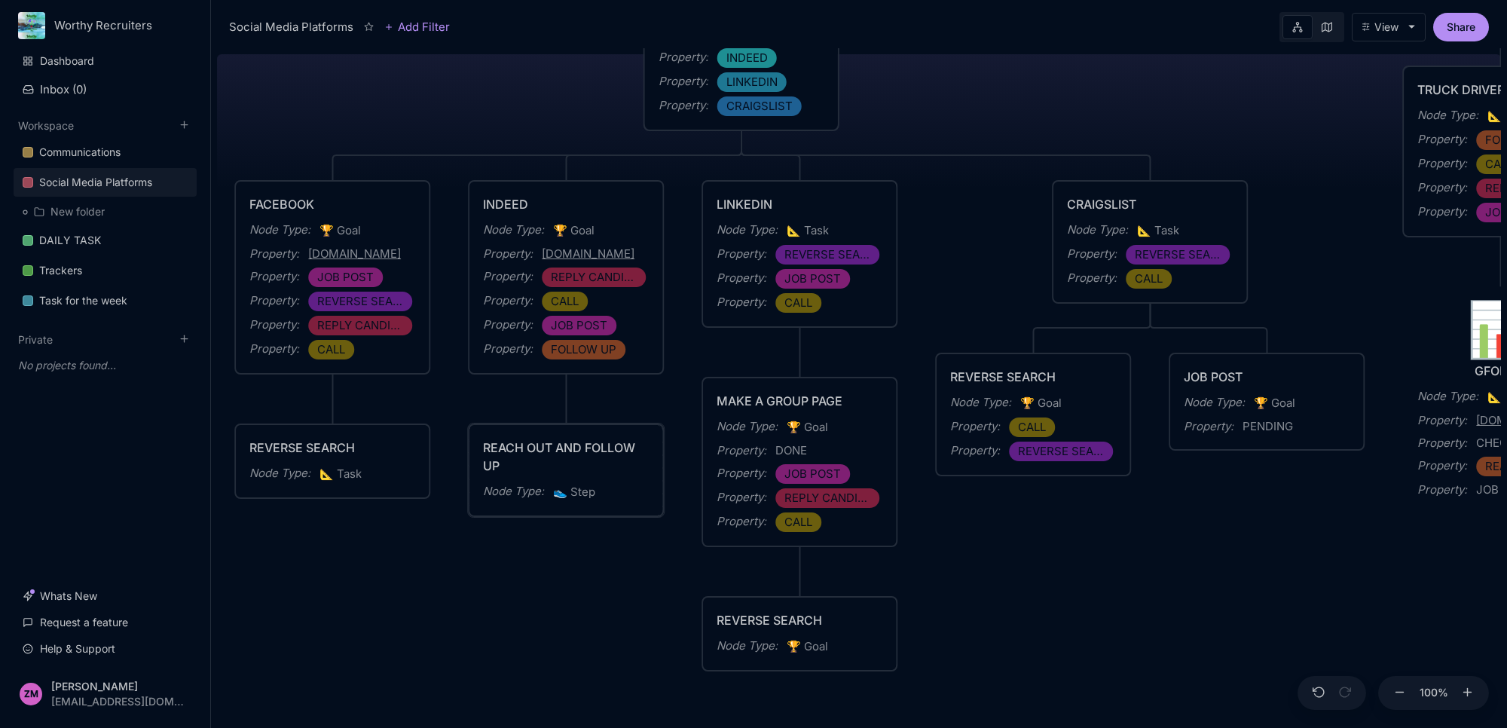
click at [622, 495] on div "Node Type : 👟 Step" at bounding box center [566, 492] width 166 height 20
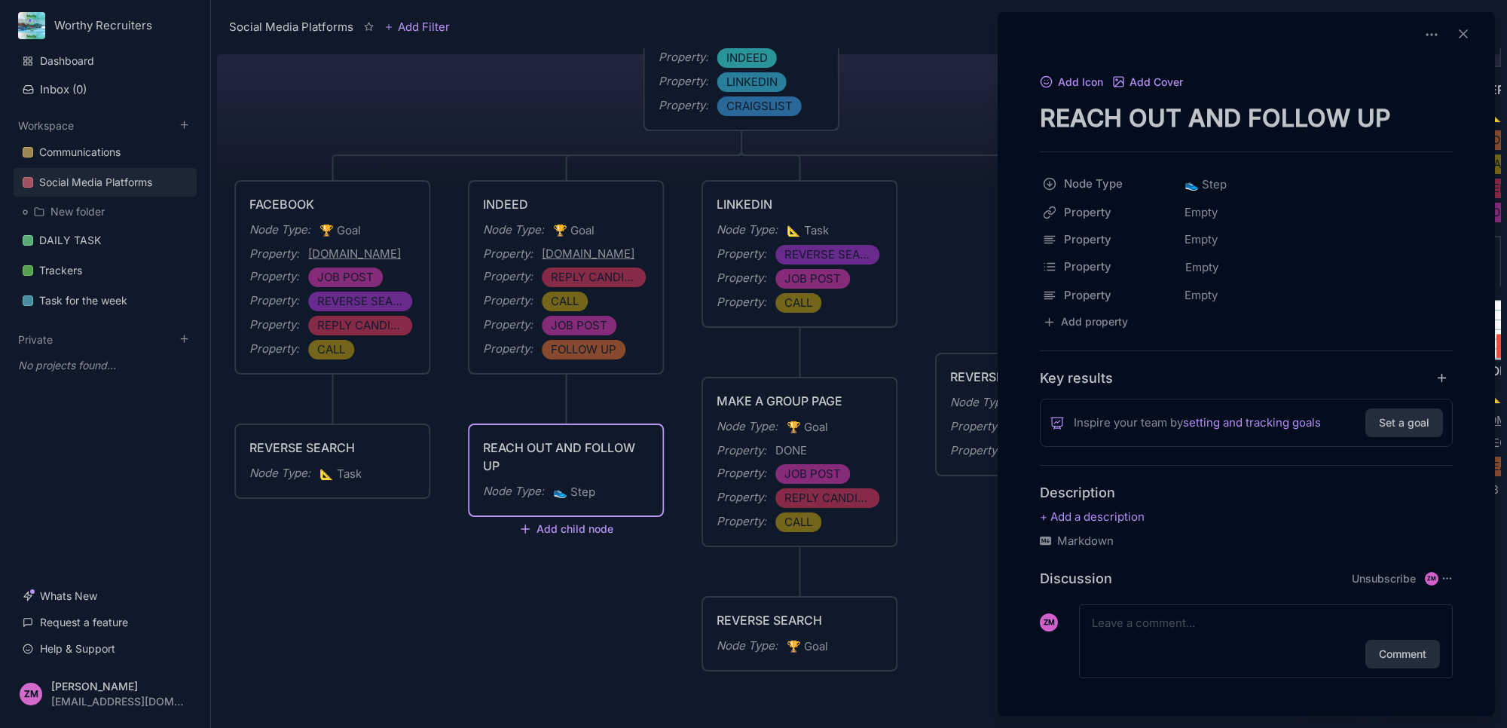
click at [592, 528] on div at bounding box center [753, 364] width 1507 height 728
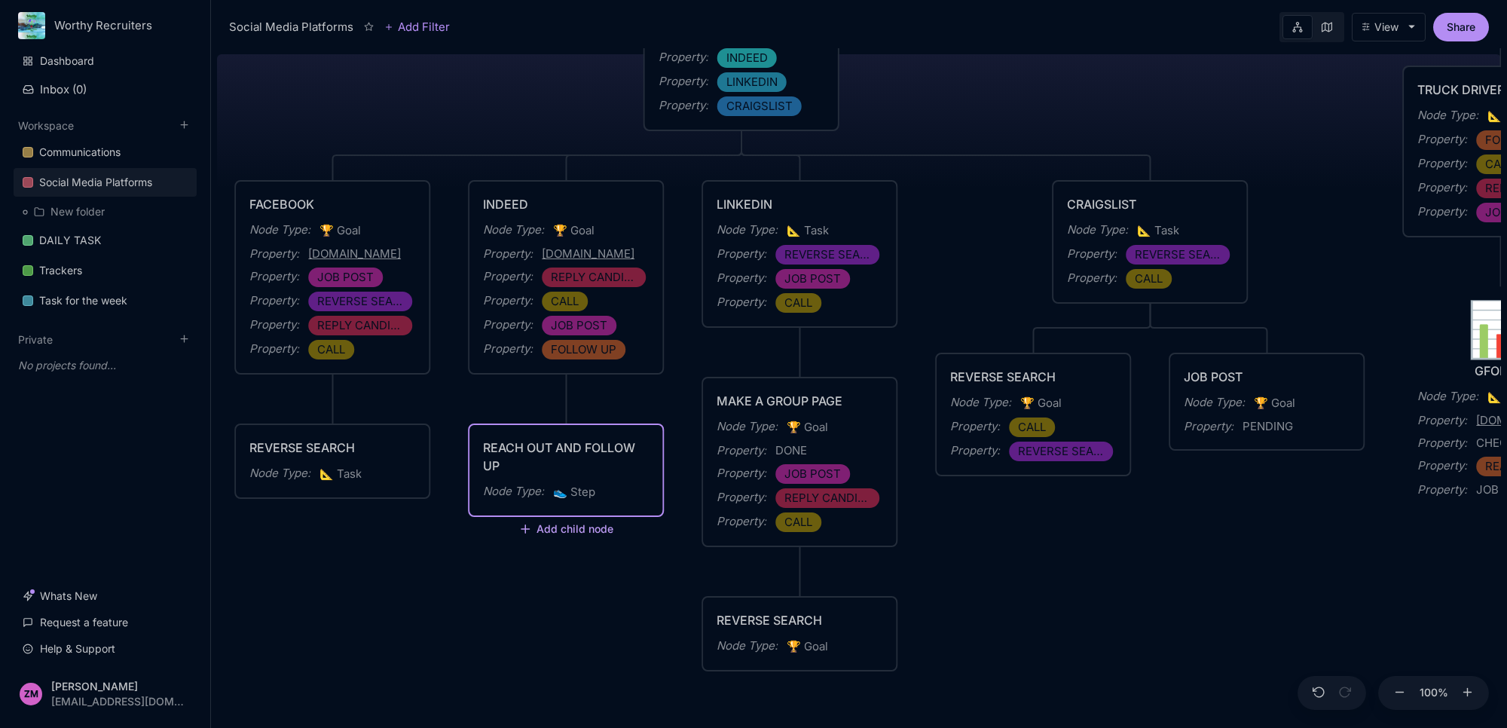
click at [555, 527] on button "Add child node" at bounding box center [565, 530] width 95 height 14
click at [577, 457] on div "📐 Task" at bounding box center [564, 463] width 99 height 24
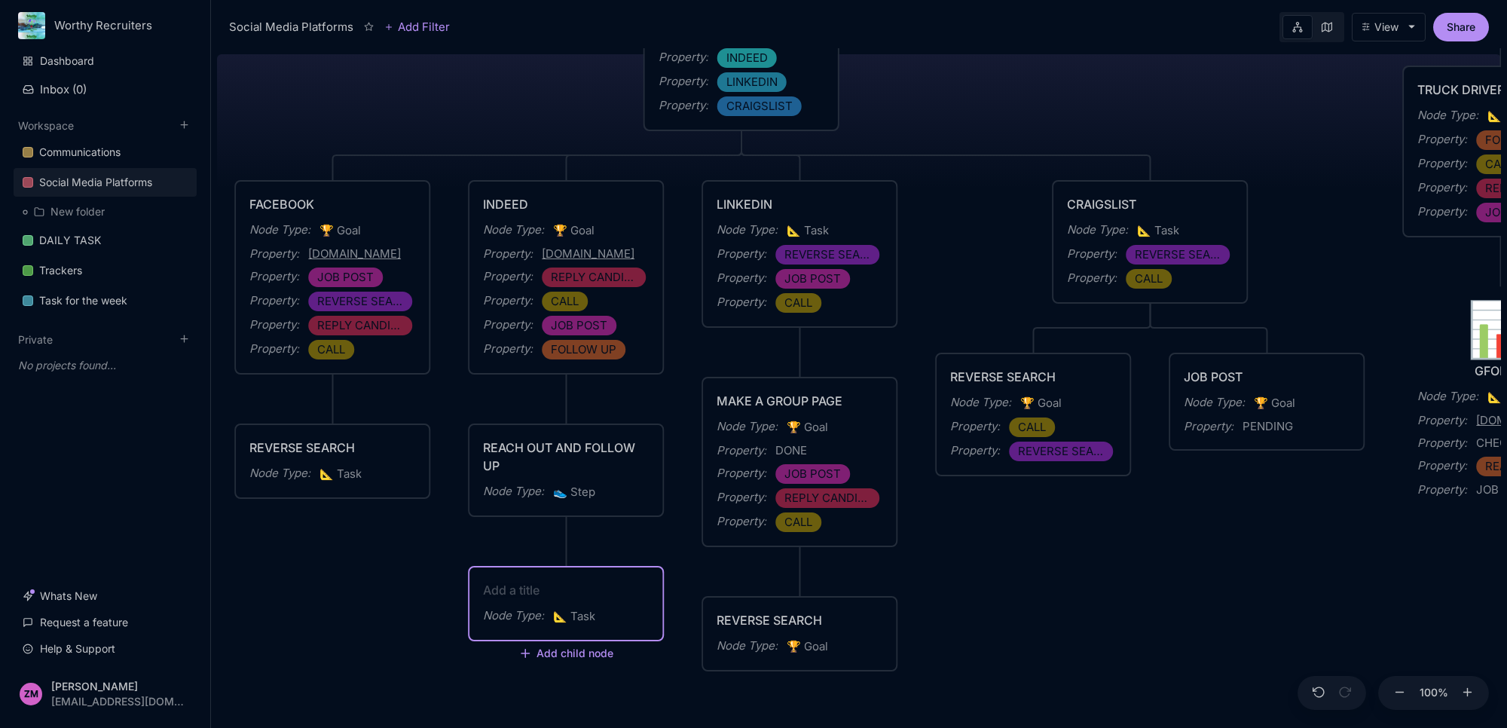
click at [569, 598] on textarea at bounding box center [566, 590] width 166 height 18
type textarea "INVITE CANDIDATES"
click at [595, 616] on span "📐 Task" at bounding box center [574, 616] width 42 height 18
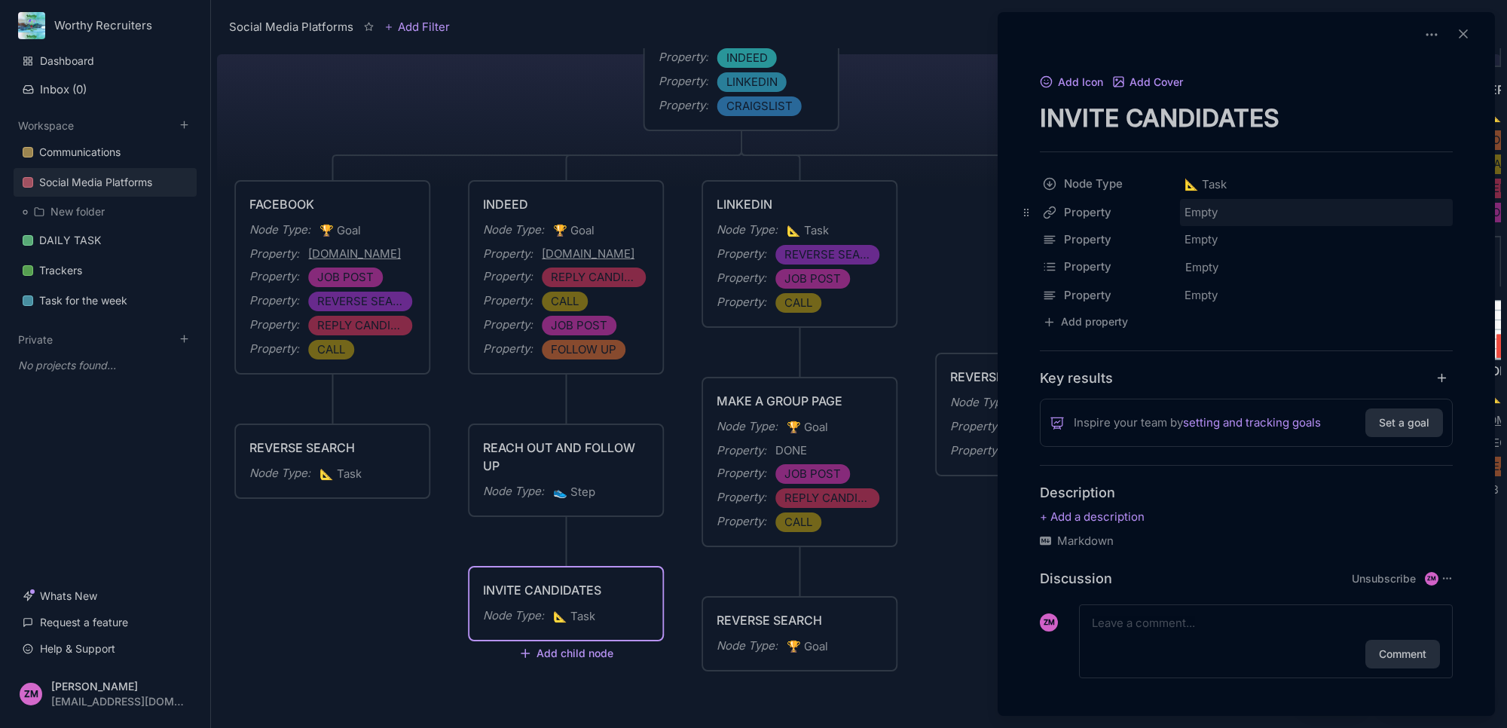
click at [1188, 209] on div "Empty" at bounding box center [1316, 212] width 273 height 27
type input "[URL][DOMAIN_NAME]"
click at [1438, 213] on icon at bounding box center [1438, 212] width 14 height 14
click at [329, 509] on div at bounding box center [753, 364] width 1507 height 728
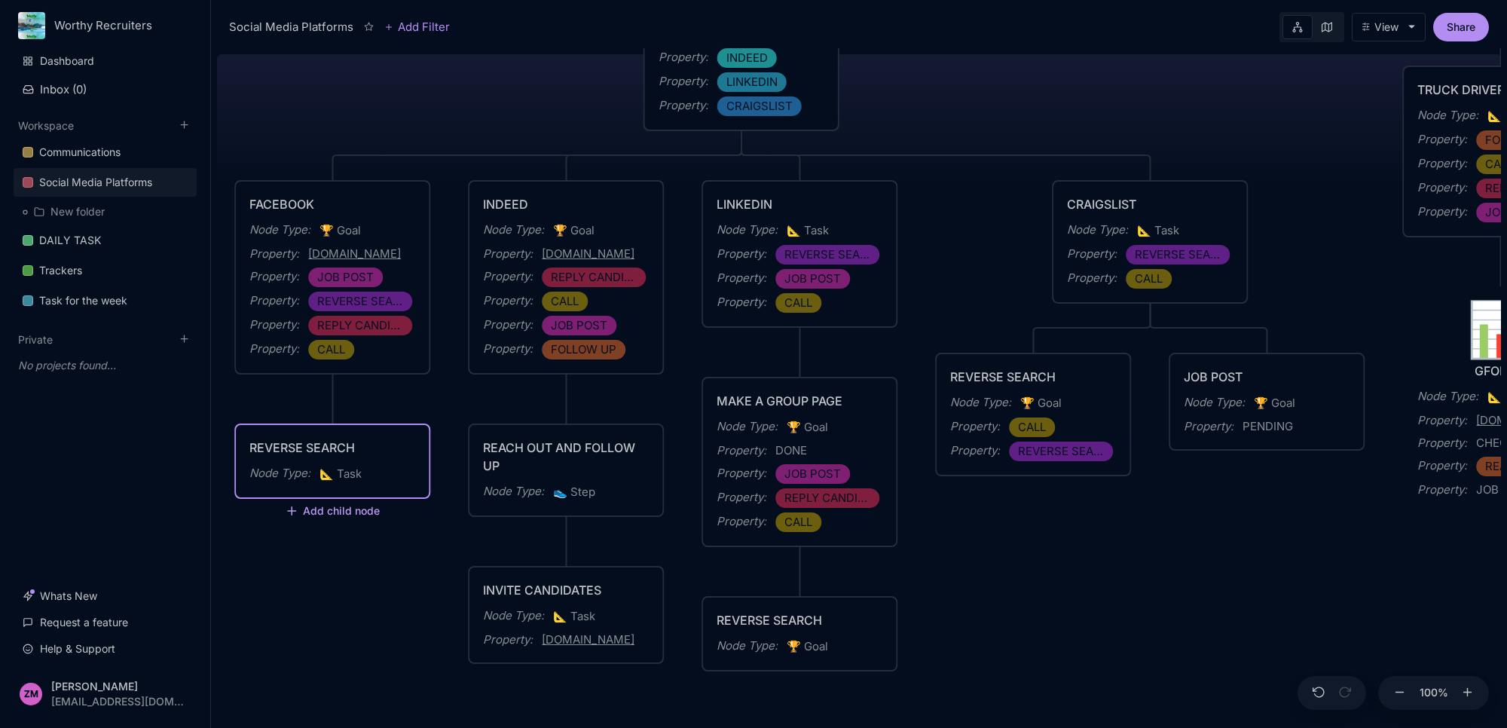
click at [350, 509] on button "Add child node" at bounding box center [332, 512] width 95 height 14
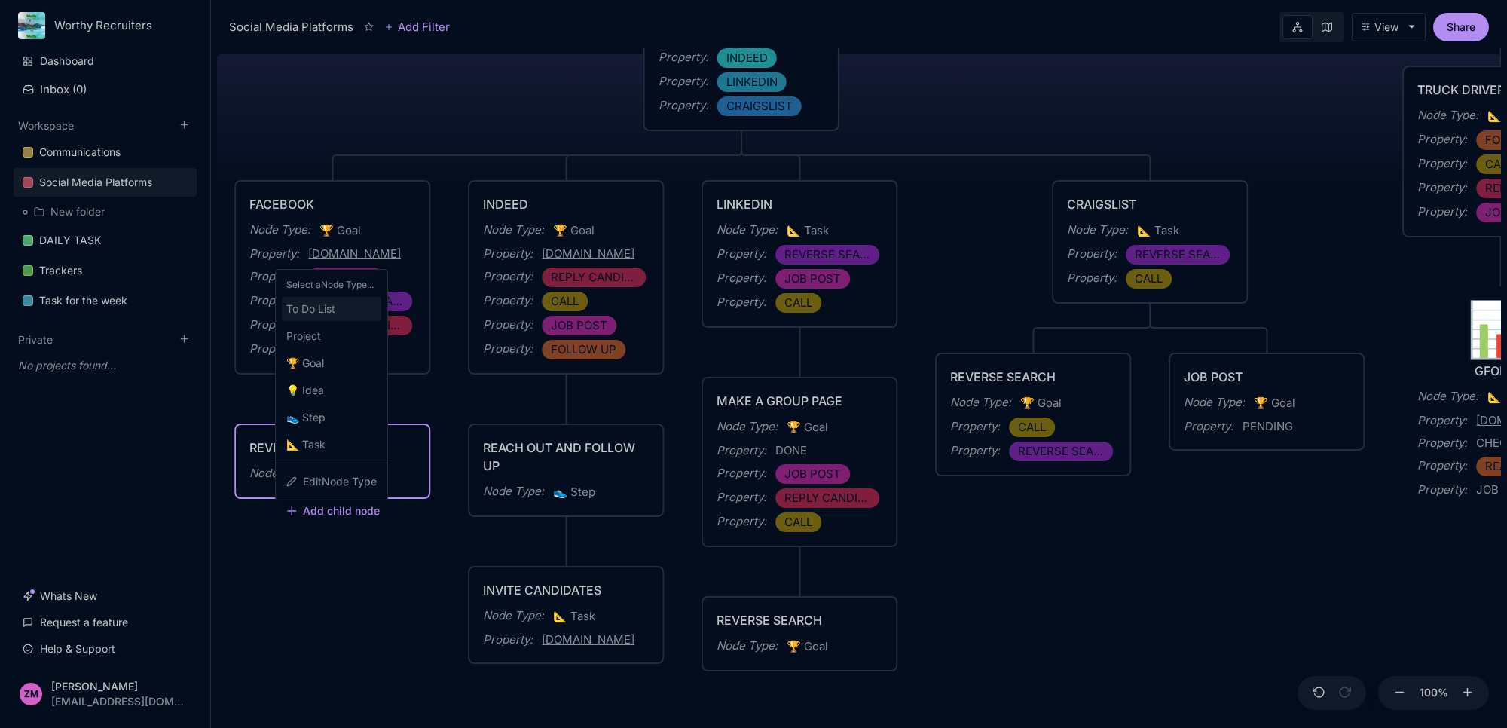
click at [347, 310] on div "To Do List" at bounding box center [331, 309] width 99 height 24
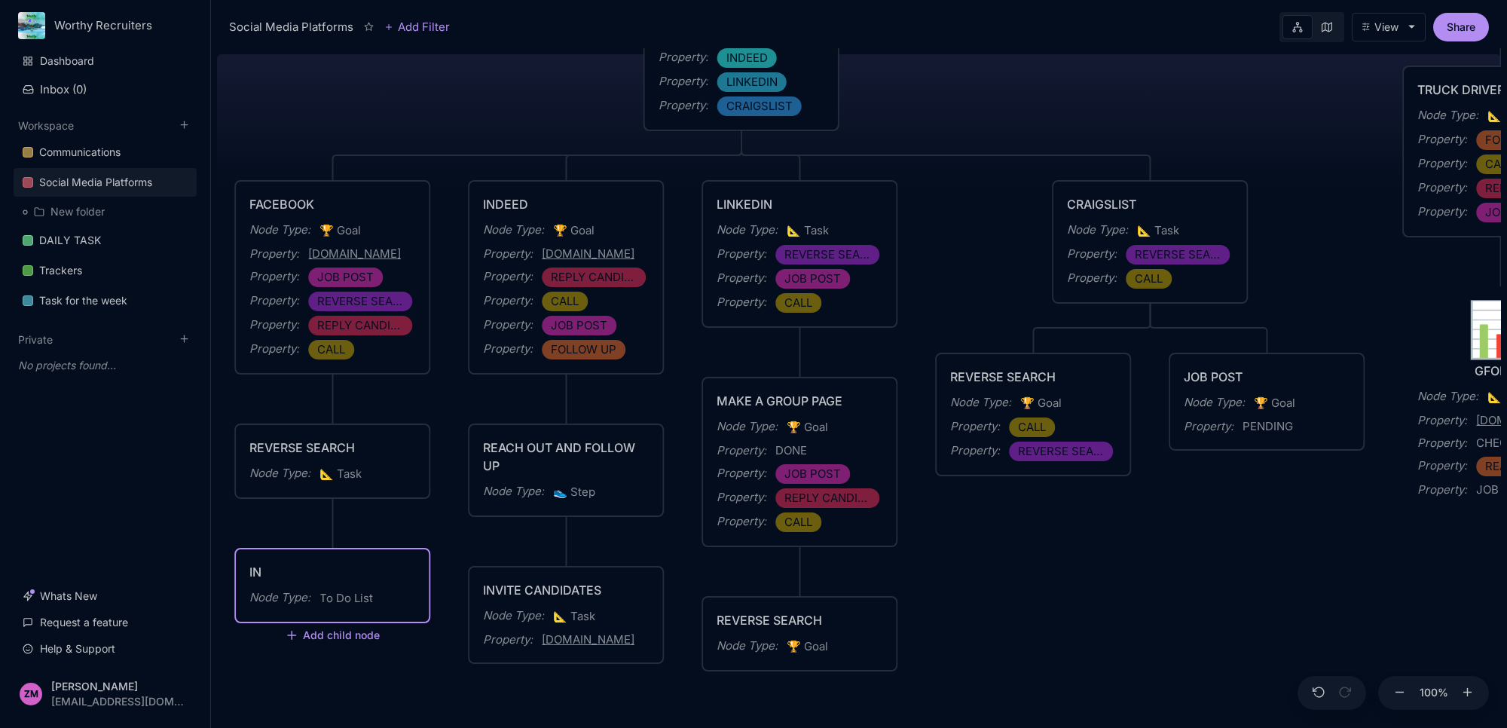
type textarea "I"
type textarea "INTERVIEW & INVITE"
click at [367, 595] on span "To Do List" at bounding box center [345, 598] width 53 height 18
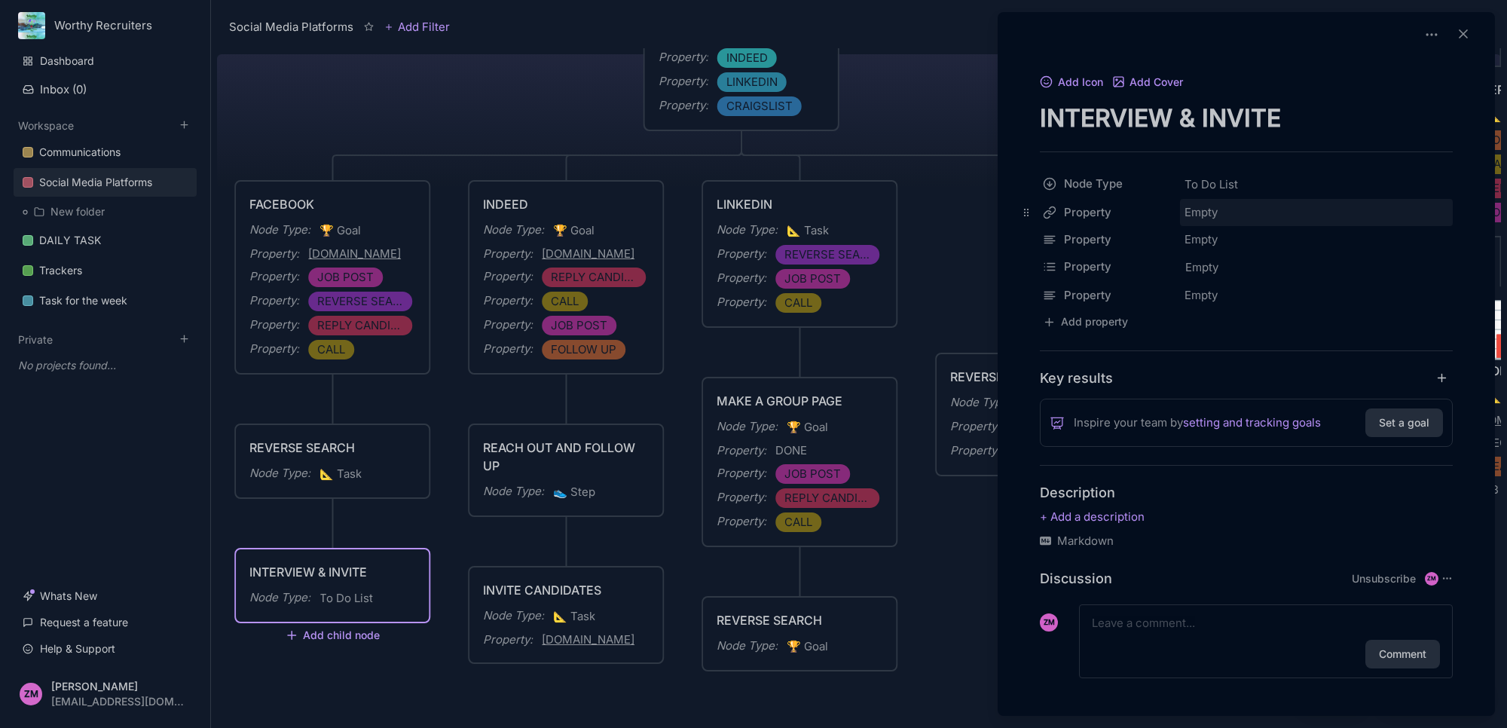
click at [1193, 211] on div "Empty" at bounding box center [1316, 212] width 273 height 27
type input "[URL][DOMAIN_NAME]"
click at [949, 584] on div at bounding box center [753, 364] width 1507 height 728
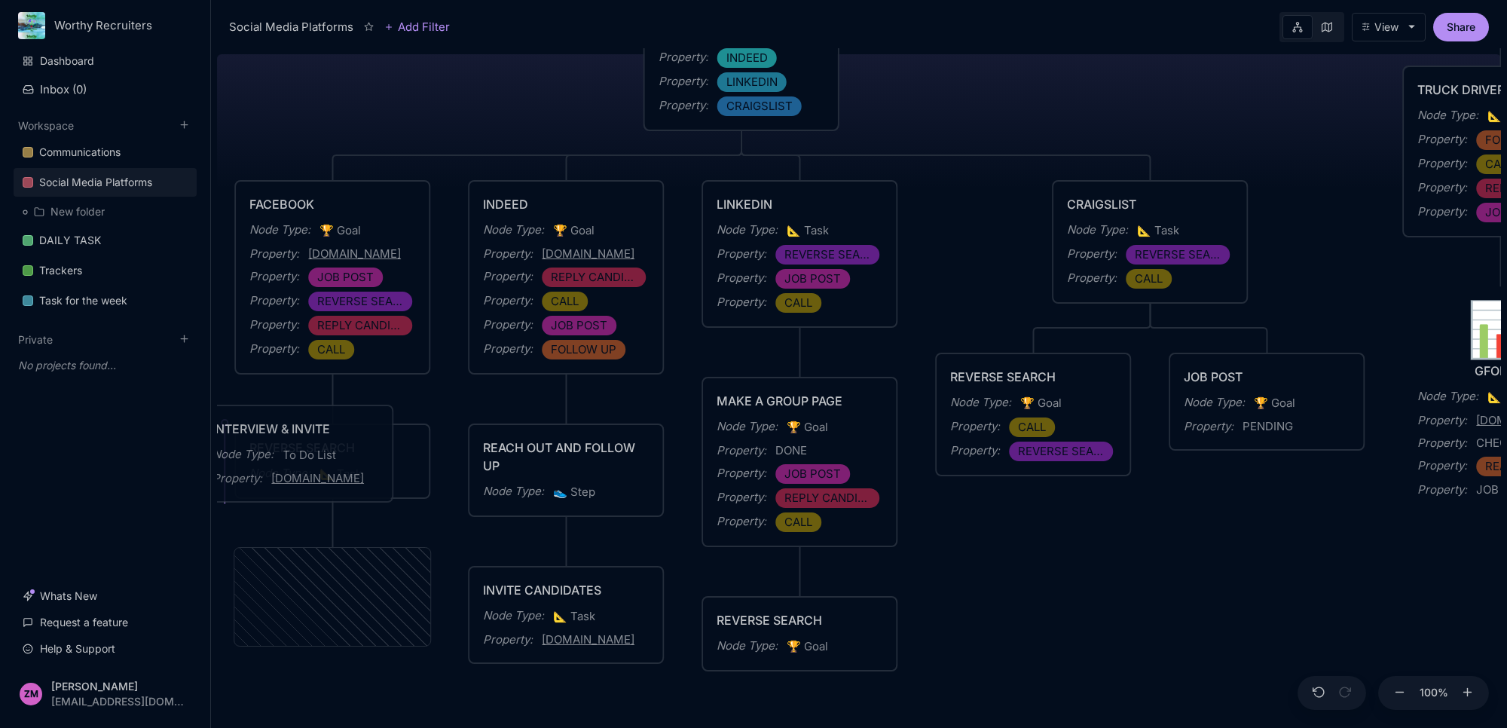
drag, startPoint x: 317, startPoint y: 567, endPoint x: 275, endPoint y: 413, distance: 159.4
click at [275, 420] on div "INTERVIEW & INVITE" at bounding box center [295, 429] width 166 height 18
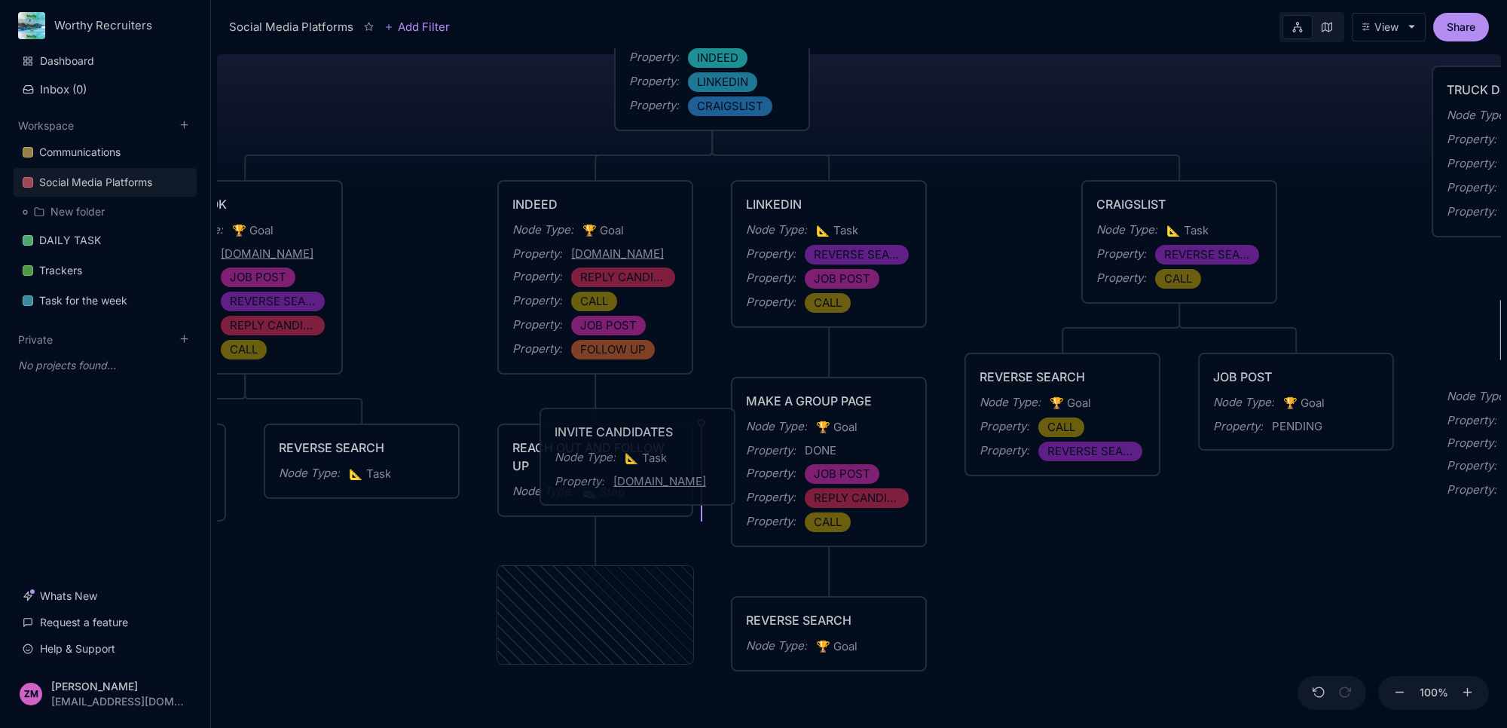
drag, startPoint x: 581, startPoint y: 586, endPoint x: 623, endPoint y: 426, distance: 165.2
click at [623, 426] on div "INVITE CANDIDATES" at bounding box center [638, 432] width 166 height 18
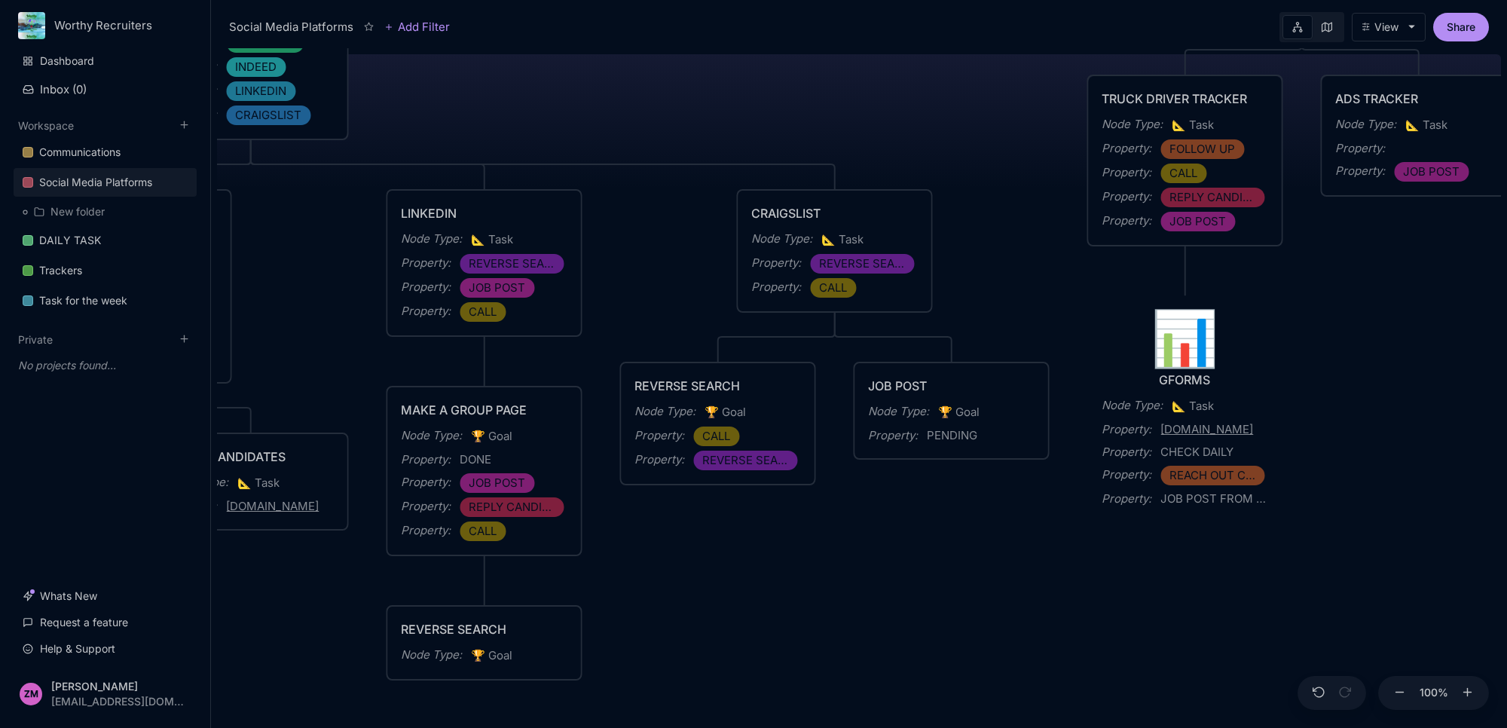
drag, startPoint x: 1091, startPoint y: 585, endPoint x: 603, endPoint y: 584, distance: 488.3
click at [588, 594] on div "Social Media Platforms Creation of Social Media Accounts for Advertising Node T…" at bounding box center [859, 388] width 1284 height 680
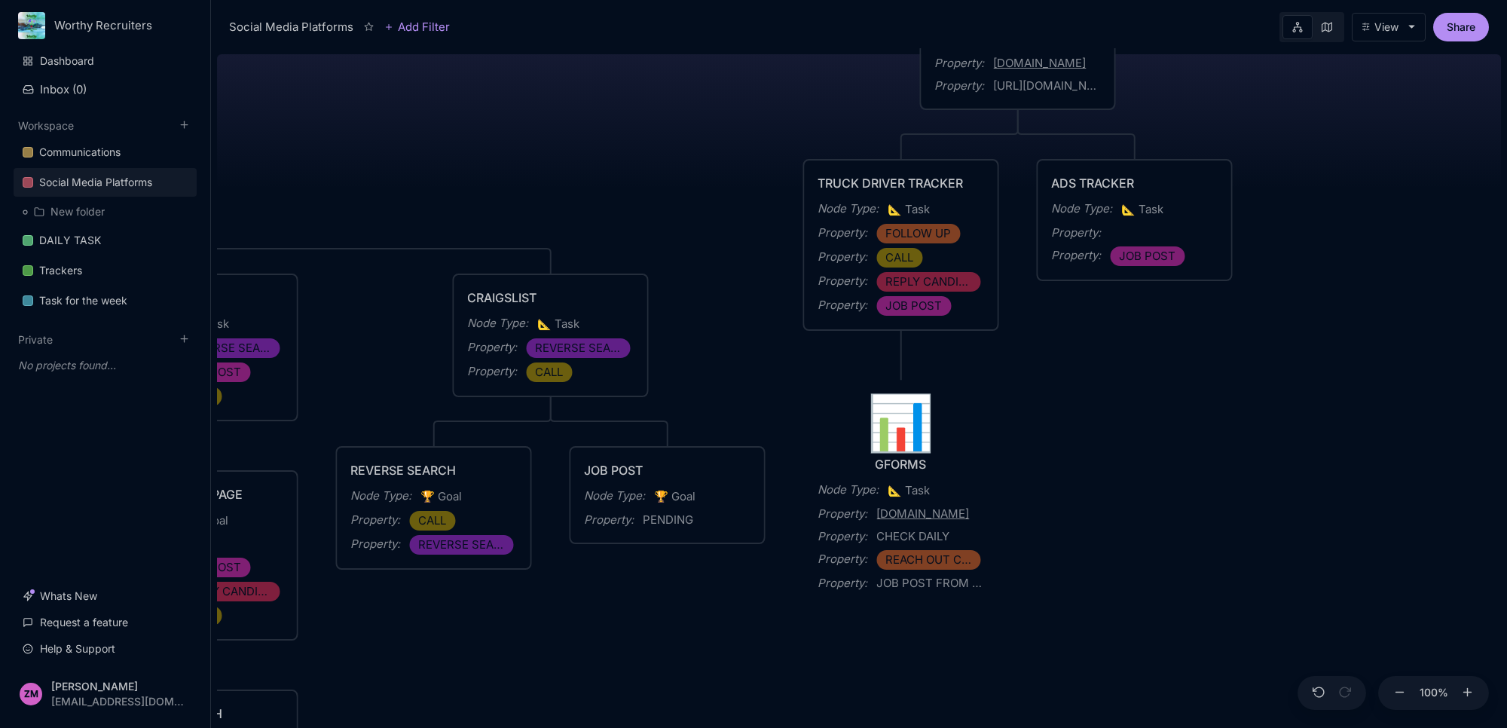
drag, startPoint x: 876, startPoint y: 570, endPoint x: 649, endPoint y: 648, distance: 240.0
click at [649, 649] on div "Social Media Platforms Creation of Social Media Accounts for Advertising Node T…" at bounding box center [859, 388] width 1284 height 680
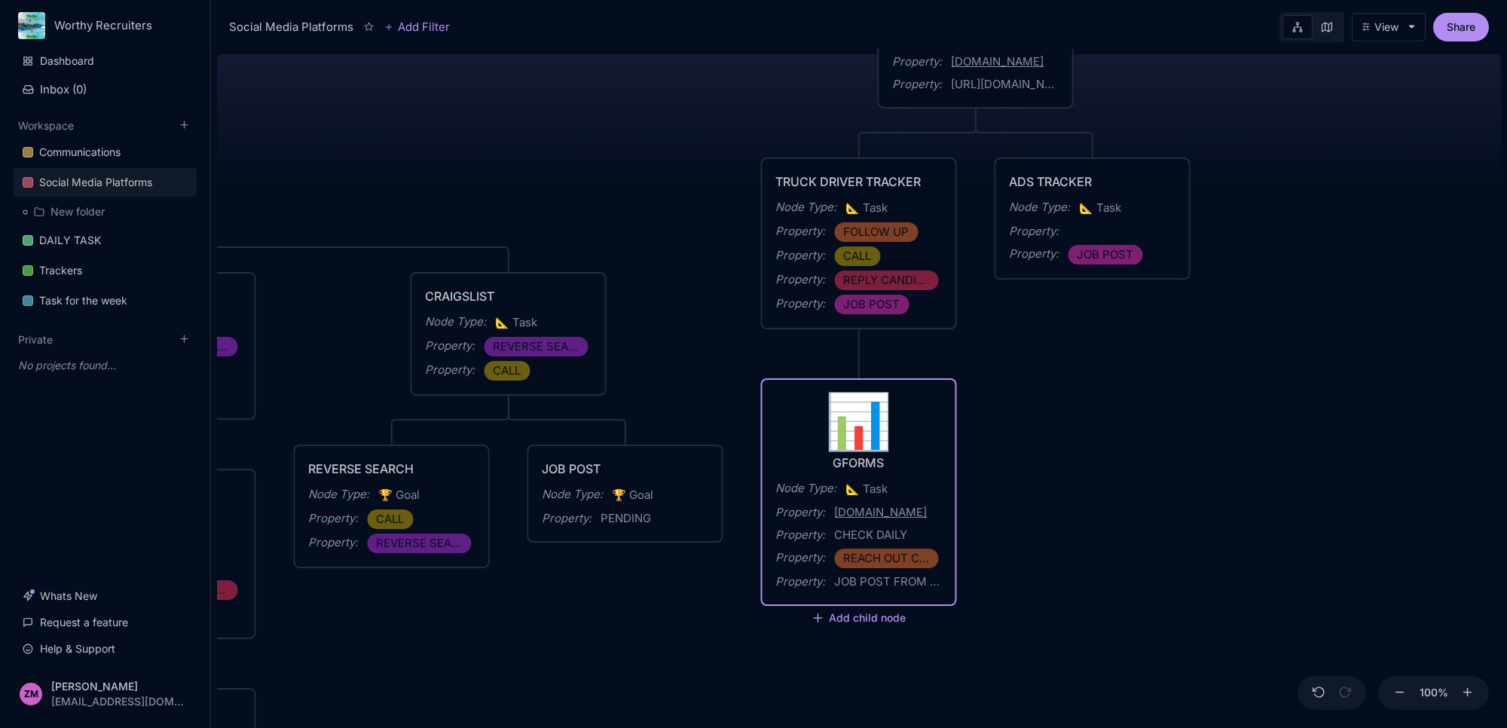
click at [1064, 284] on div "Social Media Platforms Creation of Social Media Accounts for Advertising Node T…" at bounding box center [859, 388] width 1284 height 680
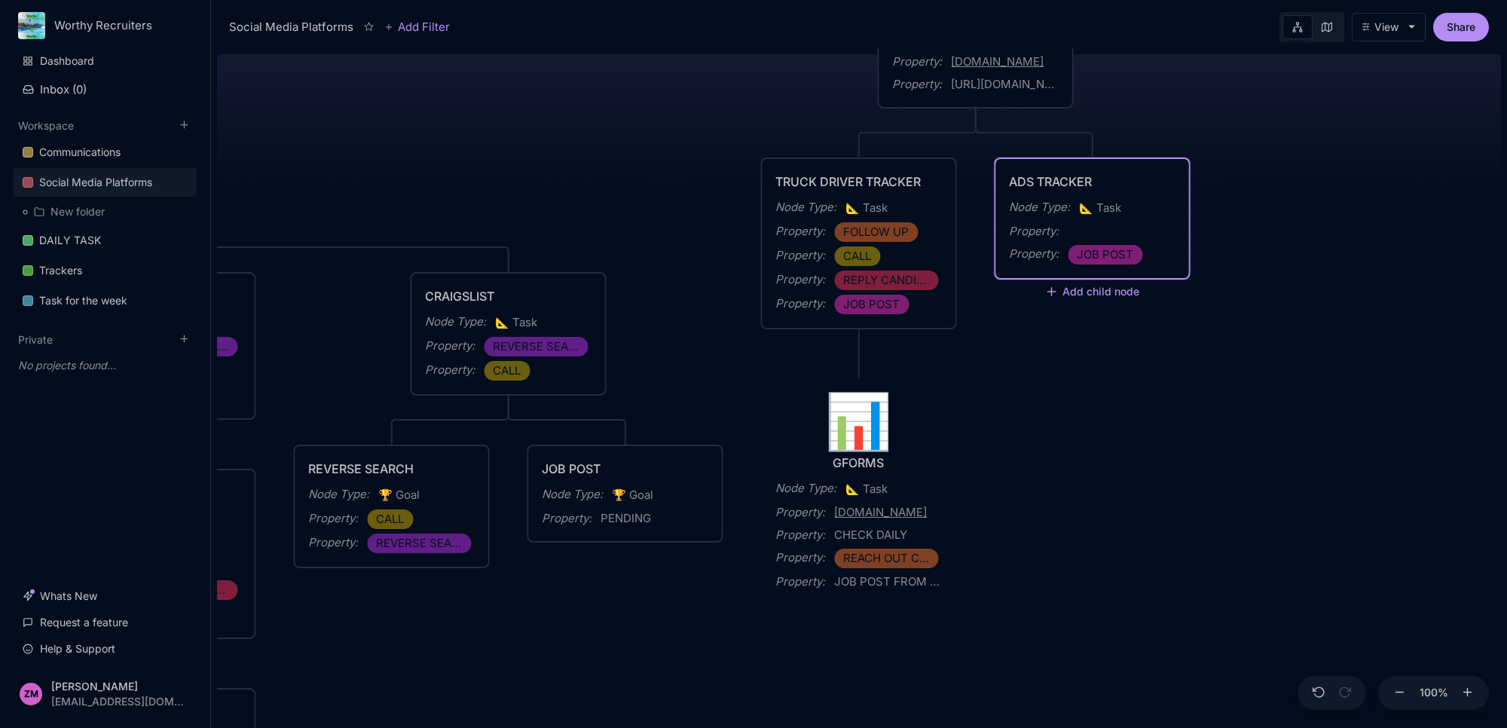
click at [1164, 245] on div "Property : JOB POST" at bounding box center [1092, 255] width 166 height 20
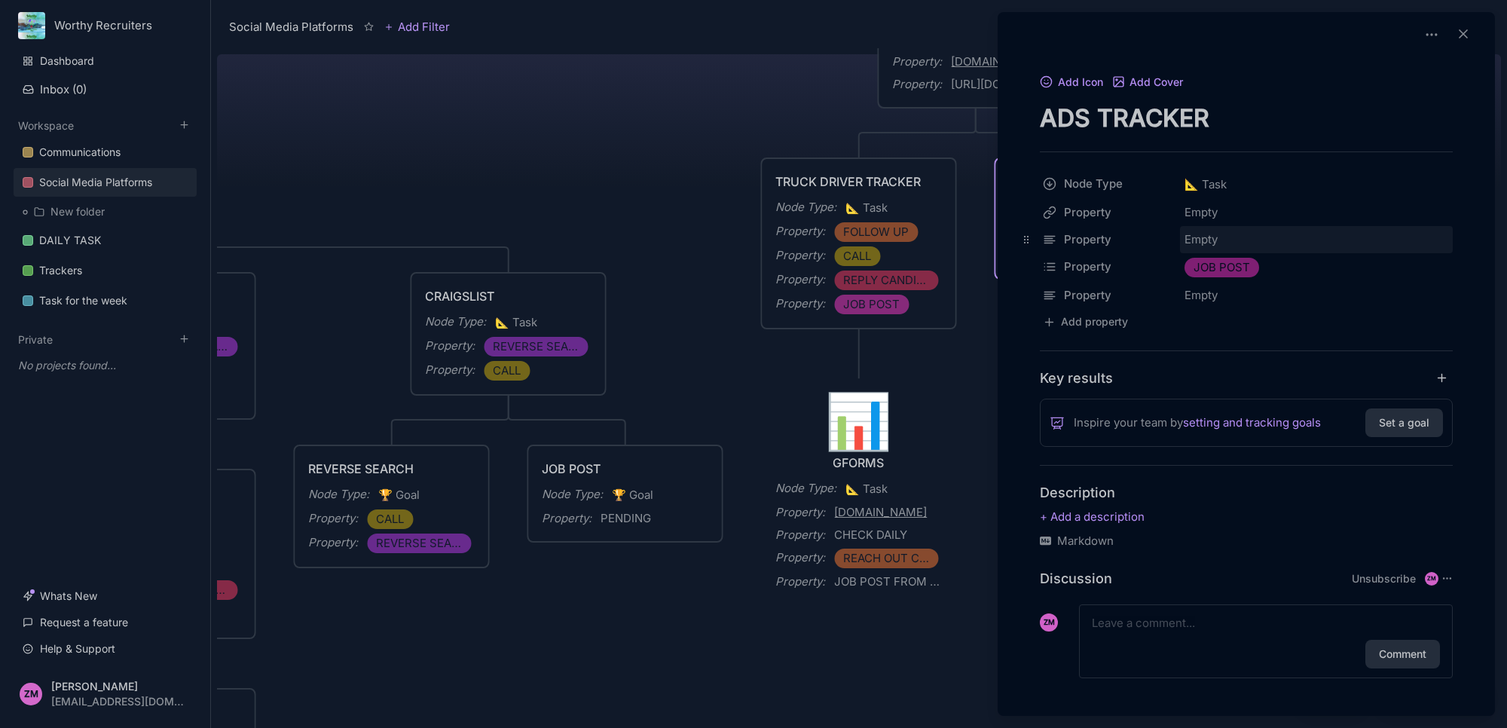
click at [1208, 243] on div "Empty" at bounding box center [1316, 239] width 273 height 27
type input "DAILY POST FB INDEED"
click at [939, 381] on div at bounding box center [753, 364] width 1507 height 728
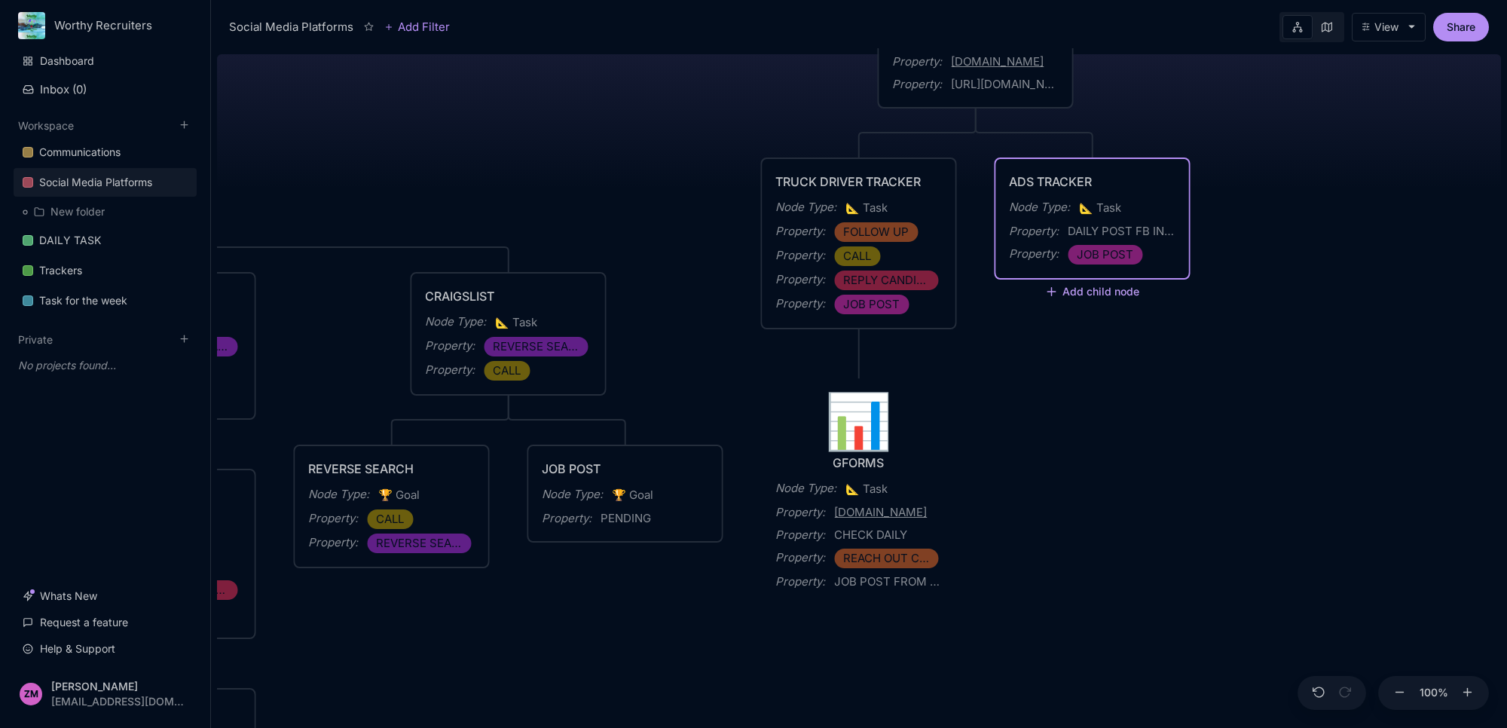
click at [1120, 288] on button "Add child node" at bounding box center [1092, 293] width 95 height 14
click at [1095, 469] on div "📐 Task" at bounding box center [1090, 478] width 99 height 24
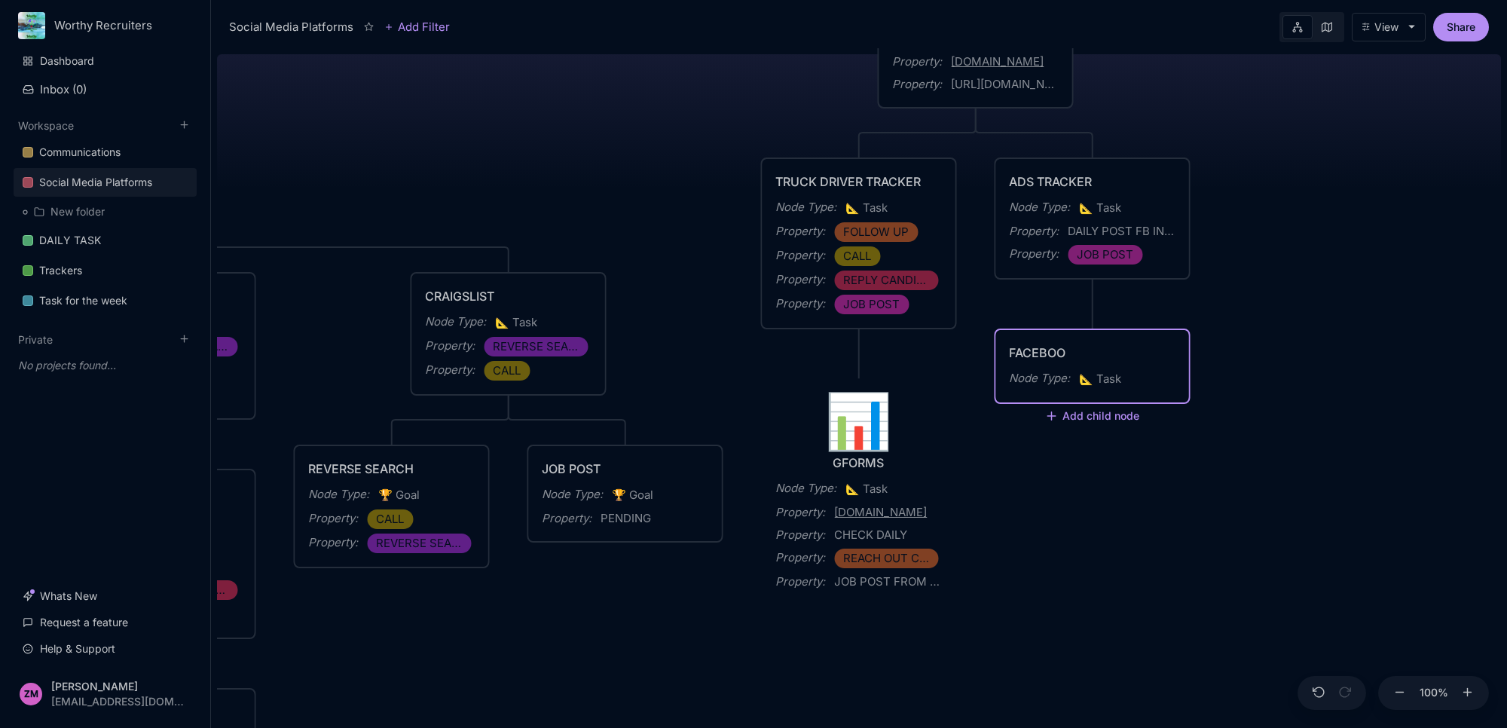
type textarea "FACEBOOK"
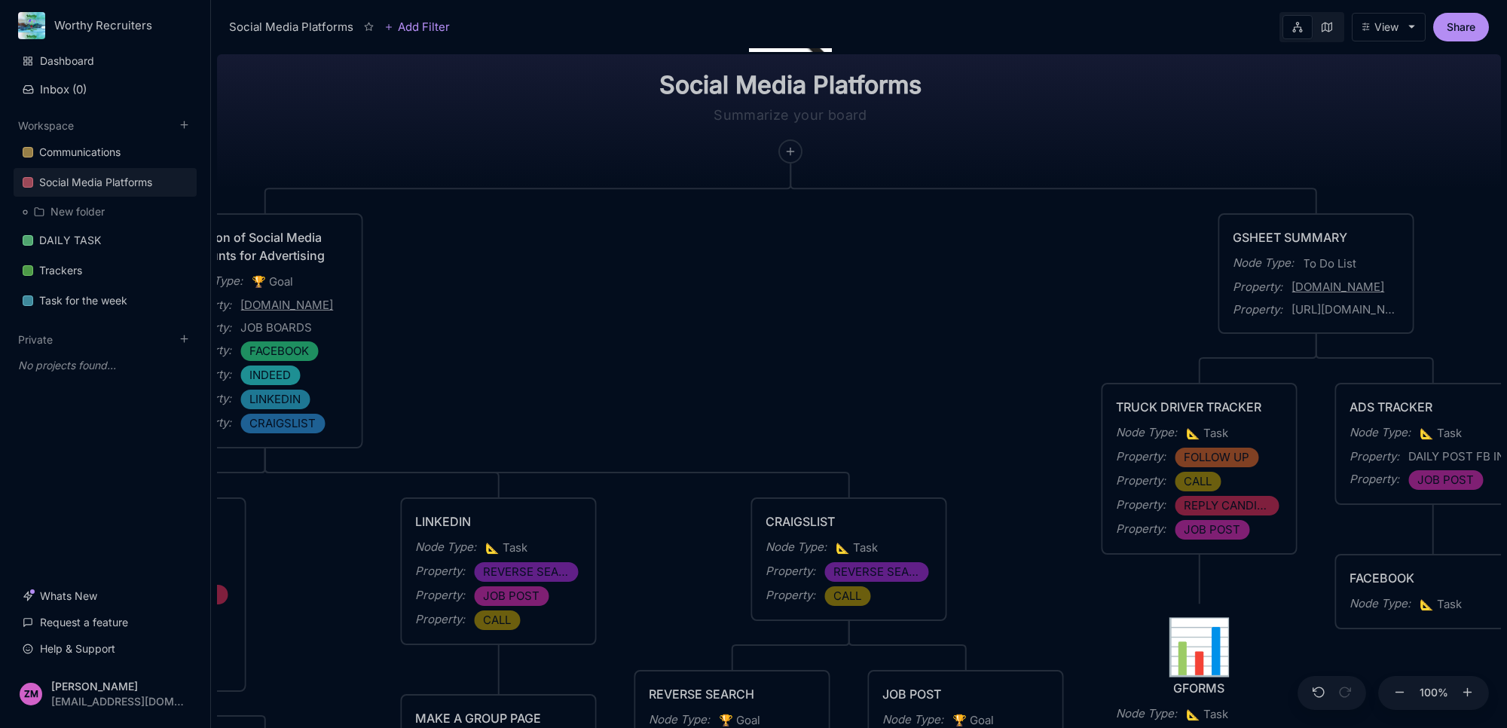
drag, startPoint x: 1059, startPoint y: 518, endPoint x: 1400, endPoint y: 744, distance: 408.4
click at [1400, 727] on html "Worthy Recruiters Dashboard Inbox ( 0 ) Workspace Communications Social Media P…" at bounding box center [753, 364] width 1507 height 728
drag, startPoint x: 965, startPoint y: 348, endPoint x: 1309, endPoint y: 252, distance: 356.7
click at [1309, 252] on div "Social Media Platforms Creation of Social Media Accounts for Advertising Node T…" at bounding box center [859, 388] width 1284 height 680
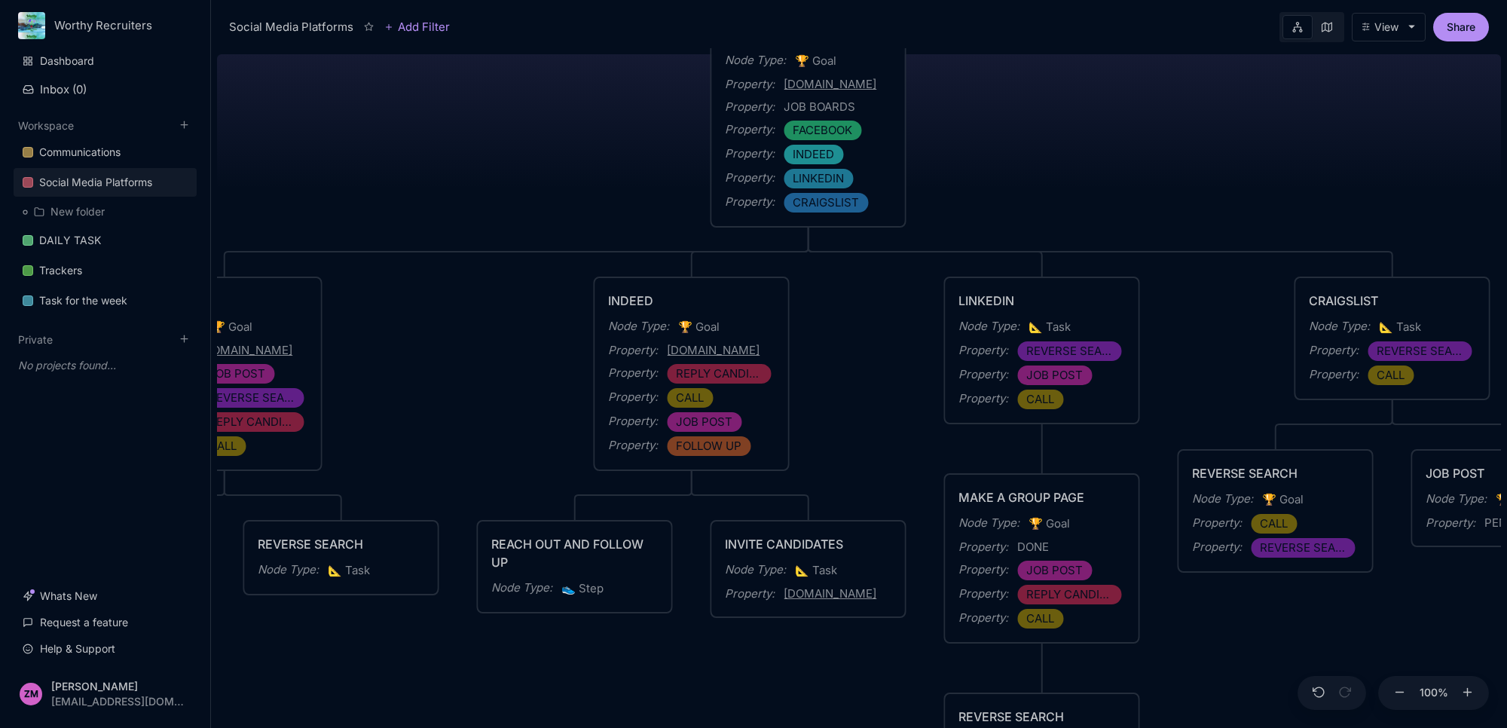
drag, startPoint x: 1044, startPoint y: 307, endPoint x: 1368, endPoint y: 80, distance: 395.9
click at [1368, 80] on div "Social Media Platforms Creation of Social Media Accounts for Advertising Node T…" at bounding box center [859, 388] width 1284 height 680
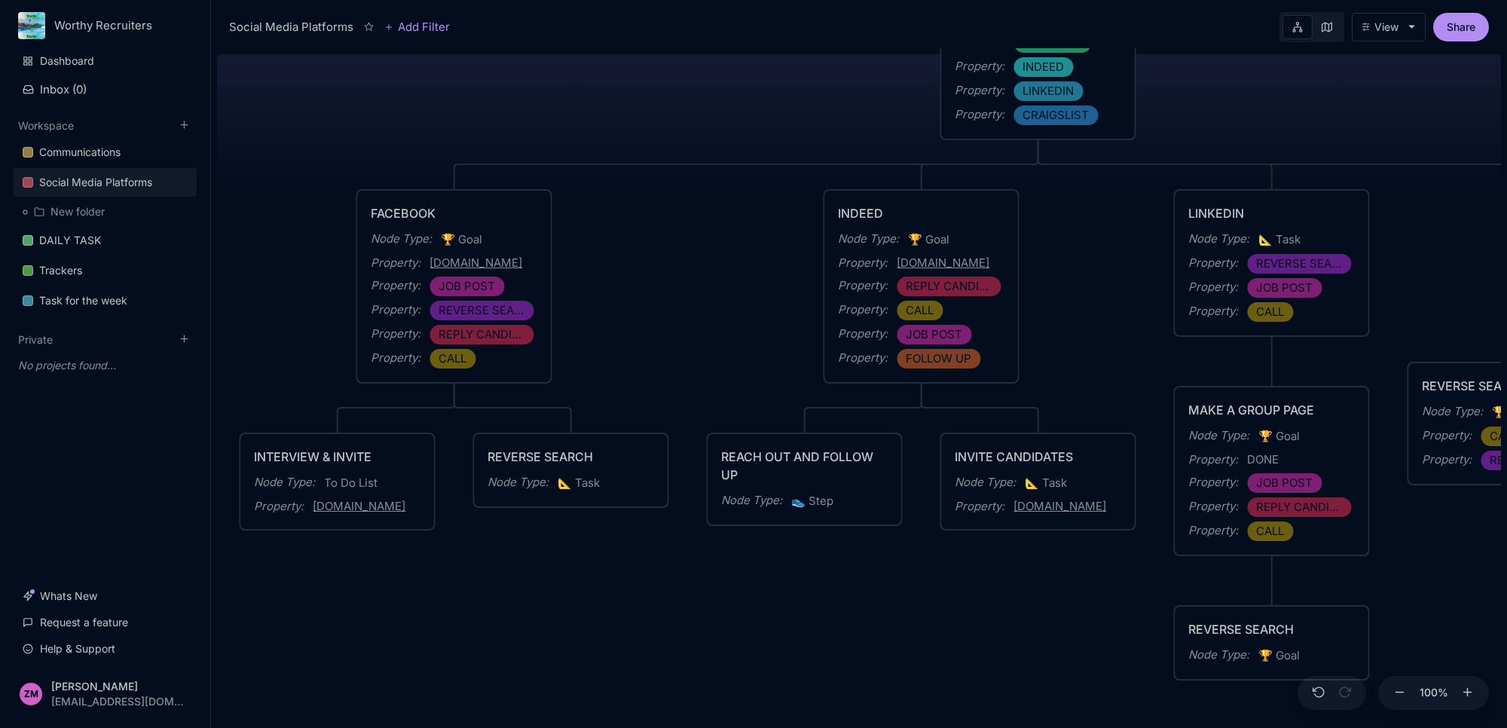
drag, startPoint x: 560, startPoint y: 356, endPoint x: 545, endPoint y: 315, distance: 44.1
click at [658, 371] on div "Social Media Platforms Creation of Social Media Accounts for Advertising Node T…" at bounding box center [859, 388] width 1284 height 680
click at [517, 269] on div "Property : [DOMAIN_NAME]" at bounding box center [452, 263] width 166 height 18
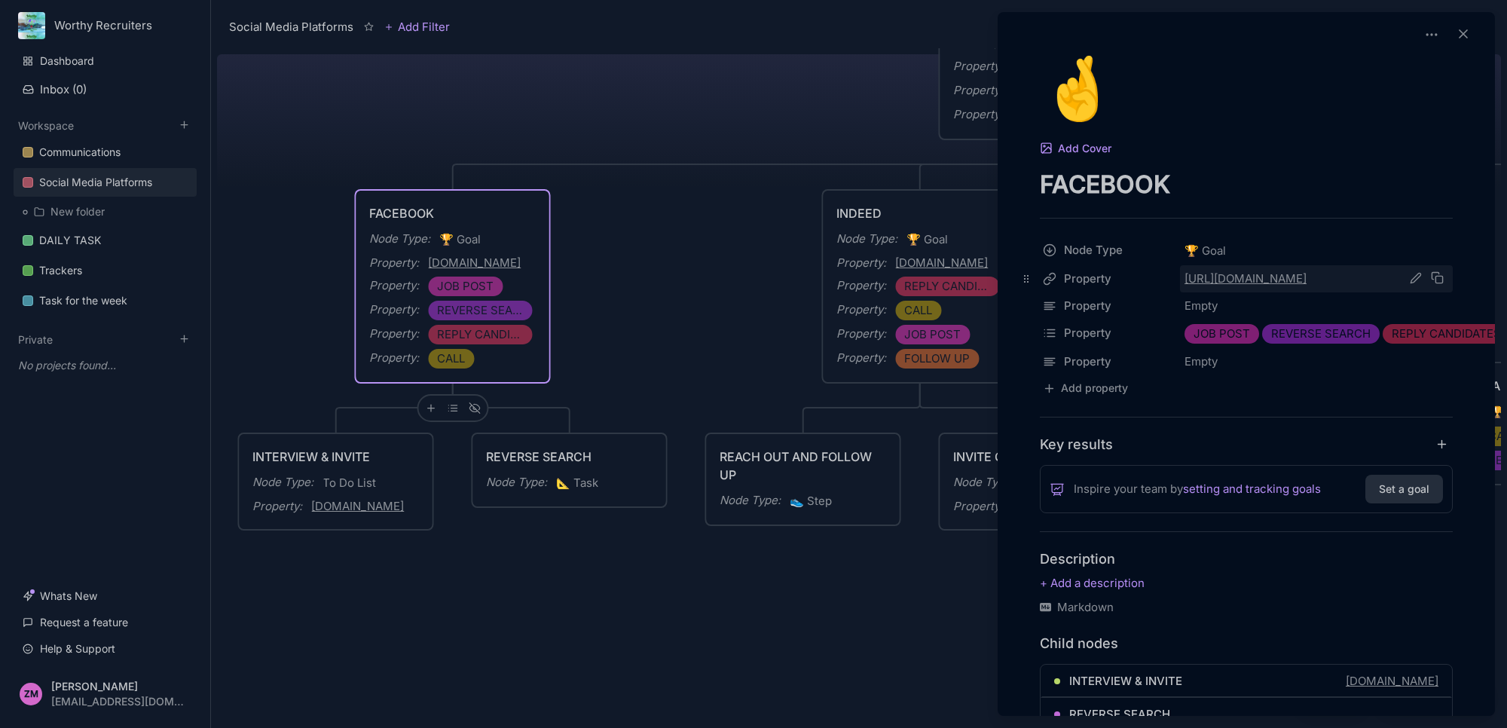
click at [1439, 279] on icon at bounding box center [1438, 278] width 14 height 14
drag, startPoint x: 897, startPoint y: 649, endPoint x: 292, endPoint y: 578, distance: 609.2
click at [298, 585] on div at bounding box center [753, 364] width 1507 height 728
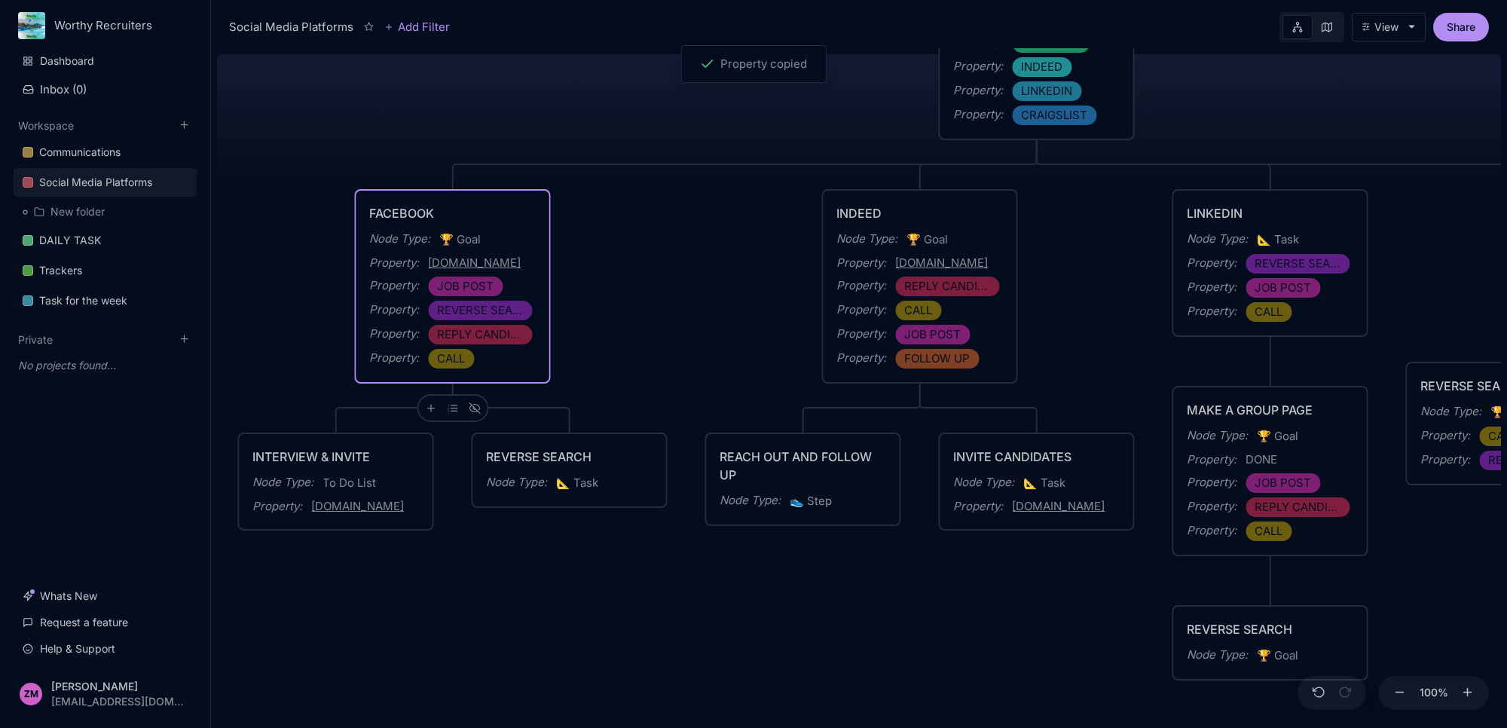
drag, startPoint x: 940, startPoint y: 605, endPoint x: 373, endPoint y: 573, distance: 567.6
click at [387, 574] on div "Social Media Platforms Creation of Social Media Accounts for Advertising Node T…" at bounding box center [859, 388] width 1284 height 680
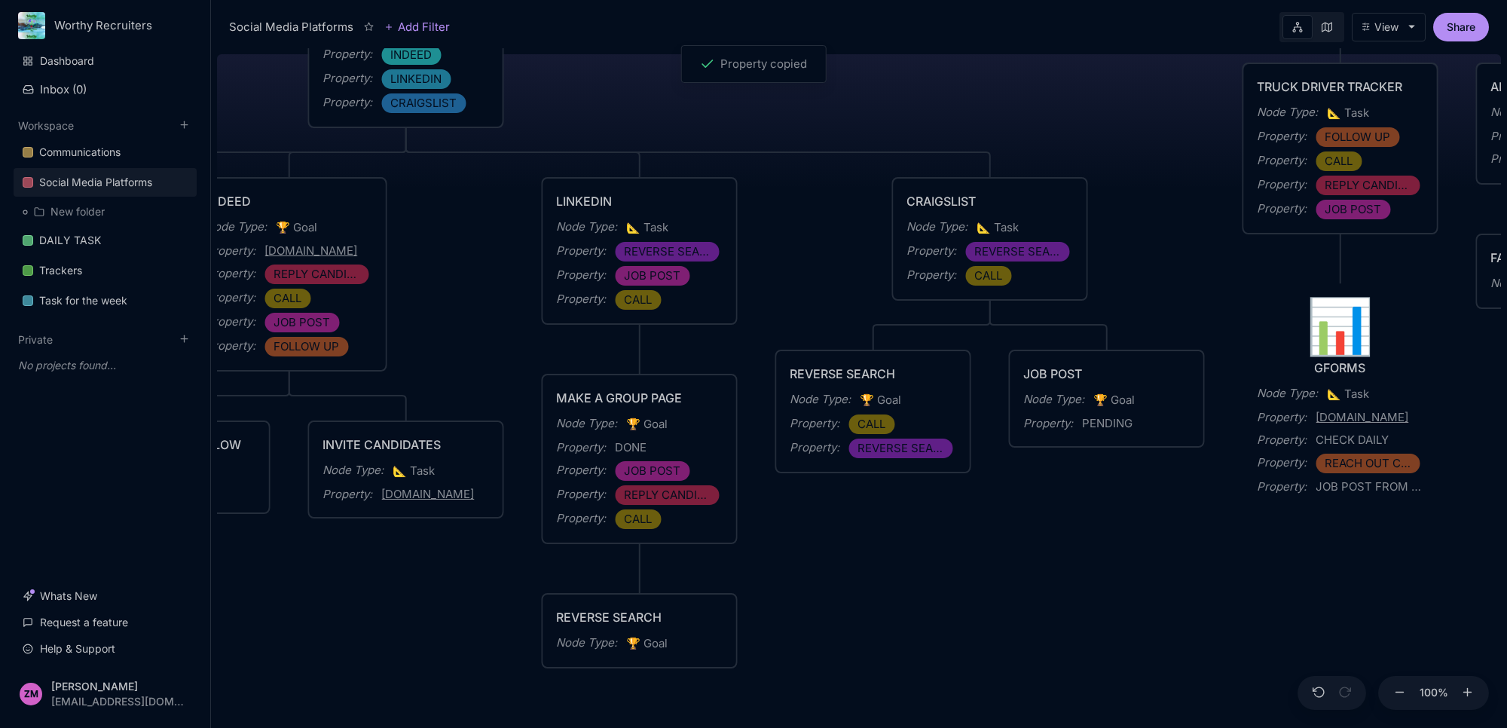
drag, startPoint x: 1361, startPoint y: 578, endPoint x: 780, endPoint y: 660, distance: 586.7
click at [726, 639] on div "Social Media Platforms Creation of Social Media Accounts for Advertising Node T…" at bounding box center [859, 388] width 1284 height 680
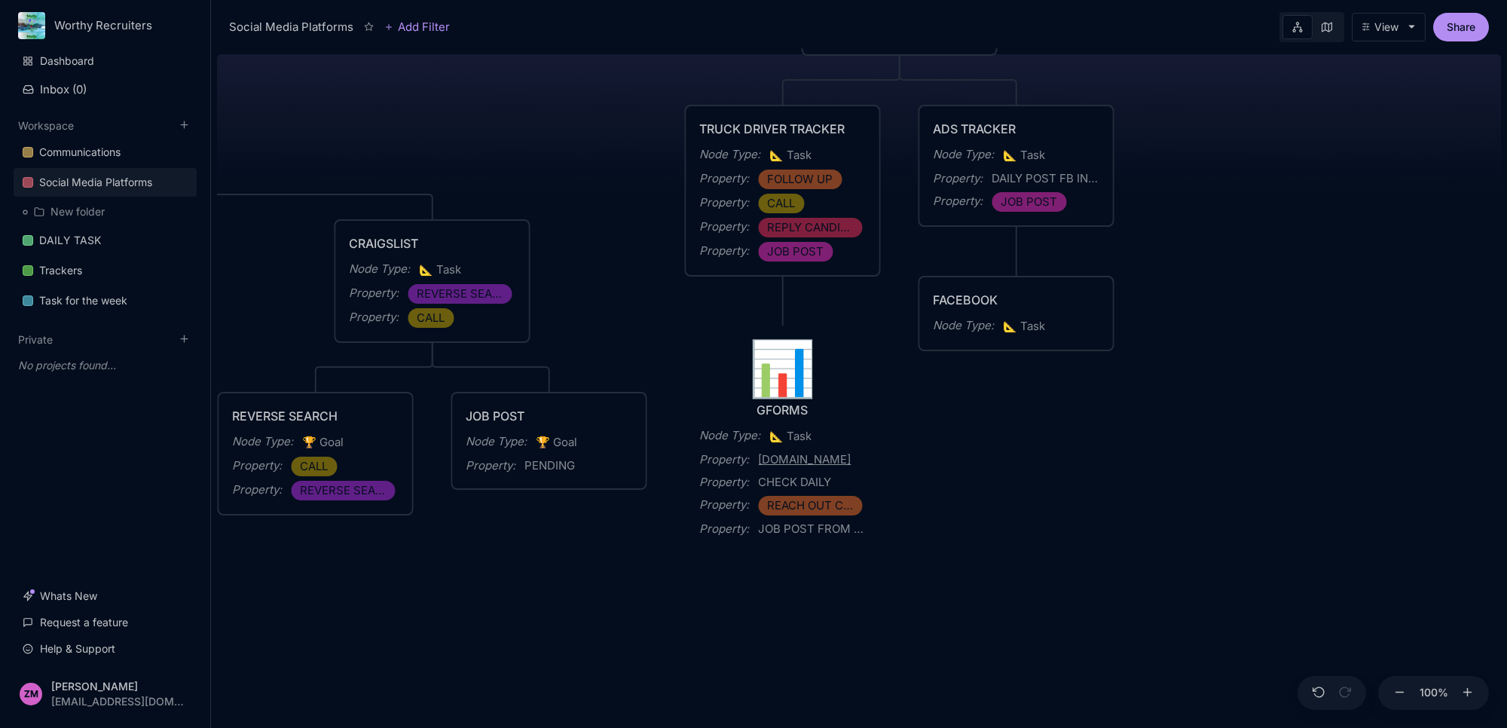
click at [1059, 325] on div "Node Type : 📐 Task" at bounding box center [1016, 326] width 166 height 20
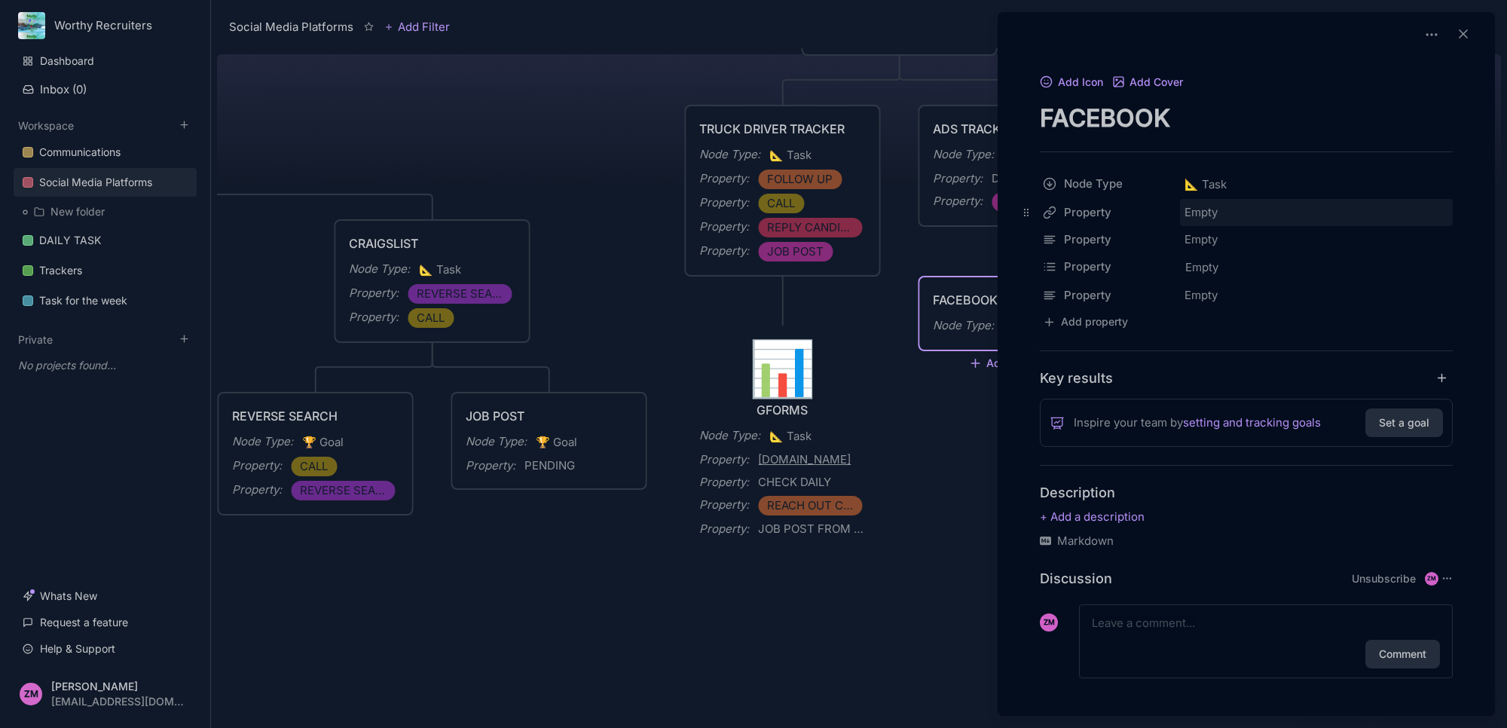
click at [1215, 216] on div "Empty" at bounding box center [1316, 212] width 273 height 27
type input "[URL][DOMAIN_NAME]"
click at [961, 481] on div at bounding box center [753, 364] width 1507 height 728
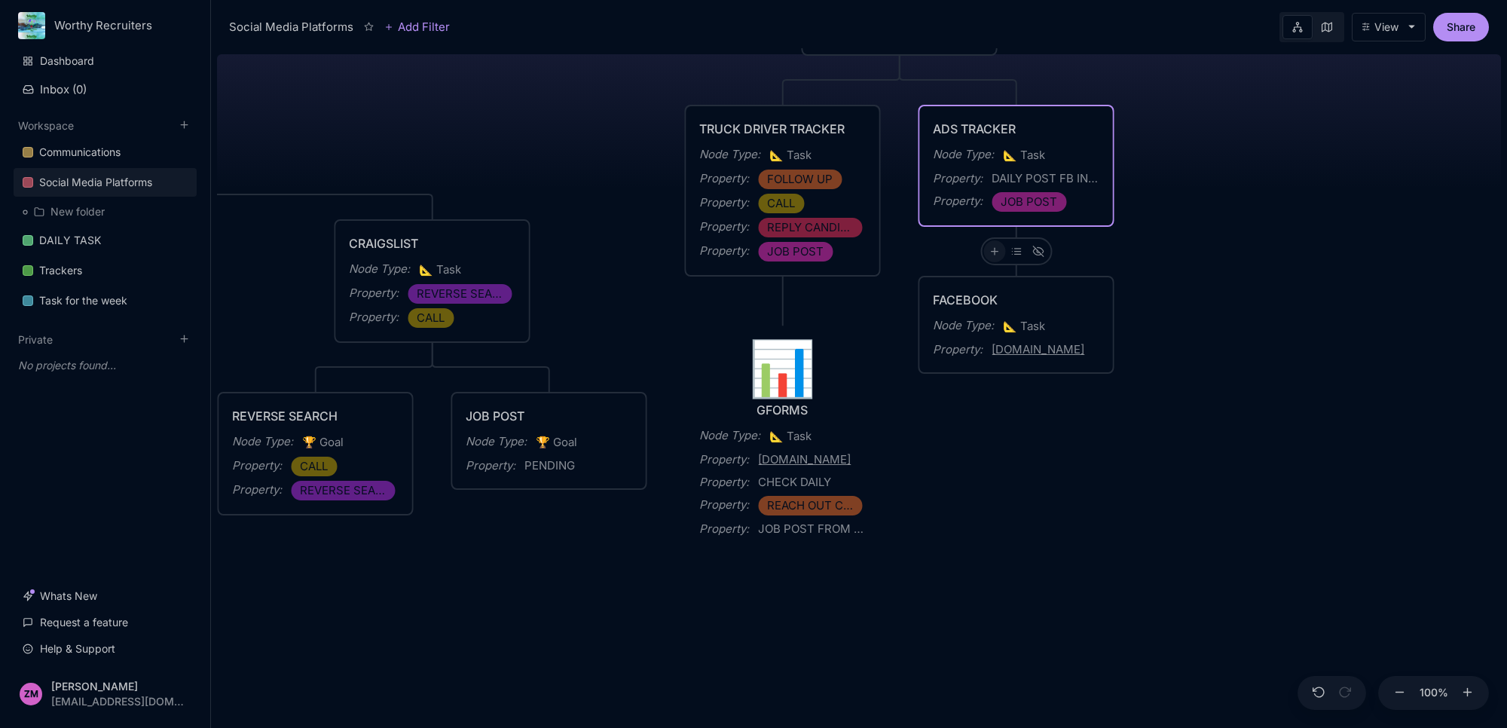
click at [996, 247] on icon at bounding box center [994, 251] width 11 height 11
click at [998, 305] on div "To Do List" at bounding box center [992, 304] width 99 height 24
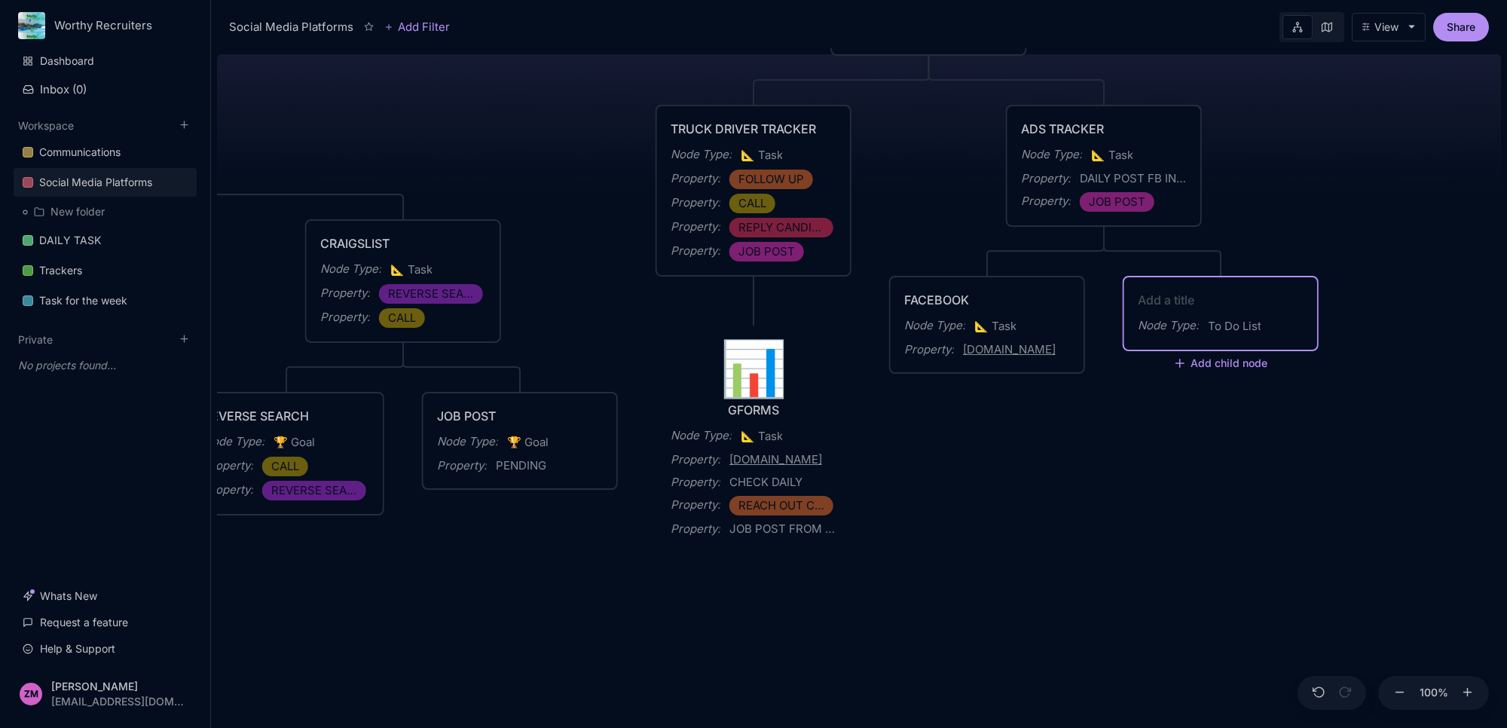
click at [1150, 299] on textarea at bounding box center [1221, 300] width 166 height 18
type textarea "INDEED"
click at [1203, 296] on div "INDEED" at bounding box center [1221, 300] width 166 height 18
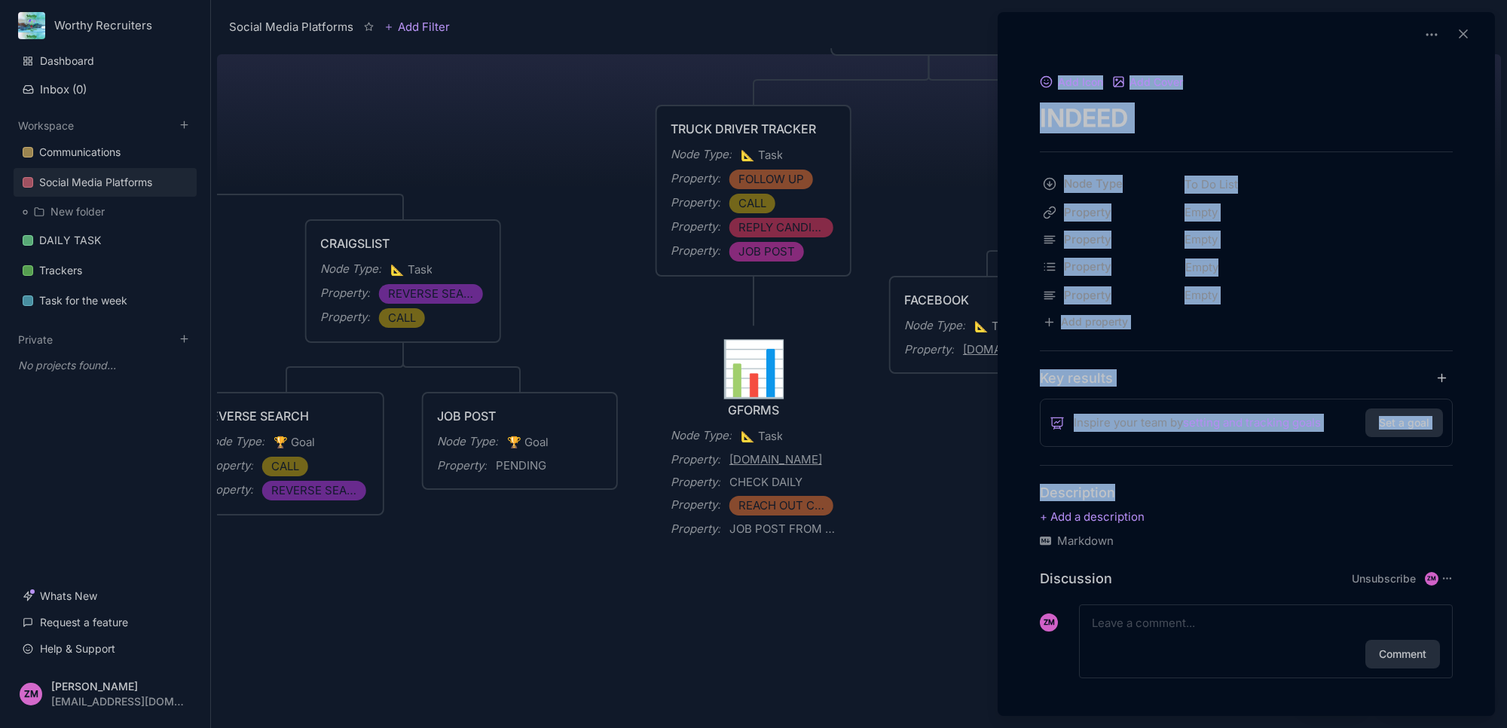
drag, startPoint x: 902, startPoint y: 483, endPoint x: 1283, endPoint y: 469, distance: 381.5
click at [1290, 472] on div "Social Media Platforms Add Filter View Share Social Media Platforms Creation of…" at bounding box center [859, 364] width 1296 height 728
click at [494, 521] on div at bounding box center [753, 364] width 1507 height 728
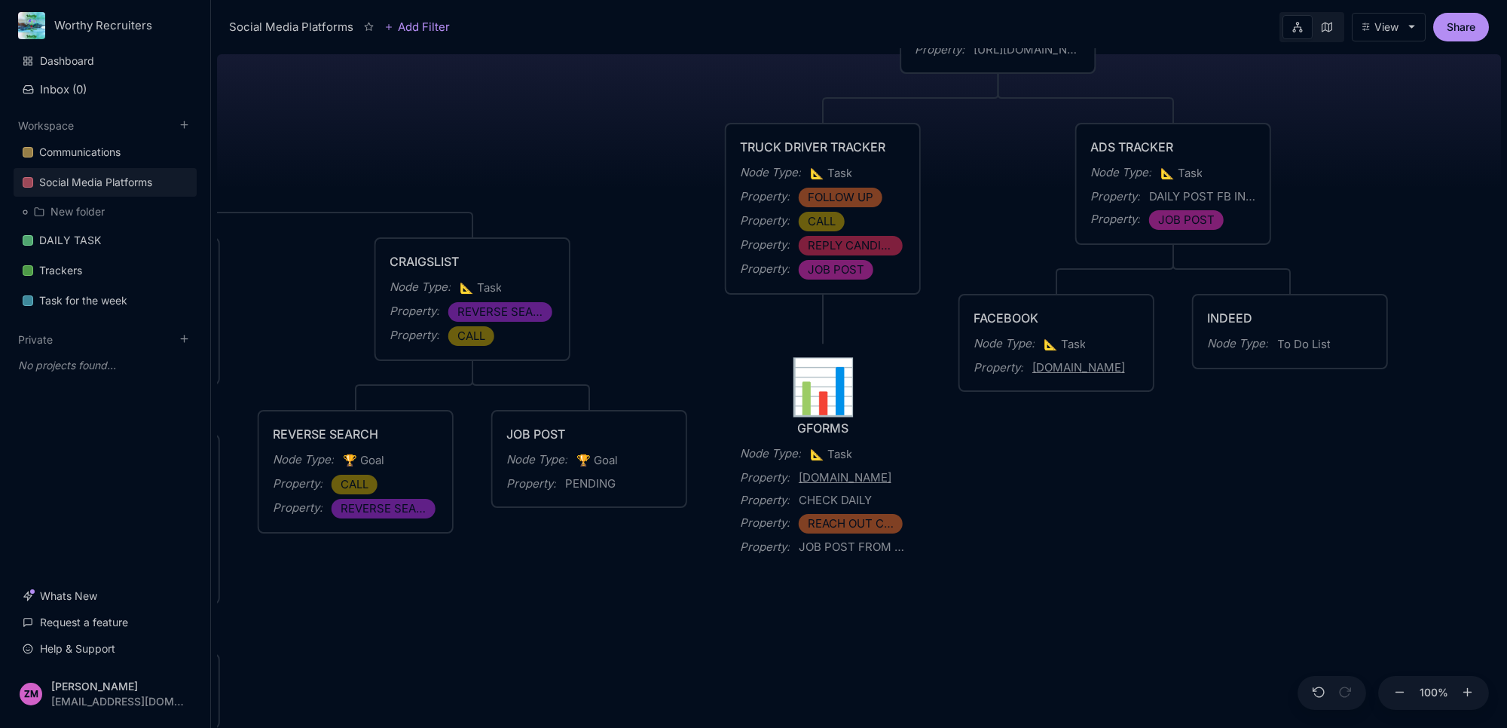
drag, startPoint x: 452, startPoint y: 532, endPoint x: 1027, endPoint y: 552, distance: 575.3
click at [1030, 552] on div "Social Media Platforms Creation of Social Media Accounts for Advertising Node T…" at bounding box center [859, 388] width 1284 height 680
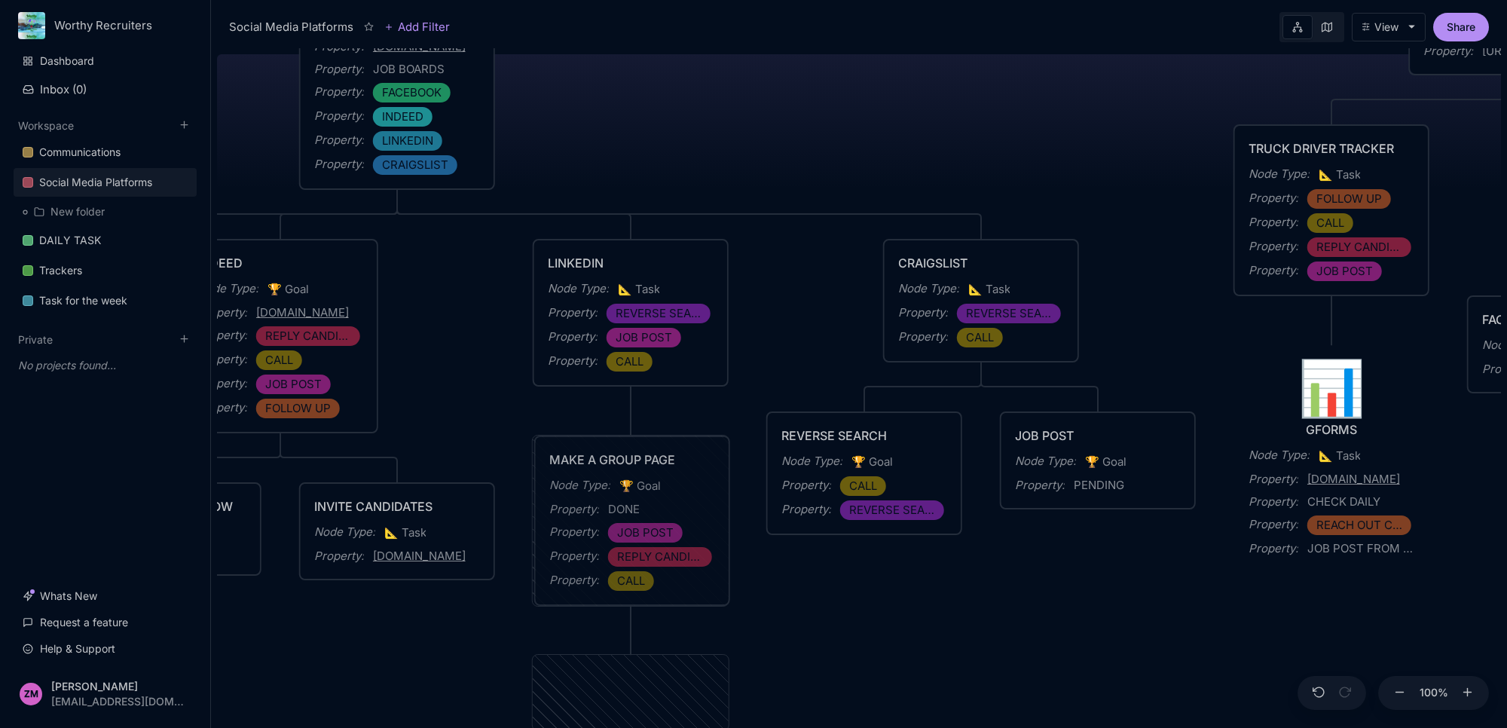
drag, startPoint x: 662, startPoint y: 567, endPoint x: 1105, endPoint y: 597, distance: 444.8
click at [1105, 597] on div "MAKE A GROUP PAGE Node Type : 🏆 Goal Property : DONE Property : JOB POST Proper…" at bounding box center [859, 388] width 1284 height 680
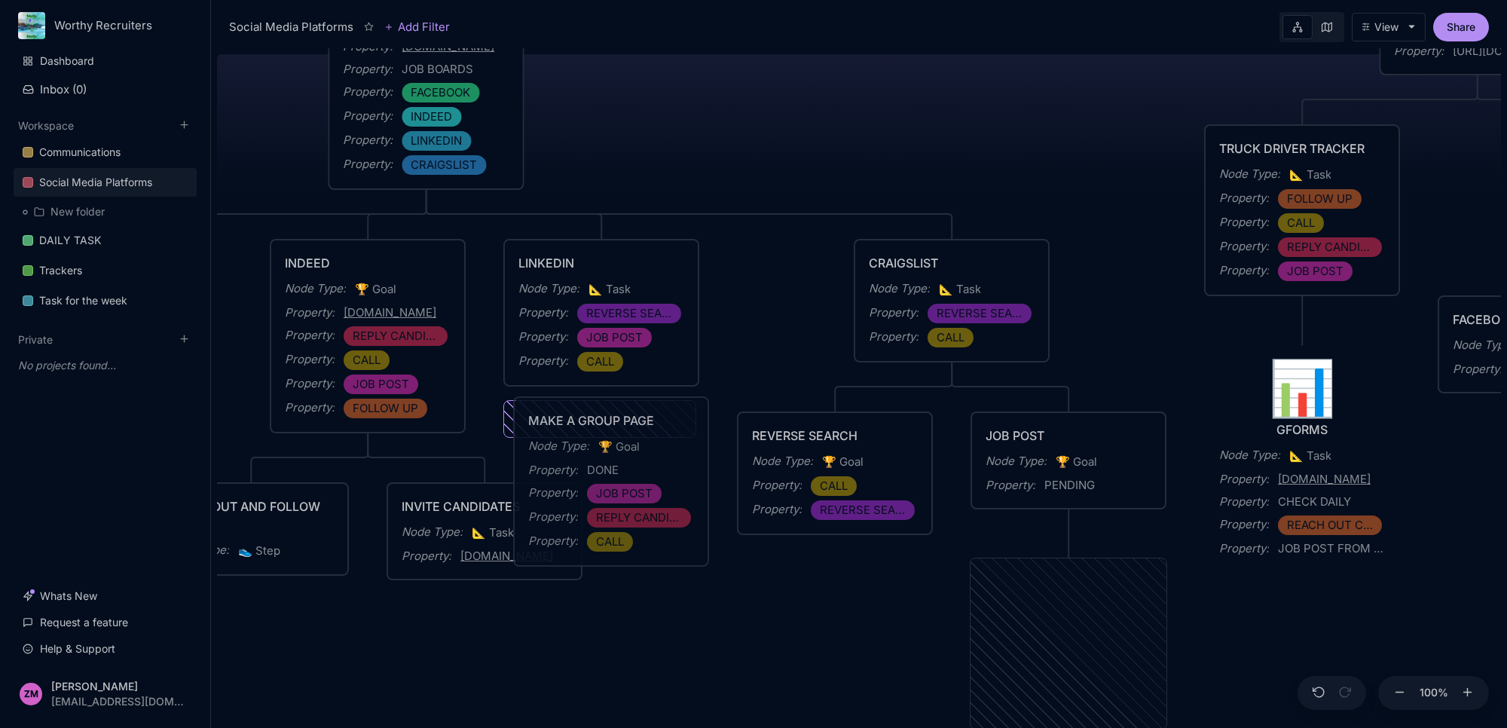
drag, startPoint x: 1072, startPoint y: 582, endPoint x: 615, endPoint y: 420, distance: 485.2
click at [615, 420] on div "MAKE A GROUP PAGE" at bounding box center [611, 420] width 166 height 18
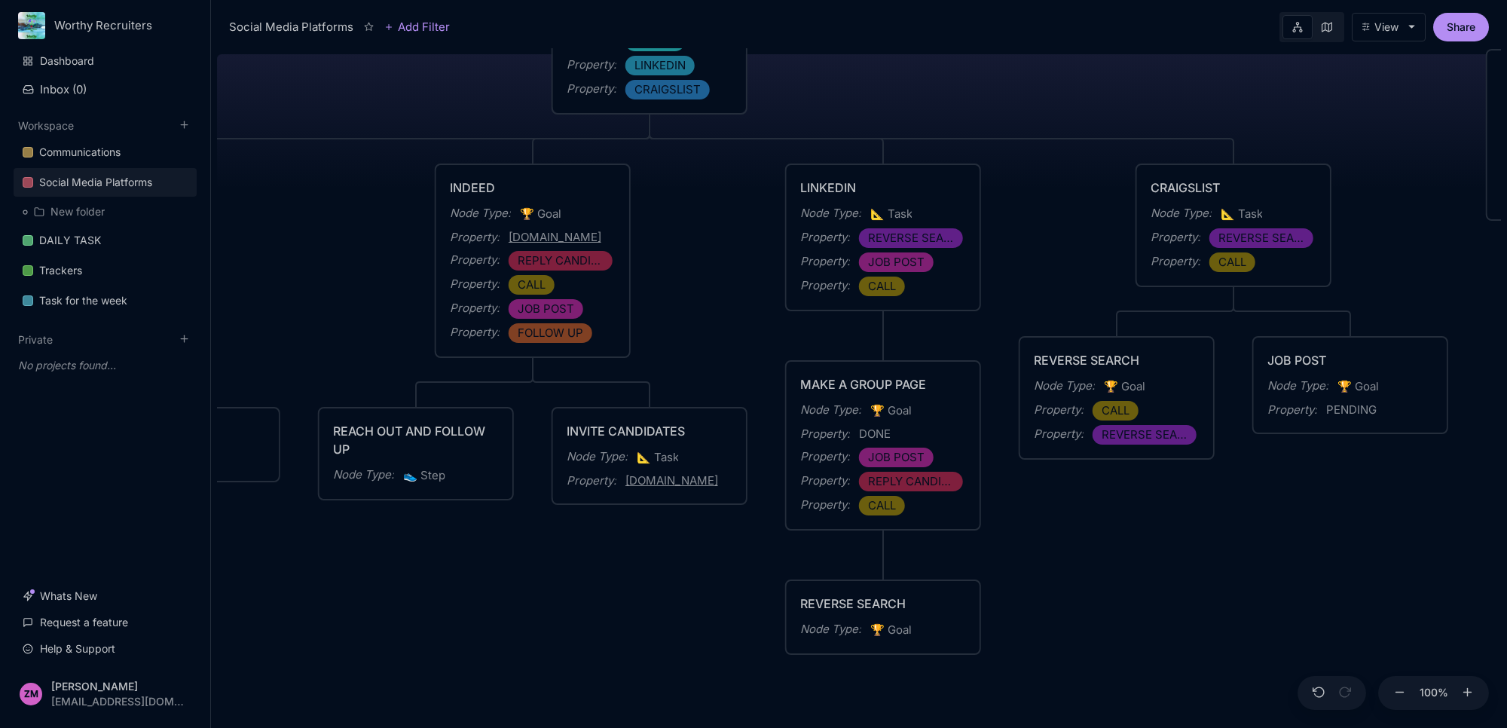
drag, startPoint x: 759, startPoint y: 601, endPoint x: 1012, endPoint y: 524, distance: 264.4
click at [1012, 524] on div "Social Media Platforms Creation of Social Media Accounts for Advertising Node T…" at bounding box center [859, 388] width 1284 height 680
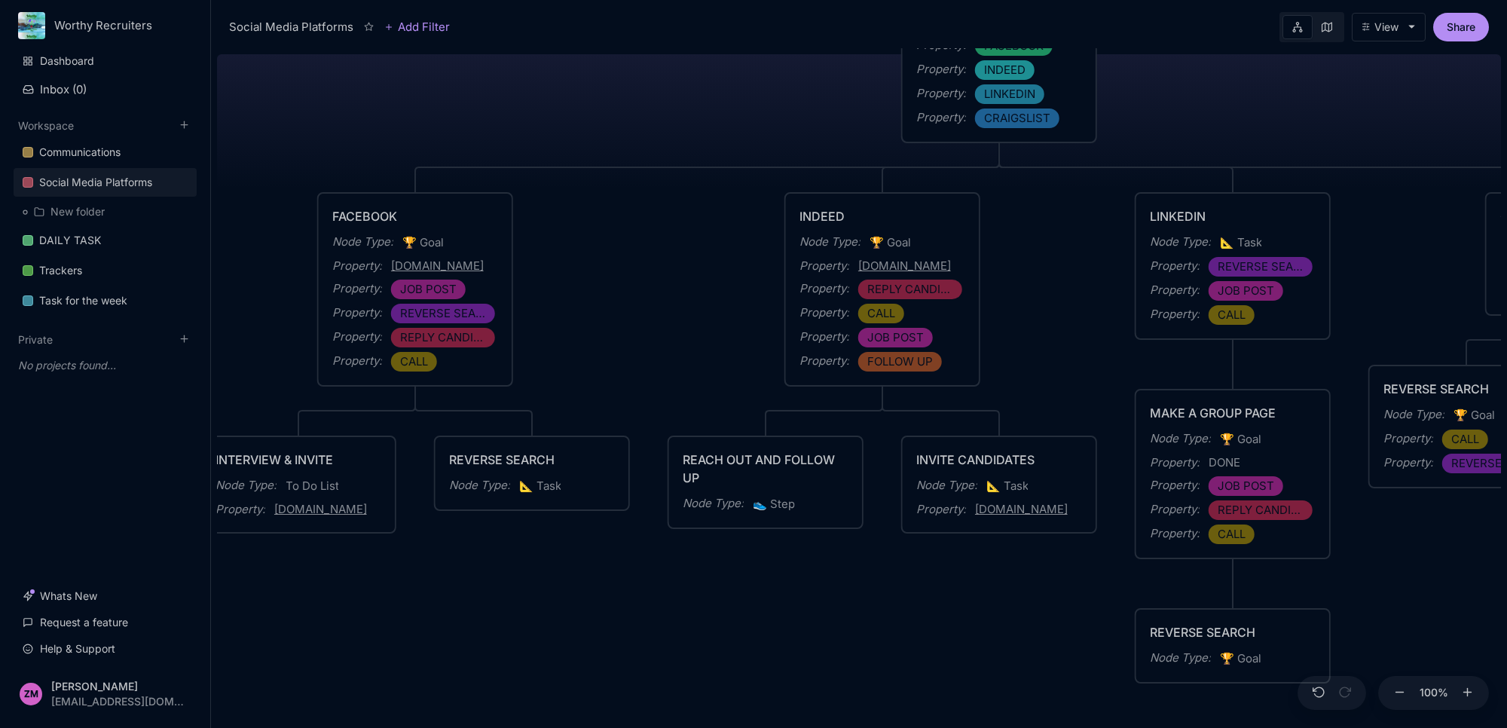
drag, startPoint x: 646, startPoint y: 564, endPoint x: 965, endPoint y: 551, distance: 319.7
click at [993, 593] on div "Social Media Platforms Creation of Social Media Accounts for Advertising Node T…" at bounding box center [859, 388] width 1284 height 680
click at [961, 332] on div "Property : JOB POST" at bounding box center [881, 338] width 166 height 20
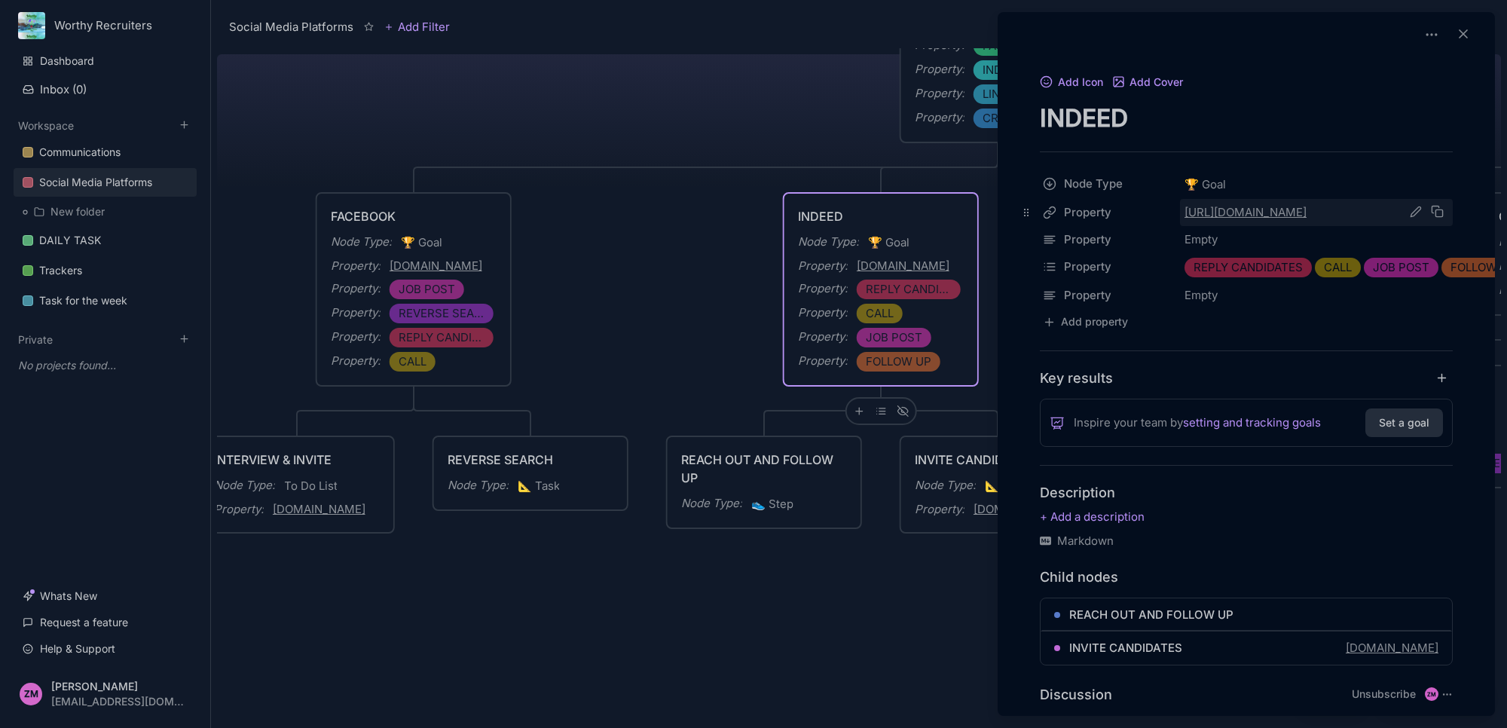
click at [1434, 213] on icon at bounding box center [1438, 212] width 14 height 14
drag, startPoint x: 938, startPoint y: 616, endPoint x: 580, endPoint y: 599, distance: 358.3
click at [580, 599] on div at bounding box center [753, 364] width 1507 height 728
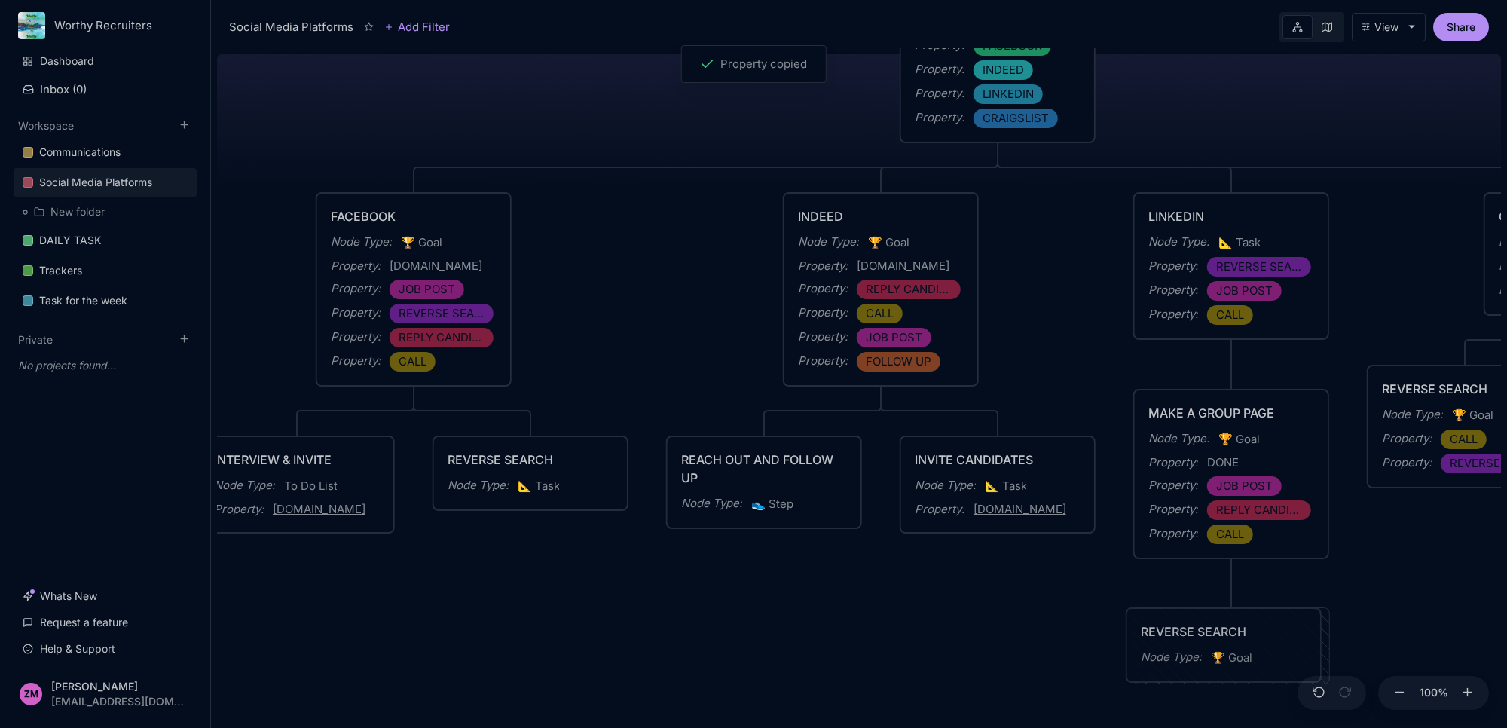
click at [1143, 661] on div "Node Type :" at bounding box center [1171, 657] width 61 height 18
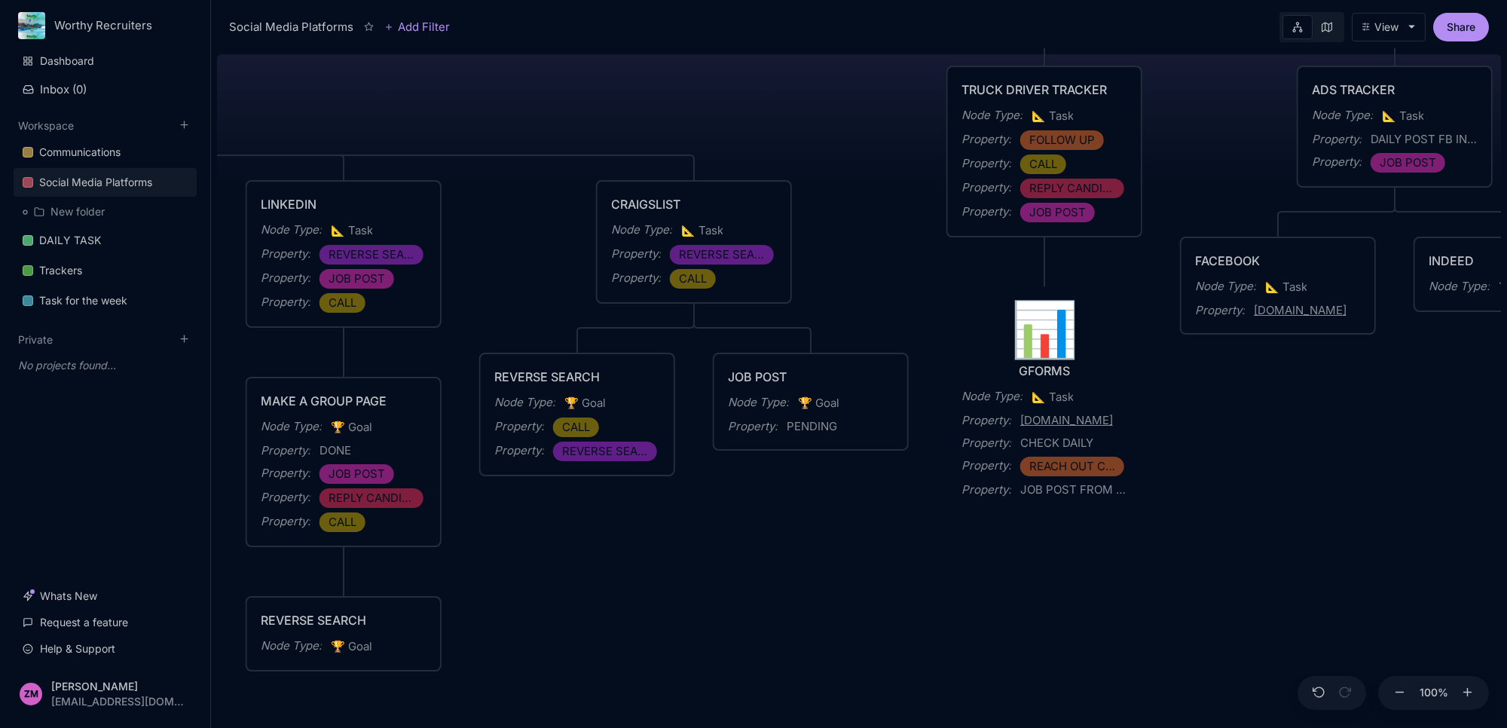
drag, startPoint x: 1470, startPoint y: 585, endPoint x: 582, endPoint y: 573, distance: 887.7
click at [582, 573] on div "Social Media Platforms Creation of Social Media Accounts for Advertising Node T…" at bounding box center [859, 388] width 1284 height 680
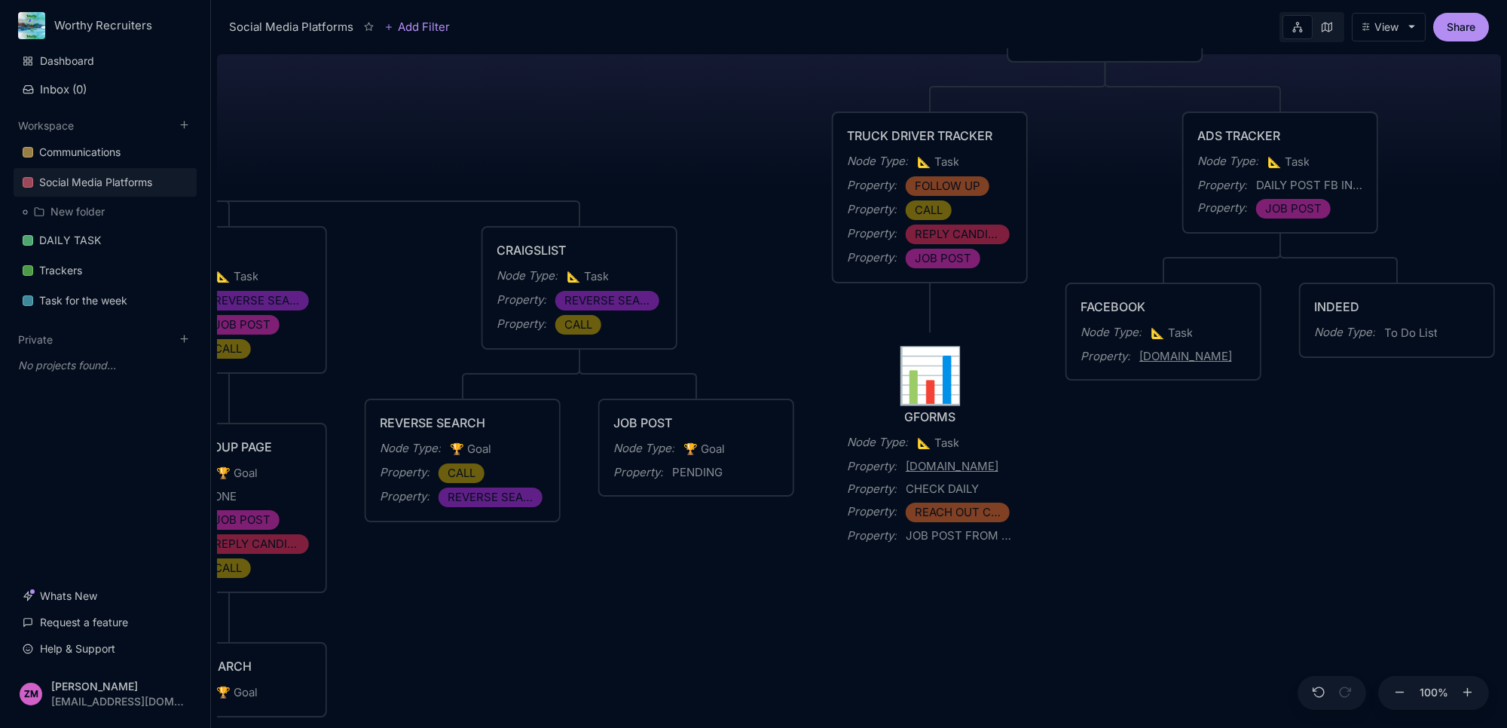
drag, startPoint x: 1359, startPoint y: 480, endPoint x: 1076, endPoint y: 512, distance: 284.4
click at [1078, 532] on div "Social Media Platforms Creation of Social Media Accounts for Advertising Node T…" at bounding box center [859, 388] width 1284 height 680
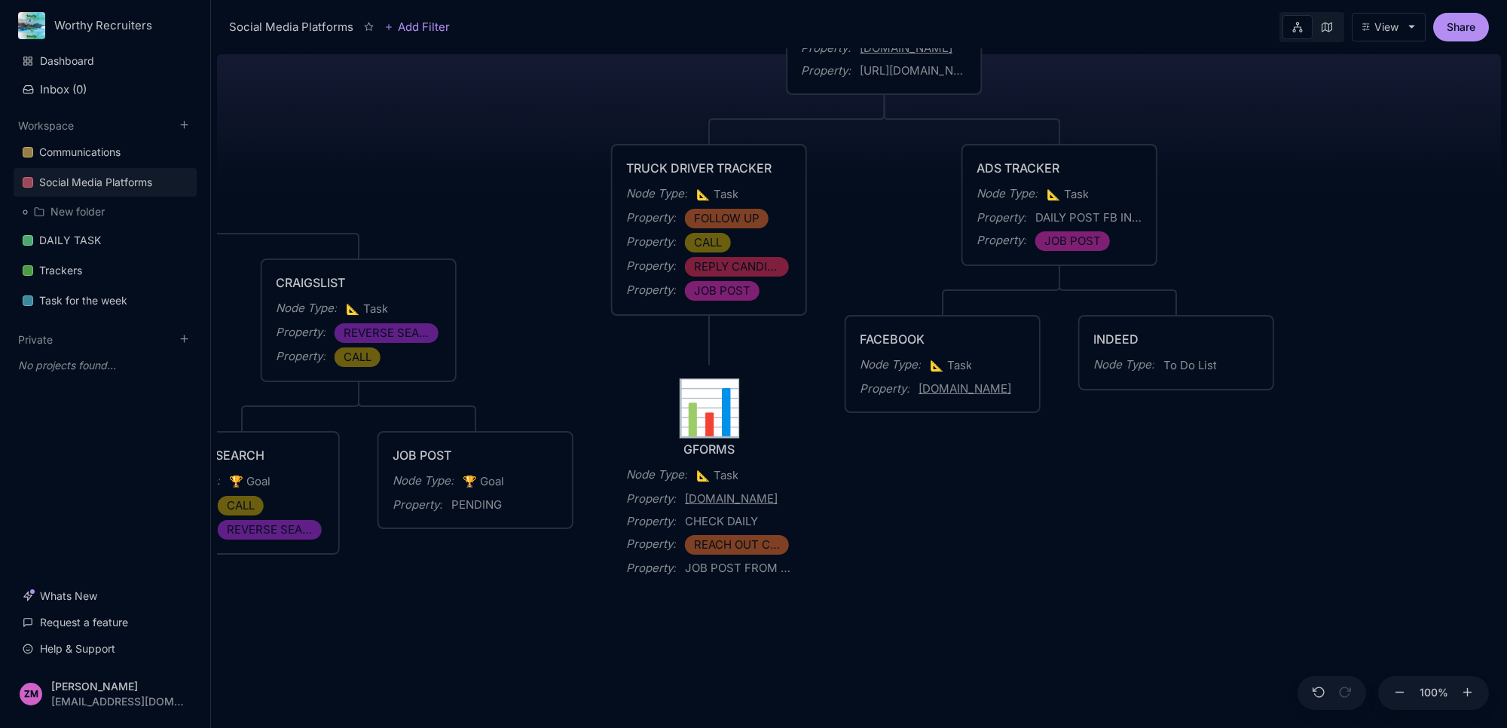
click at [1191, 368] on span "To Do List" at bounding box center [1189, 365] width 53 height 18
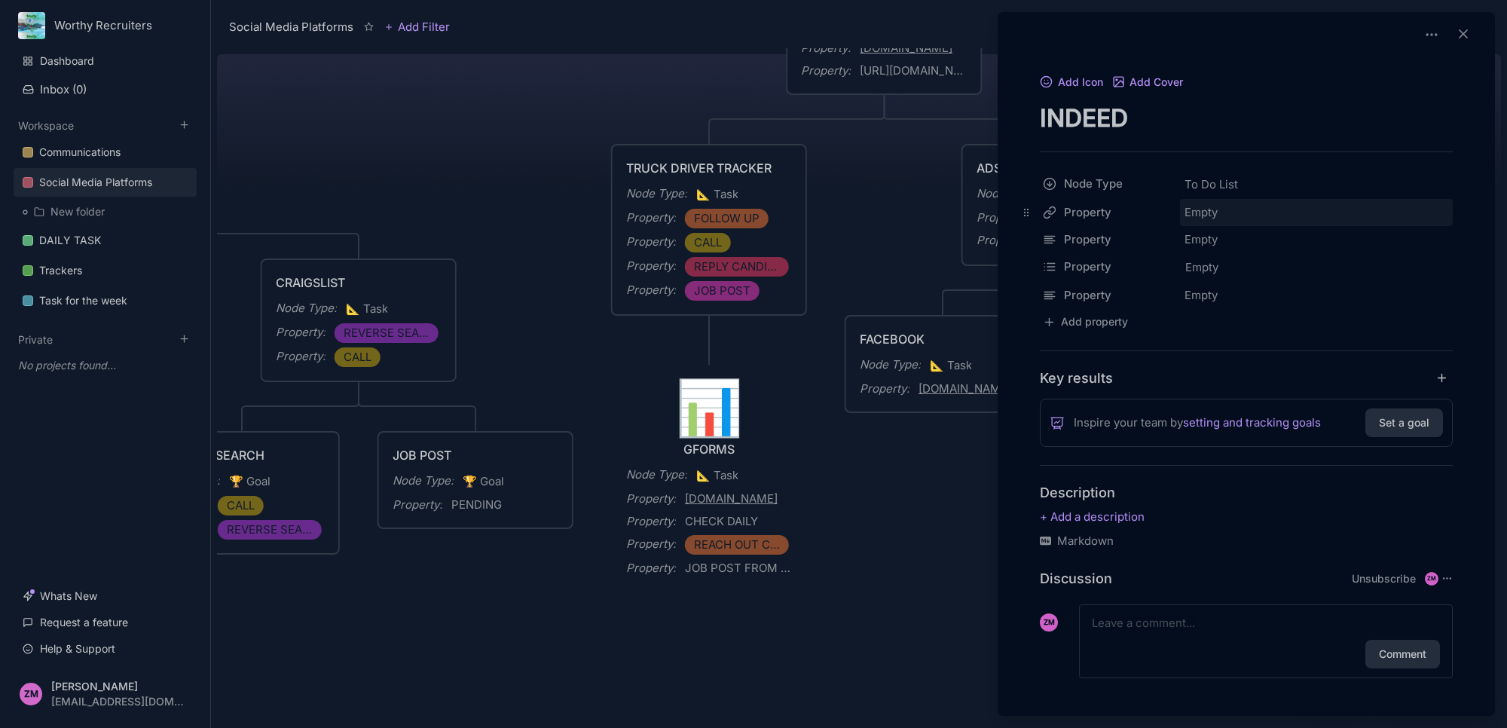
click at [1230, 216] on div "Empty" at bounding box center [1316, 212] width 273 height 27
type input "[URL][DOMAIN_NAME]"
click at [949, 552] on div at bounding box center [753, 364] width 1507 height 728
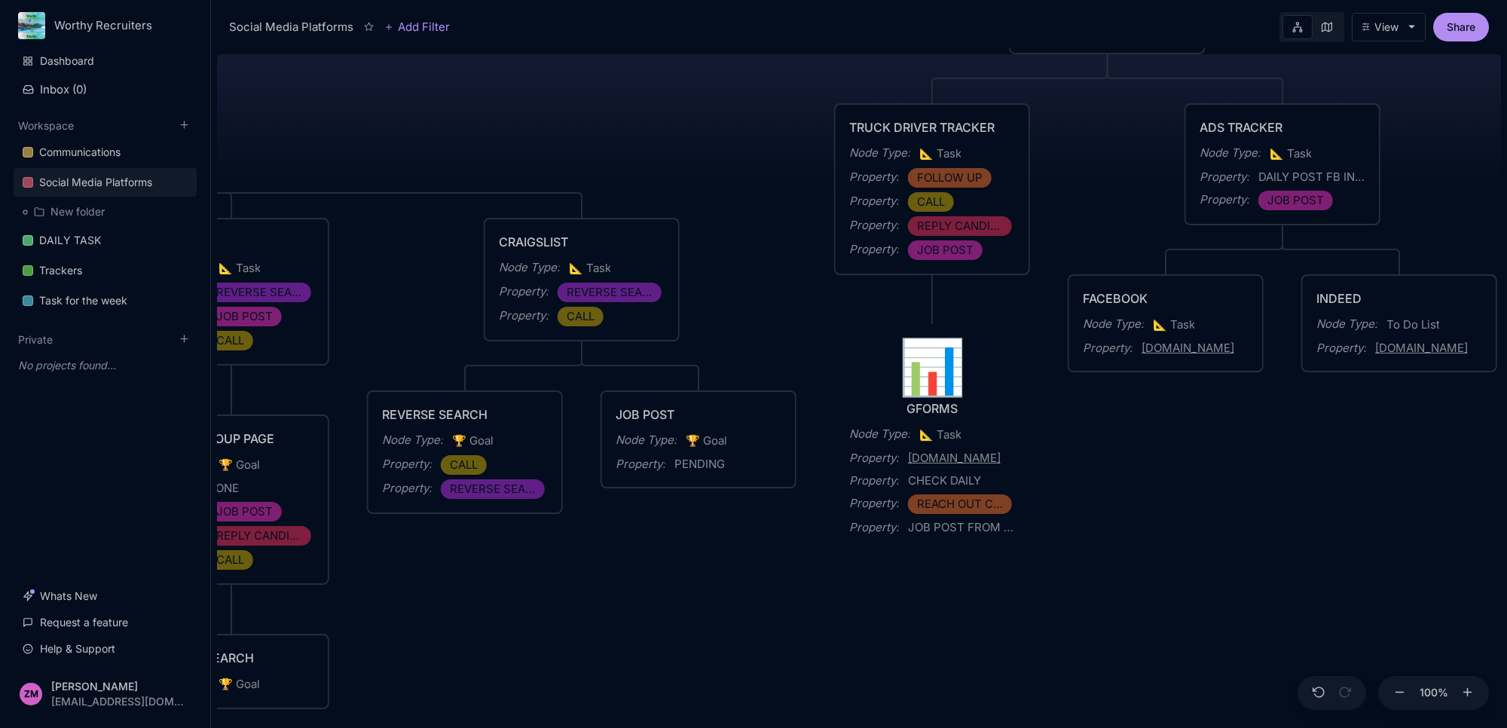
drag, startPoint x: 958, startPoint y: 520, endPoint x: 1181, endPoint y: 479, distance: 226.7
click at [1181, 479] on div "Social Media Platforms Creation of Social Media Accounts for Advertising Node T…" at bounding box center [859, 388] width 1284 height 680
click at [1218, 305] on div "FACEBOOK" at bounding box center [1166, 298] width 166 height 18
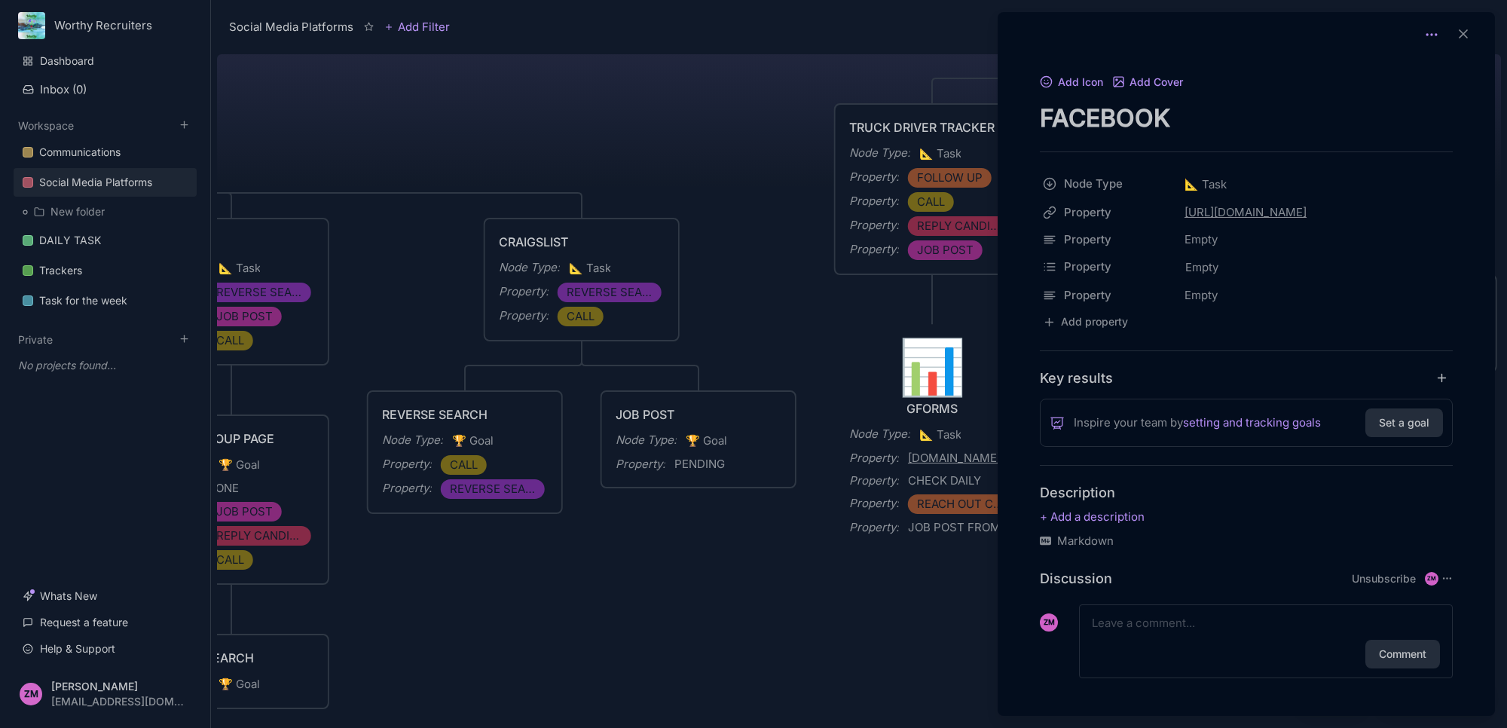
click at [1435, 35] on circle at bounding box center [1436, 35] width 2 height 2
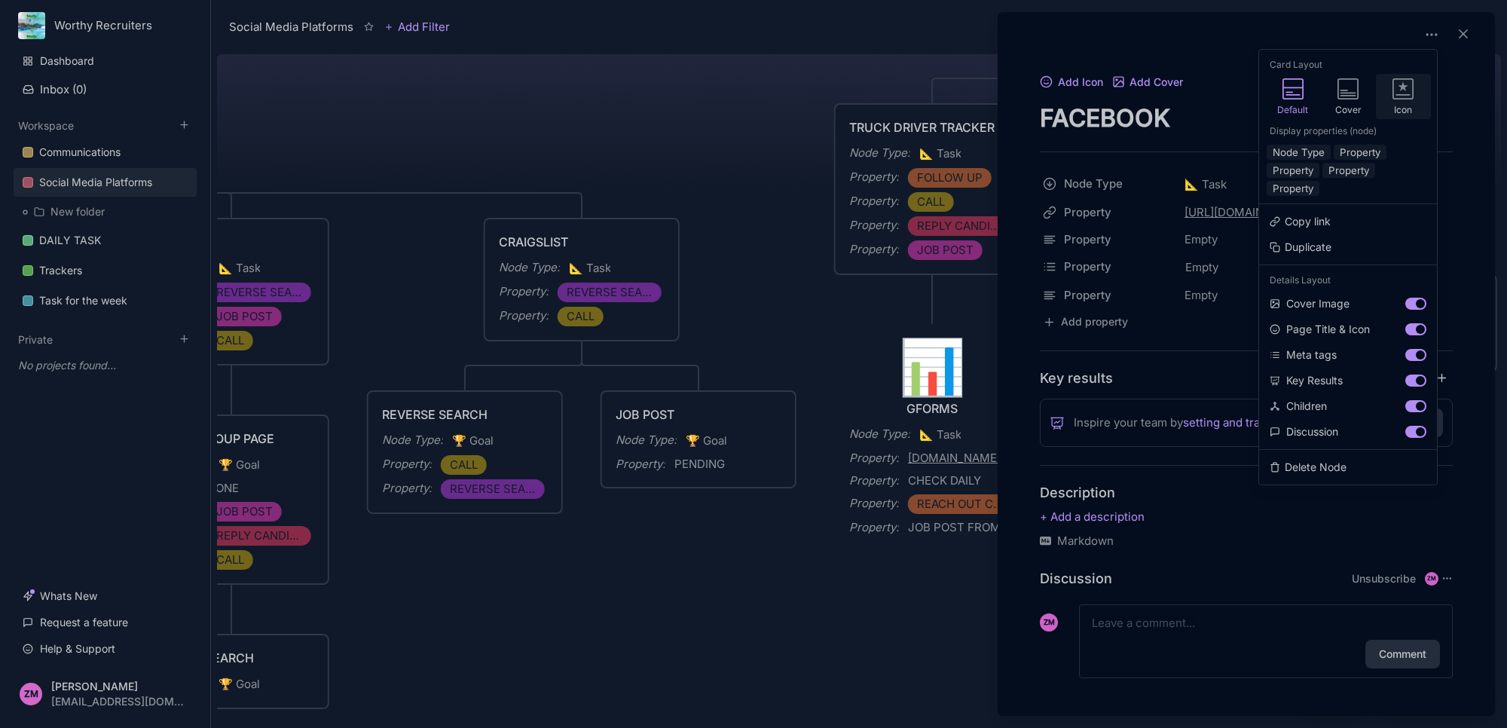
click at [1403, 93] on icon at bounding box center [1402, 88] width 21 height 21
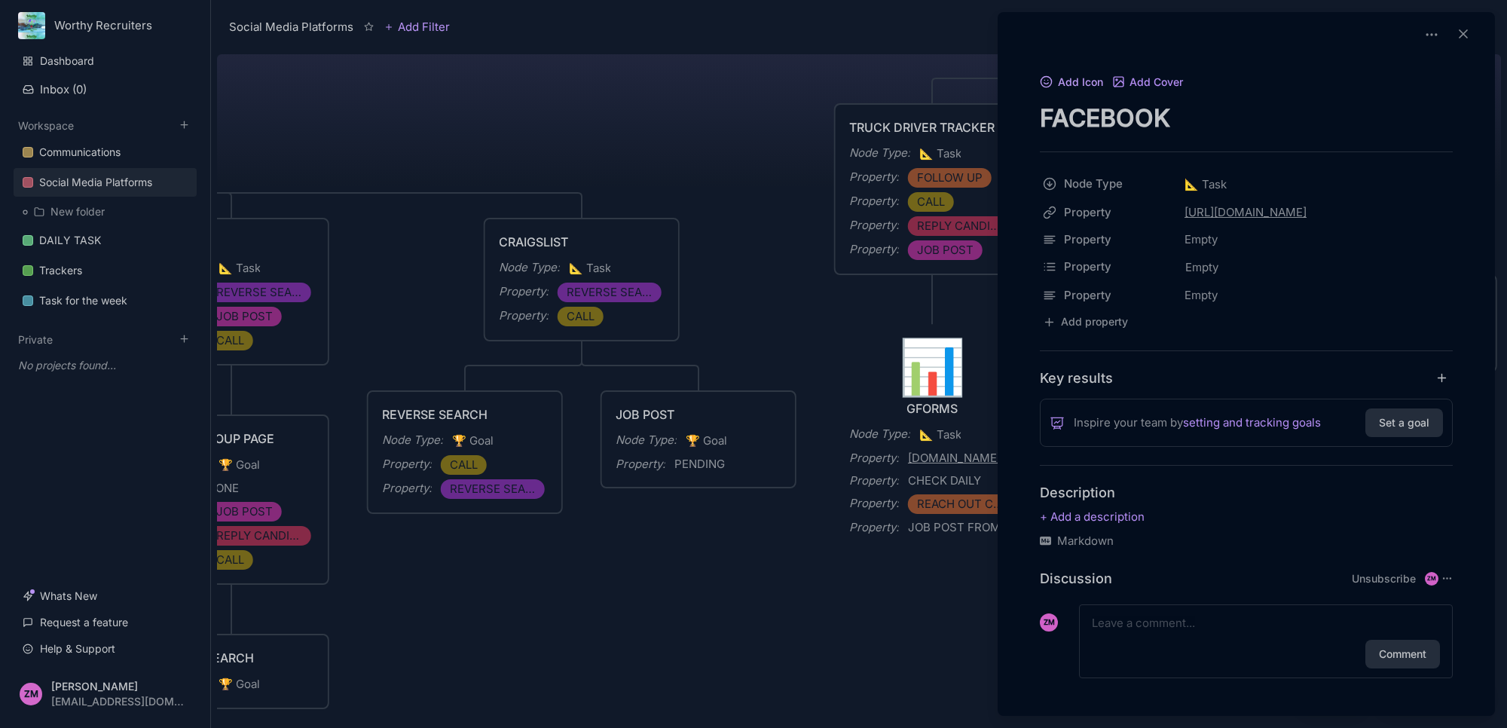
click at [1047, 83] on icon at bounding box center [1047, 82] width 14 height 14
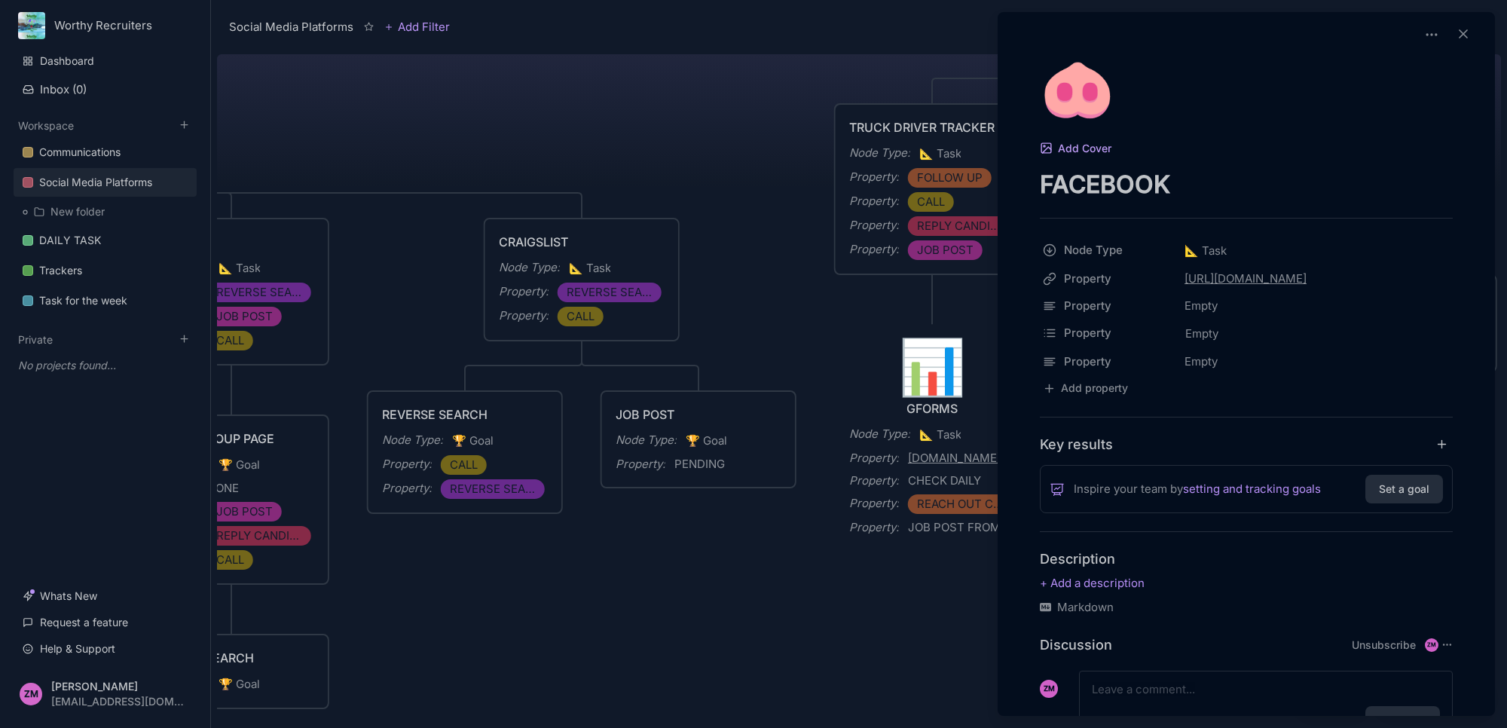
click at [1082, 149] on button "Add Cover" at bounding box center [1076, 149] width 72 height 14
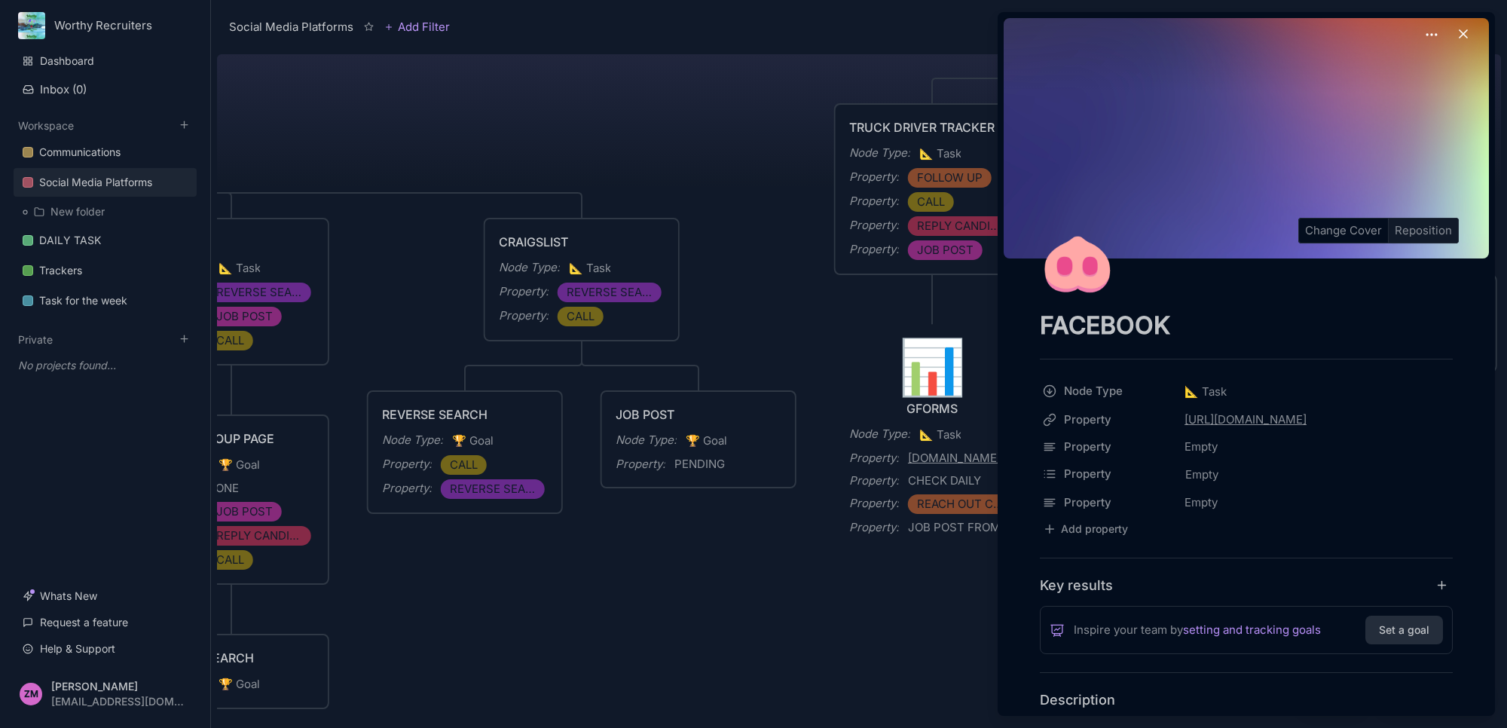
click at [1409, 230] on div "Reposition" at bounding box center [1423, 231] width 69 height 24
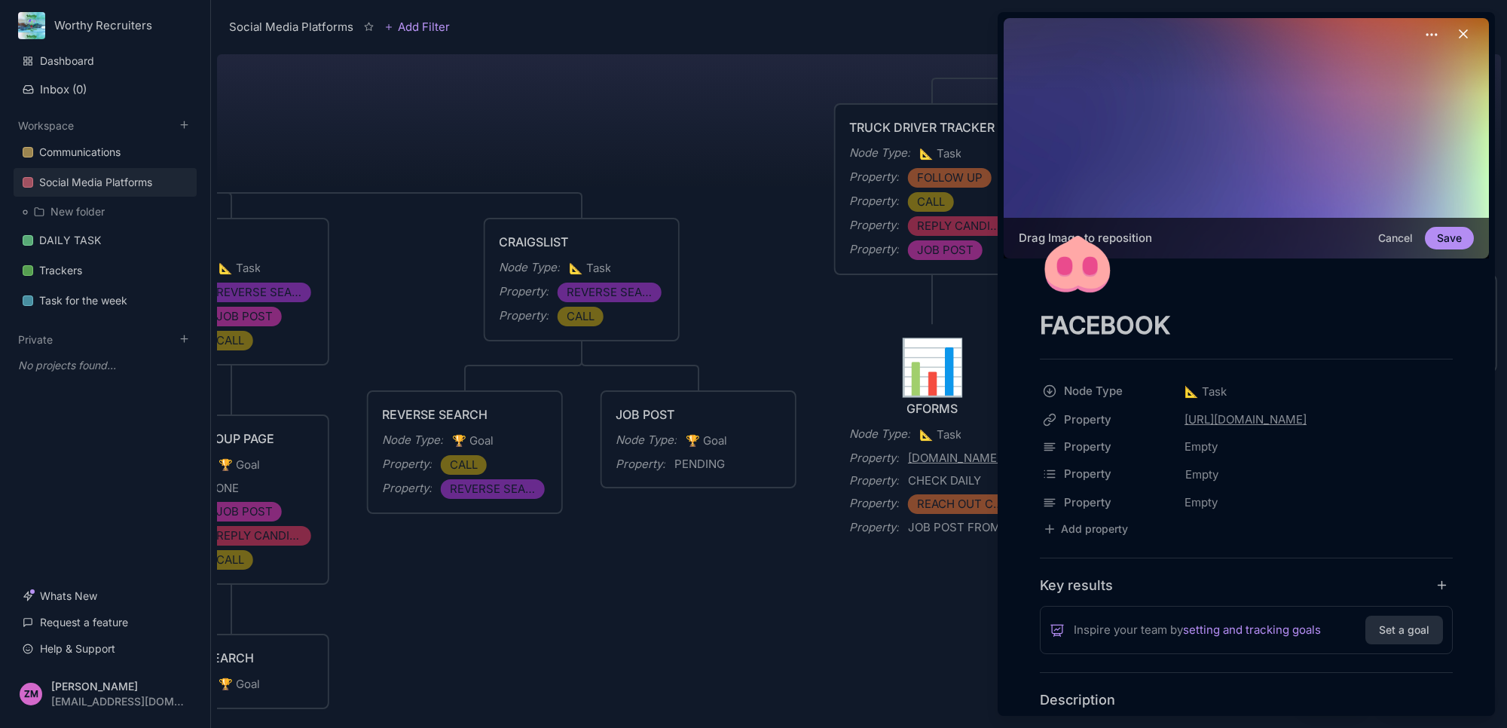
click at [1394, 236] on div "🐽" at bounding box center [1246, 264] width 413 height 66
click at [1315, 344] on div "🐽 FACEBOOK Node Type 📐 Task Property [URL][DOMAIN_NAME] Property Empty Property…" at bounding box center [1246, 576] width 485 height 690
click at [1424, 35] on icon at bounding box center [1431, 34] width 15 height 15
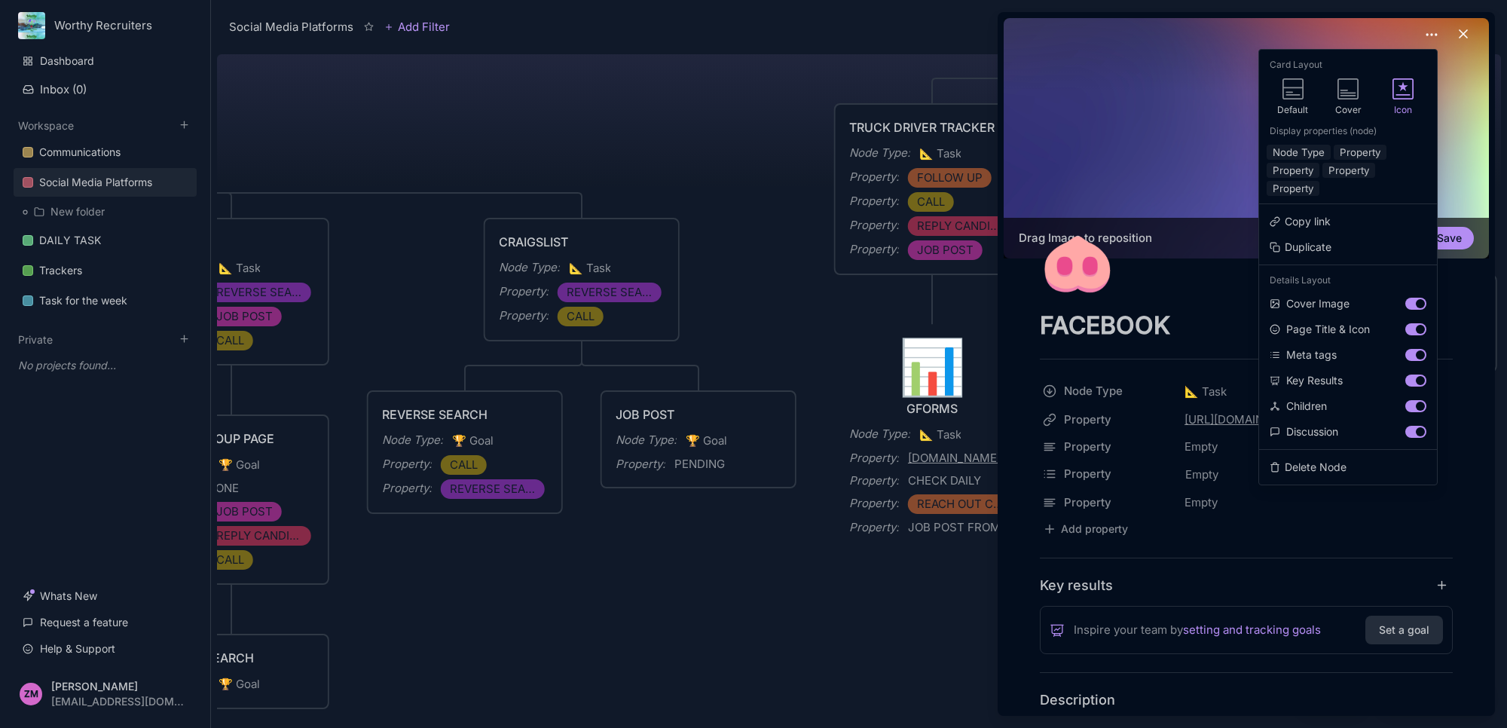
click at [1410, 304] on div at bounding box center [1415, 304] width 21 height 12
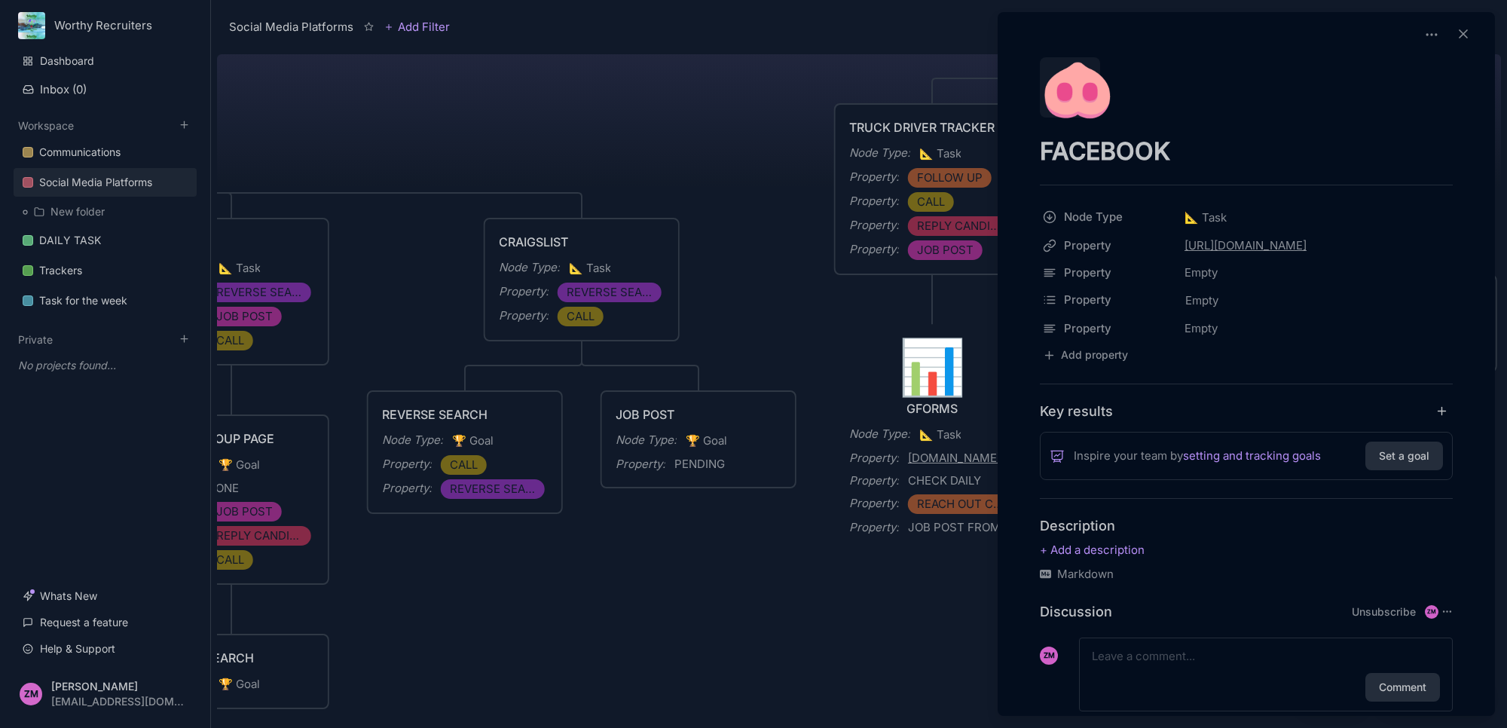
click at [1100, 107] on div "🐽" at bounding box center [1070, 87] width 60 height 60
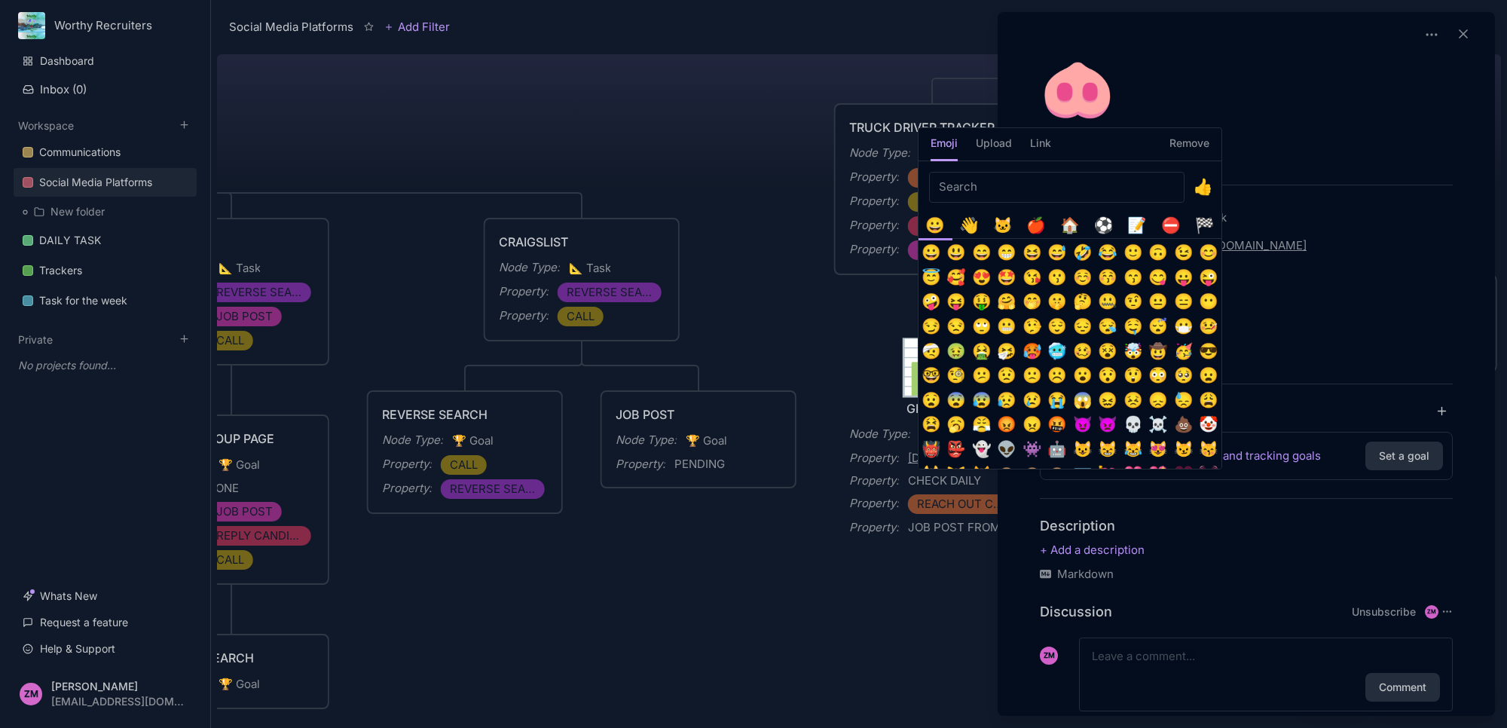
click at [999, 182] on input "Emoji picker" at bounding box center [1056, 187] width 255 height 31
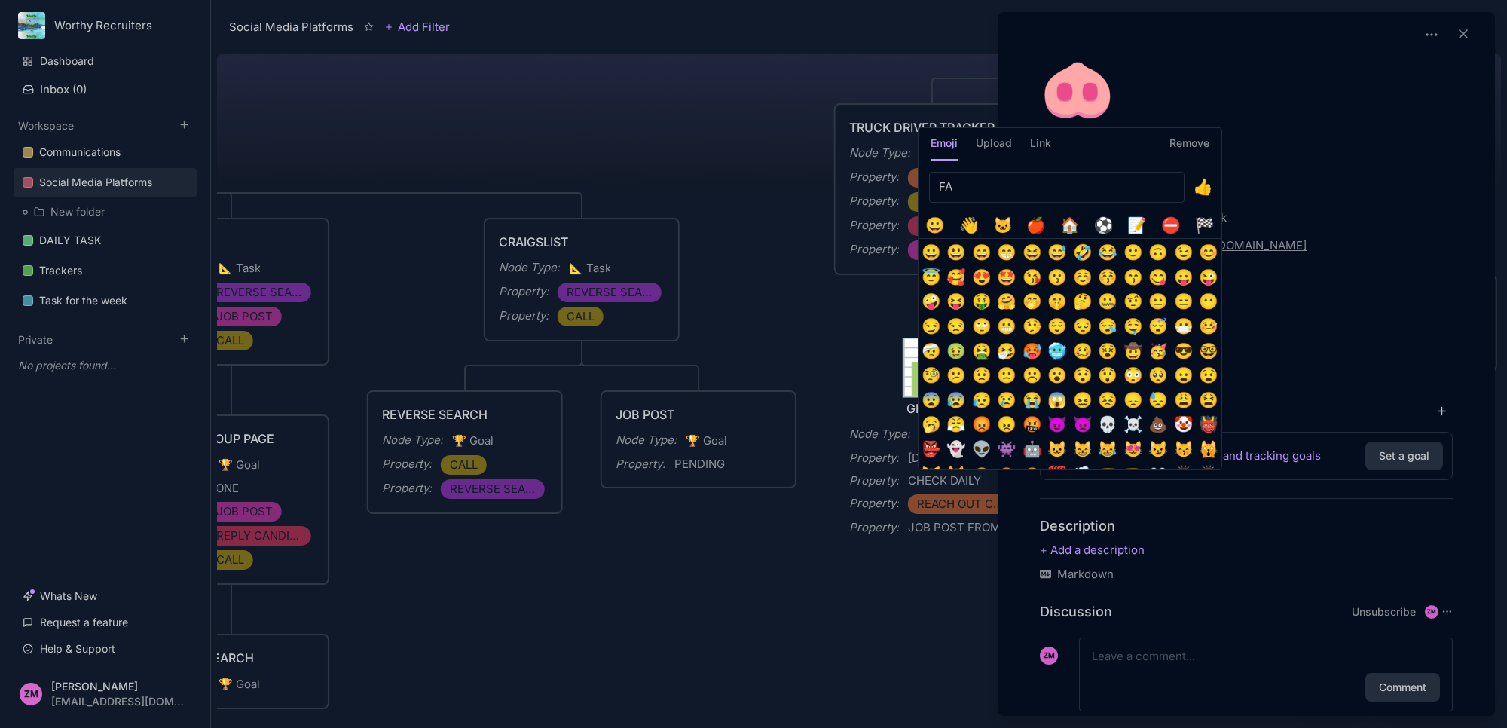
type input "F"
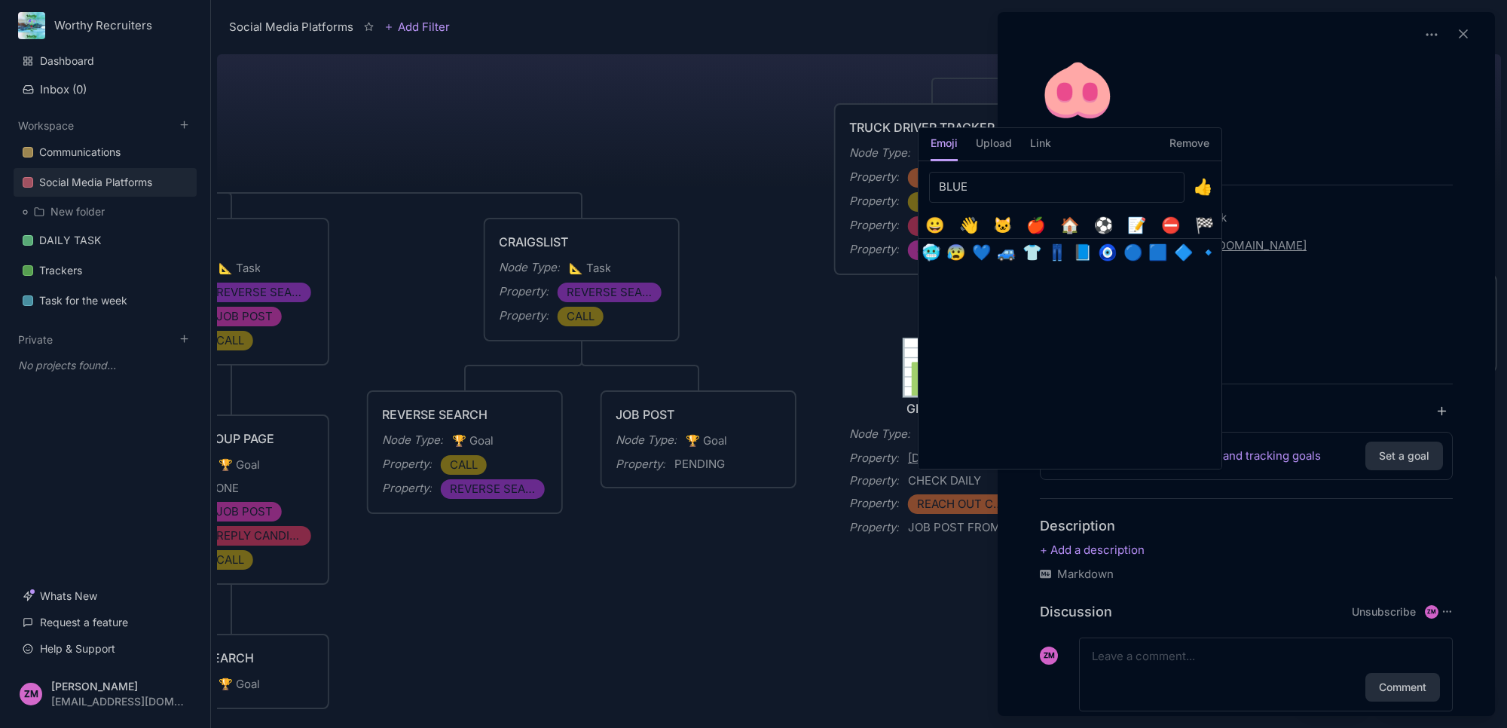
type input "BLUE"
click at [1157, 256] on button "🟦" at bounding box center [1158, 252] width 25 height 25
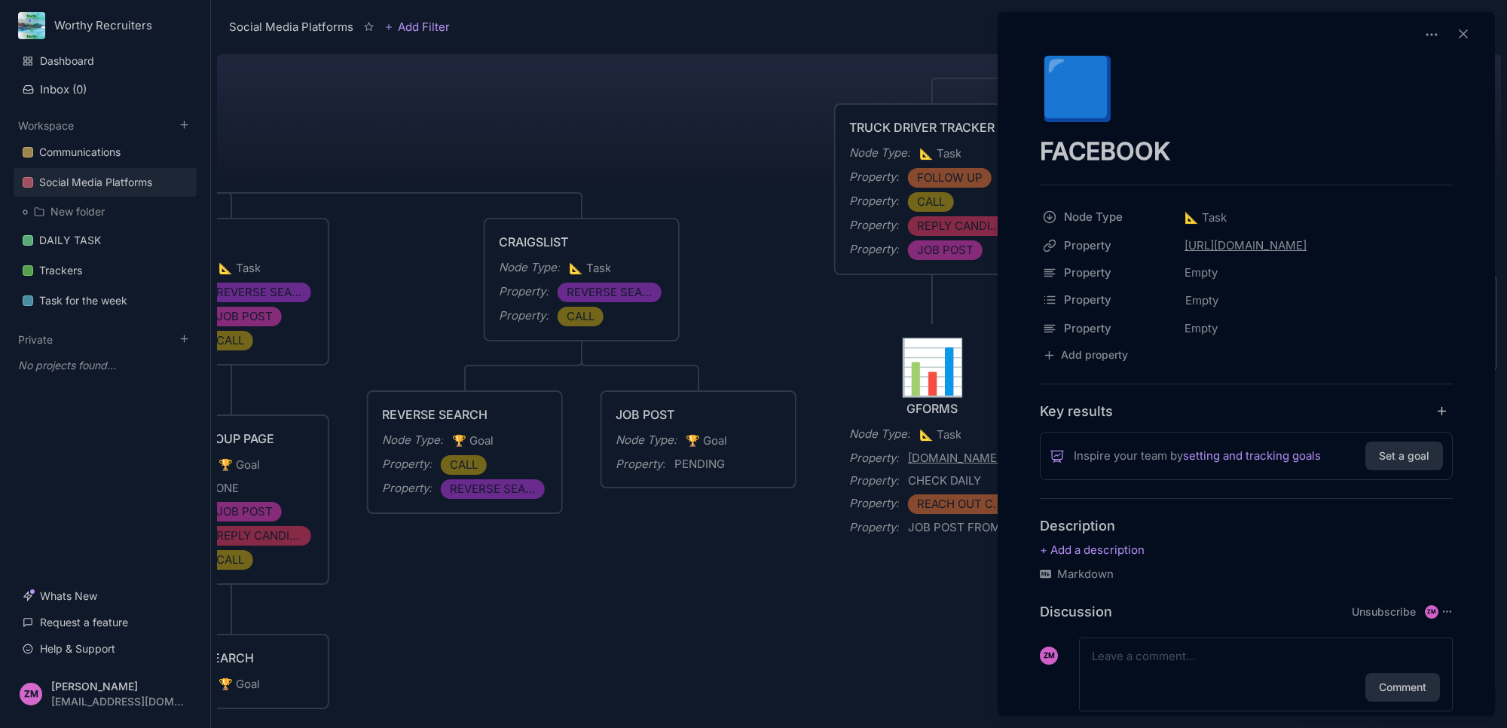
click at [968, 302] on div at bounding box center [753, 364] width 1507 height 728
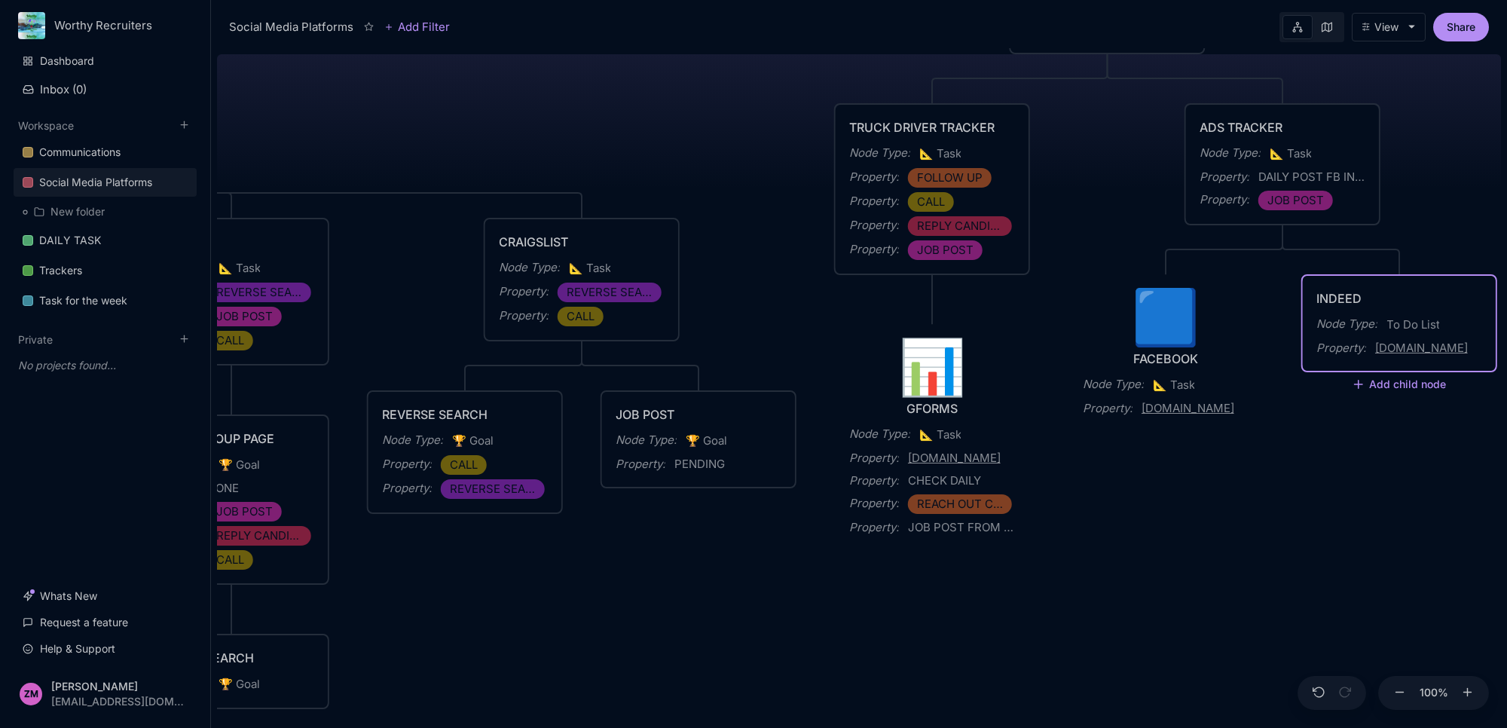
click at [1366, 292] on div "INDEED" at bounding box center [1399, 298] width 166 height 18
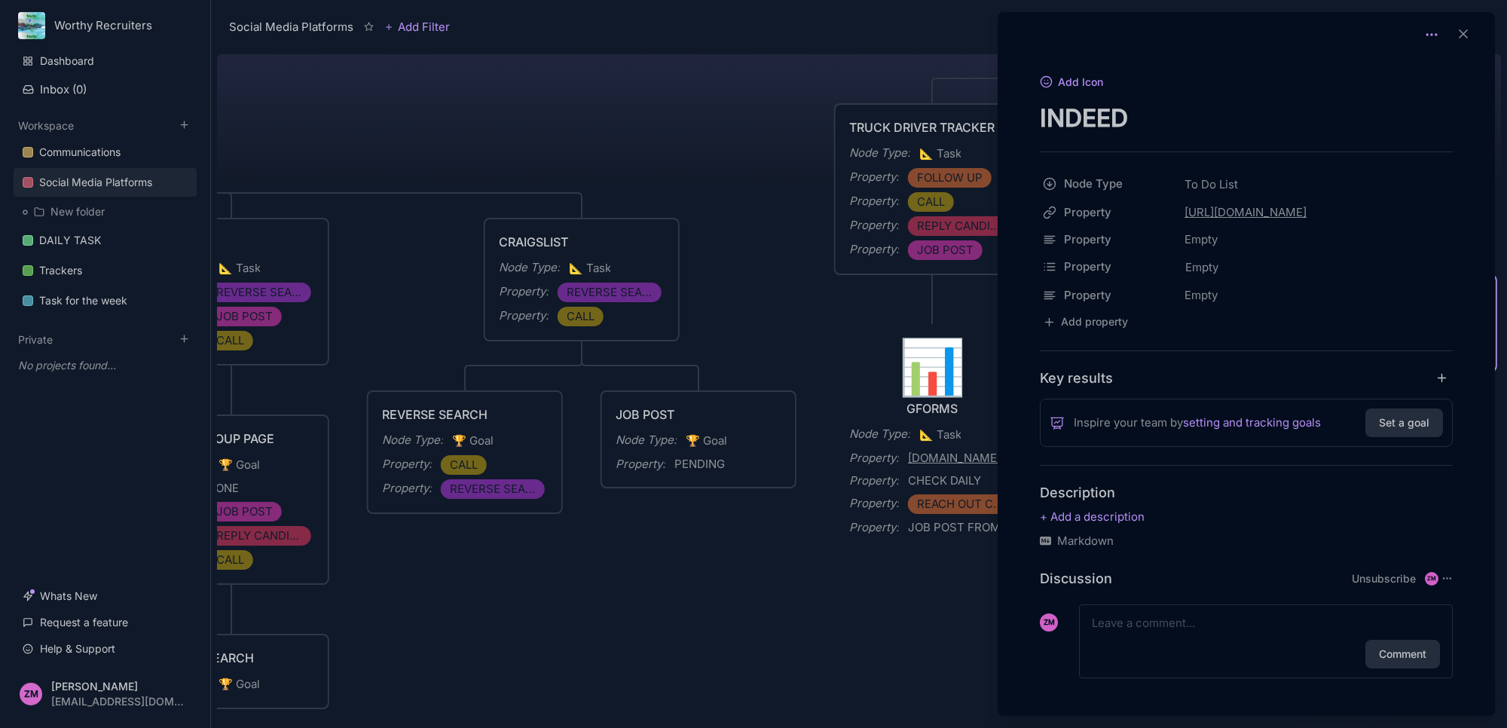
click at [1424, 38] on icon at bounding box center [1431, 34] width 15 height 15
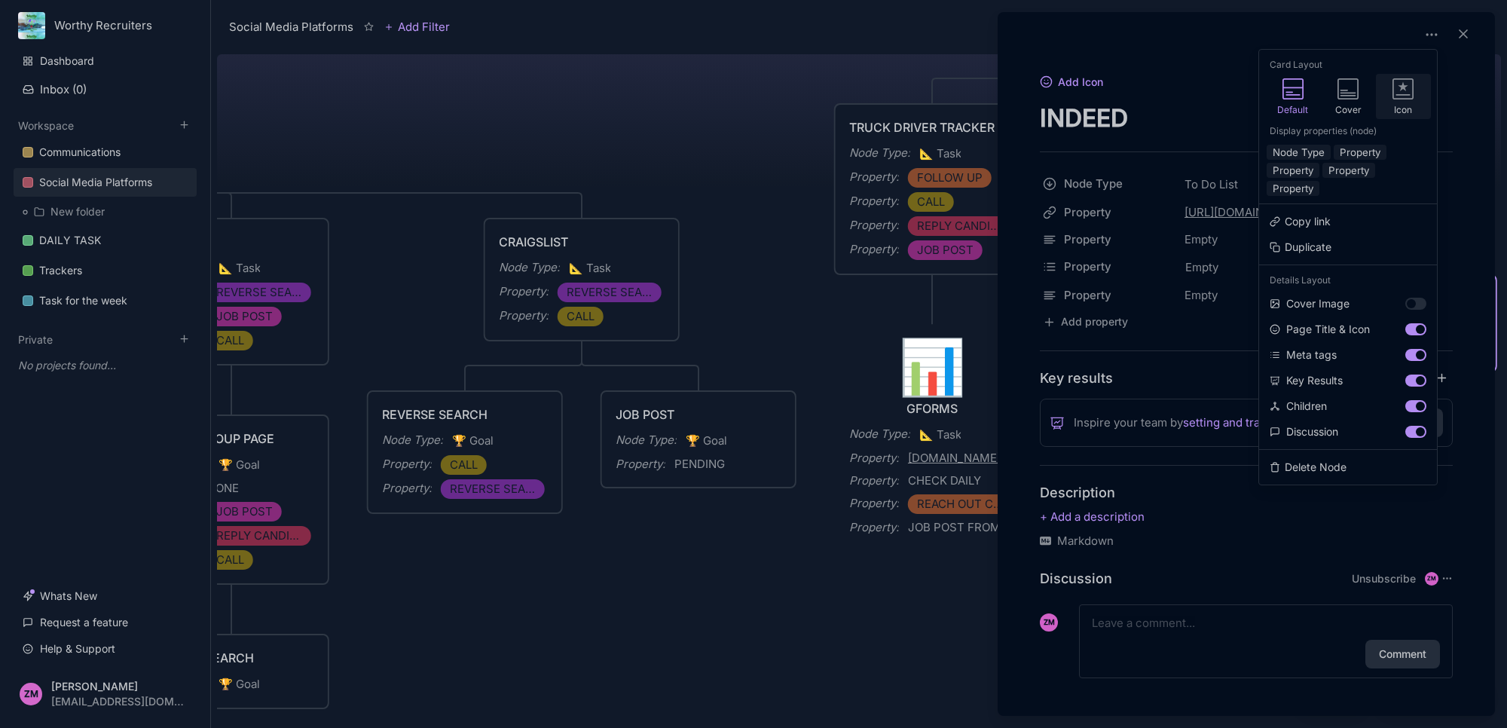
click at [1414, 89] on icon at bounding box center [1402, 88] width 21 height 21
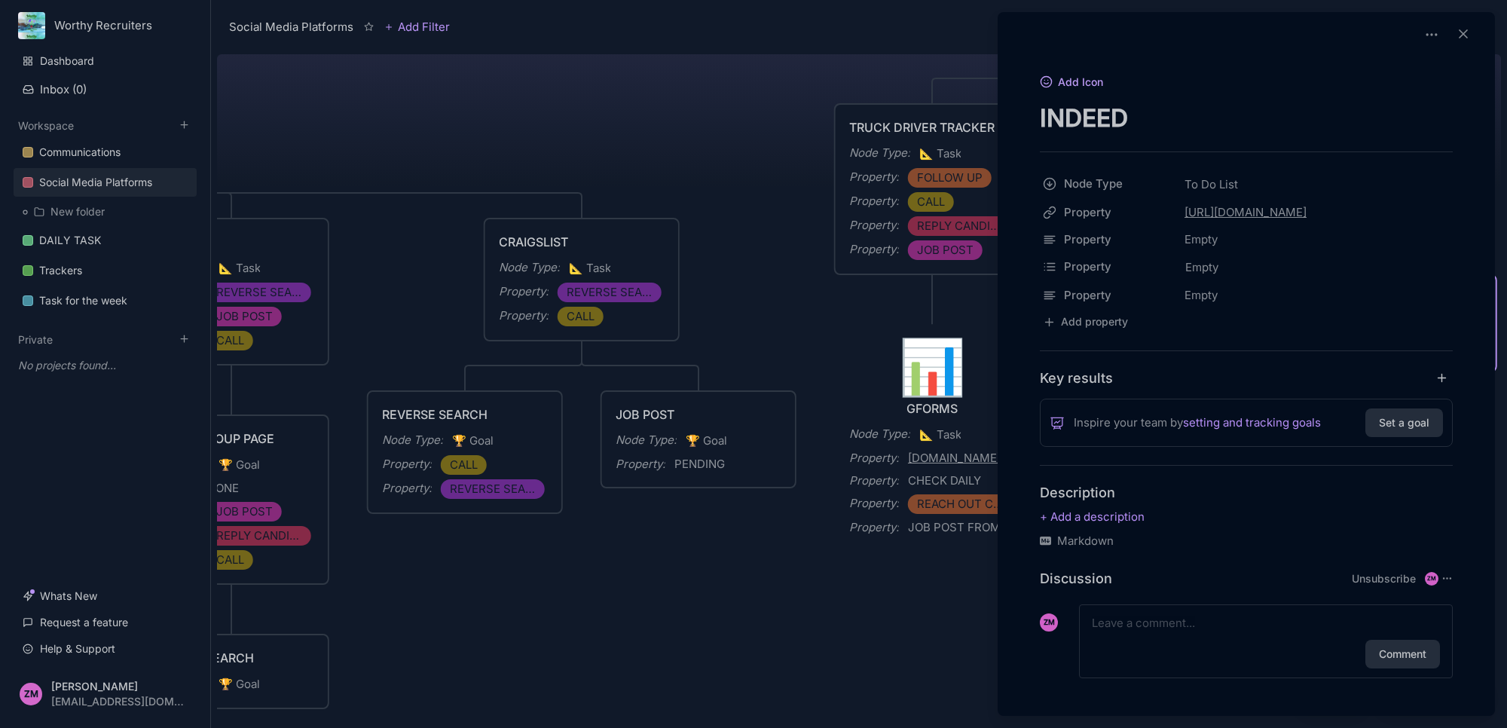
click at [1098, 76] on button "Add Icon" at bounding box center [1071, 83] width 63 height 14
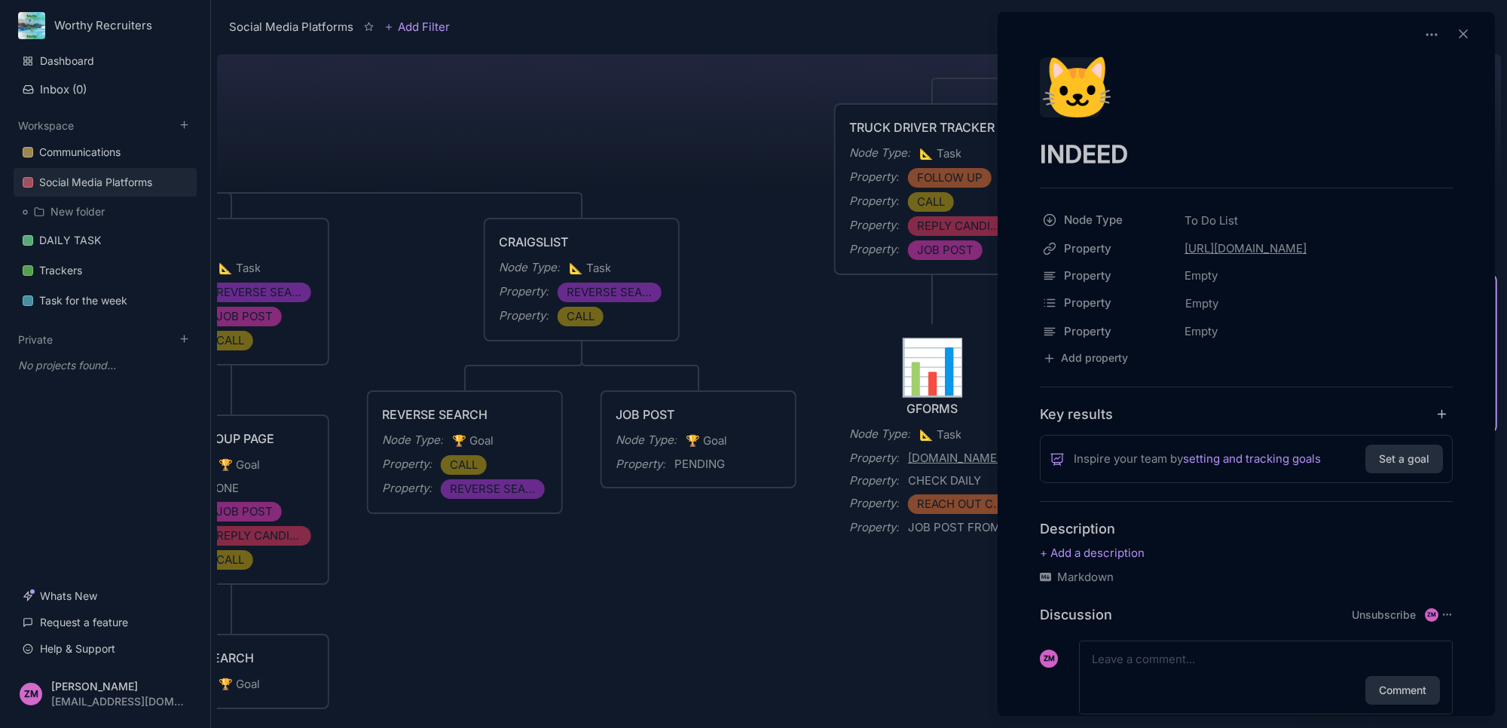
click at [1078, 95] on div "🐱" at bounding box center [1070, 87] width 60 height 60
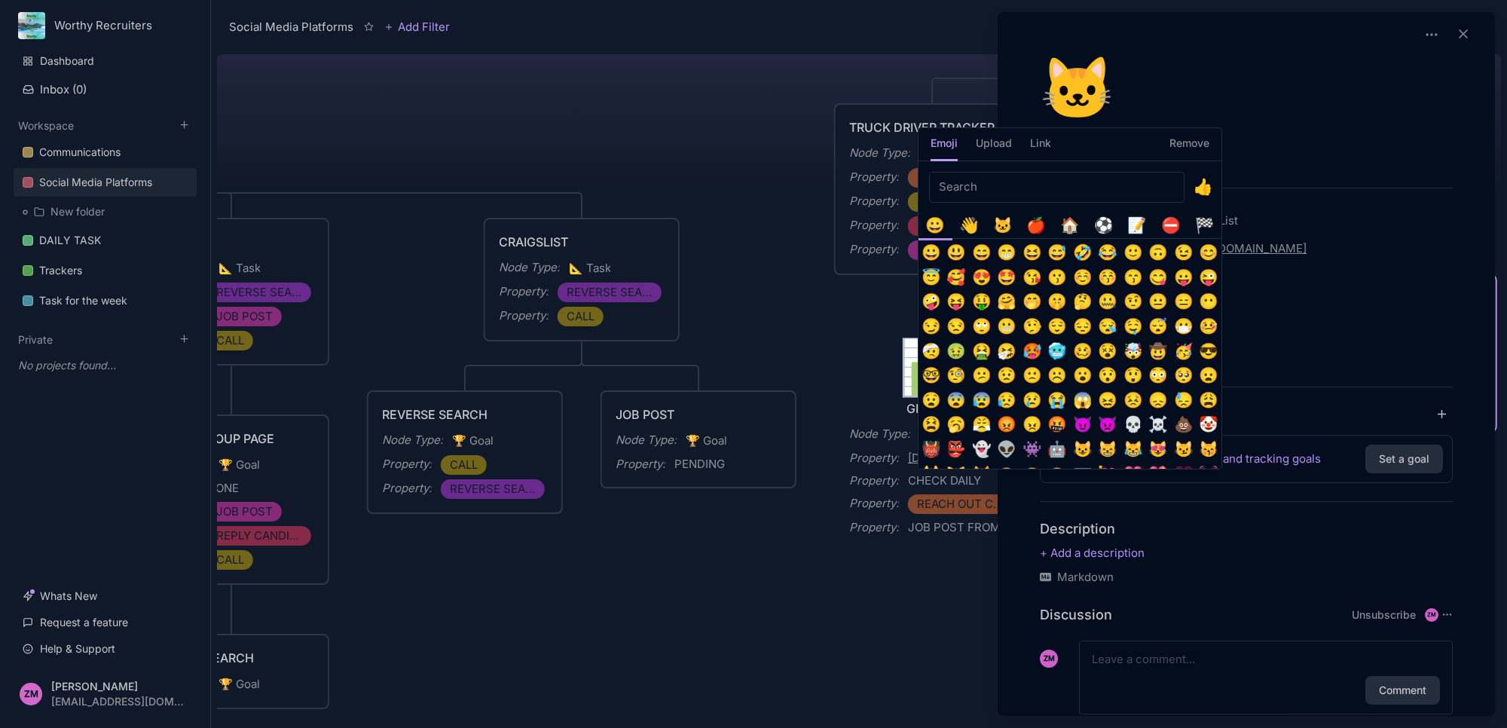
click at [1062, 181] on input "Emoji picker" at bounding box center [1056, 187] width 255 height 31
type input "I"
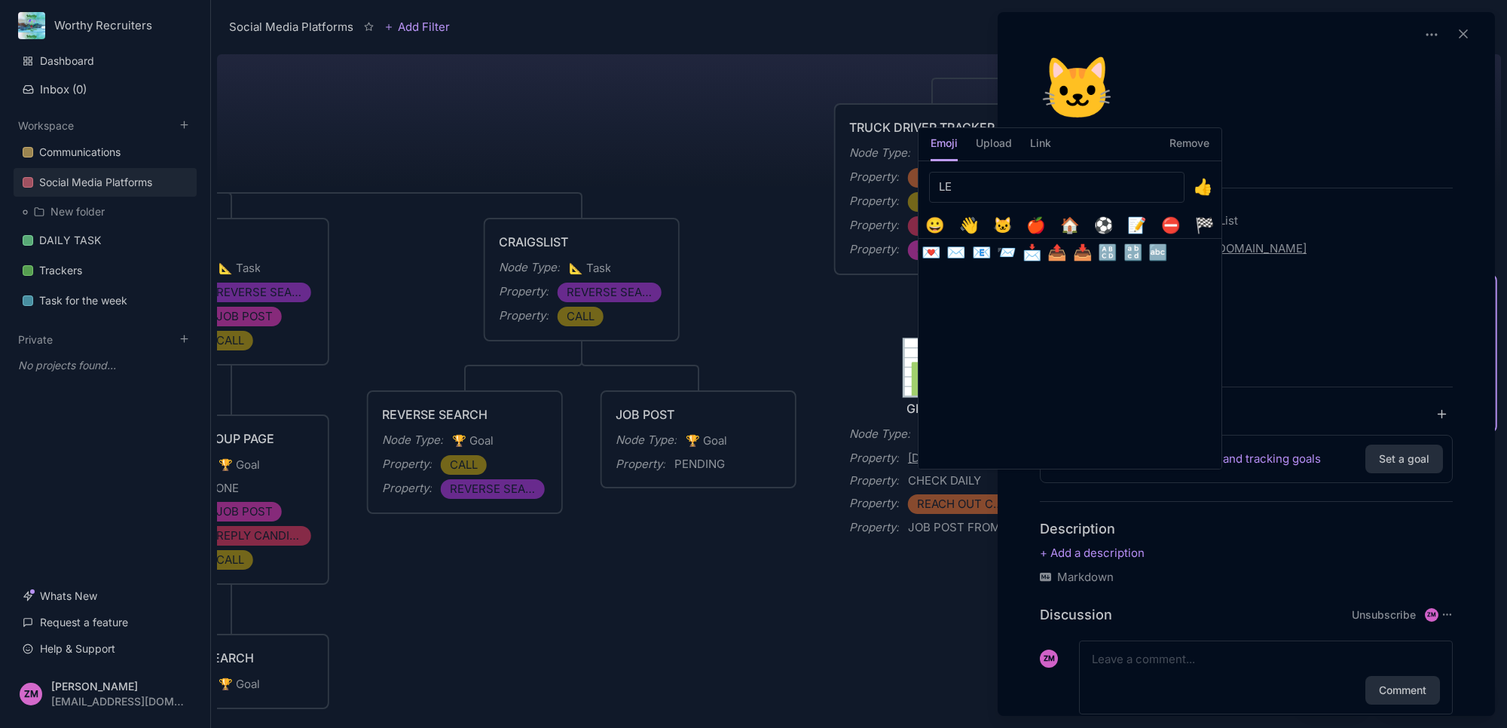
type input "L"
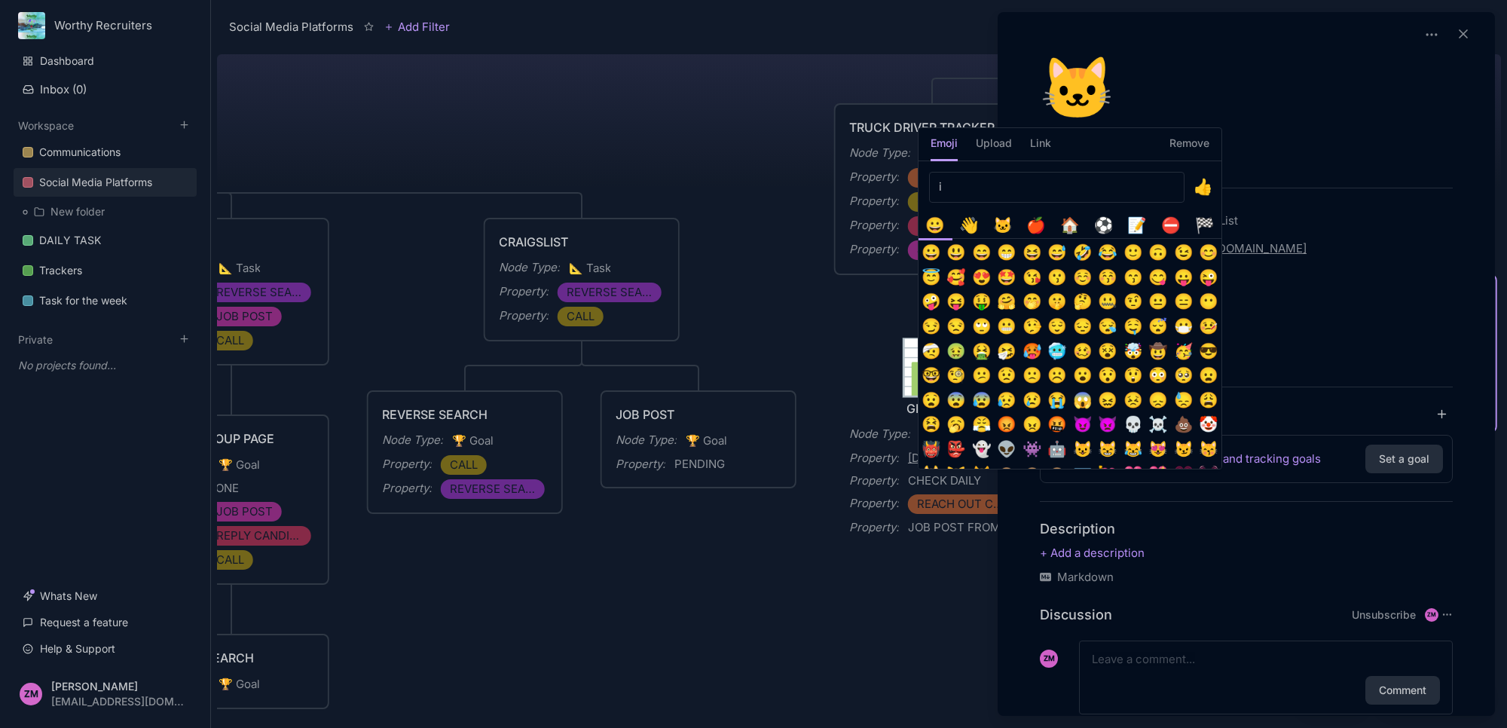
type input "i"
click at [1061, 221] on div "🏠️" at bounding box center [1070, 224] width 25 height 25
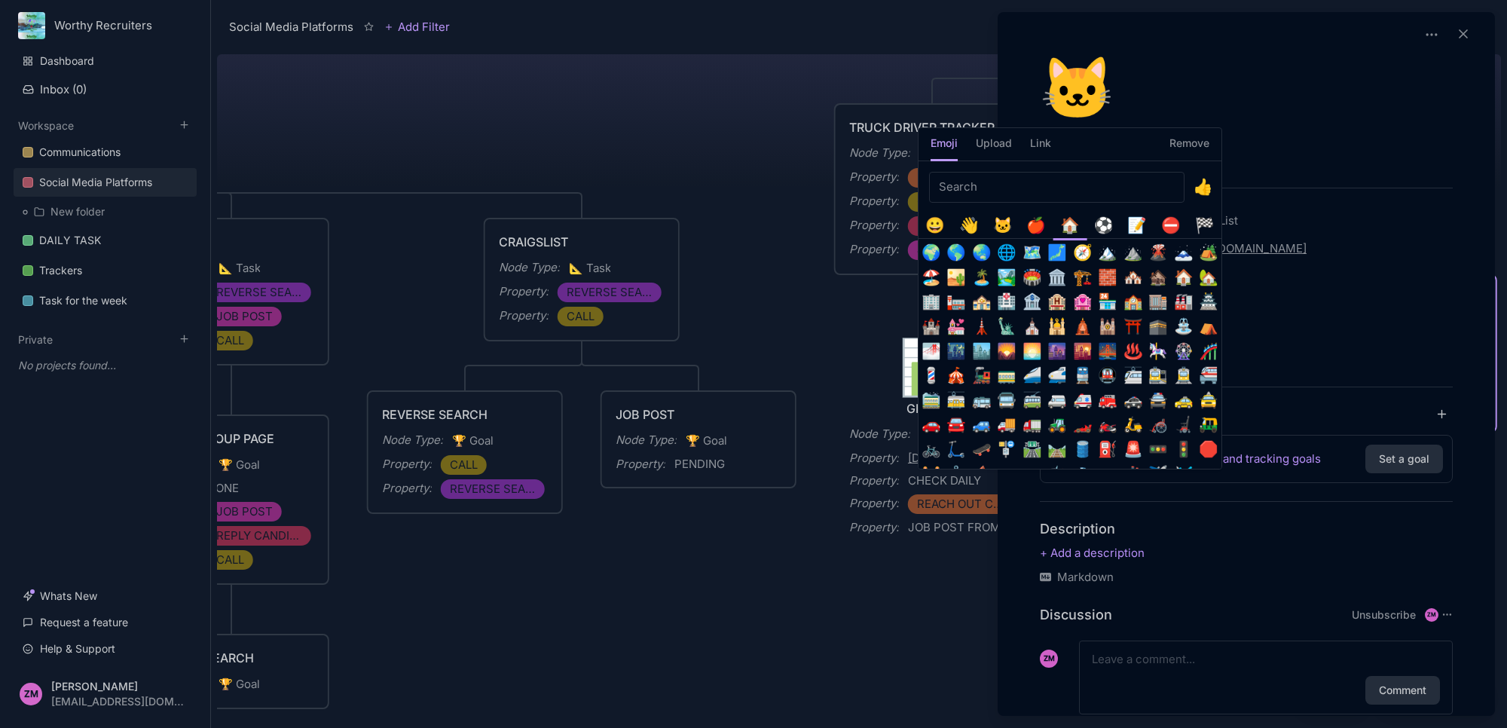
click at [1142, 228] on div "📝" at bounding box center [1137, 224] width 25 height 25
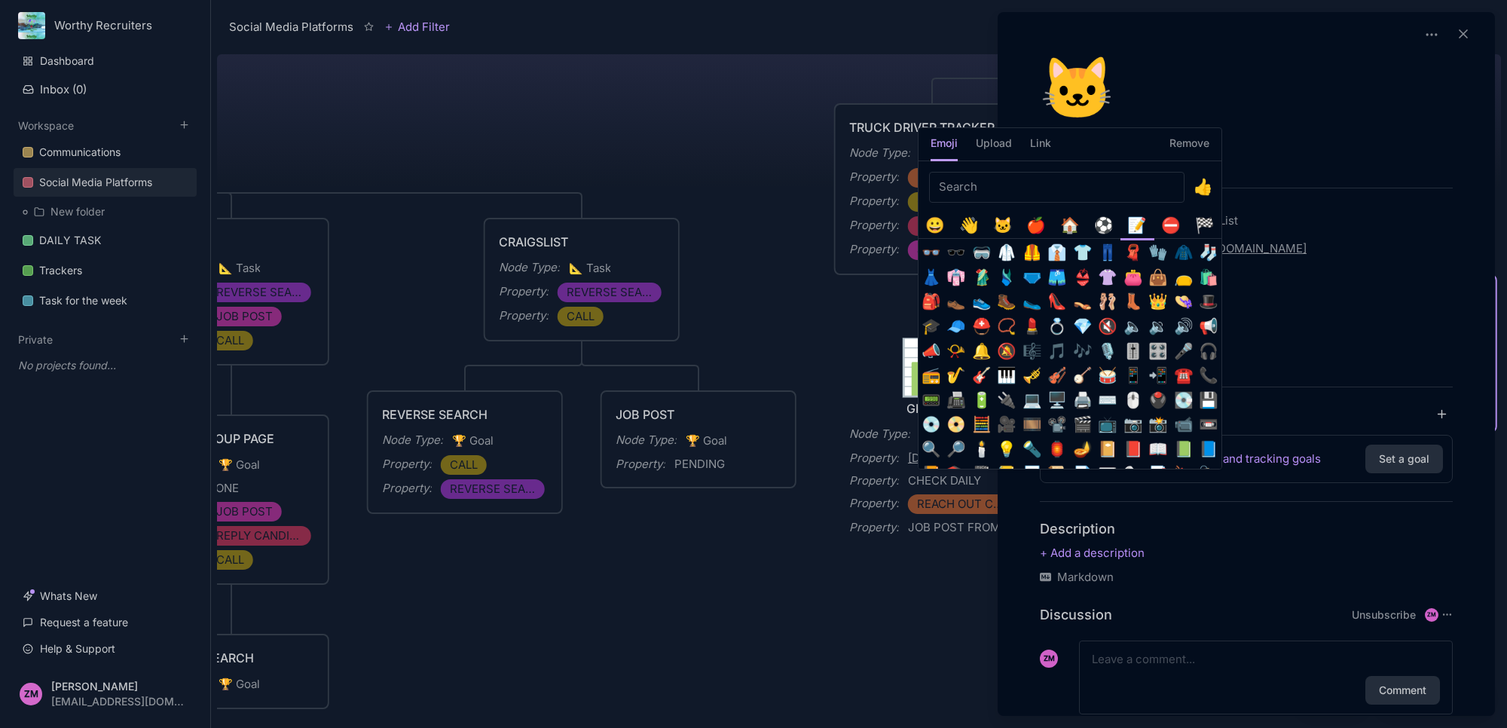
click at [1203, 193] on button "👍" at bounding box center [1203, 187] width 25 height 25
click at [1203, 193] on div "👍" at bounding box center [1209, 184] width 25 height 25
click at [1206, 225] on div "🏁" at bounding box center [1204, 224] width 25 height 25
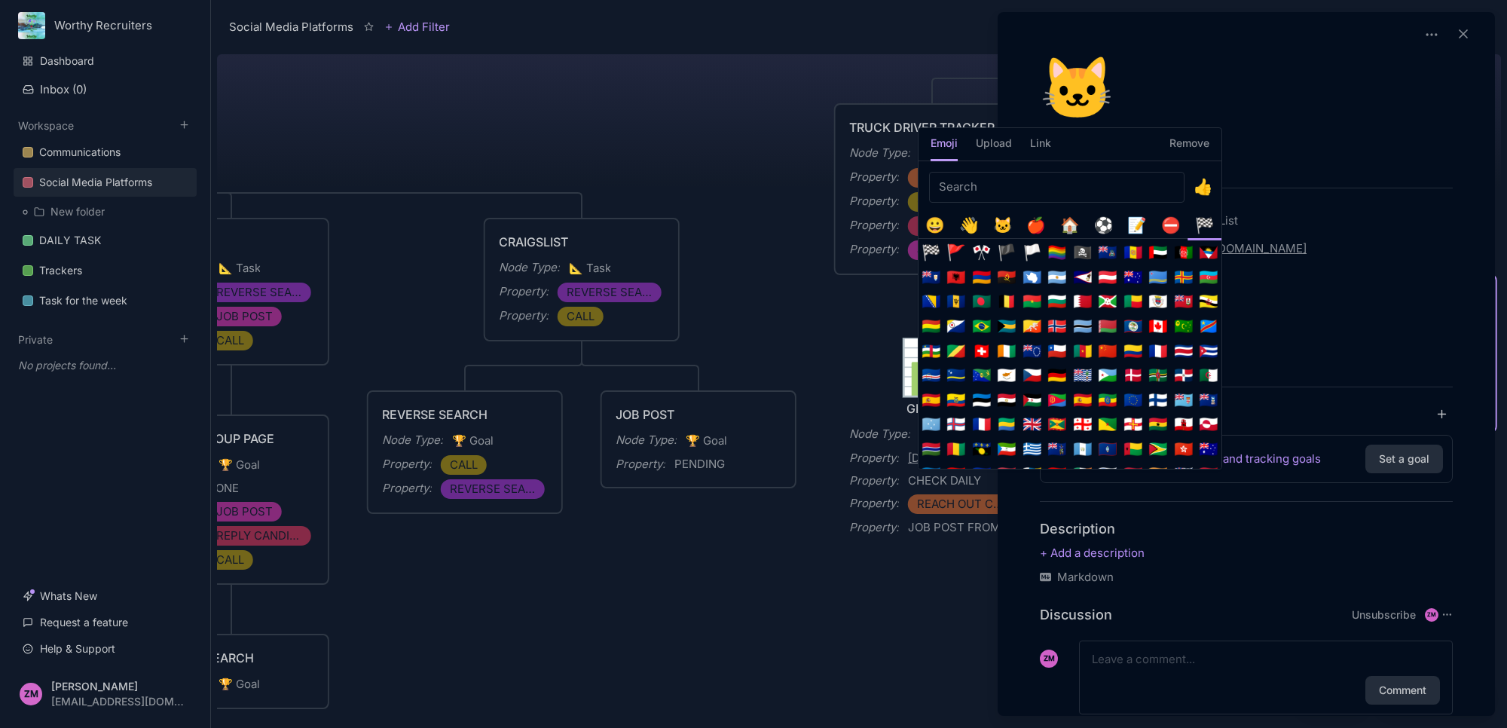
click at [978, 182] on input "Emoji picker" at bounding box center [1056, 187] width 255 height 31
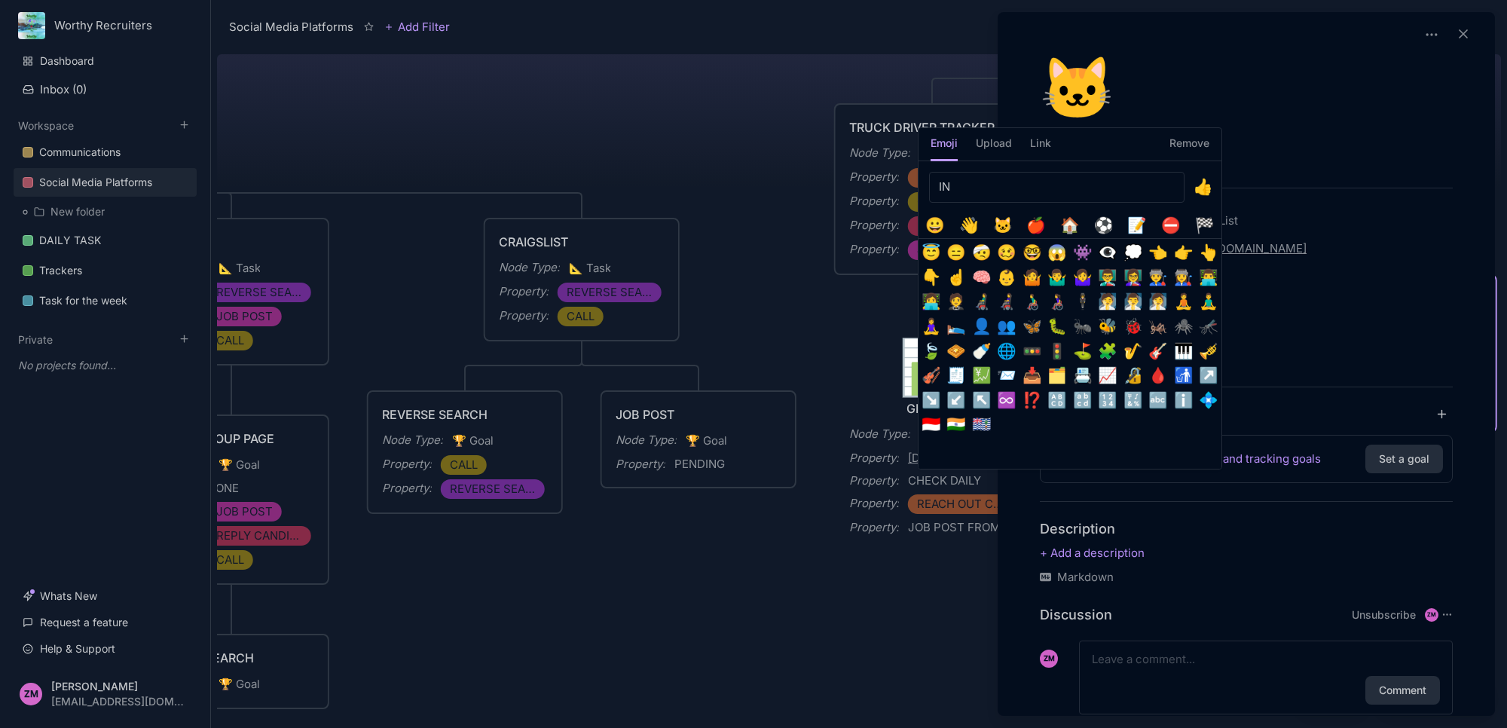
type input "IN"
click at [955, 430] on button "🇮🇳" at bounding box center [956, 424] width 25 height 25
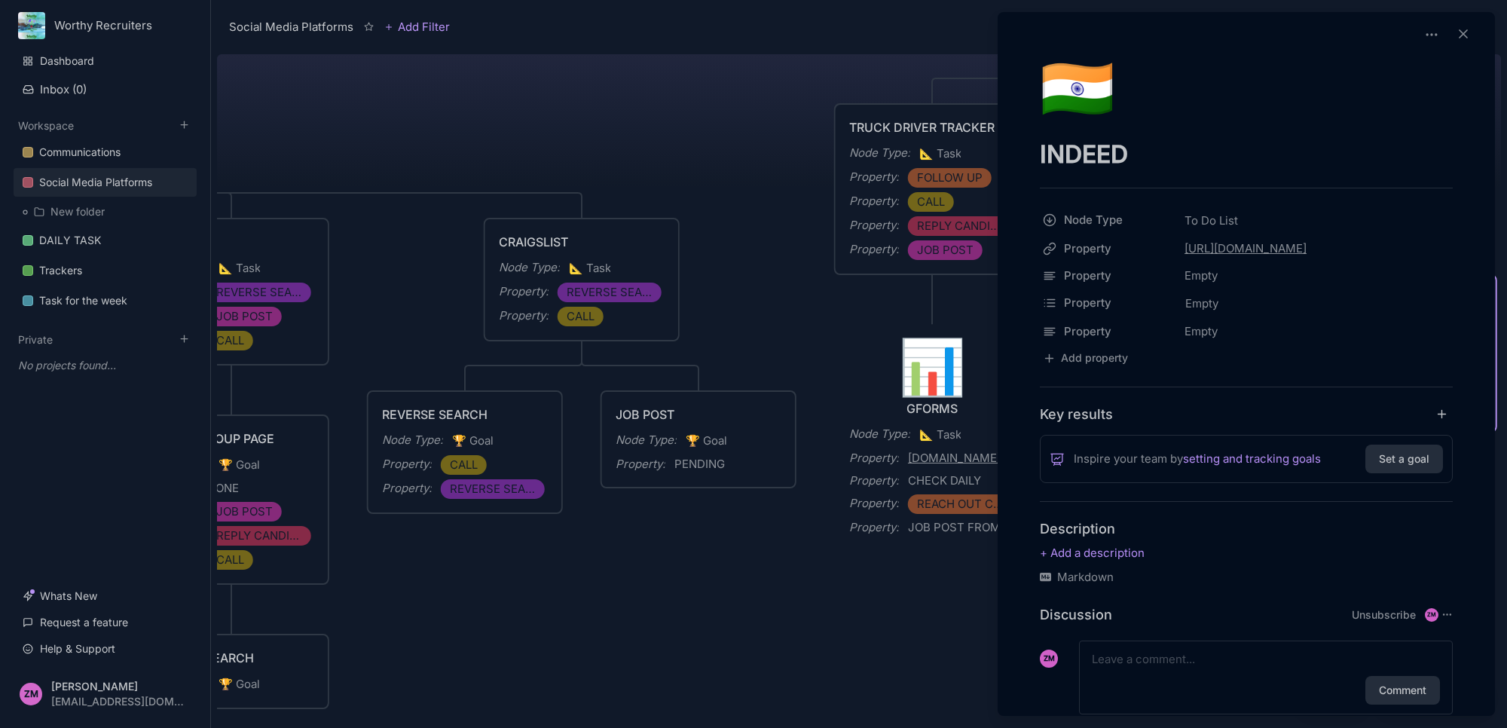
click at [871, 345] on div at bounding box center [753, 364] width 1507 height 728
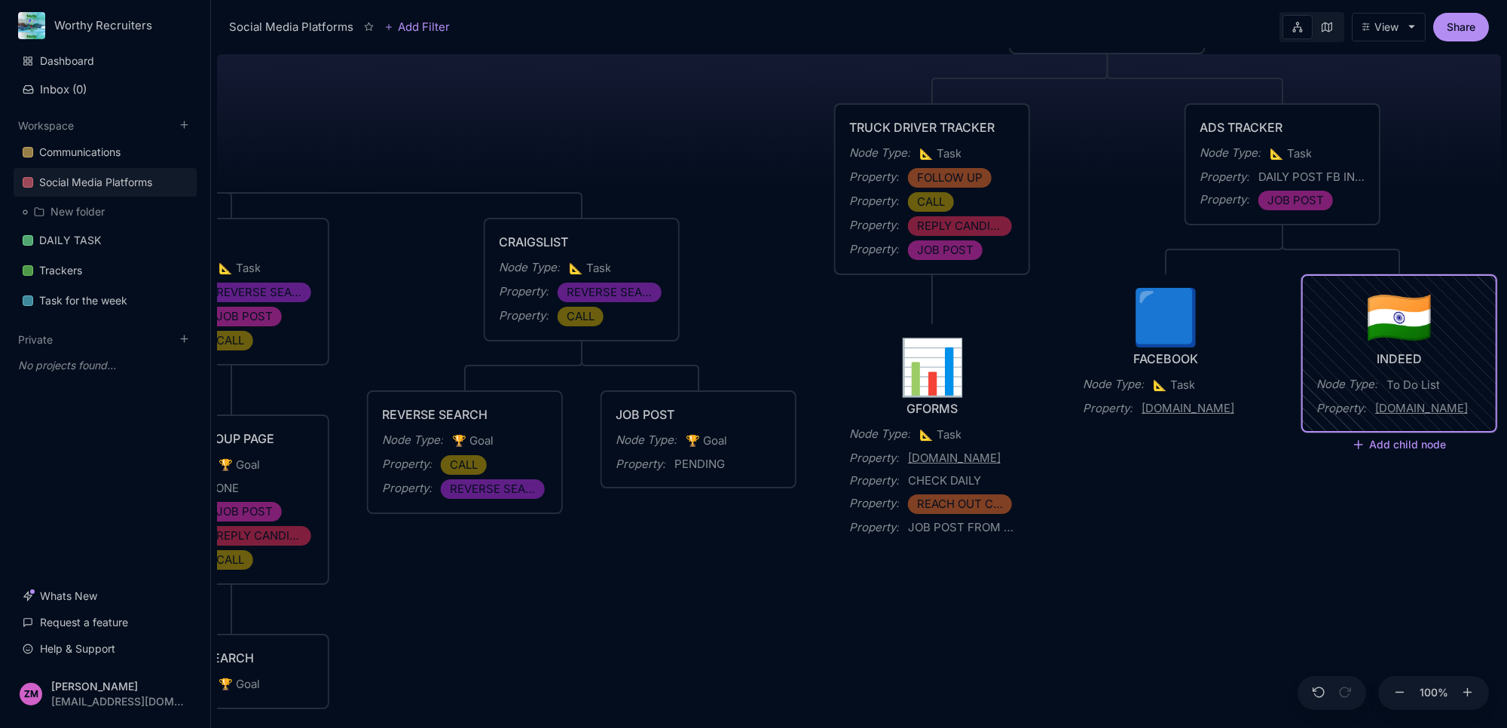
click at [1424, 360] on div "INDEED" at bounding box center [1399, 359] width 166 height 18
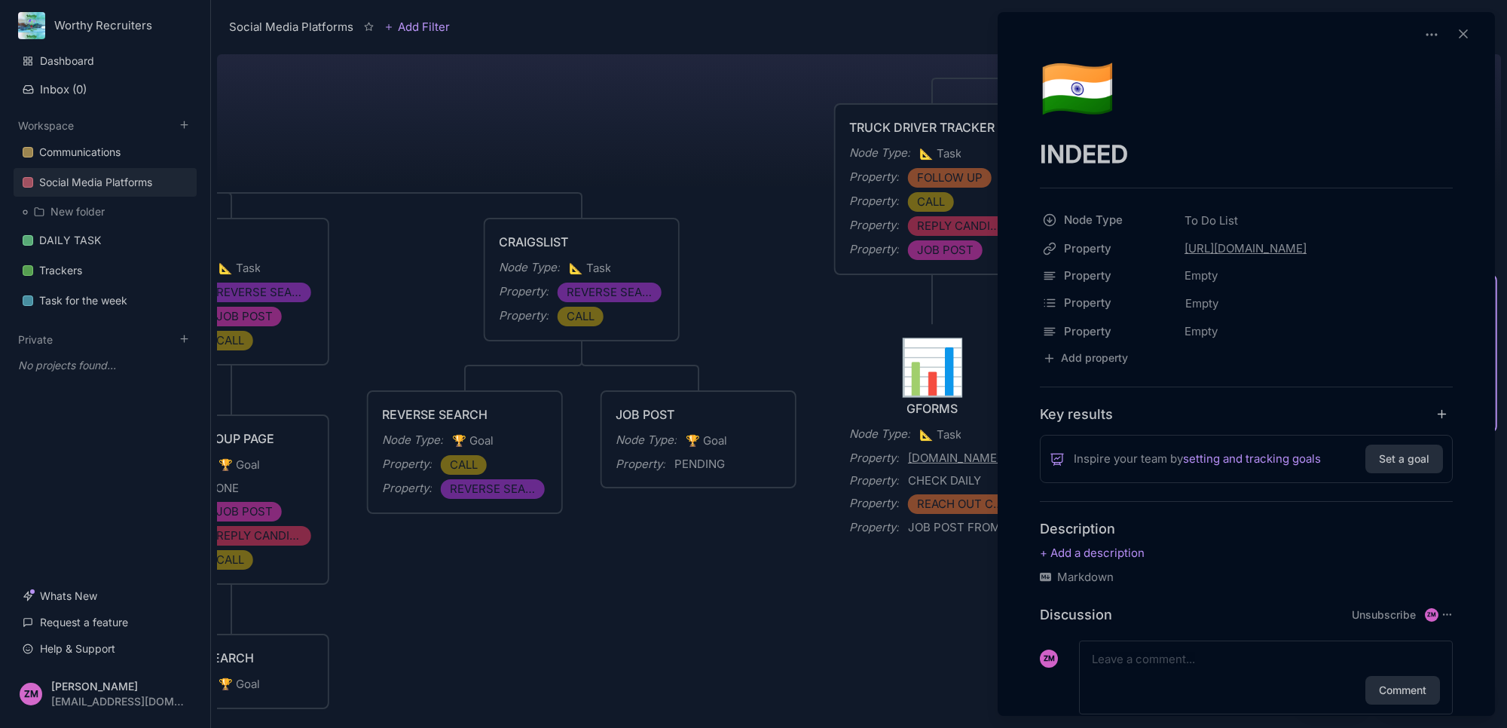
click at [1149, 159] on textarea "INDEED" at bounding box center [1246, 154] width 413 height 31
click at [885, 310] on div at bounding box center [753, 364] width 1507 height 728
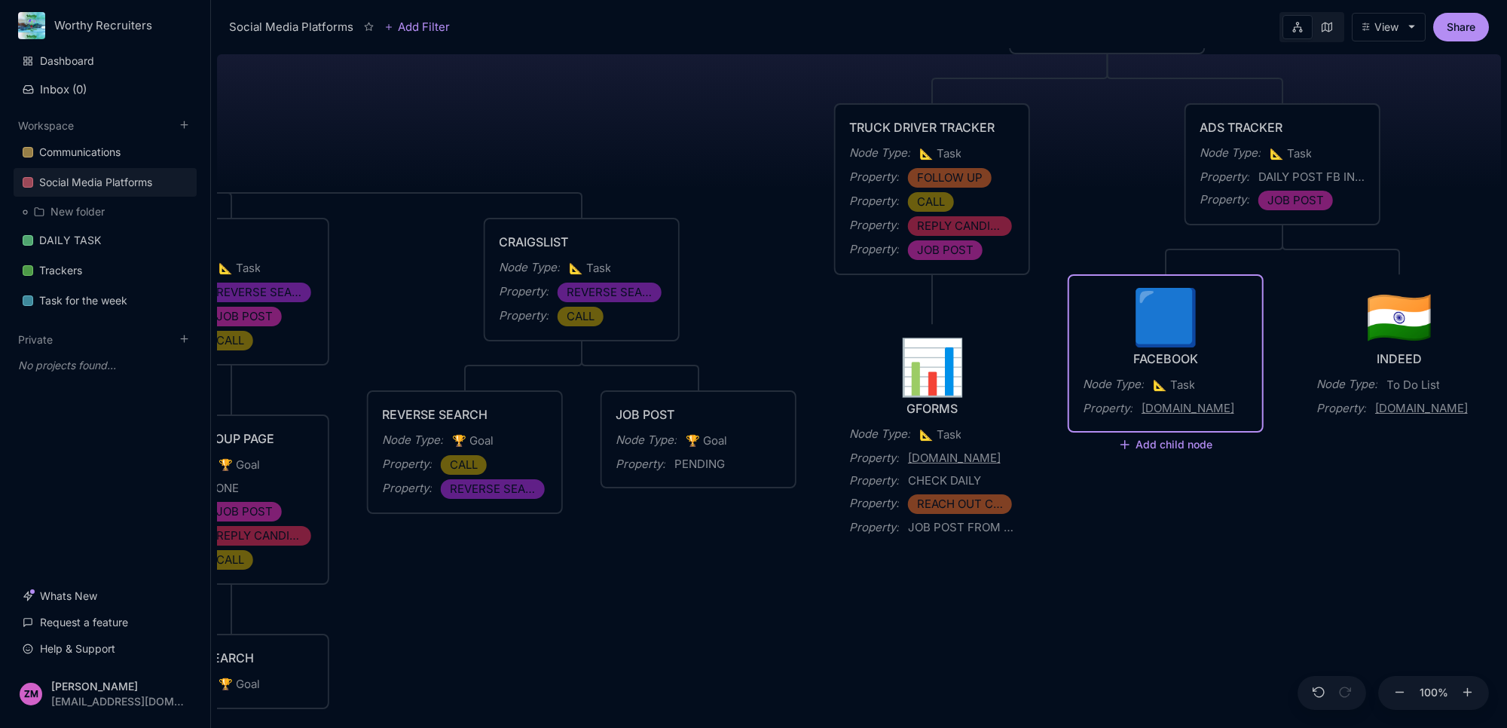
click at [1226, 491] on div "Social Media Platforms Creation of Social Media Accounts for Advertising Node T…" at bounding box center [859, 388] width 1284 height 680
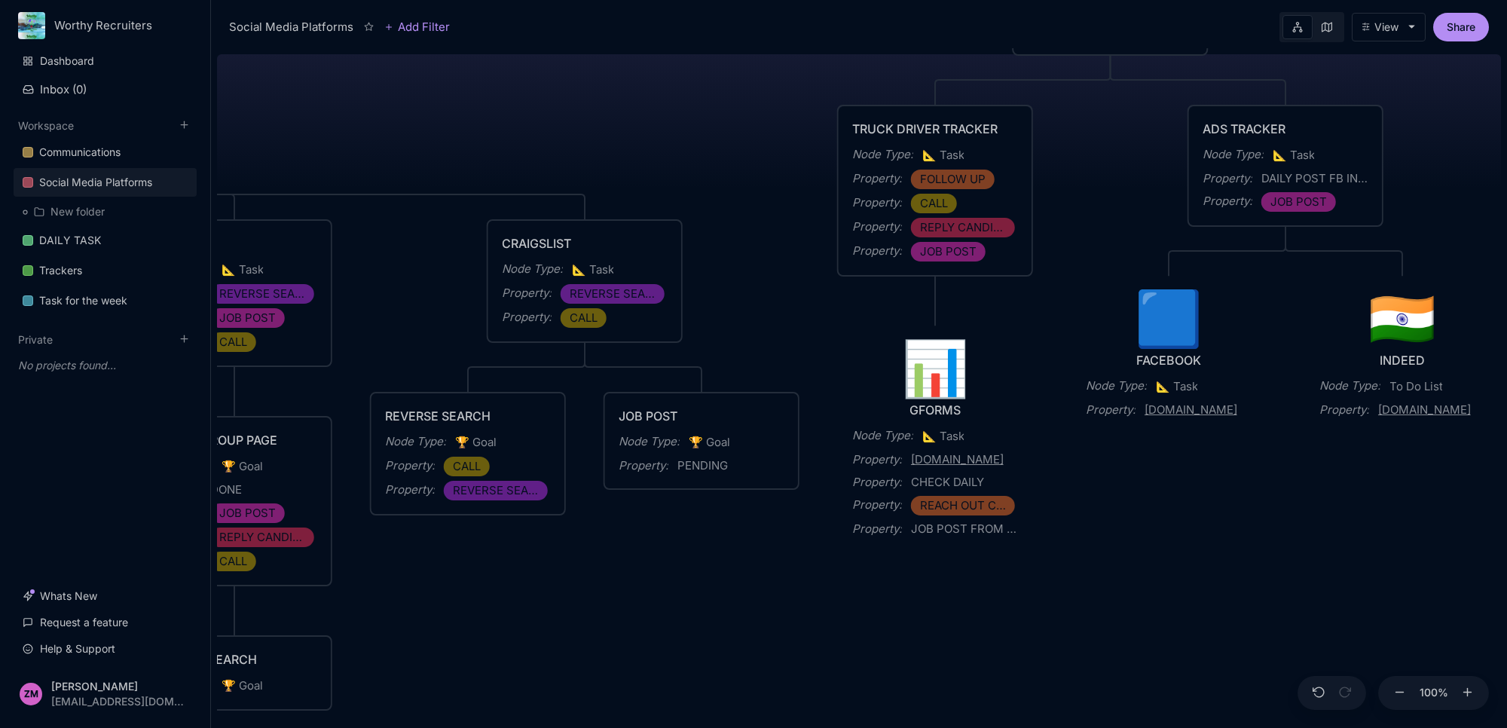
click at [1229, 514] on div "Social Media Platforms Creation of Social Media Accounts for Advertising Node T…" at bounding box center [859, 388] width 1284 height 680
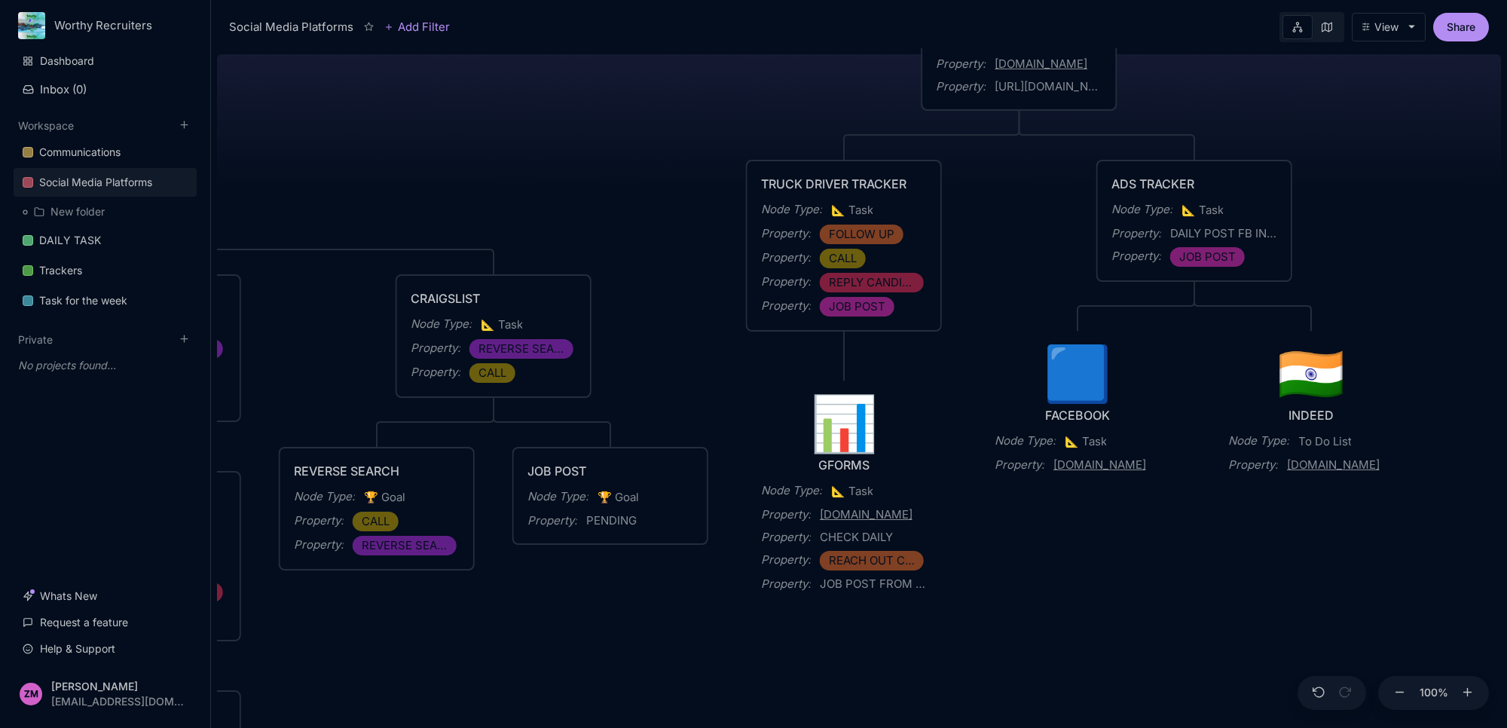
drag, startPoint x: 1229, startPoint y: 514, endPoint x: 1138, endPoint y: 569, distance: 106.5
click at [1138, 569] on div "Social Media Platforms Creation of Social Media Accounts for Advertising Node T…" at bounding box center [859, 388] width 1284 height 680
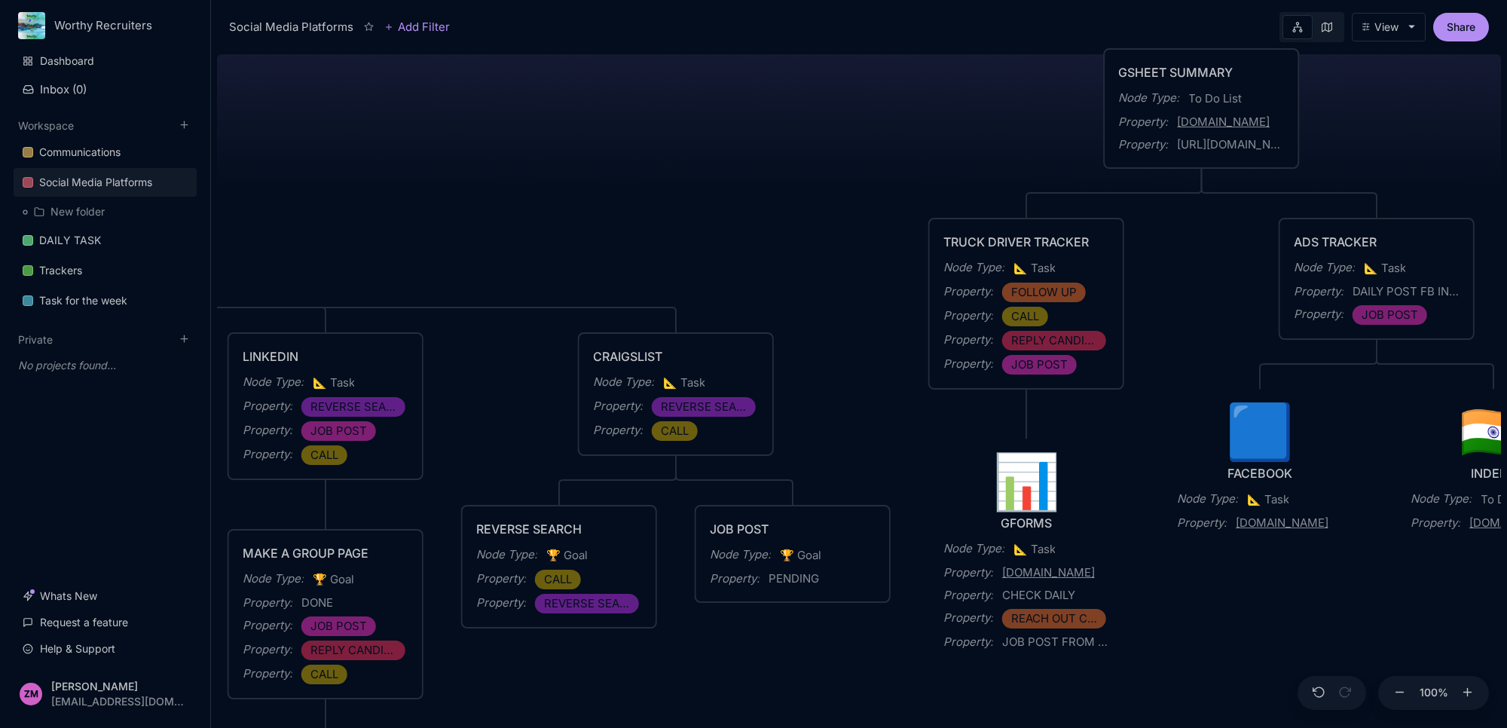
drag, startPoint x: 1131, startPoint y: 573, endPoint x: 1340, endPoint y: 604, distance: 211.1
click at [1339, 608] on div "Social Media Platforms Creation of Social Media Accounts for Advertising Node T…" at bounding box center [859, 388] width 1284 height 680
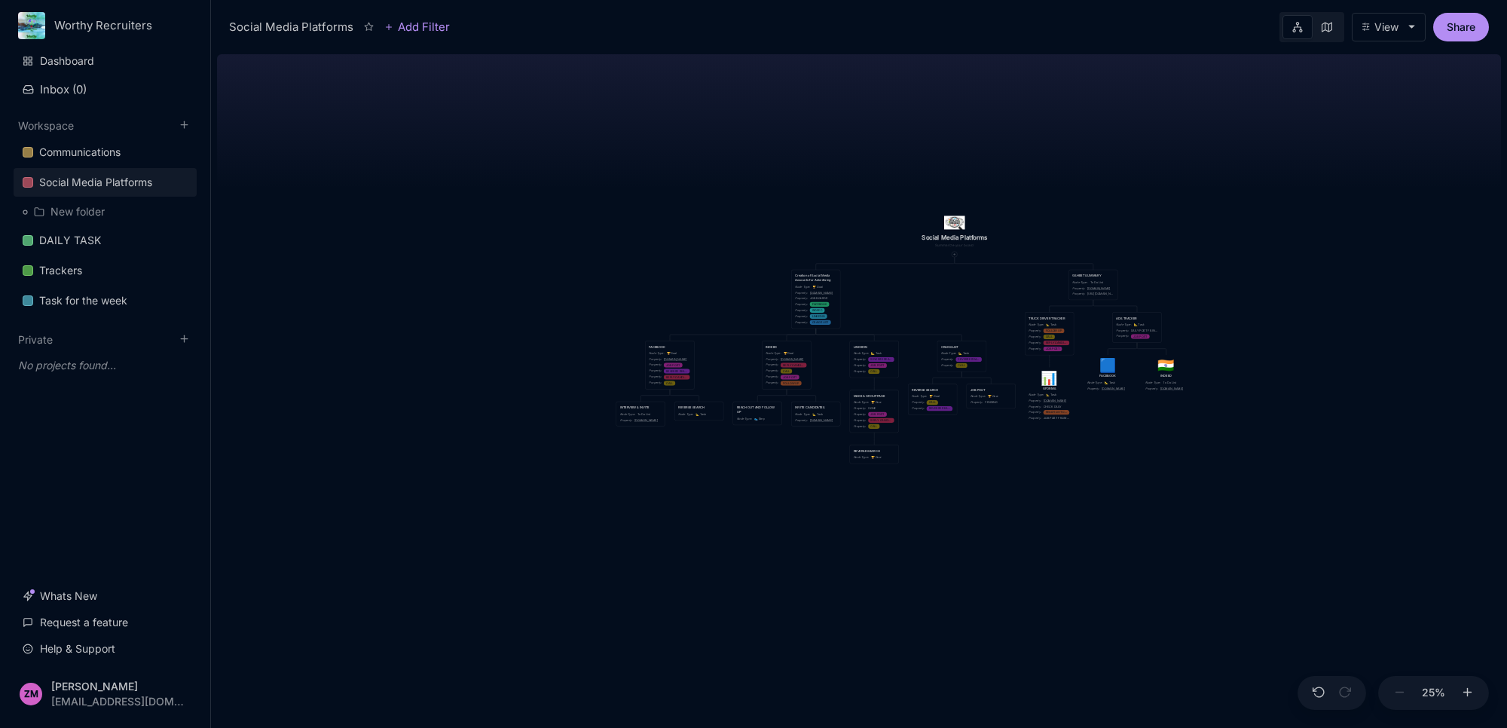
drag, startPoint x: 1191, startPoint y: 630, endPoint x: 1035, endPoint y: 473, distance: 221.1
click at [1036, 473] on div "Social Media Platforms Creation of Social Media Accounts for Advertising Node T…" at bounding box center [859, 388] width 1284 height 680
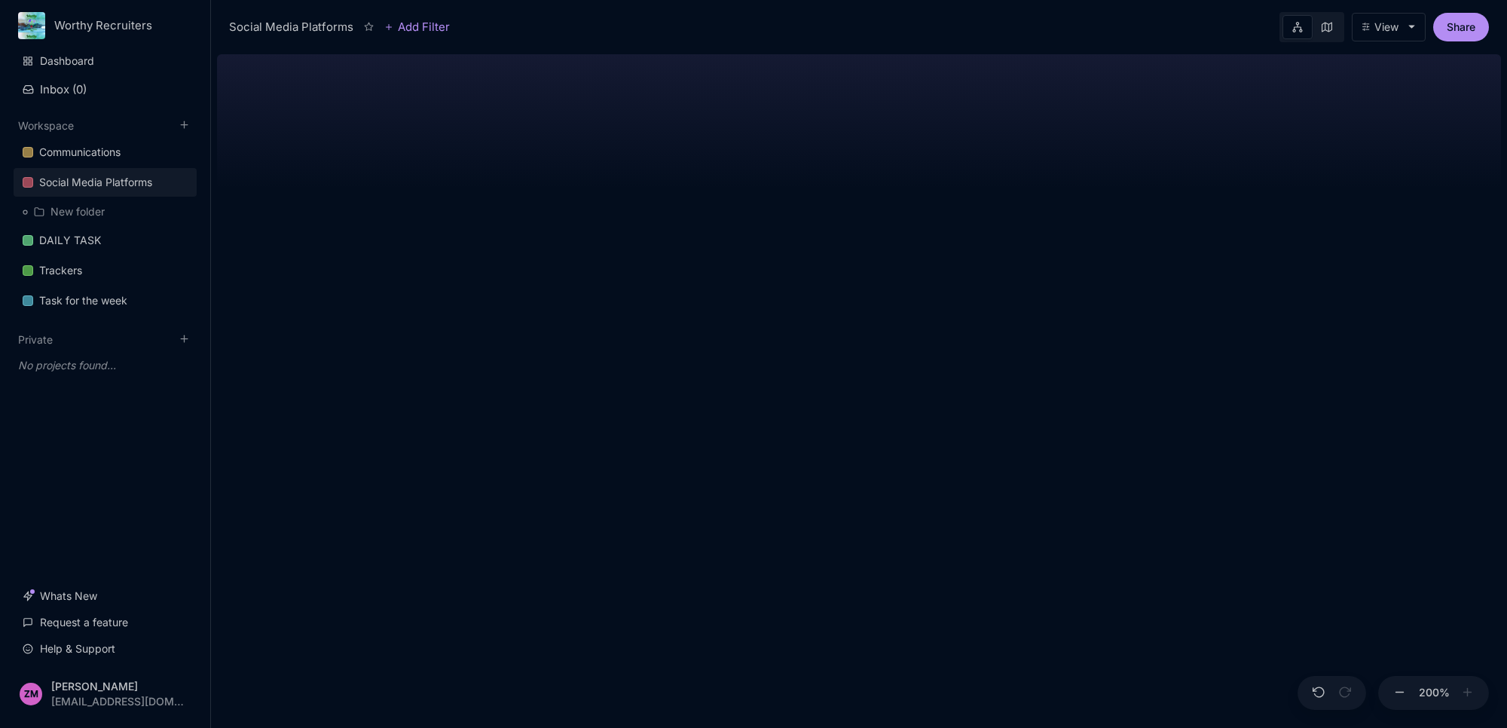
drag, startPoint x: 955, startPoint y: 498, endPoint x: 662, endPoint y: 390, distance: 312.6
click at [660, 390] on div "Social Media Platforms Creation of Social Media Accounts for Advertising Node T…" at bounding box center [859, 388] width 1284 height 680
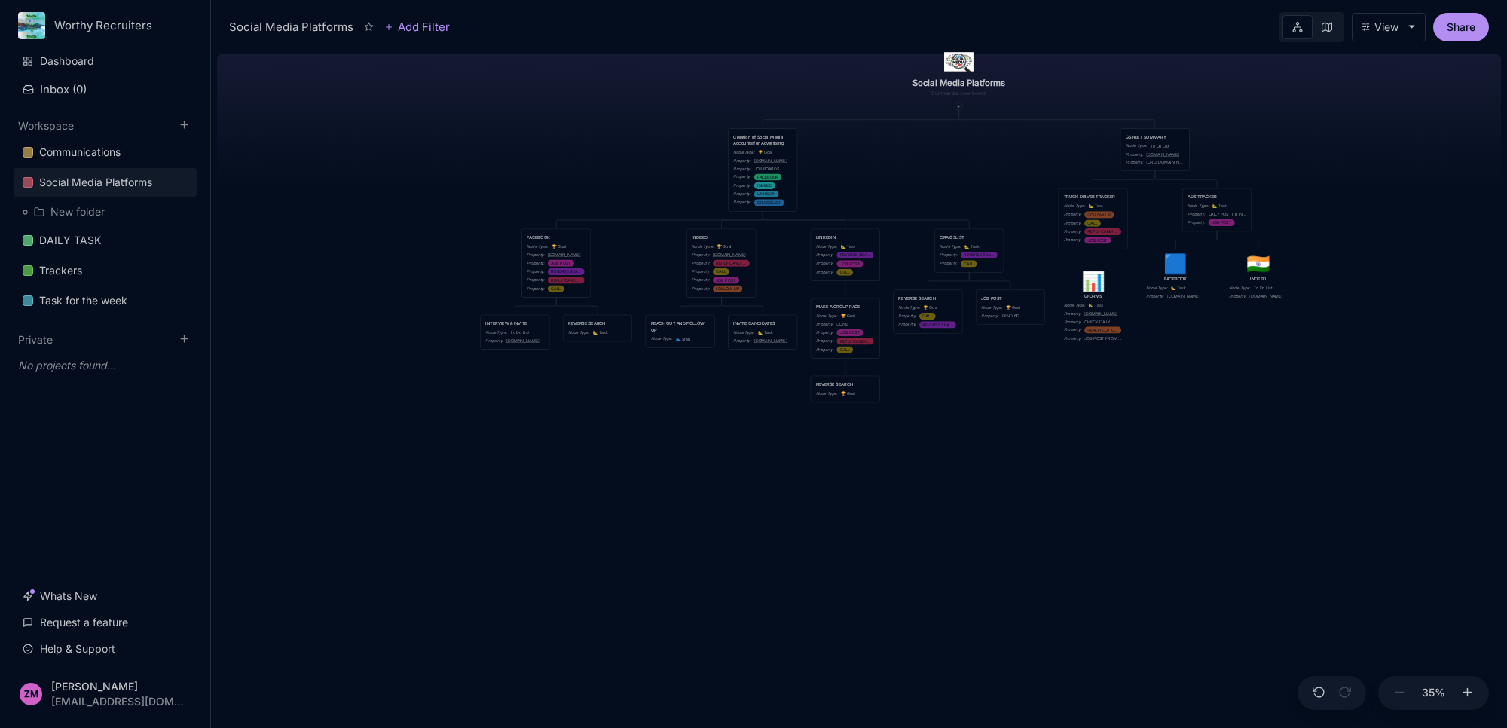
drag, startPoint x: 931, startPoint y: 495, endPoint x: 912, endPoint y: 604, distance: 110.9
click at [912, 604] on div "Social Media Platforms Creation of Social Media Accounts for Advertising Node T…" at bounding box center [859, 388] width 1284 height 680
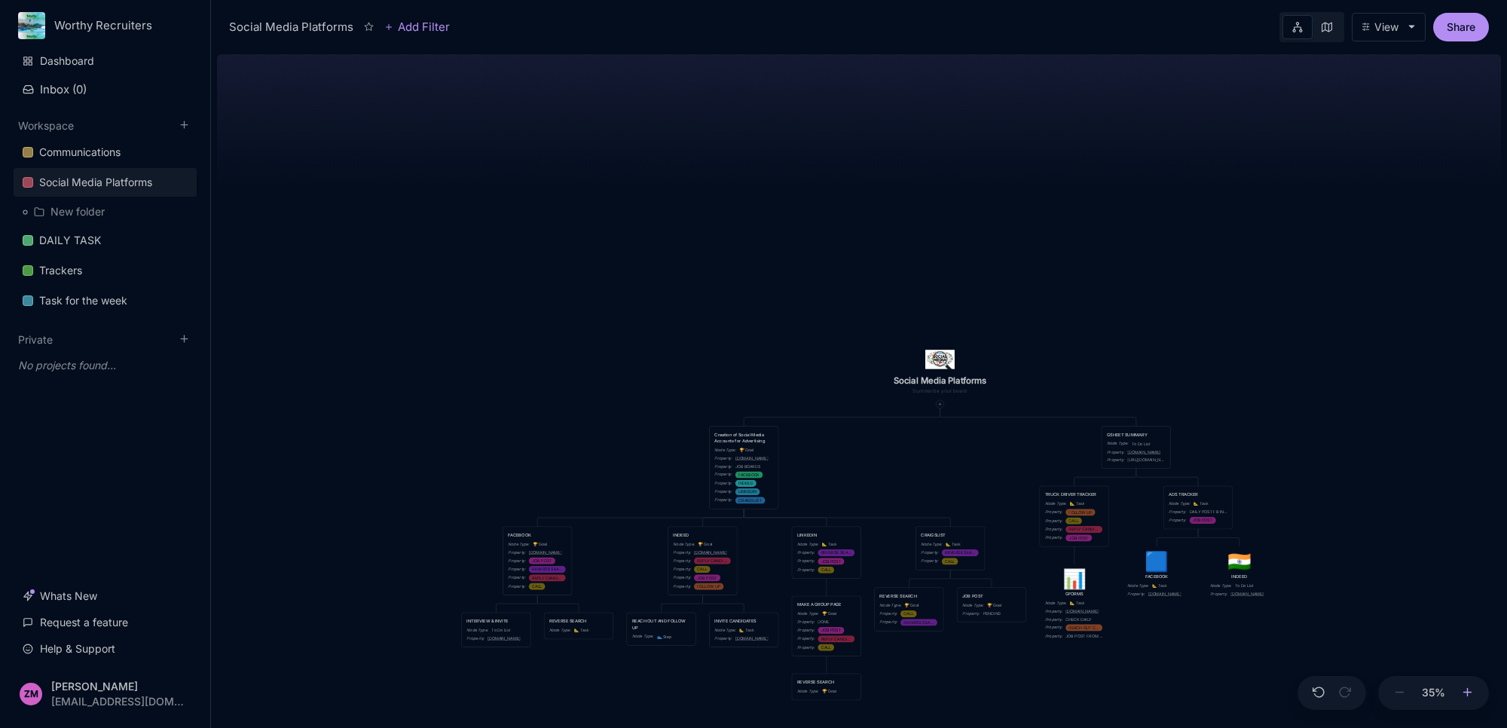
click at [1463, 688] on icon at bounding box center [1468, 693] width 14 height 14
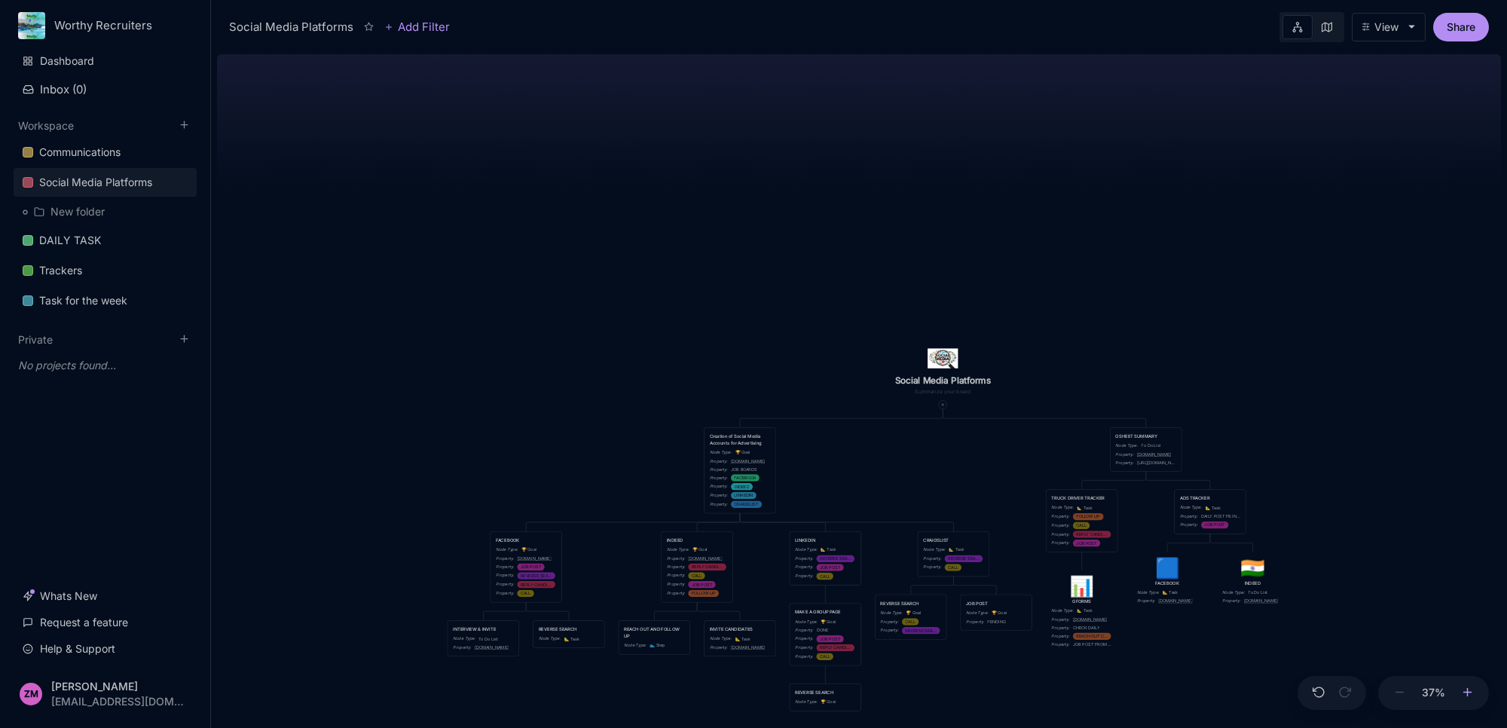
click at [1463, 688] on icon at bounding box center [1468, 693] width 14 height 14
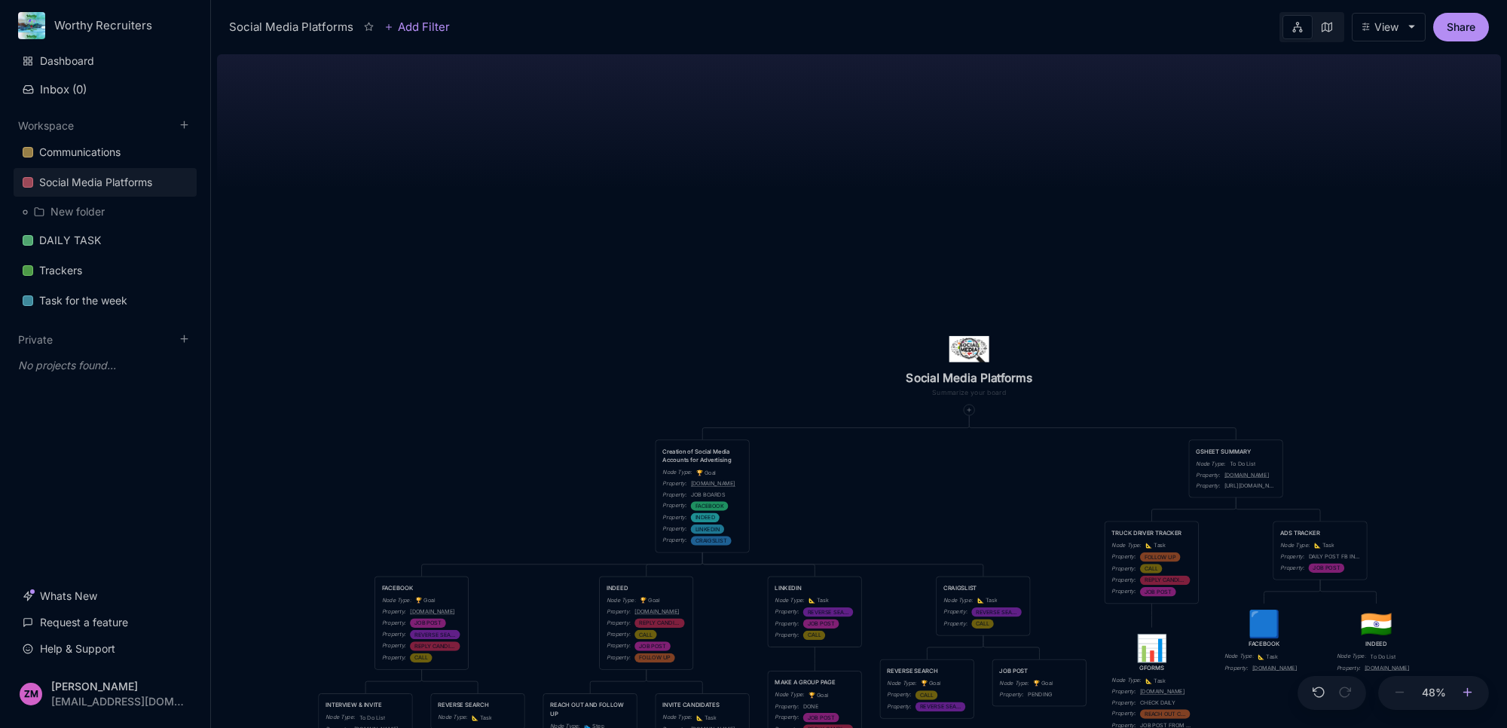
click at [1463, 688] on icon at bounding box center [1468, 693] width 14 height 14
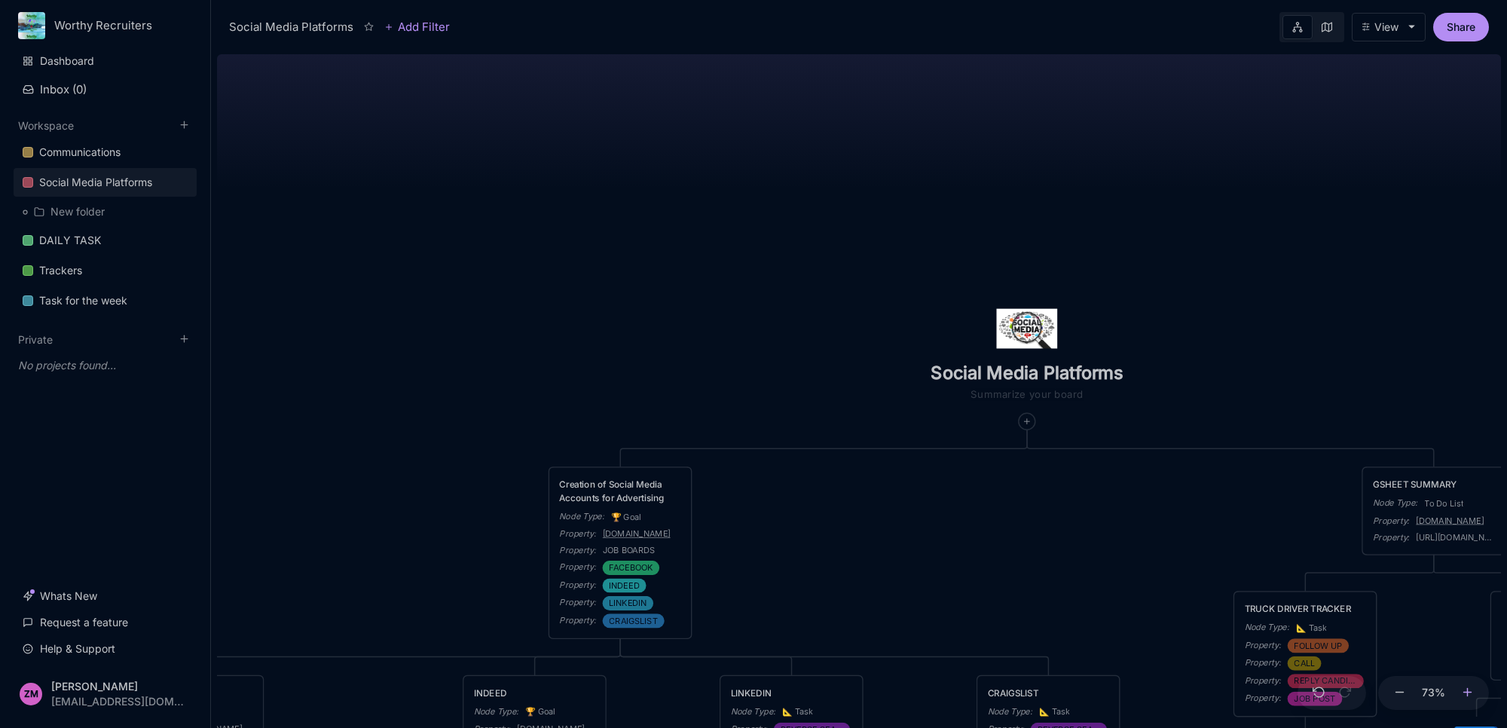
click at [1463, 688] on icon at bounding box center [1468, 693] width 14 height 14
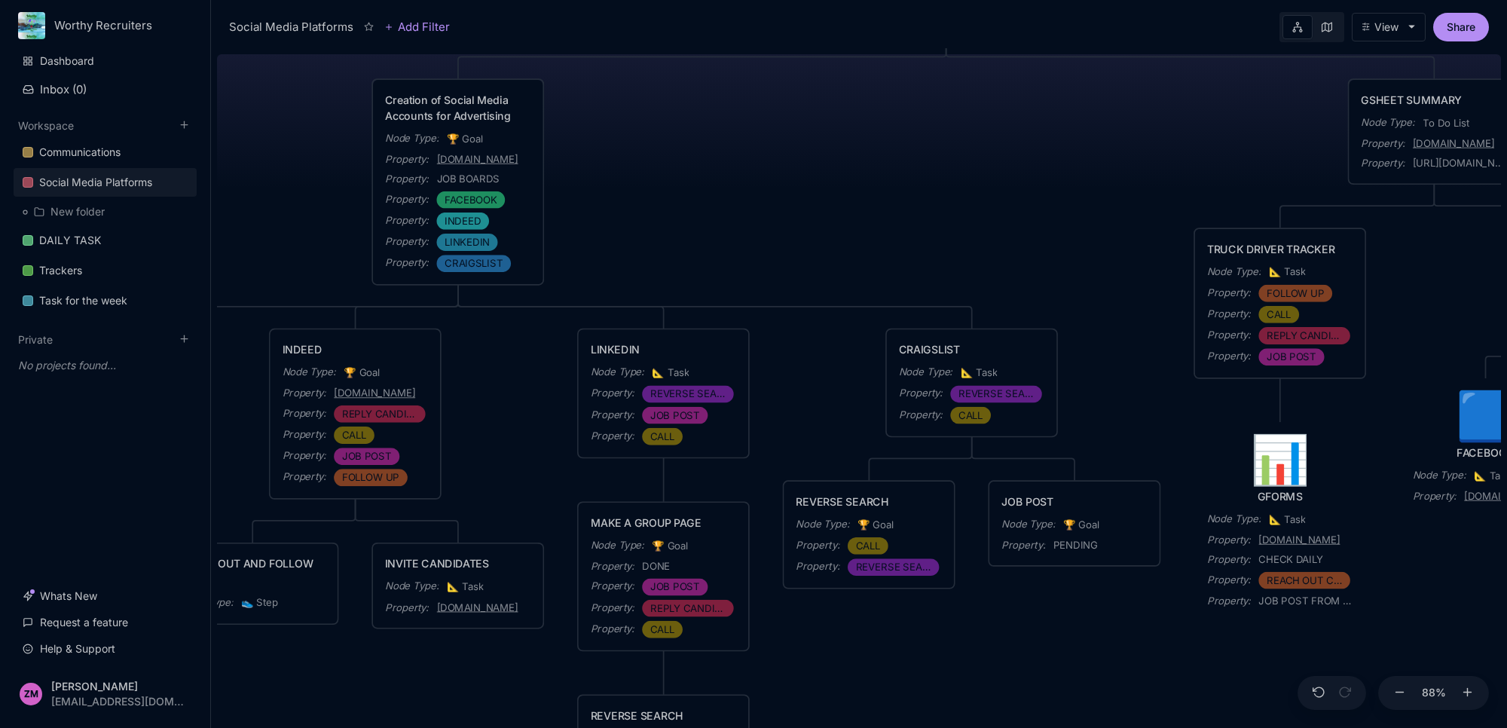
drag, startPoint x: 1031, startPoint y: 499, endPoint x: 916, endPoint y: 55, distance: 458.4
click at [916, 55] on div "Social Media Platforms Creation of Social Media Accounts for Advertising Node T…" at bounding box center [859, 388] width 1284 height 680
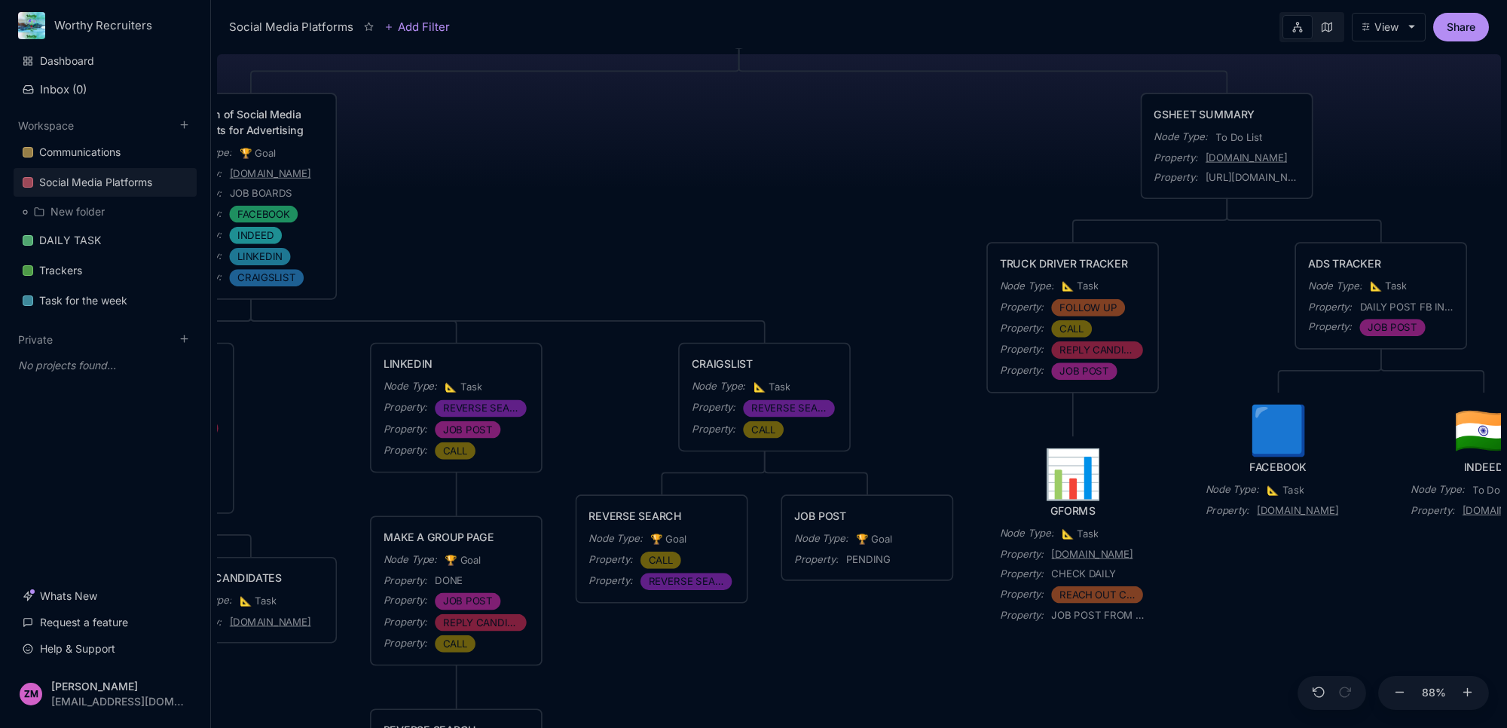
drag, startPoint x: 1102, startPoint y: 613, endPoint x: 897, endPoint y: 667, distance: 212.7
click at [897, 667] on div "Social Media Platforms Creation of Social Media Accounts for Advertising Node T…" at bounding box center [859, 388] width 1284 height 680
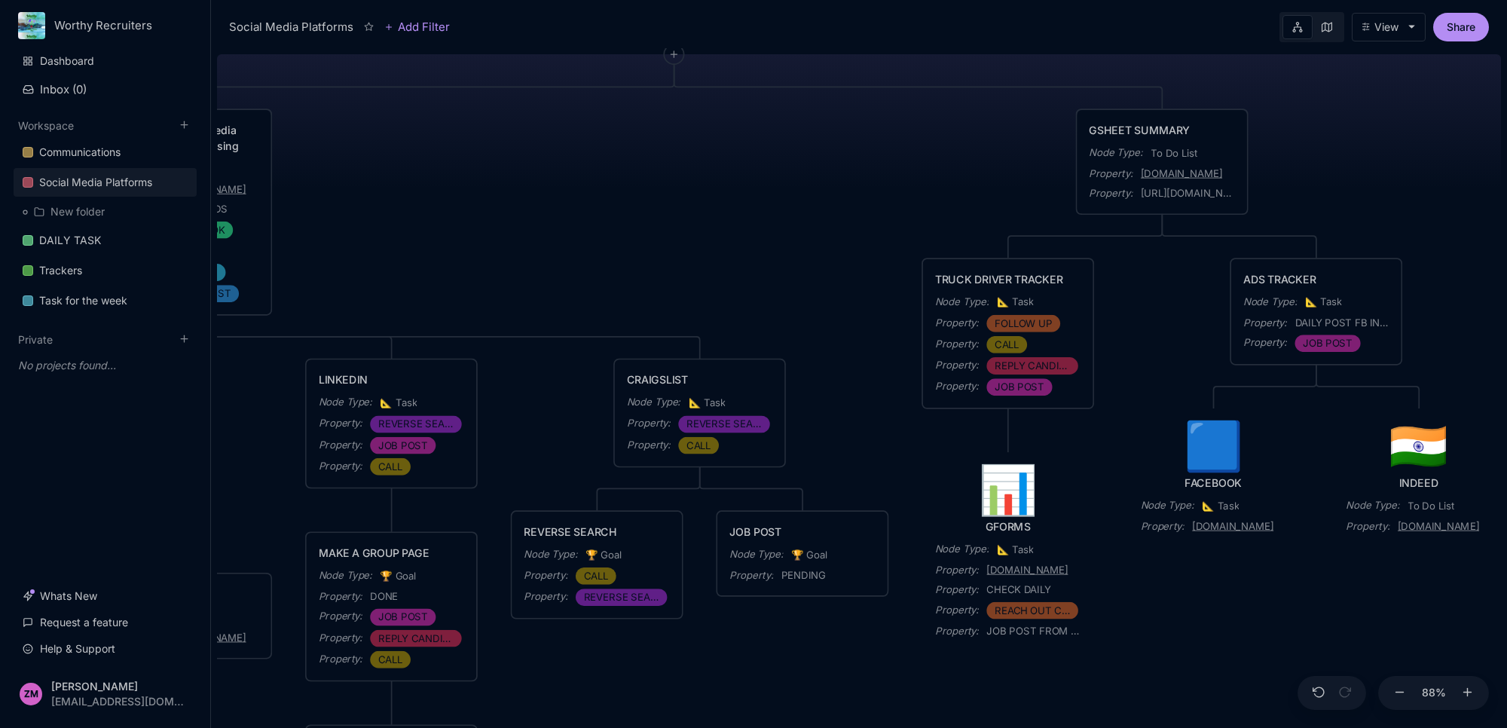
drag, startPoint x: 1248, startPoint y: 608, endPoint x: 1183, endPoint y: 624, distance: 66.7
click at [1183, 624] on div "Social Media Platforms Creation of Social Media Accounts for Advertising Node T…" at bounding box center [859, 388] width 1284 height 680
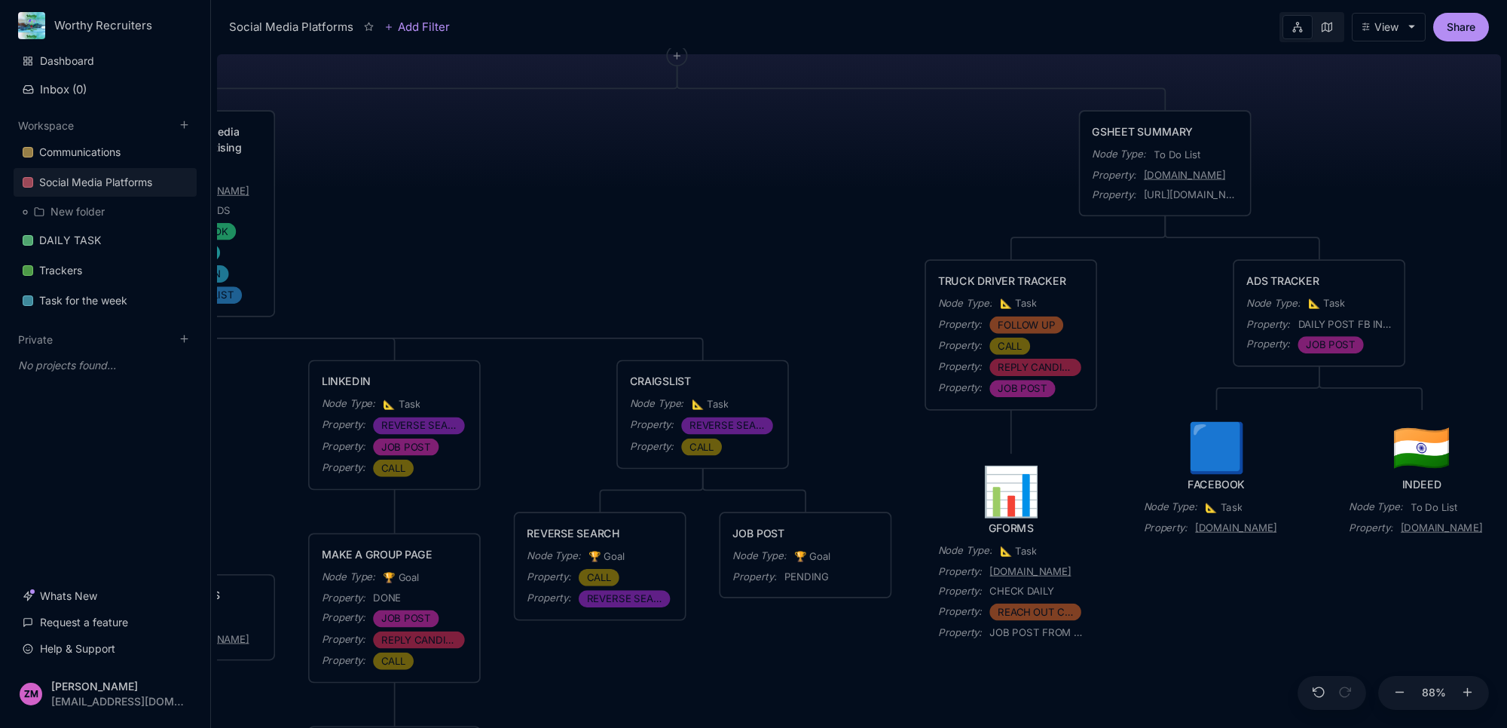
drag, startPoint x: 894, startPoint y: 262, endPoint x: 989, endPoint y: 285, distance: 97.6
click at [989, 285] on div "Social Media Platforms Creation of Social Media Accounts for Advertising Node T…" at bounding box center [859, 388] width 1284 height 680
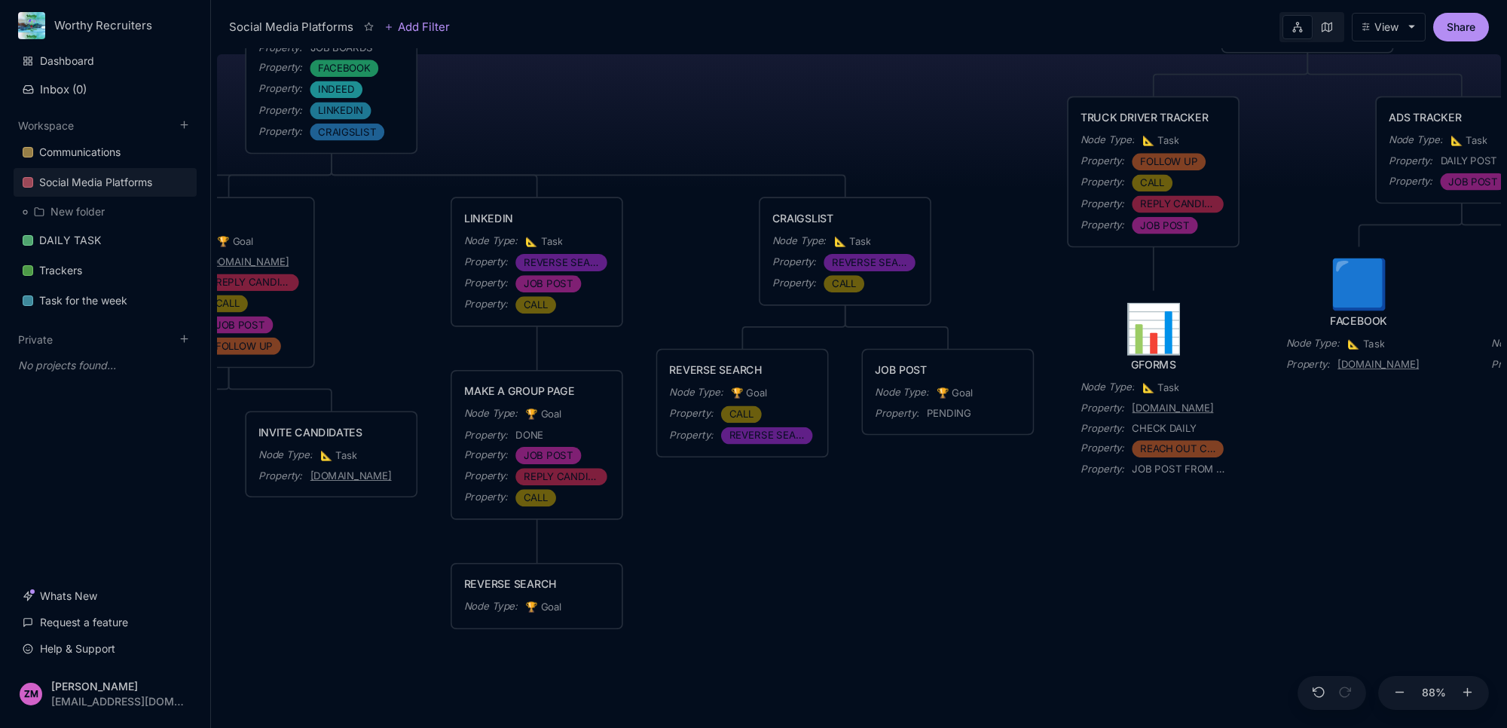
drag, startPoint x: 949, startPoint y: 566, endPoint x: 992, endPoint y: 545, distance: 47.2
click at [992, 545] on div "Social Media Platforms Creation of Social Media Accounts for Advertising Node T…" at bounding box center [859, 388] width 1284 height 680
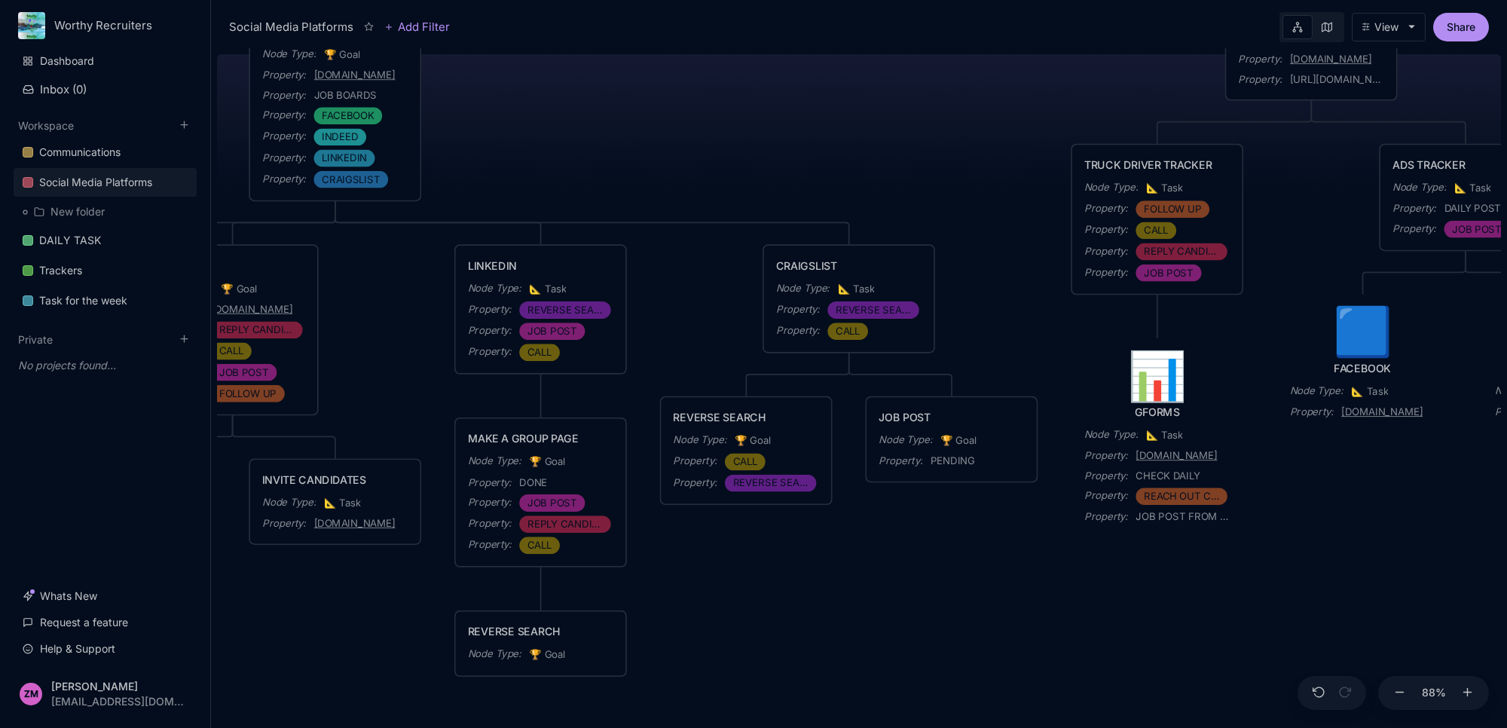
drag, startPoint x: 886, startPoint y: 652, endPoint x: 851, endPoint y: 705, distance: 63.7
click at [851, 705] on div "Social Media Platforms Creation of Social Media Accounts for Advertising Node T…" at bounding box center [859, 388] width 1284 height 680
